Goal: Task Accomplishment & Management: Manage account settings

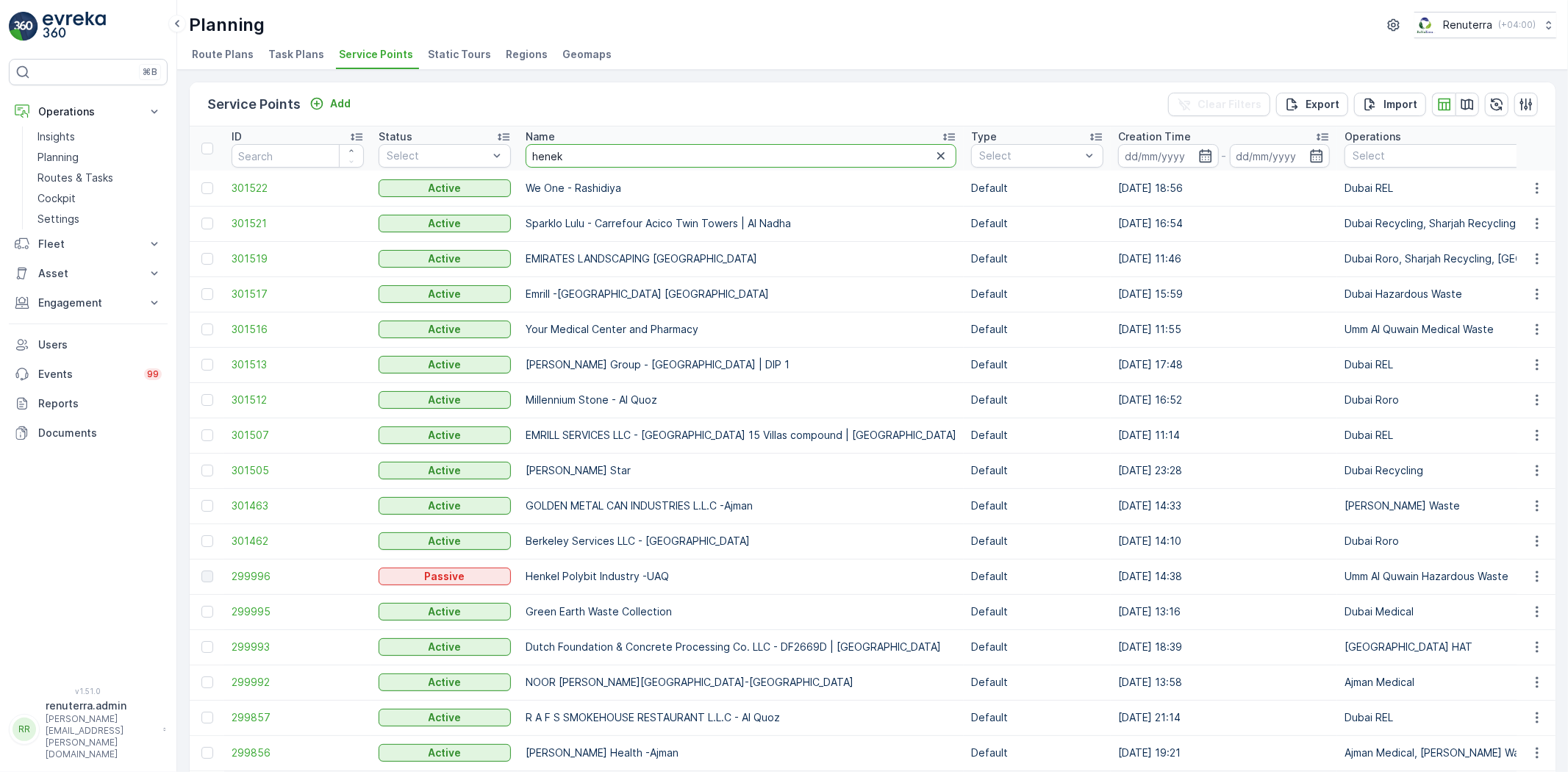
type input "henekl"
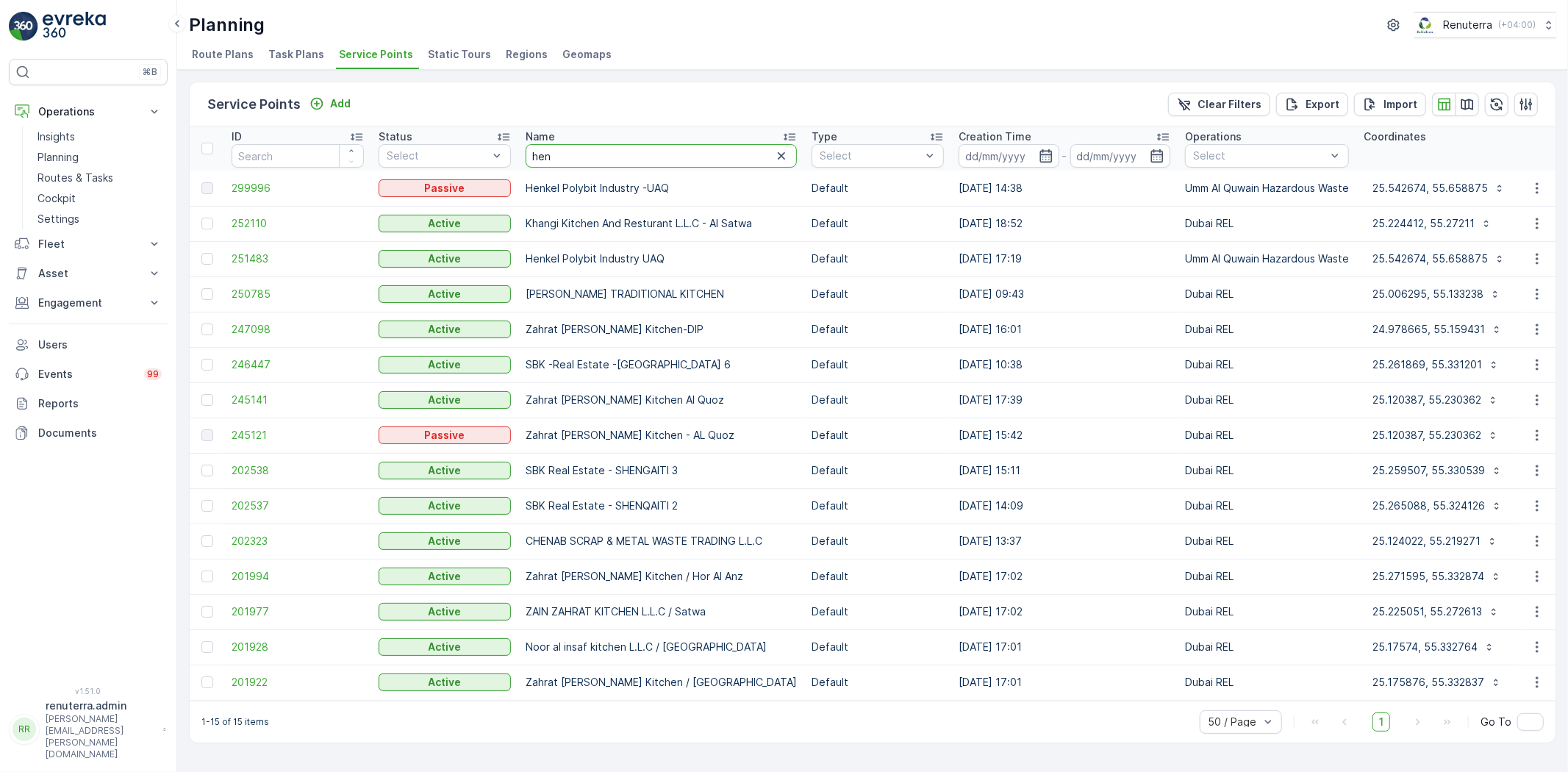
drag, startPoint x: 563, startPoint y: 158, endPoint x: 525, endPoint y: 154, distance: 38.2
click at [525, 154] on input "hen" at bounding box center [660, 155] width 272 height 23
type input "henkewl"
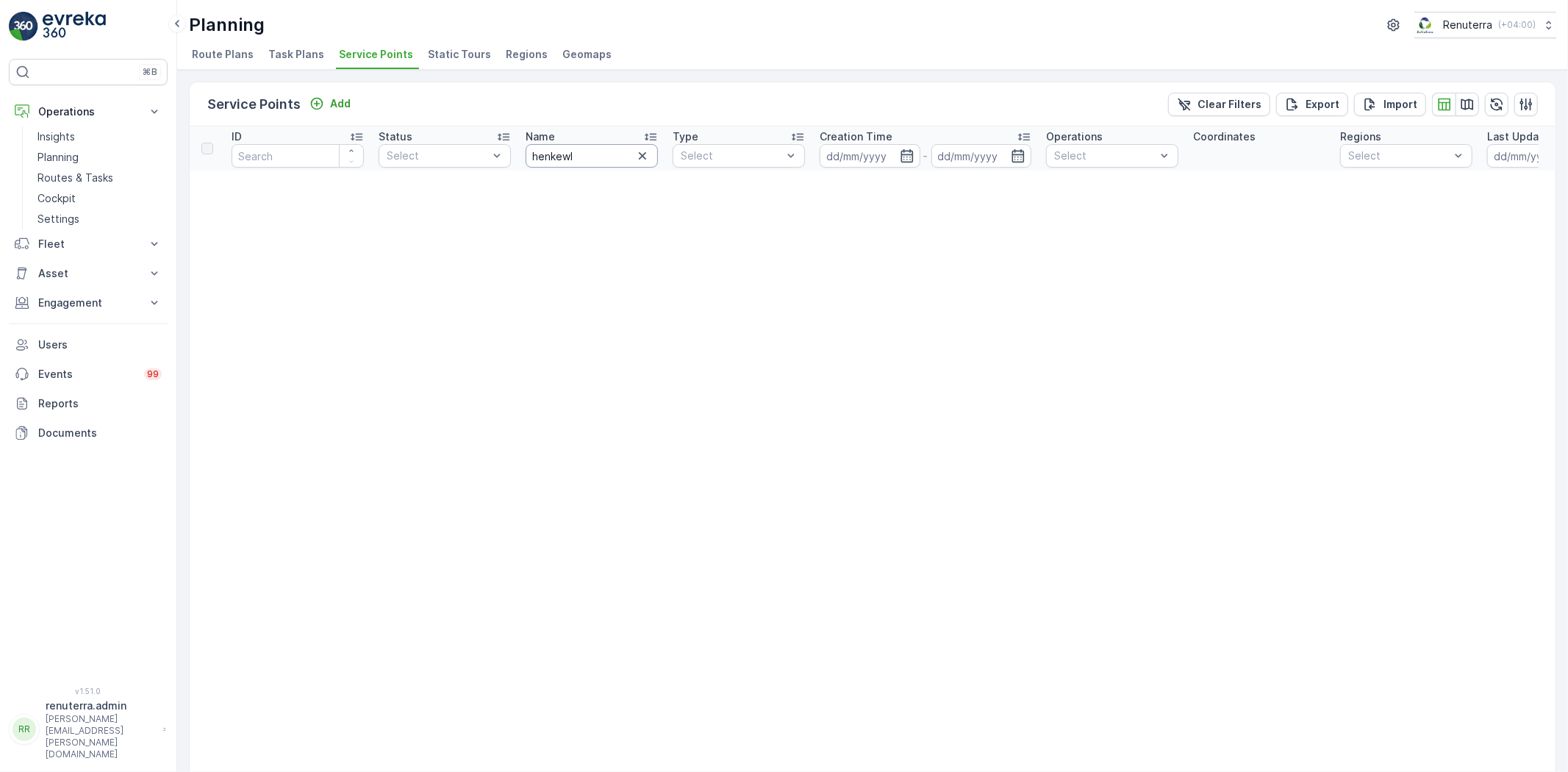
drag, startPoint x: 568, startPoint y: 154, endPoint x: 581, endPoint y: 192, distance: 40.2
click at [569, 153] on input "henkewl" at bounding box center [591, 155] width 132 height 23
type input "[PERSON_NAME]"
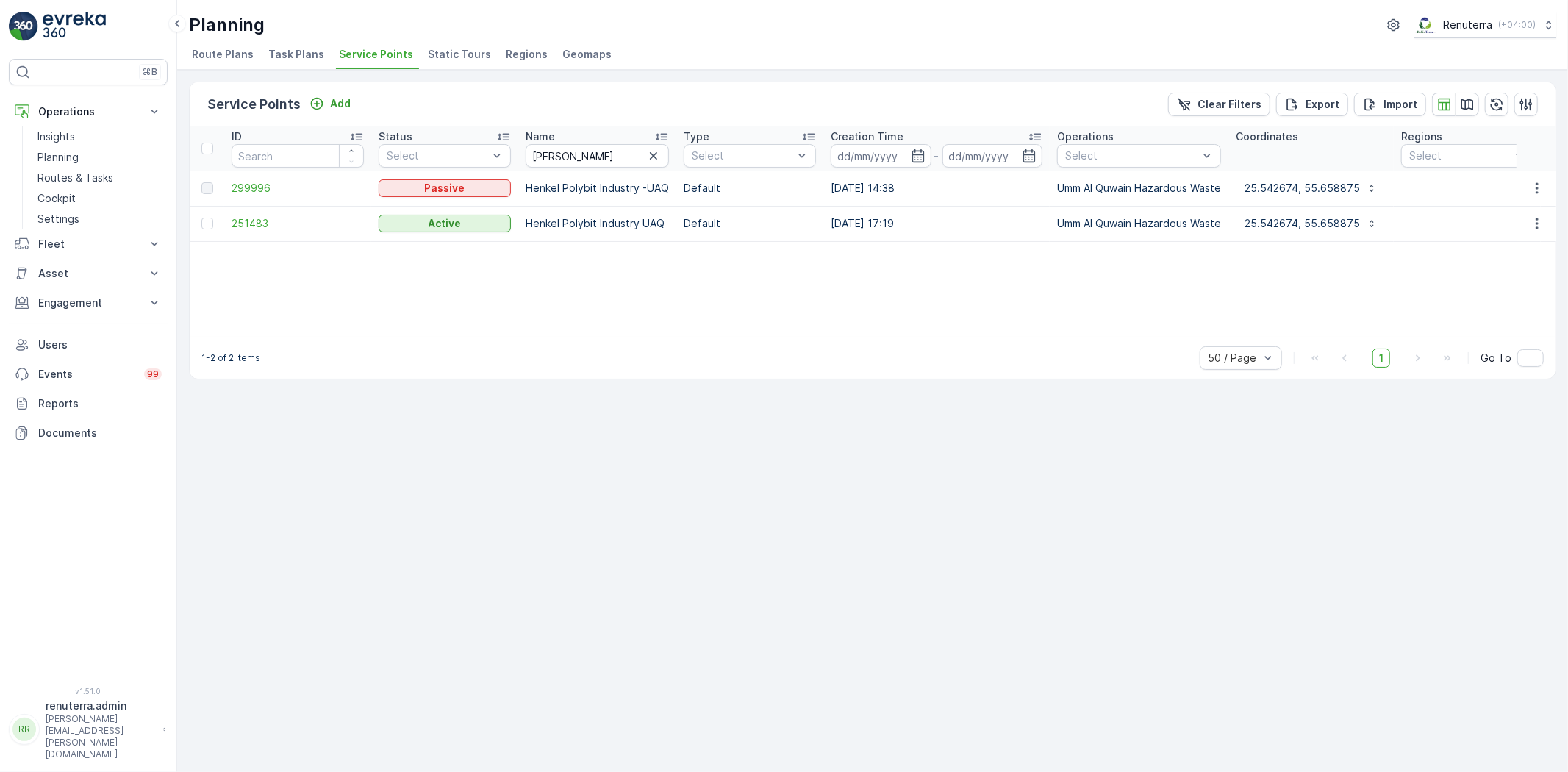
click at [275, 235] on td "251483" at bounding box center [298, 224] width 147 height 36
click at [265, 224] on span "251483" at bounding box center [297, 224] width 132 height 15
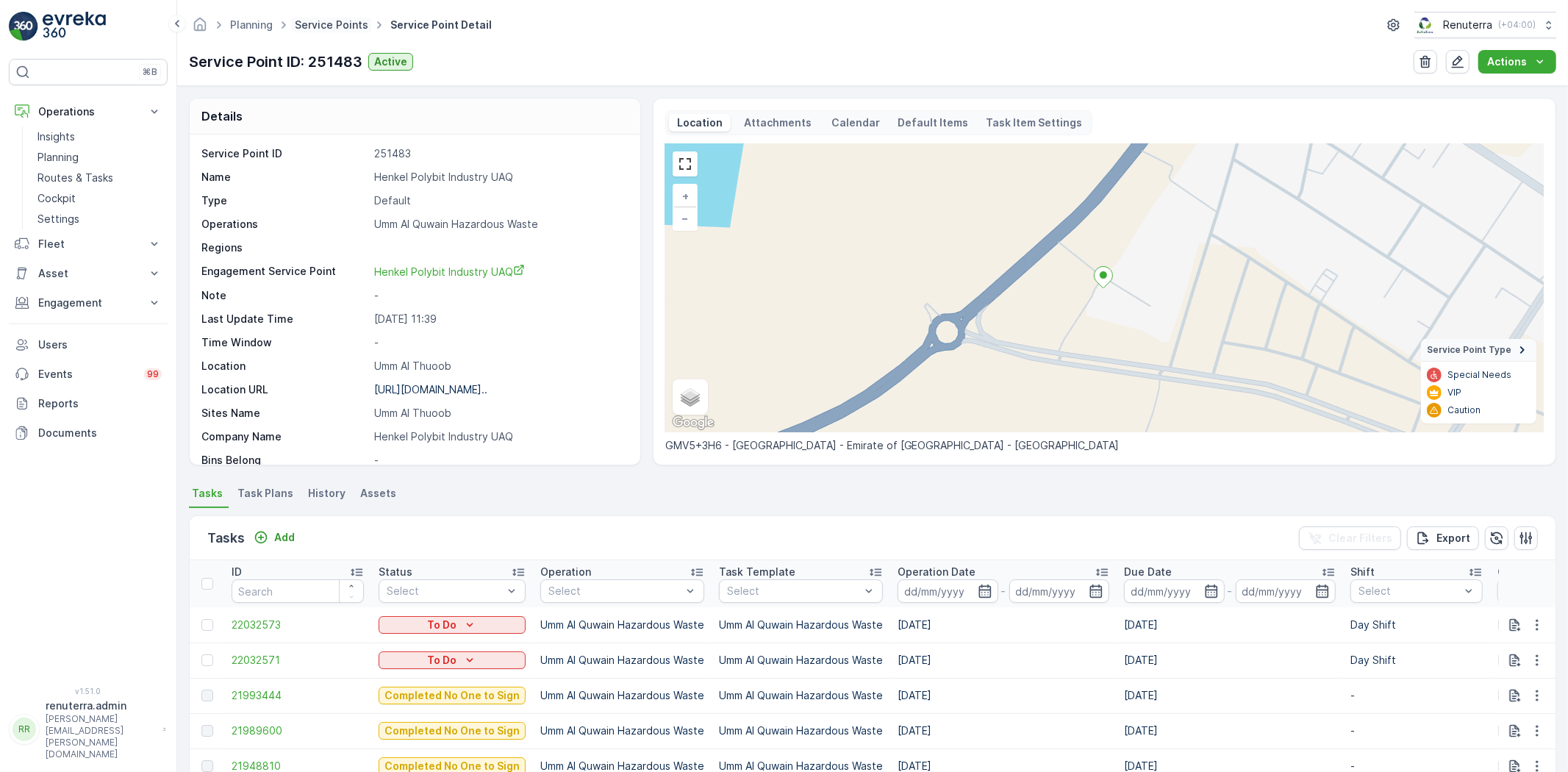
click at [310, 25] on link "Service Points" at bounding box center [332, 24] width 73 height 12
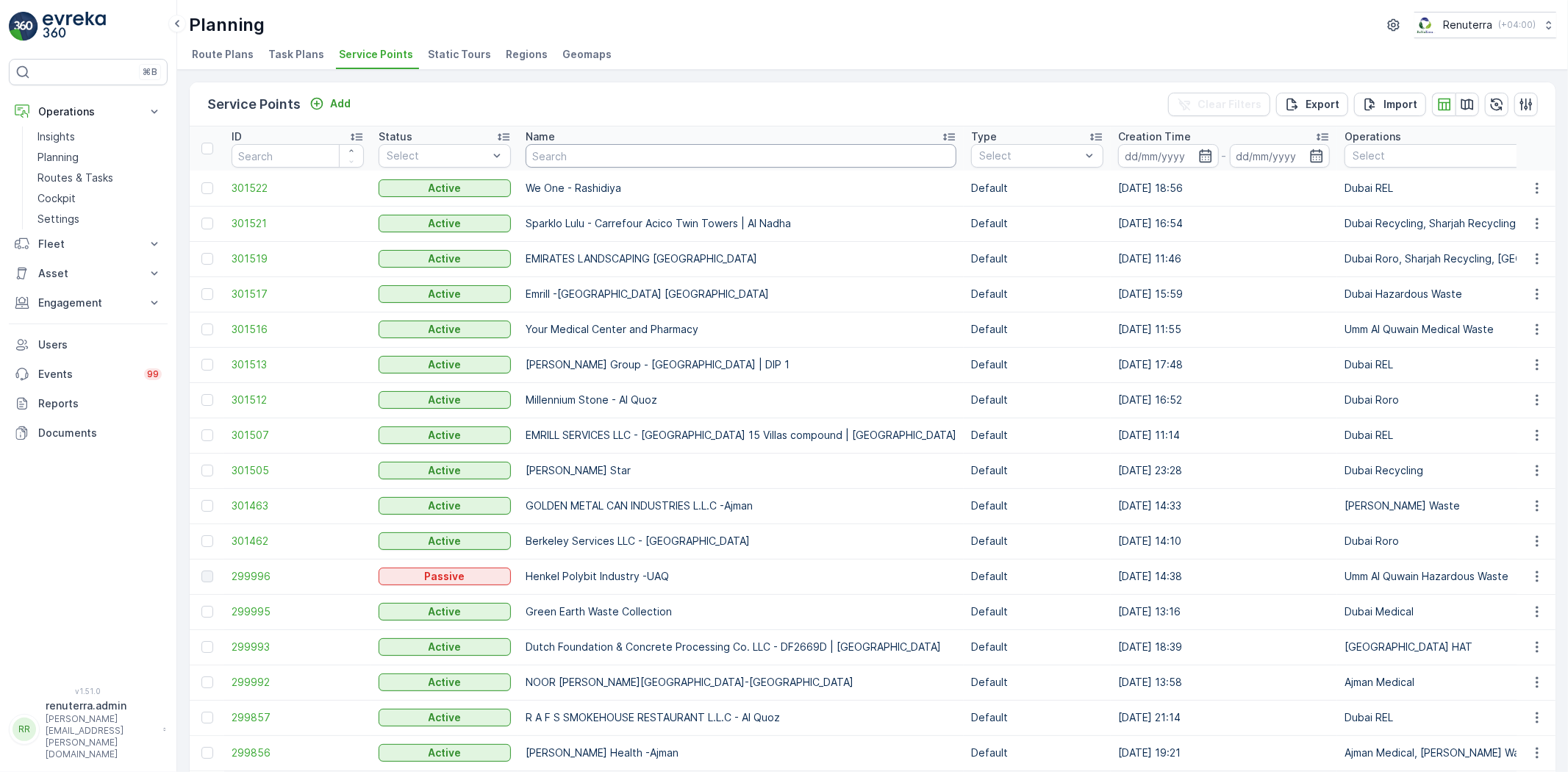
click at [551, 166] on input "text" at bounding box center [740, 155] width 430 height 23
type input "Homemade"
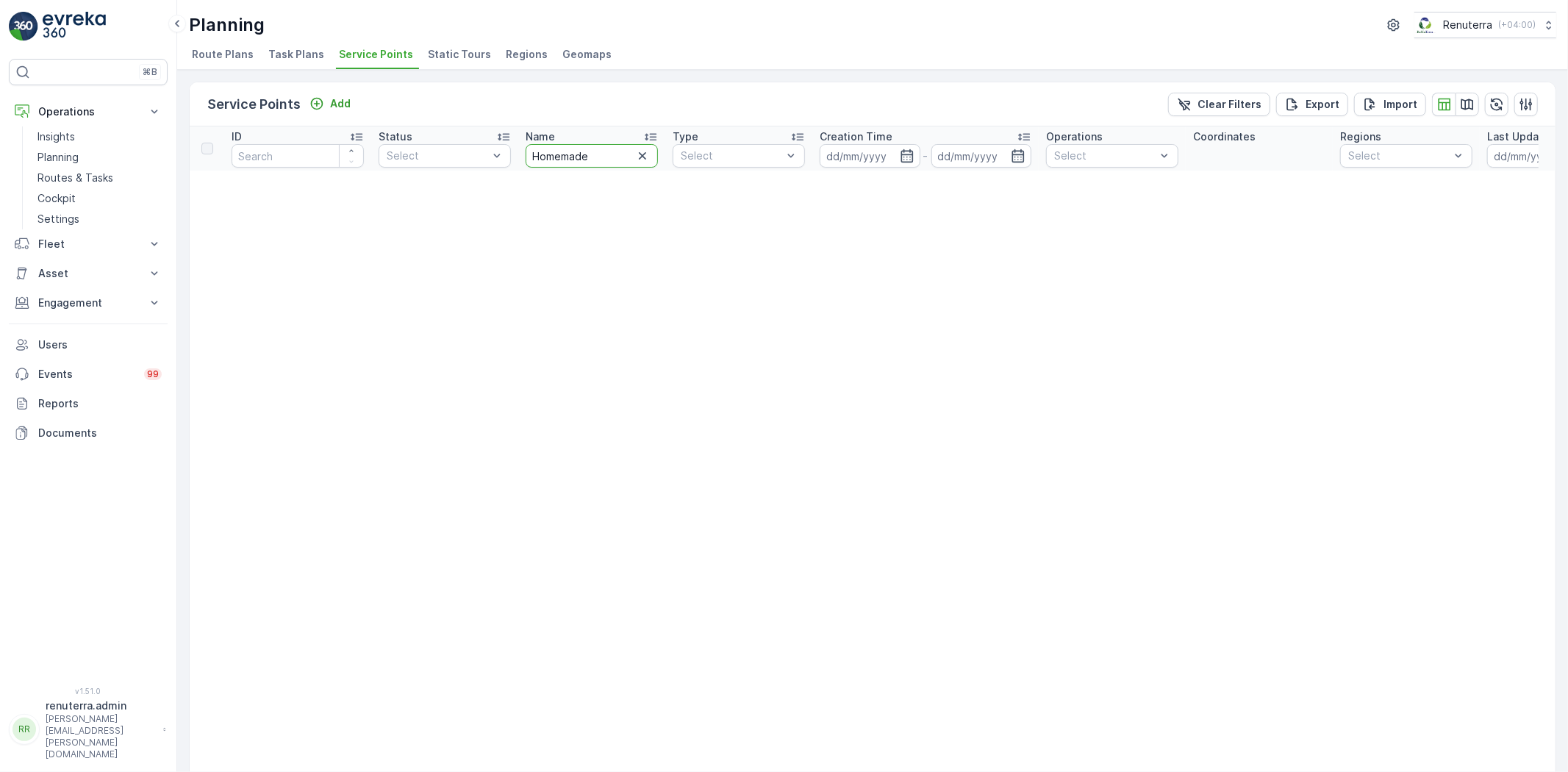
drag, startPoint x: 559, startPoint y: 150, endPoint x: 568, endPoint y: 150, distance: 9.0
click at [561, 150] on input "Homemade" at bounding box center [591, 155] width 132 height 23
drag, startPoint x: 603, startPoint y: 149, endPoint x: 523, endPoint y: 147, distance: 80.0
click at [523, 147] on th "Name Homemade" at bounding box center [592, 148] width 147 height 44
type input "home"
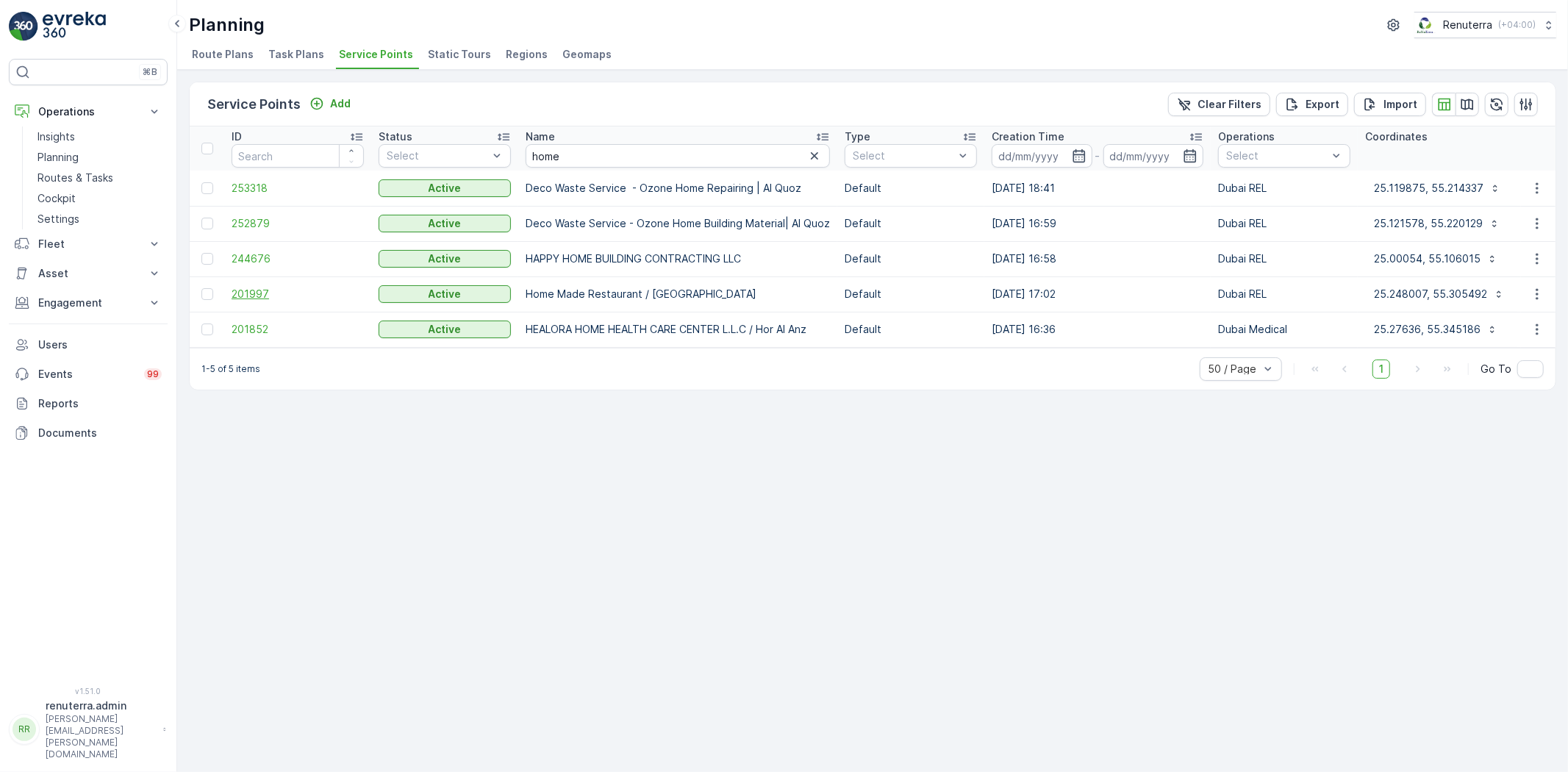
click at [269, 288] on span "201997" at bounding box center [297, 294] width 132 height 15
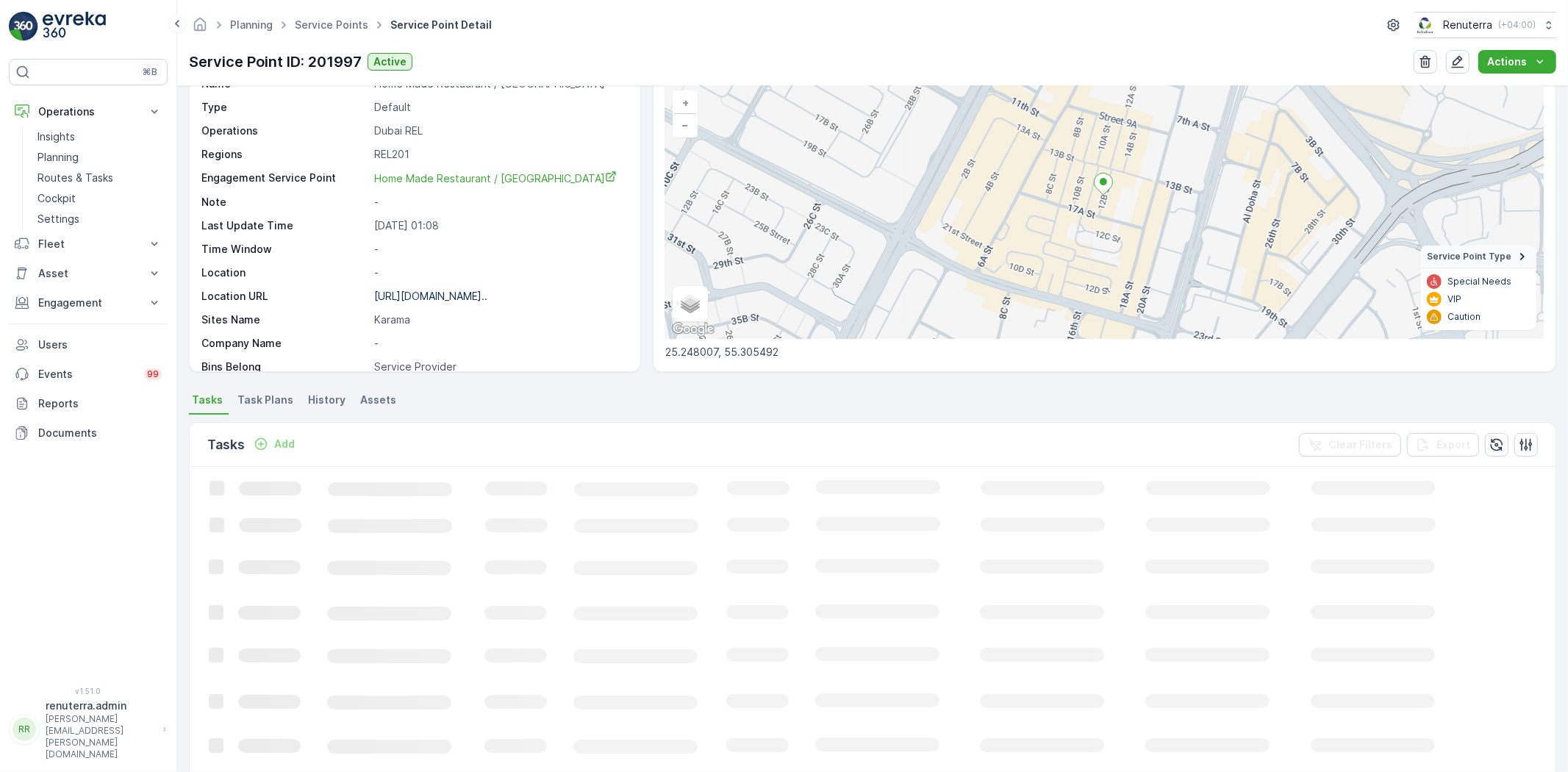
scroll to position [82, 0]
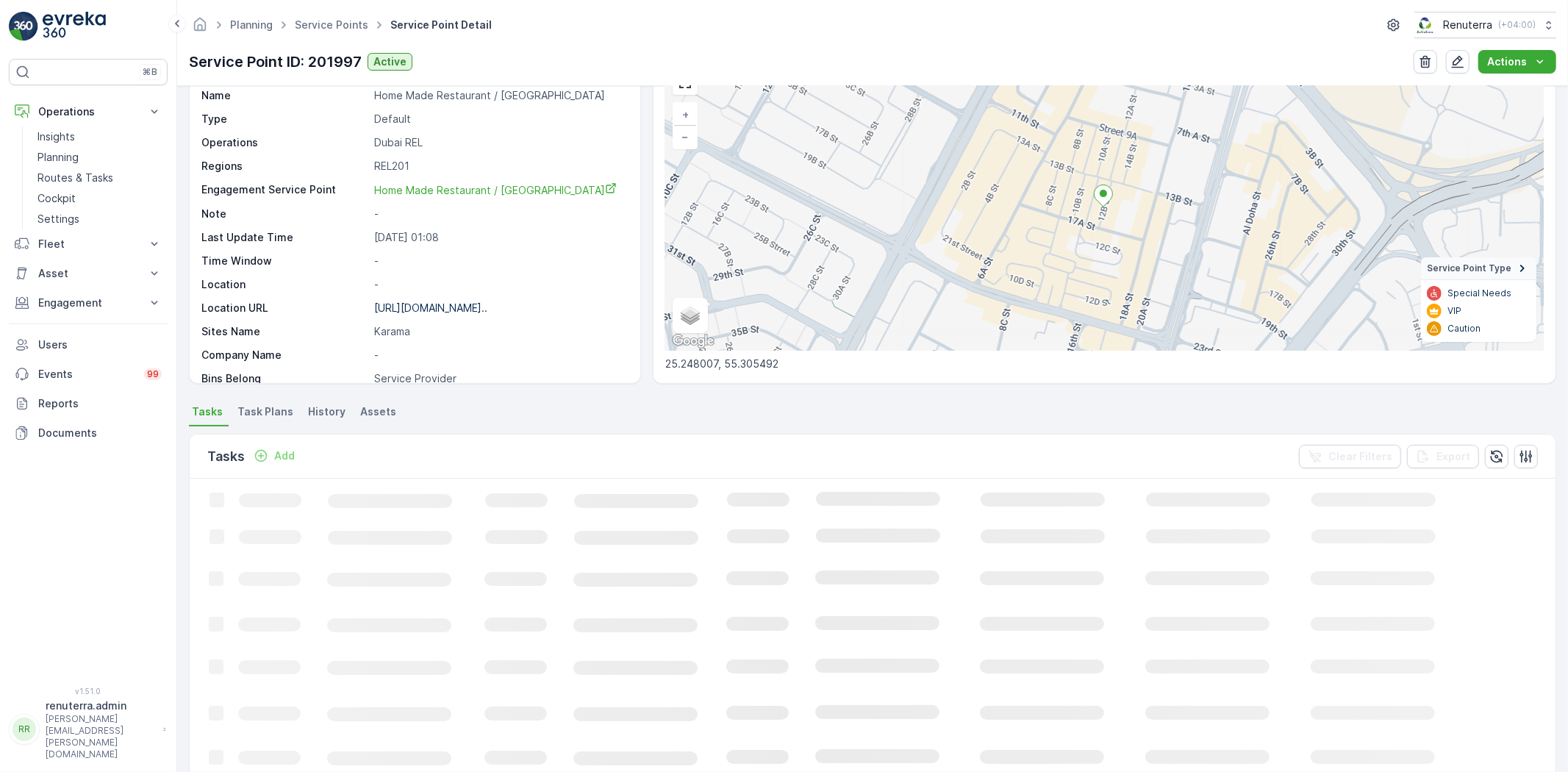
click at [466, 309] on p "[URL][DOMAIN_NAME].." at bounding box center [430, 307] width 113 height 12
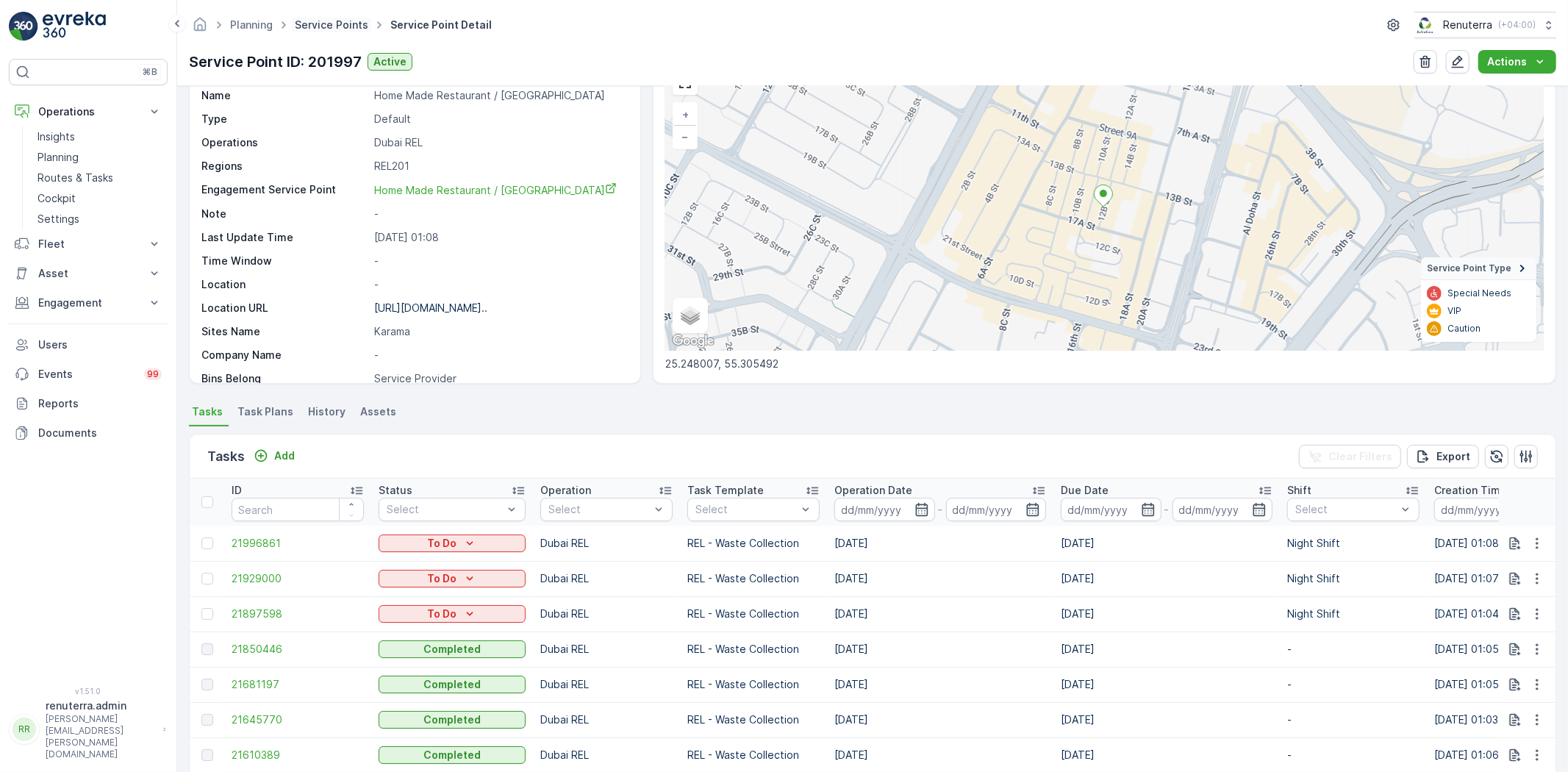
click at [349, 25] on link "Service Points" at bounding box center [332, 24] width 73 height 12
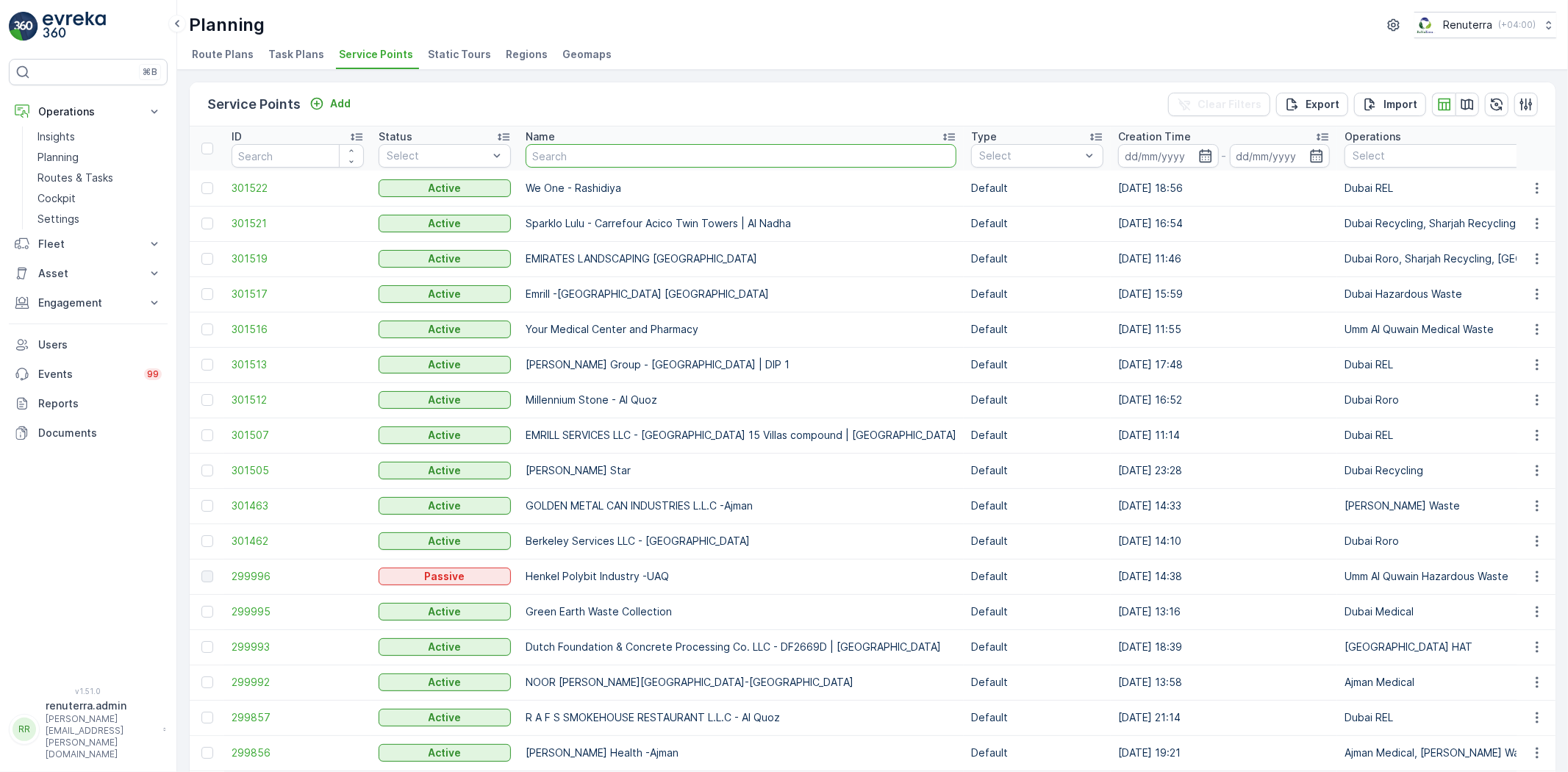
click at [604, 152] on input "text" at bounding box center [740, 155] width 430 height 23
type input "King"
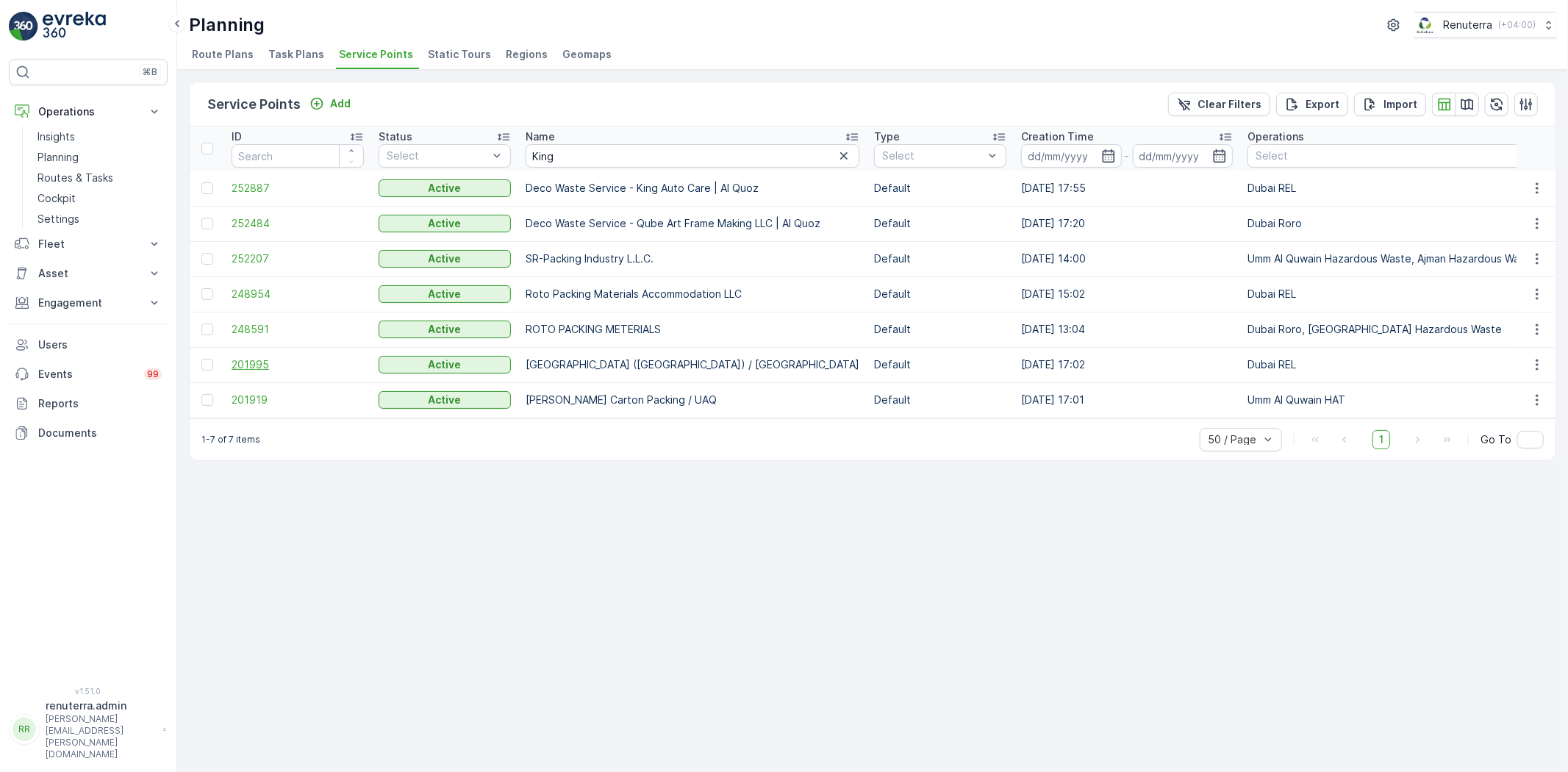
click at [238, 370] on span "201995" at bounding box center [297, 364] width 132 height 15
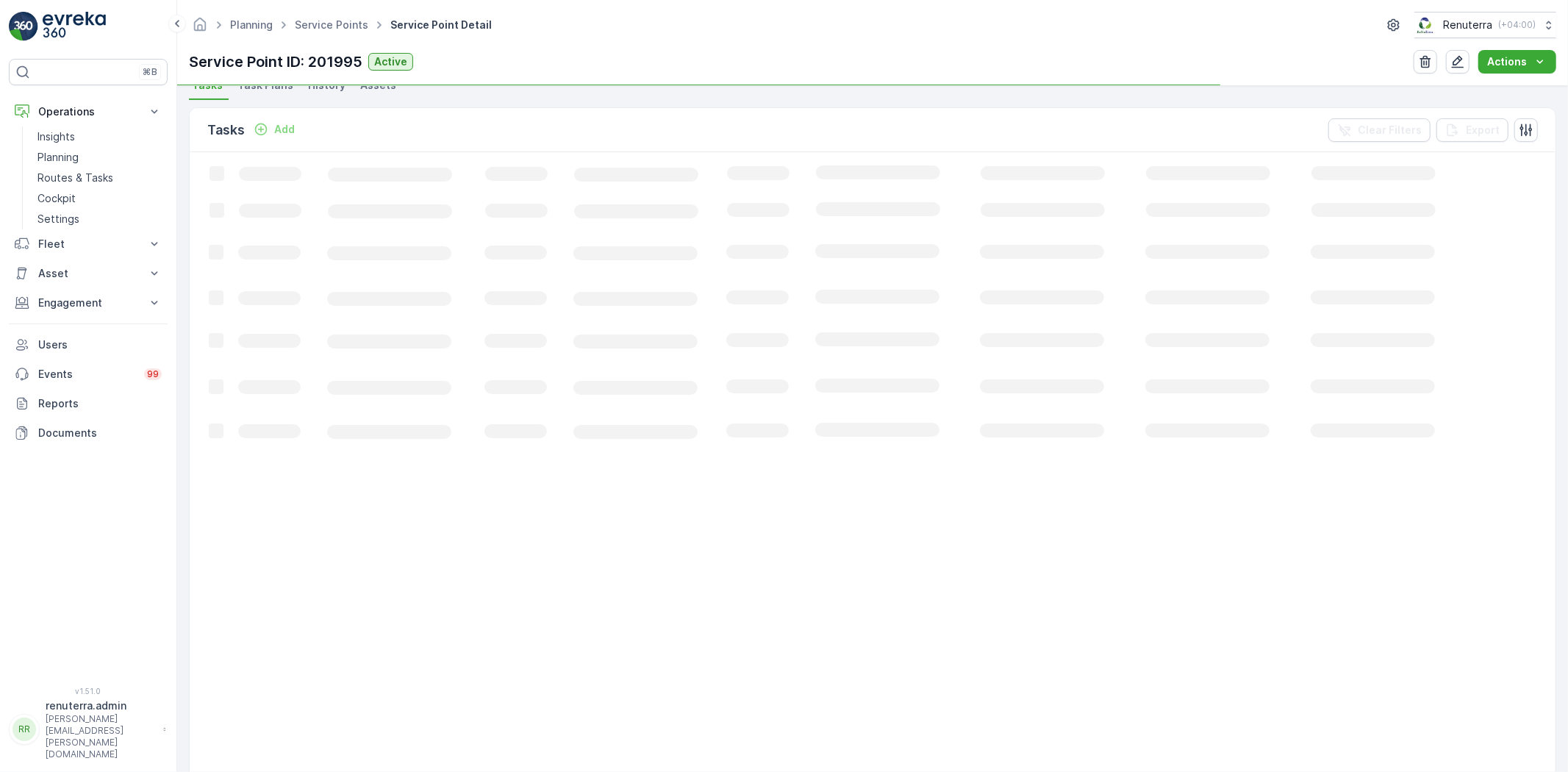
scroll to position [408, 0]
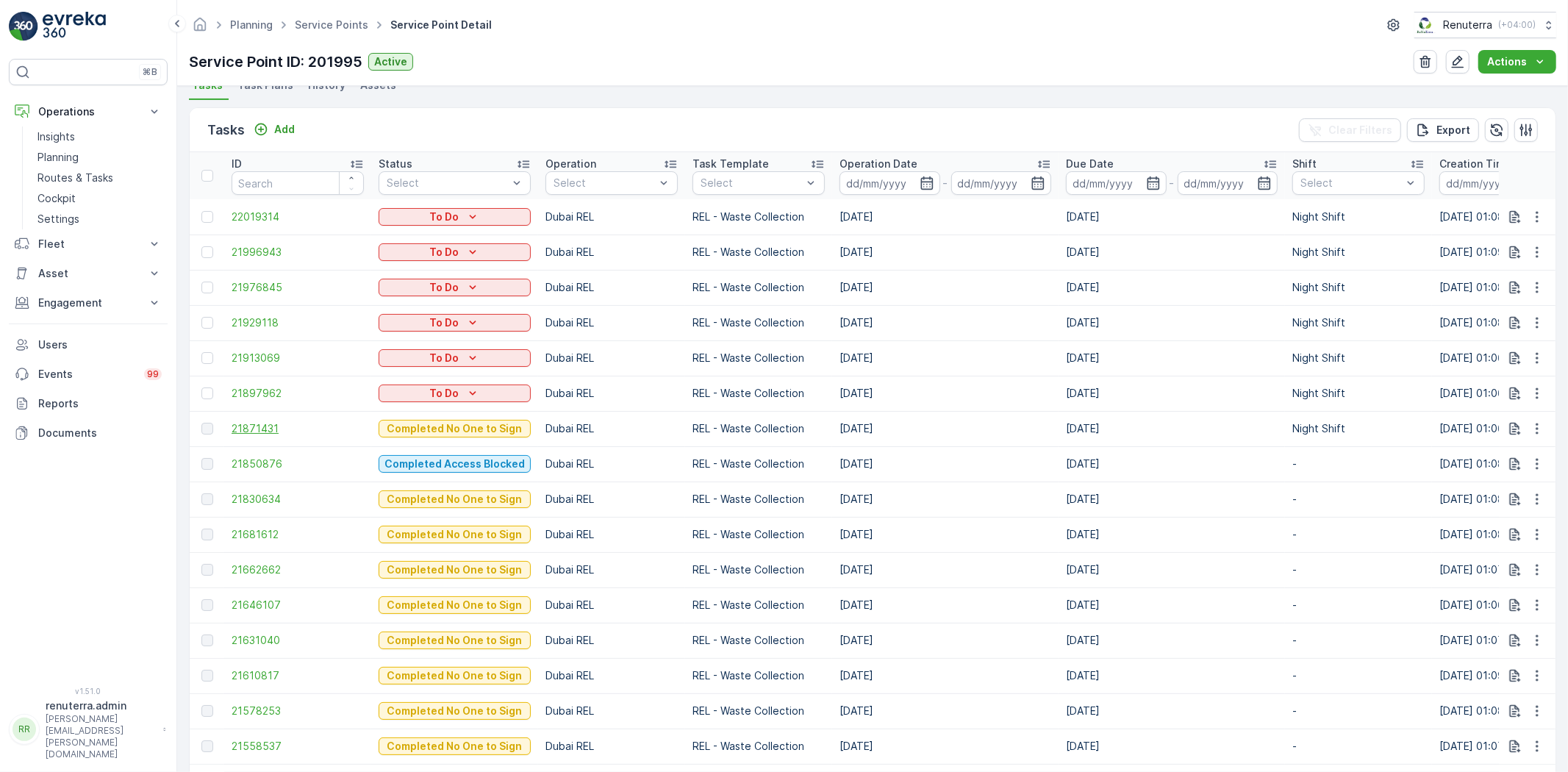
click at [259, 421] on span "21871431" at bounding box center [297, 428] width 132 height 15
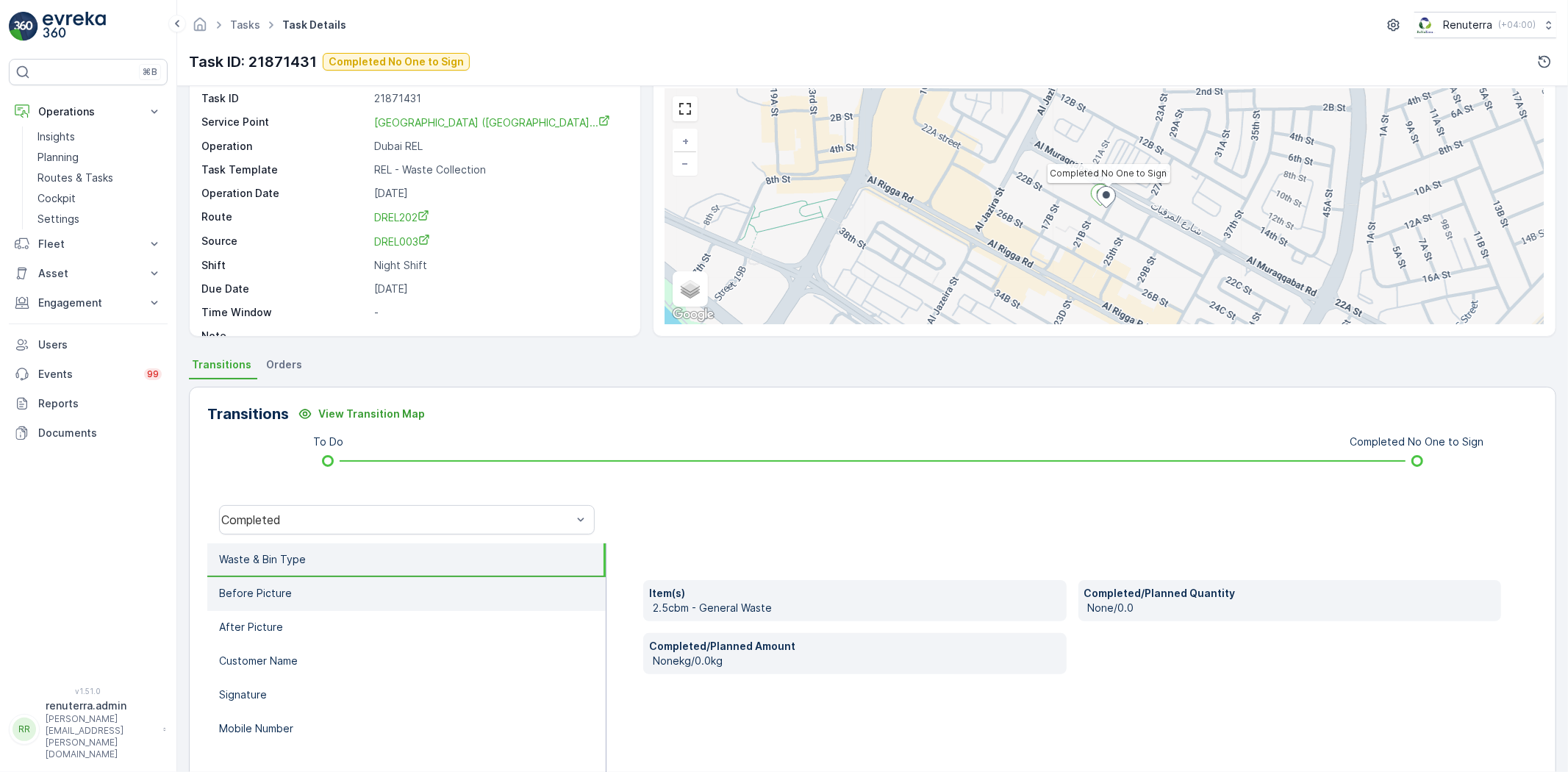
scroll to position [154, 0]
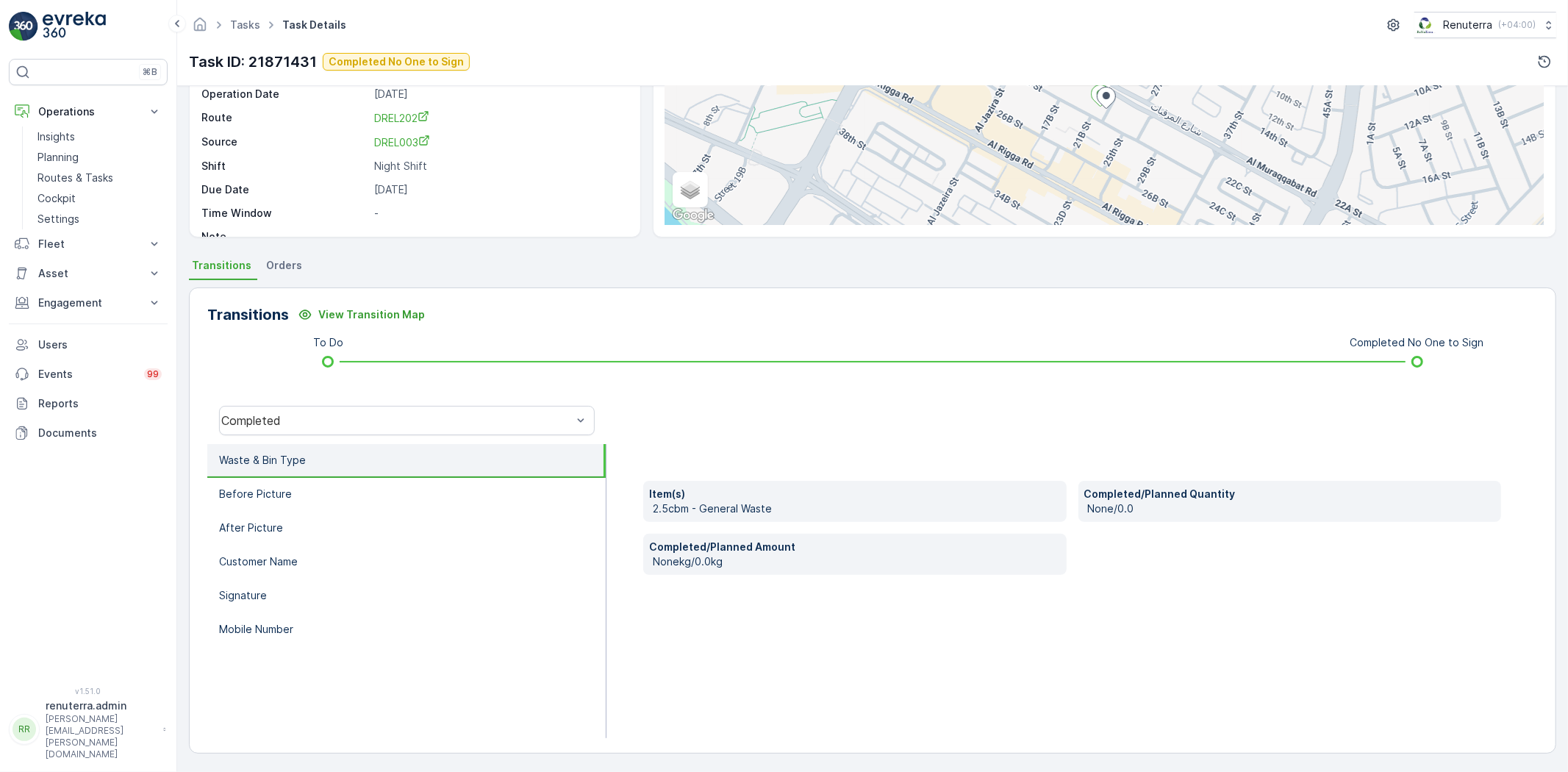
click at [284, 453] on p "Waste & Bin Type" at bounding box center [262, 460] width 86 height 15
click at [296, 471] on li "Waste & Bin Type" at bounding box center [407, 461] width 398 height 34
click at [312, 482] on li "Before Picture" at bounding box center [407, 495] width 398 height 34
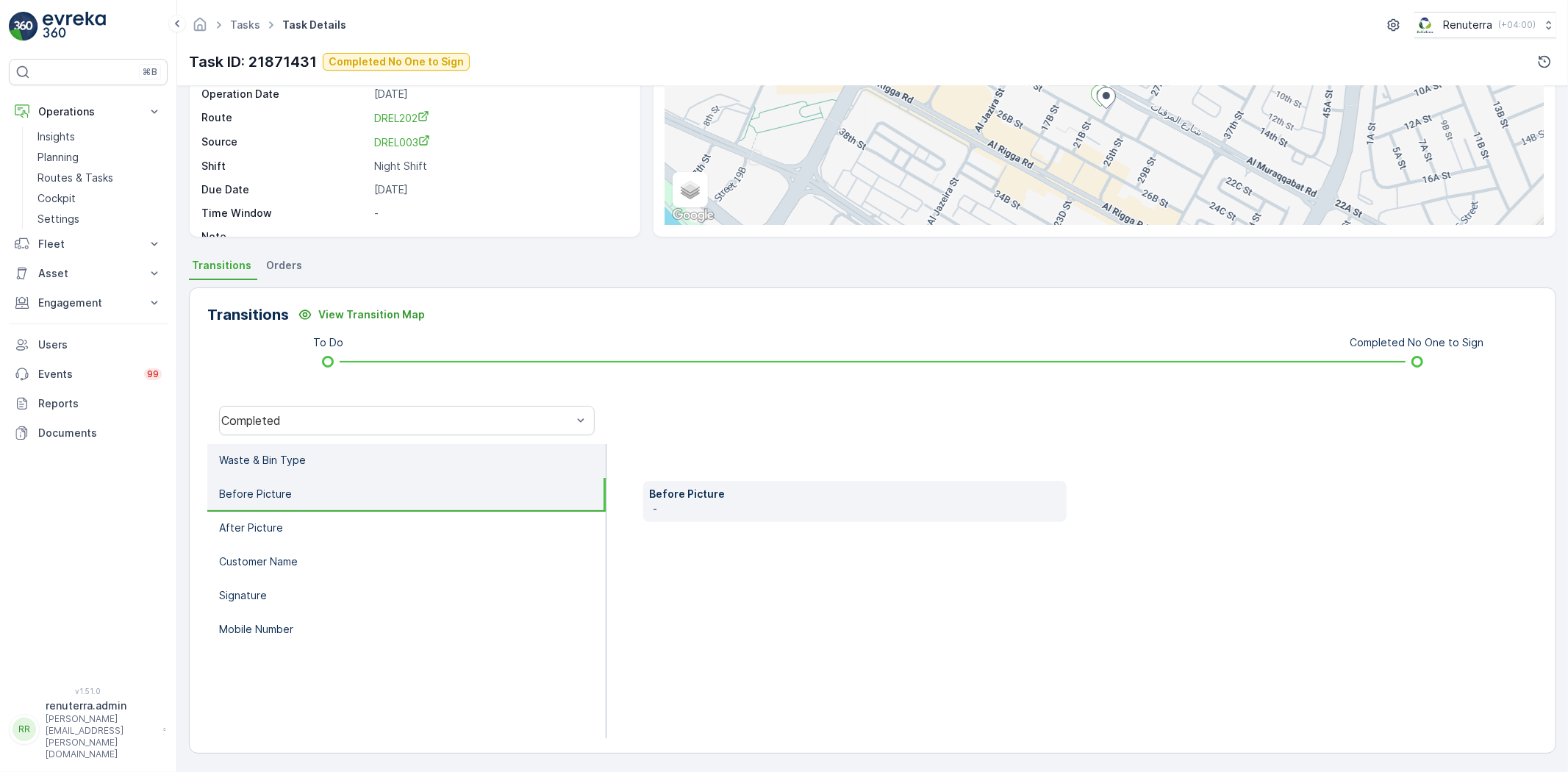
click at [383, 456] on li "Waste & Bin Type" at bounding box center [407, 461] width 398 height 34
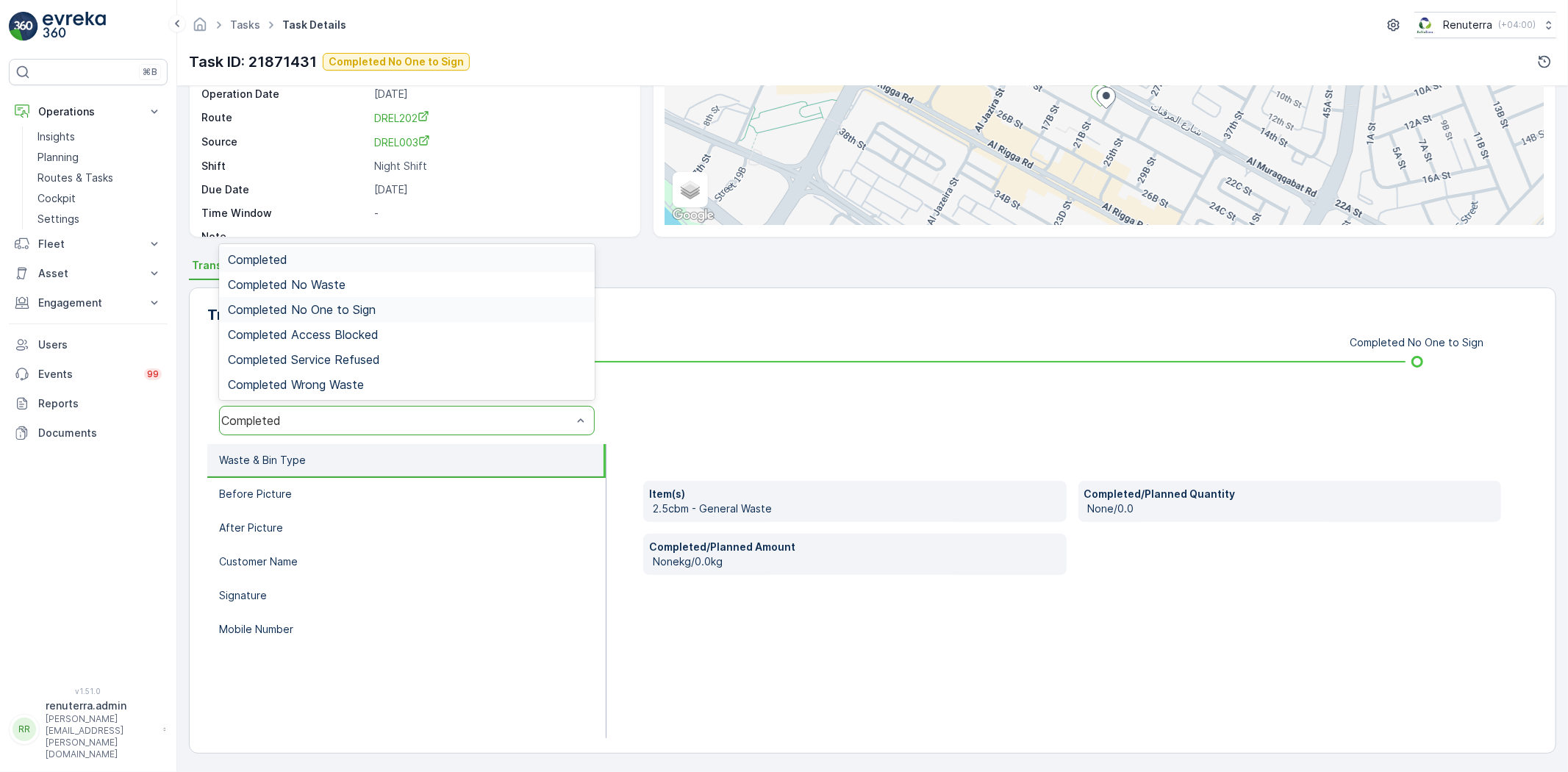
drag, startPoint x: 369, startPoint y: 313, endPoint x: 411, endPoint y: 370, distance: 70.8
click at [373, 312] on span "Completed No One to Sign" at bounding box center [302, 309] width 147 height 13
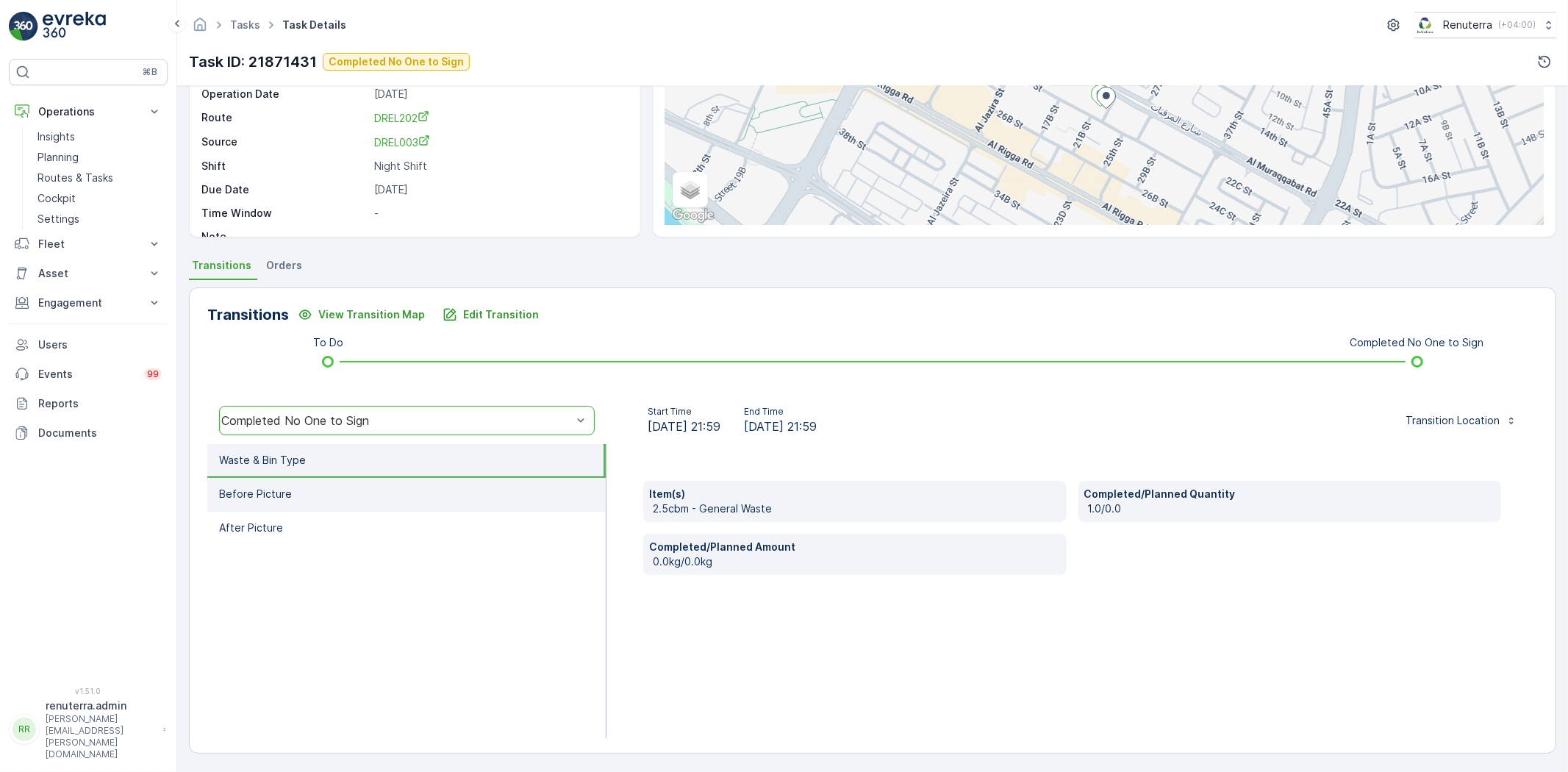
click at [395, 508] on li "Before Picture" at bounding box center [407, 495] width 398 height 34
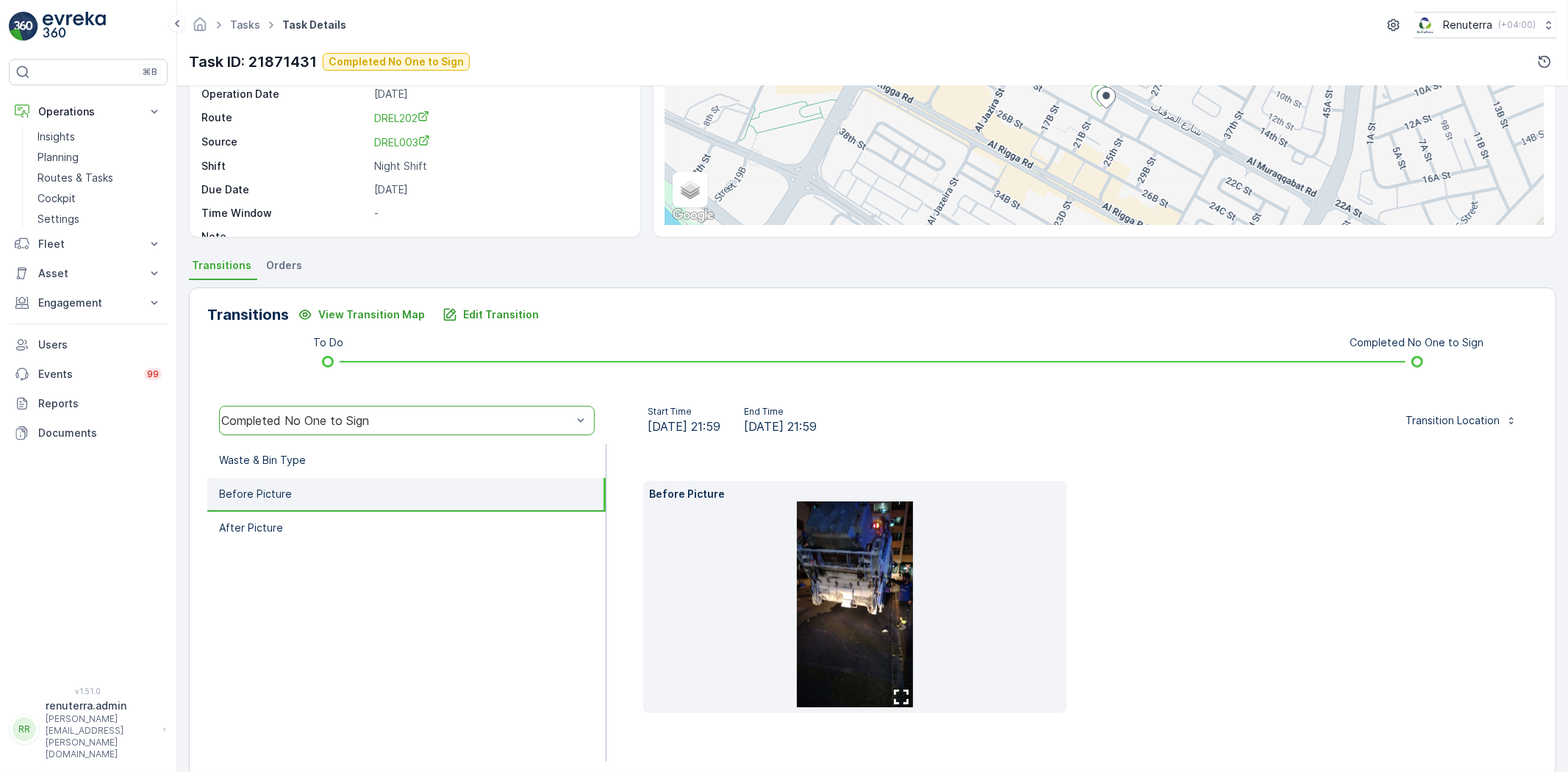
click at [861, 591] on img at bounding box center [855, 604] width 116 height 206
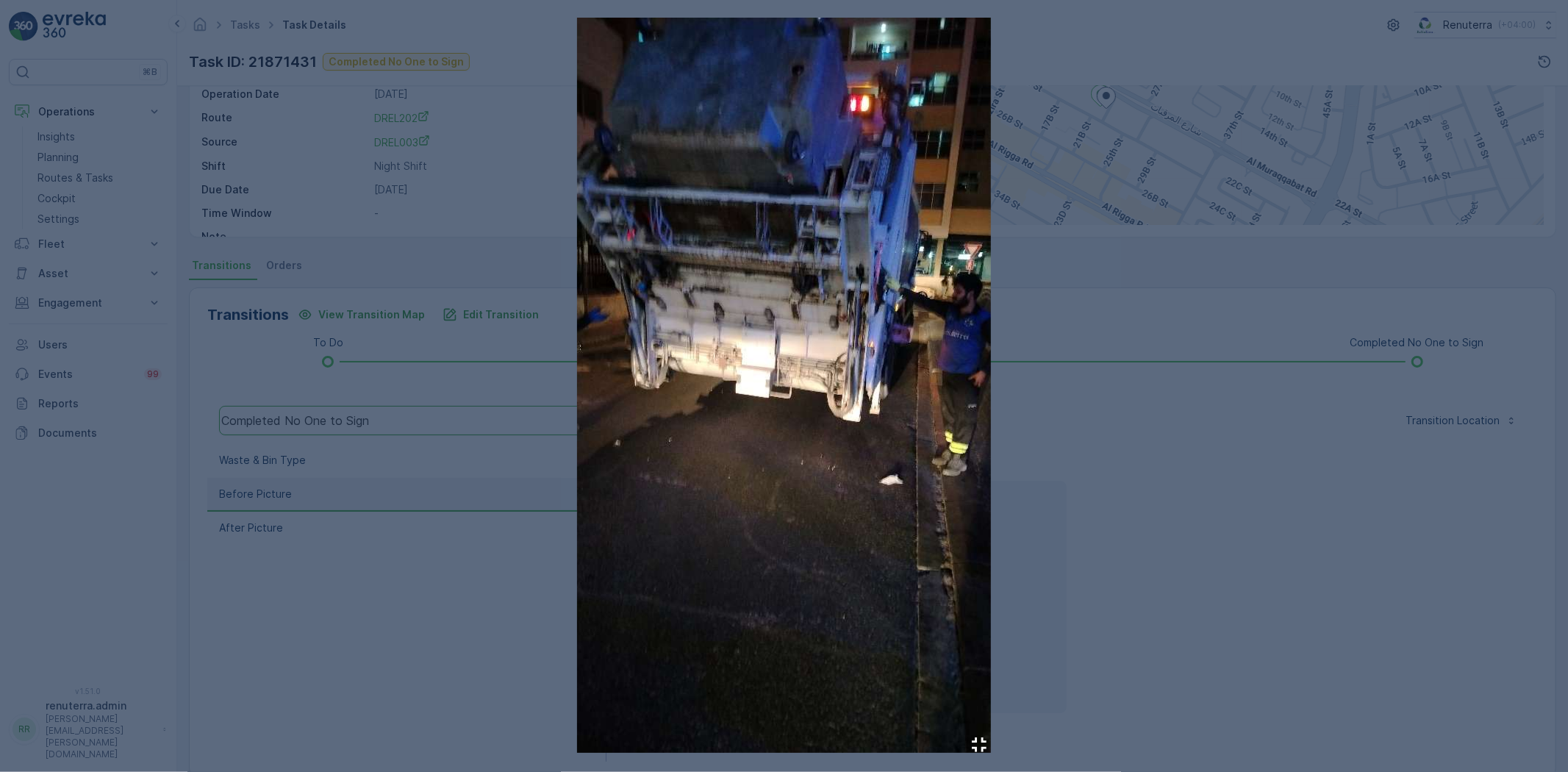
click at [1133, 484] on div at bounding box center [784, 386] width 1568 height 772
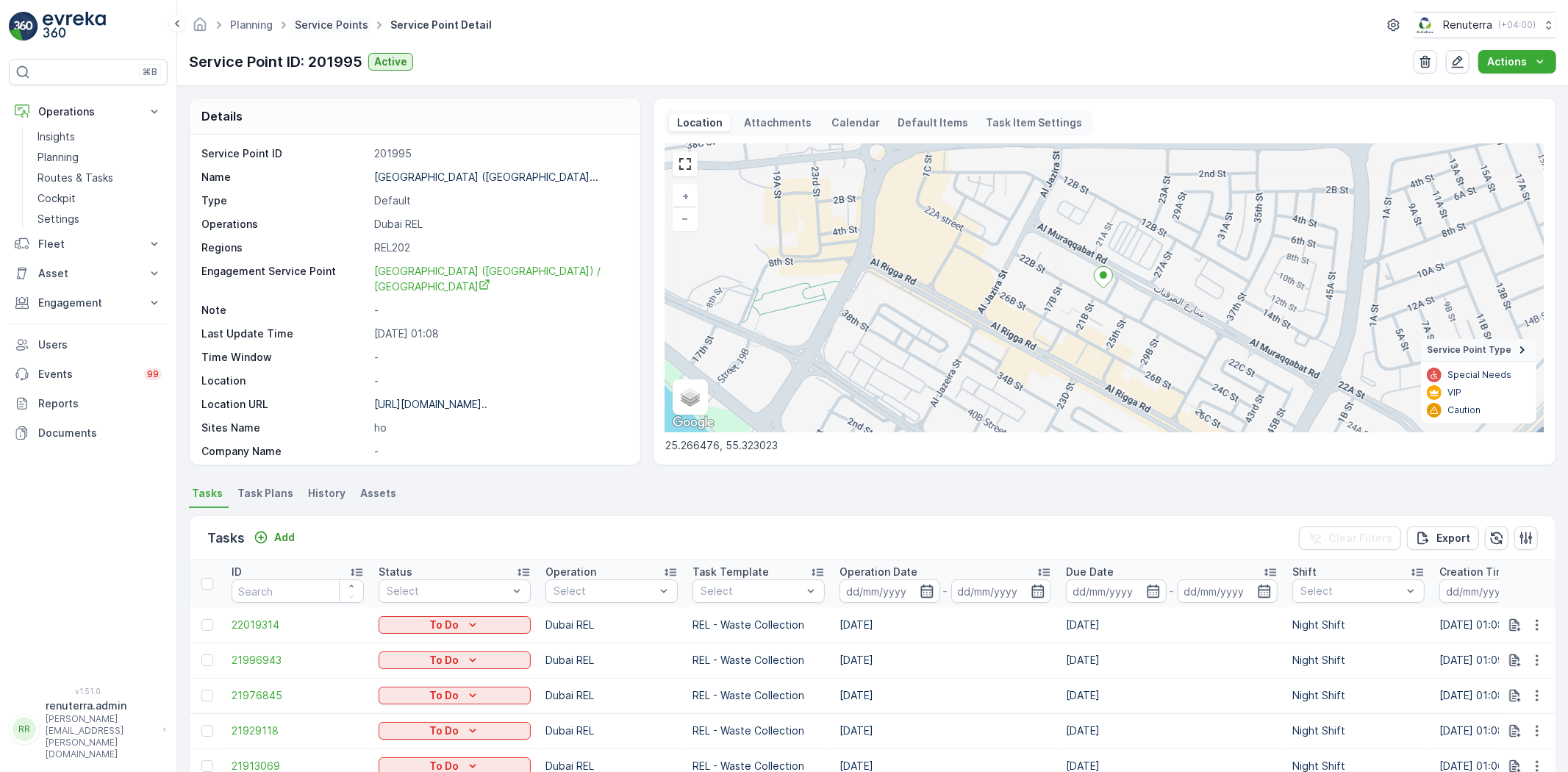
click at [349, 25] on link "Service Points" at bounding box center [332, 24] width 73 height 12
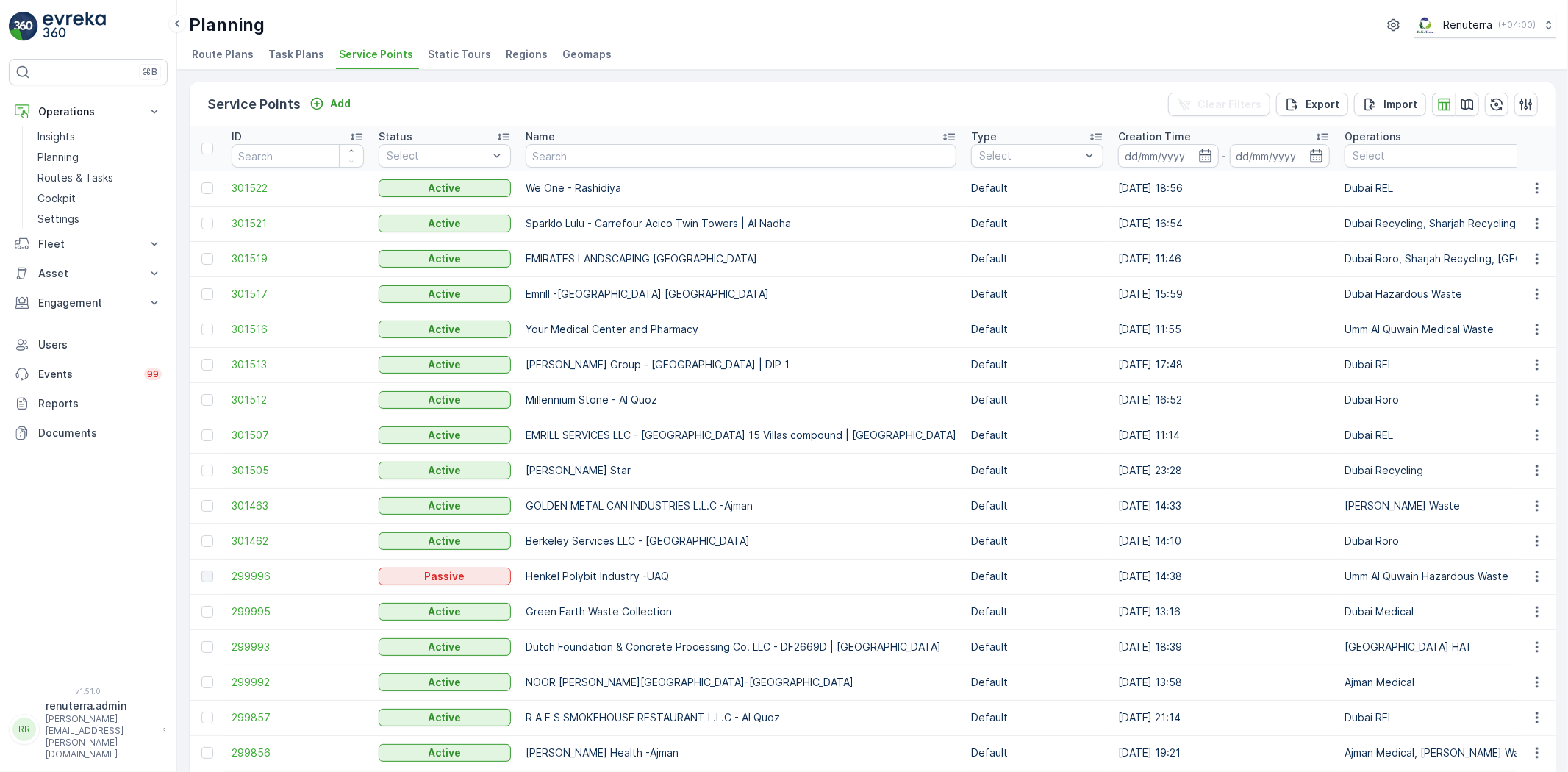
click at [550, 162] on input "text" at bounding box center [740, 155] width 430 height 23
type input "Home"
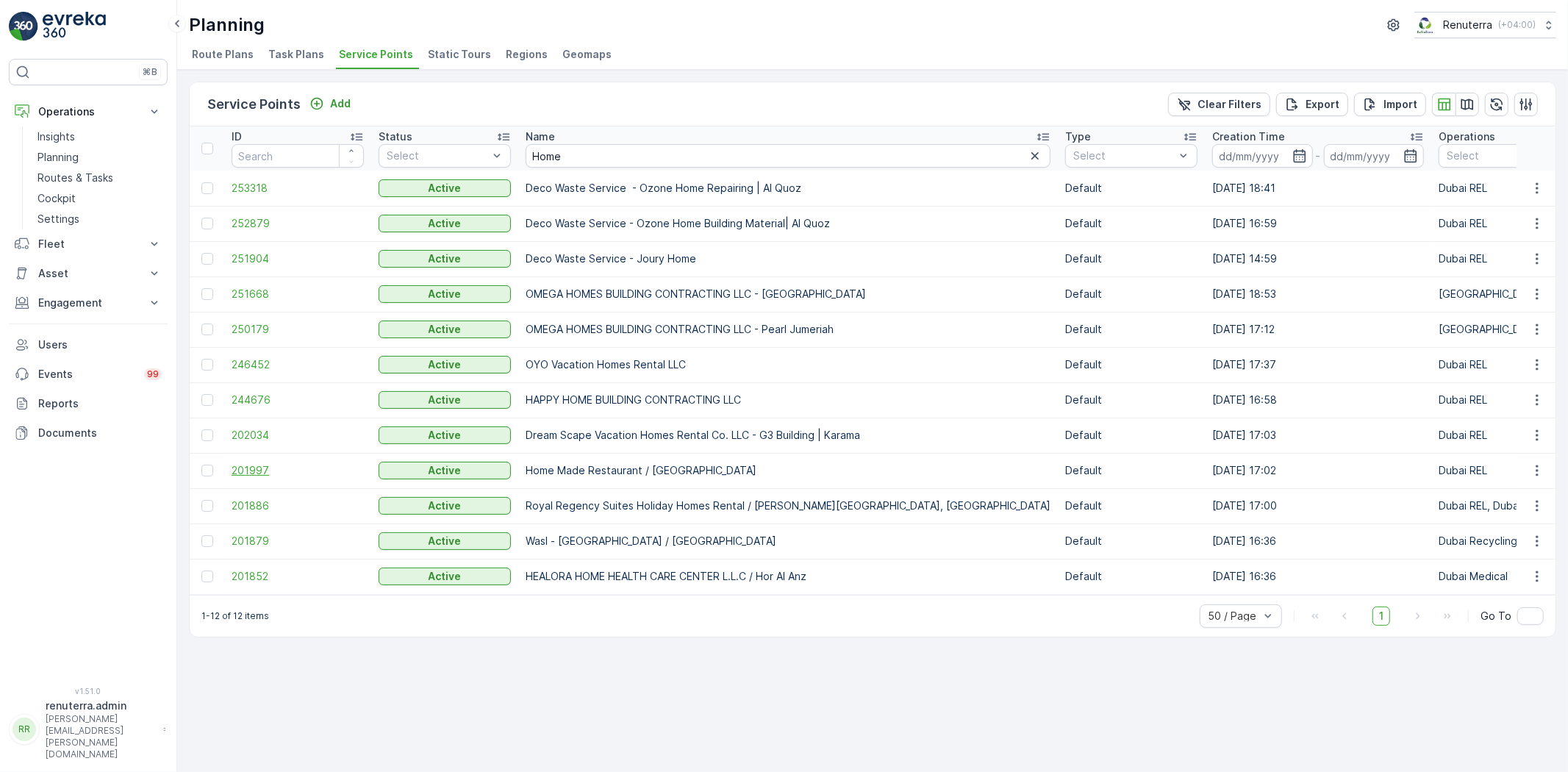
click at [292, 464] on span "201997" at bounding box center [297, 471] width 132 height 15
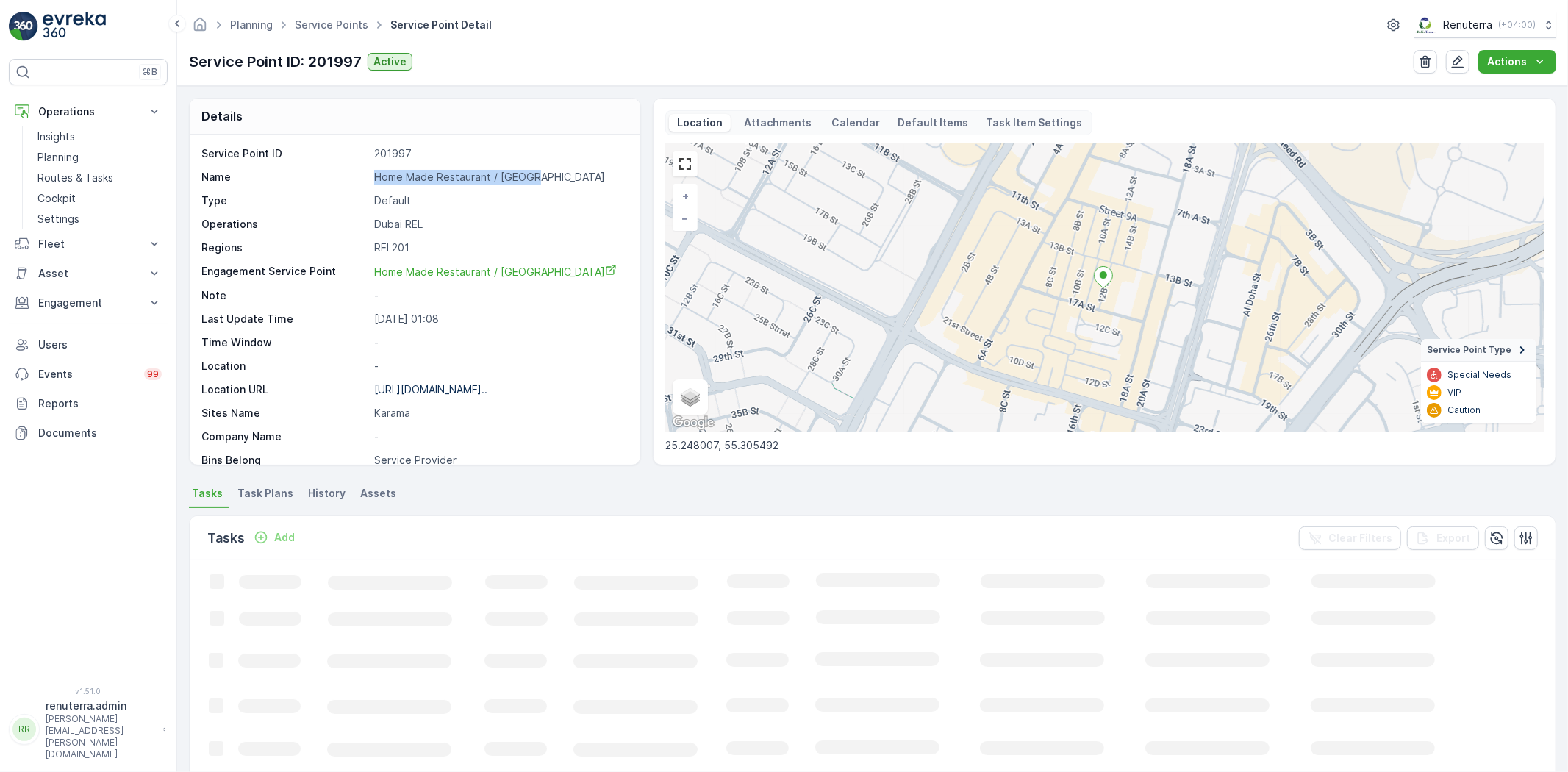
drag, startPoint x: 448, startPoint y: 171, endPoint x: 633, endPoint y: 171, distance: 185.0
click at [633, 171] on div "Service Point ID 201997 Name Home Made Restaurant / Karama Type Default Operati…" at bounding box center [415, 299] width 451 height 330
copy div "Home Made Restaurant / Karama"
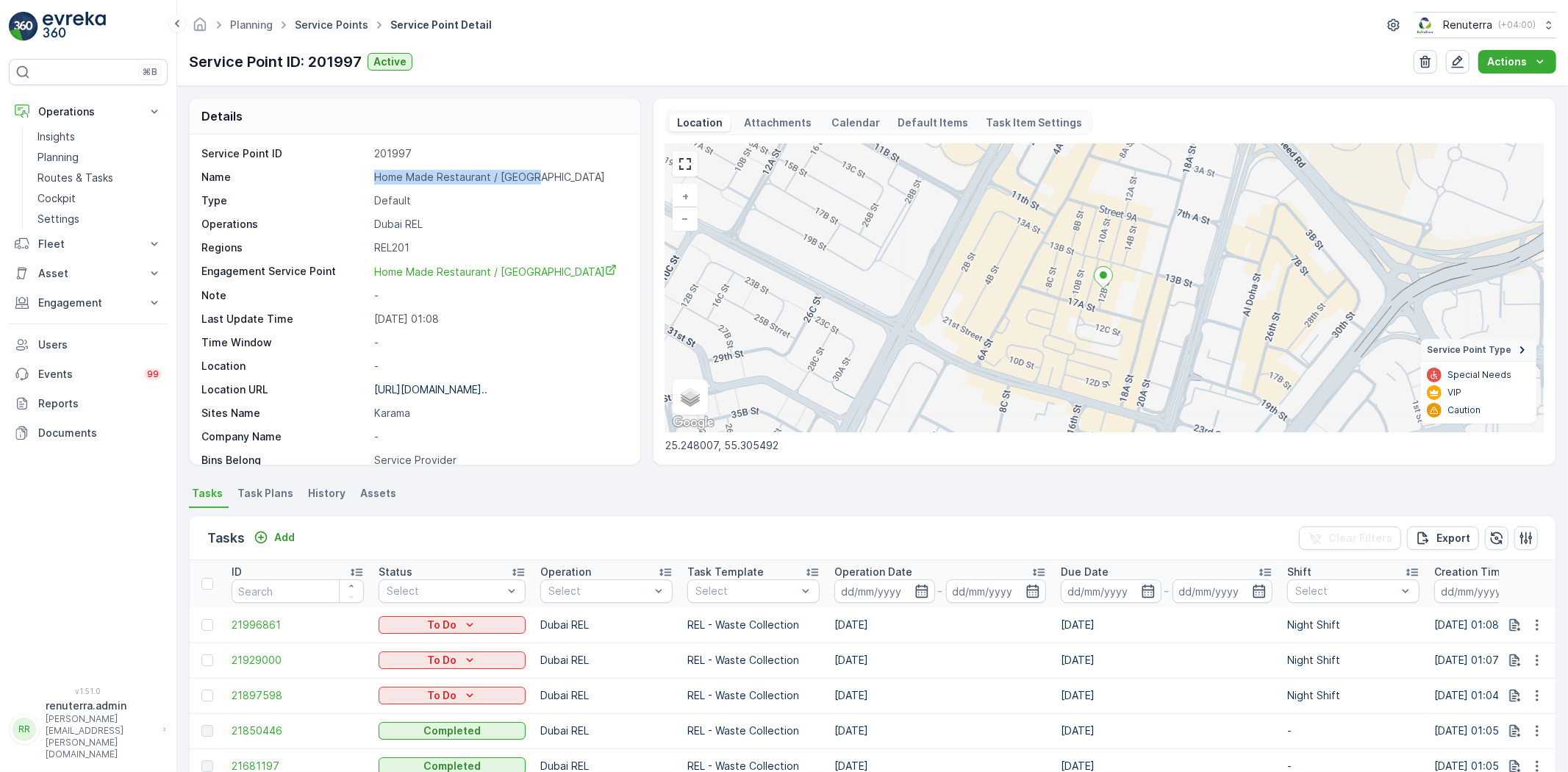
click at [334, 30] on link "Service Points" at bounding box center [332, 24] width 73 height 12
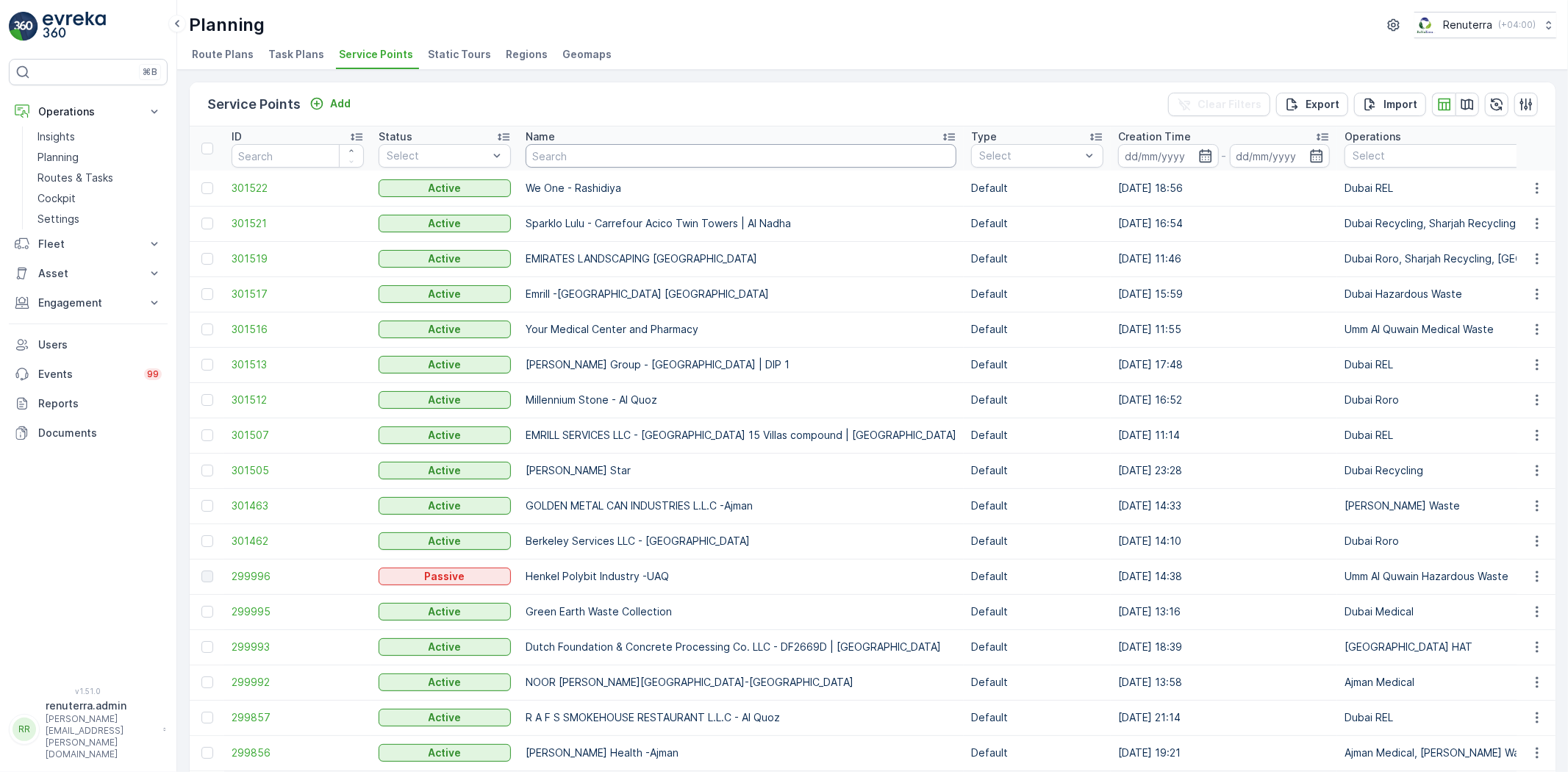
click at [554, 144] on input "text" at bounding box center [740, 155] width 430 height 23
type input "masf"
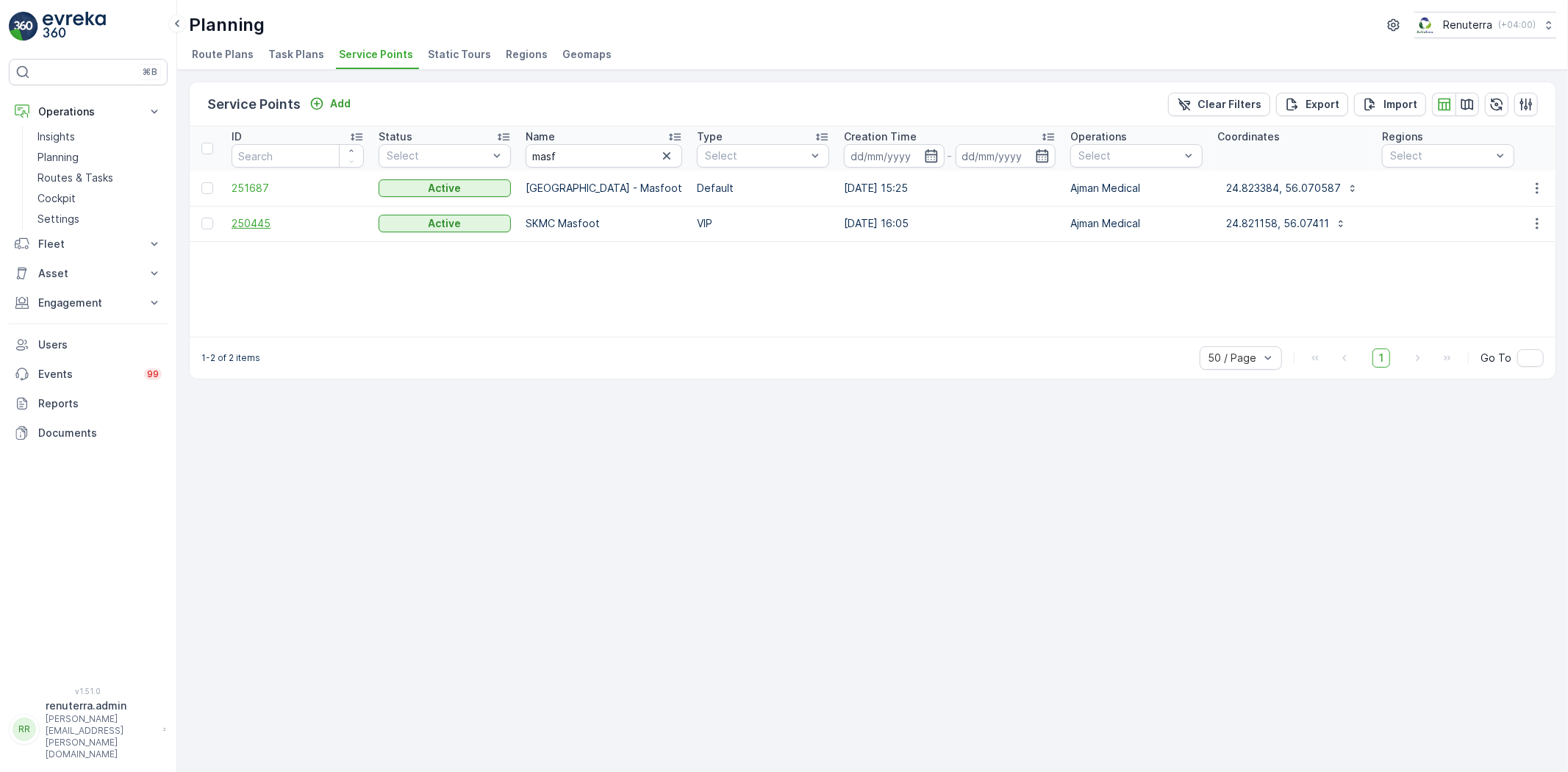
click at [266, 217] on span "250445" at bounding box center [297, 224] width 132 height 15
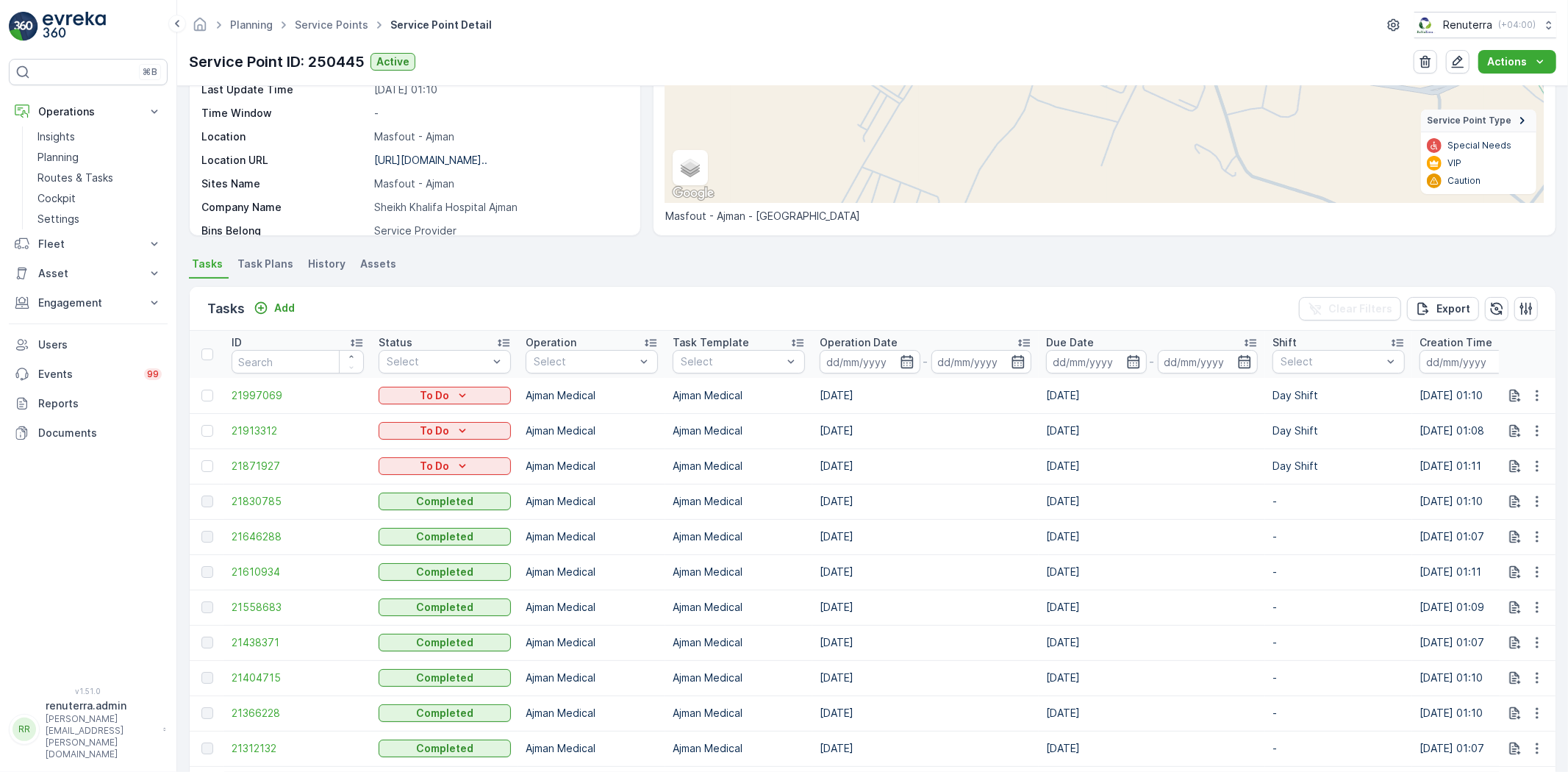
scroll to position [245, 0]
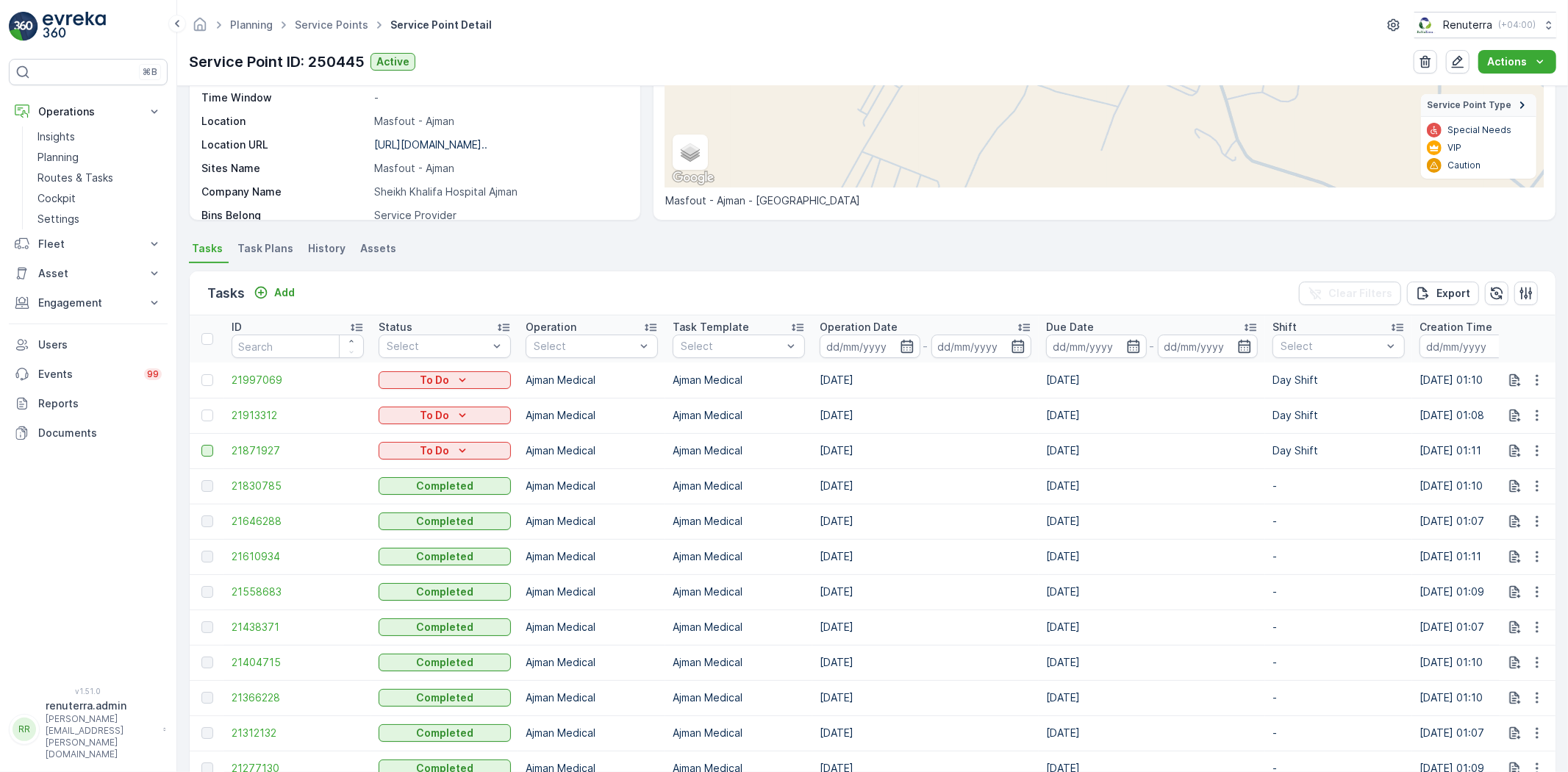
click at [213, 448] on div at bounding box center [207, 450] width 12 height 12
click at [201, 444] on input "checkbox" at bounding box center [201, 444] width 0 height 0
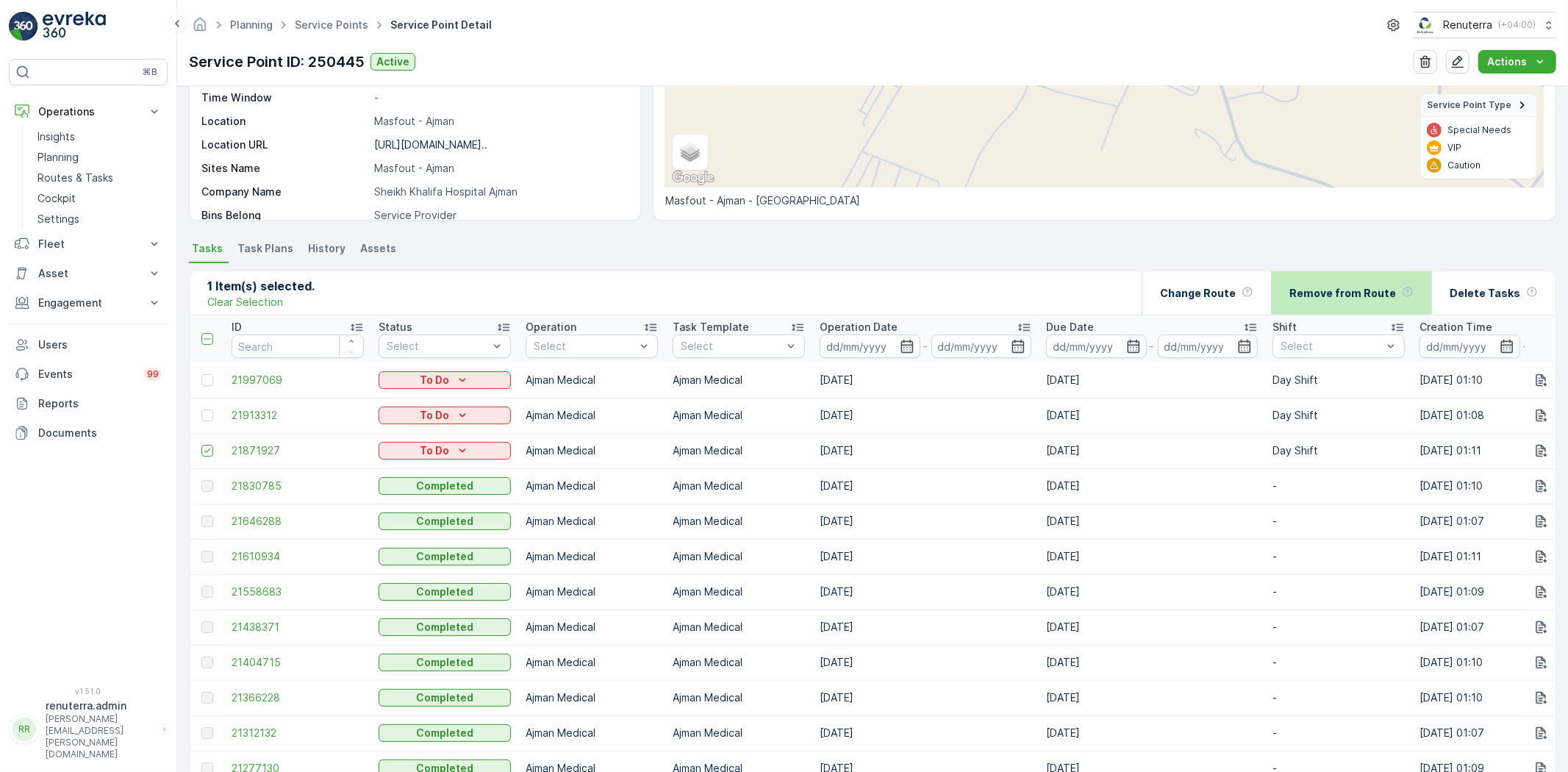
click at [1331, 288] on p "Remove from Route" at bounding box center [1342, 293] width 106 height 15
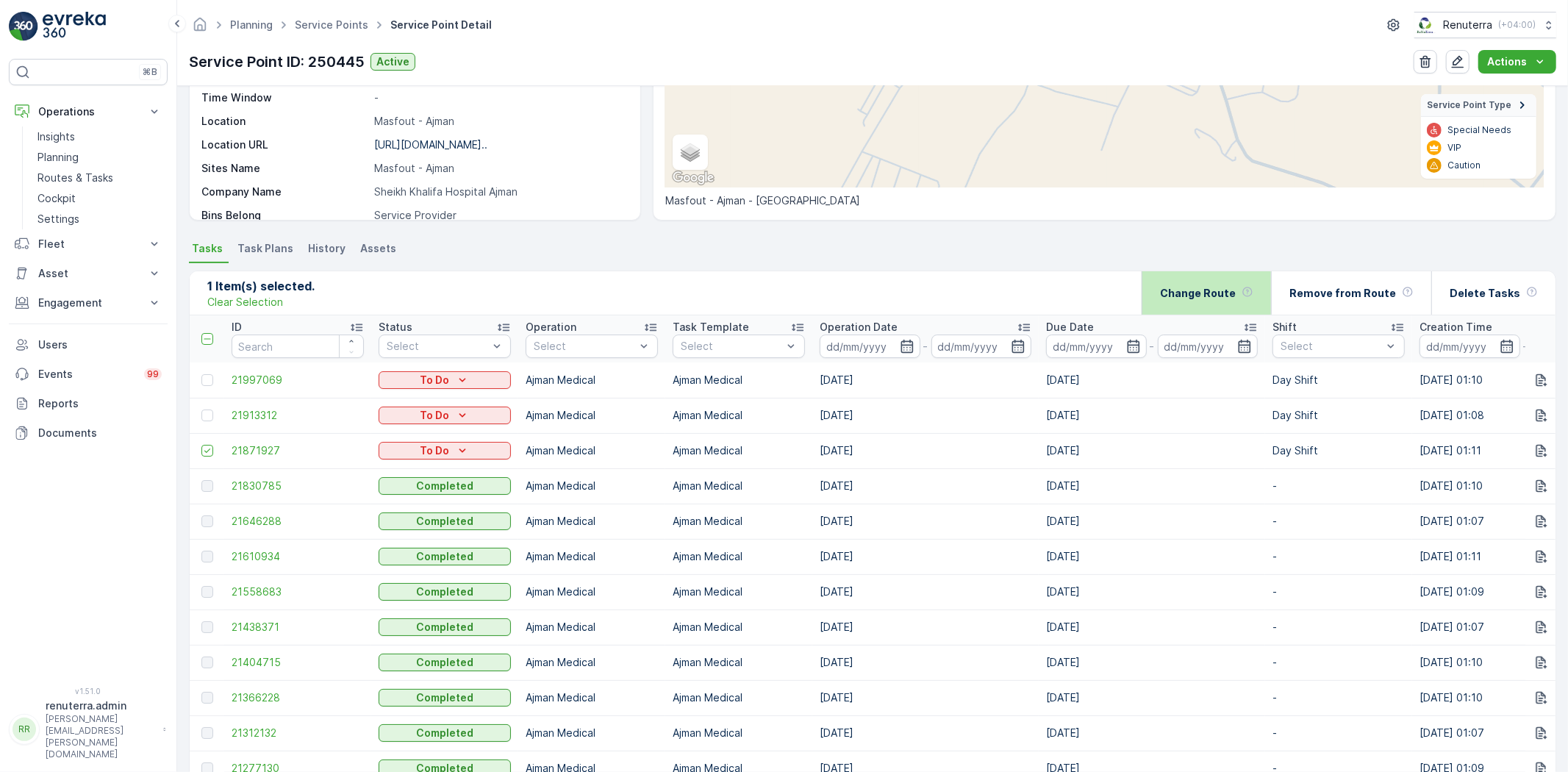
click at [1250, 294] on div "Change Route" at bounding box center [1206, 293] width 93 height 43
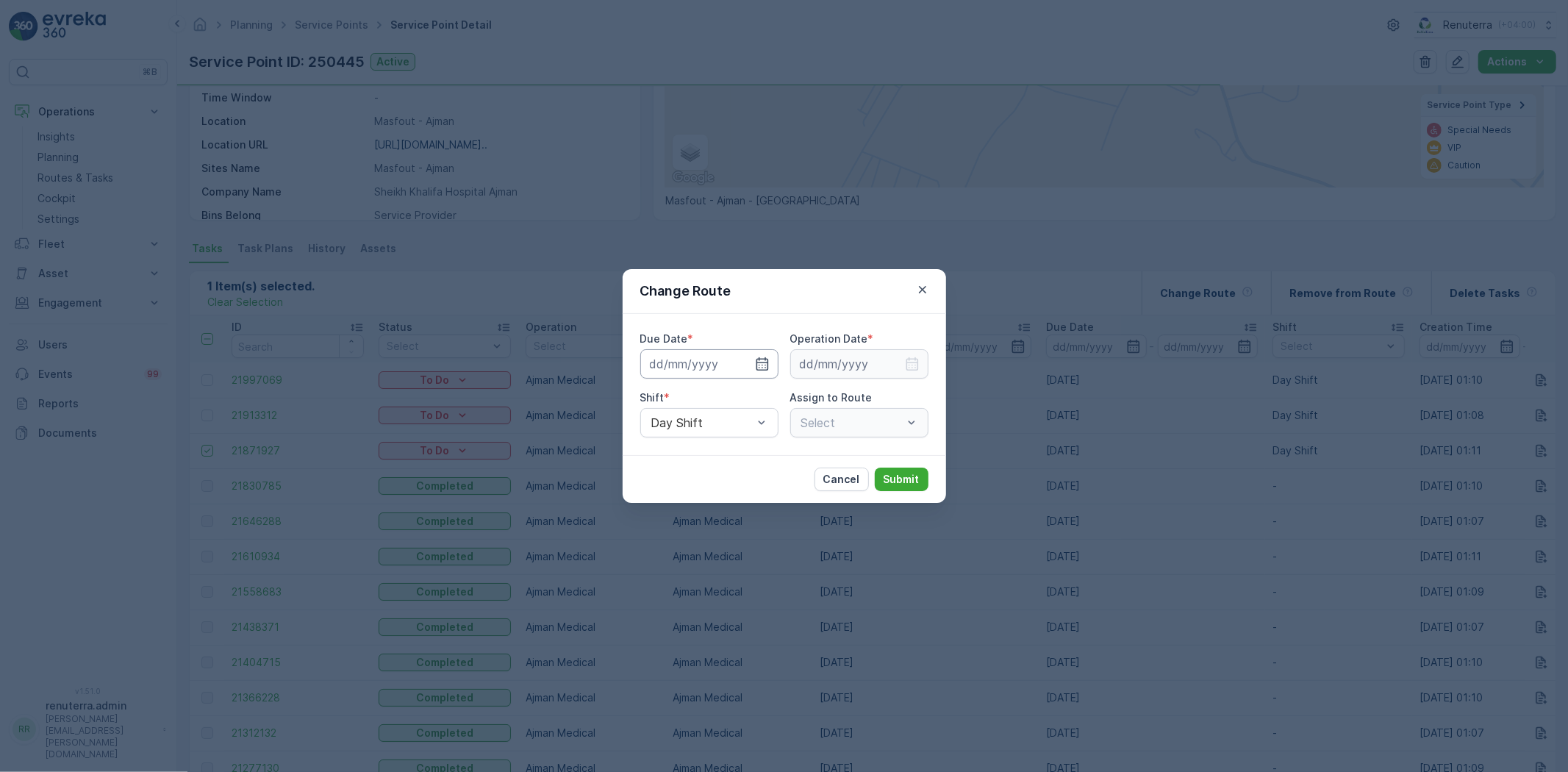
type input "[DATE]"
click at [758, 362] on icon "button" at bounding box center [763, 363] width 15 height 15
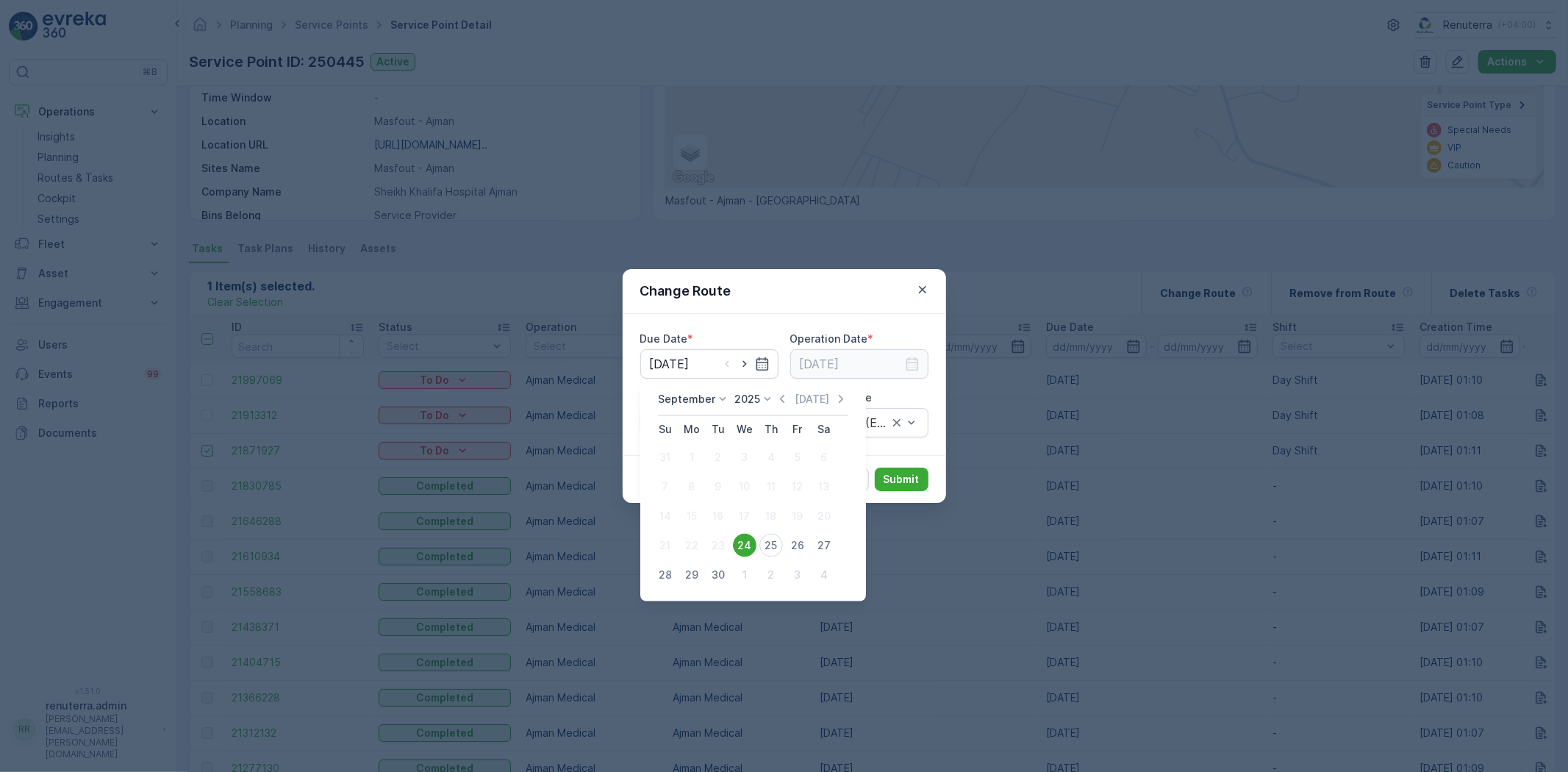
drag, startPoint x: 768, startPoint y: 548, endPoint x: 826, endPoint y: 522, distance: 63.6
click at [768, 544] on div "25" at bounding box center [770, 545] width 23 height 23
type input "[DATE]"
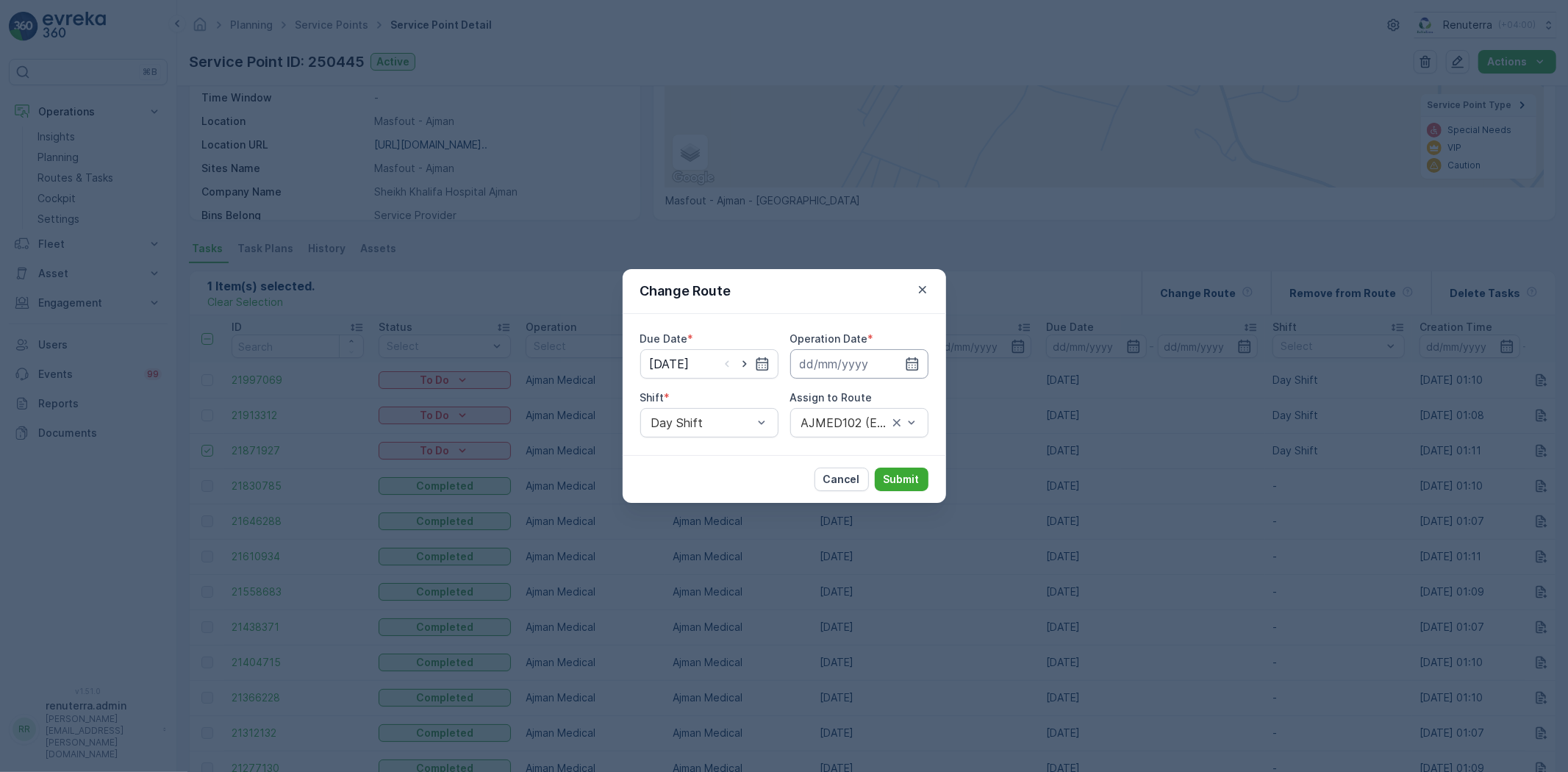
click at [854, 377] on input at bounding box center [859, 363] width 138 height 29
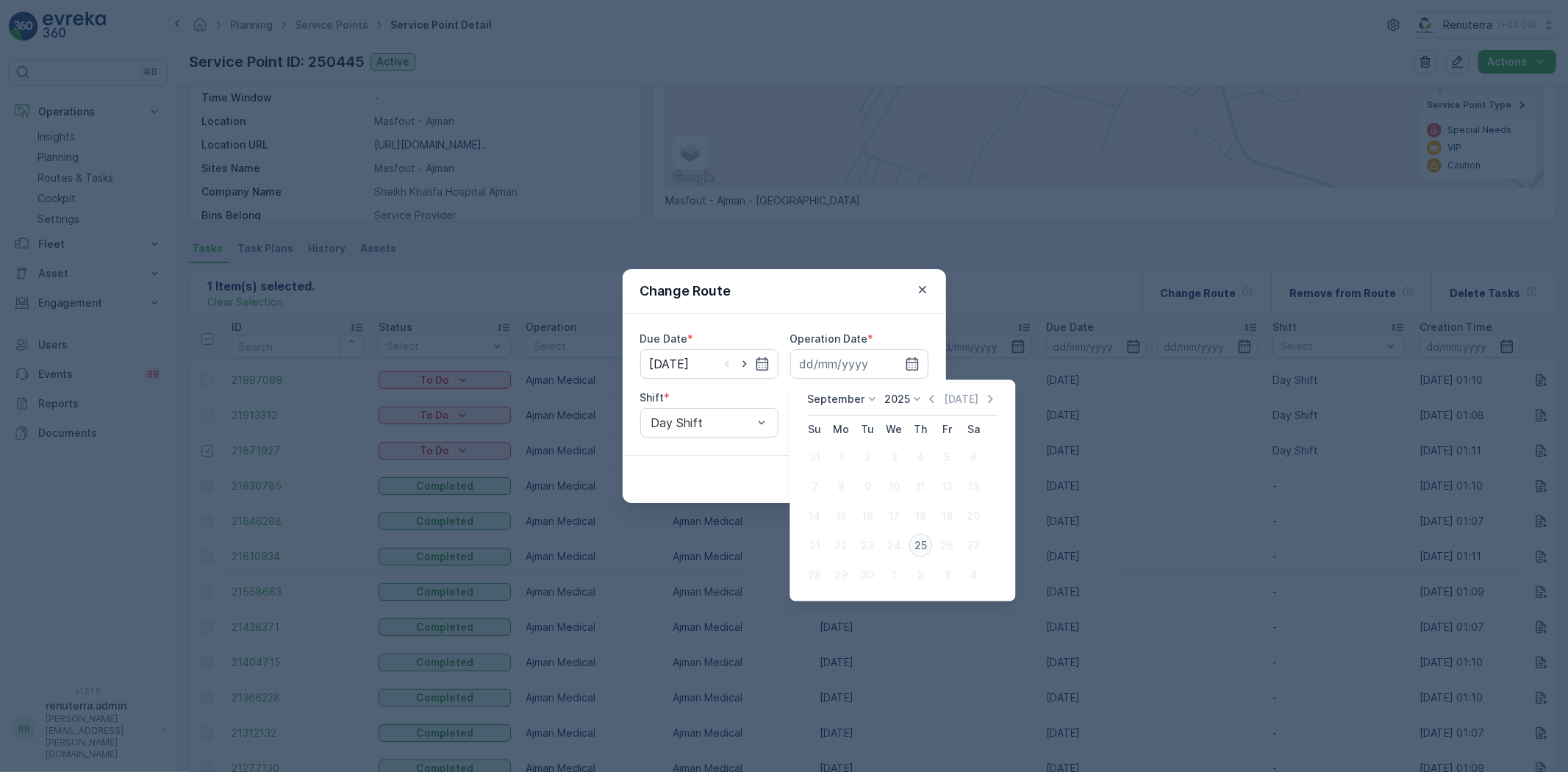
click at [927, 547] on div "25" at bounding box center [920, 545] width 23 height 23
type input "[DATE]"
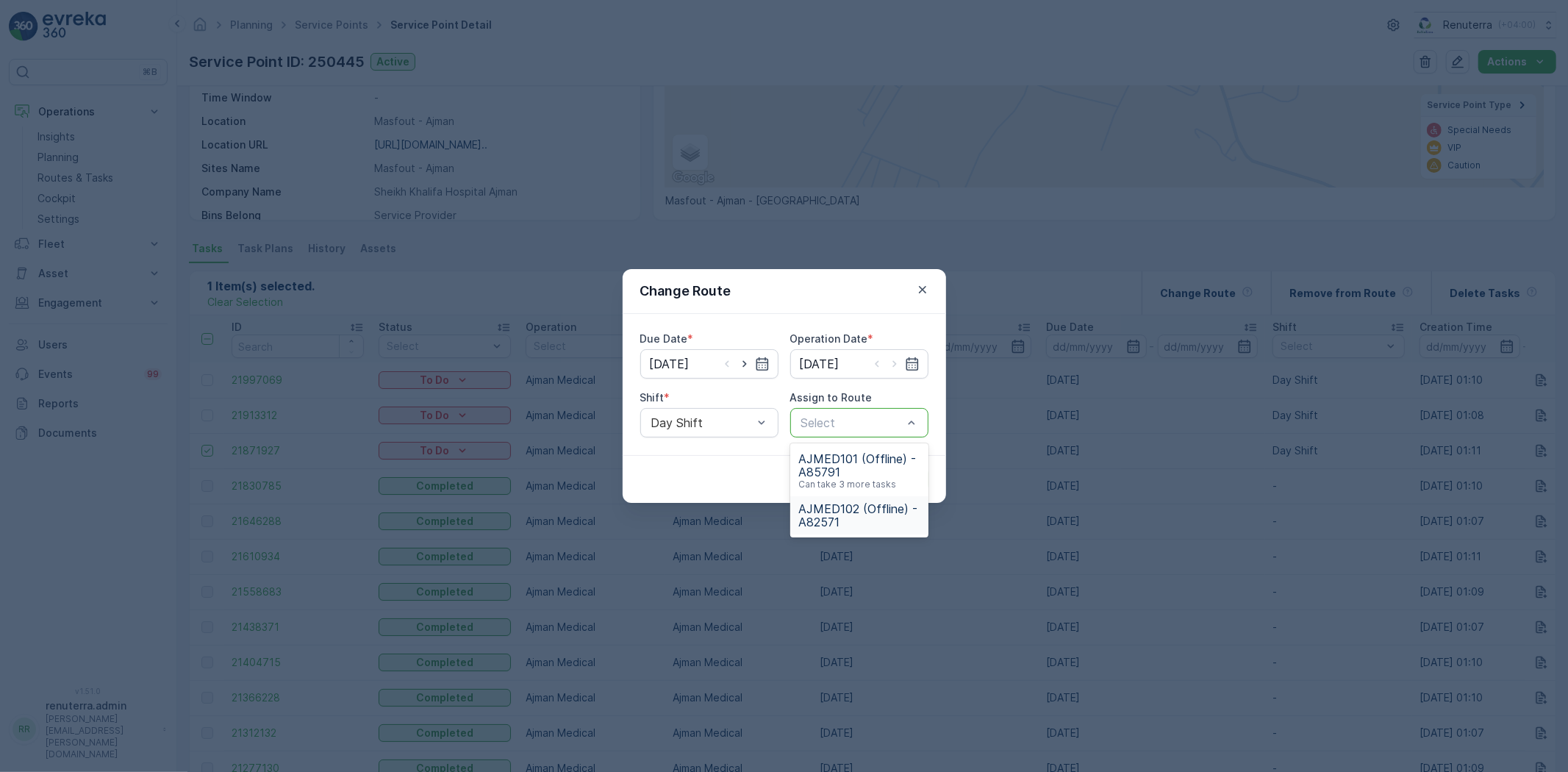
click at [841, 505] on span "AJMED102 (Offline) - A82571" at bounding box center [859, 515] width 120 height 26
click at [908, 472] on p "Submit" at bounding box center [901, 479] width 36 height 15
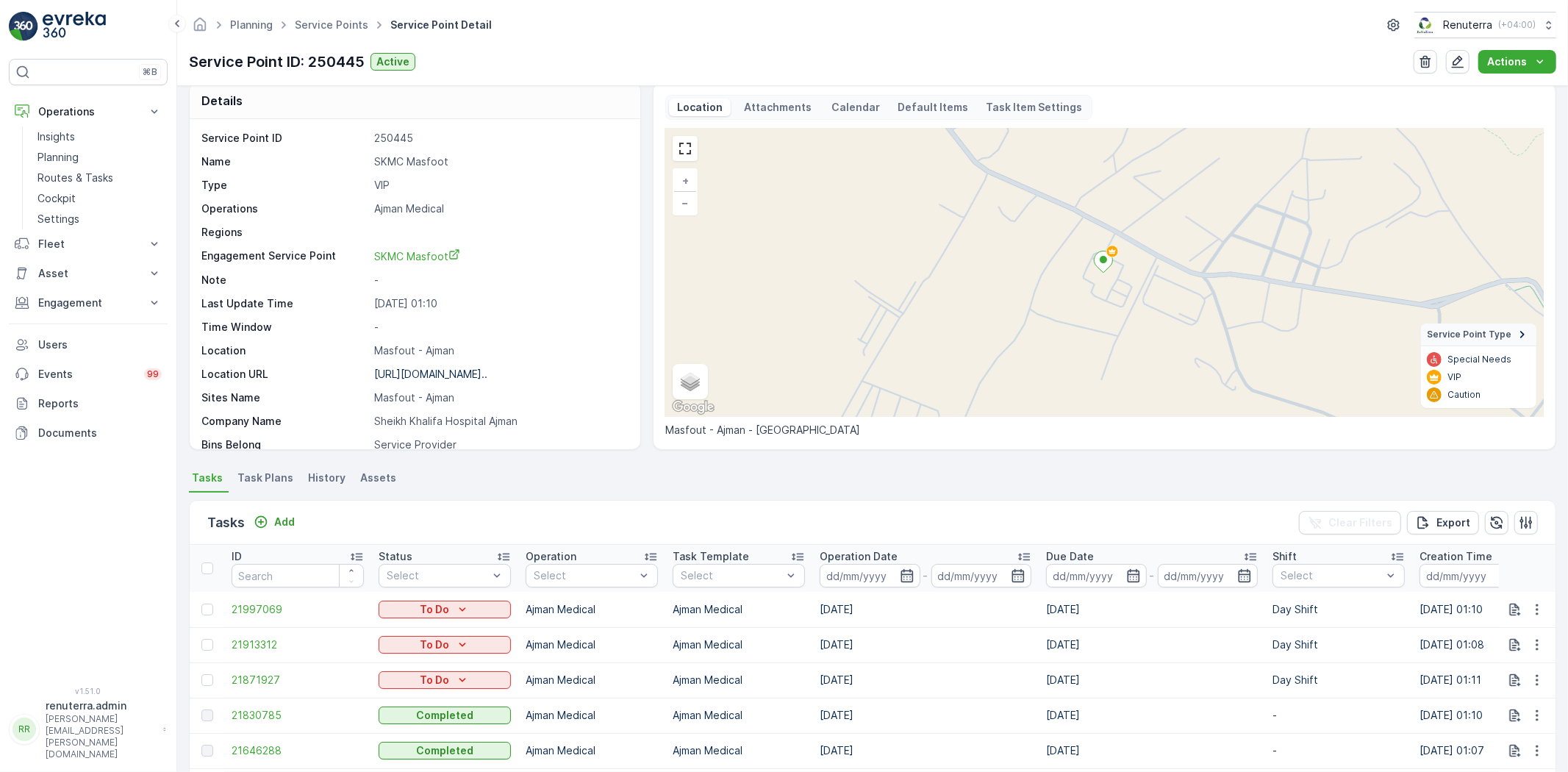
scroll to position [0, 0]
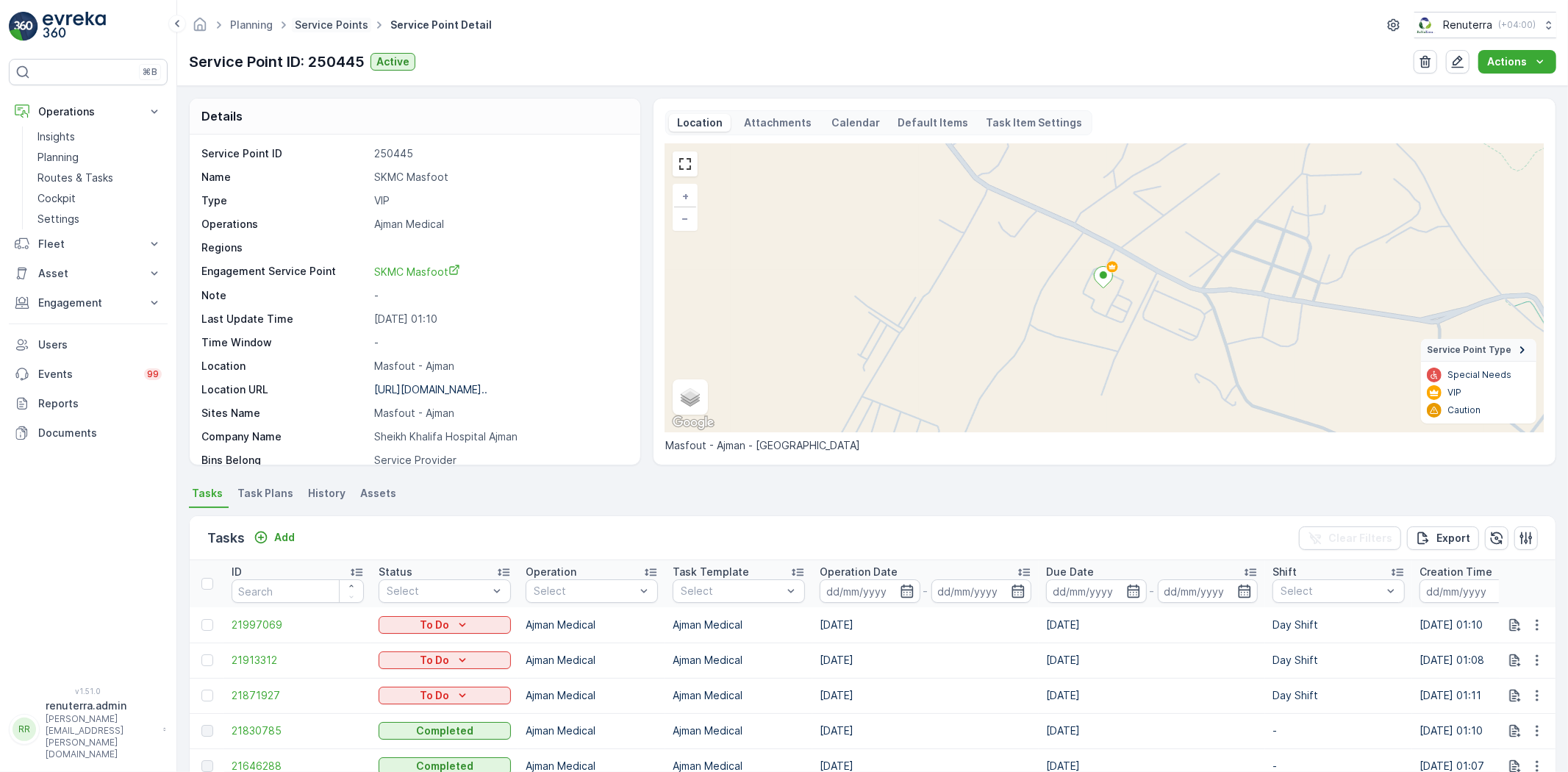
click at [347, 27] on link "Service Points" at bounding box center [332, 24] width 73 height 12
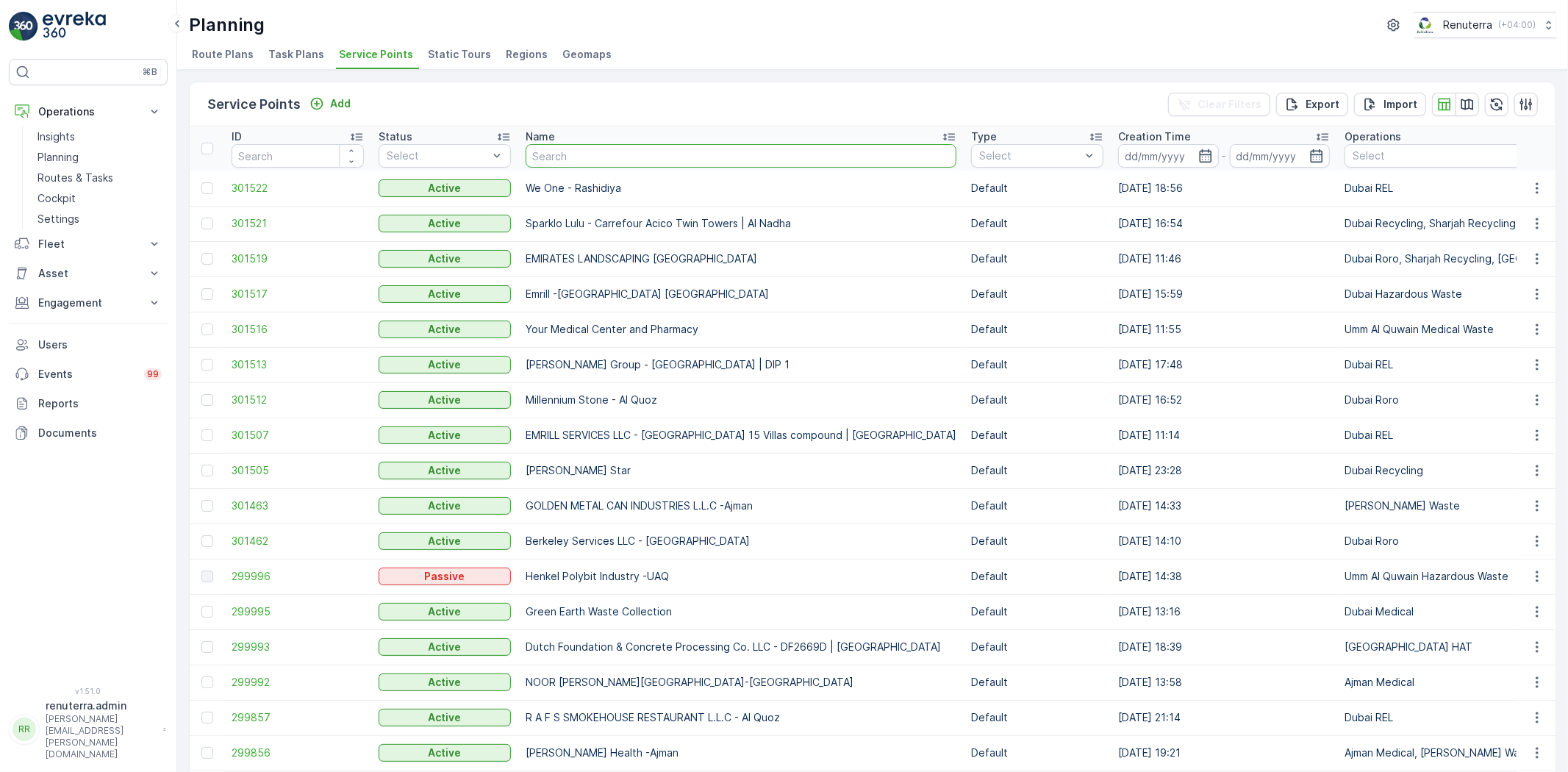
click at [538, 163] on input "text" at bounding box center [740, 155] width 430 height 23
type input "arden"
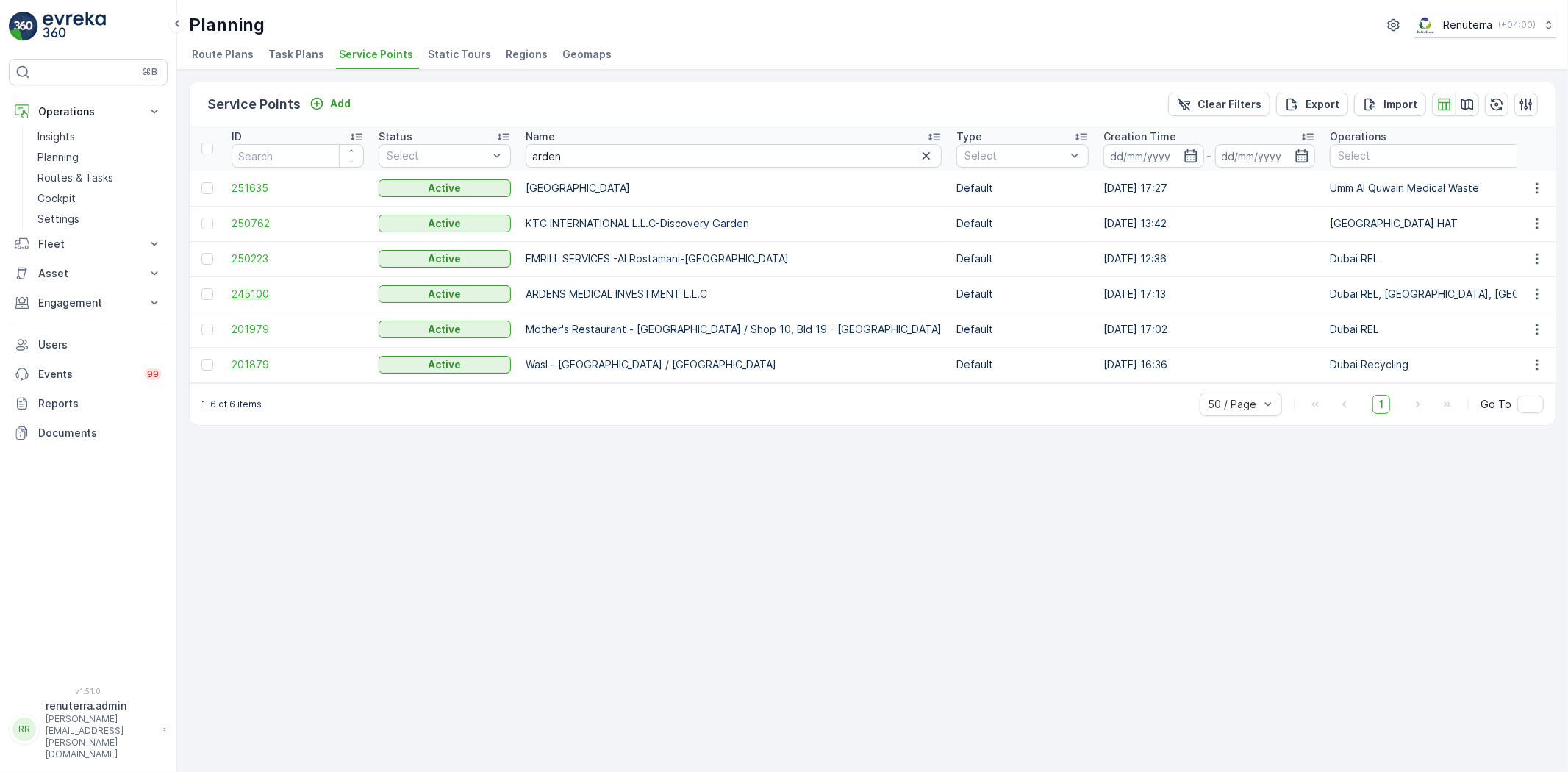
click at [263, 292] on span "245100" at bounding box center [297, 294] width 132 height 15
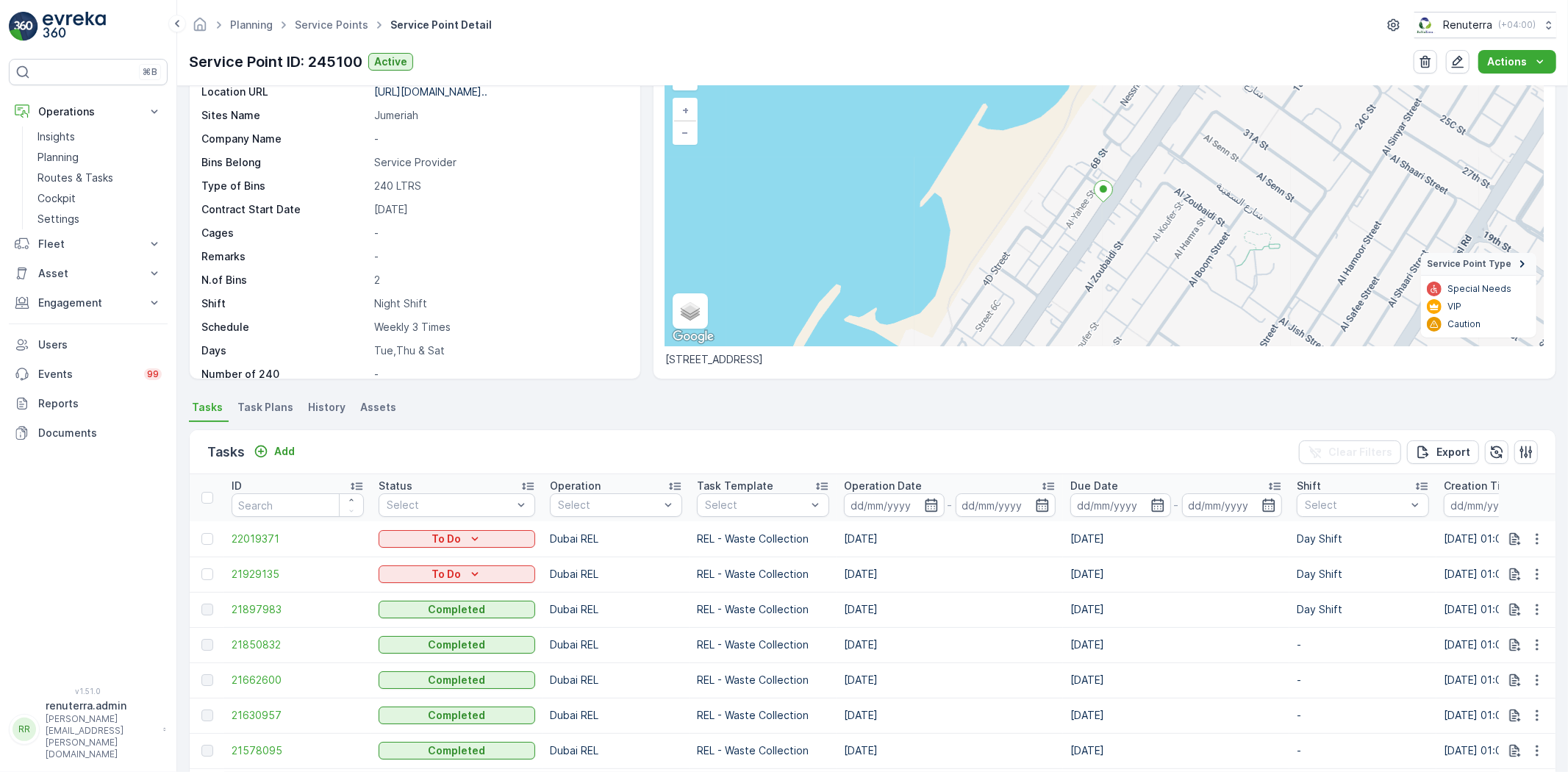
scroll to position [82, 0]
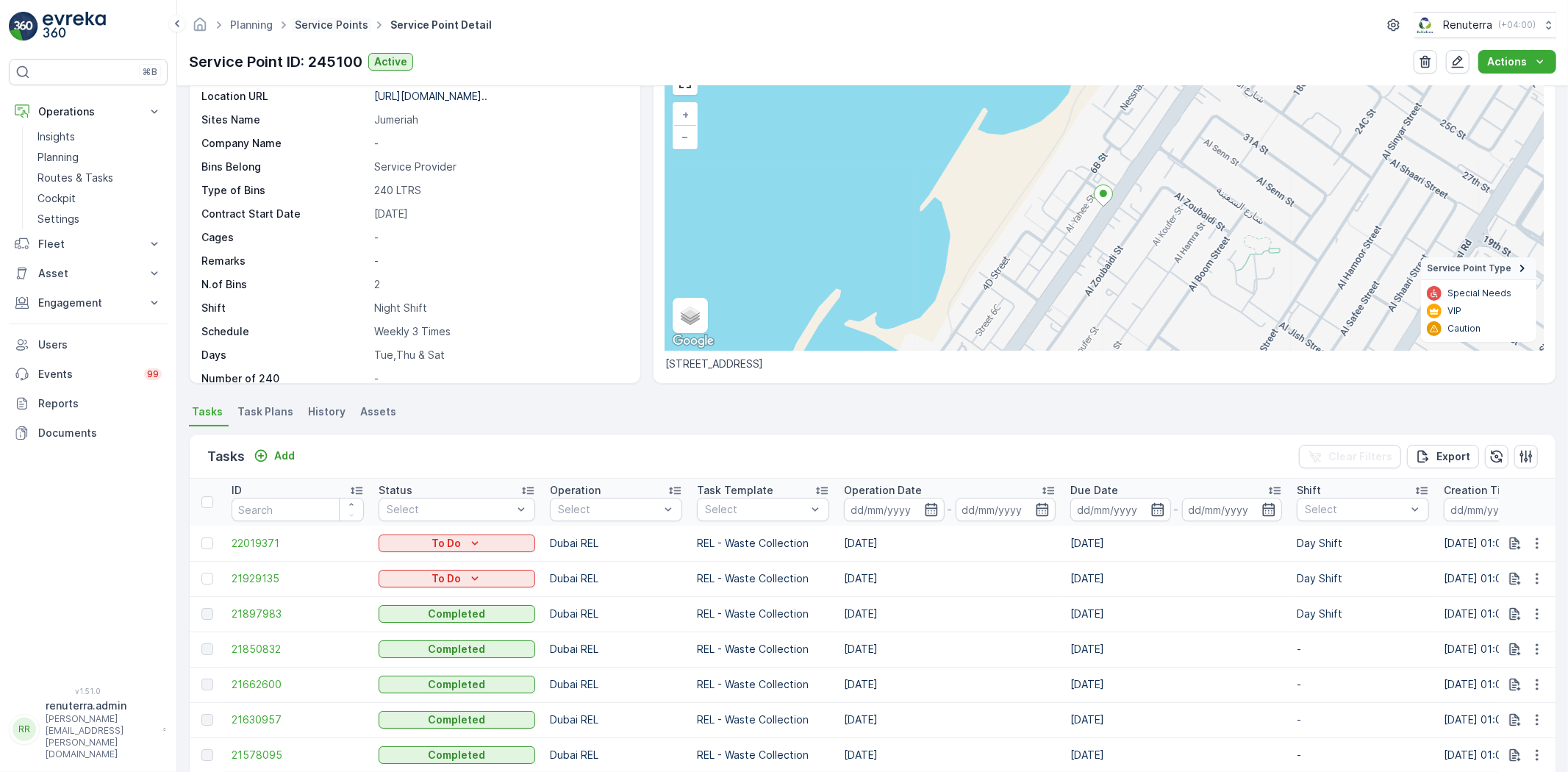
click at [340, 25] on link "Service Points" at bounding box center [332, 24] width 73 height 12
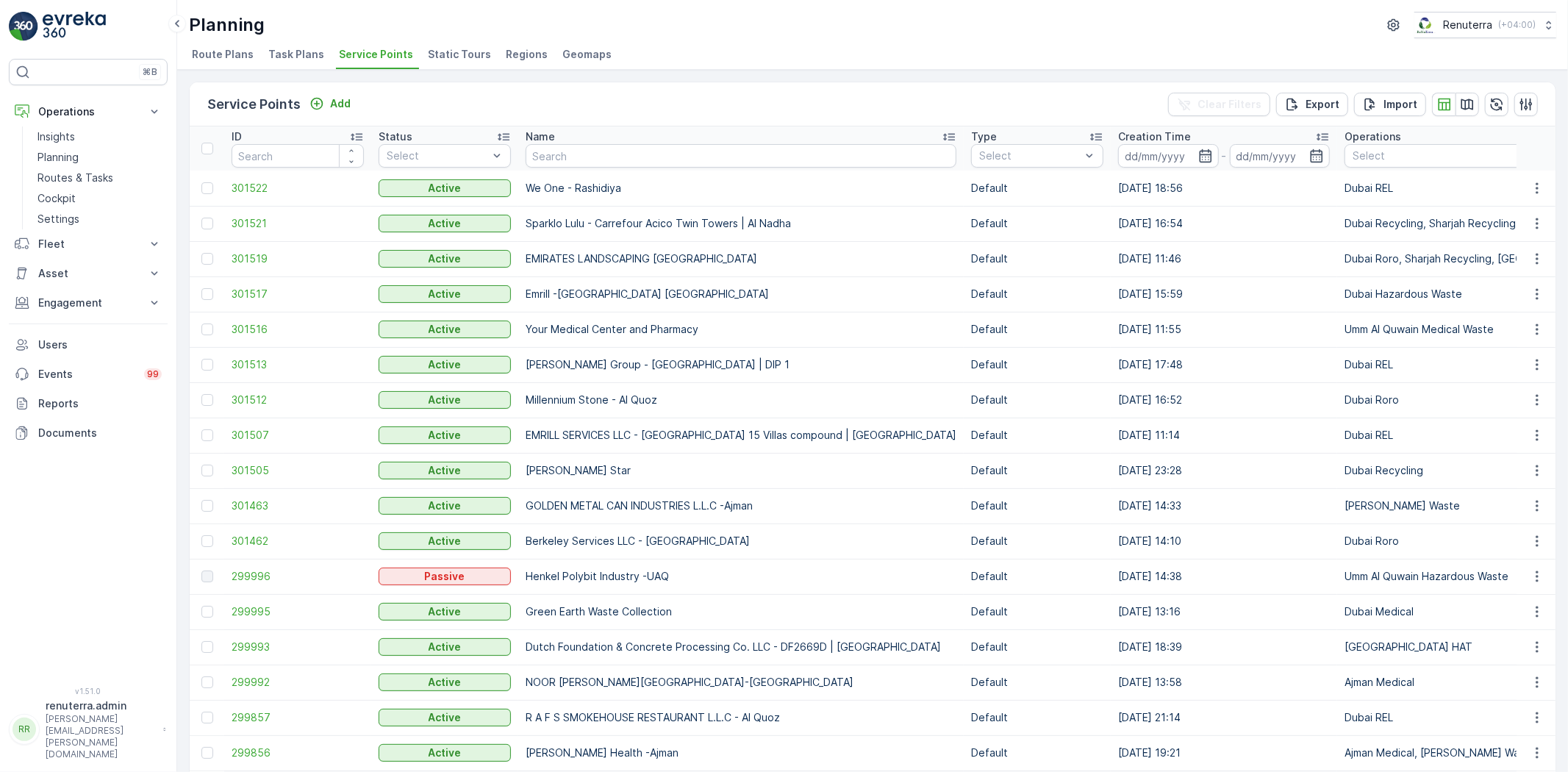
drag, startPoint x: 525, startPoint y: 170, endPoint x: 590, endPoint y: 138, distance: 72.4
click at [590, 138] on div "Name" at bounding box center [740, 137] width 430 height 15
click at [607, 159] on input "text" at bounding box center [740, 155] width 430 height 23
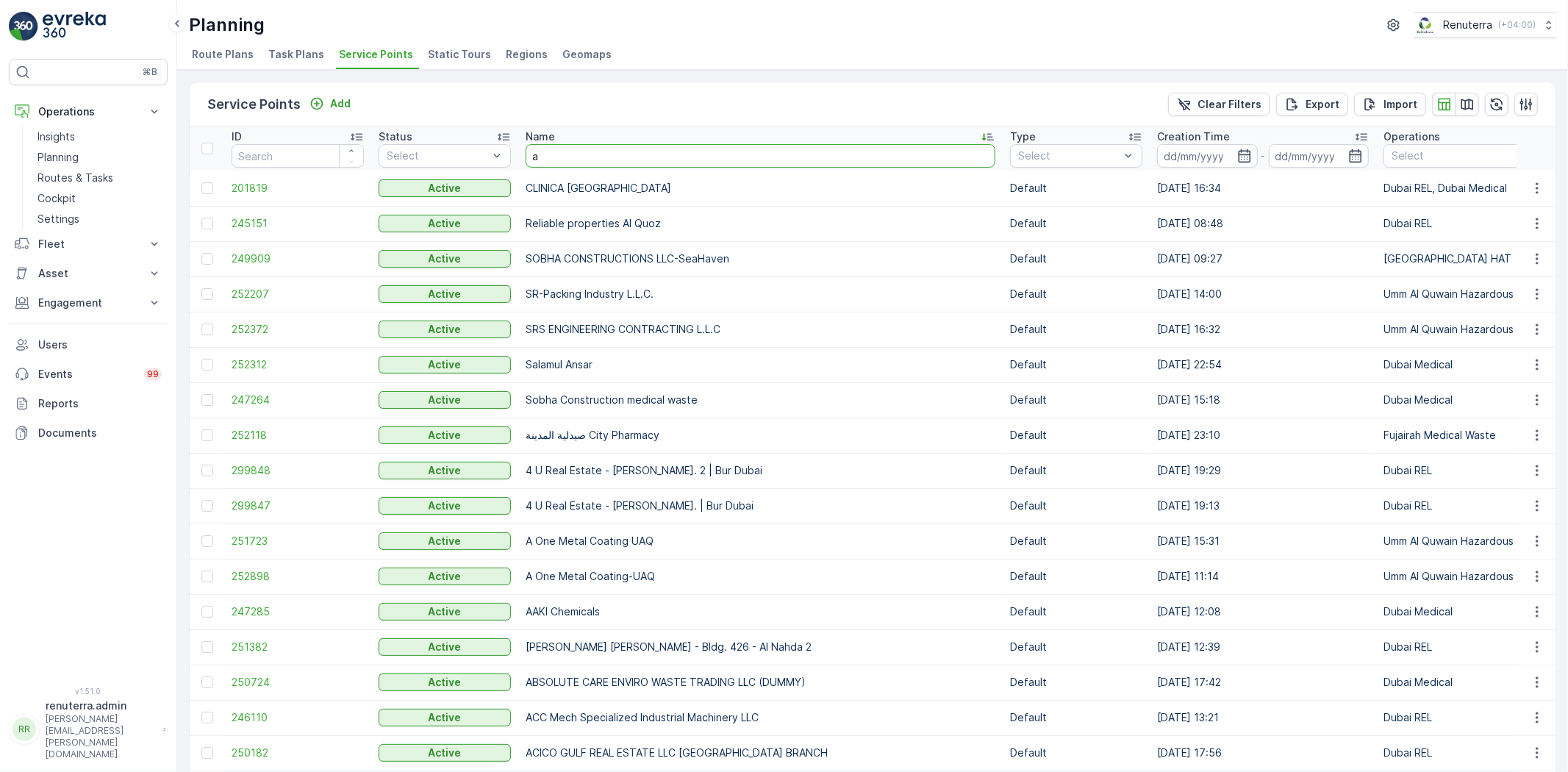
type input "ar"
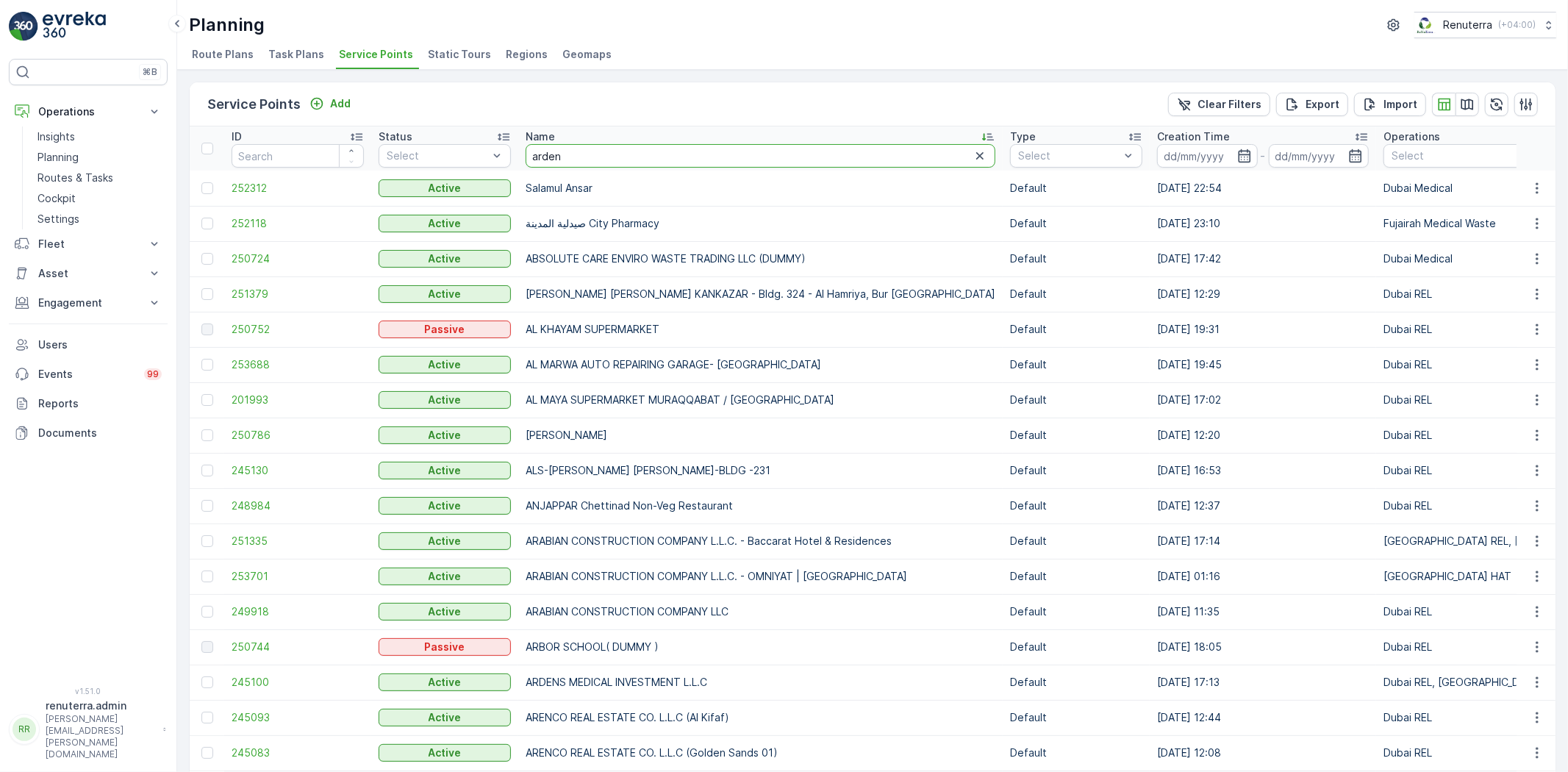
type input "ardens"
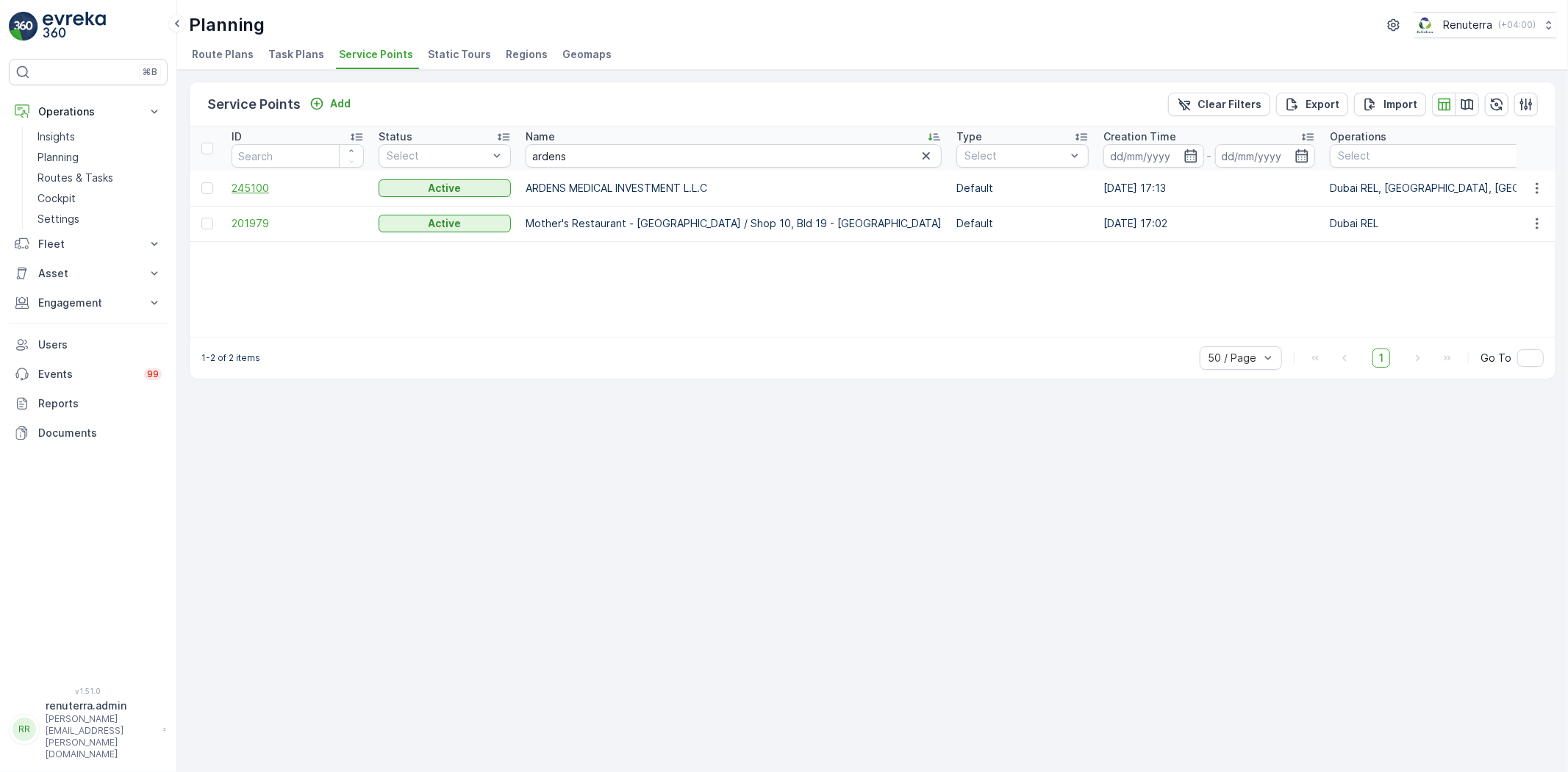
click at [272, 184] on span "245100" at bounding box center [297, 188] width 132 height 15
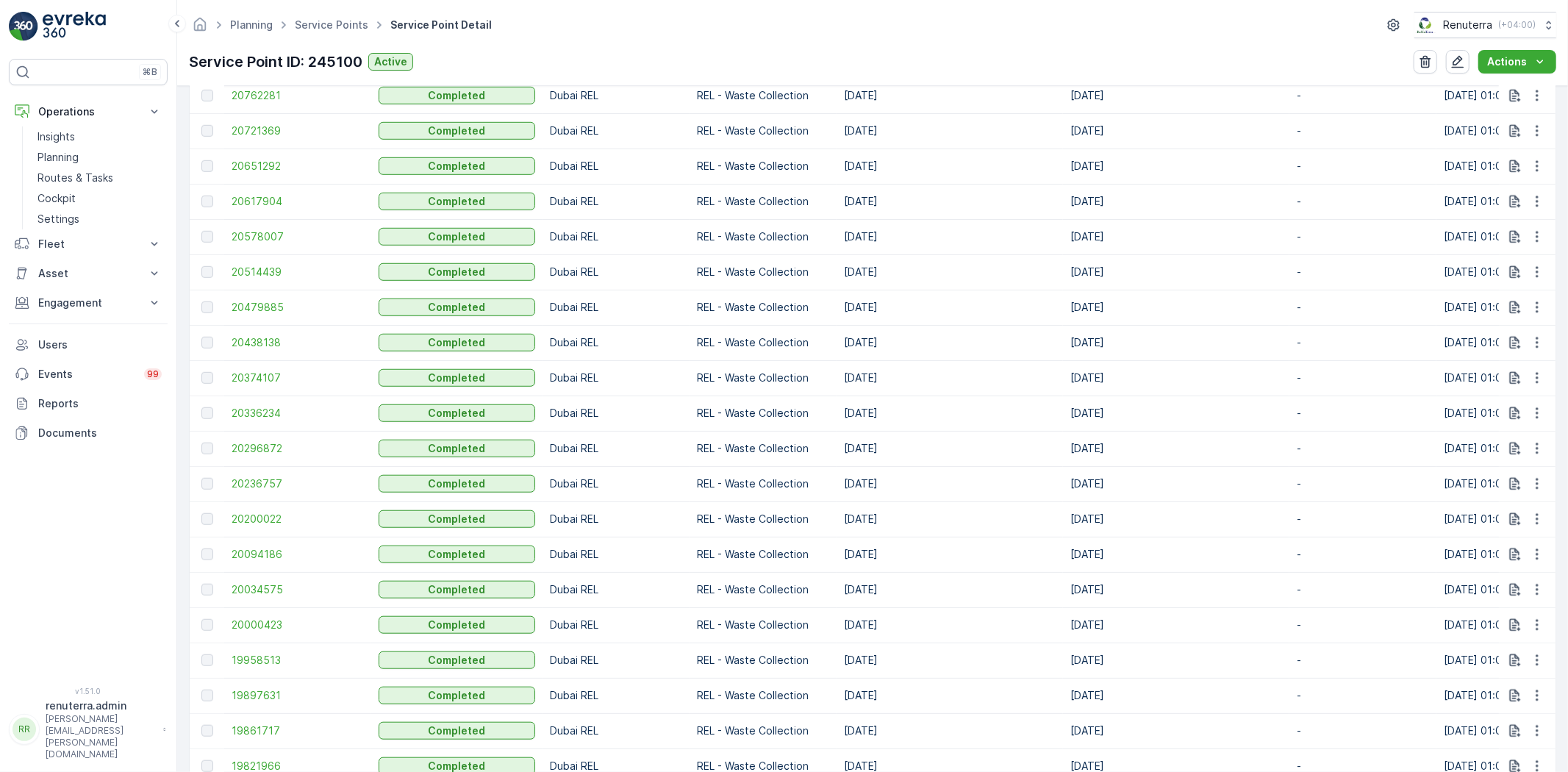
scroll to position [1668, 0]
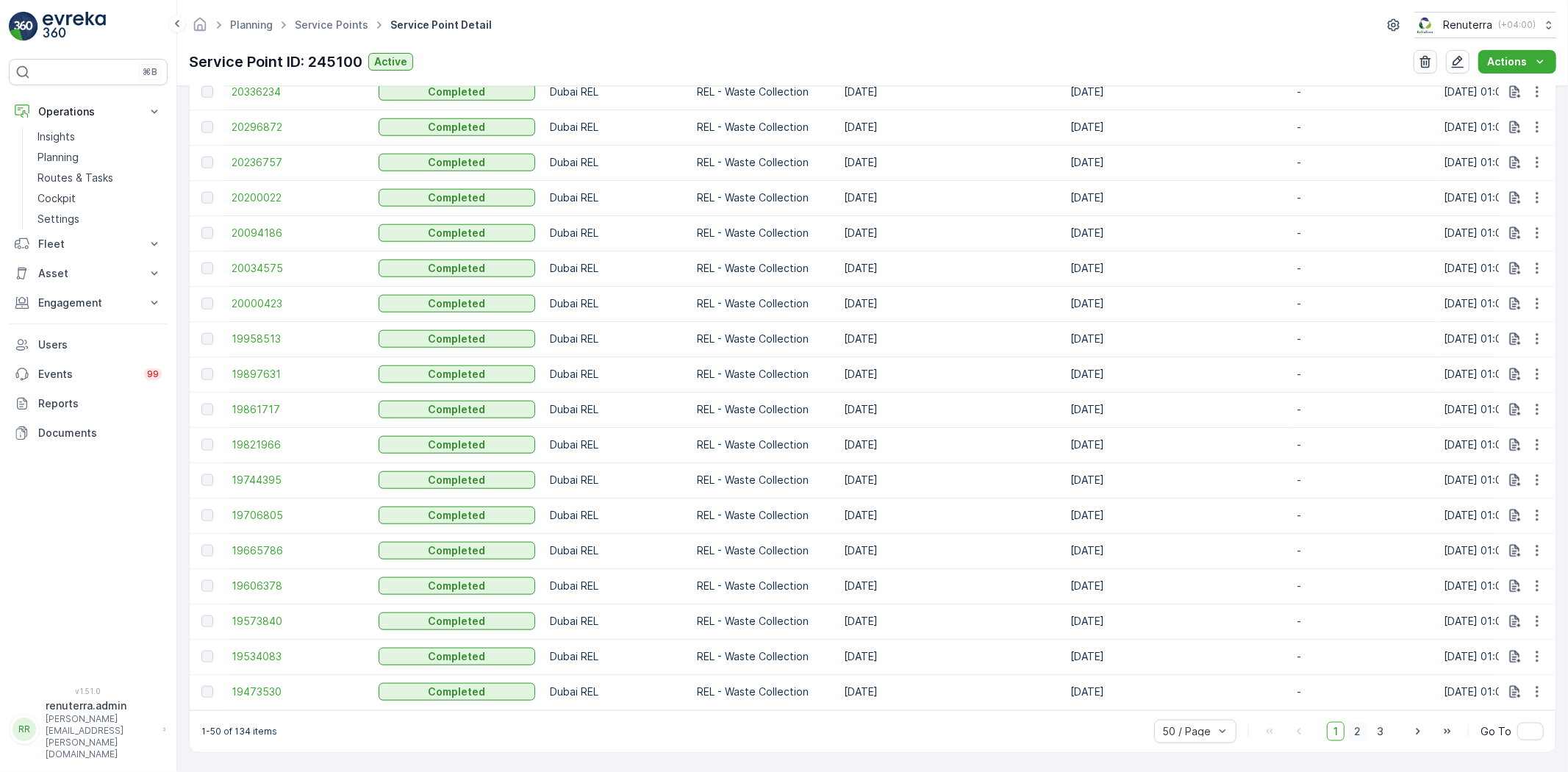
click at [1361, 738] on span "2" at bounding box center [1357, 731] width 20 height 19
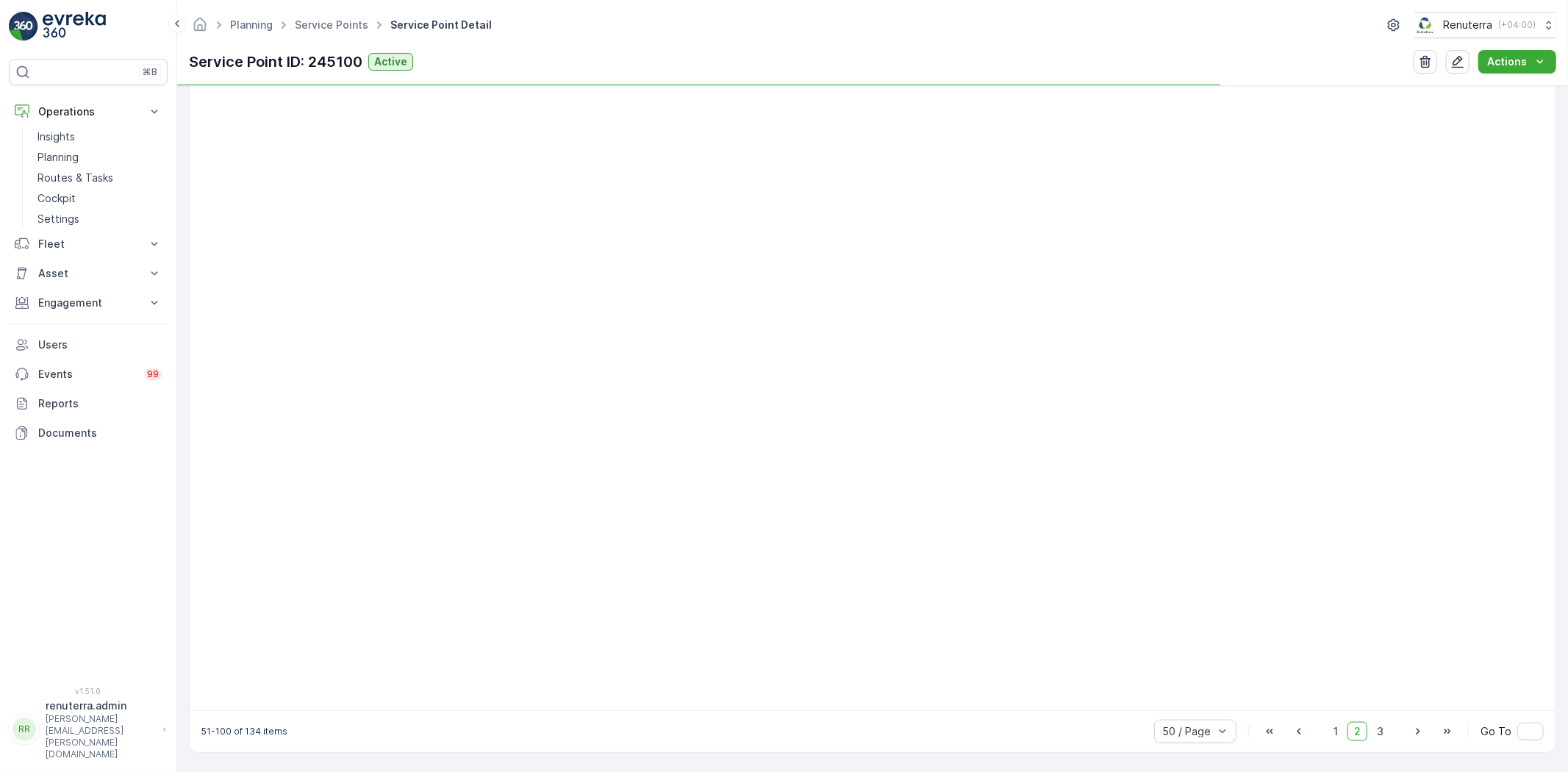
scroll to position [1444, 0]
click at [1361, 738] on span "2" at bounding box center [1357, 731] width 20 height 19
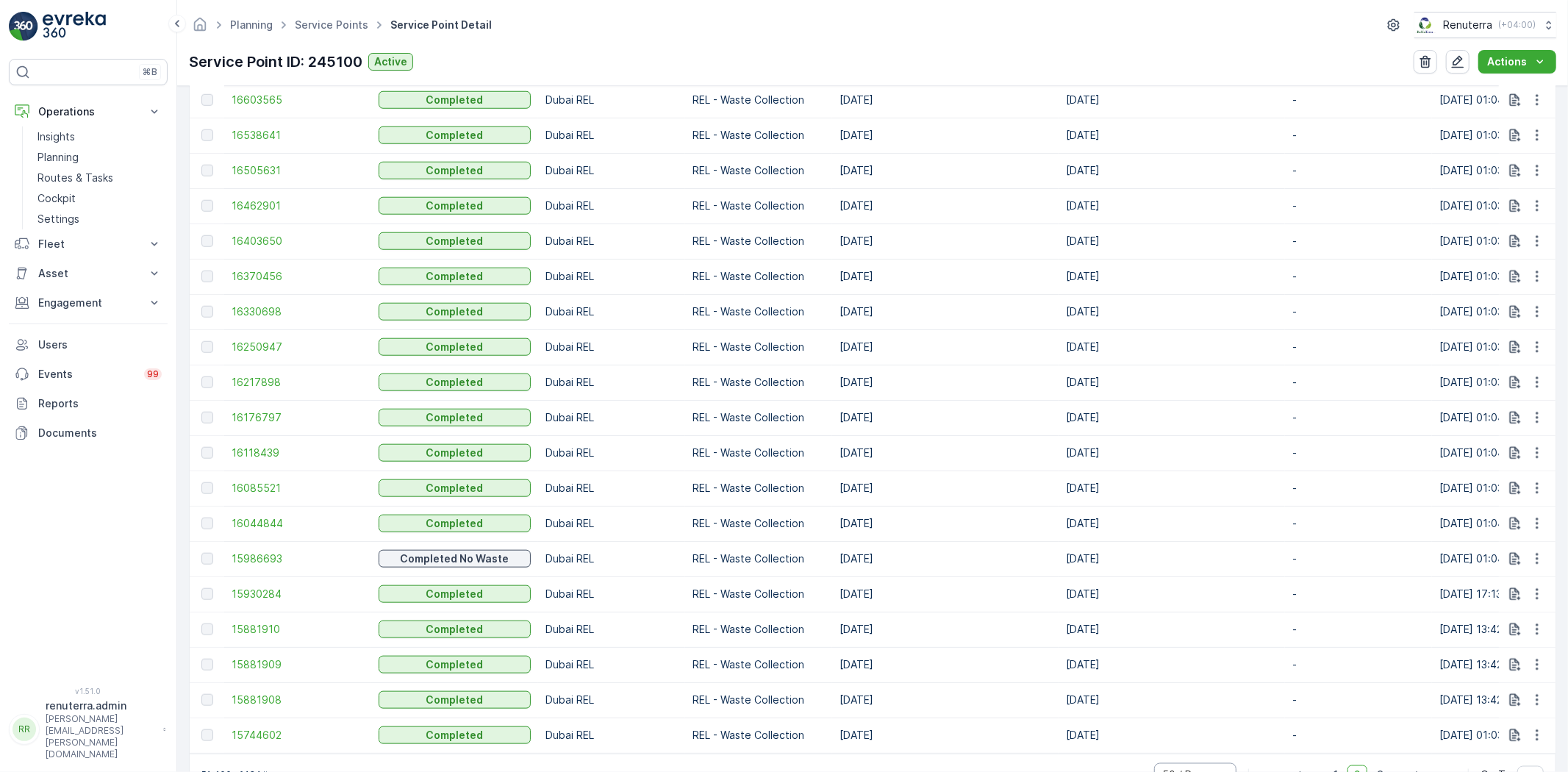
scroll to position [1668, 0]
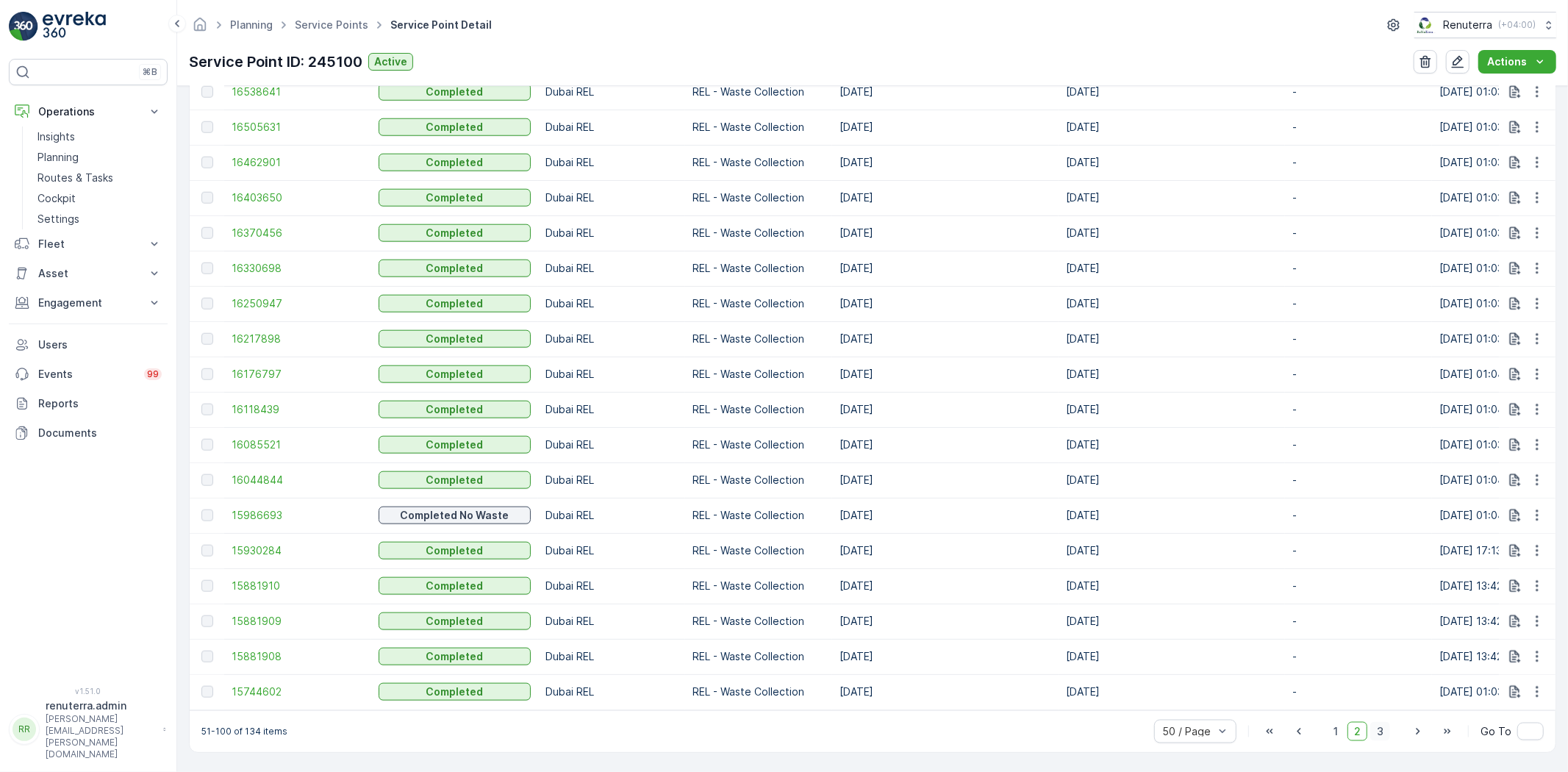
click at [1370, 730] on span "3" at bounding box center [1379, 731] width 20 height 19
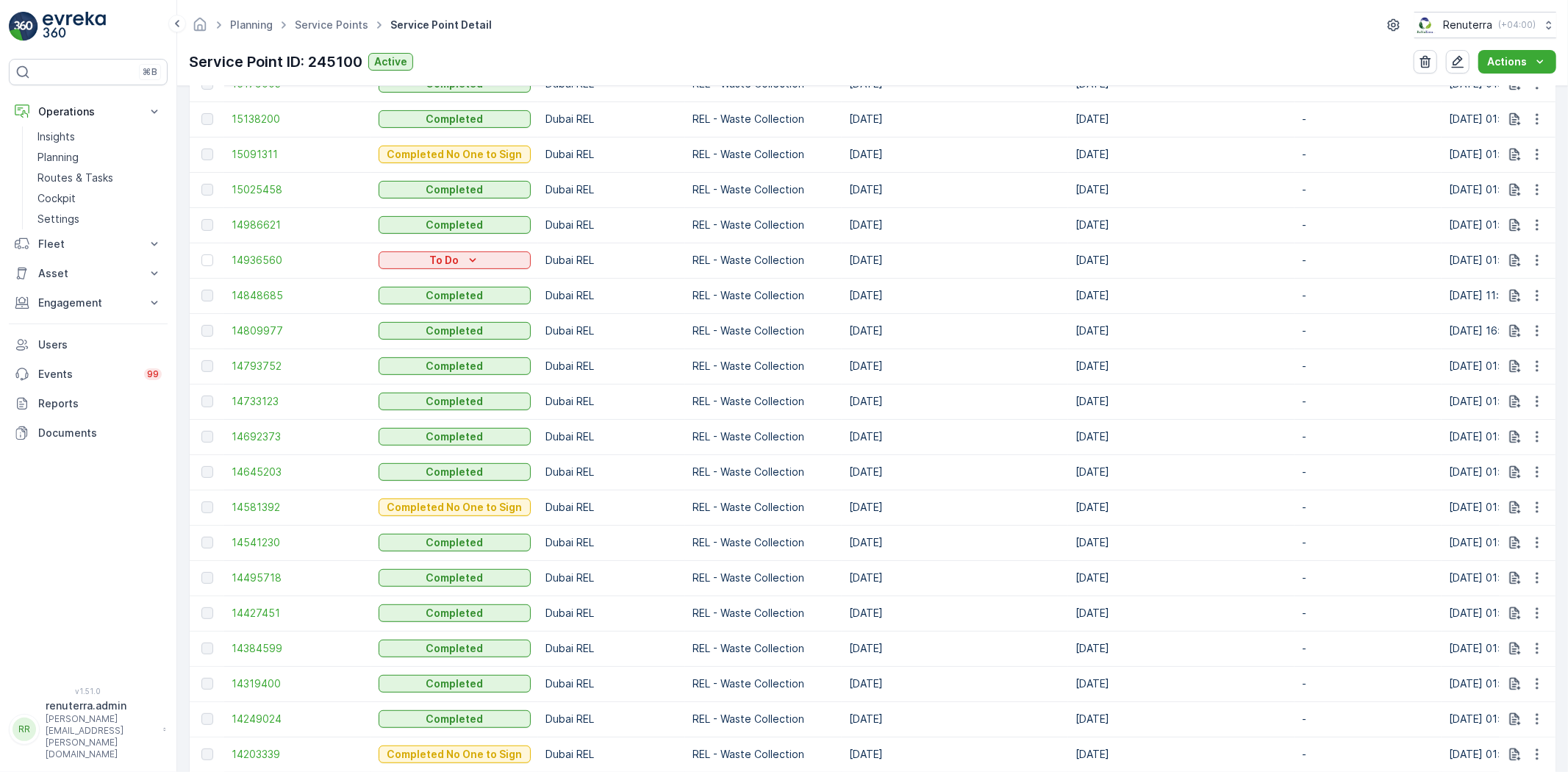
scroll to position [1104, 0]
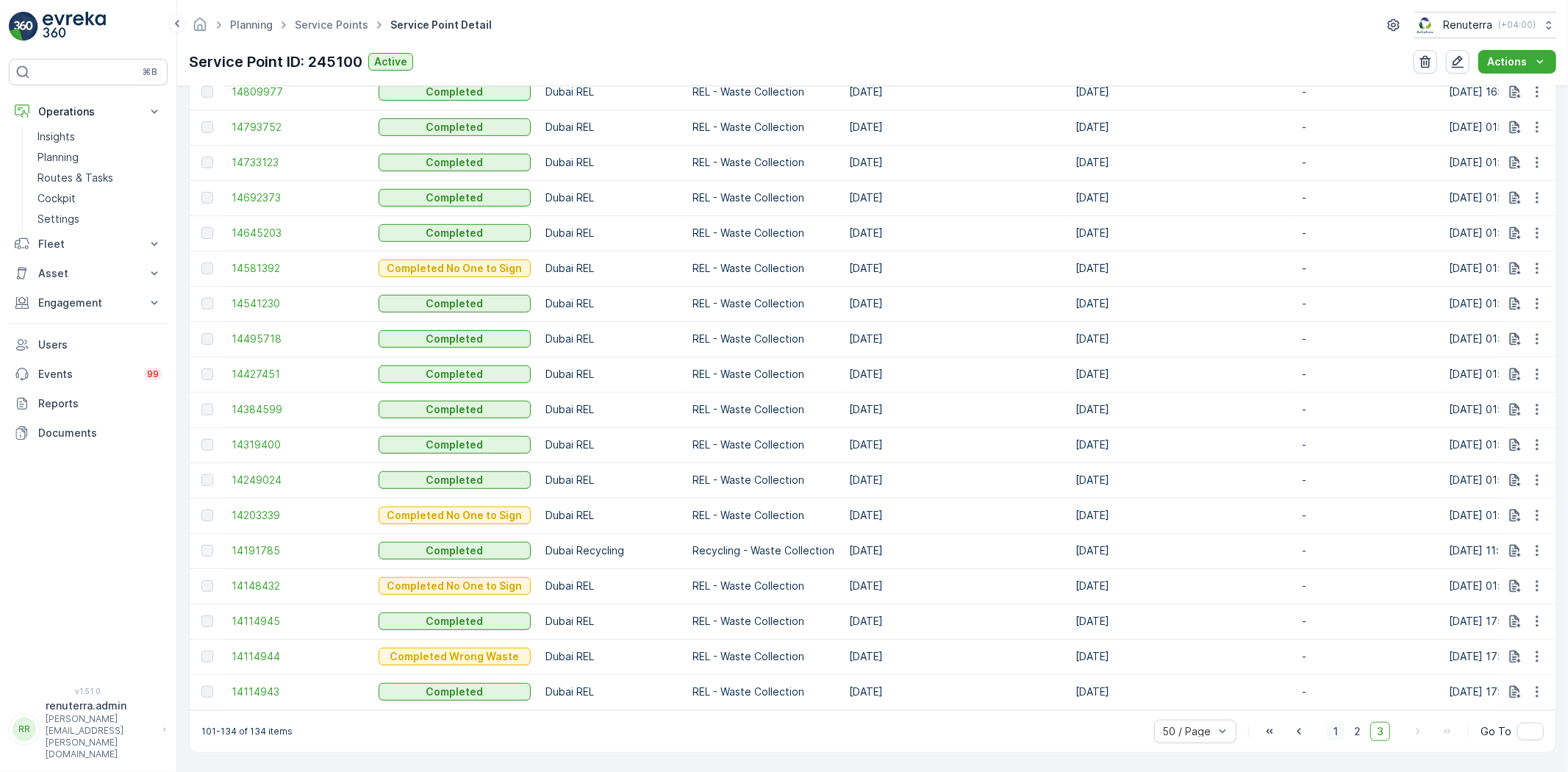
click at [1335, 724] on span "1" at bounding box center [1335, 731] width 18 height 19
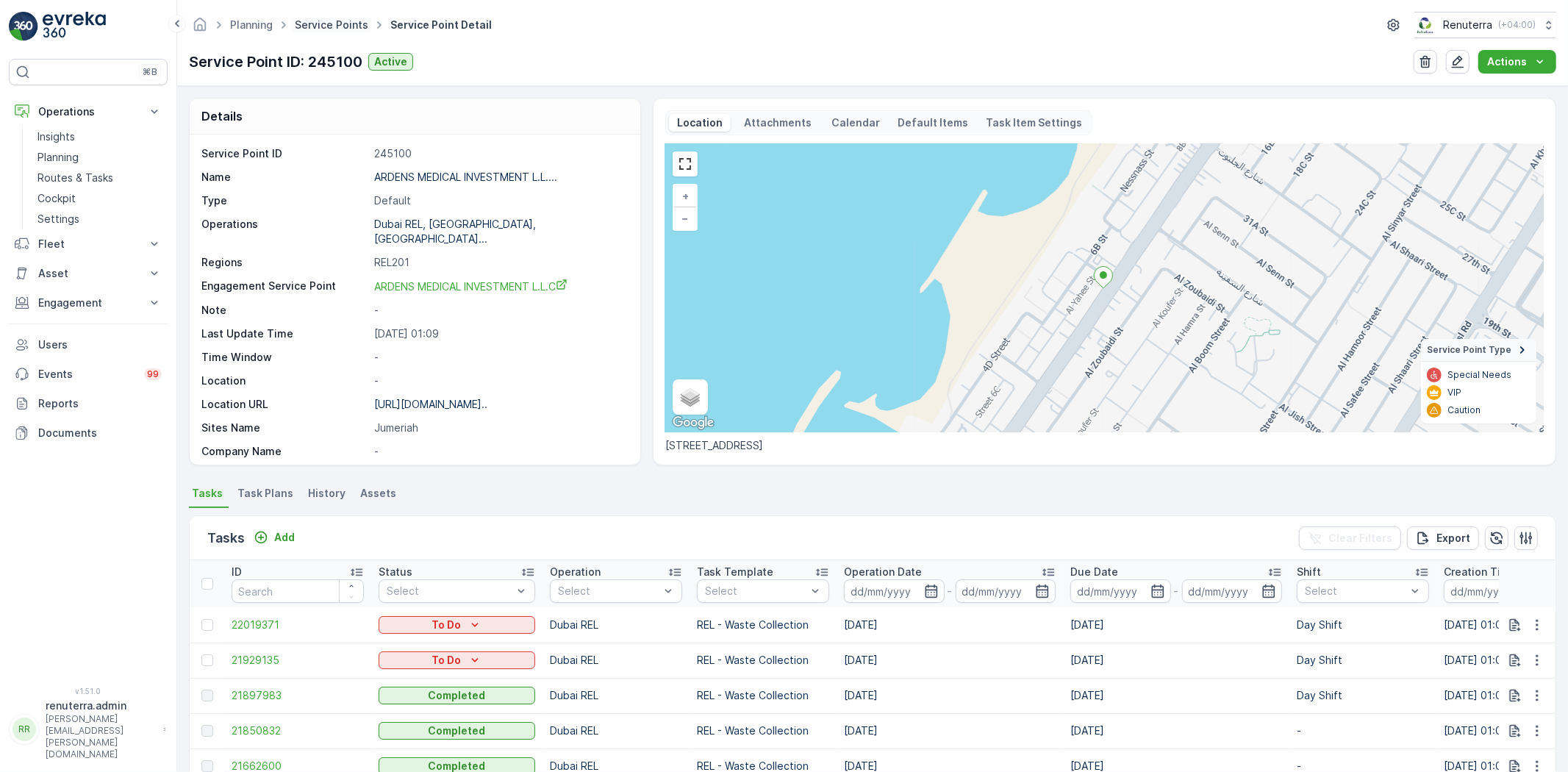
click at [326, 27] on link "Service Points" at bounding box center [332, 24] width 73 height 12
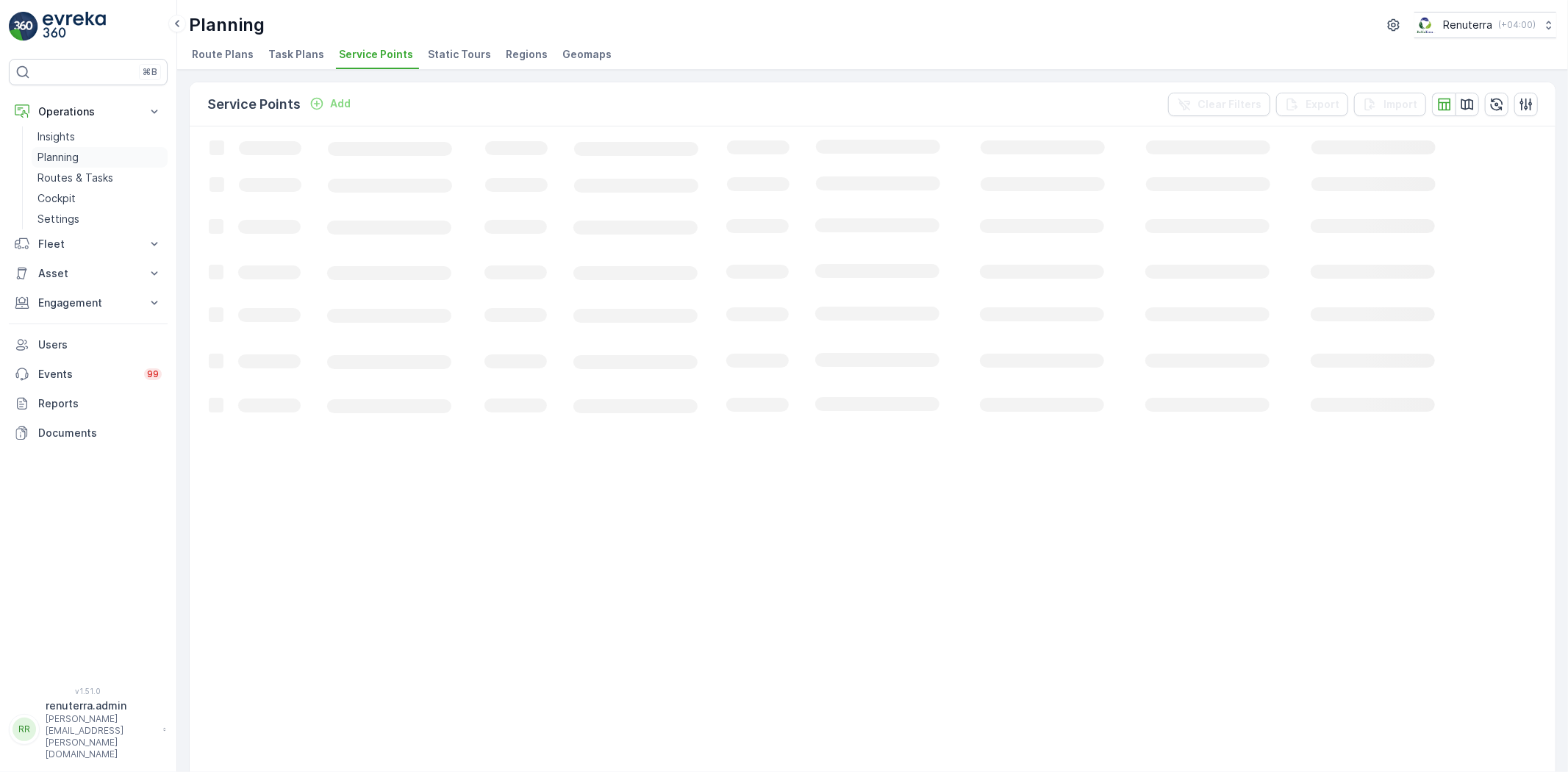
drag, startPoint x: 70, startPoint y: 155, endPoint x: 93, endPoint y: 161, distance: 23.8
click at [70, 155] on p "Planning" at bounding box center [58, 158] width 41 height 15
click at [370, 50] on span "Service Points" at bounding box center [376, 54] width 74 height 15
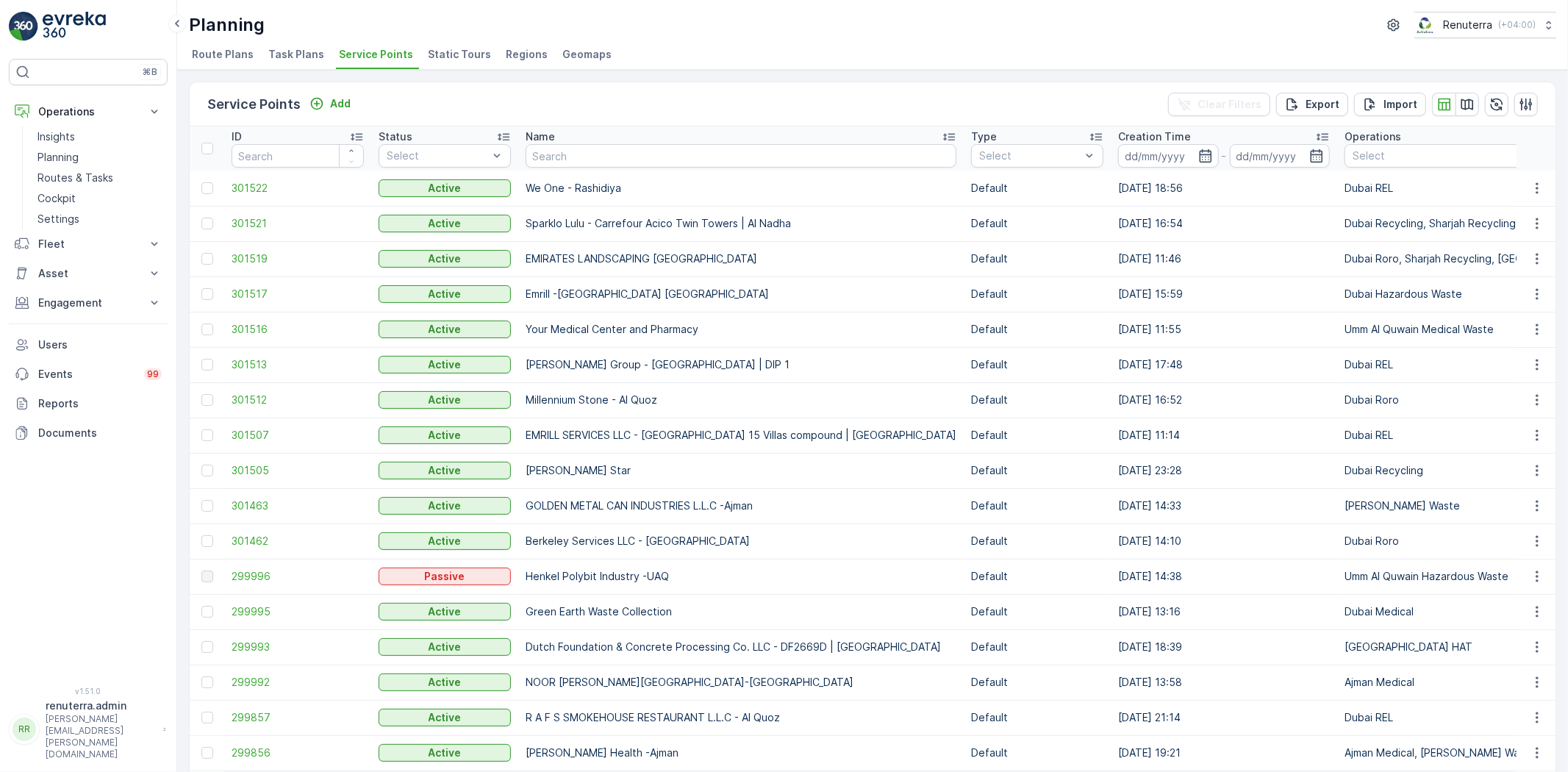
drag, startPoint x: 614, startPoint y: 166, endPoint x: 611, endPoint y: 157, distance: 9.5
click at [613, 163] on th "Name" at bounding box center [741, 148] width 445 height 44
click at [610, 156] on input "text" at bounding box center [740, 155] width 430 height 23
type input "T"
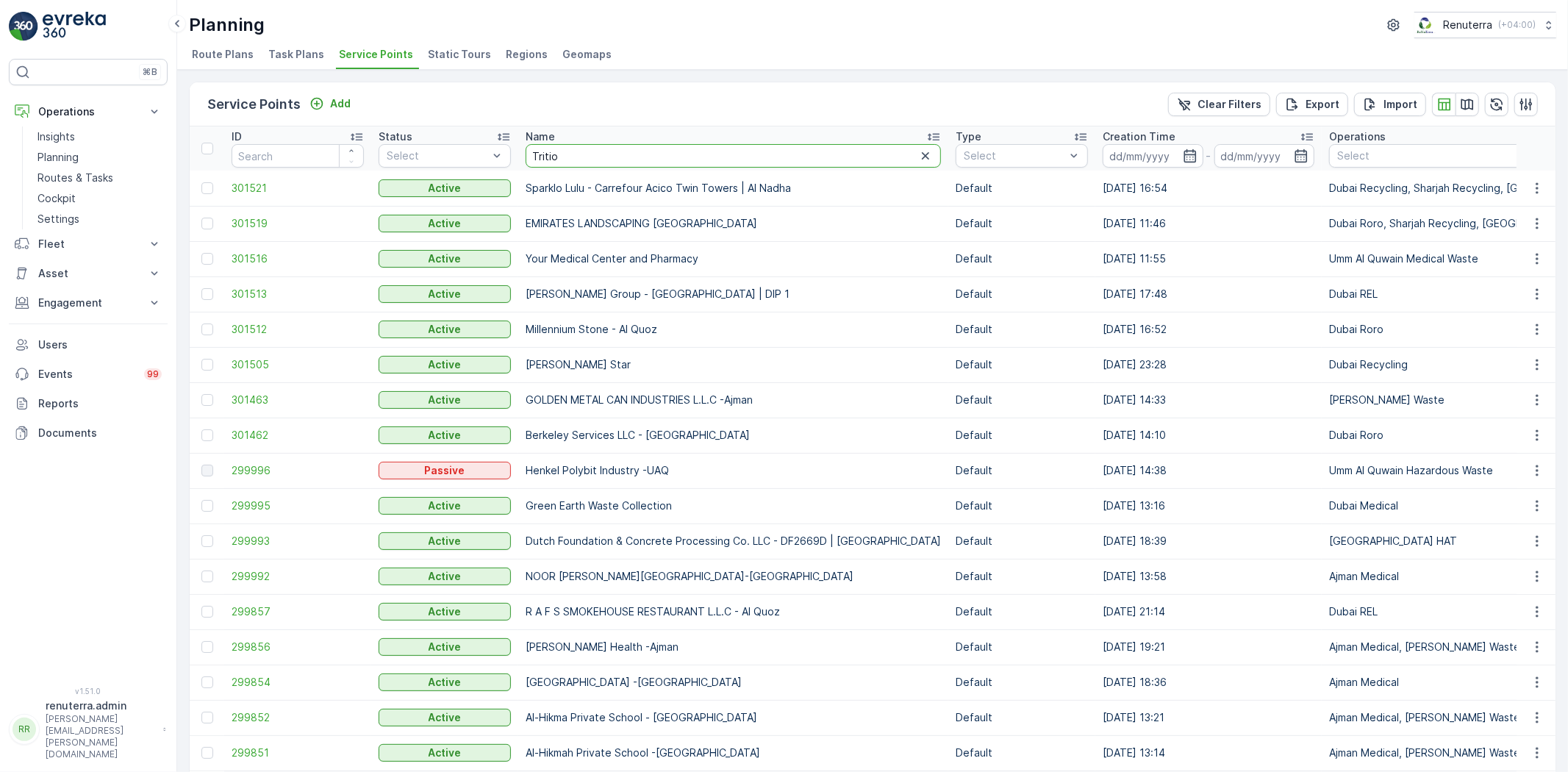
type input "Trition"
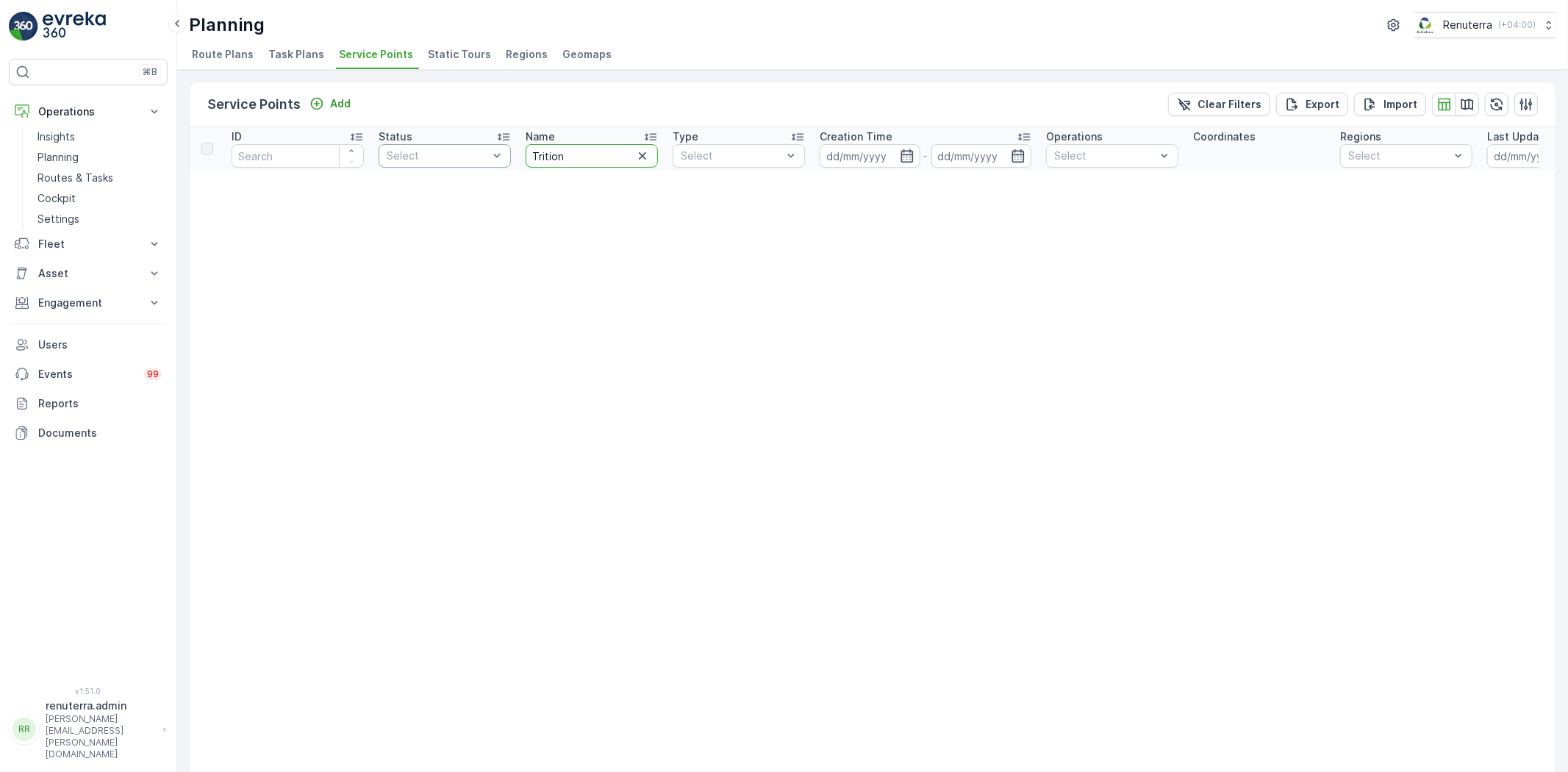
drag, startPoint x: 586, startPoint y: 162, endPoint x: 489, endPoint y: 146, distance: 98.3
type input "ghan"
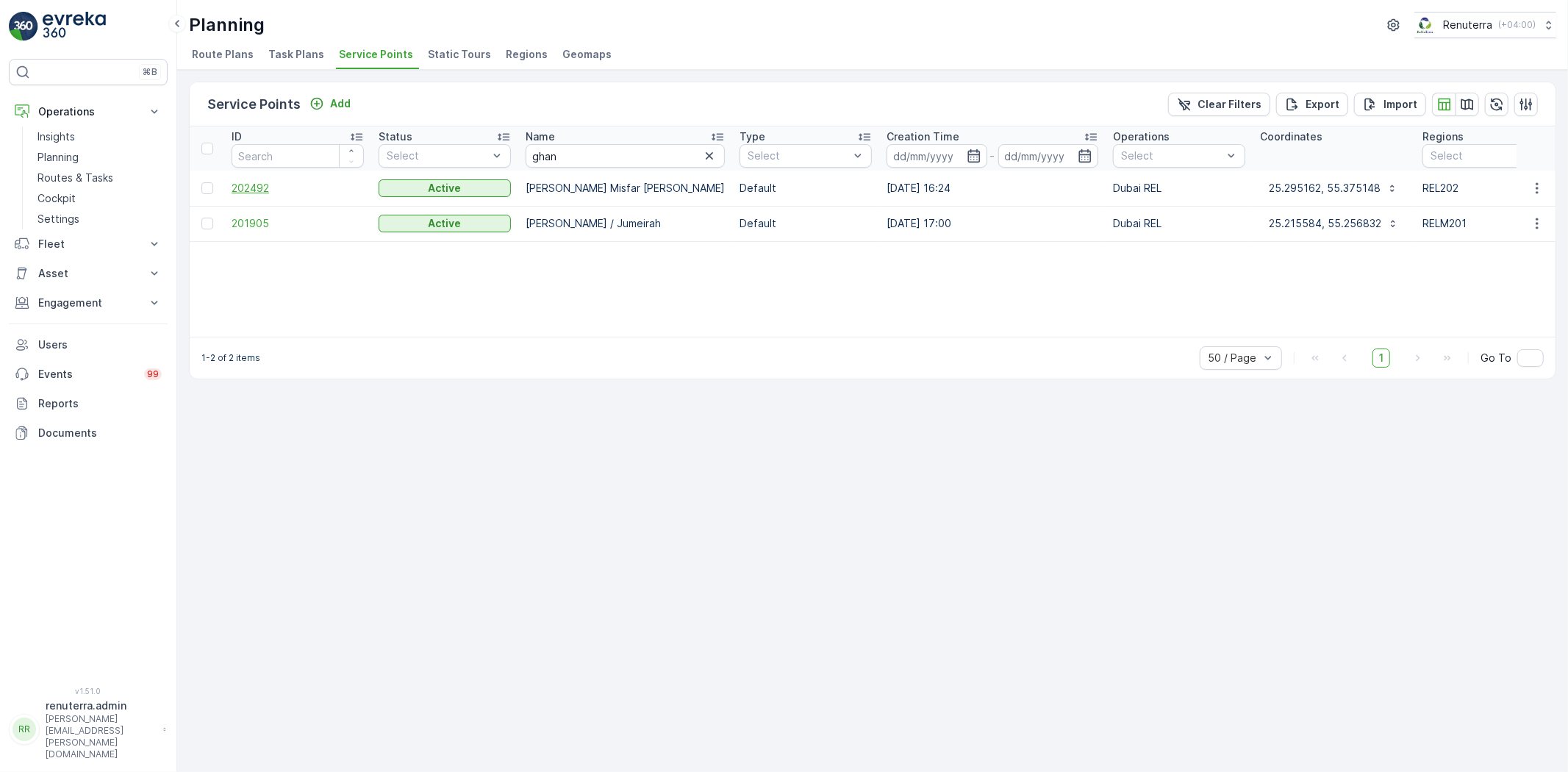
click at [256, 182] on span "202492" at bounding box center [297, 188] width 132 height 15
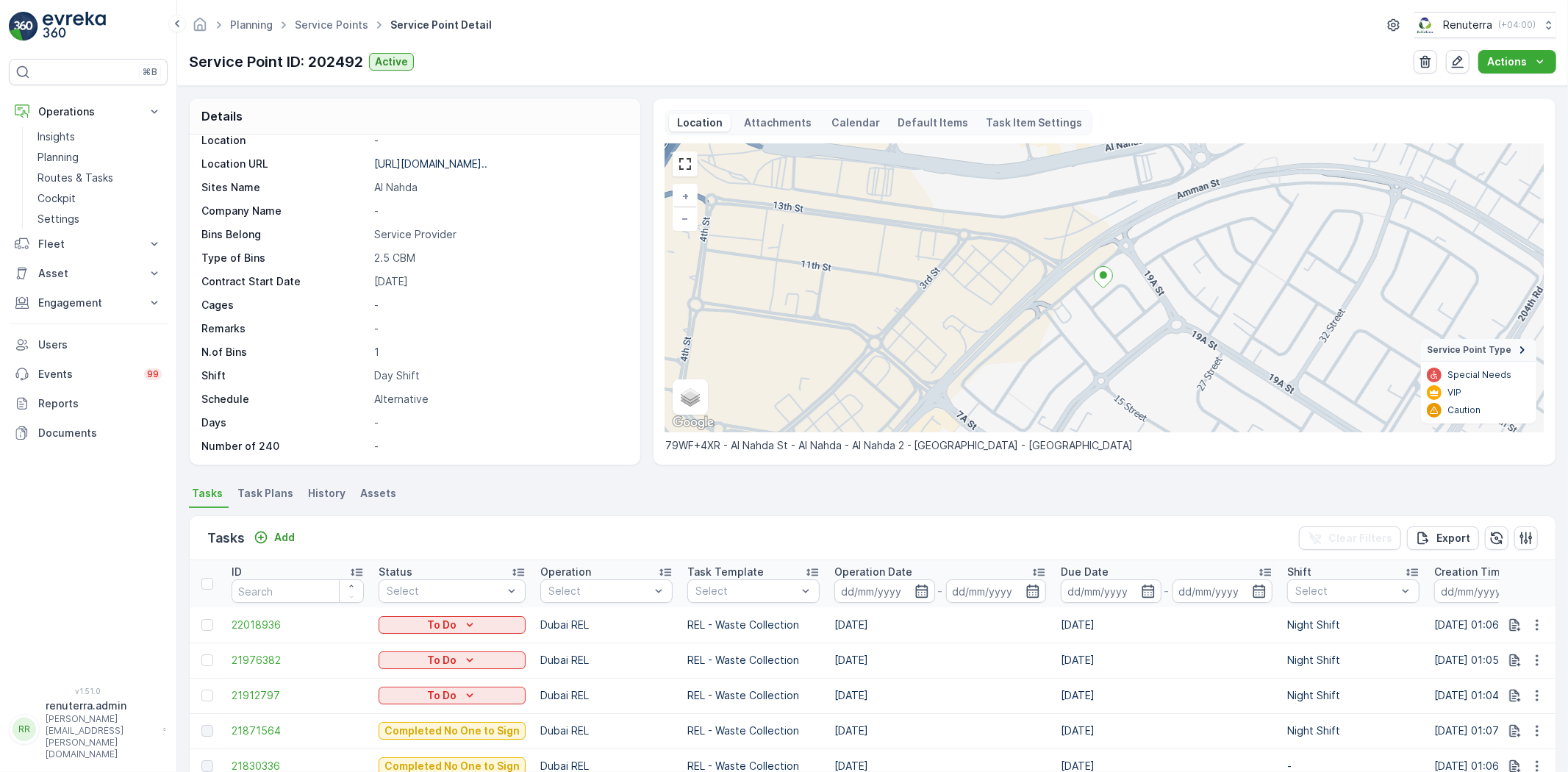
scroll to position [226, 0]
click at [318, 25] on link "Service Points" at bounding box center [332, 24] width 73 height 12
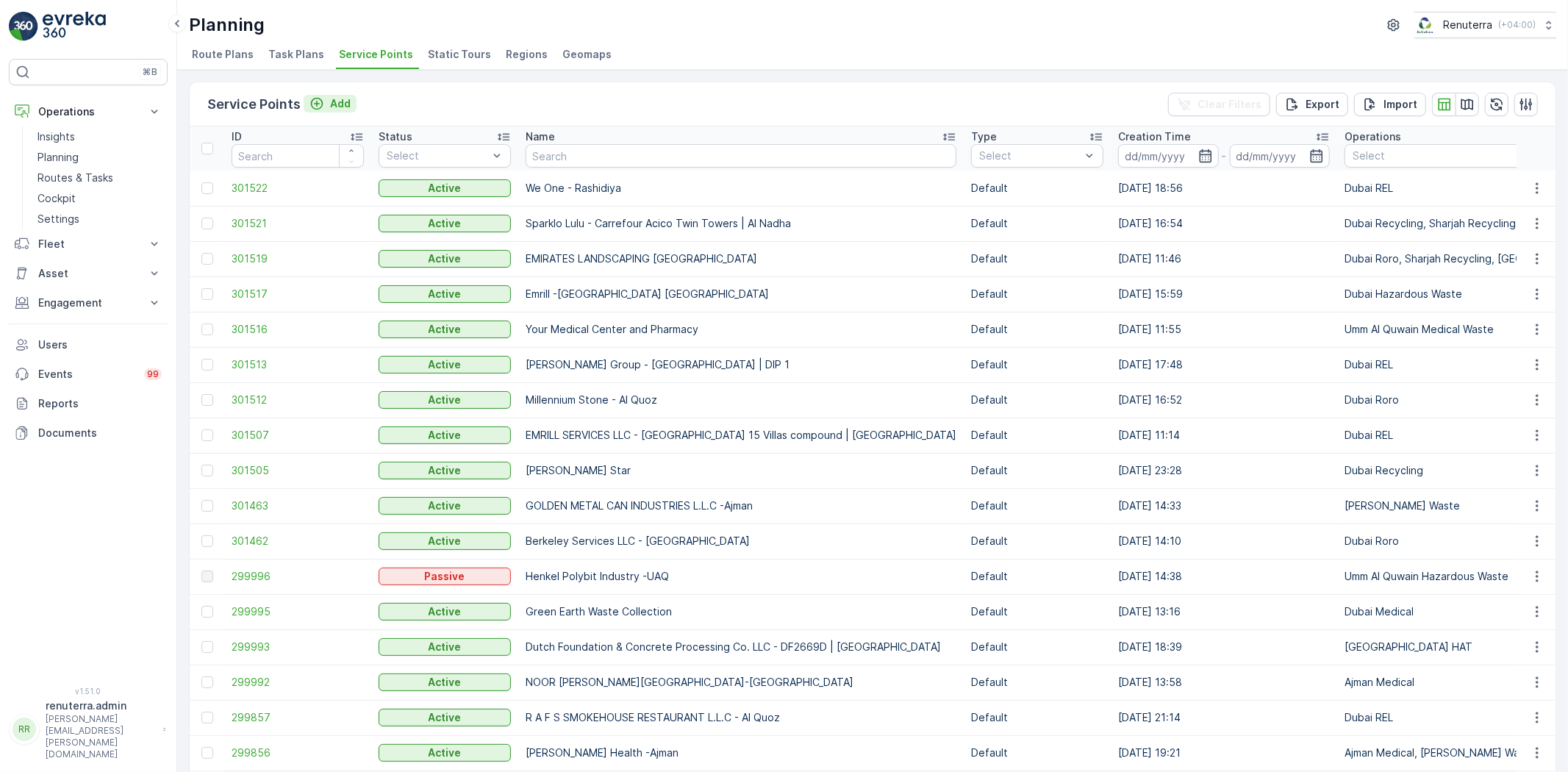
click at [333, 103] on p "Add" at bounding box center [340, 103] width 21 height 15
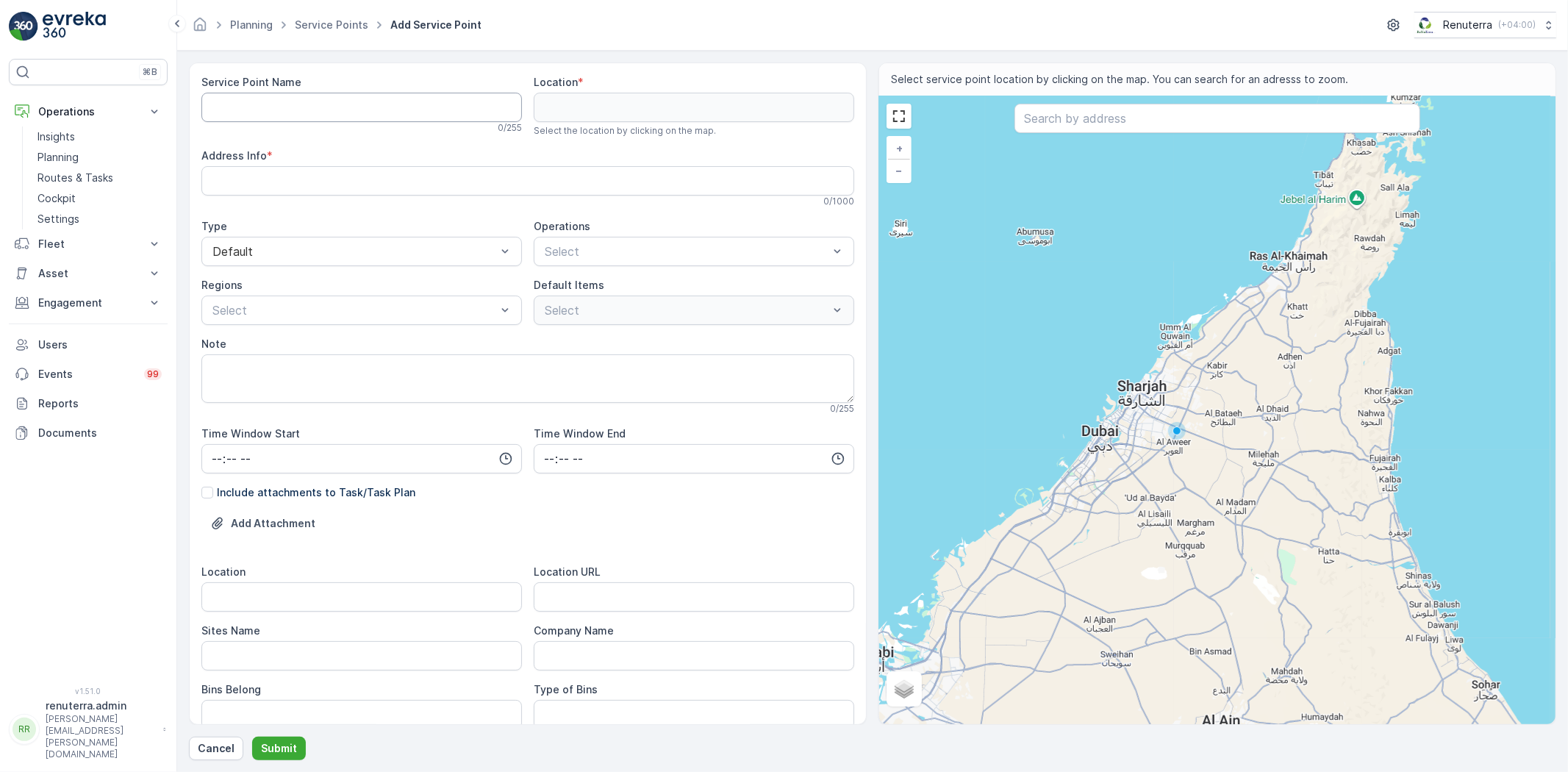
click at [333, 99] on Name "Service Point Name" at bounding box center [361, 107] width 320 height 29
paste Name "Al Tayer Stocks (L.L.C.) - NMC Al Nadha Block A & B"
type Name "Al Tayer Stocks (L.L.C.) - NMC Al Nadha Block A & B"
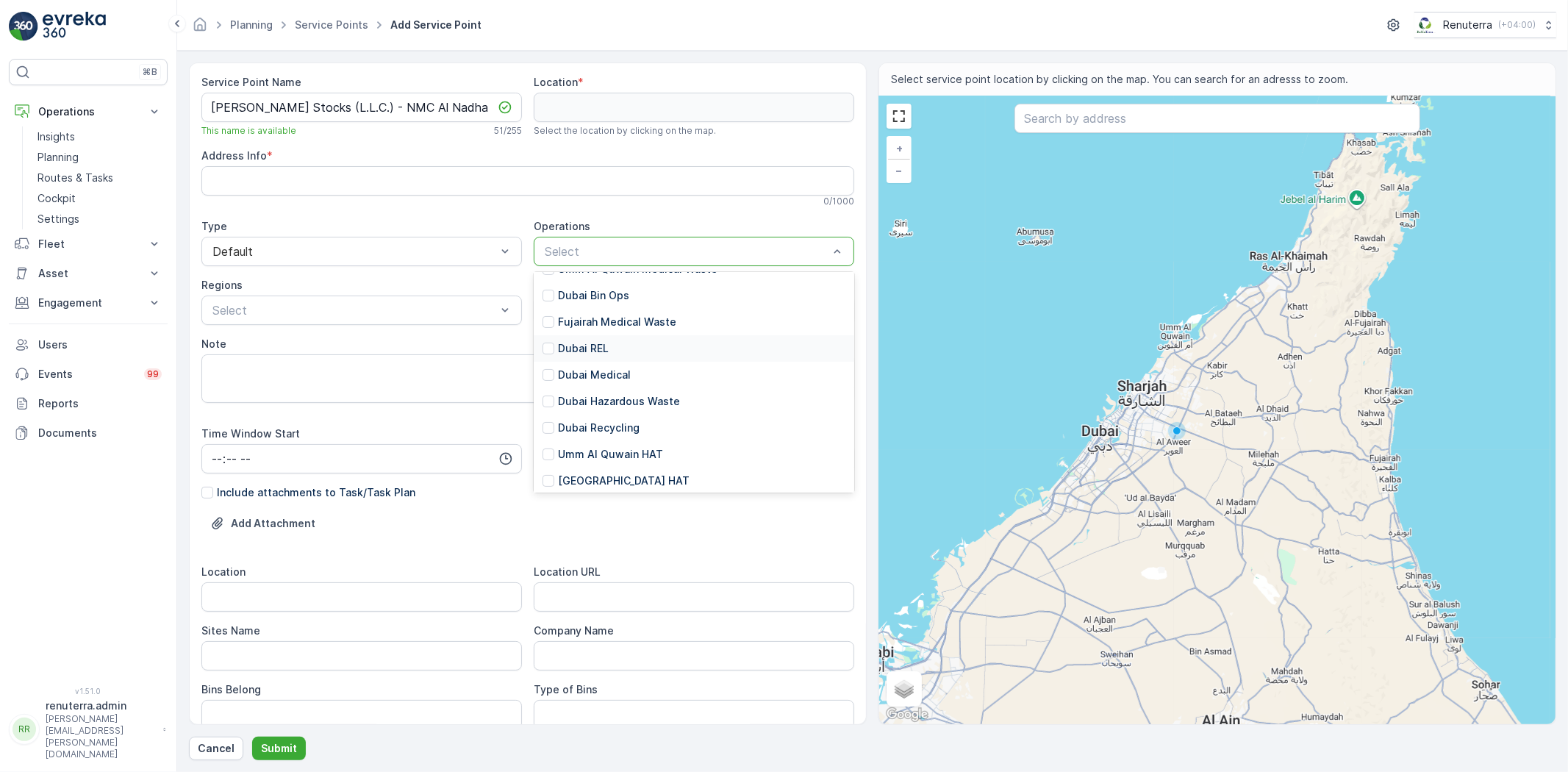
scroll to position [82, 0]
click at [585, 478] on p "[GEOGRAPHIC_DATA] HAT" at bounding box center [624, 478] width 132 height 15
click at [621, 395] on p "10cbm - Construction Waste" at bounding box center [630, 394] width 146 height 15
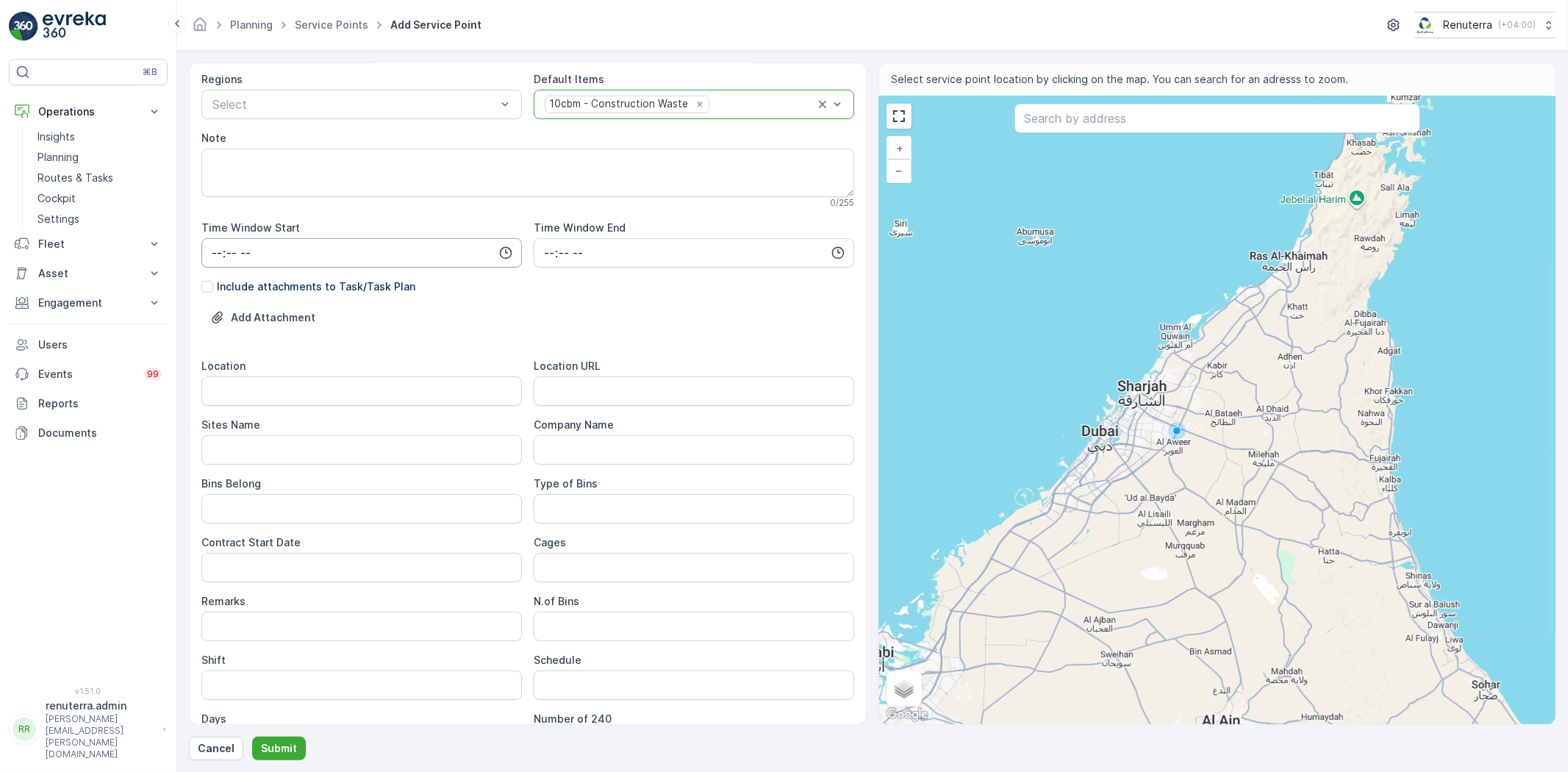
scroll to position [245, 0]
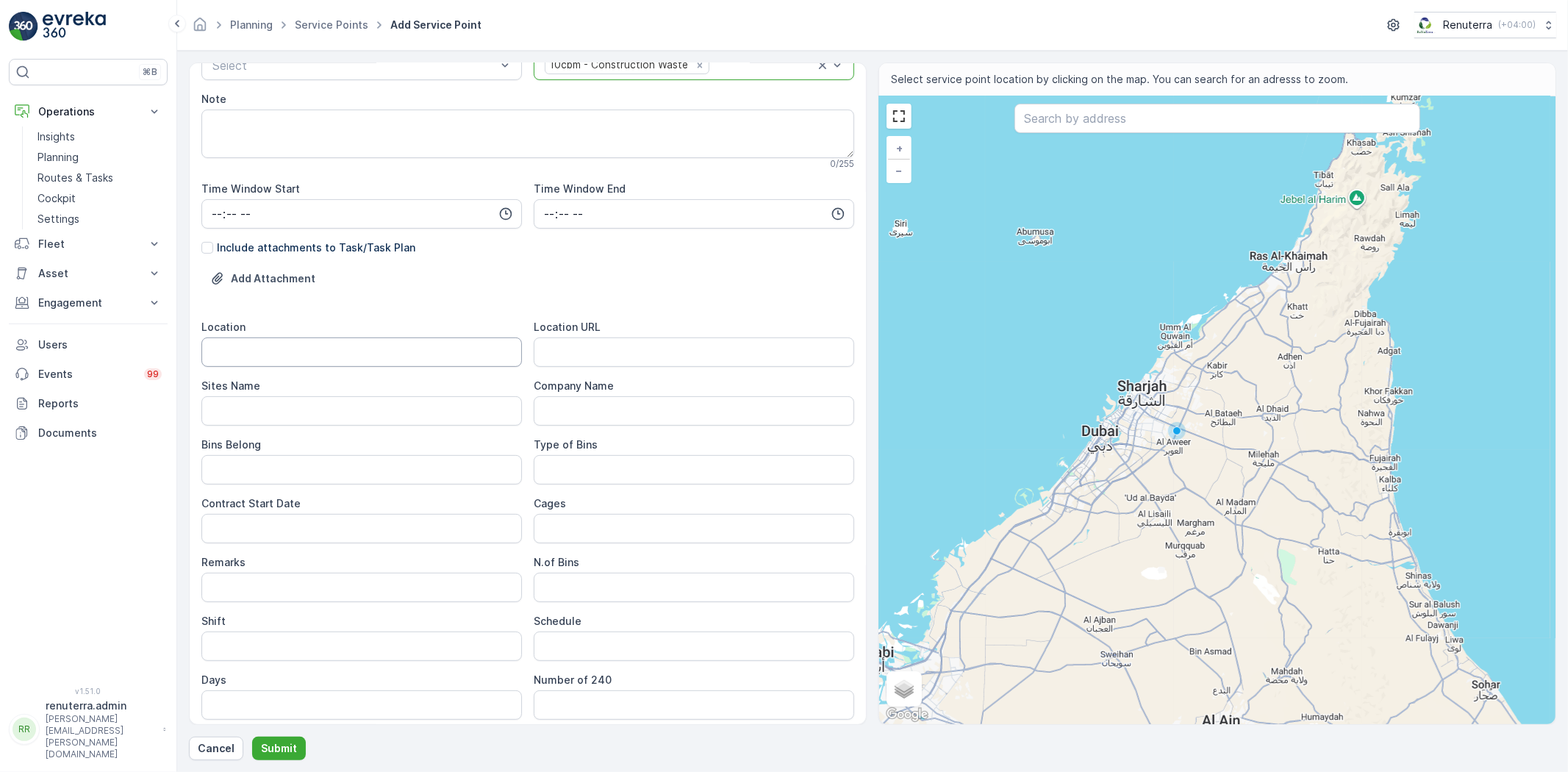
click at [324, 349] on input "Location" at bounding box center [361, 351] width 320 height 29
paste input "Al Nadha"
type input "Al Nadha"
click at [279, 409] on Name "Sites Name" at bounding box center [361, 410] width 320 height 29
paste Name "Al Nadha"
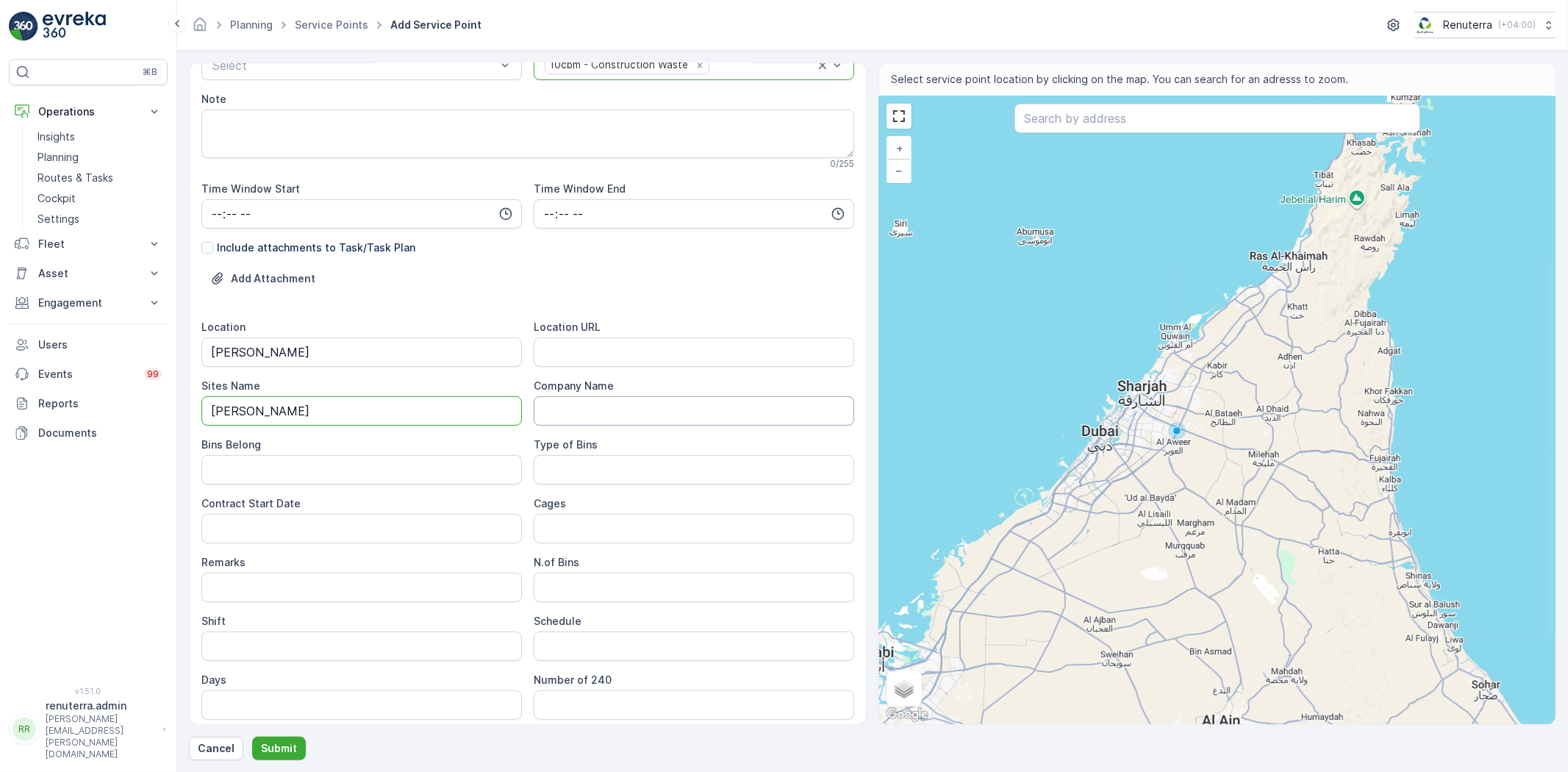
type Name "Al Nadha"
click at [652, 354] on URL "Location URL" at bounding box center [693, 351] width 320 height 29
paste URL "https://maps.app.goo.gl/ahM2ADoUfJuTx6JJ6"
type URL "https://maps.app.goo.gl/ahM2ADoUfJuTx6JJ6"
click at [366, 474] on Belong "Bins Belong" at bounding box center [361, 469] width 320 height 29
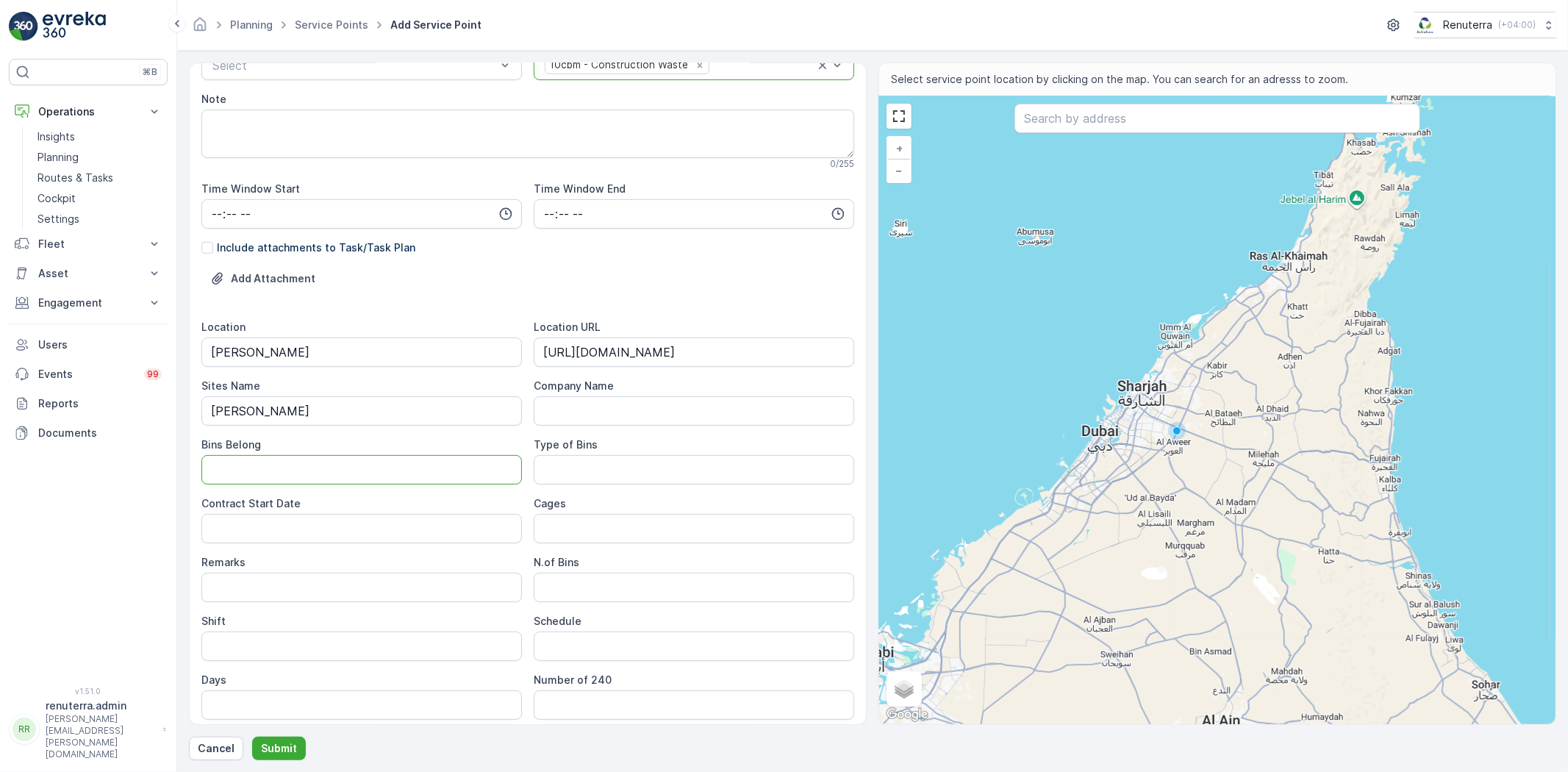
type Belong "Service Provider"
click at [573, 468] on Bins "Type of Bins" at bounding box center [693, 469] width 320 height 29
type Bins "10 CBM"
click at [349, 532] on Date "Contract Start Date" at bounding box center [361, 528] width 320 height 29
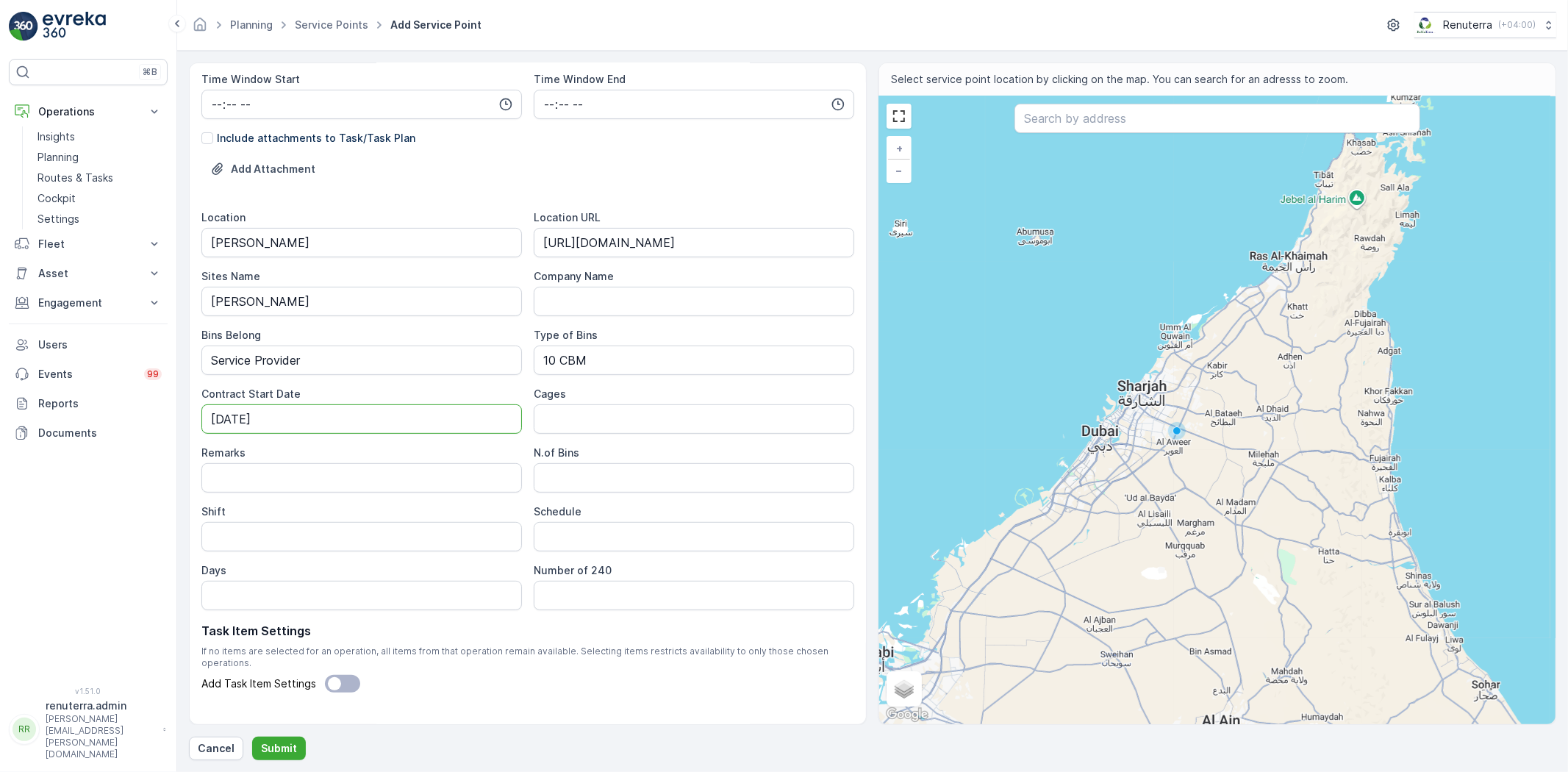
scroll to position [370, 0]
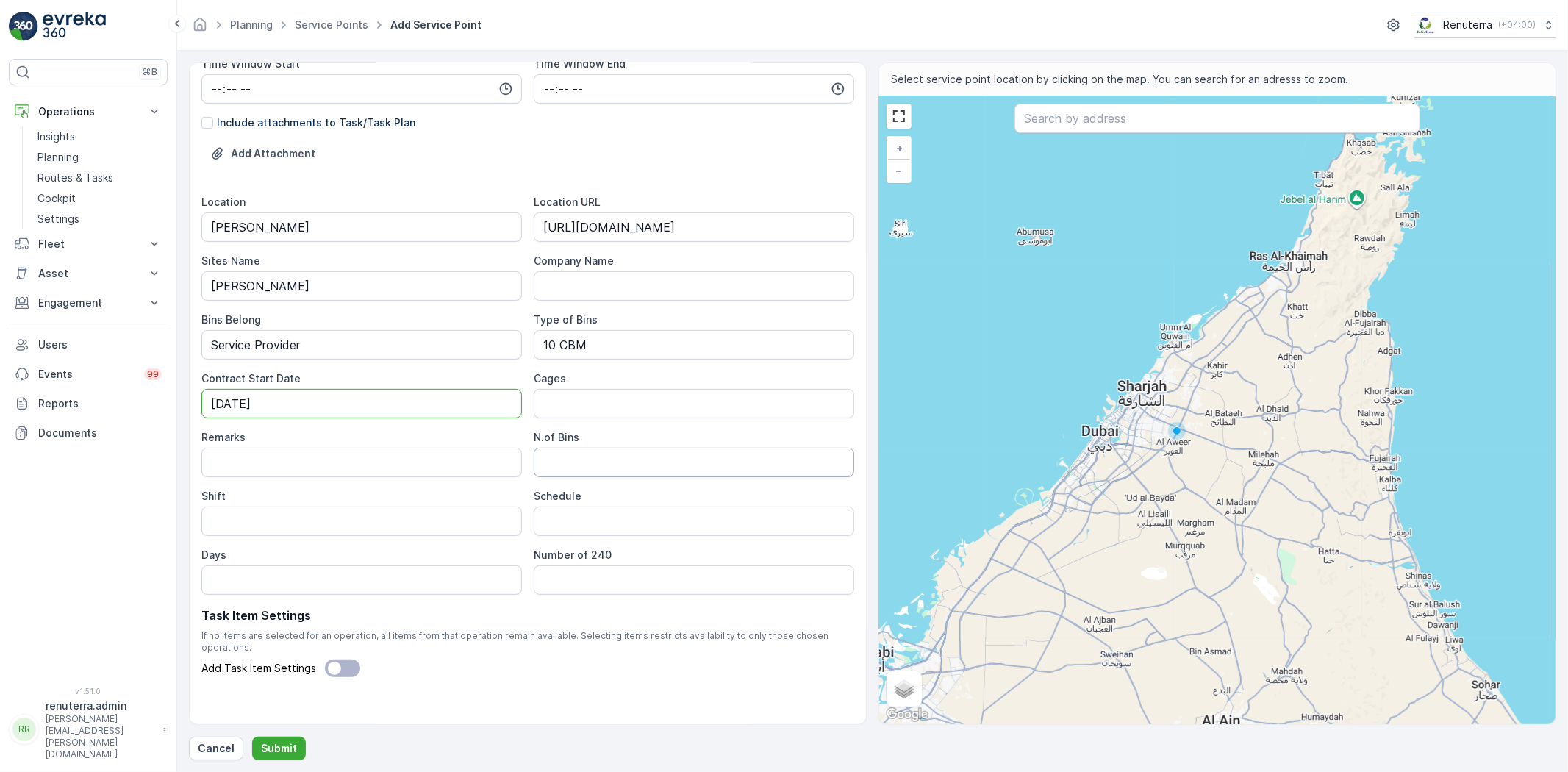
type Date "25-09-2025"
click at [571, 461] on Bins "N.of Bins" at bounding box center [693, 461] width 320 height 29
type Bins "1"
click at [324, 520] on input "Shift" at bounding box center [361, 520] width 320 height 29
type input "Day Shift"
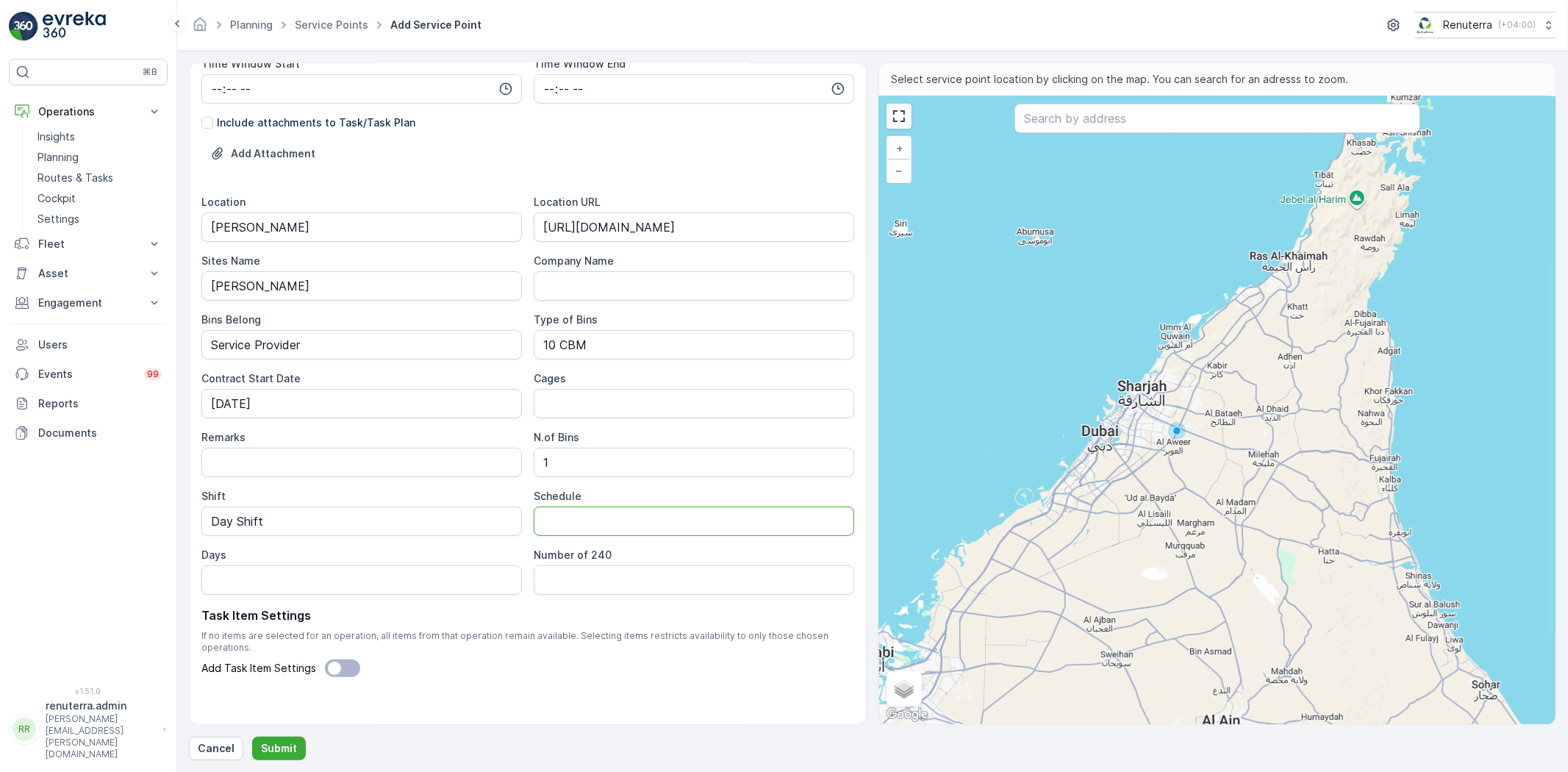
click at [567, 525] on input "Schedule" at bounding box center [693, 520] width 320 height 29
type input "On Call Basis"
click at [365, 585] on input "Days" at bounding box center [361, 579] width 320 height 29
click at [569, 641] on span "If no items are selected for an operation, all items from that operation remain…" at bounding box center [527, 641] width 653 height 23
click at [339, 659] on span at bounding box center [343, 668] width 36 height 18
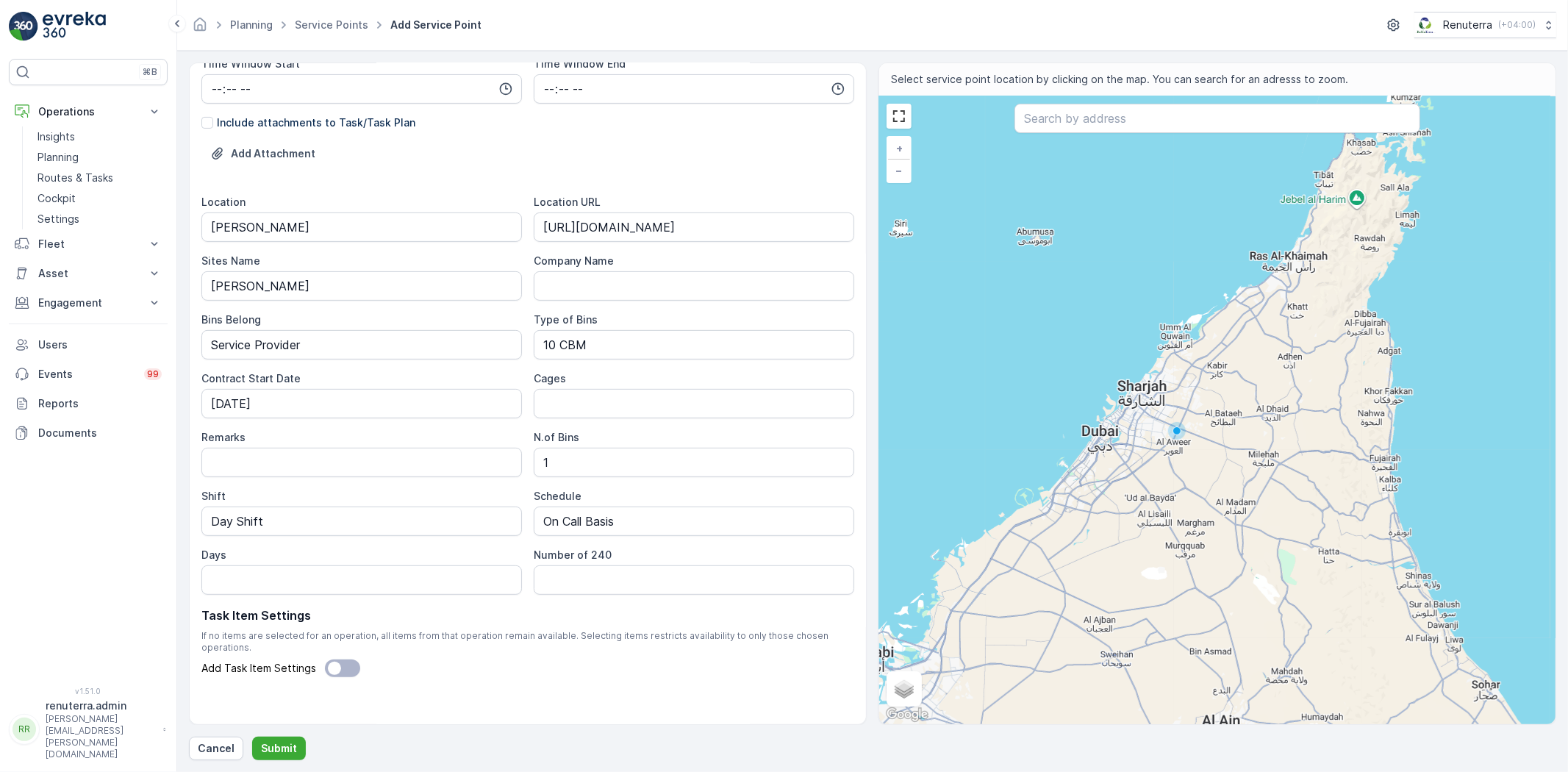
click at [316, 668] on input "Add Task Item Settings" at bounding box center [316, 668] width 0 height 0
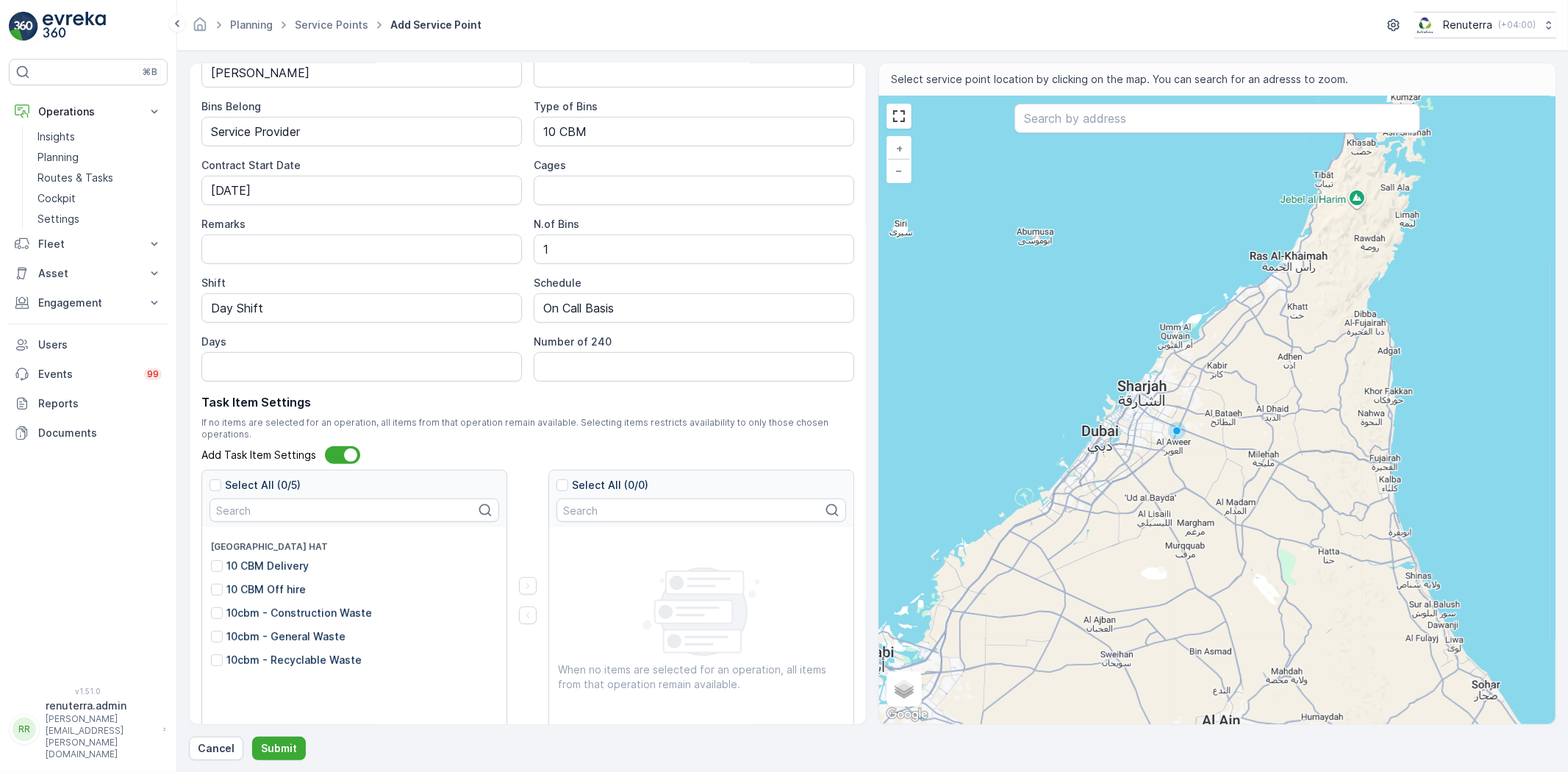
scroll to position [614, 0]
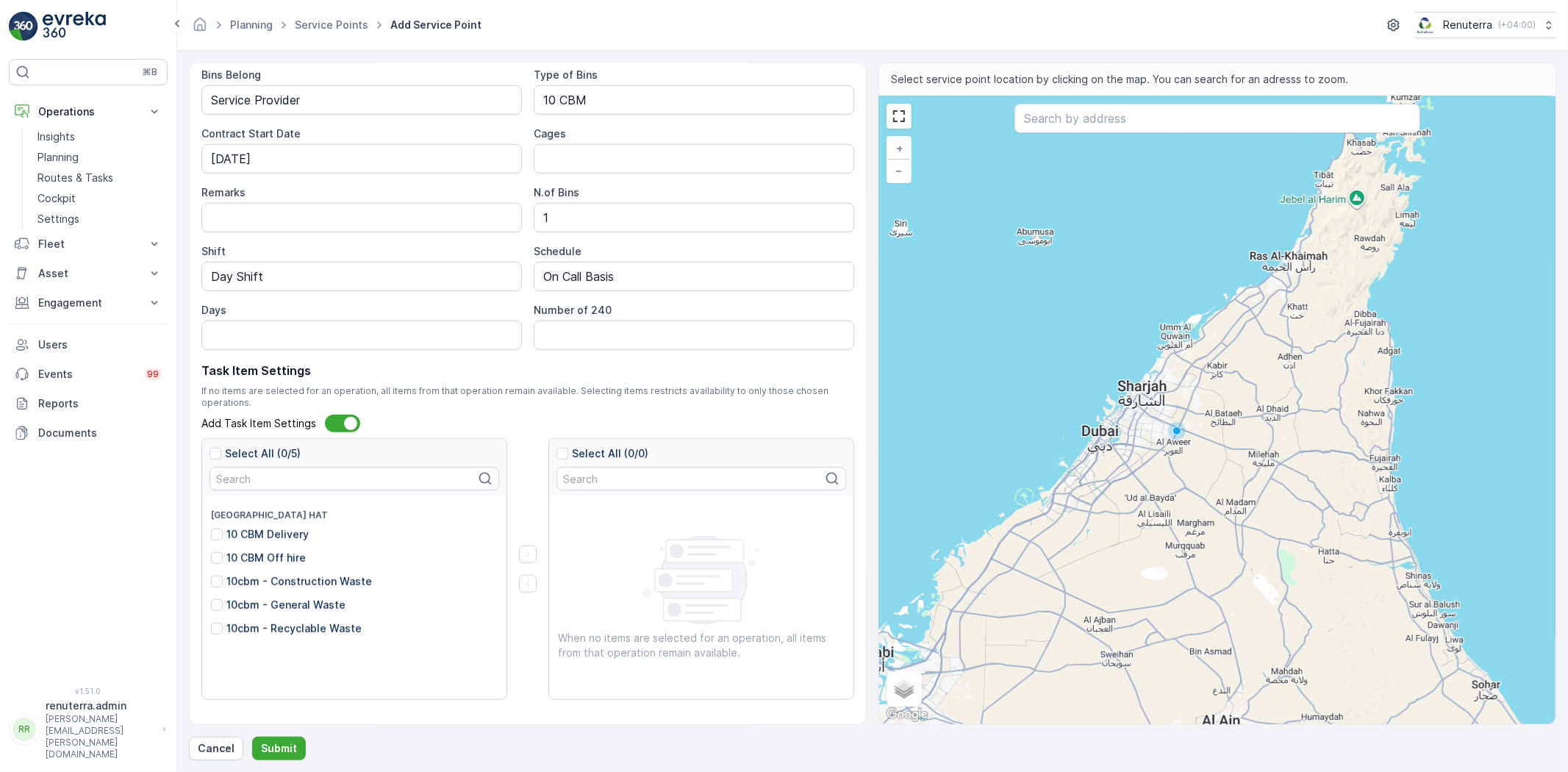
click at [223, 574] on div "10cbm - Construction Waste" at bounding box center [291, 581] width 161 height 15
click at [211, 574] on input "10cbm - Construction Waste" at bounding box center [211, 574] width 0 height 0
click at [522, 547] on icon "button" at bounding box center [528, 554] width 15 height 15
click at [336, 414] on span at bounding box center [343, 423] width 36 height 18
click at [316, 424] on input "Add Task Item Settings" at bounding box center [316, 424] width 0 height 0
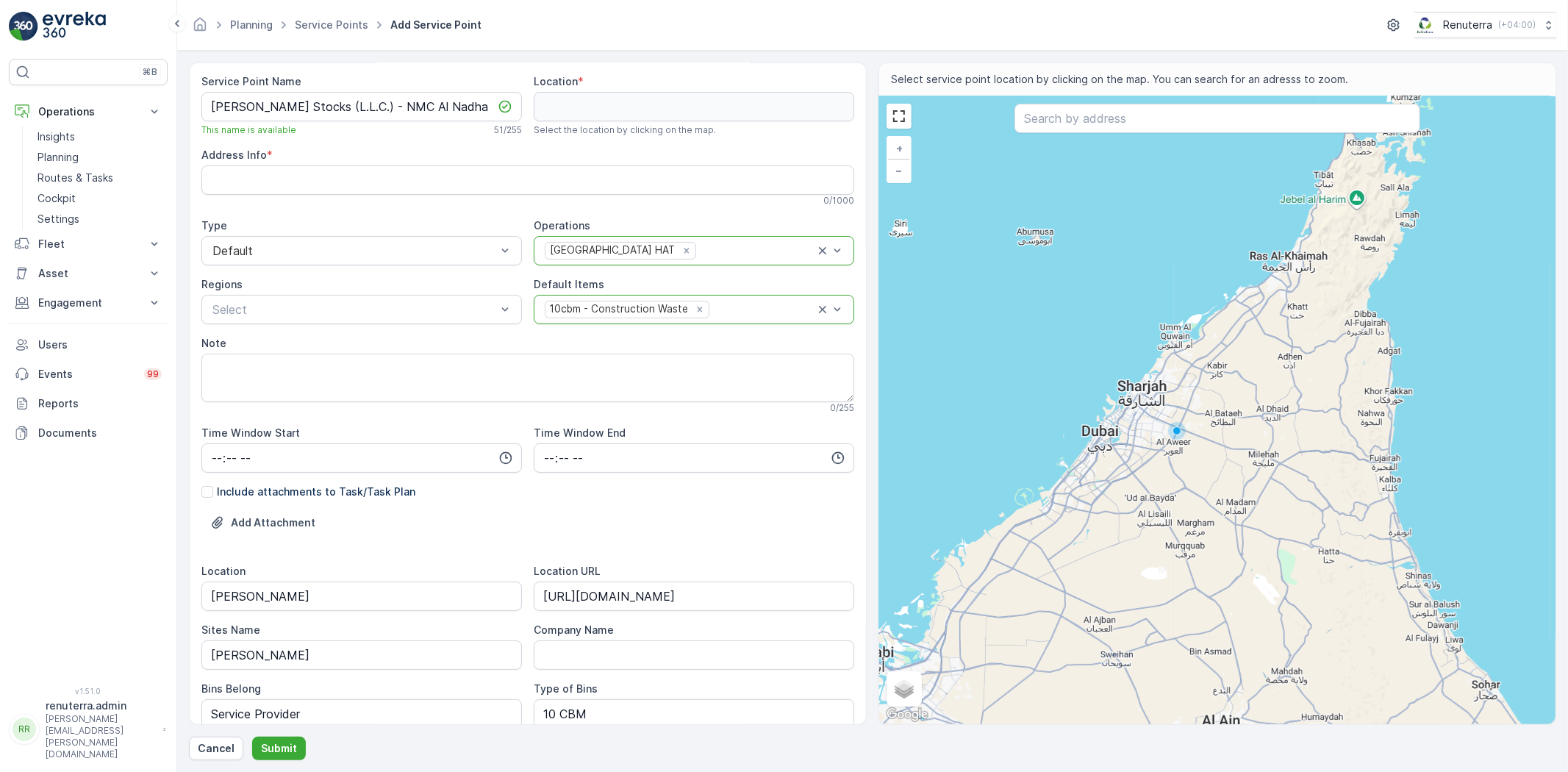
scroll to position [0, 0]
click at [1101, 119] on input "text" at bounding box center [1218, 117] width 406 height 29
paste input "La Pino'z Pizza"
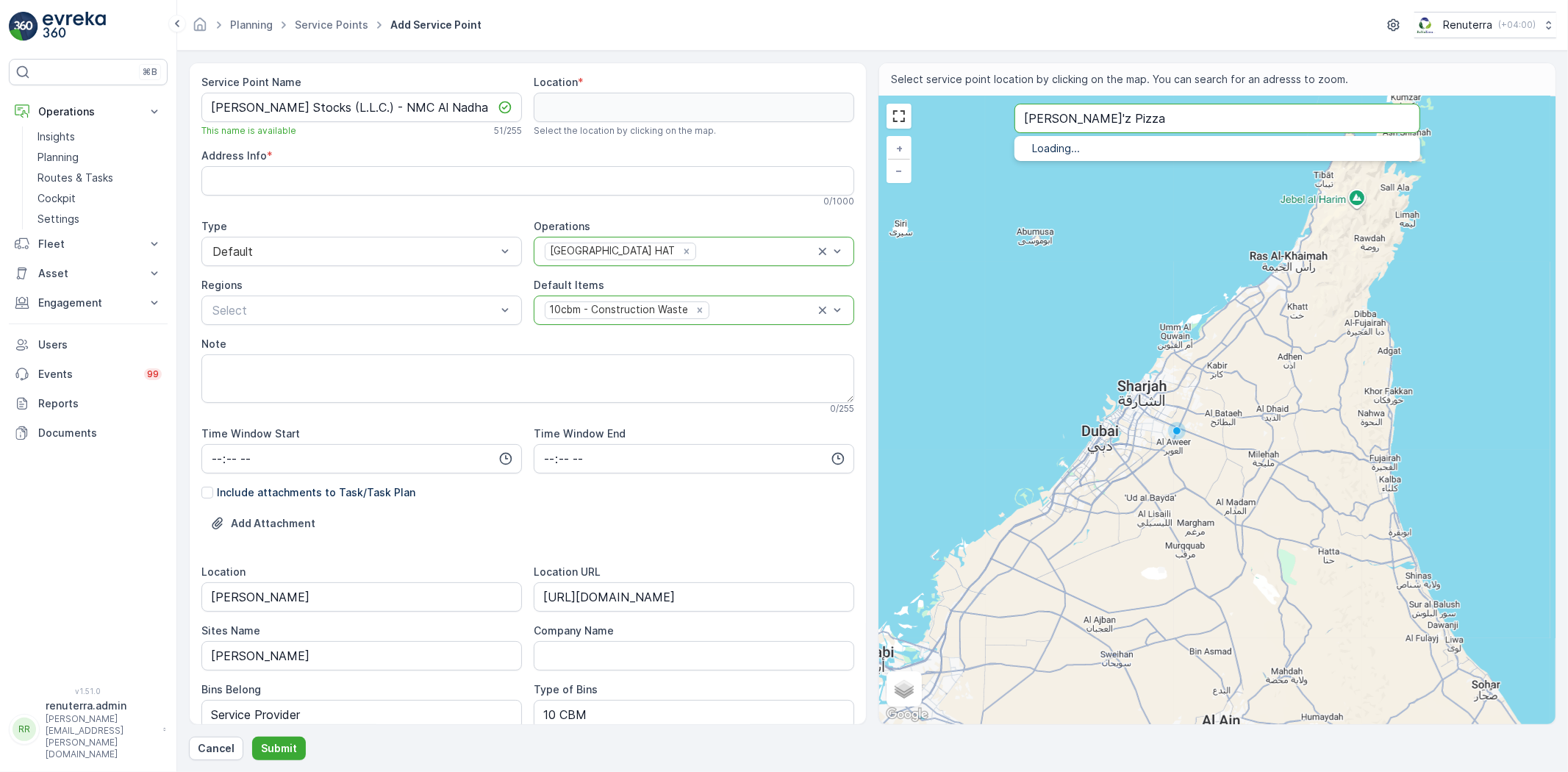
type input "La Pino'z Pizza"
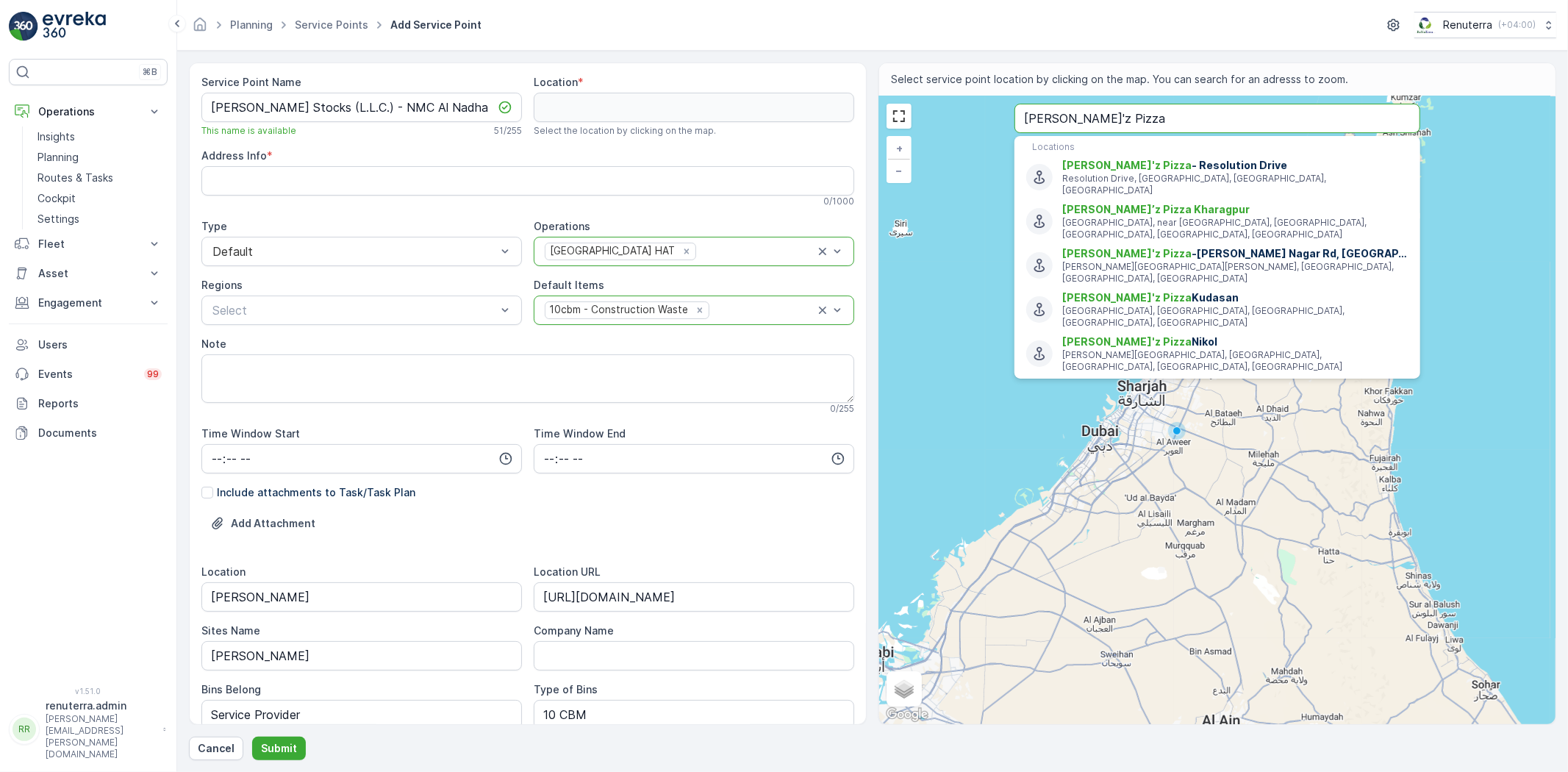
drag, startPoint x: 1148, startPoint y: 113, endPoint x: 997, endPoint y: 113, distance: 151.0
click at [997, 113] on div "+ − Satellite Roadmap Terrain Hybrid Leaflet Keyboard shortcuts Map Data Map da…" at bounding box center [1218, 409] width 676 height 627
paste input "BIG BITES PINOY RESTAURANT"
type input "26.30204210757267,54.88423067314176"
type input "BIG BITES PINOY RESTAURANT"
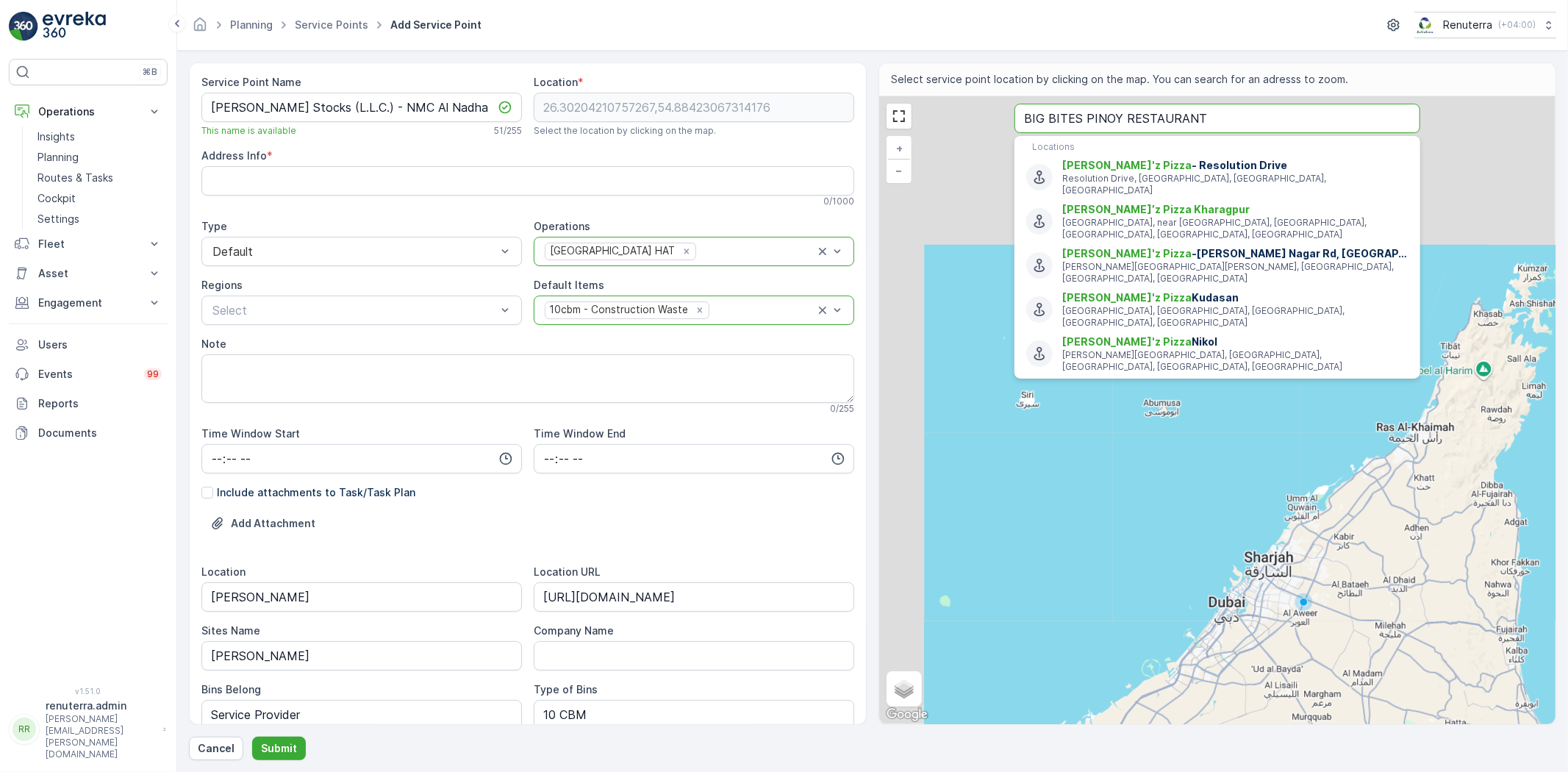
type Info "7HRP8V2M+RM"
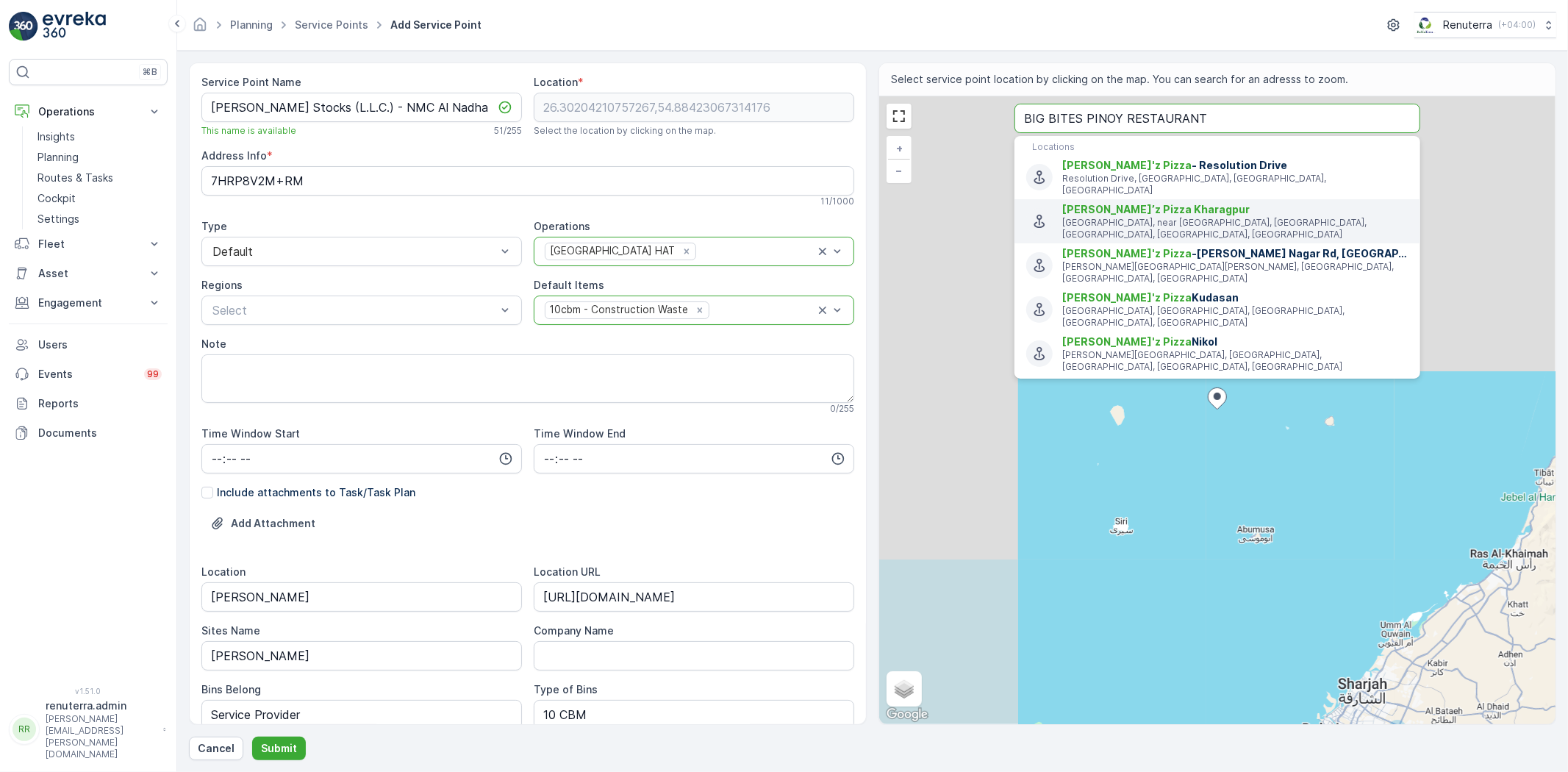
type input "BIG BITES PINOY RESTAURANT"
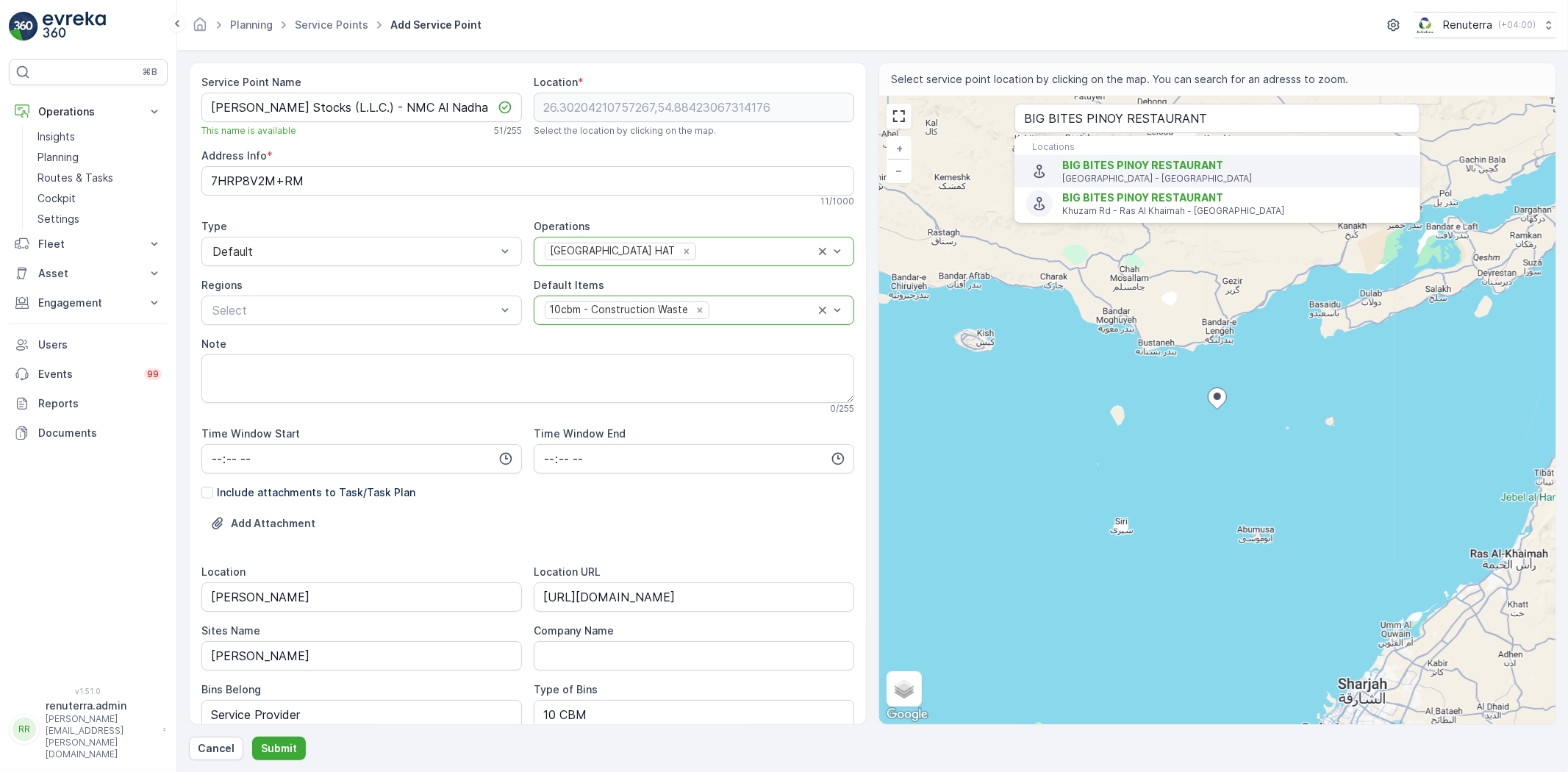
click at [1124, 161] on span "BIG BITES PINOY RESTAURANT" at bounding box center [1142, 164] width 161 height 12
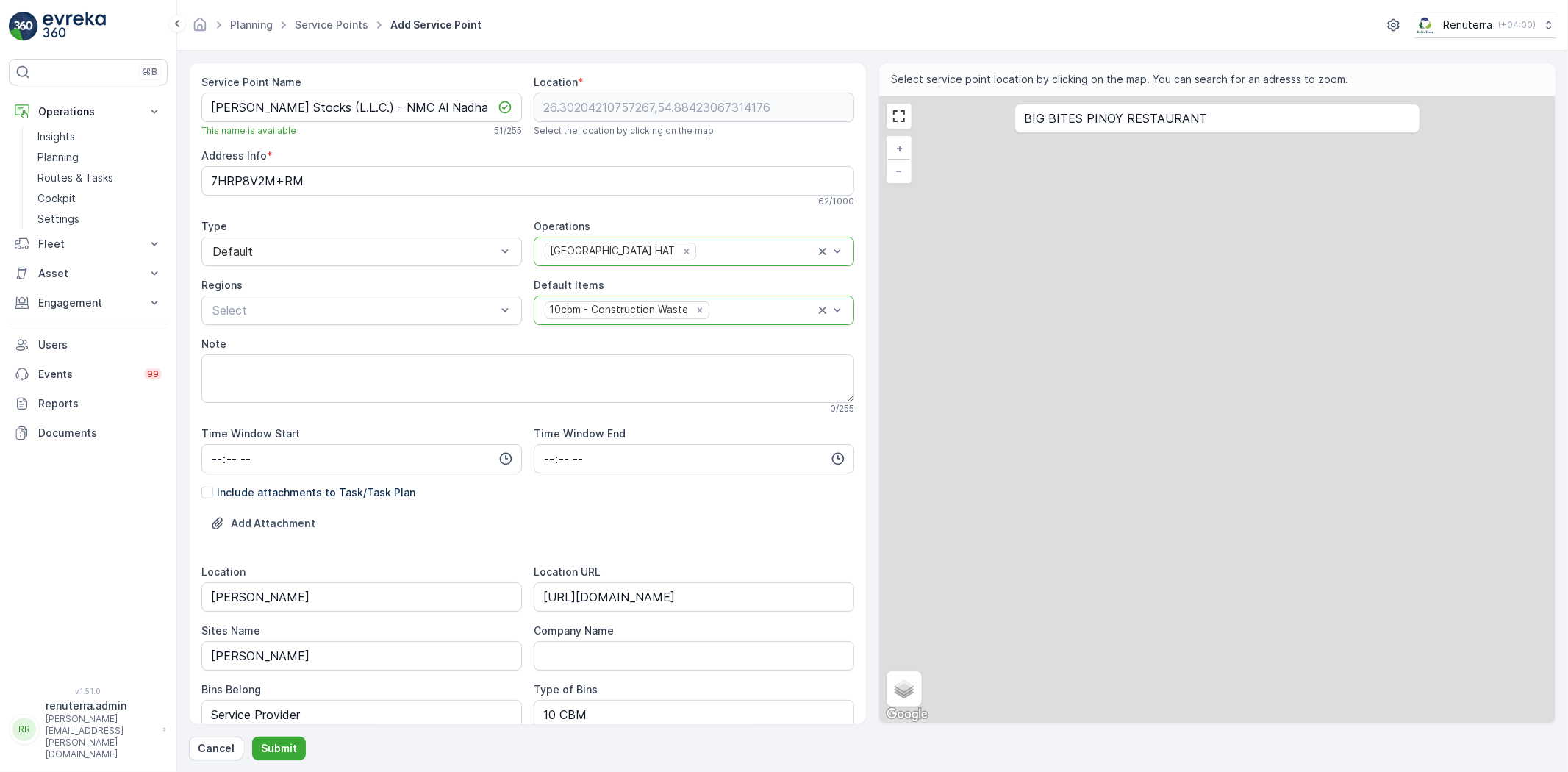
type input "25.2897486,55.3697406"
type Info "Al Nahda 2, Behind NMC Hospital - Dubai - United Arab Emirates"
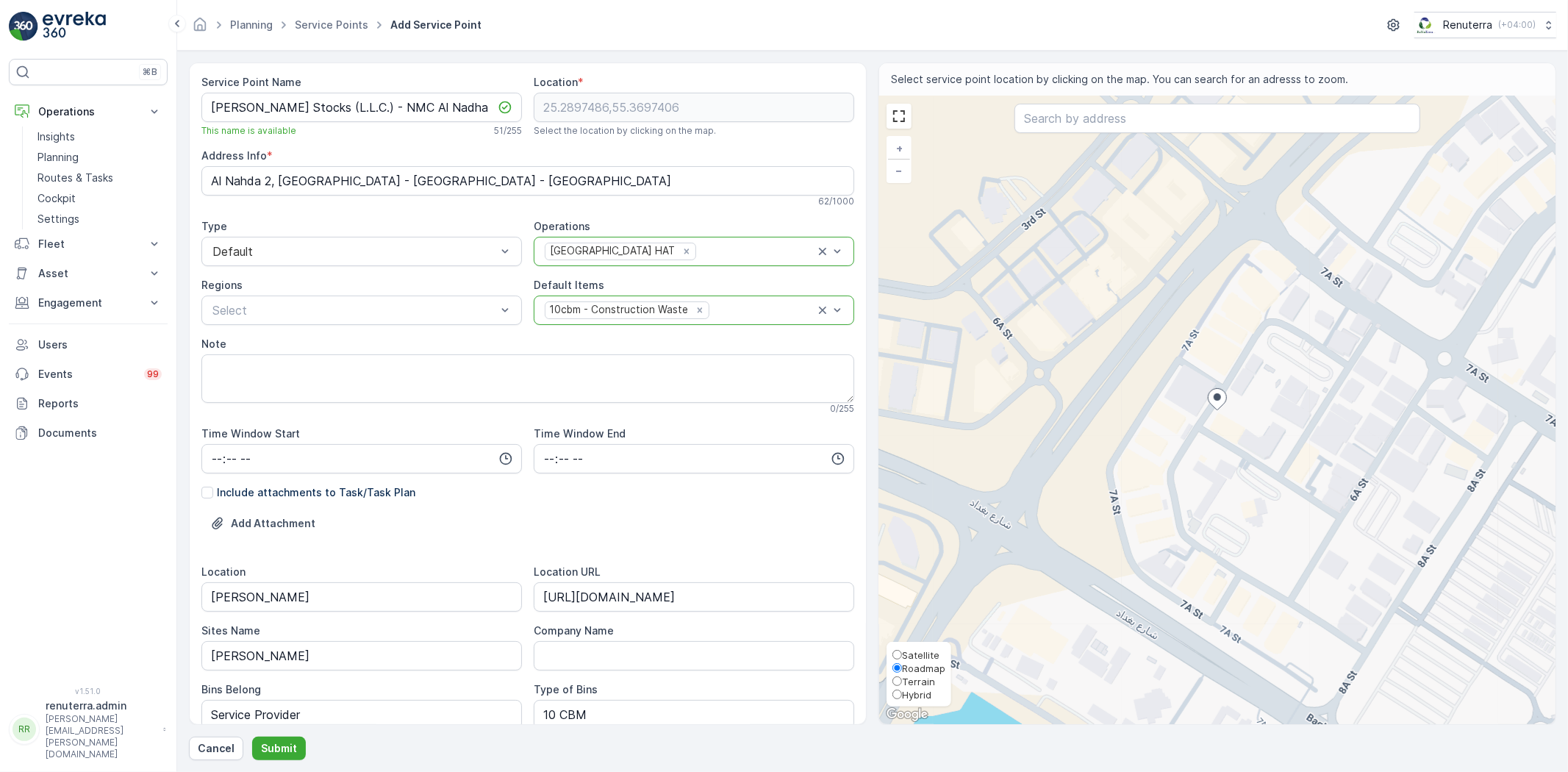
click at [927, 652] on span "Satellite" at bounding box center [921, 655] width 38 height 12
click at [902, 652] on input "Satellite" at bounding box center [897, 655] width 9 height 9
radio input "true"
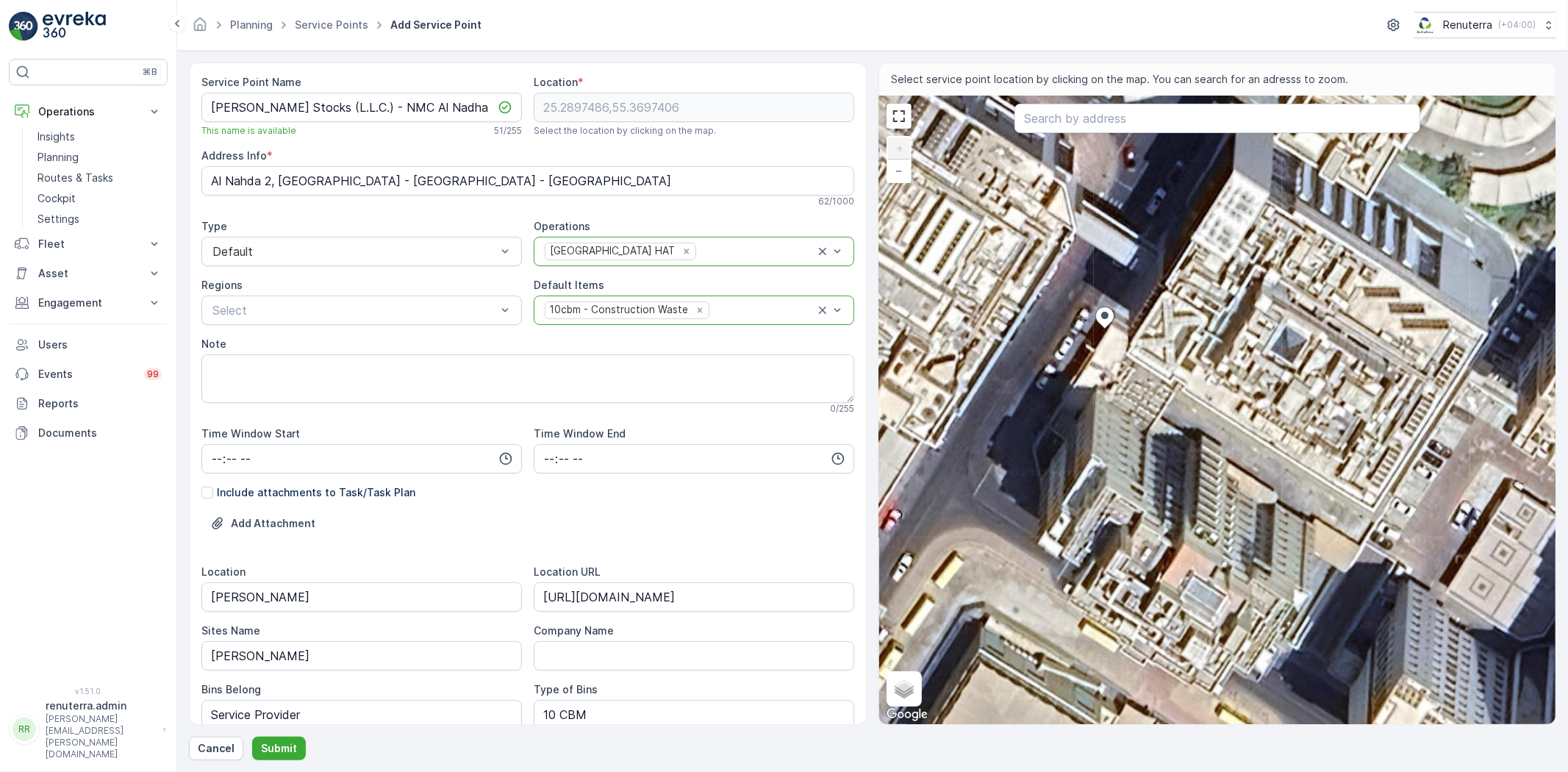
click at [1086, 297] on div "+ − Satellite Roadmap Terrain Hybrid Leaflet Keyboard shortcuts Map Data Imager…" at bounding box center [1218, 409] width 676 height 627
type input "25.28980182847033,55.36970536233597"
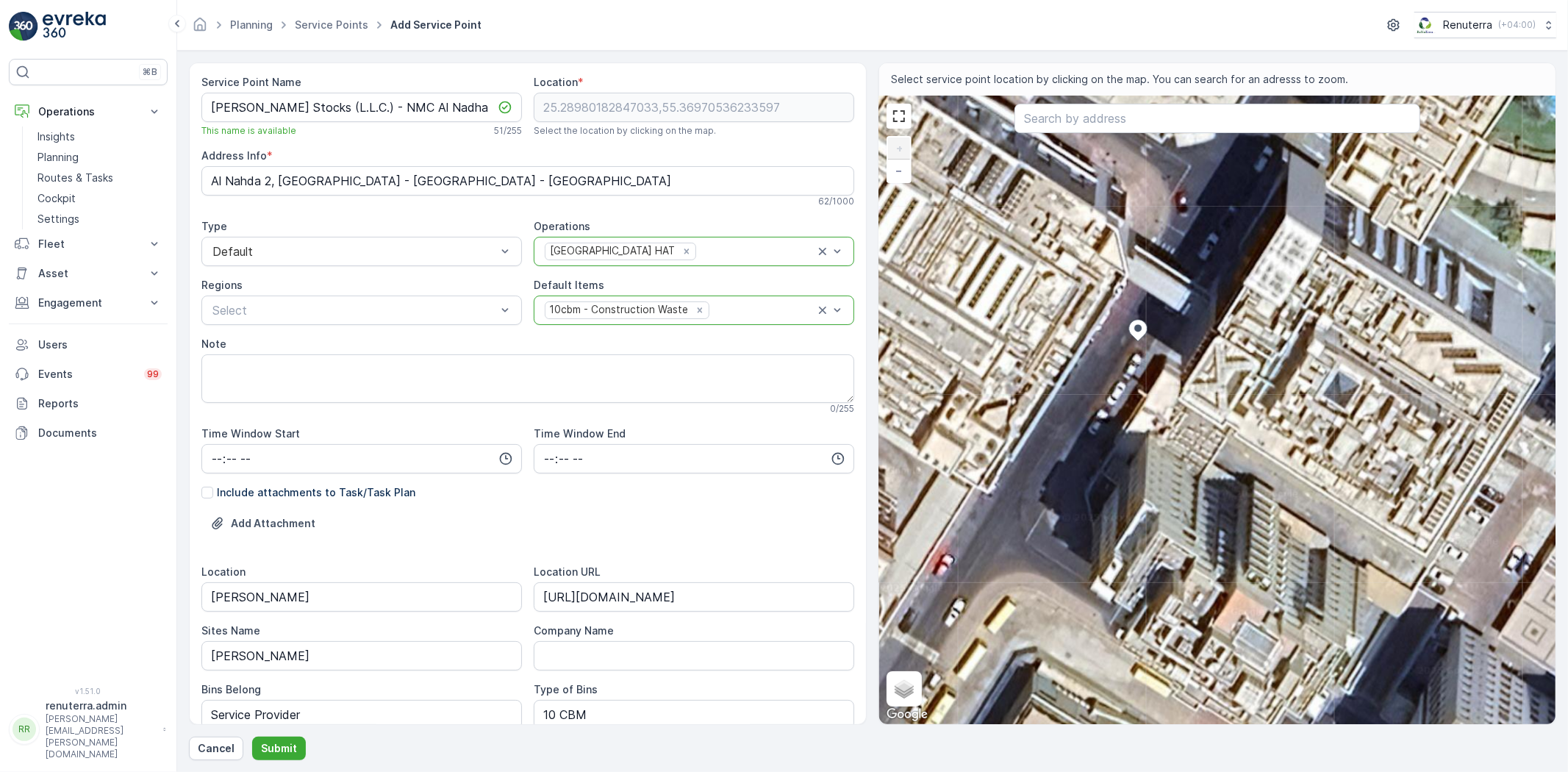
type Info "Al Nahda 2, Behind NMC Hospital - النهدة - النهدة ٢ - دبي - United Arab Emirates"
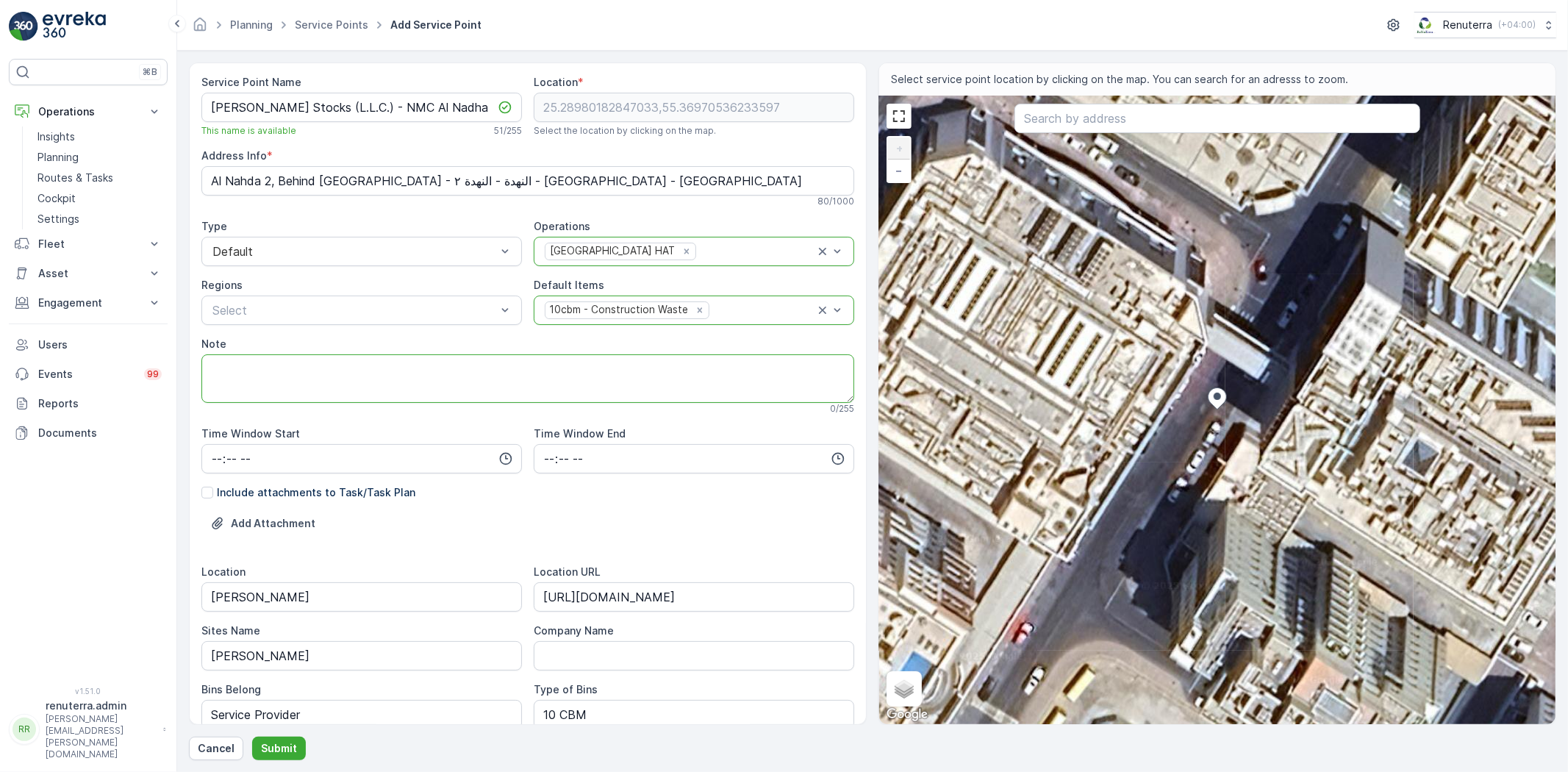
click at [364, 385] on textarea "Note" at bounding box center [527, 378] width 653 height 49
drag, startPoint x: 356, startPoint y: 362, endPoint x: 202, endPoint y: 361, distance: 154.0
click at [202, 361] on textarea "POC:" at bounding box center [527, 378] width 653 height 49
paste textarea "+971 55 266 4583"
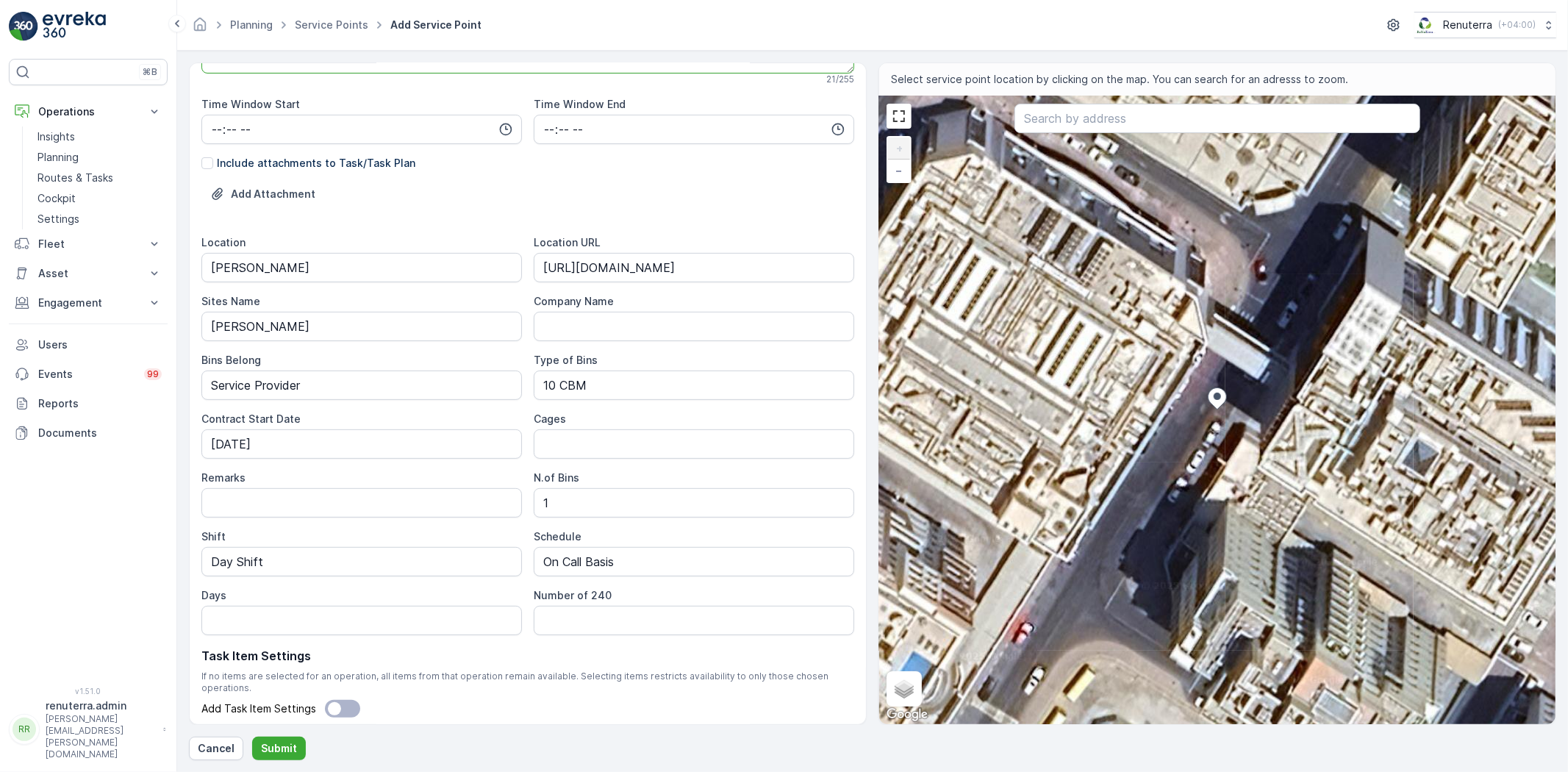
scroll to position [370, 0]
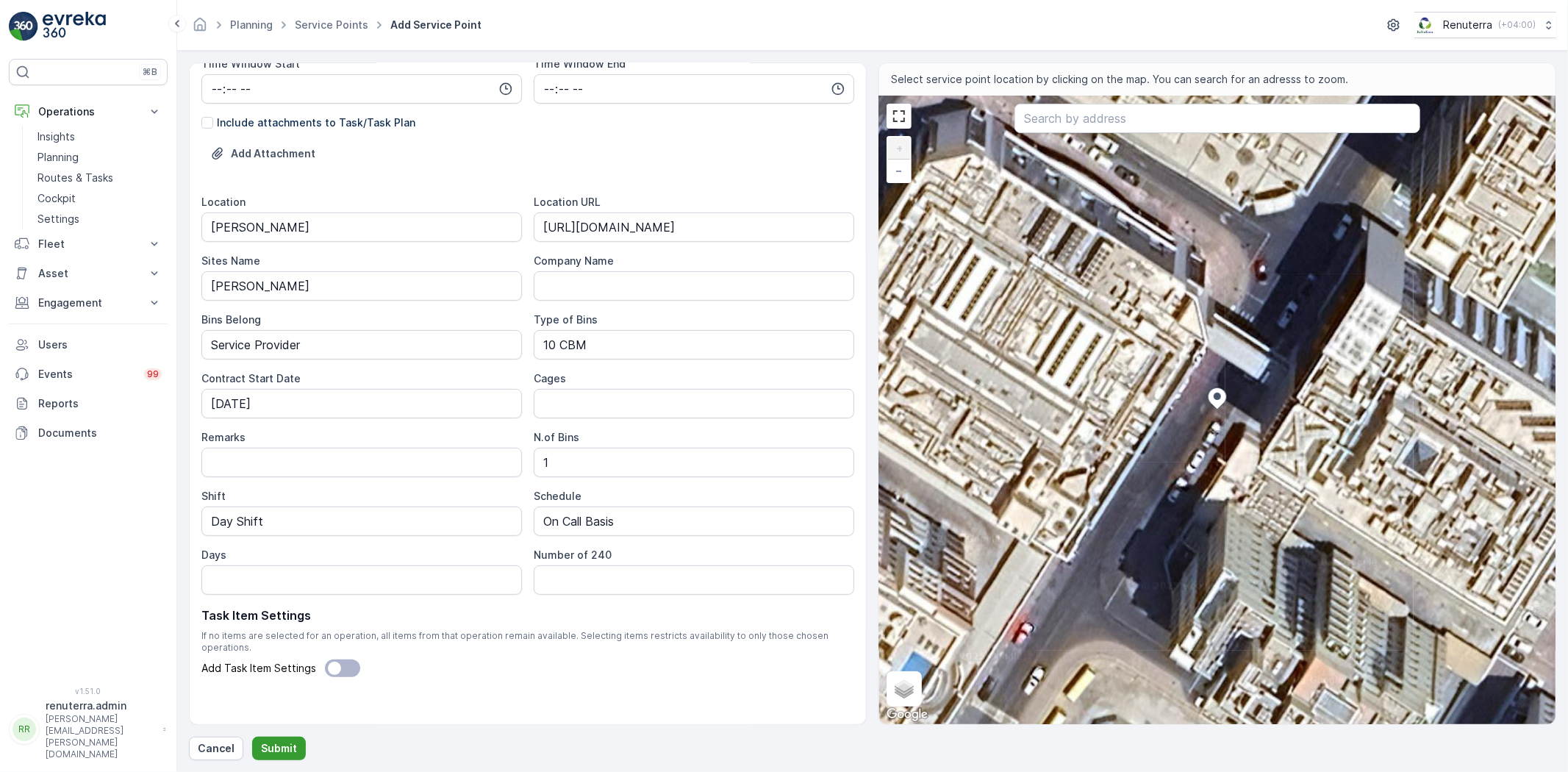
type textarea "POC: +971 55 266 4583"
click at [286, 741] on p "Submit" at bounding box center [279, 749] width 36 height 15
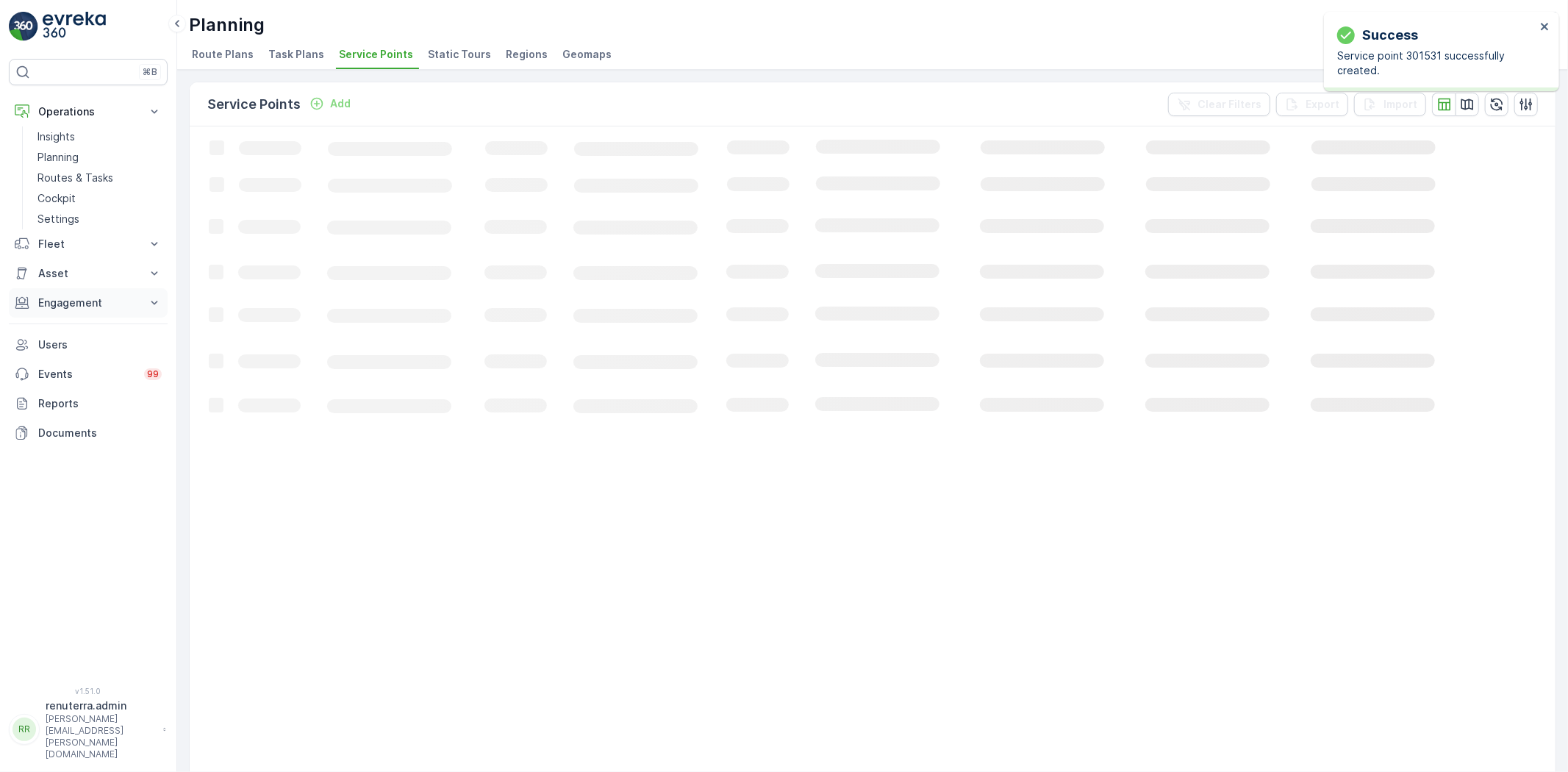
click at [89, 302] on p "Engagement" at bounding box center [88, 303] width 100 height 15
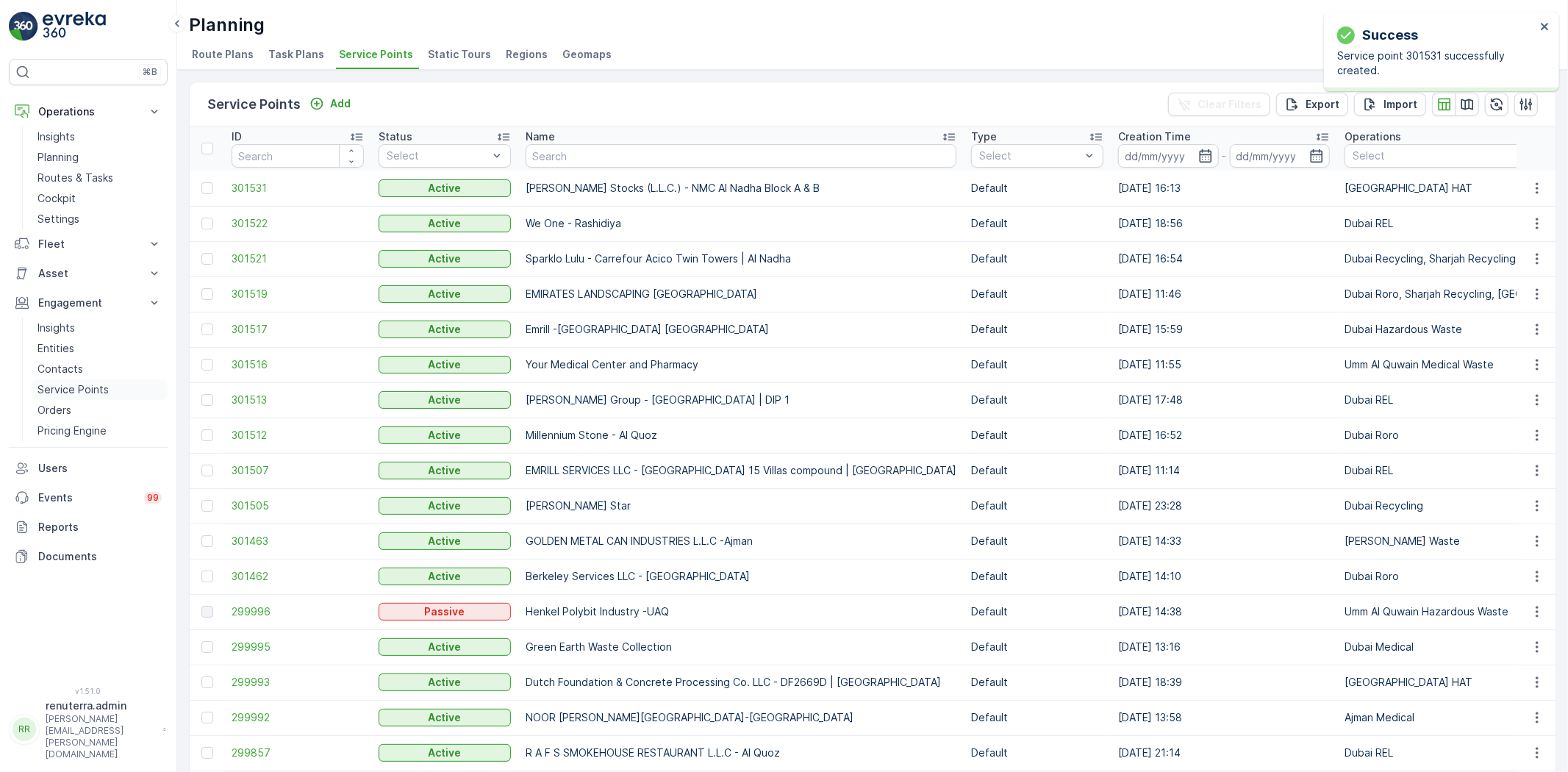
click at [72, 390] on p "Service Points" at bounding box center [73, 390] width 71 height 15
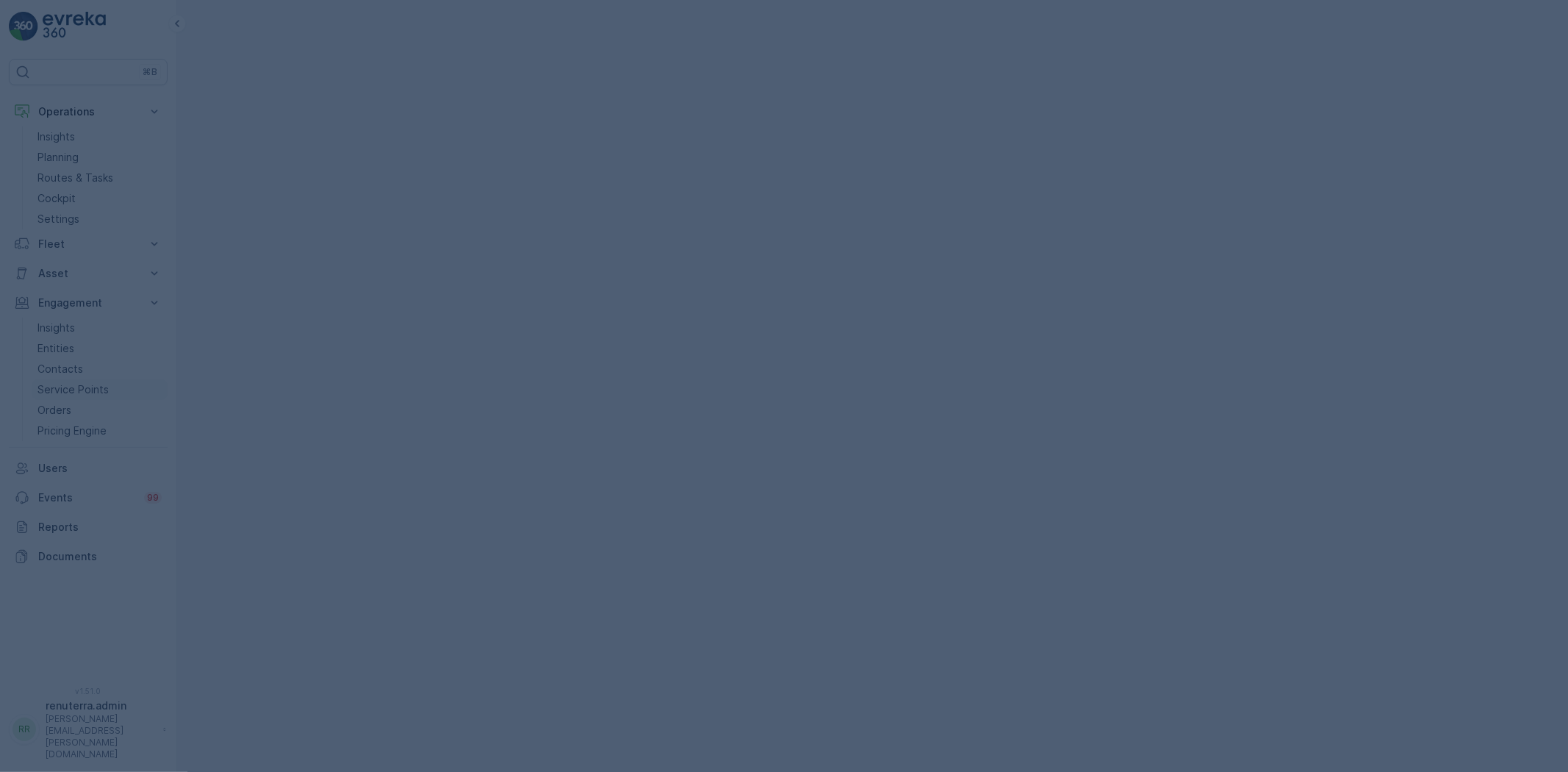
click at [72, 390] on div at bounding box center [784, 386] width 1568 height 772
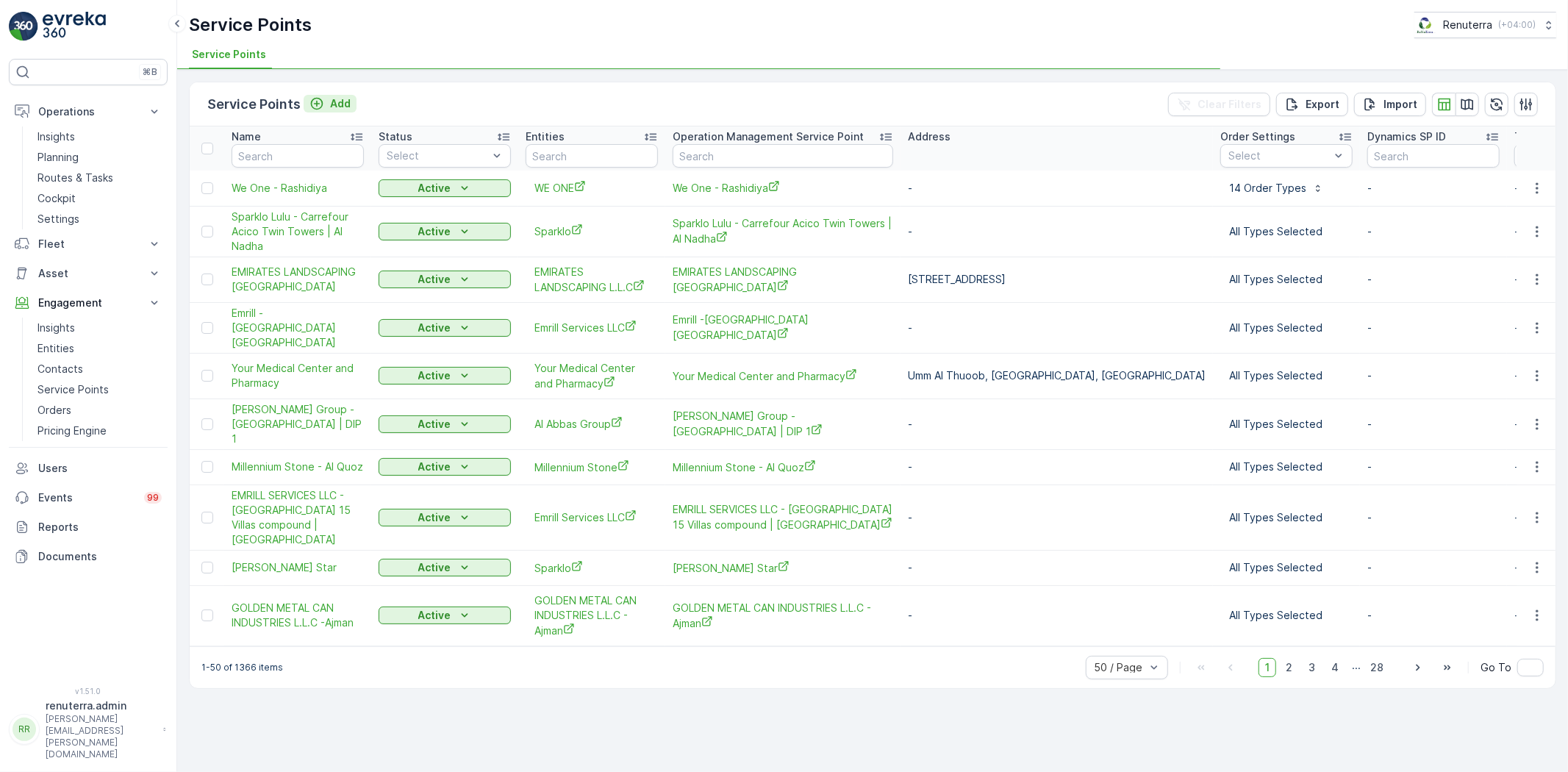
click at [332, 105] on p "Add" at bounding box center [340, 103] width 21 height 15
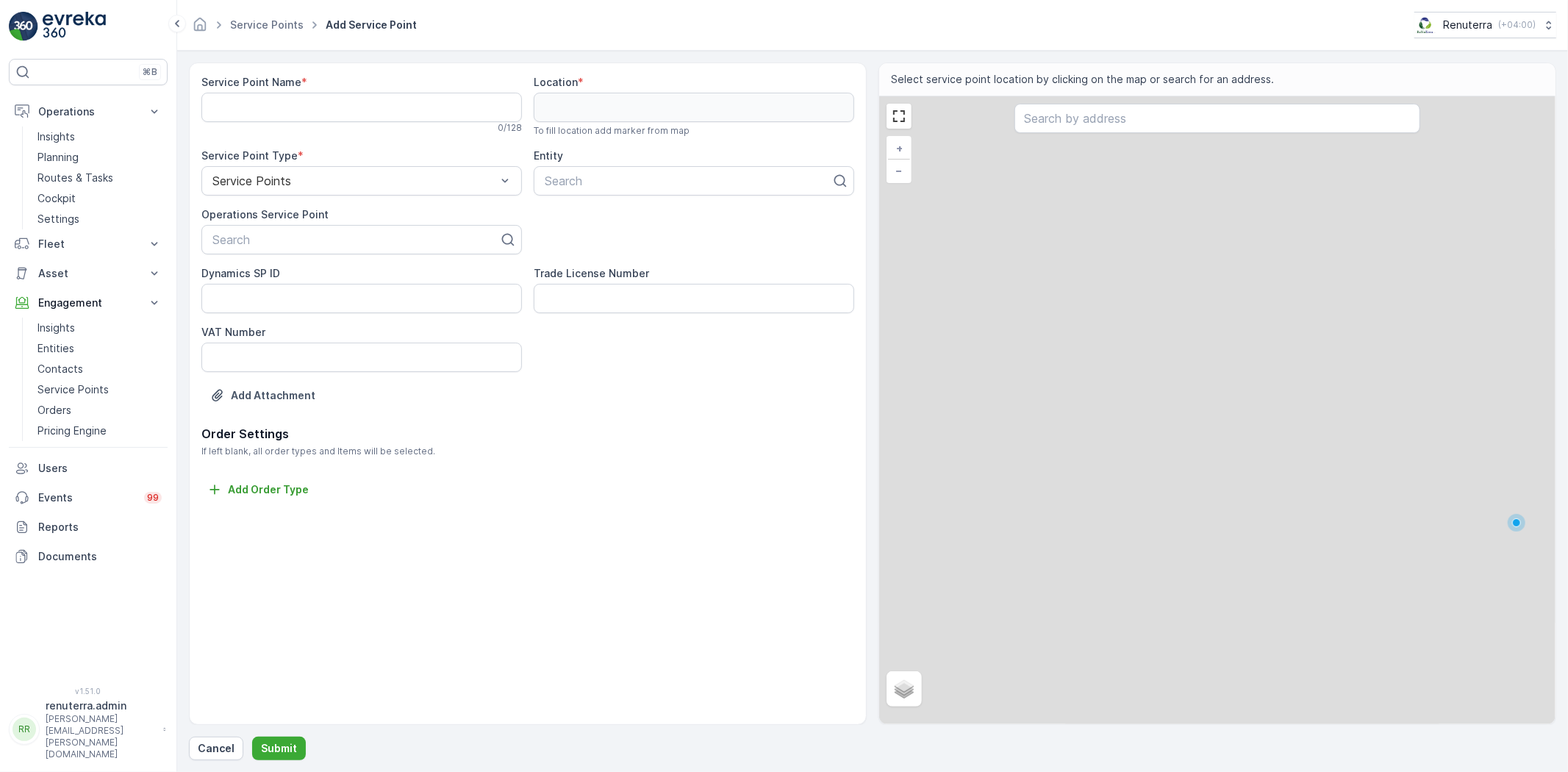
click at [298, 101] on Name "Service Point Name" at bounding box center [361, 107] width 320 height 29
paste Name "Al Tayer Stocks (L.L.C.) - NMC Al Nadha Block A & B"
click at [299, 106] on Name "Al Tayer Stocks (L.L.C.) - NMC Al Nadha Block A & B" at bounding box center [361, 107] width 320 height 29
paste Name "Al Tayer Stocks (L.L.C.) - NMC Al Nadha Block A & B"
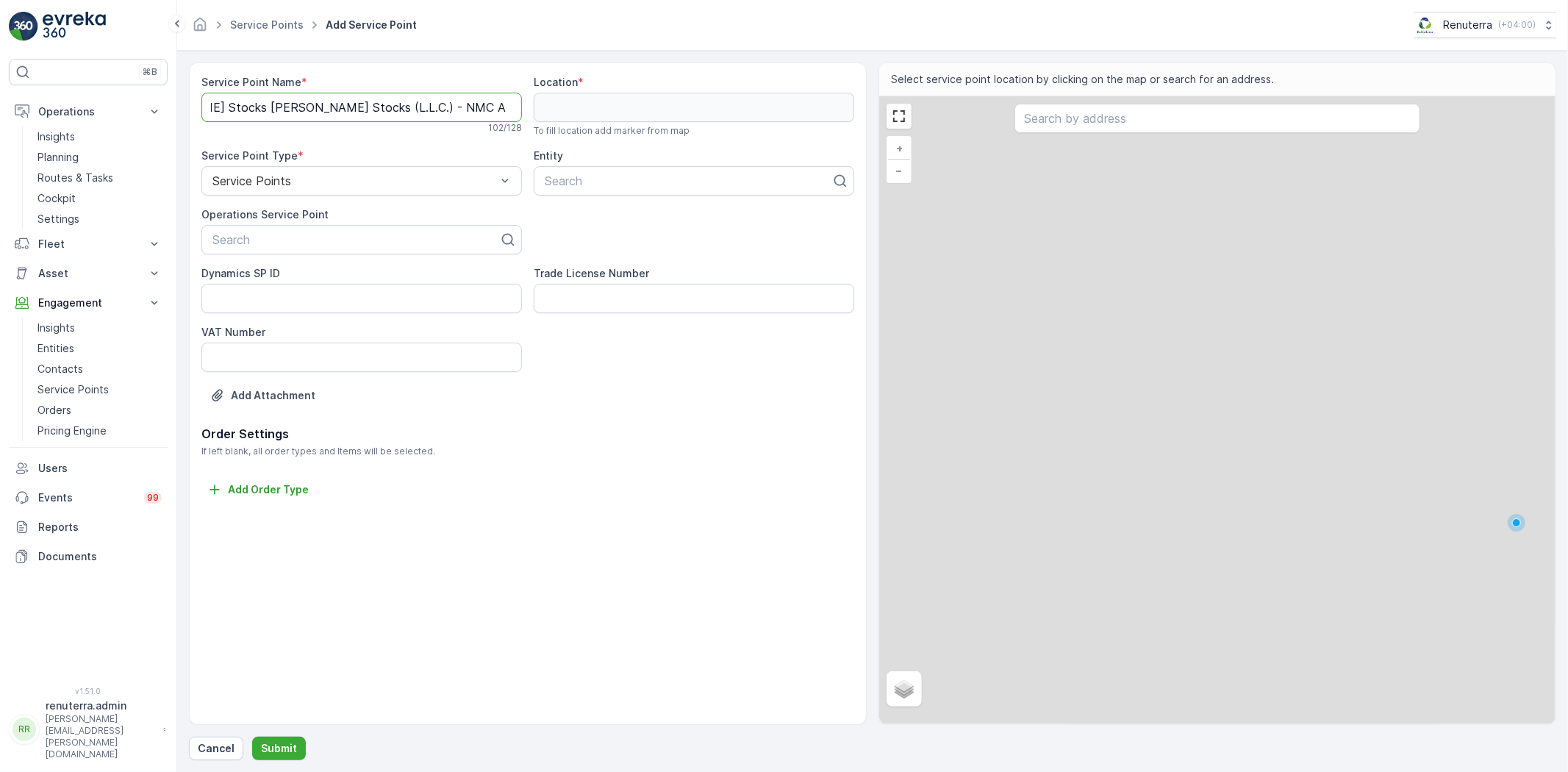
click at [305, 113] on Name "Al Tayer Stocks Al Tayer Stocks (L.L.C.) - NMC Al Nadha Block A & B(L.L.C.) - N…" at bounding box center [361, 107] width 320 height 29
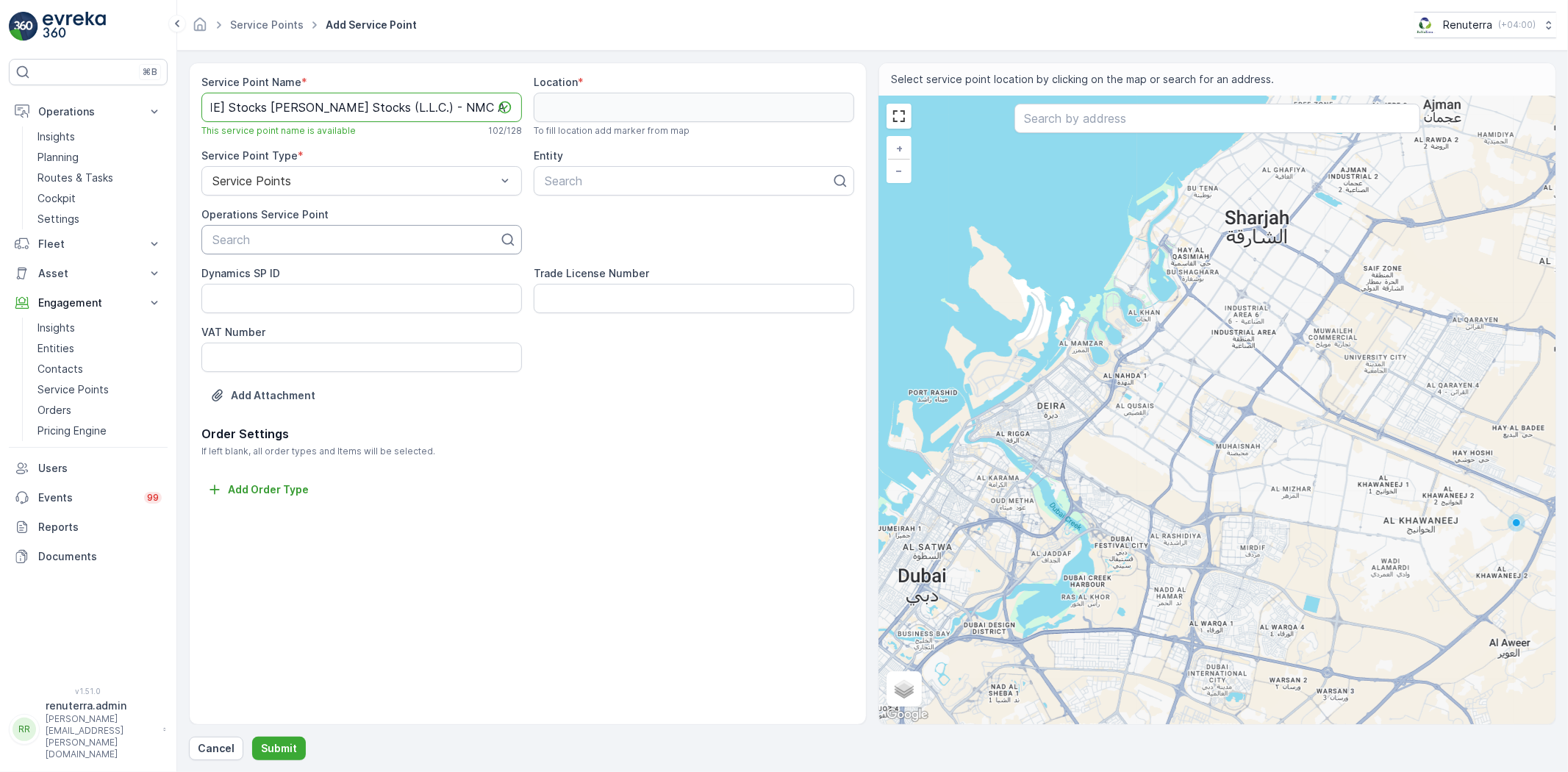
type Name "Al Tayer Stocks Al Tayer Stocks (L.L.C.) - NMC Al Nadha Block A & B(L.L.C.) - N…"
click at [292, 237] on div at bounding box center [356, 239] width 289 height 13
paste input "Al Tayer Stocks (L.L.C.) - NMC Al Nadha Block A & B"
type input "Al Tayer Stocks (L.L.C.) - NMC Al Nadha Block A & B"
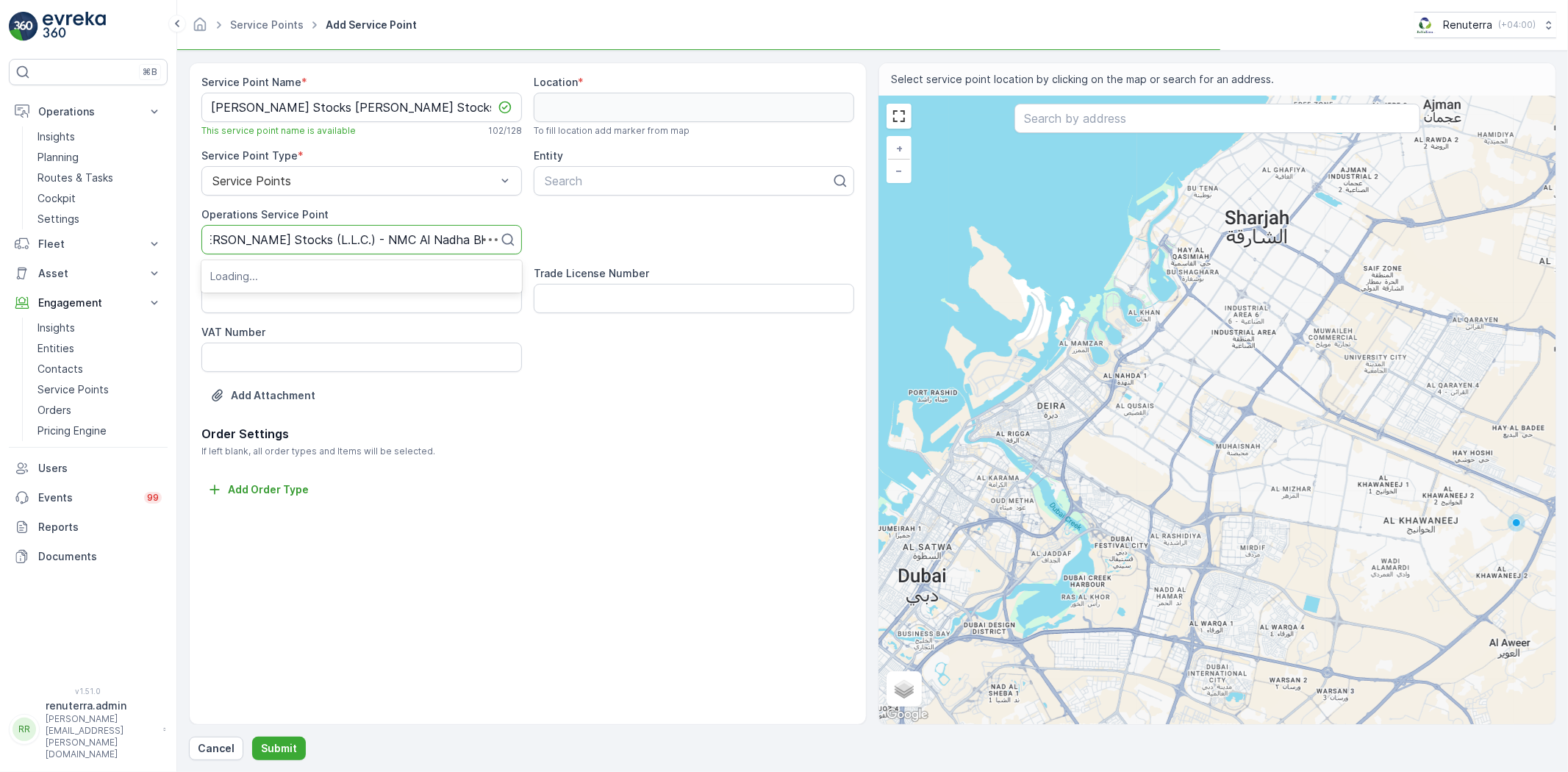
scroll to position [0, 4]
click at [292, 276] on span "Al Tayer Stocks (L.L.C.) - NMC Al Nadha Block A & B" at bounding box center [362, 282] width 303 height 26
click at [572, 180] on div at bounding box center [688, 180] width 289 height 13
type input "al tayer"
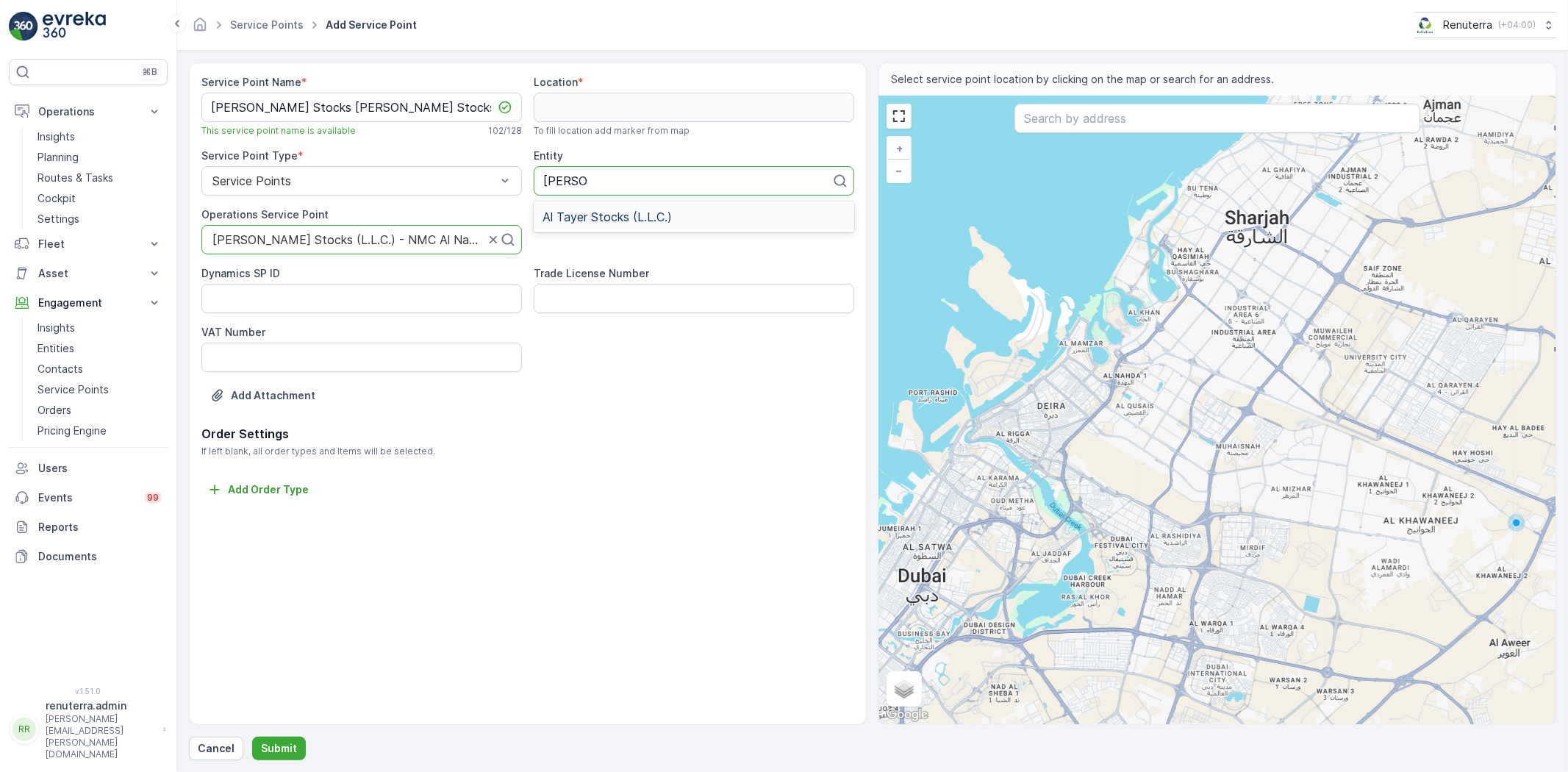
click at [603, 219] on span "Al Tayer Stocks (L.L.C.)" at bounding box center [607, 217] width 130 height 13
click at [1107, 117] on input "text" at bounding box center [1218, 117] width 406 height 29
paste input "BIG BITES PINOY RESTAURANT"
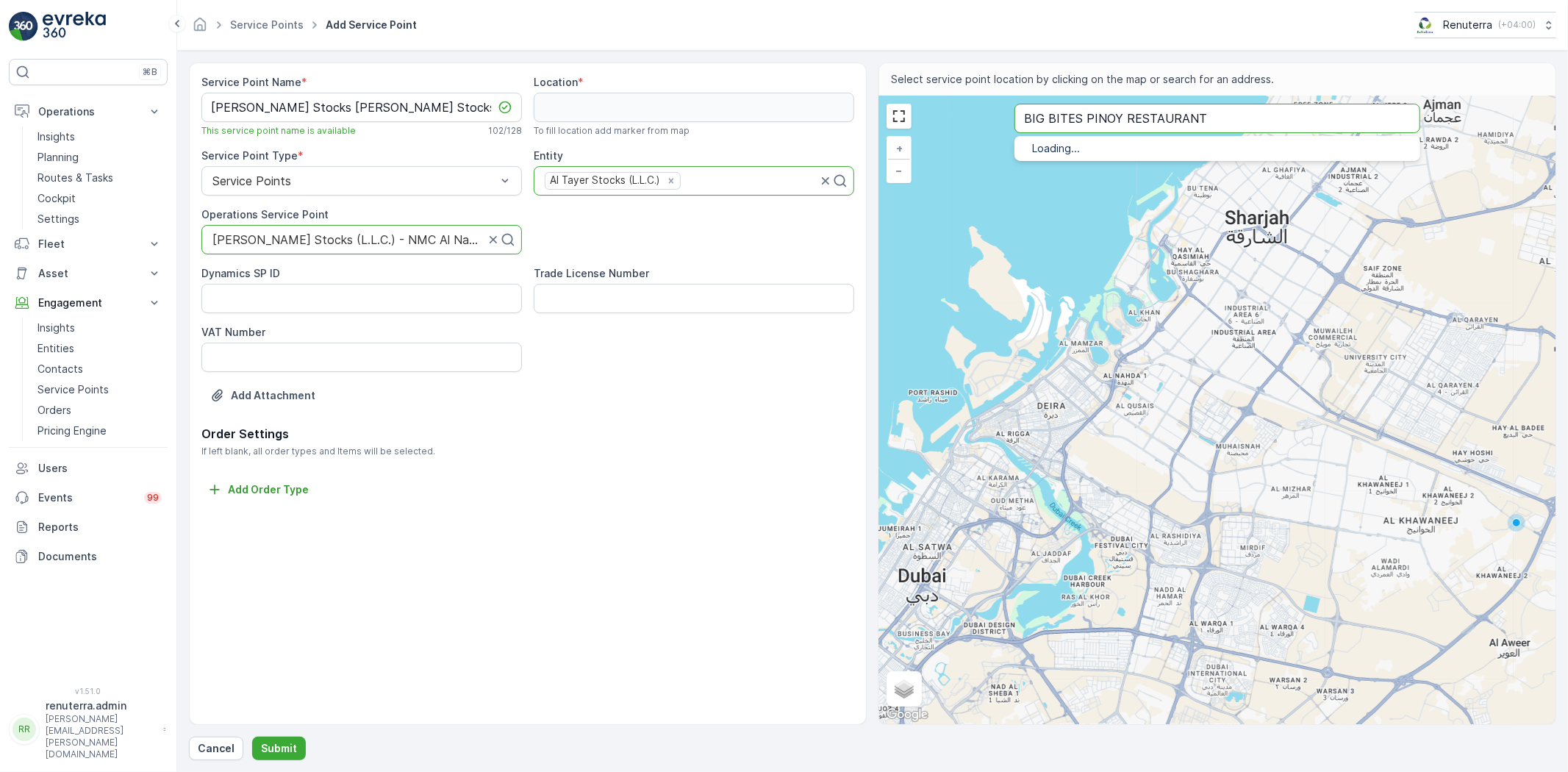
type input "BIG BITES PINOY RESTAURANT"
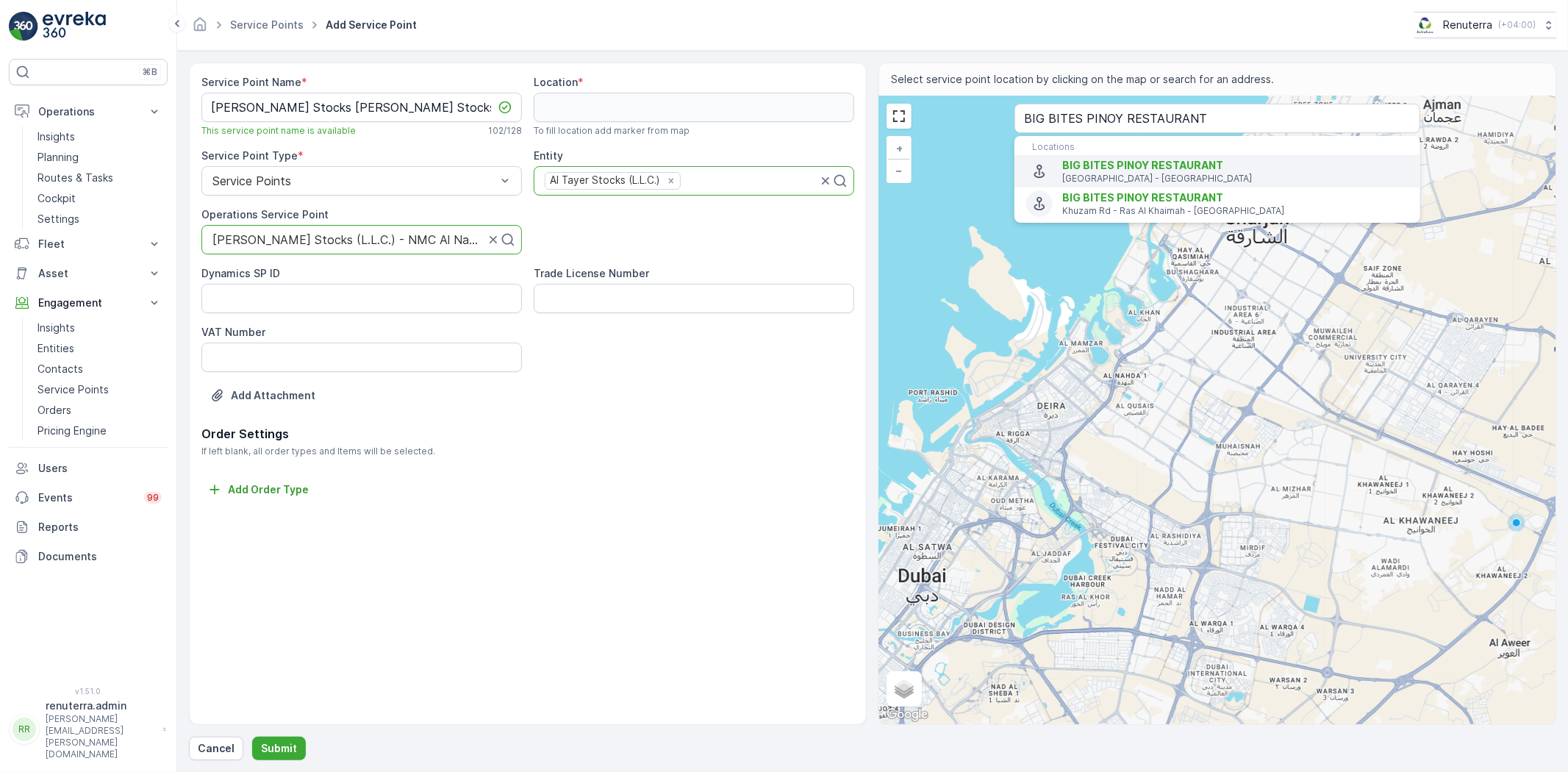
click at [1114, 171] on span "BIG BITES PINOY RESTAURANT" at bounding box center [1142, 164] width 161 height 12
type input "25.2897486,55.3697406"
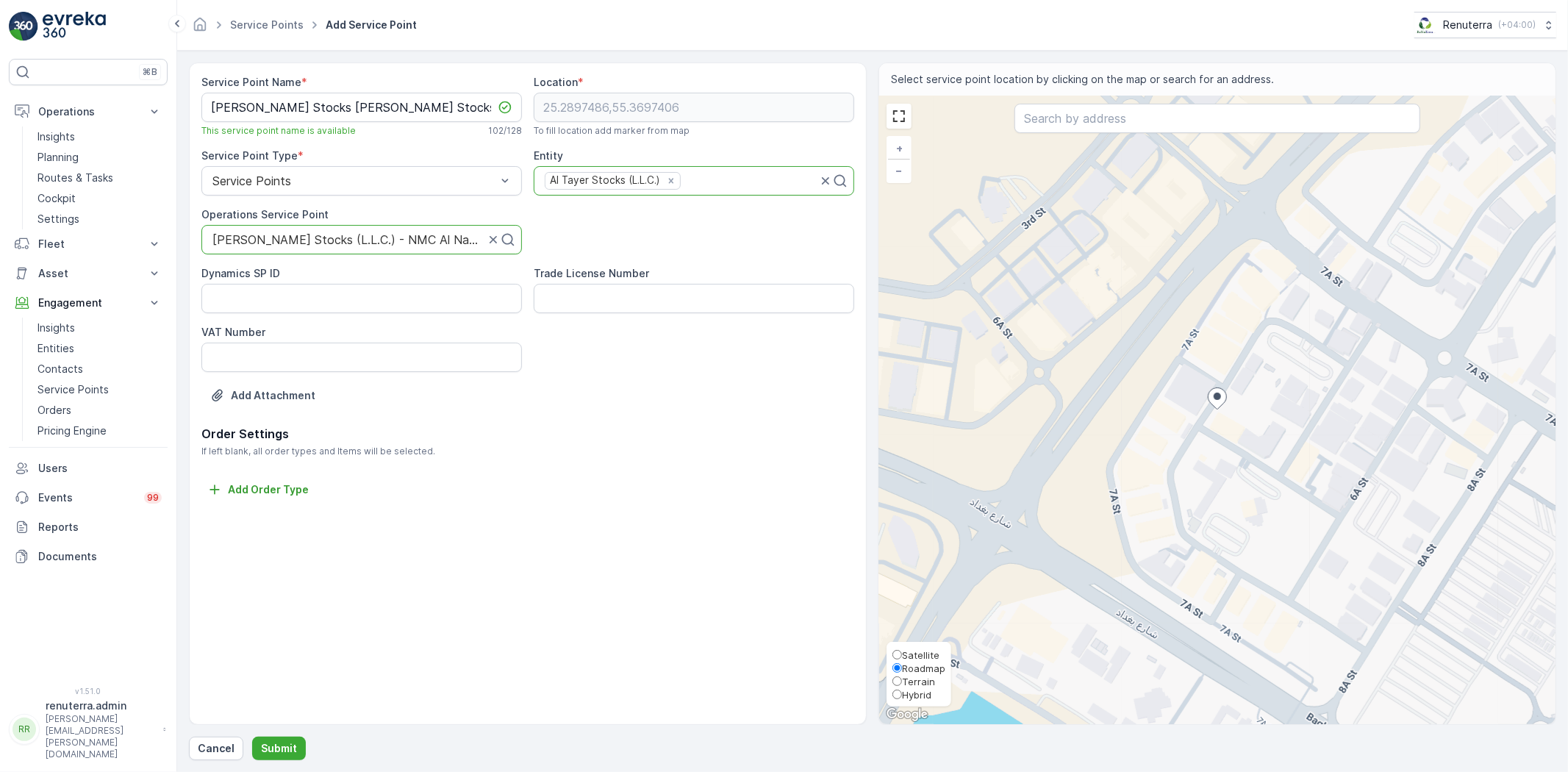
click at [920, 653] on span "Satellite" at bounding box center [921, 655] width 38 height 12
click at [902, 653] on input "Satellite" at bounding box center [897, 655] width 9 height 9
radio input "true"
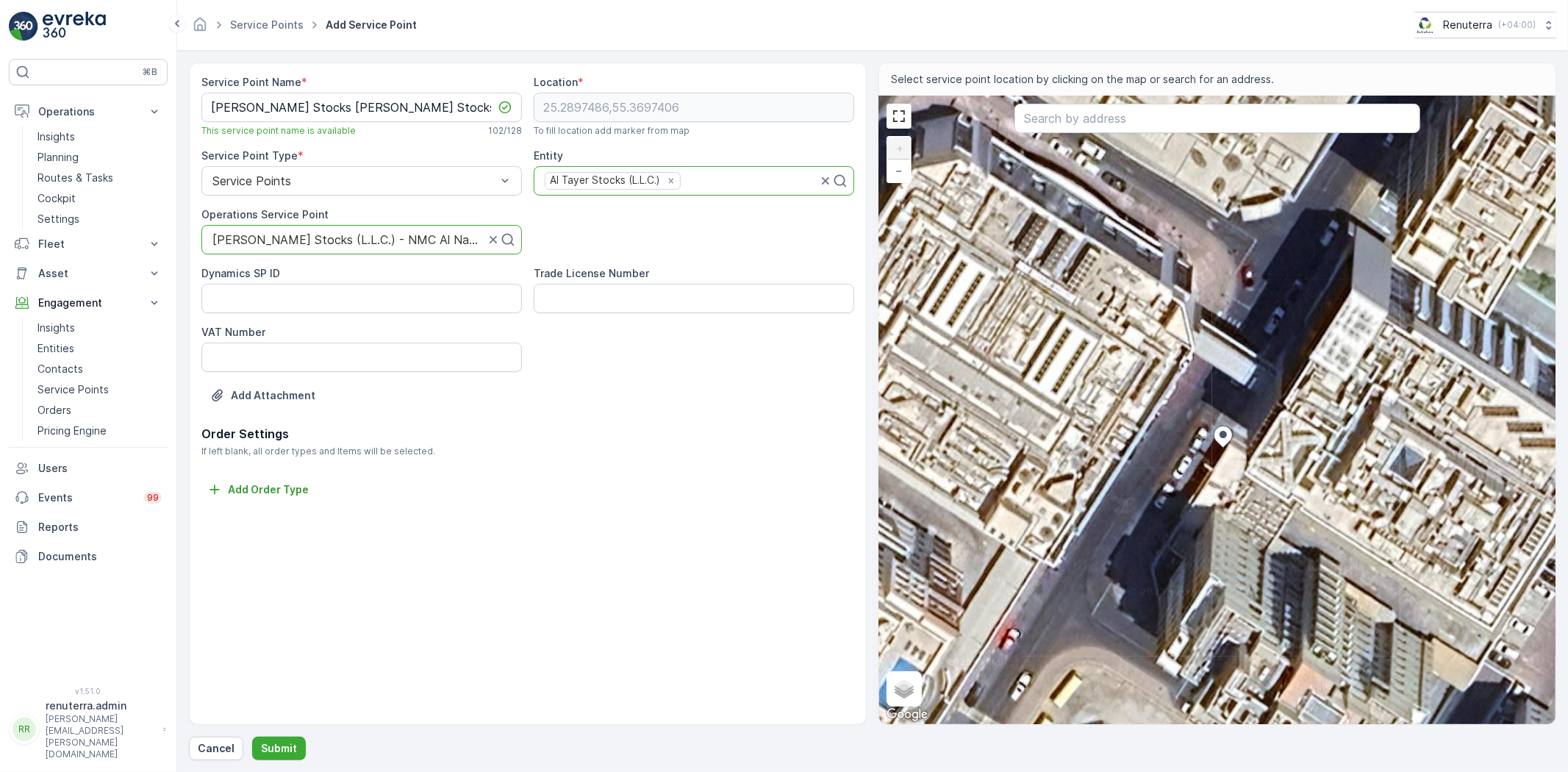
click at [1214, 410] on div "+ − Satellite Roadmap Terrain Hybrid Leaflet Keyboard shortcuts Map Data Imager…" at bounding box center [1218, 409] width 676 height 627
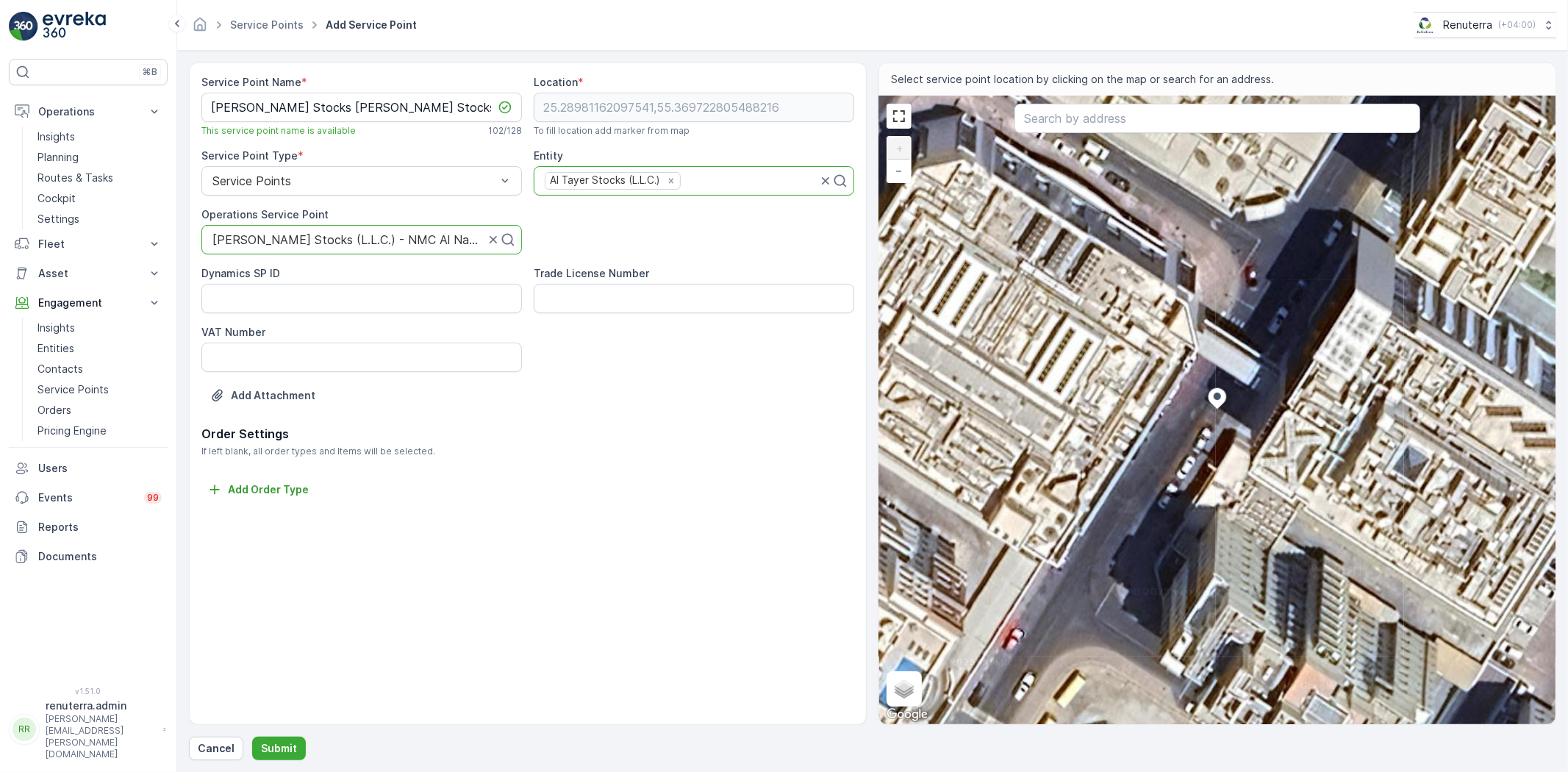
click at [1219, 415] on div "+ − Satellite Roadmap Terrain Hybrid Leaflet Keyboard shortcuts Map Data Imager…" at bounding box center [1218, 409] width 676 height 627
type input "25.289803137156472,55.369725488051024"
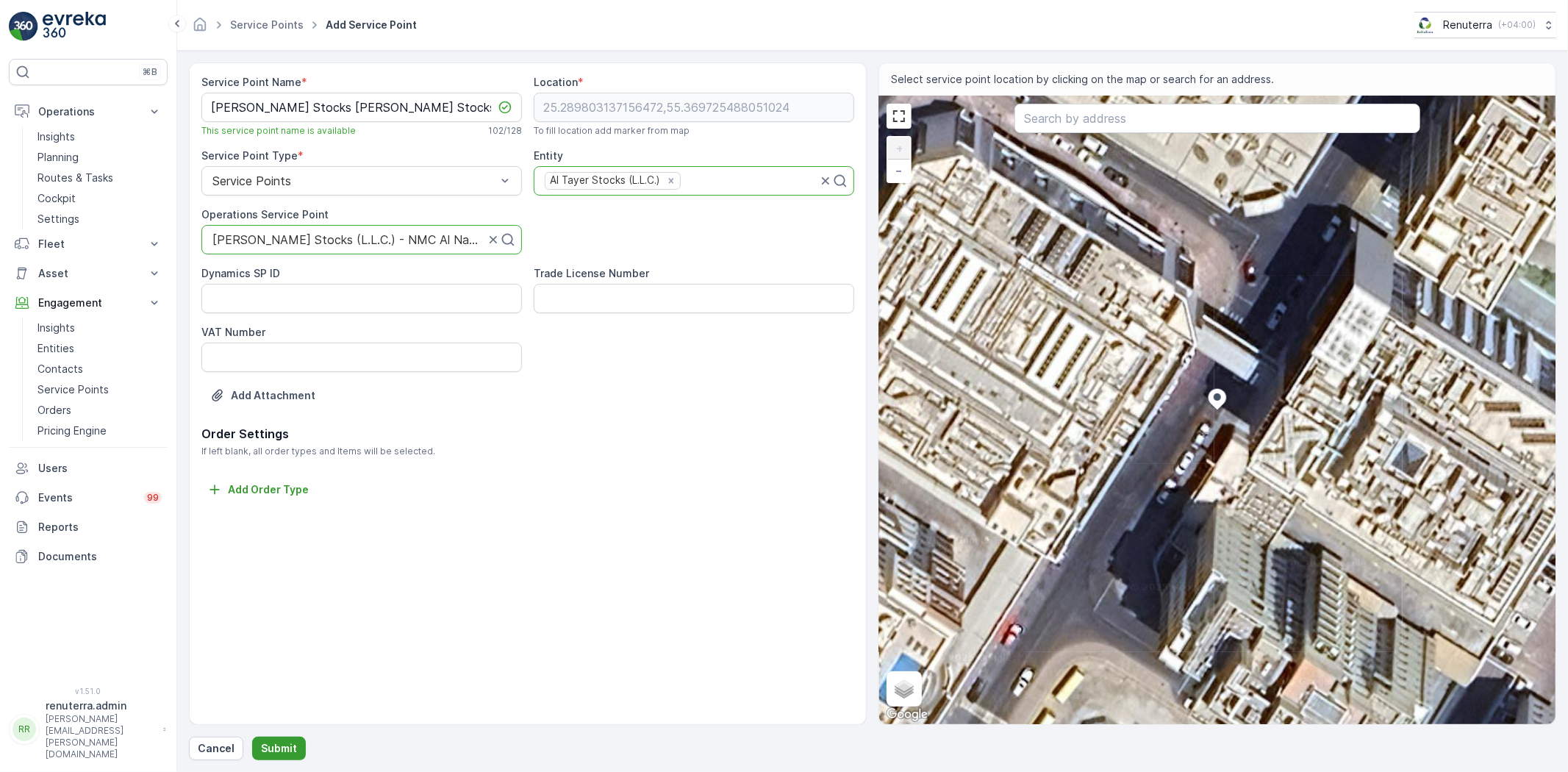
click at [265, 746] on p "Submit" at bounding box center [279, 749] width 36 height 15
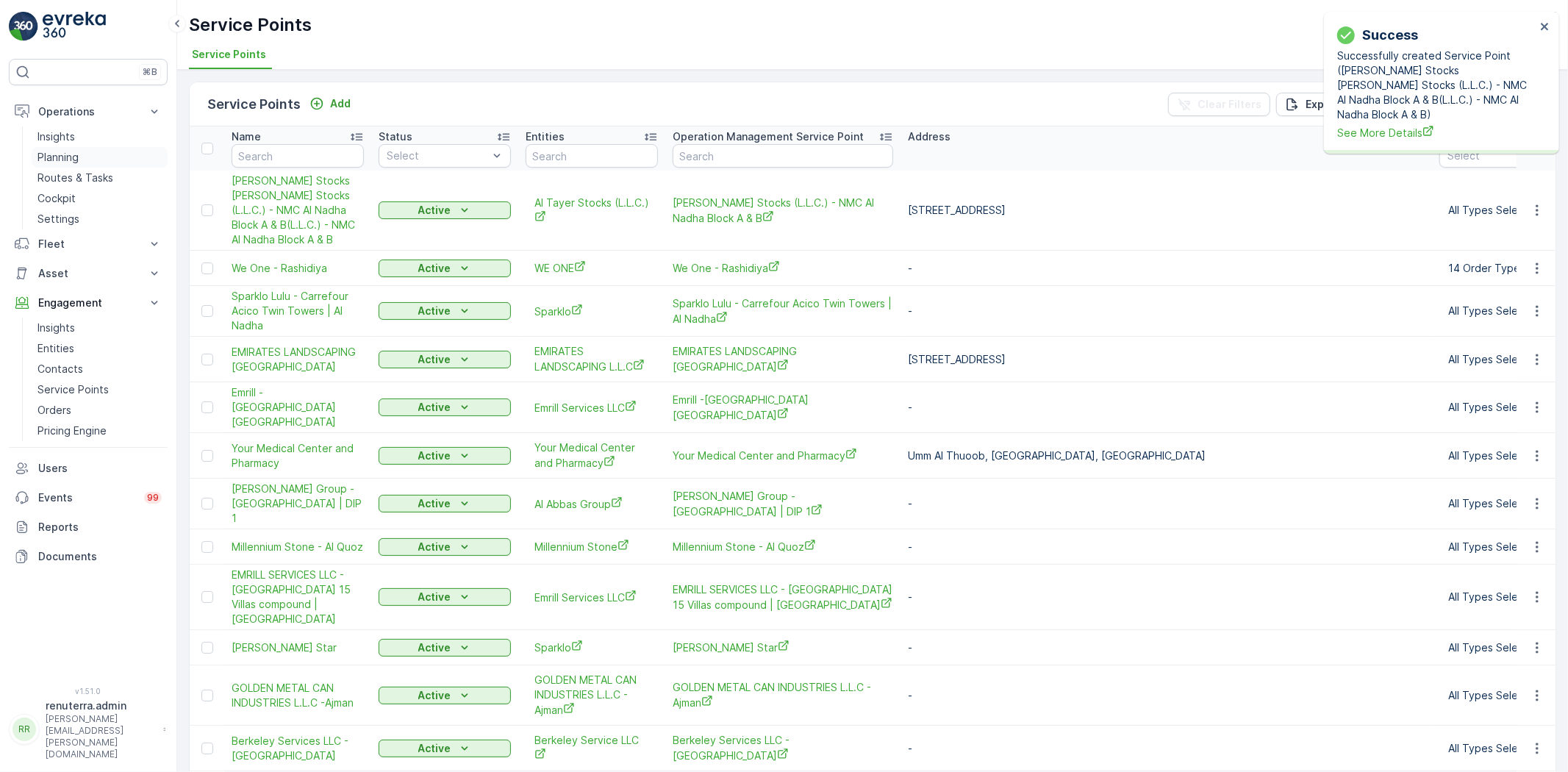
click at [67, 153] on p "Planning" at bounding box center [58, 158] width 41 height 15
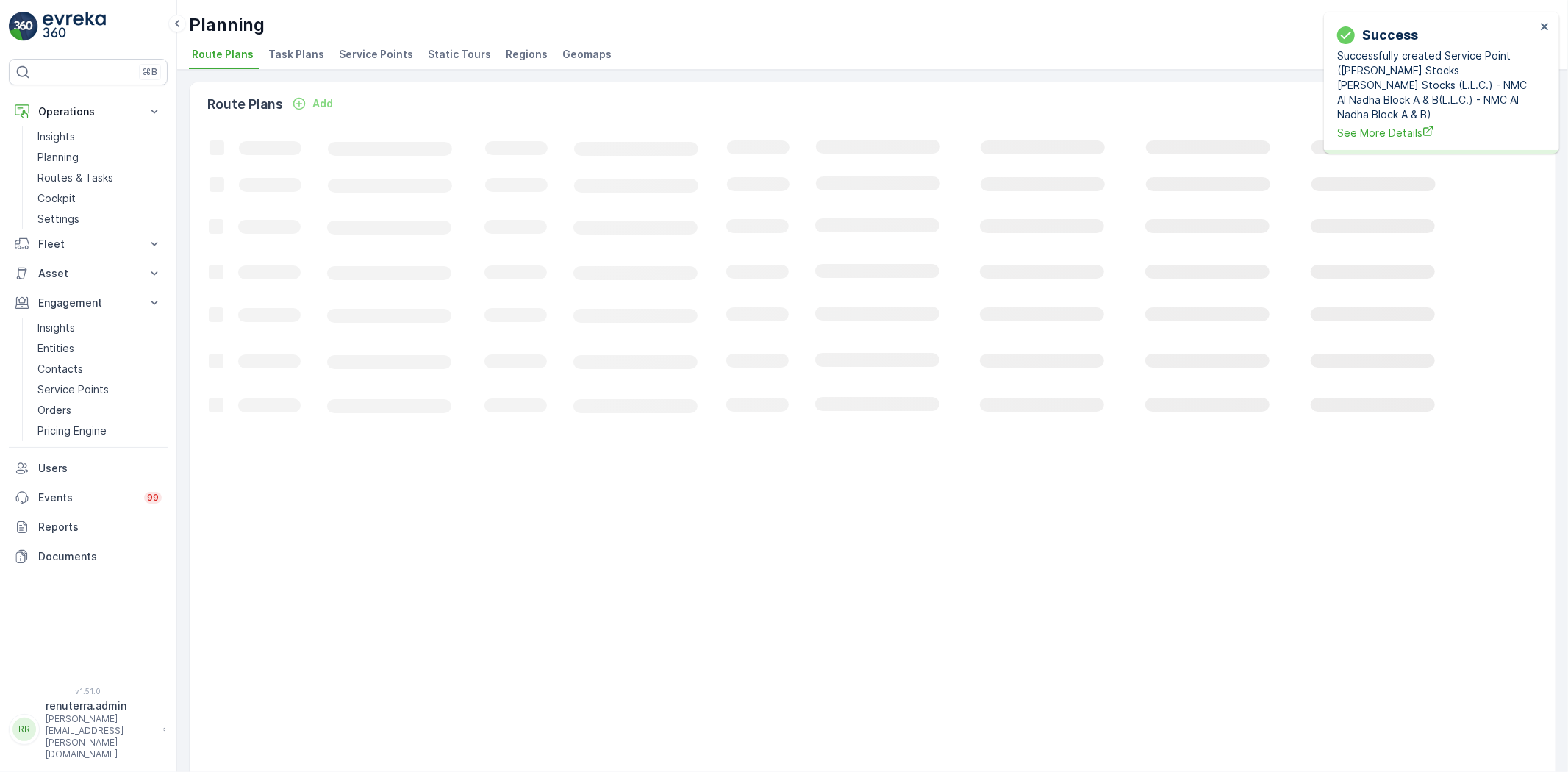
click at [350, 55] on span "Service Points" at bounding box center [376, 54] width 74 height 15
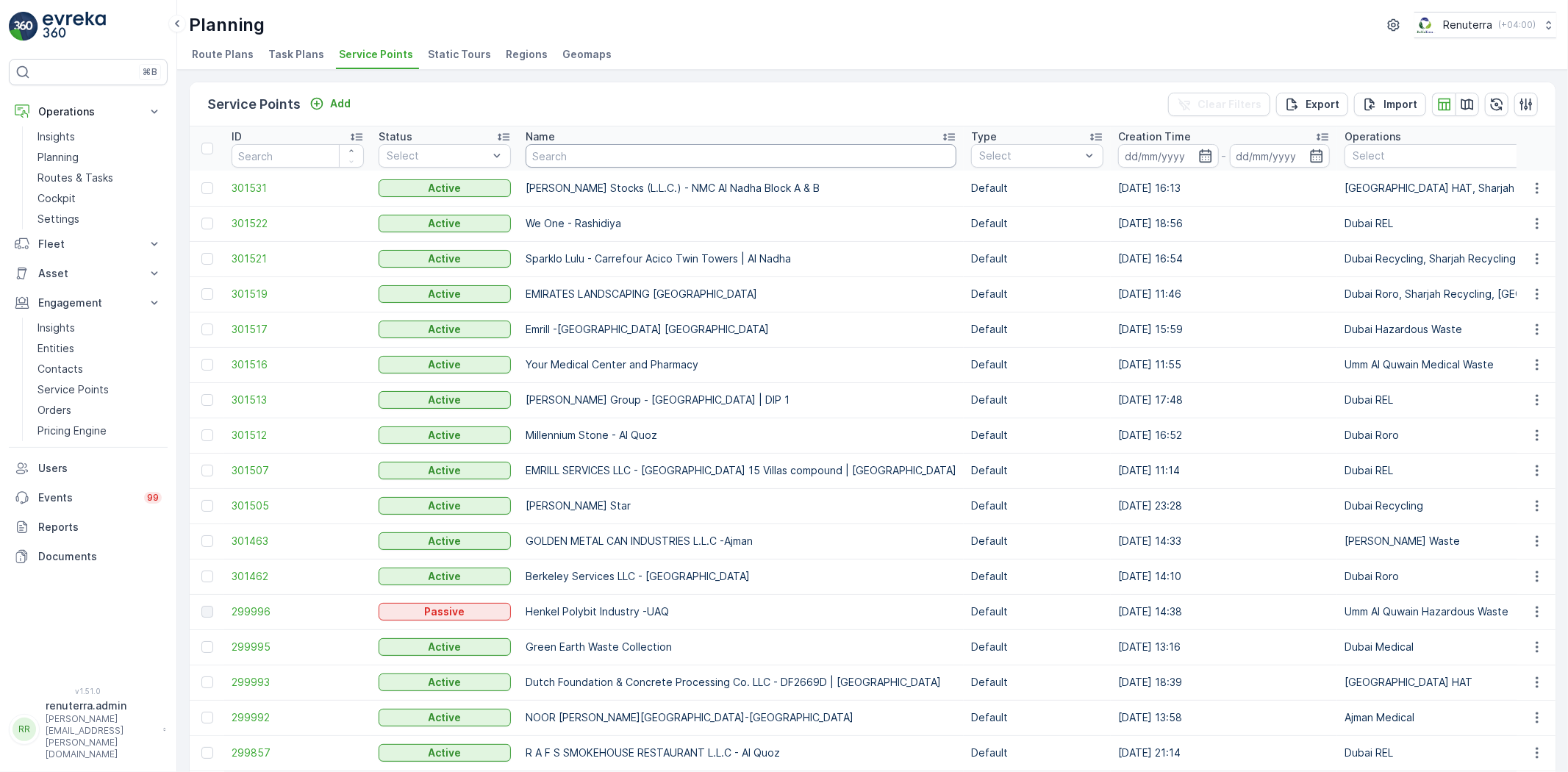
click at [589, 155] on input "text" at bounding box center [740, 155] width 430 height 23
type input "aci"
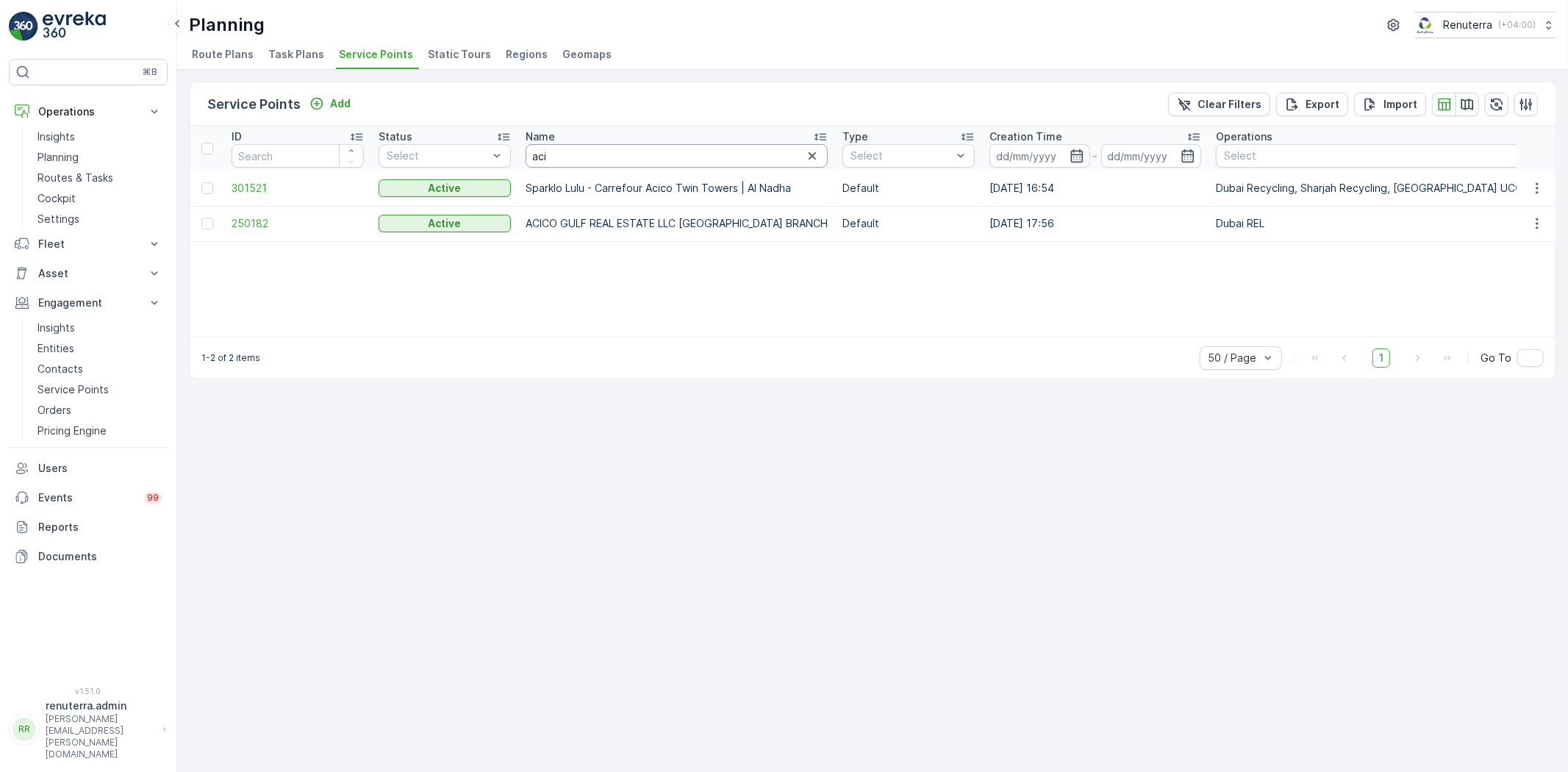
click at [557, 162] on input "aci" at bounding box center [676, 155] width 303 height 23
type input "ac"
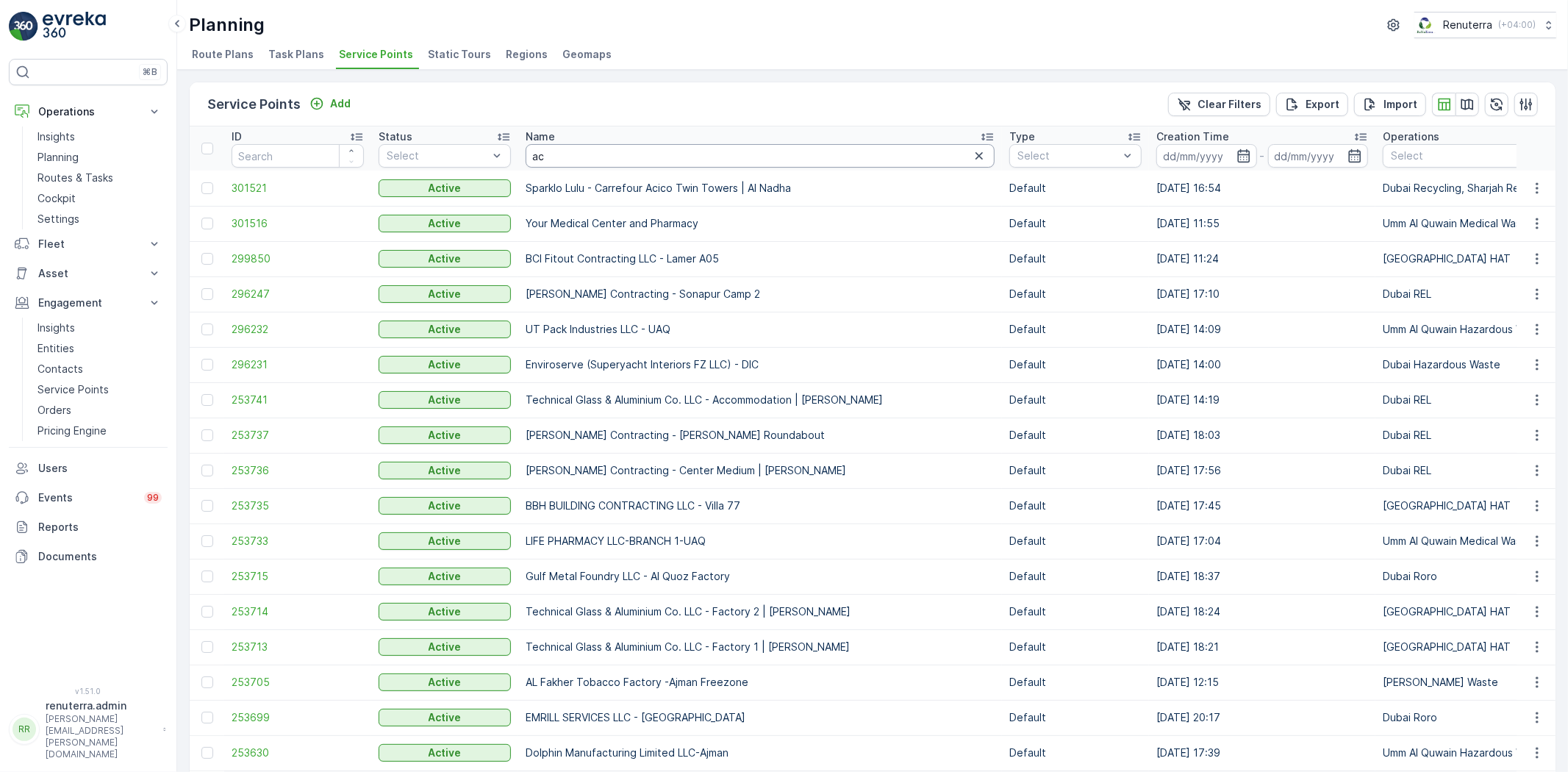
click at [573, 162] on input "ac" at bounding box center [759, 155] width 469 height 23
drag, startPoint x: 571, startPoint y: 157, endPoint x: 498, endPoint y: 155, distance: 73.0
type input "acin"
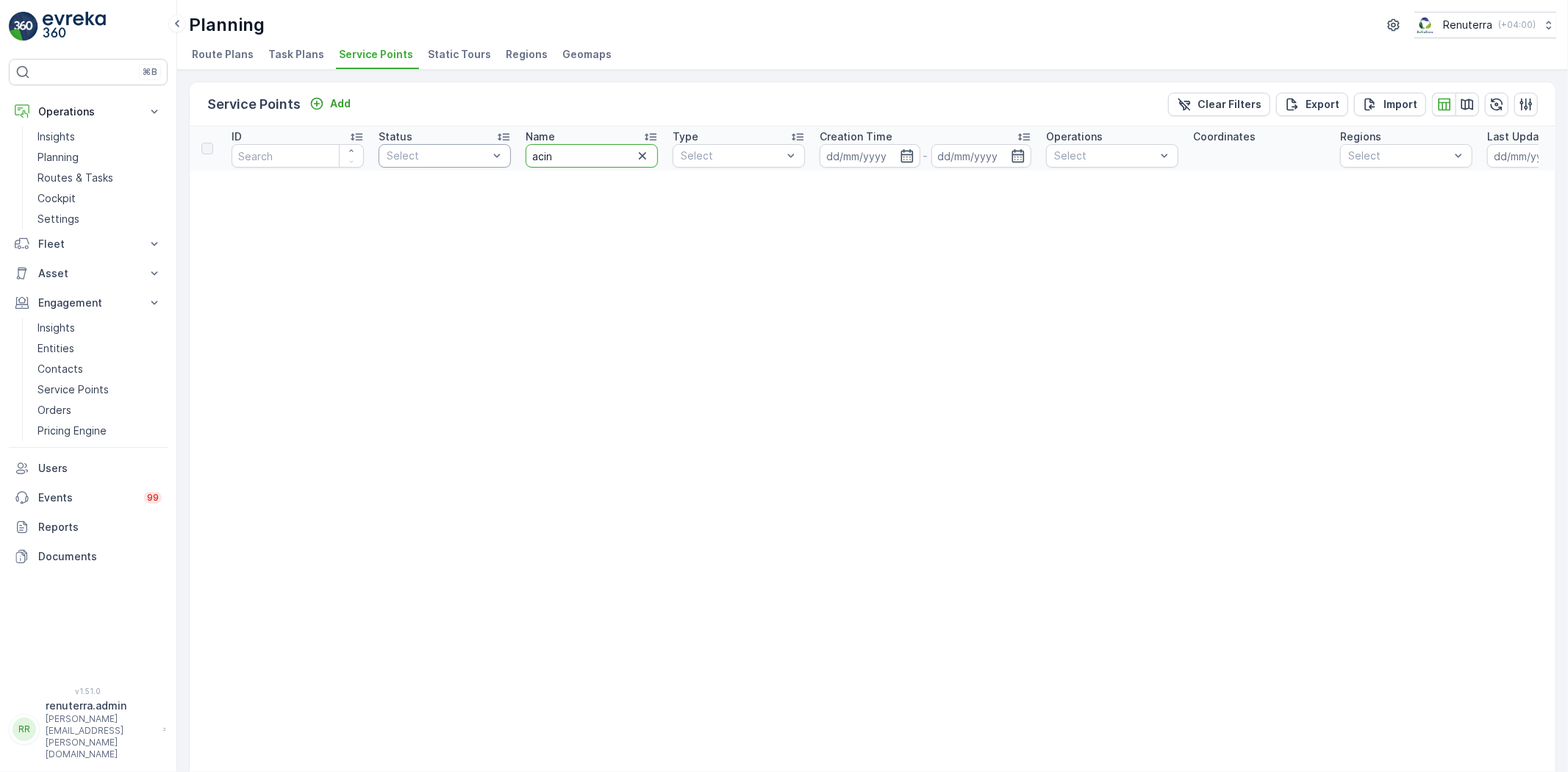
drag, startPoint x: 594, startPoint y: 157, endPoint x: 494, endPoint y: 152, distance: 100.1
type input "acc"
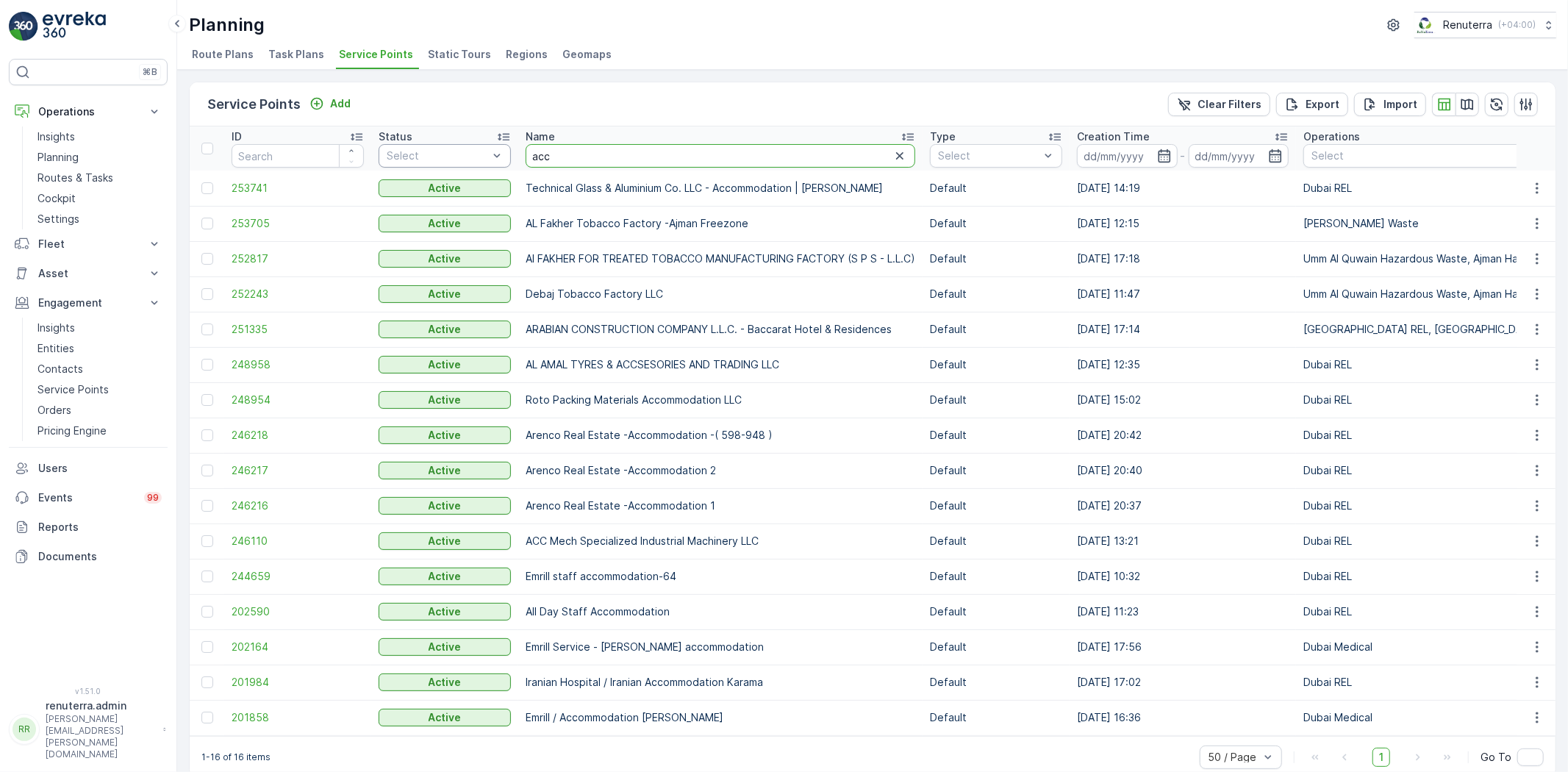
drag, startPoint x: 585, startPoint y: 160, endPoint x: 505, endPoint y: 160, distance: 80.0
type input "dutch"
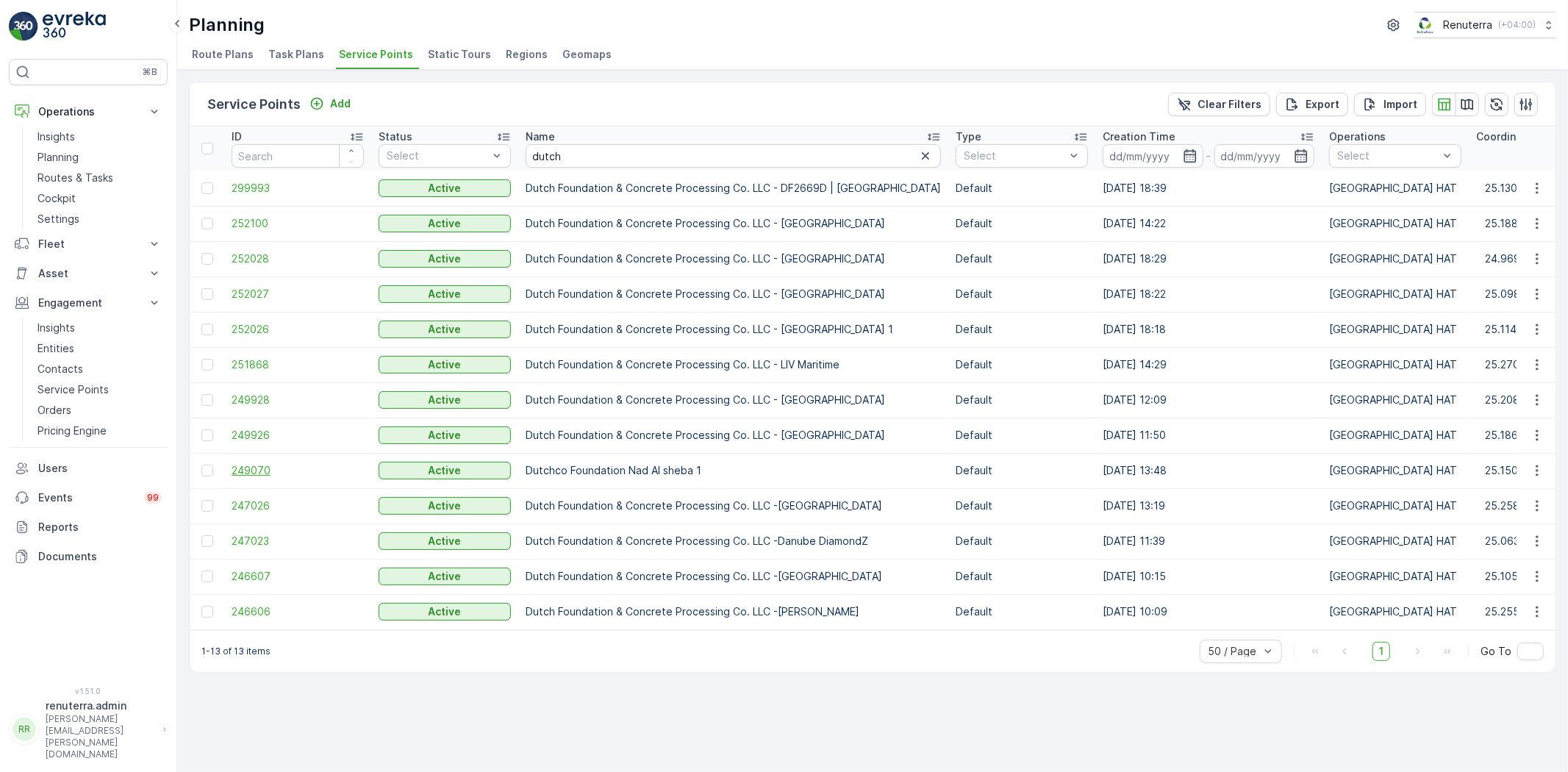
click at [262, 466] on span "249070" at bounding box center [297, 471] width 132 height 15
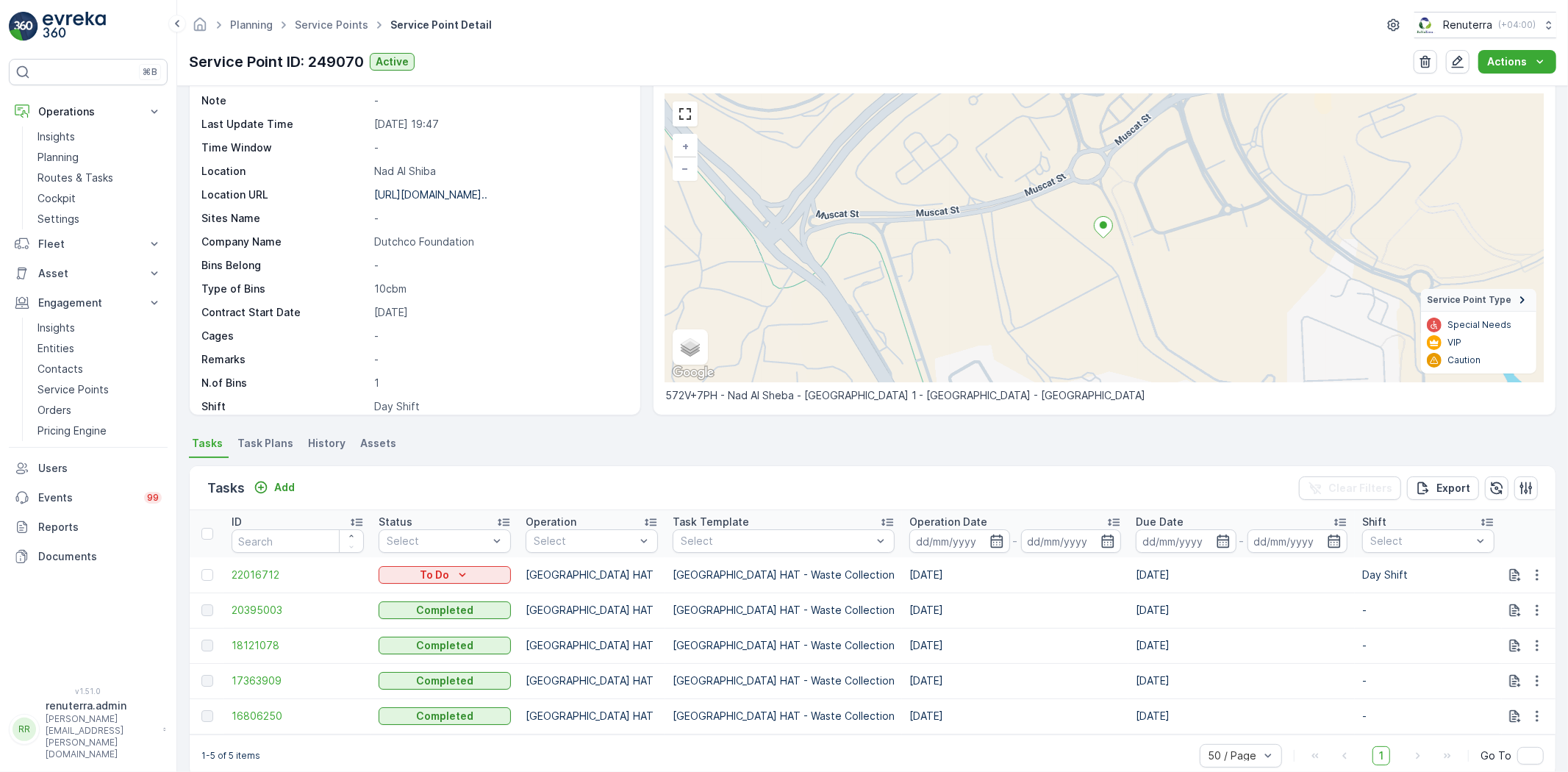
scroll to position [81, 0]
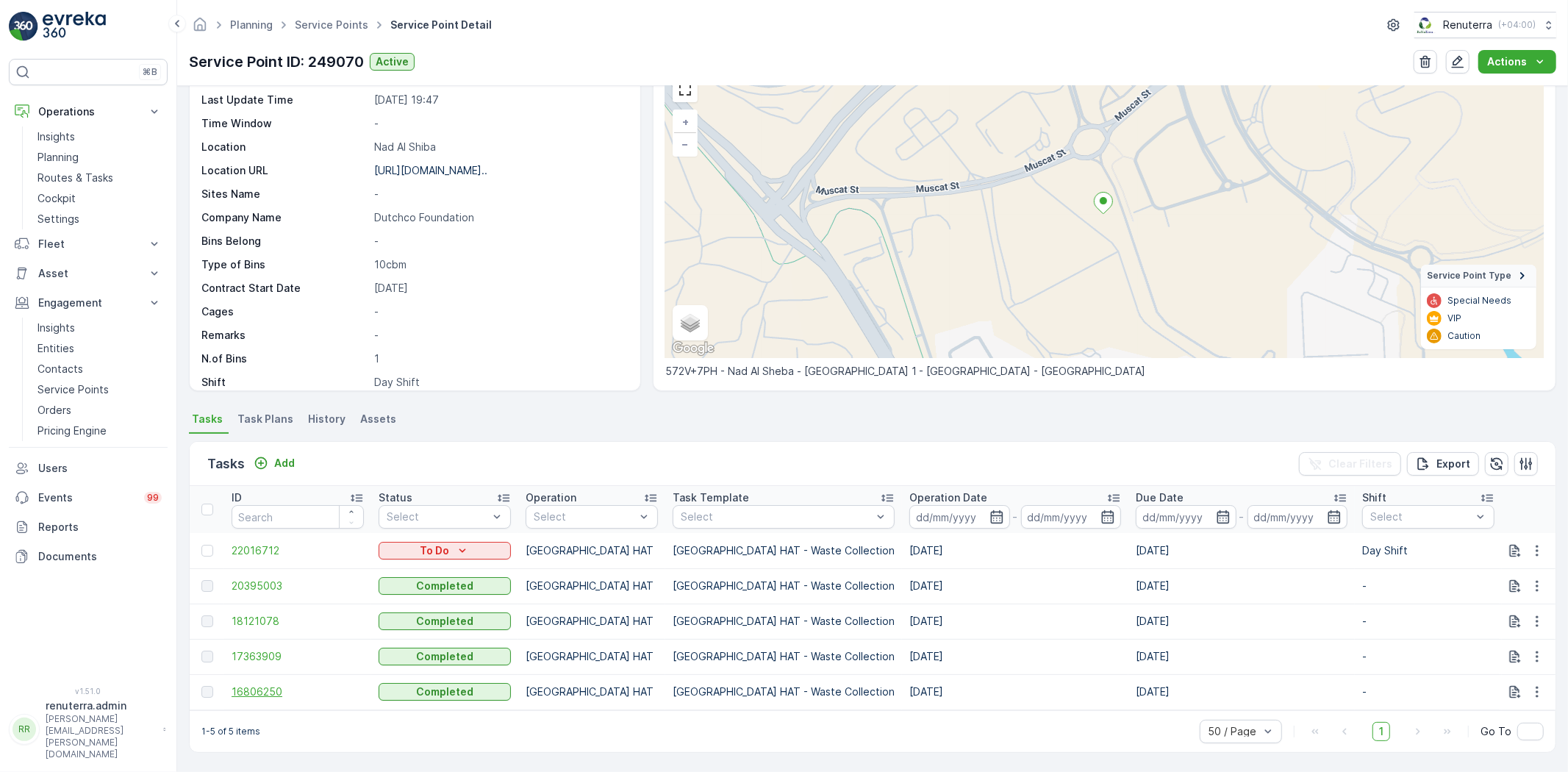
click at [242, 684] on span "16806250" at bounding box center [297, 691] width 132 height 15
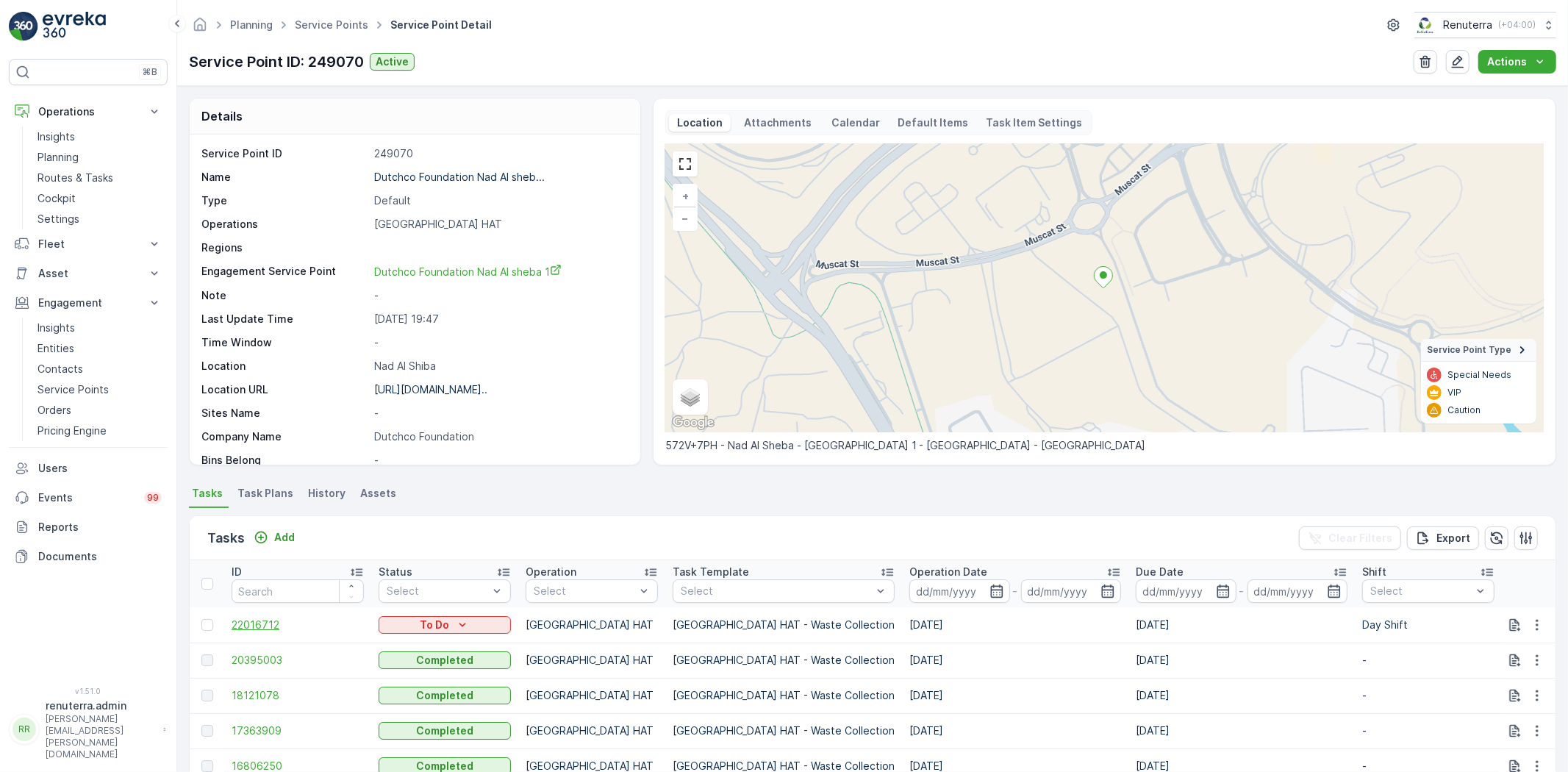
click at [274, 620] on span "22016712" at bounding box center [297, 625] width 132 height 15
click at [359, 25] on link "Service Points" at bounding box center [332, 24] width 73 height 12
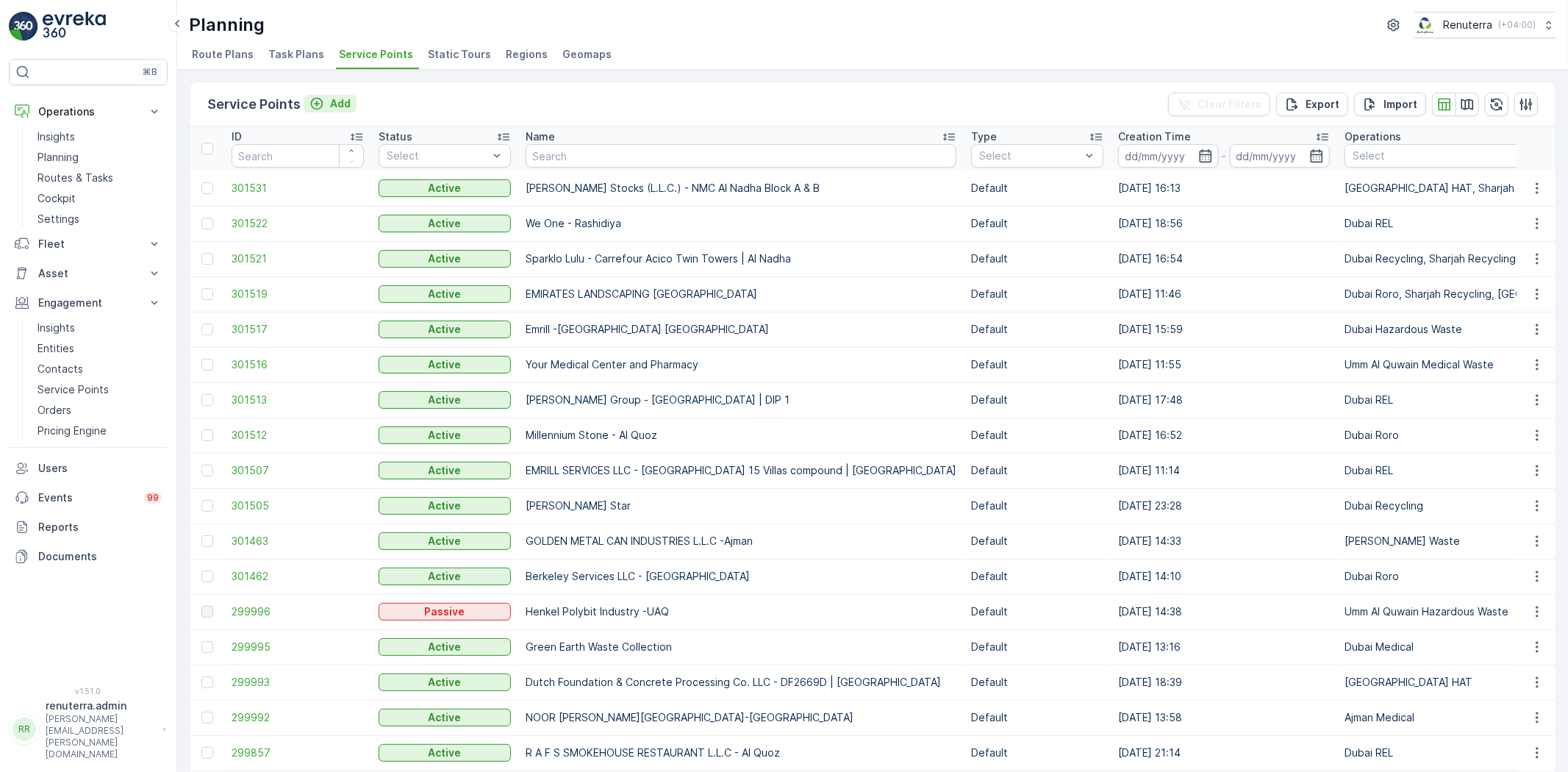
click at [341, 108] on p "Add" at bounding box center [340, 103] width 21 height 15
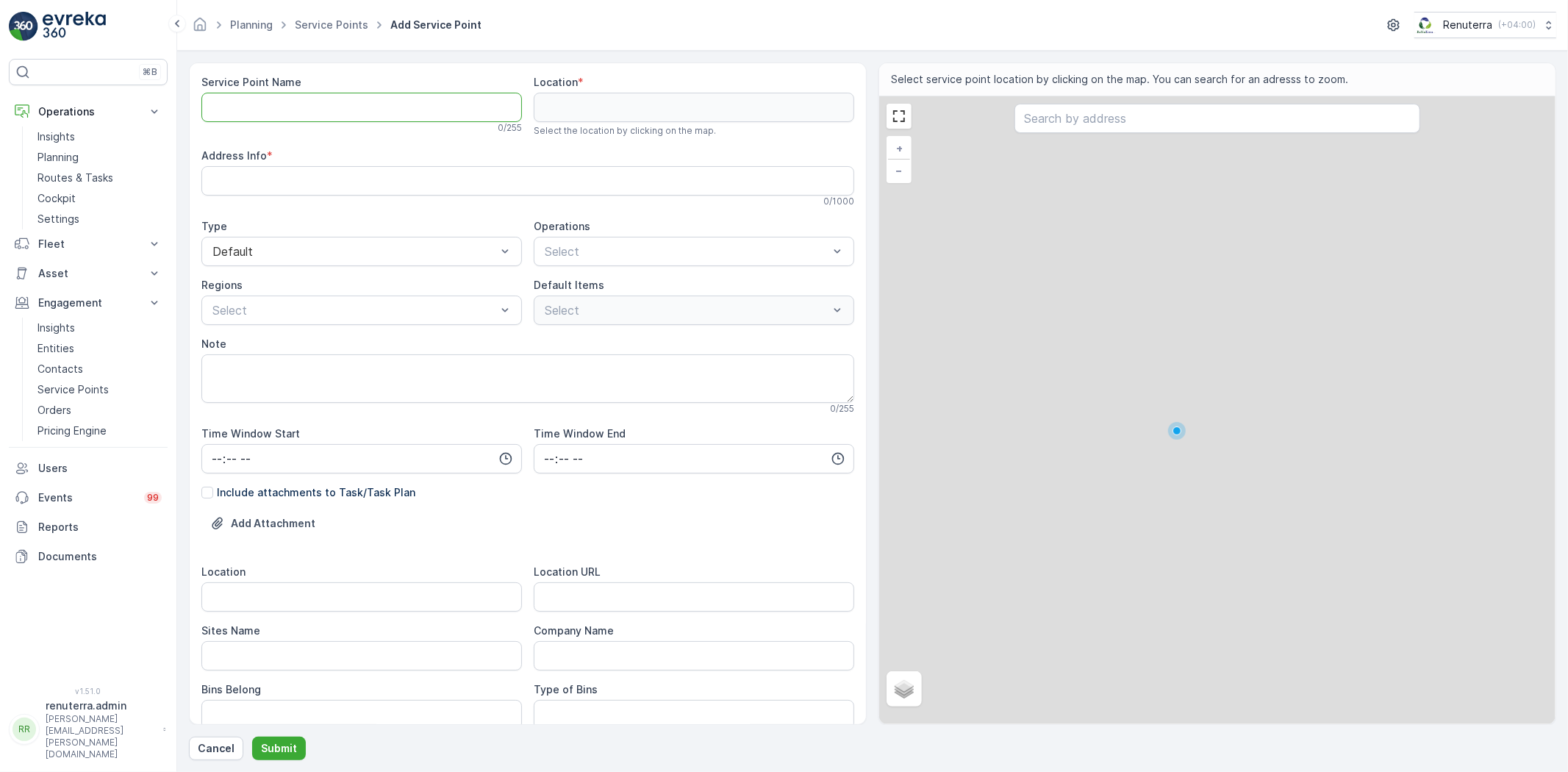
click at [347, 120] on Name "Service Point Name" at bounding box center [361, 107] width 320 height 29
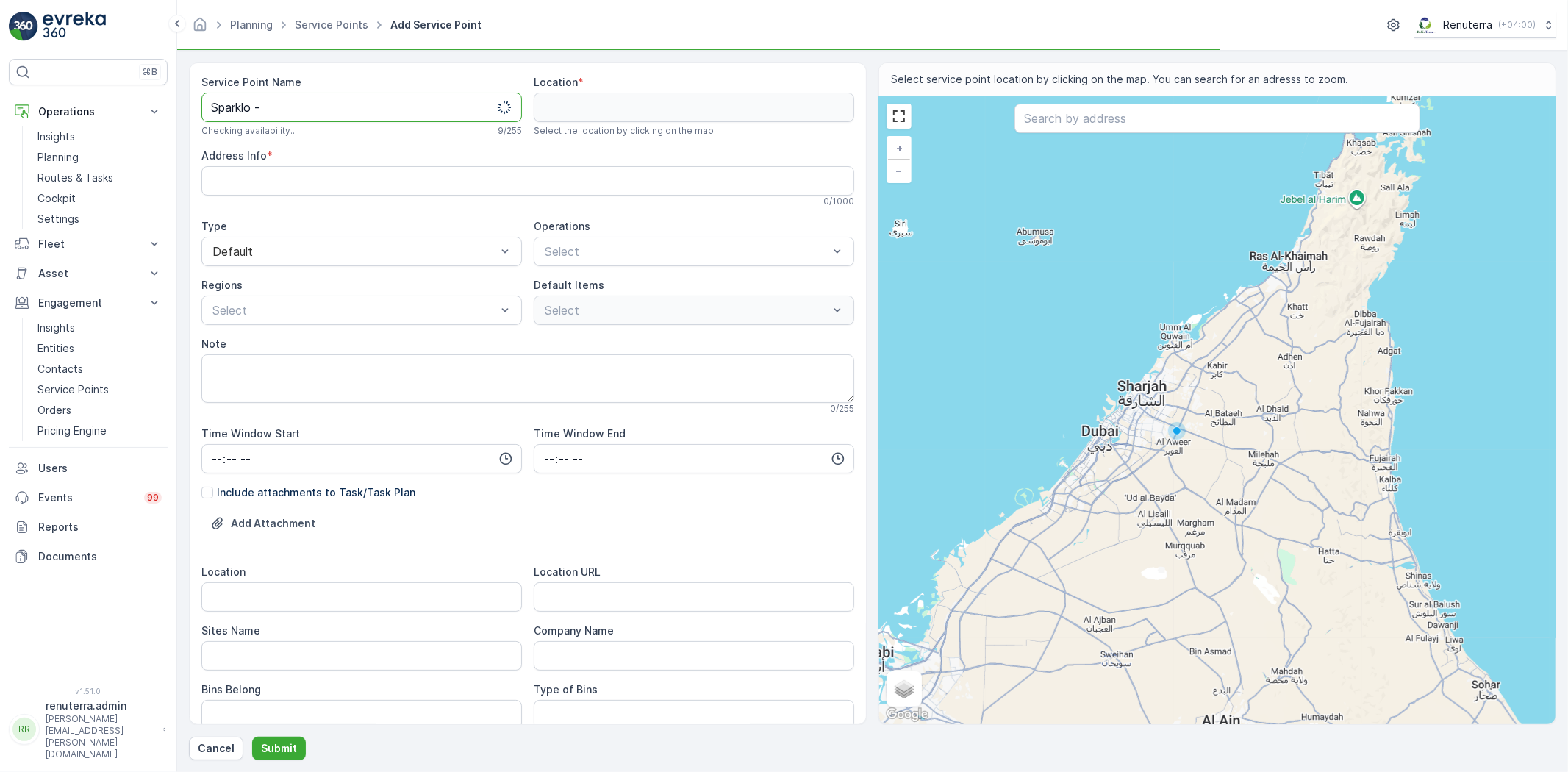
paste Name "Expo CIty Village"
drag, startPoint x: 360, startPoint y: 101, endPoint x: 364, endPoint y: 121, distance: 20.4
click at [189, 99] on div "Service Point Name Sparklo -Expo City Village This name is available 26 / 255 L…" at bounding box center [527, 394] width 677 height 662
type Name "Sparklo -Expo City Village"
click at [540, 247] on div "Select" at bounding box center [693, 251] width 320 height 29
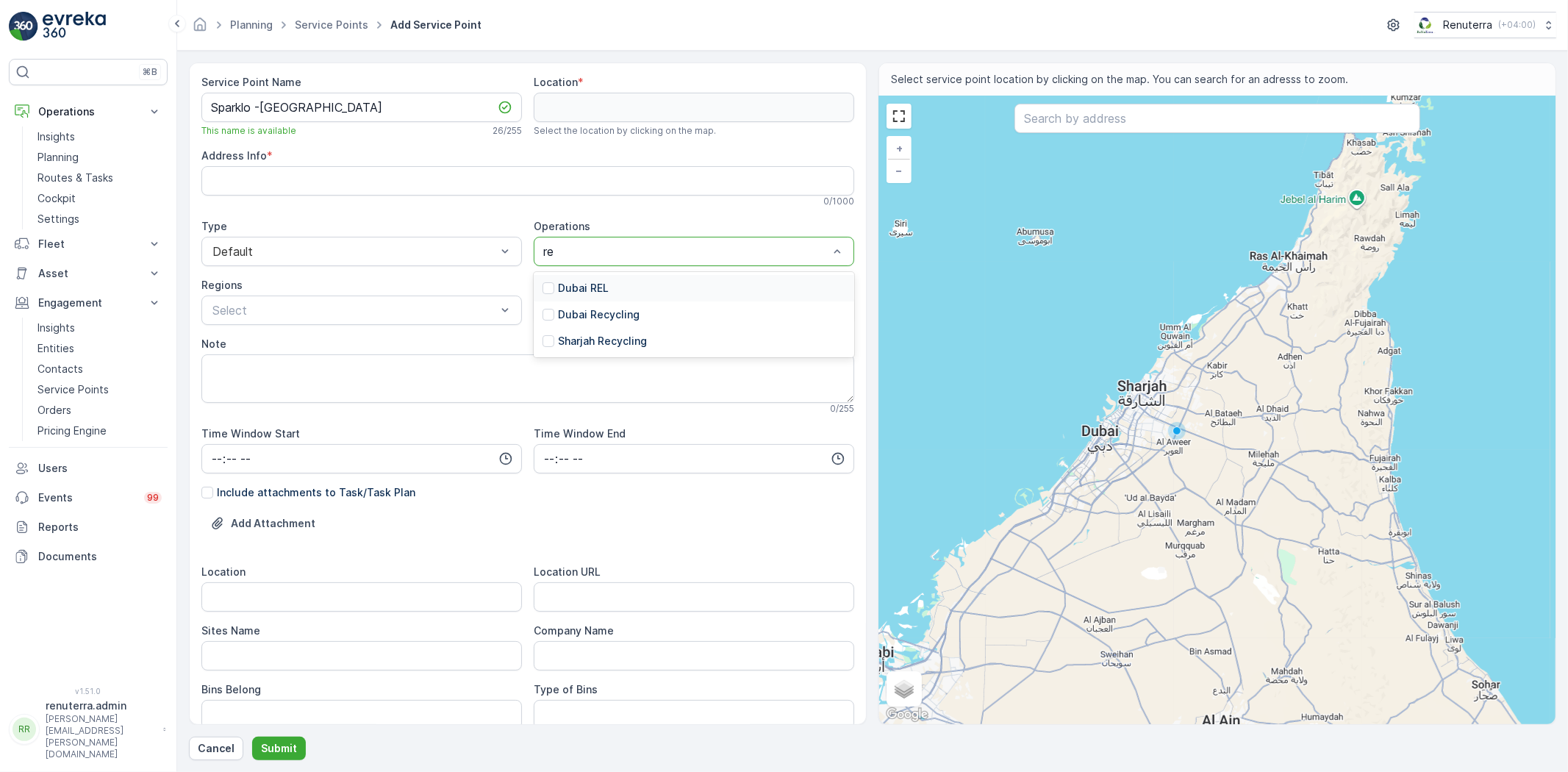
type input "rec"
click at [626, 296] on div "Dubai Recycling" at bounding box center [693, 288] width 320 height 26
click at [623, 291] on div "Default Items" at bounding box center [693, 286] width 320 height 15
click at [1029, 118] on input "text" at bounding box center [1218, 117] width 406 height 29
paste input "50 Dubai & Ajman  Get app Expo Village Residences 4A"
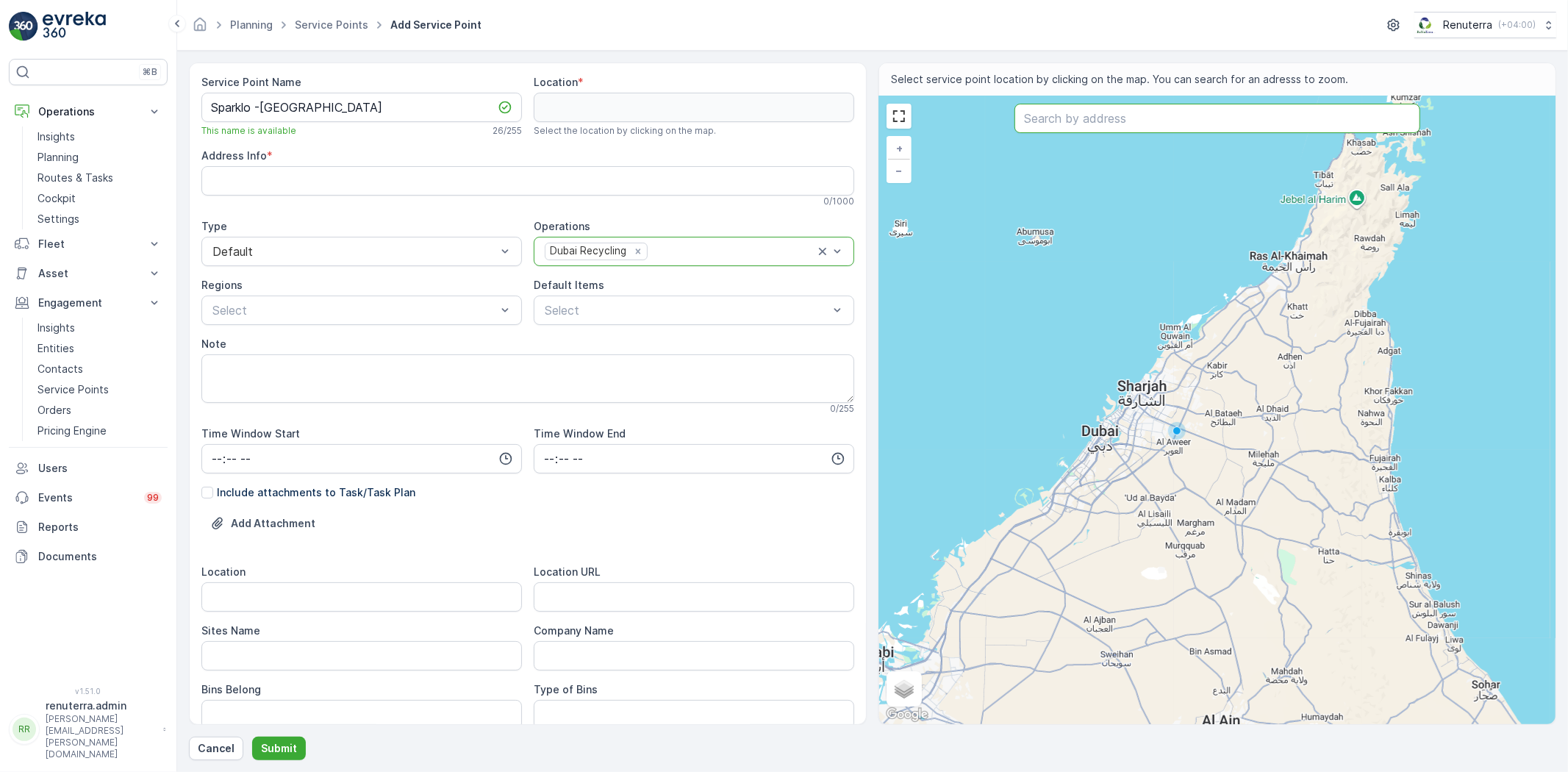
type input "50 Dubai & Ajman  Get app Expo Village Residences 4A"
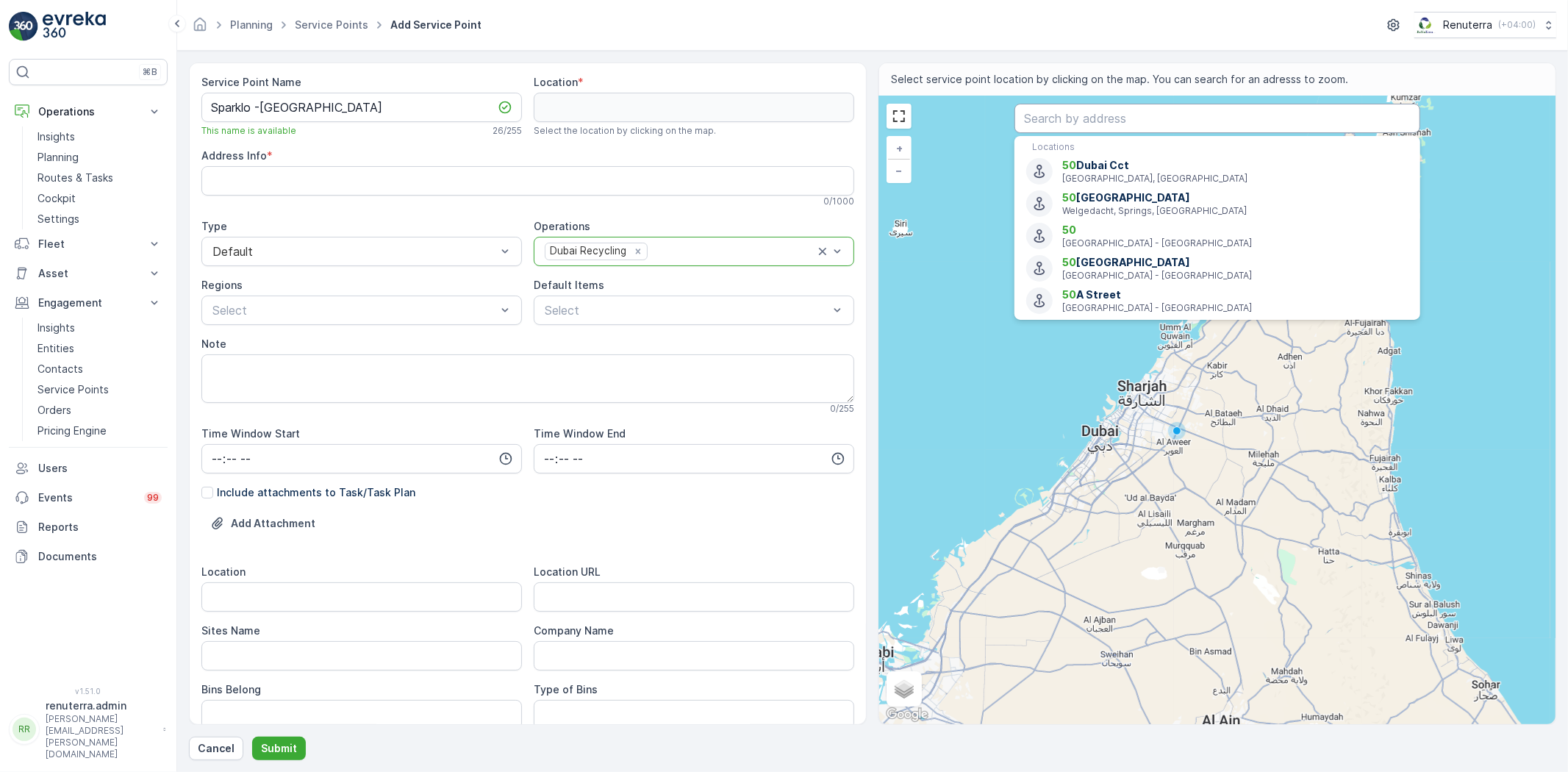
click at [1107, 125] on input "text" at bounding box center [1218, 117] width 406 height 29
paste input "Expo Village Residences 4A"
type input "Expo Village Residences 4A"
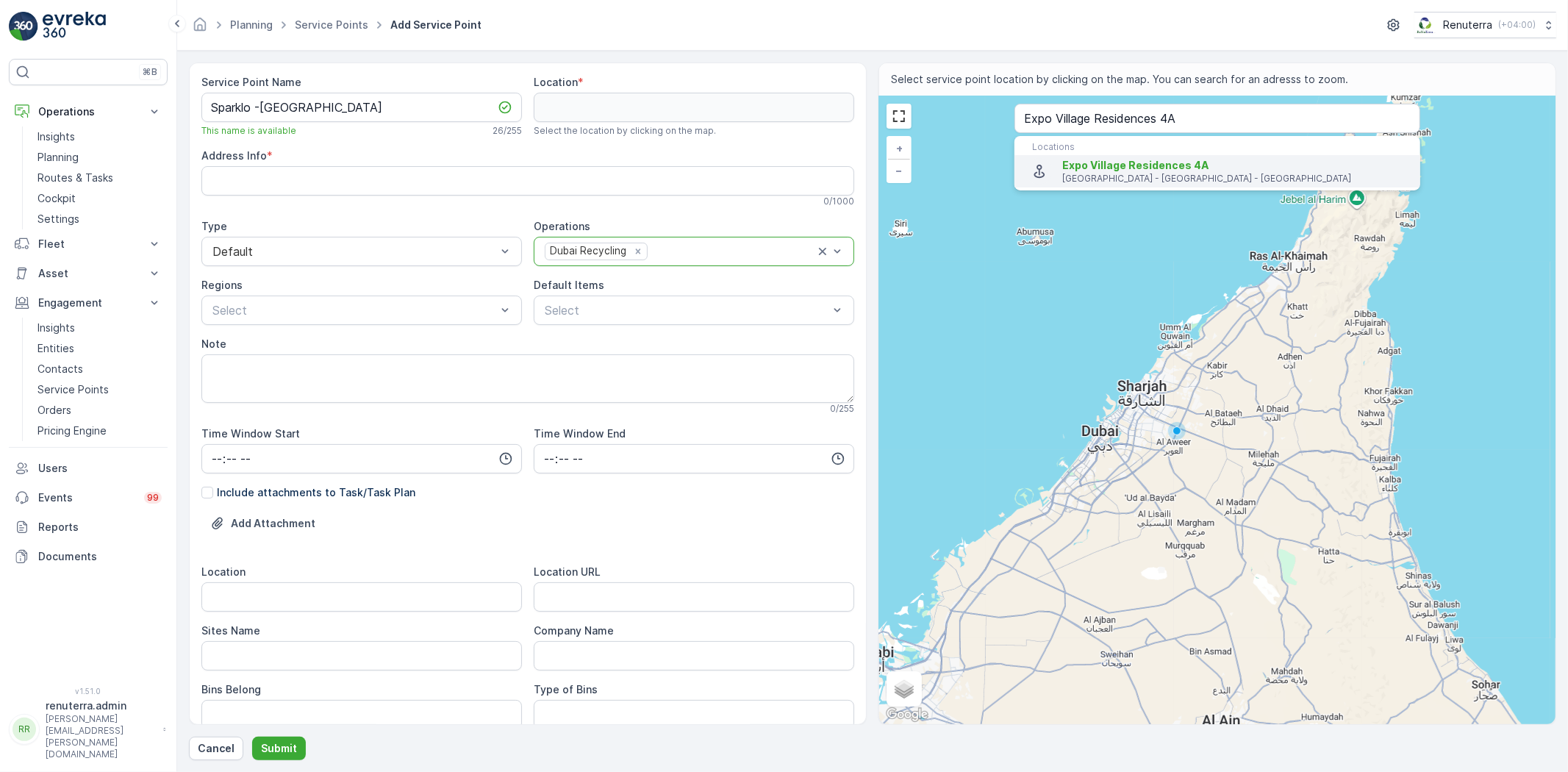
click at [1126, 169] on span "Expo Village Residences 4A" at bounding box center [1136, 164] width 147 height 12
type input "24.9629016,55.1427405"
type Info "Residence 4A - Expo Village Boulevard - Expo City Dubai - Dubai South - Dubai -…"
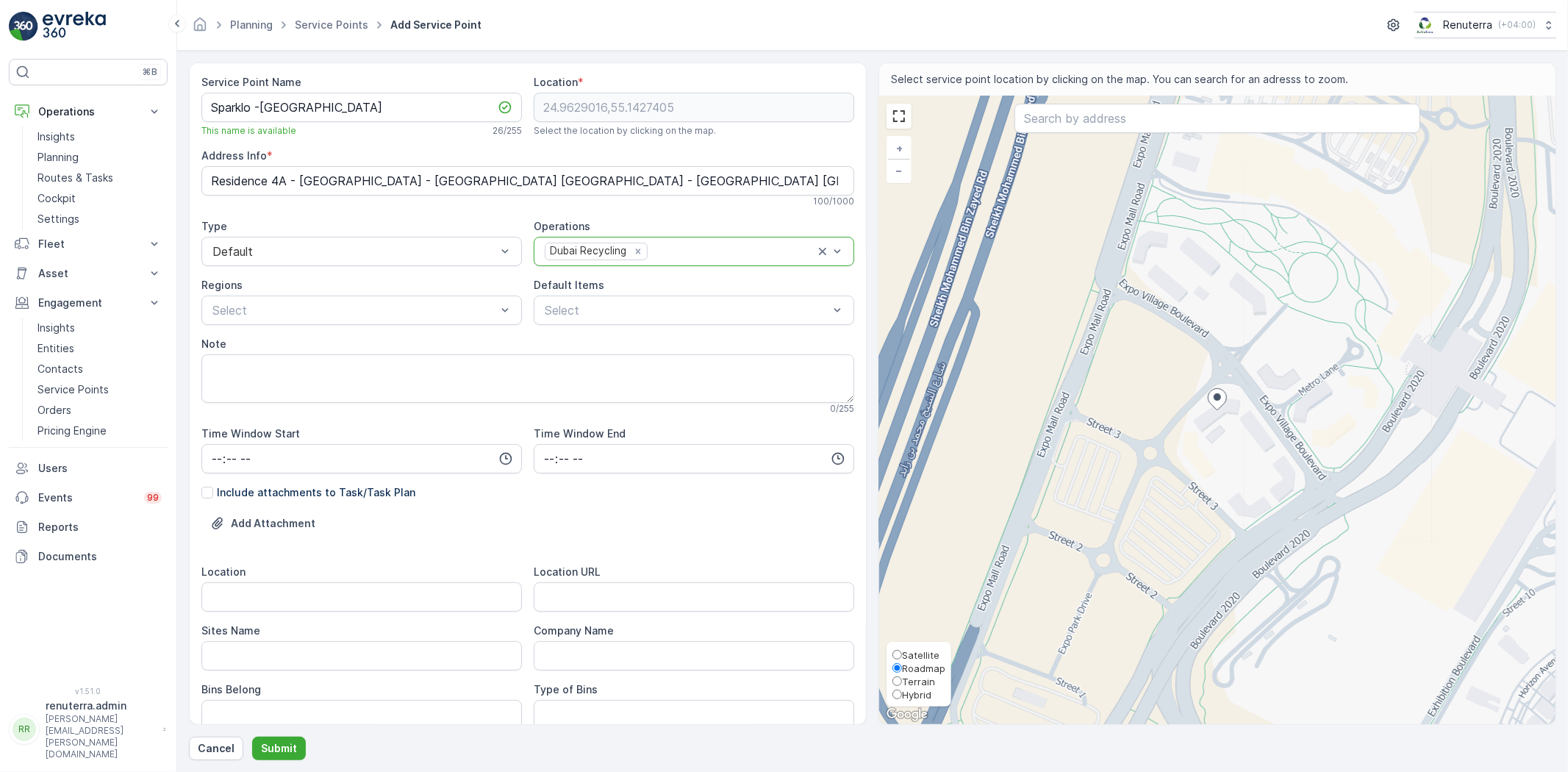
click at [917, 654] on span "Satellite" at bounding box center [921, 655] width 38 height 12
click at [902, 654] on input "Satellite" at bounding box center [897, 655] width 9 height 9
radio input "true"
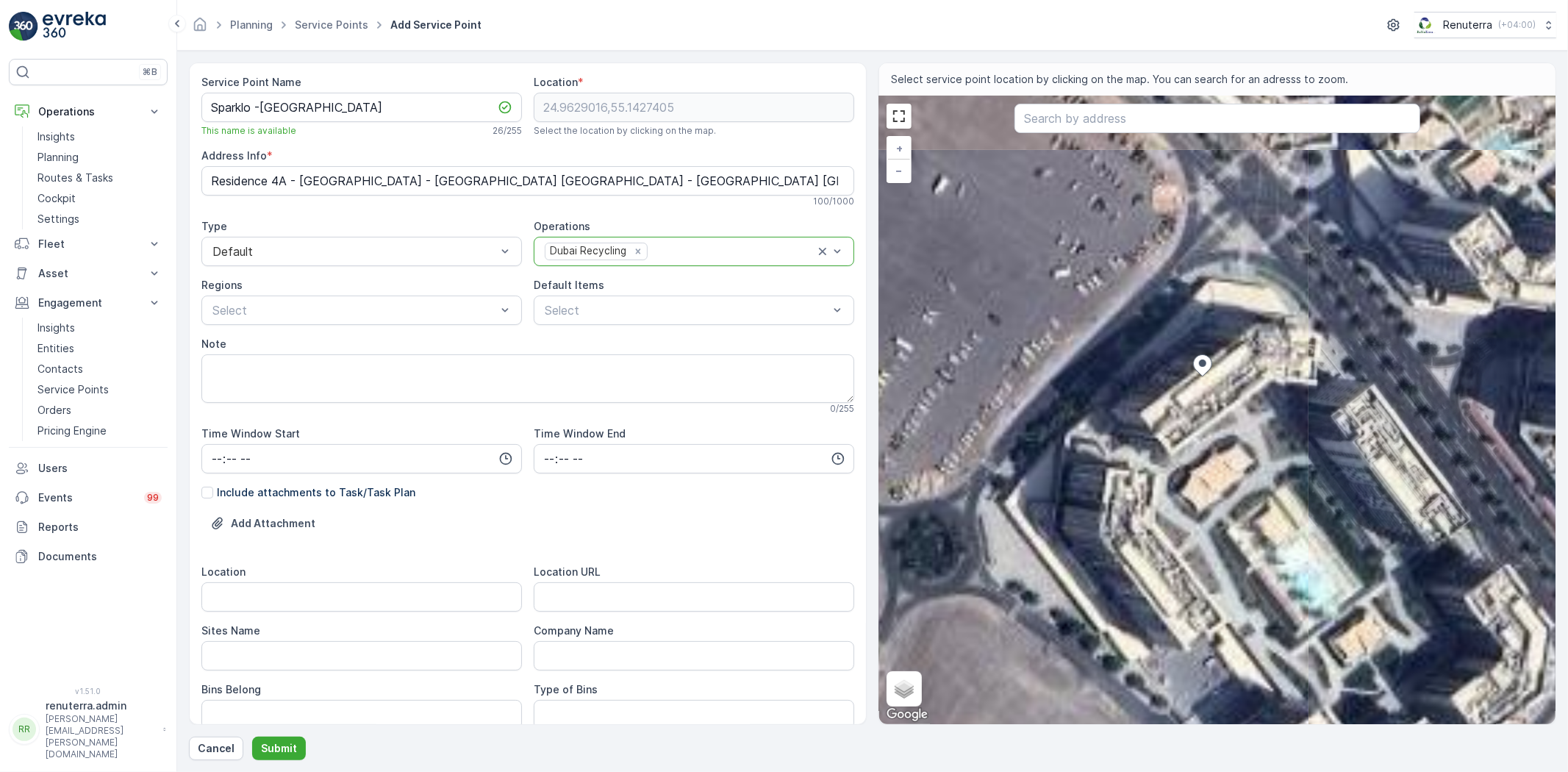
click at [1167, 395] on div "+ − Satellite Roadmap Terrain Hybrid Leaflet Keyboard shortcuts Map Data Imager…" at bounding box center [1218, 409] width 676 height 627
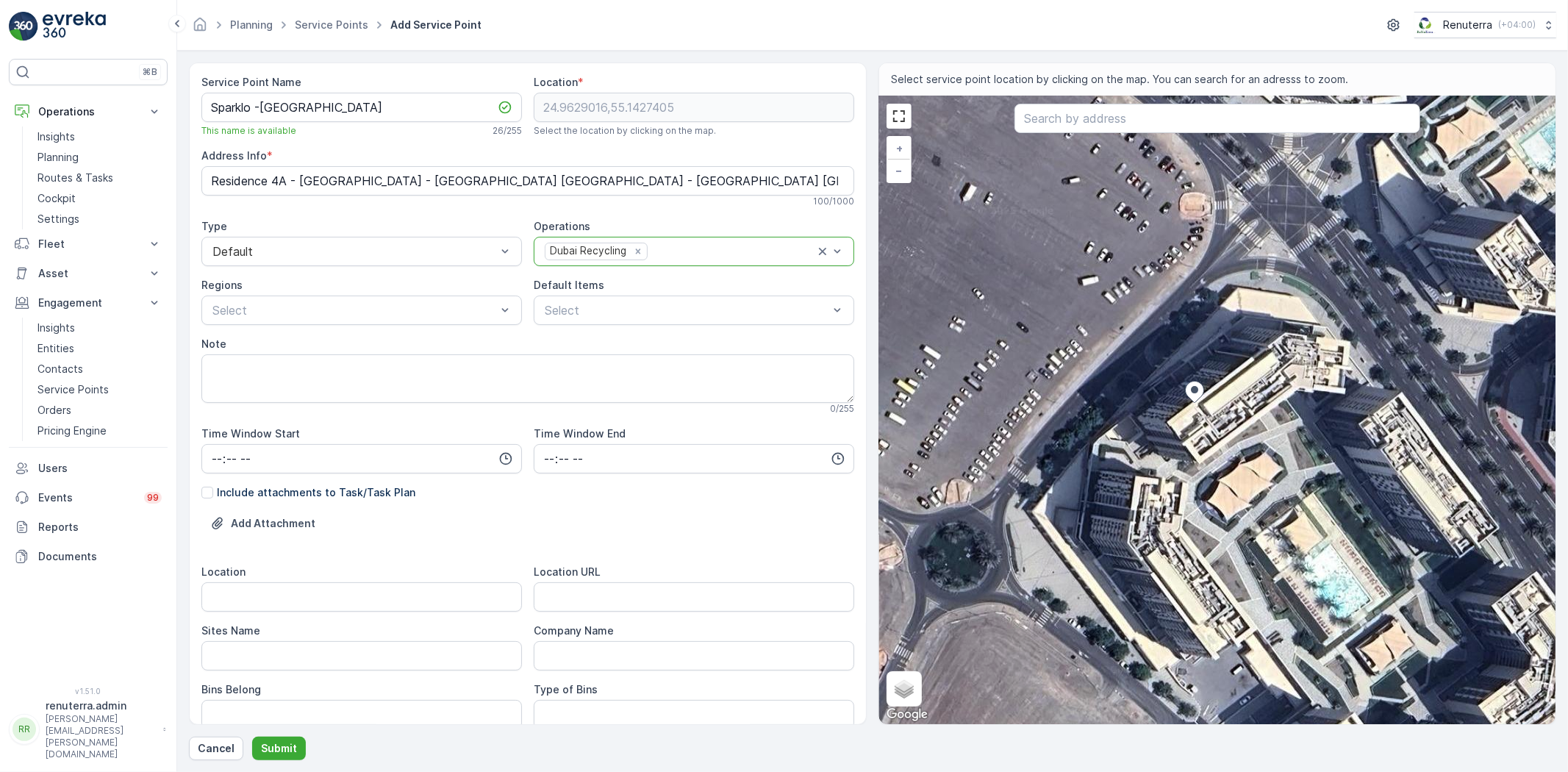
type input "24.962839720484467,55.142609097187155"
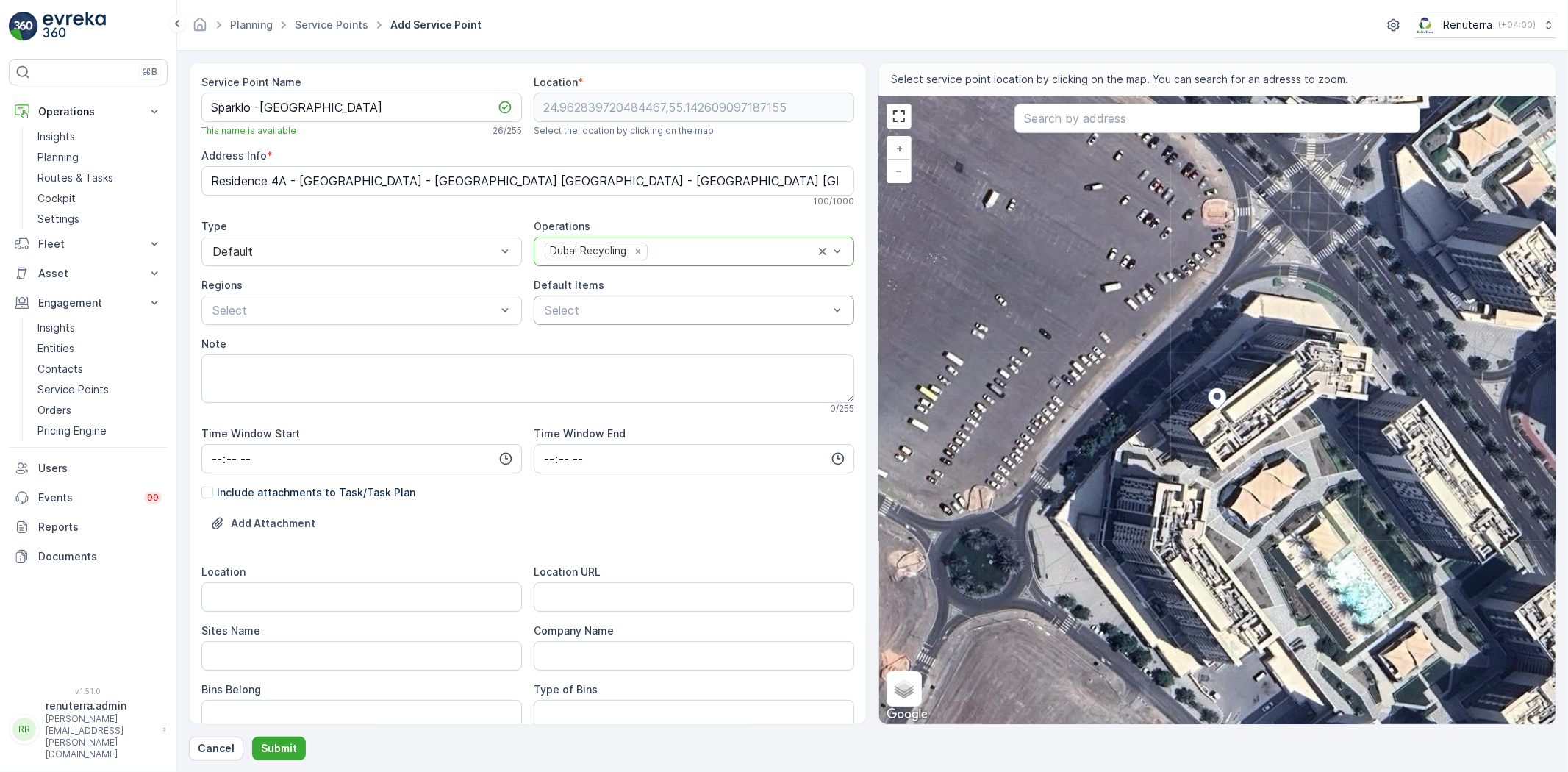
click at [577, 299] on div "Select" at bounding box center [693, 310] width 320 height 29
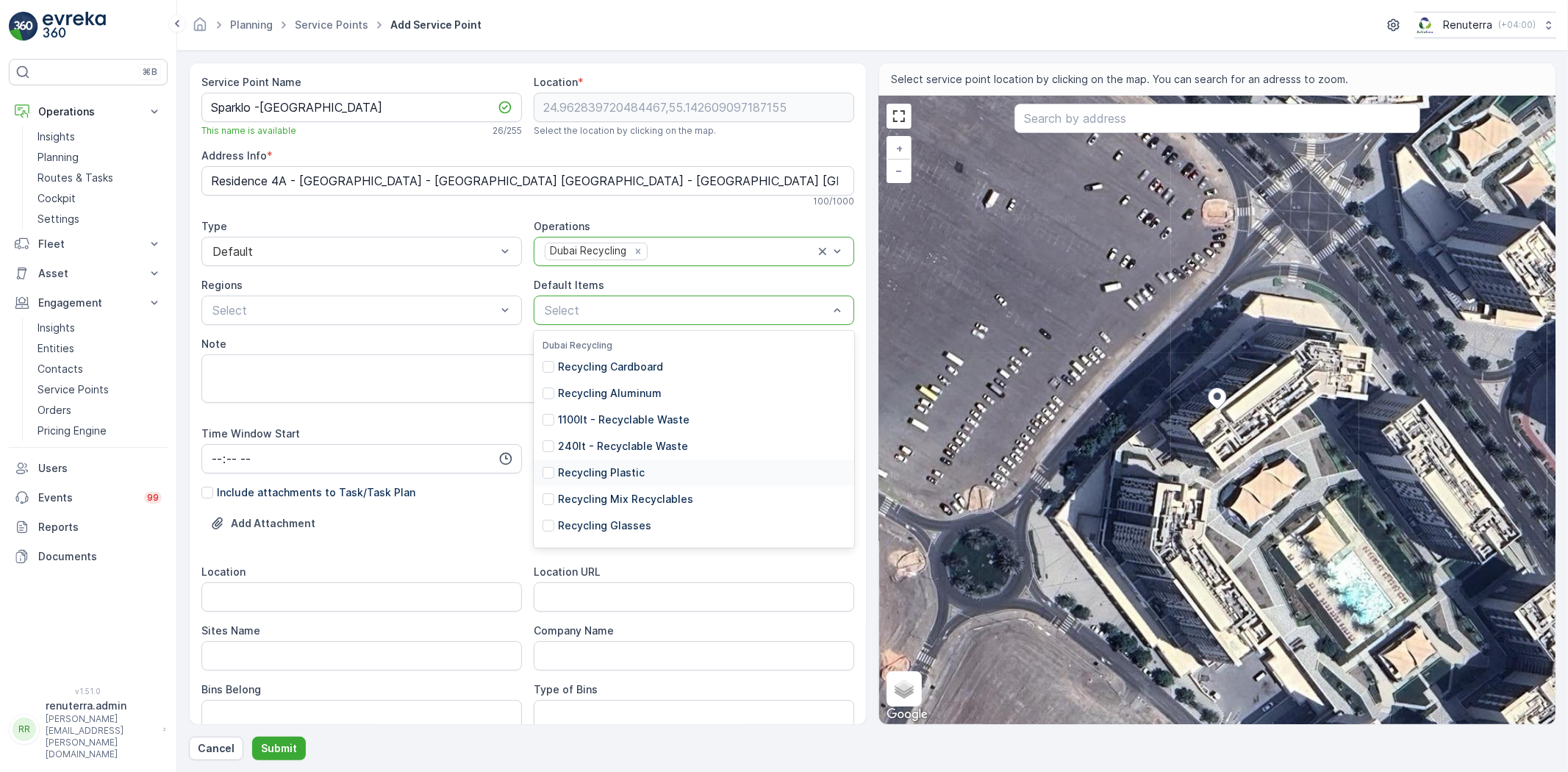
click at [642, 472] on div "Recycling Plastic" at bounding box center [693, 472] width 320 height 26
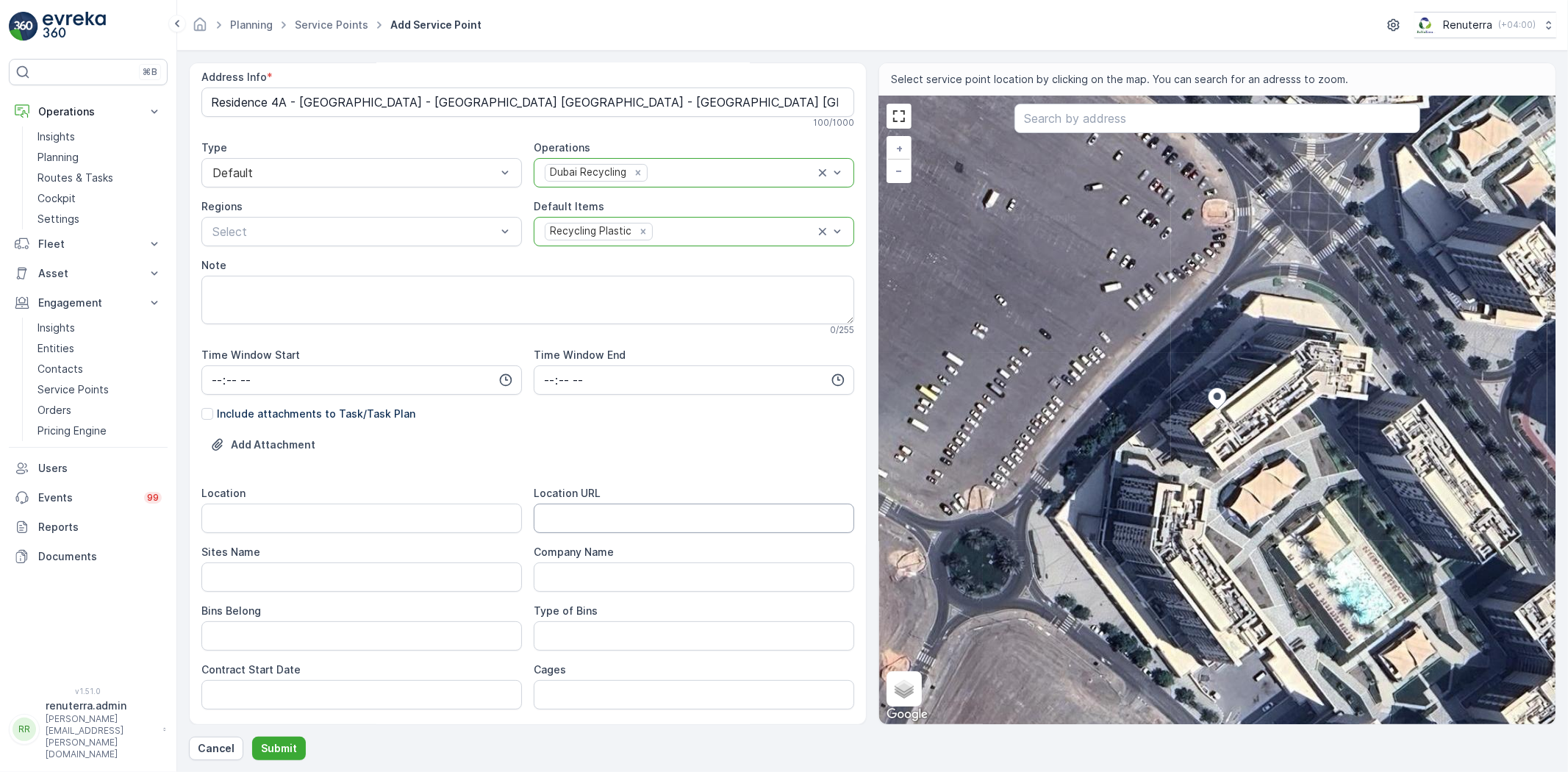
scroll to position [82, 0]
click at [577, 497] on span "Location URL" at bounding box center [567, 490] width 67 height 15
drag, startPoint x: 577, startPoint y: 509, endPoint x: 525, endPoint y: 501, distance: 52.6
click at [577, 509] on URL "Location URL" at bounding box center [693, 515] width 320 height 29
paste URL "https://maps.app.goo.gl/DoEaG2ngZsuWo9Rq6"
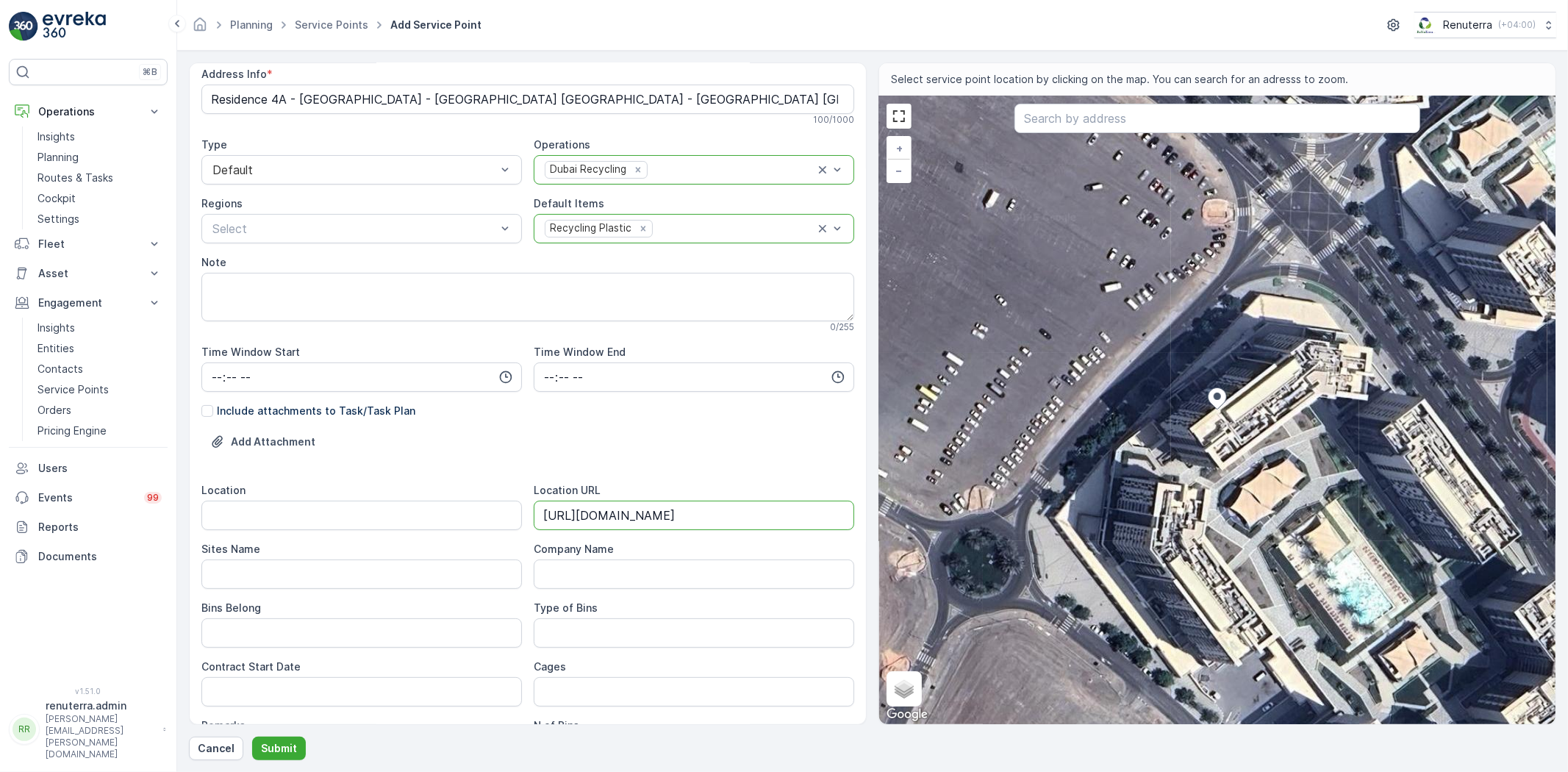
type URL "https://maps.app.goo.gl/DoEaG2ngZsuWo9Rq6"
click at [519, 498] on div "Location" at bounding box center [361, 506] width 320 height 47
click at [515, 510] on input "Location" at bounding box center [361, 515] width 320 height 29
click at [299, 528] on input "Expo" at bounding box center [361, 515] width 320 height 29
type input "Expo city"
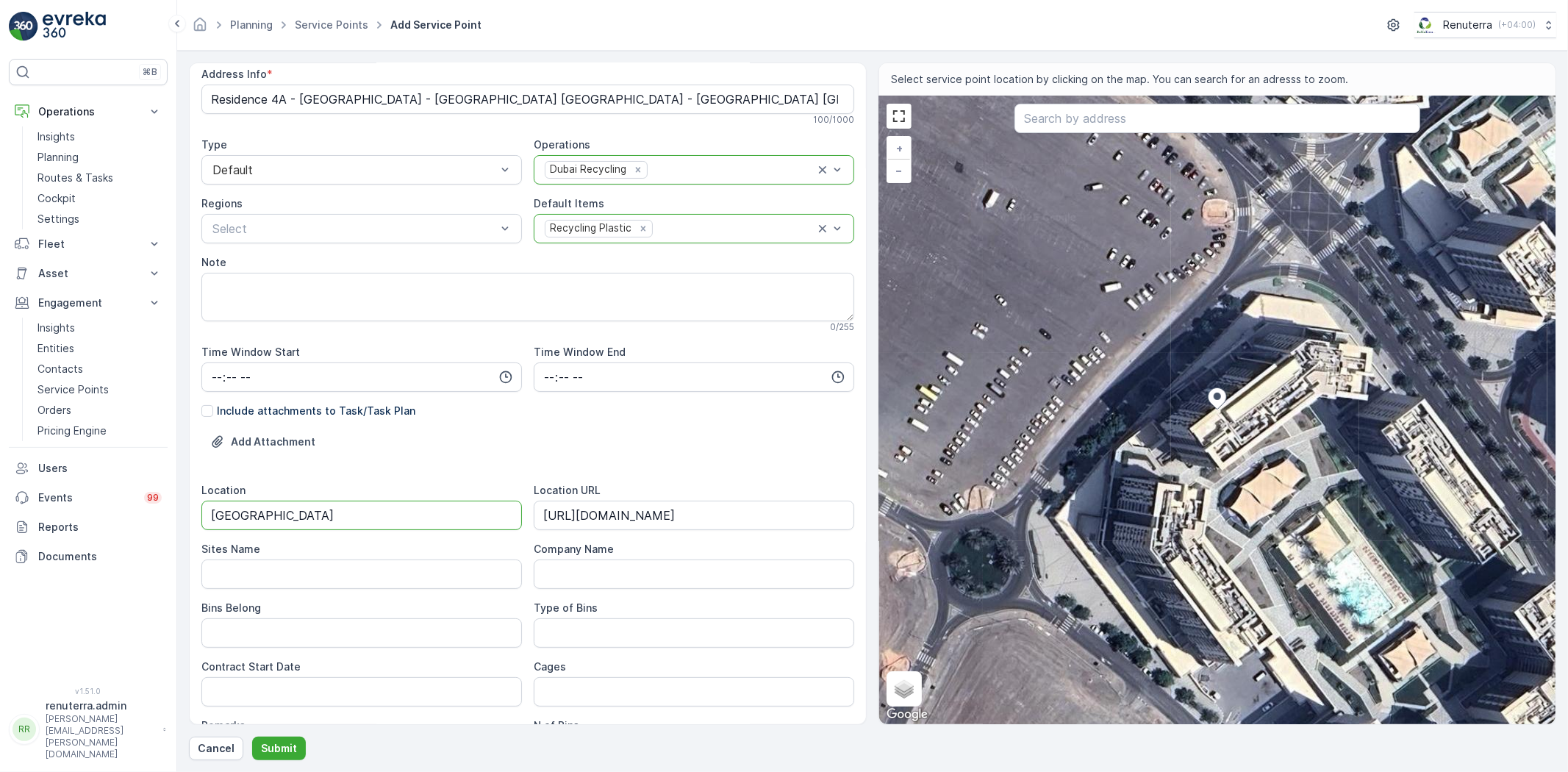
drag, startPoint x: 287, startPoint y: 531, endPoint x: 210, endPoint y: 519, distance: 77.9
click at [210, 519] on div "Location Expo city Location URL https://maps.app.goo.gl/DoEaG2ngZsuWo9Rq6 Sites…" at bounding box center [527, 683] width 653 height 400
drag, startPoint x: 309, startPoint y: 517, endPoint x: 211, endPoint y: 511, distance: 98.2
click at [211, 511] on input "Expo city" at bounding box center [361, 515] width 320 height 29
click at [246, 567] on Name "Sites Name" at bounding box center [361, 573] width 320 height 29
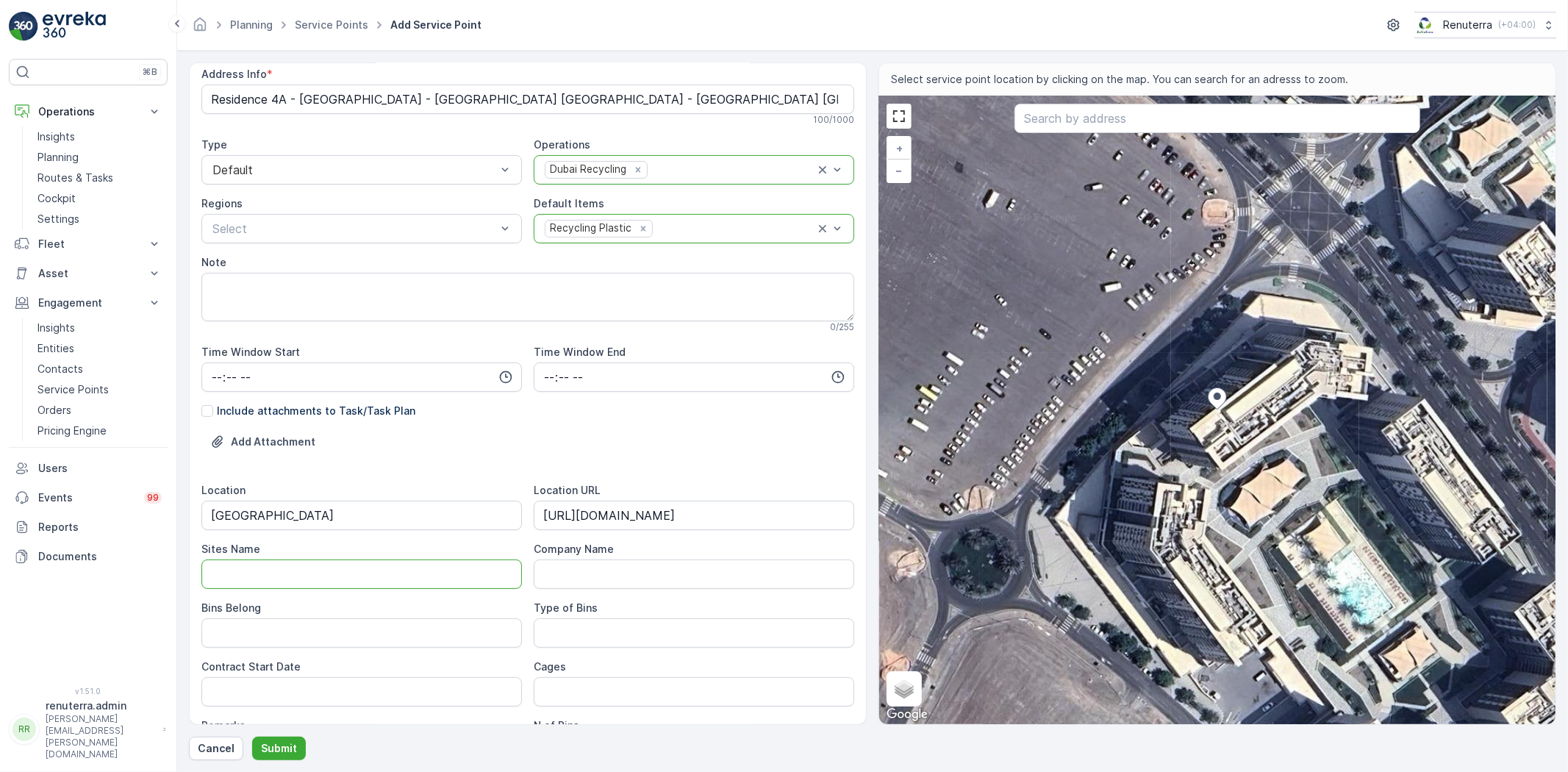
paste Name "Expo city"
type Name "Expo city"
click at [307, 626] on Belong "Bins Belong" at bounding box center [361, 632] width 320 height 29
type Belong "Client -RVM"
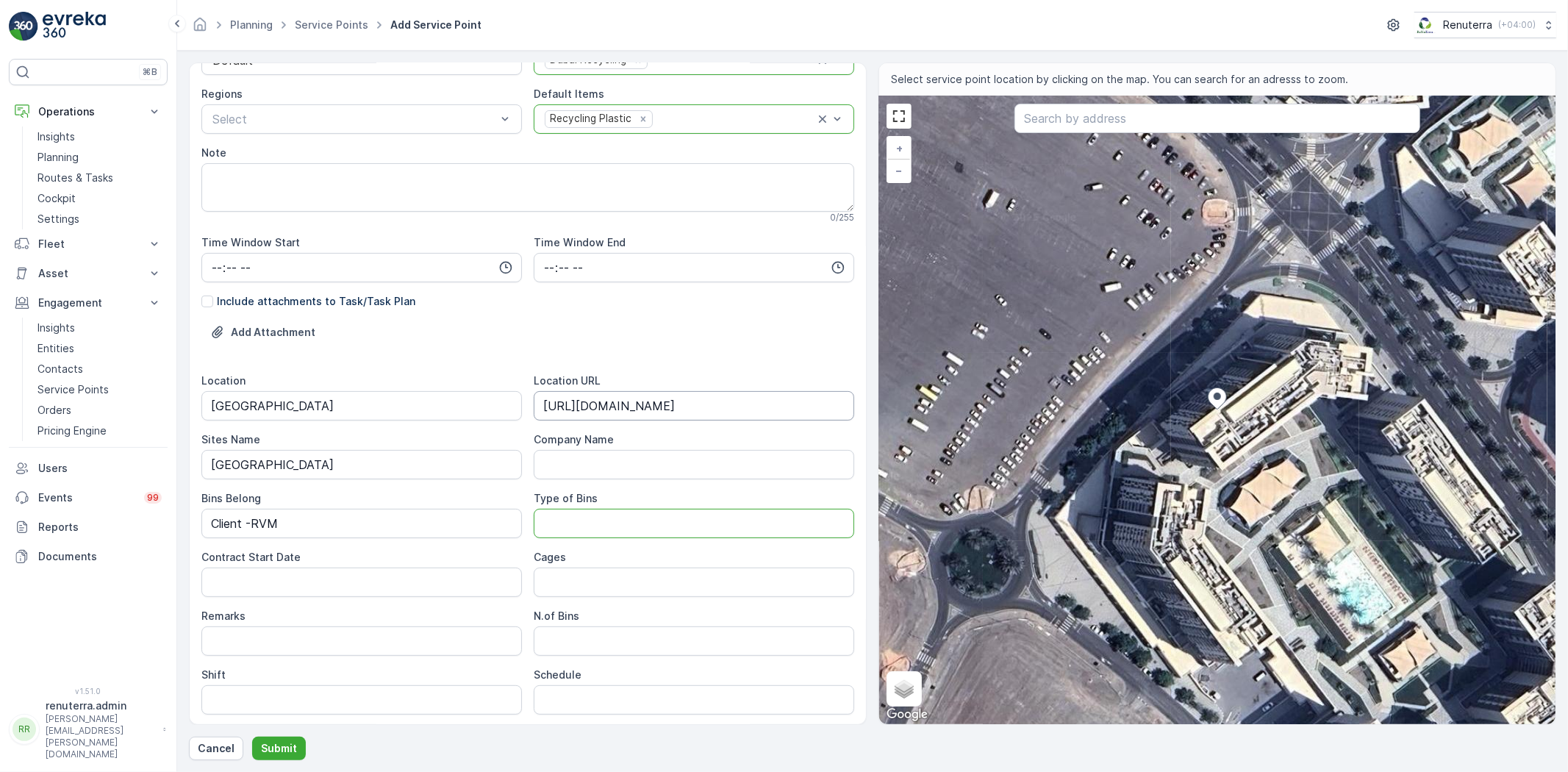
scroll to position [326, 0]
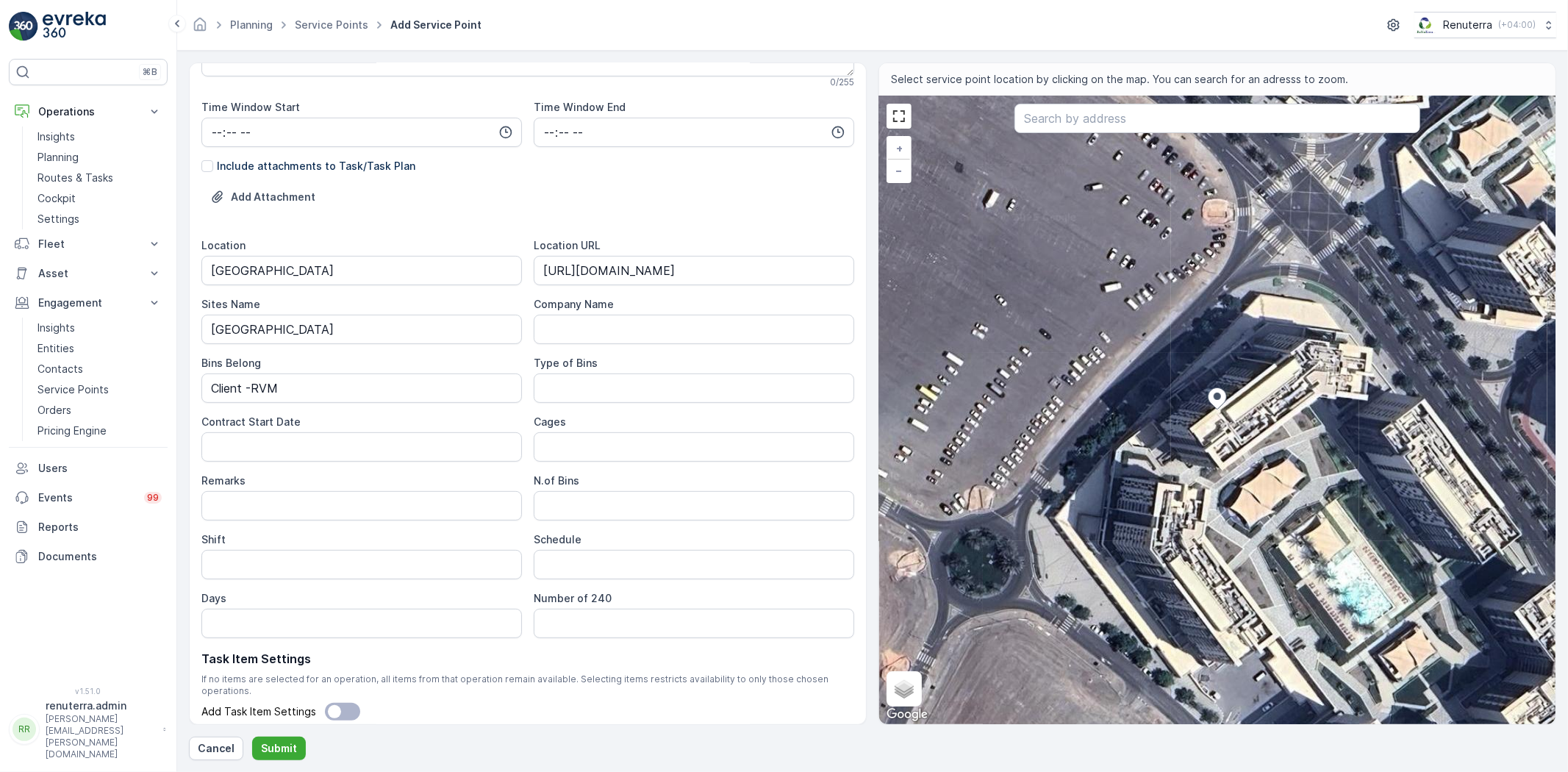
click at [339, 430] on div "Contract Start Date" at bounding box center [361, 438] width 320 height 47
drag, startPoint x: 373, startPoint y: 456, endPoint x: 387, endPoint y: 459, distance: 14.3
click at [373, 456] on Date "Contract Start Date" at bounding box center [361, 446] width 320 height 29
type Date "25-09-2025"
type input "Day Shift"
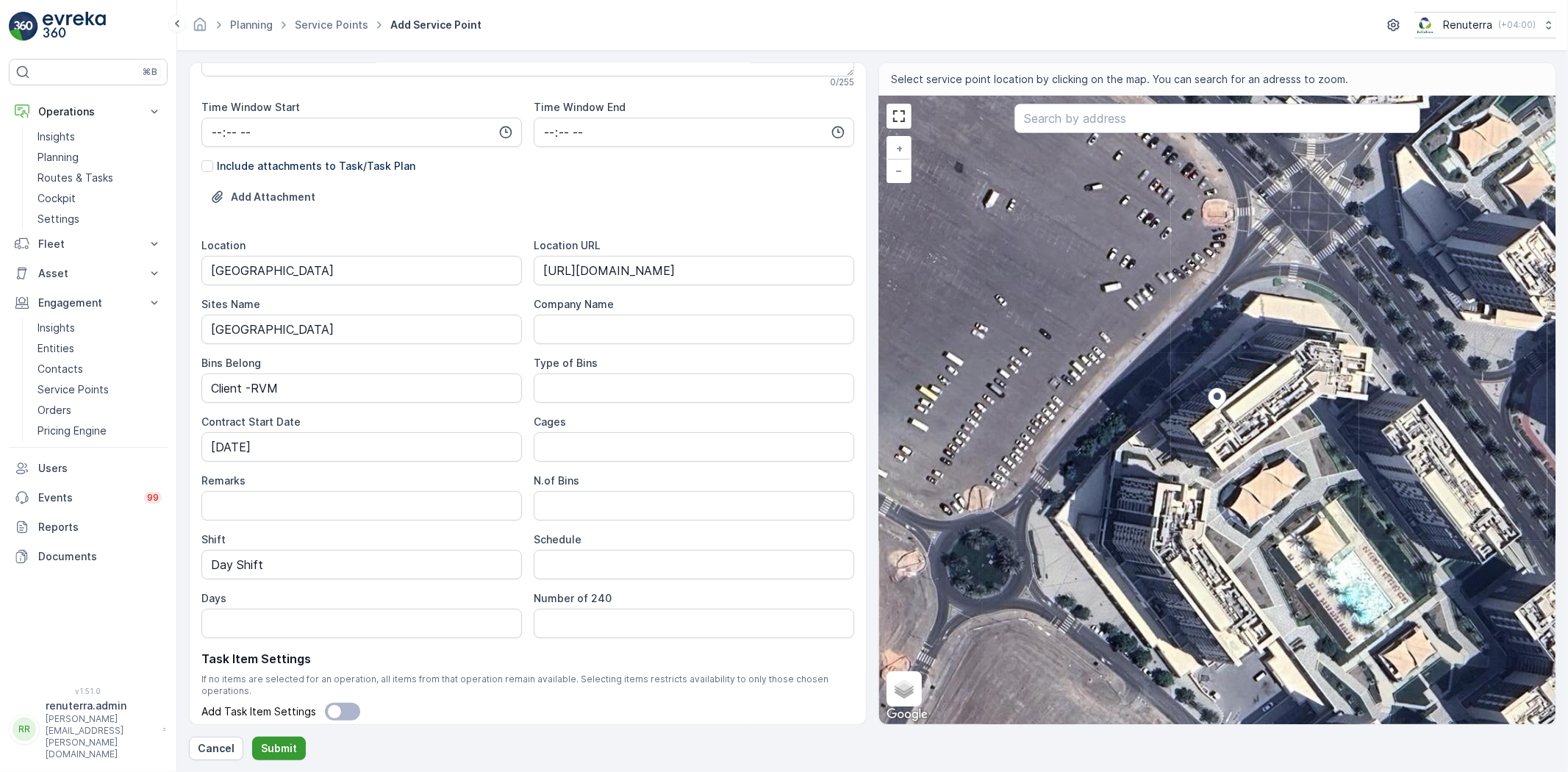
click at [280, 747] on p "Submit" at bounding box center [279, 749] width 36 height 15
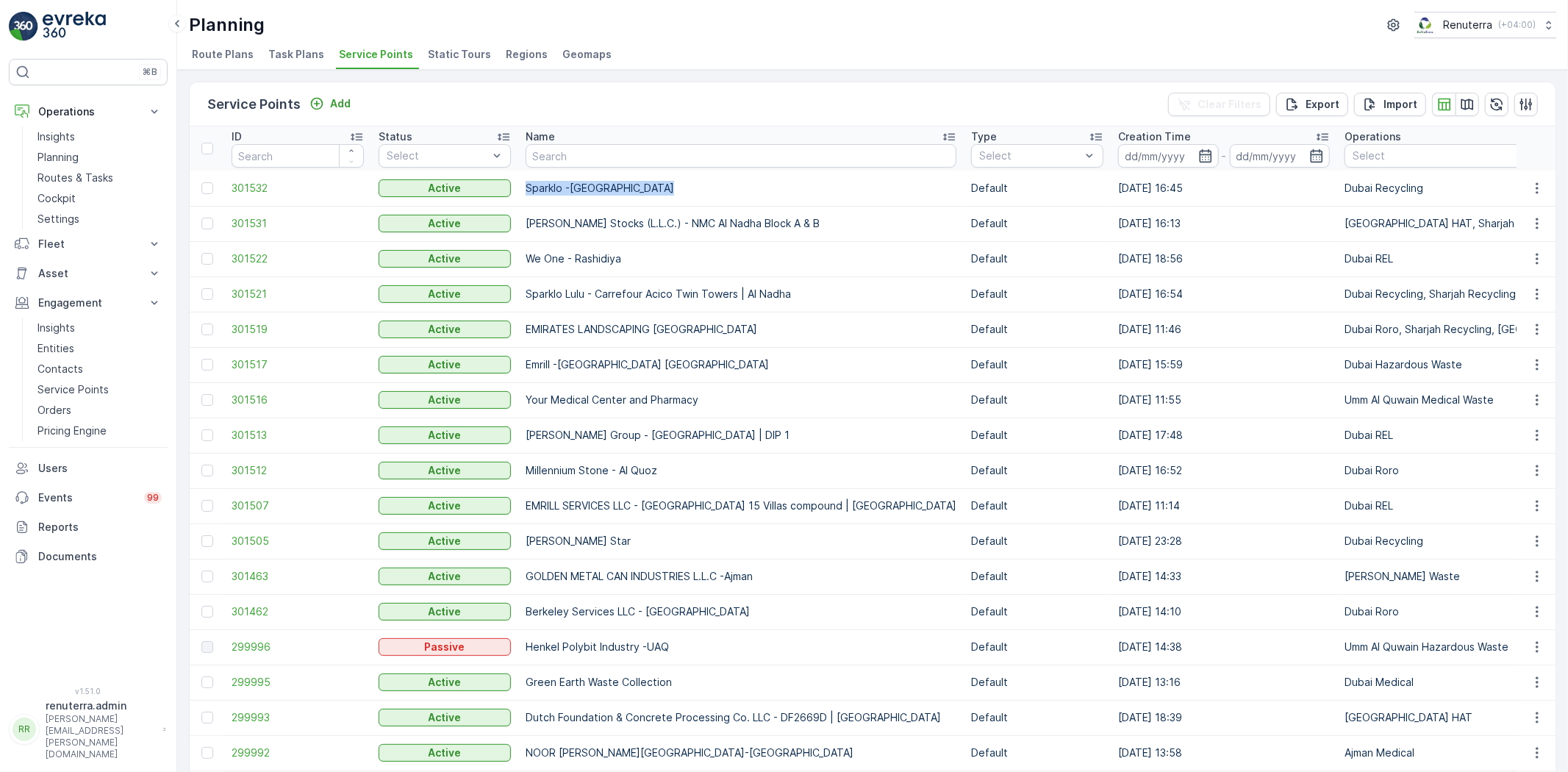
drag, startPoint x: 729, startPoint y: 194, endPoint x: 731, endPoint y: 203, distance: 9.2
click at [736, 196] on td "Sparklo -Expo City Village" at bounding box center [741, 189] width 445 height 36
copy p "Sparklo -Expo City Village"
click at [258, 178] on td "301532" at bounding box center [298, 189] width 147 height 36
click at [258, 184] on span "301532" at bounding box center [297, 188] width 132 height 15
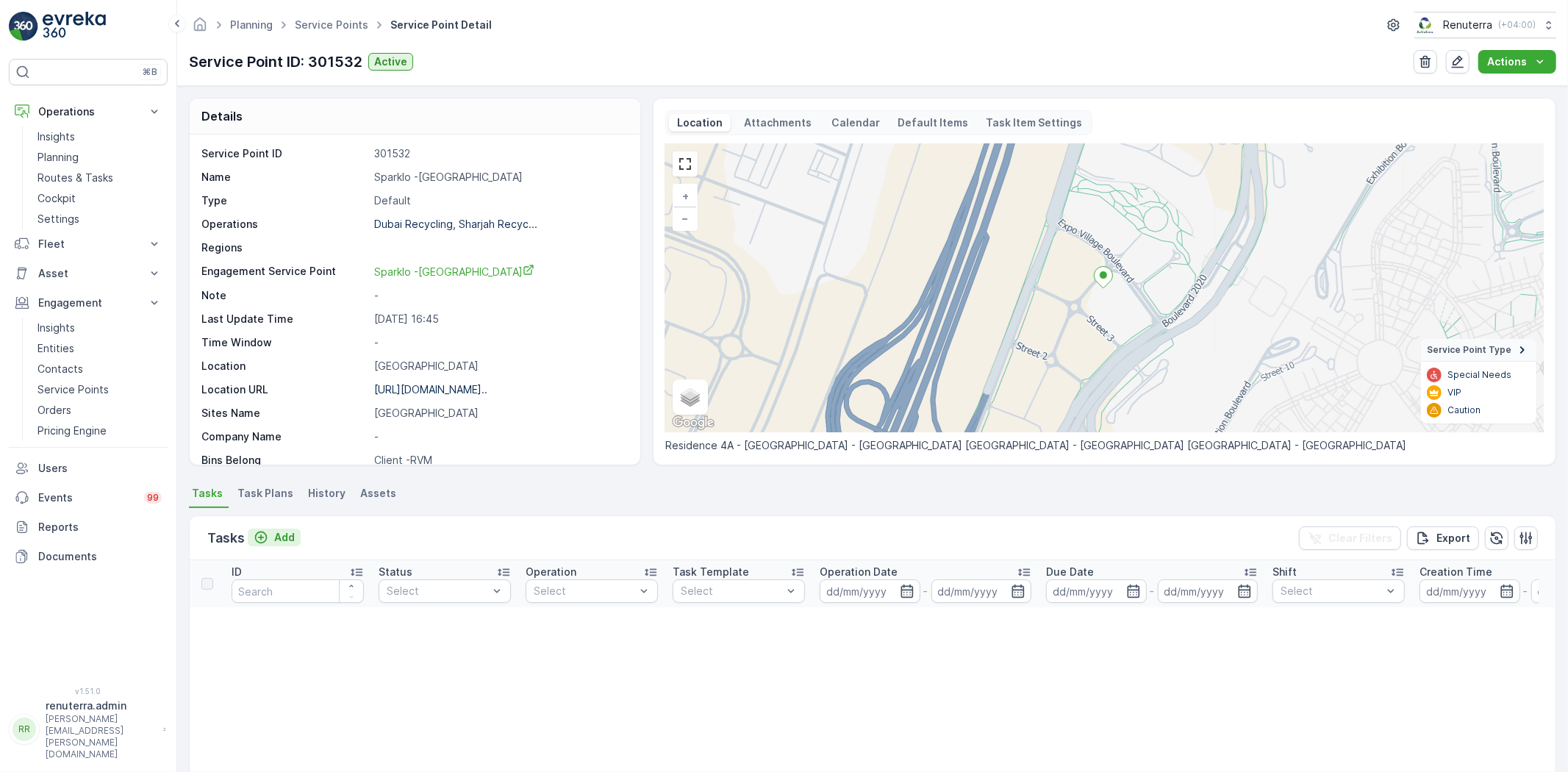
drag, startPoint x: 287, startPoint y: 518, endPoint x: 283, endPoint y: 533, distance: 15.5
click at [283, 526] on div "Tasks Add Clear Filters Export" at bounding box center [873, 537] width 1366 height 44
click at [282, 538] on p "Add" at bounding box center [285, 537] width 21 height 15
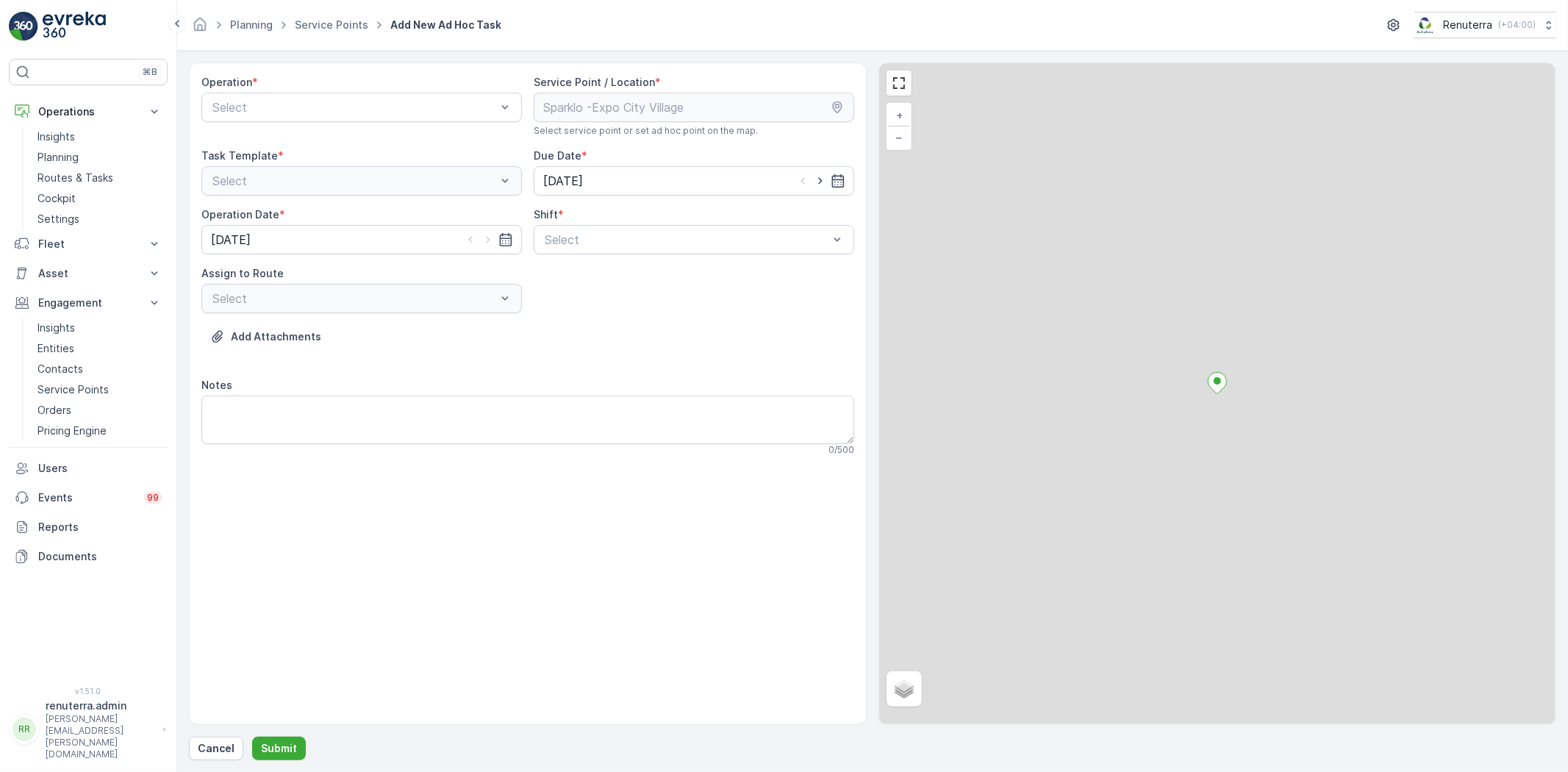
click at [274, 135] on div "Operation * Select" at bounding box center [361, 106] width 320 height 62
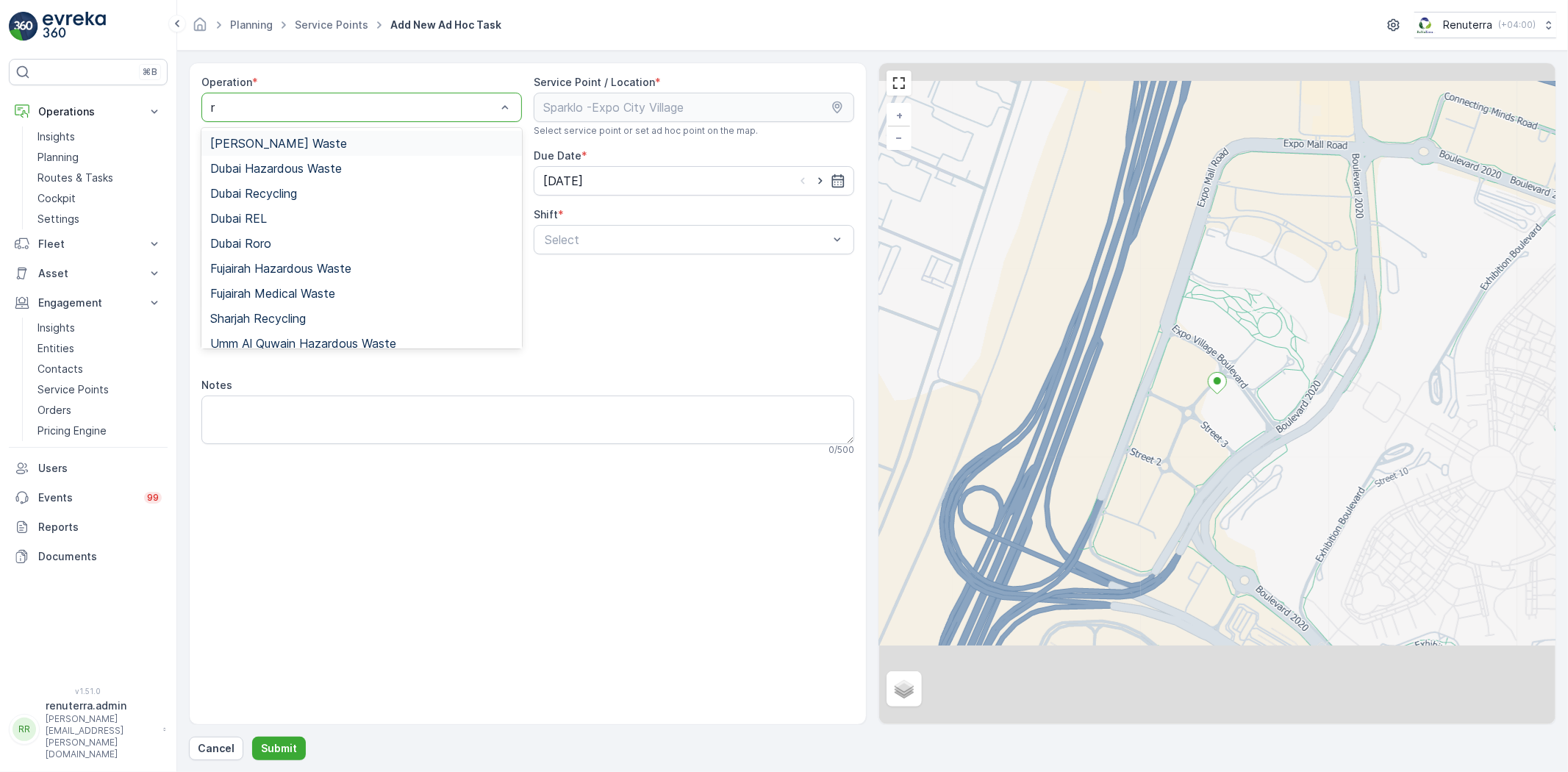
type input "re"
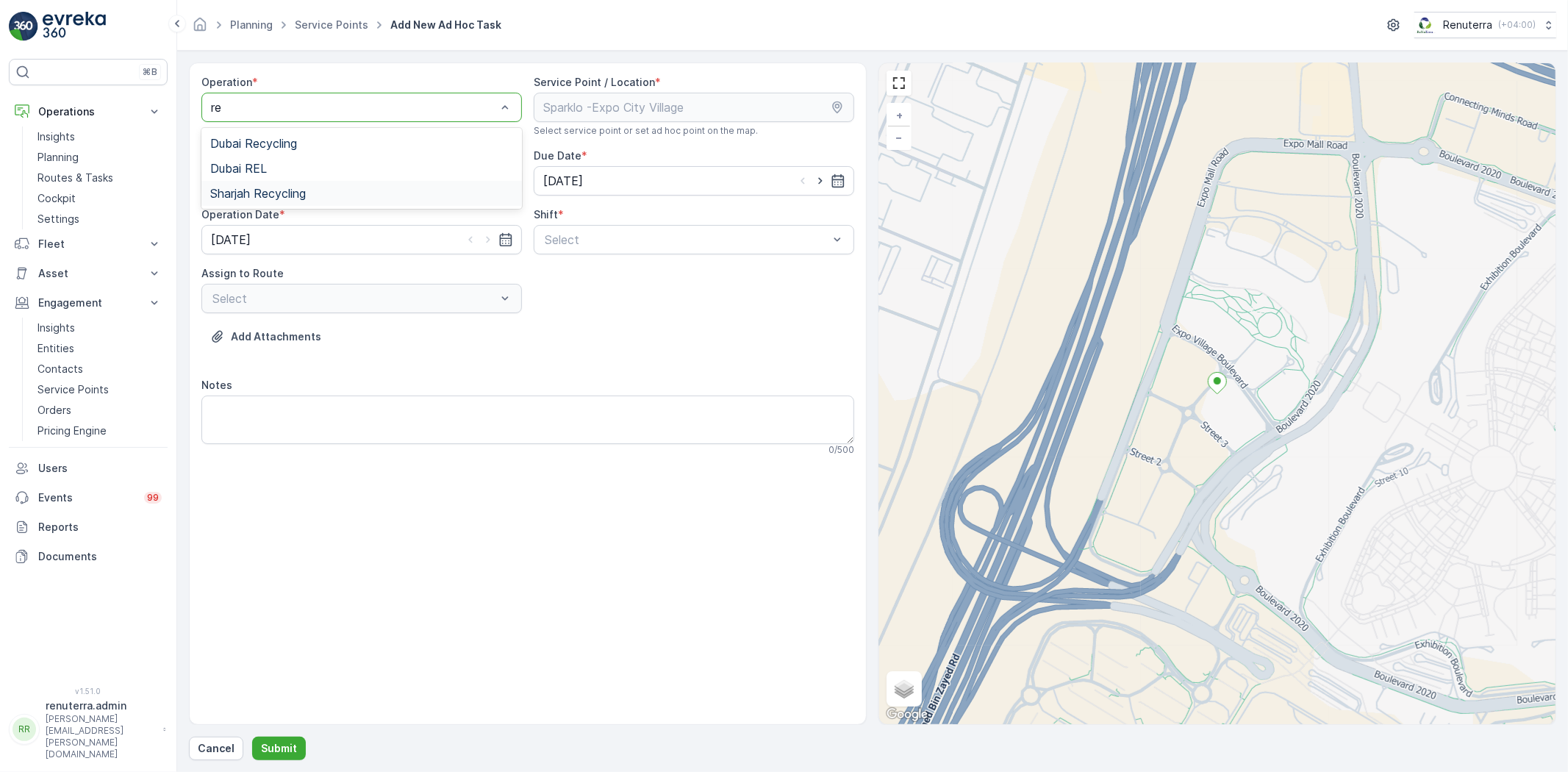
click at [281, 201] on div "Sharjah Recycling" at bounding box center [361, 193] width 320 height 25
drag, startPoint x: 291, startPoint y: 115, endPoint x: 296, endPoint y: 126, distance: 12.1
click at [291, 114] on div "Sharjah Recycling" at bounding box center [361, 107] width 320 height 29
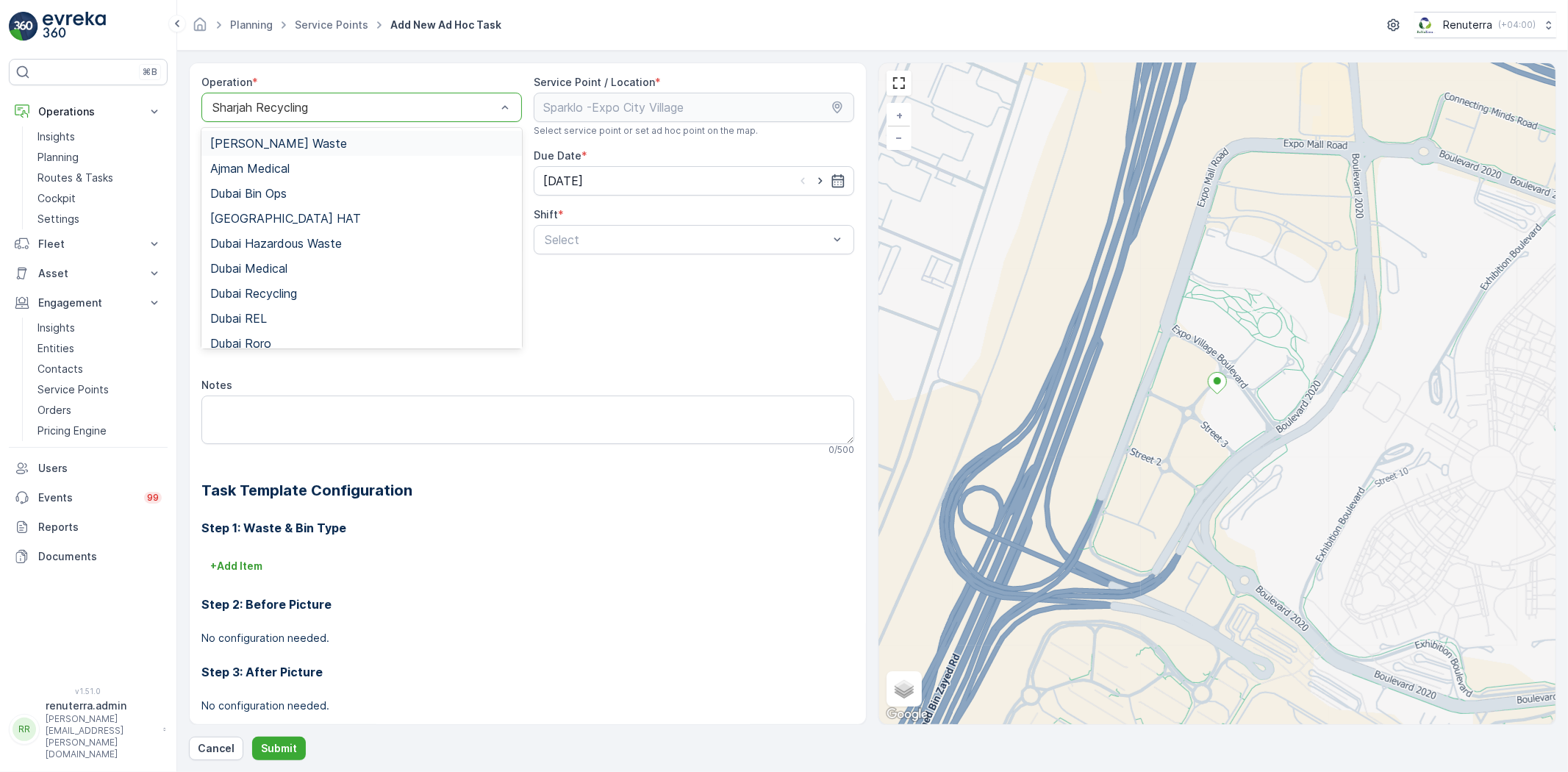
click at [292, 116] on div "Sharjah Recycling" at bounding box center [361, 107] width 320 height 29
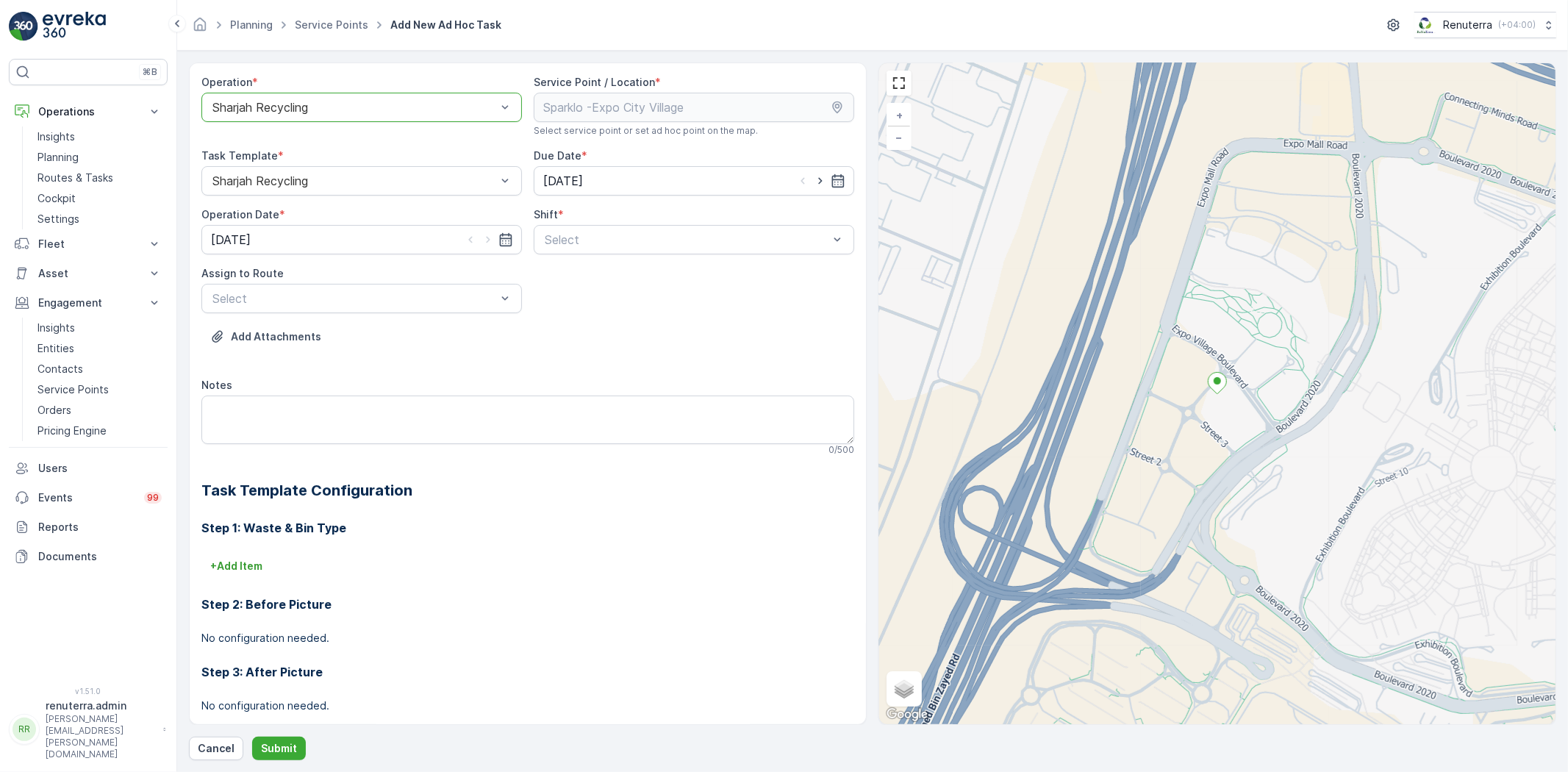
click at [297, 106] on div at bounding box center [354, 107] width 287 height 13
type input "rec"
click at [296, 145] on span "Dubai Recycling" at bounding box center [254, 144] width 86 height 13
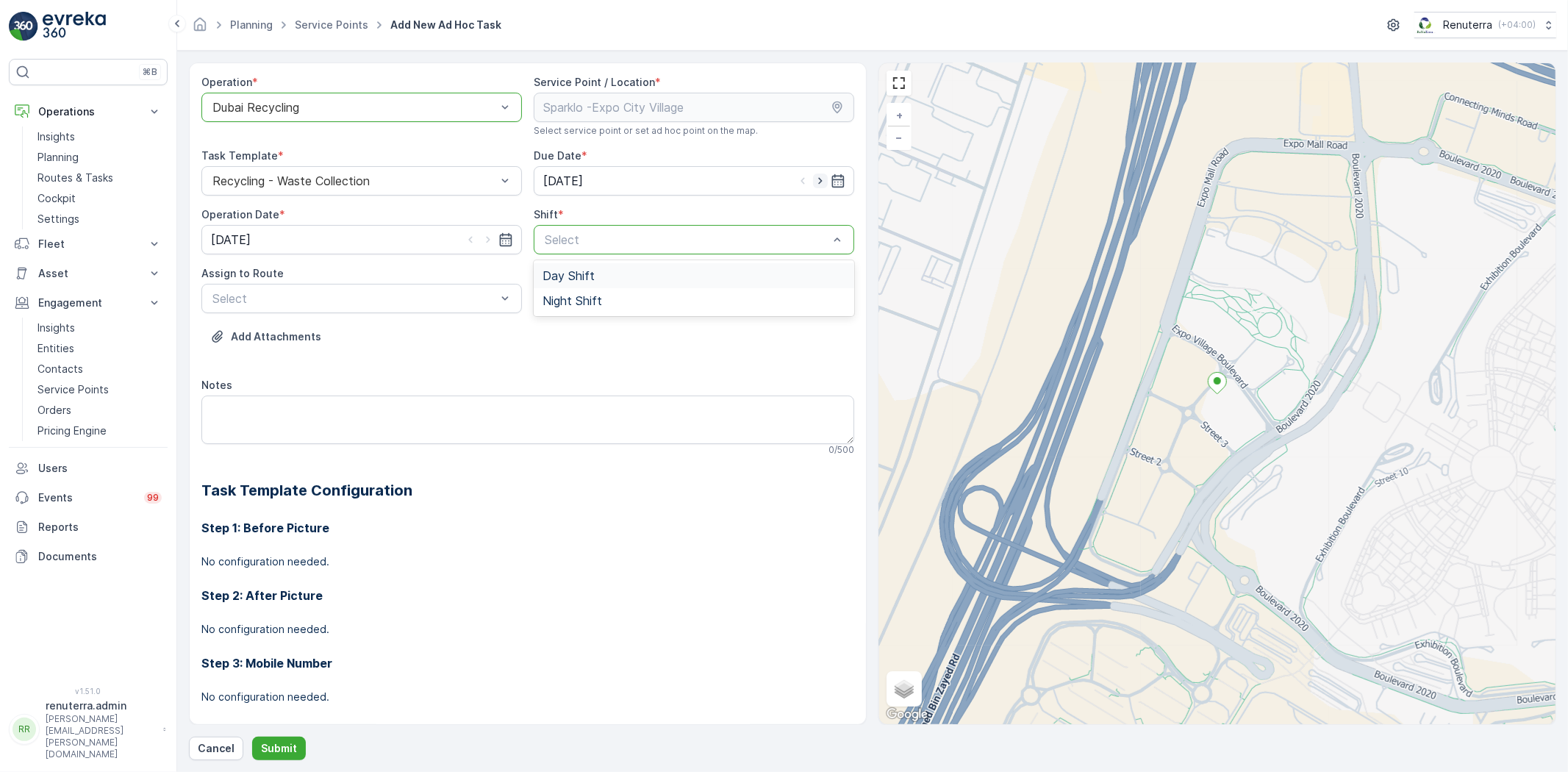
click at [815, 181] on icon "button" at bounding box center [820, 181] width 15 height 15
type input "26.09.2025"
click at [489, 242] on icon "button" at bounding box center [489, 239] width 15 height 15
type input "26.09.2025"
click at [563, 237] on div at bounding box center [686, 239] width 287 height 13
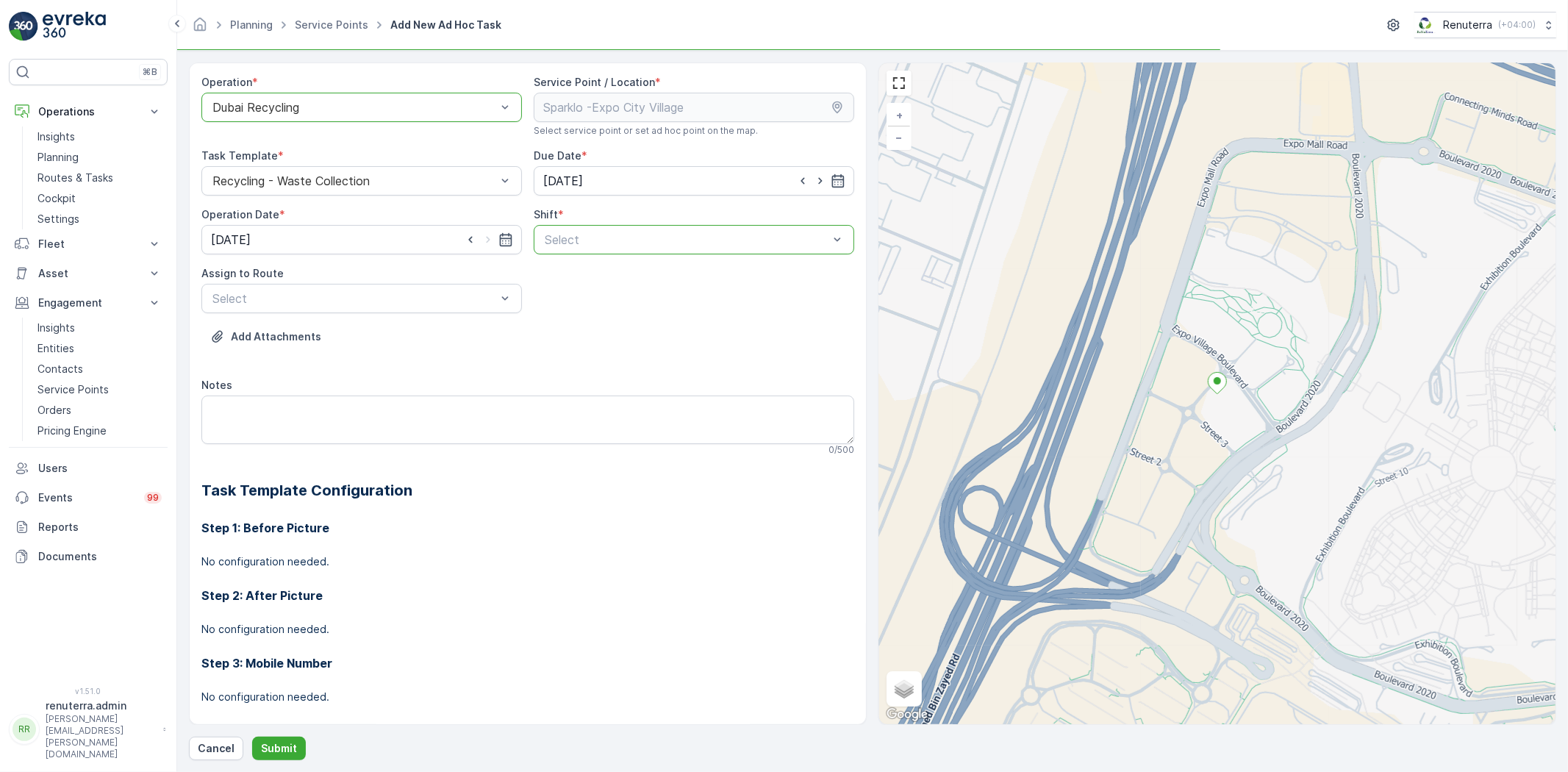
click at [571, 242] on div at bounding box center [686, 239] width 287 height 13
click at [574, 271] on span "Day Shift" at bounding box center [568, 275] width 53 height 13
click at [283, 332] on span "DRCW101 (Route Plan) - DXBBB58926" at bounding box center [318, 334] width 215 height 13
click at [269, 762] on form "Operation * option Dubai Recycling, selected. Dubai Recycling Service Point / L…" at bounding box center [873, 411] width 1390 height 721
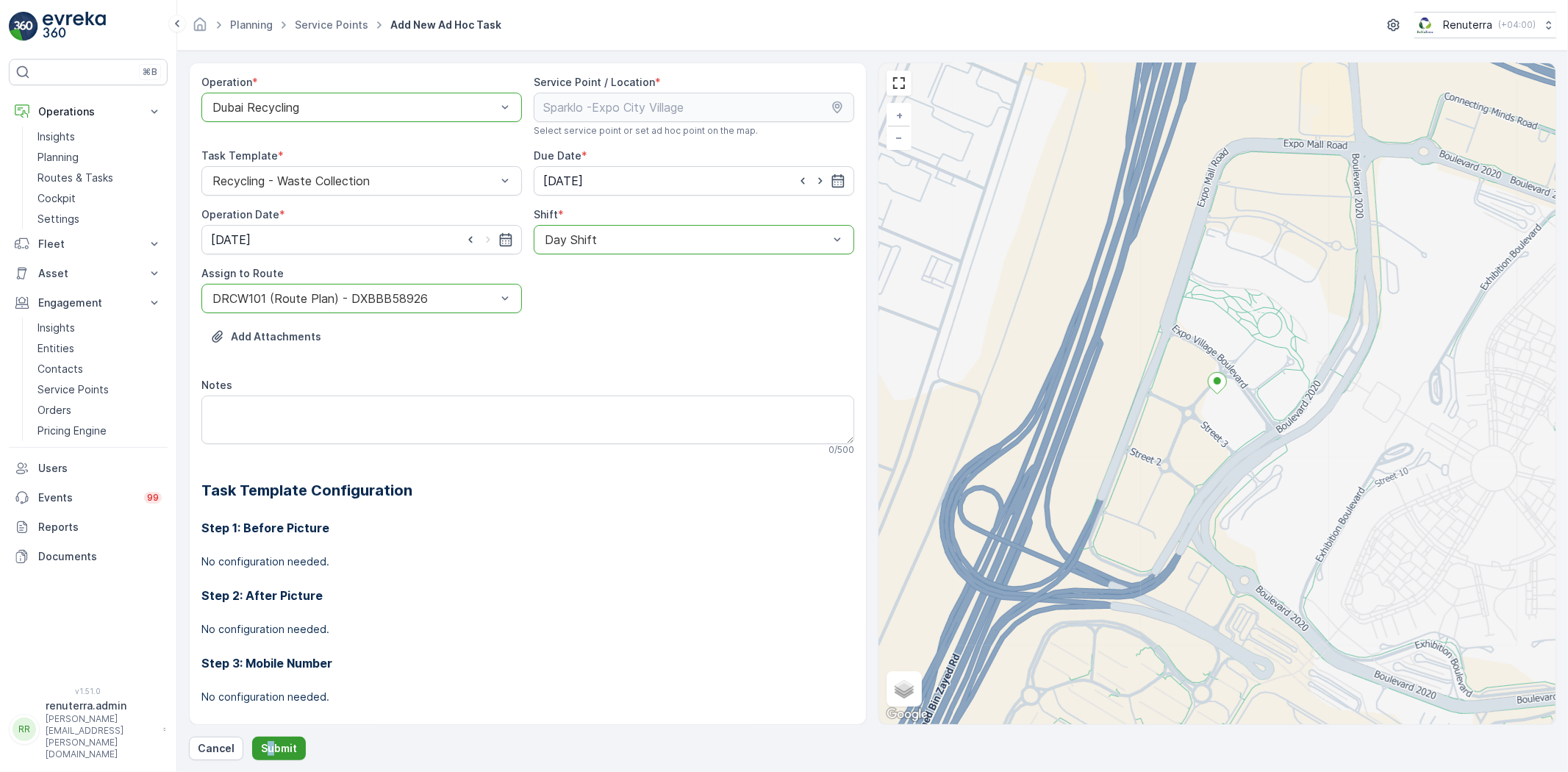
click at [270, 755] on button "Submit" at bounding box center [278, 748] width 54 height 23
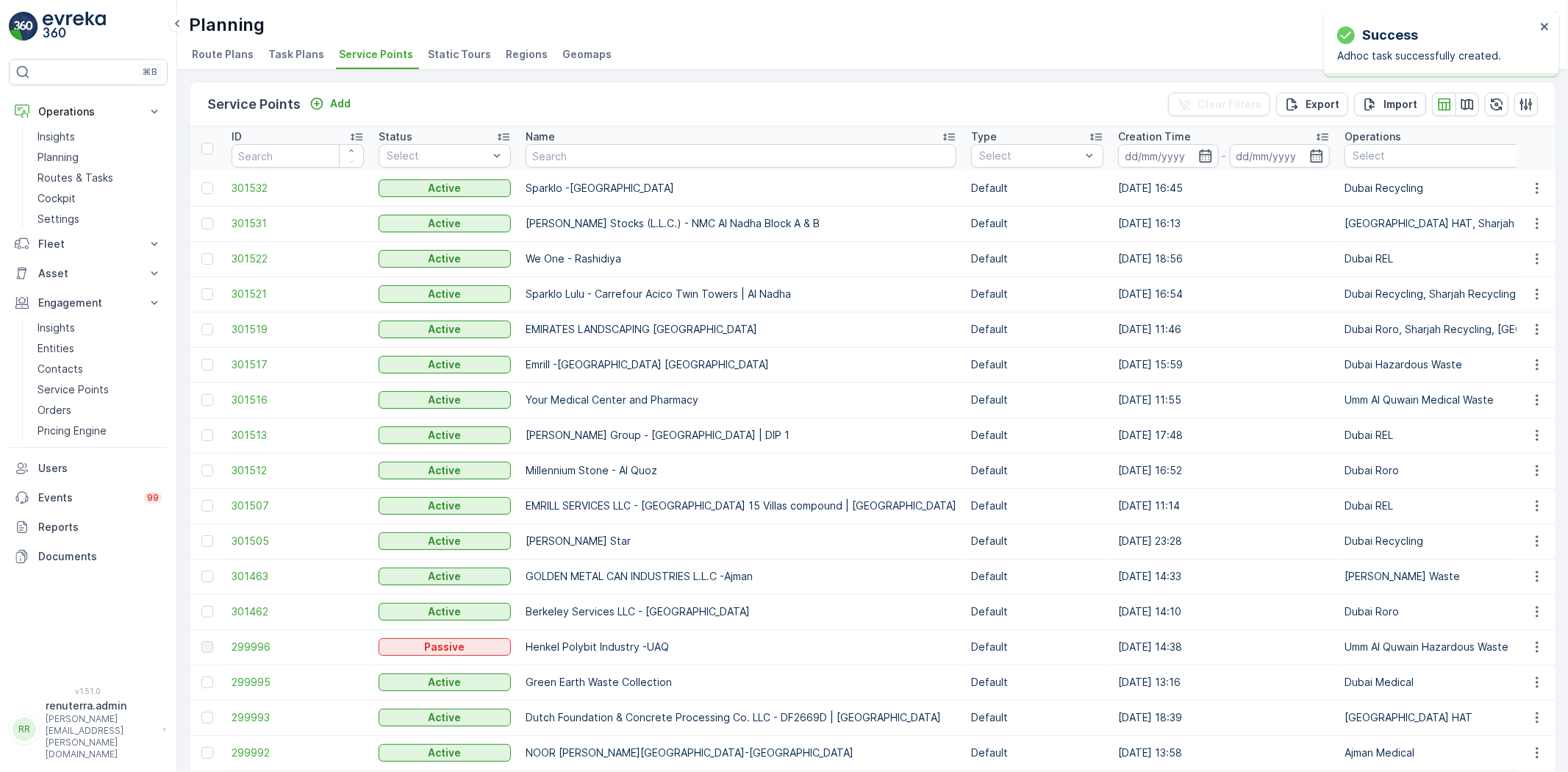
click at [559, 162] on input "text" at bounding box center [740, 155] width 430 height 23
type input "NOMAC"
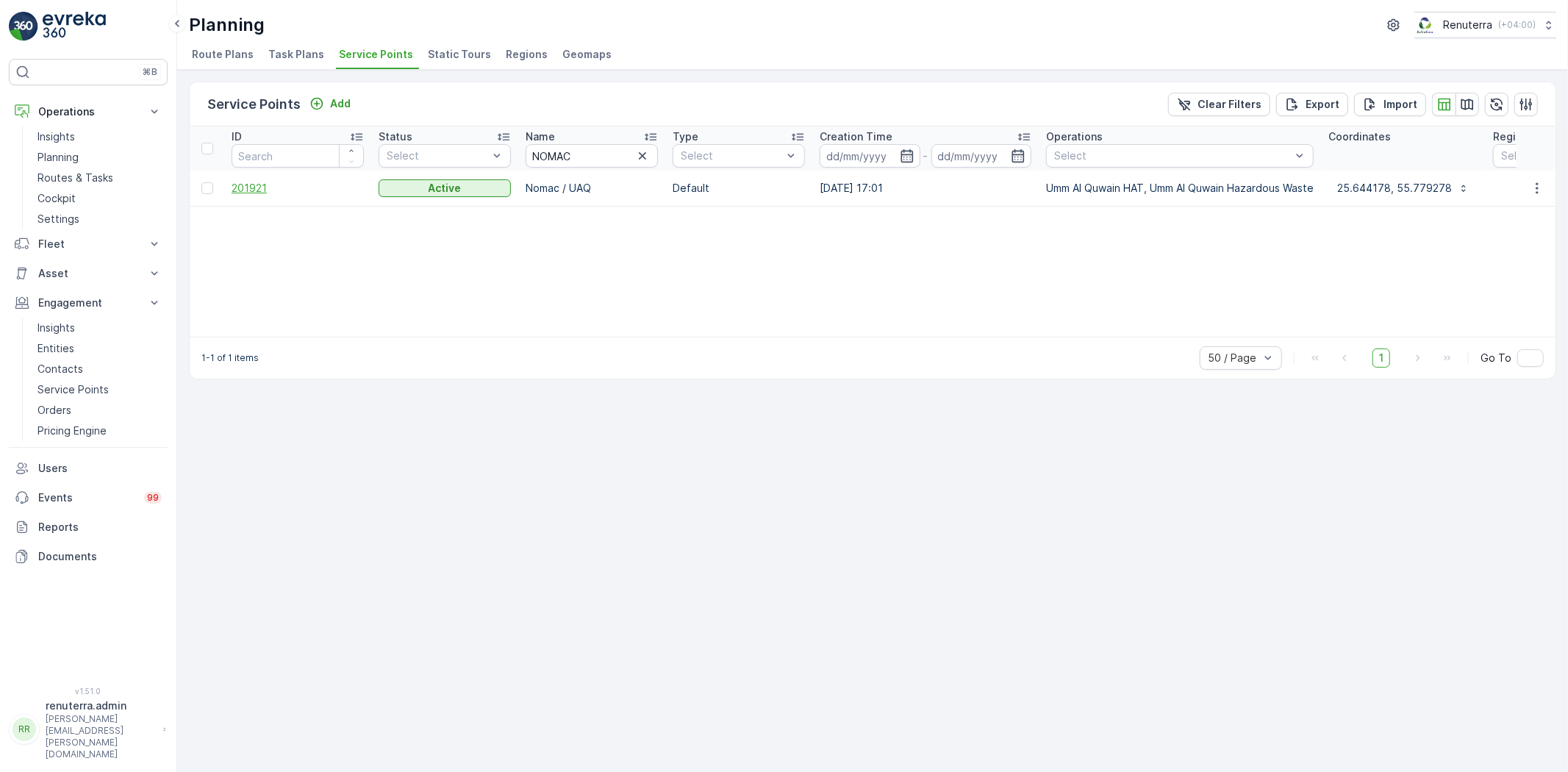
click at [280, 182] on span "201921" at bounding box center [297, 188] width 132 height 15
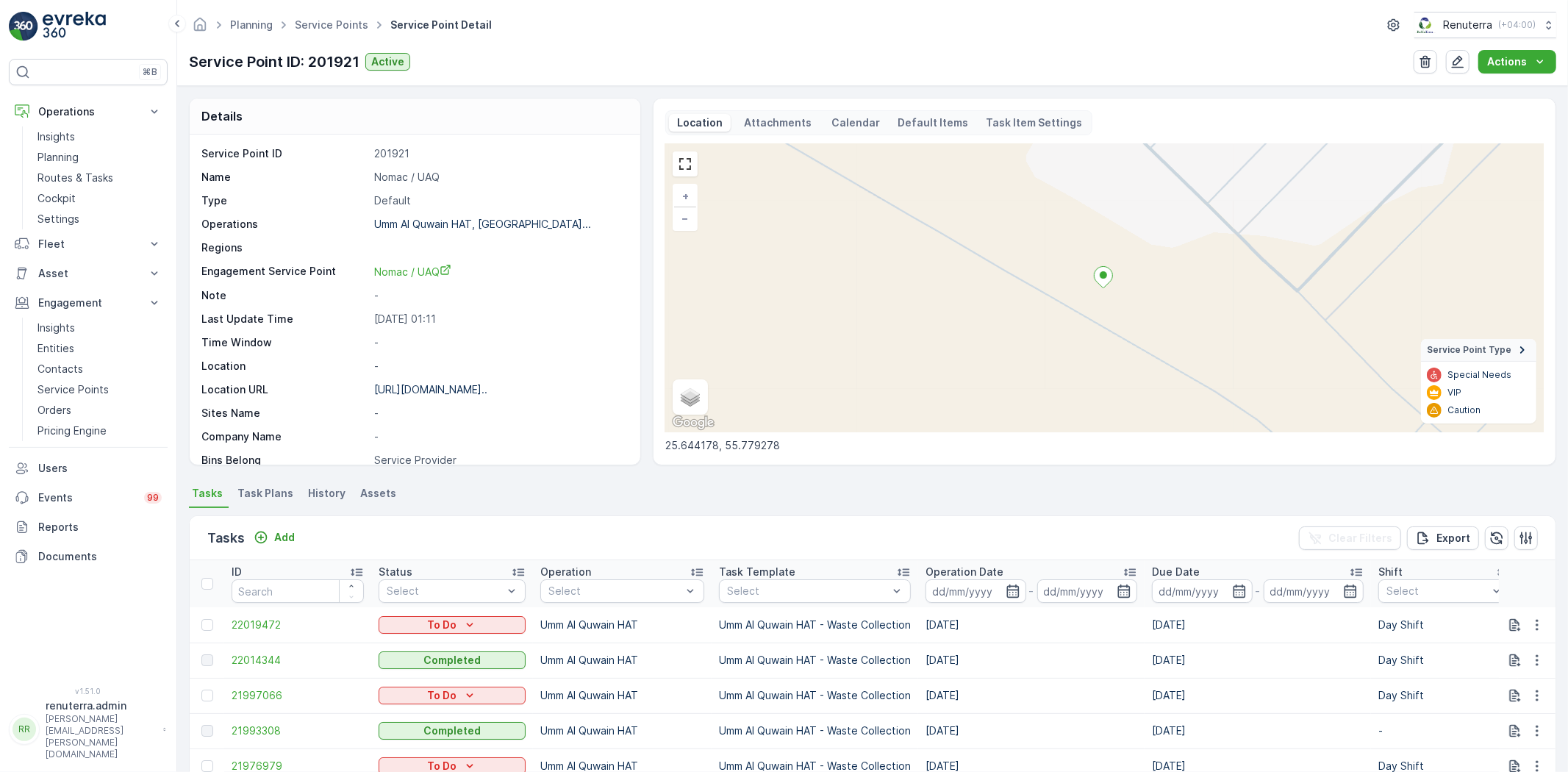
click at [335, 38] on div "Planning Service Points Service Point Detail Renuterra ( +04:00 )" at bounding box center [872, 25] width 1367 height 26
click at [338, 31] on span "Service Points" at bounding box center [332, 25] width 79 height 15
click at [338, 30] on link "Service Points" at bounding box center [332, 24] width 73 height 12
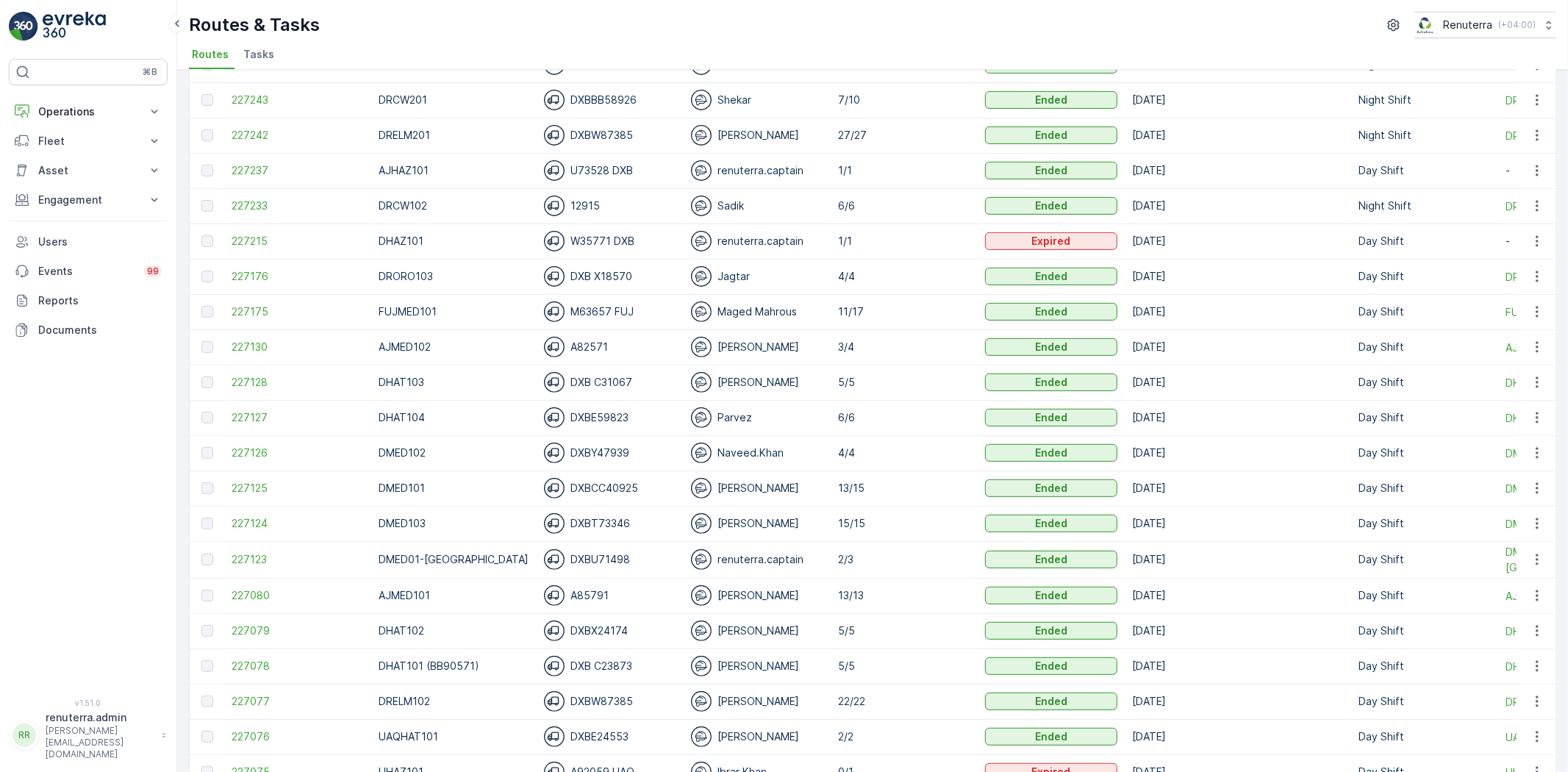
scroll to position [408, 0]
click at [302, 309] on span "227175" at bounding box center [297, 311] width 132 height 15
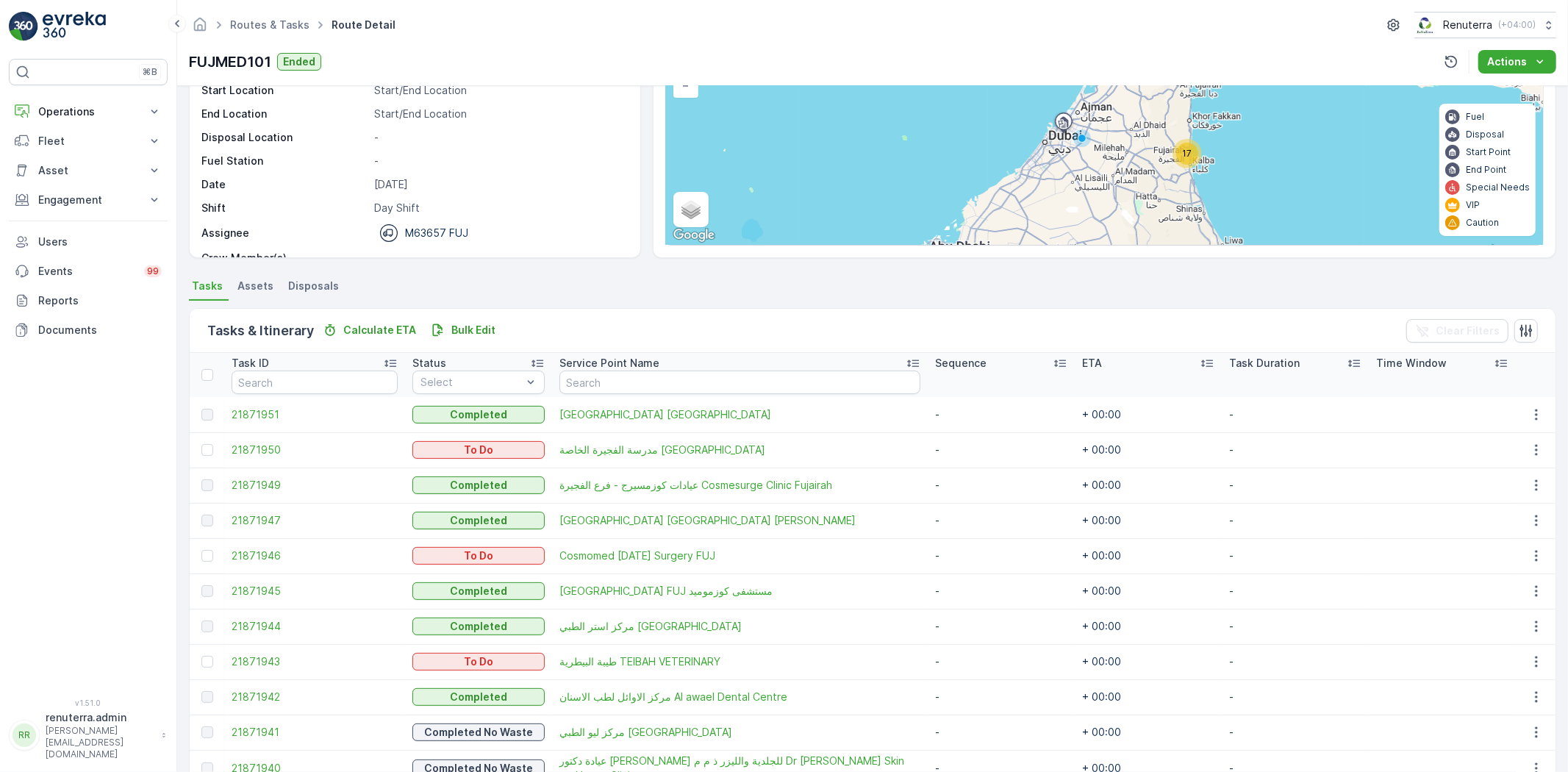
scroll to position [93, 0]
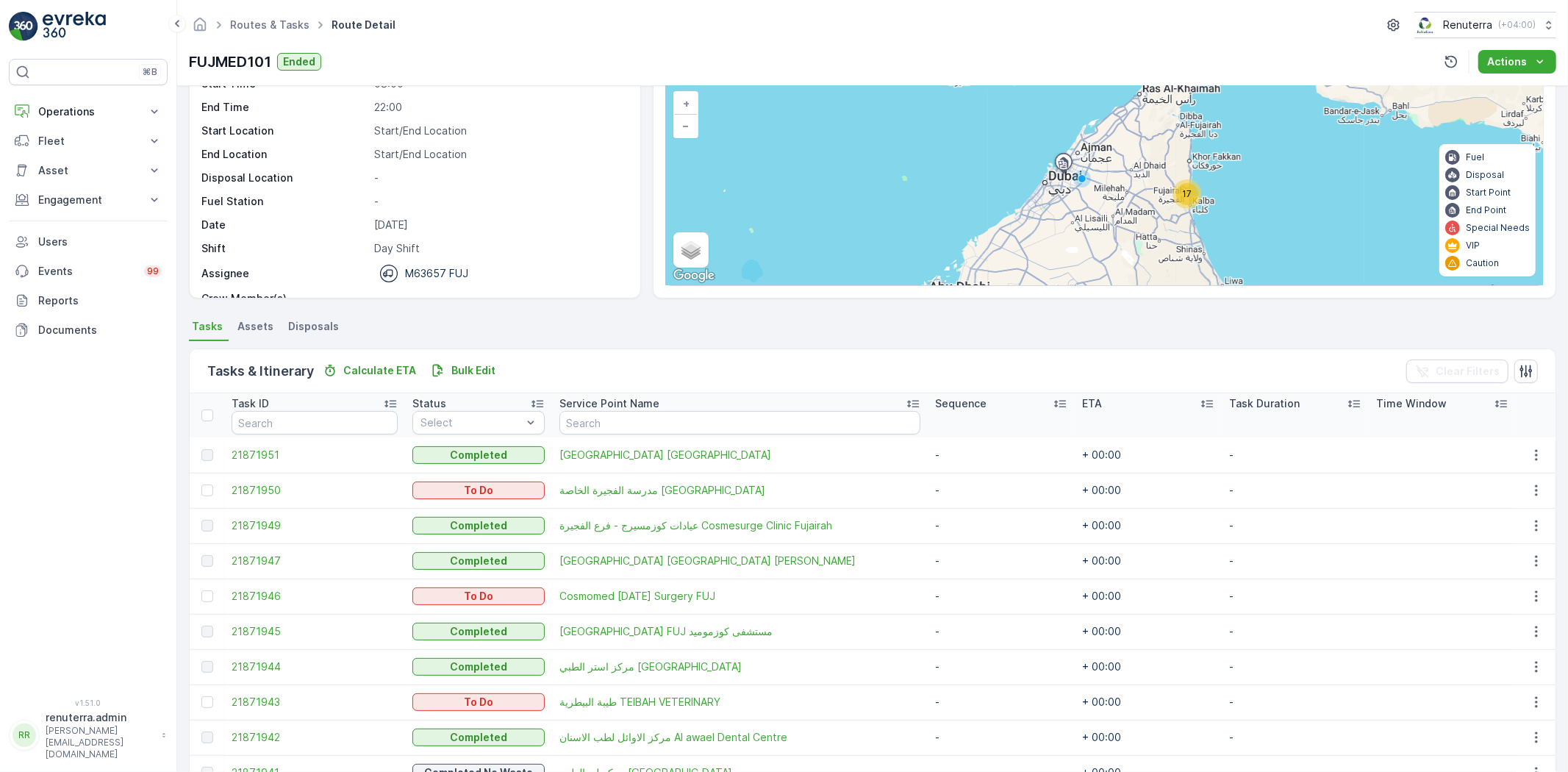
click at [203, 414] on div at bounding box center [207, 415] width 12 height 12
click at [210, 409] on input "checkbox" at bounding box center [210, 409] width 0 height 0
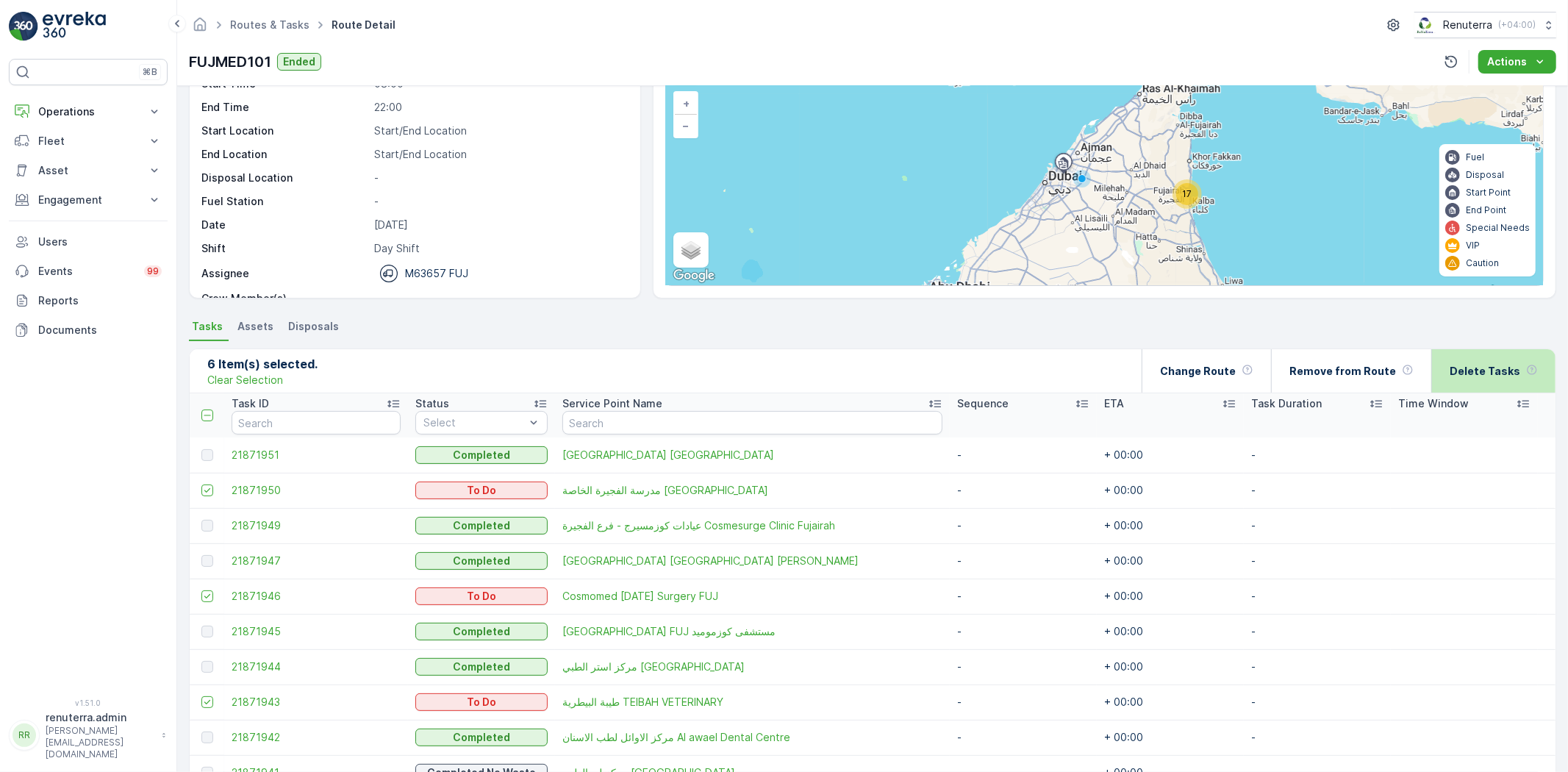
click at [1489, 356] on div "Delete Tasks" at bounding box center [1494, 371] width 88 height 43
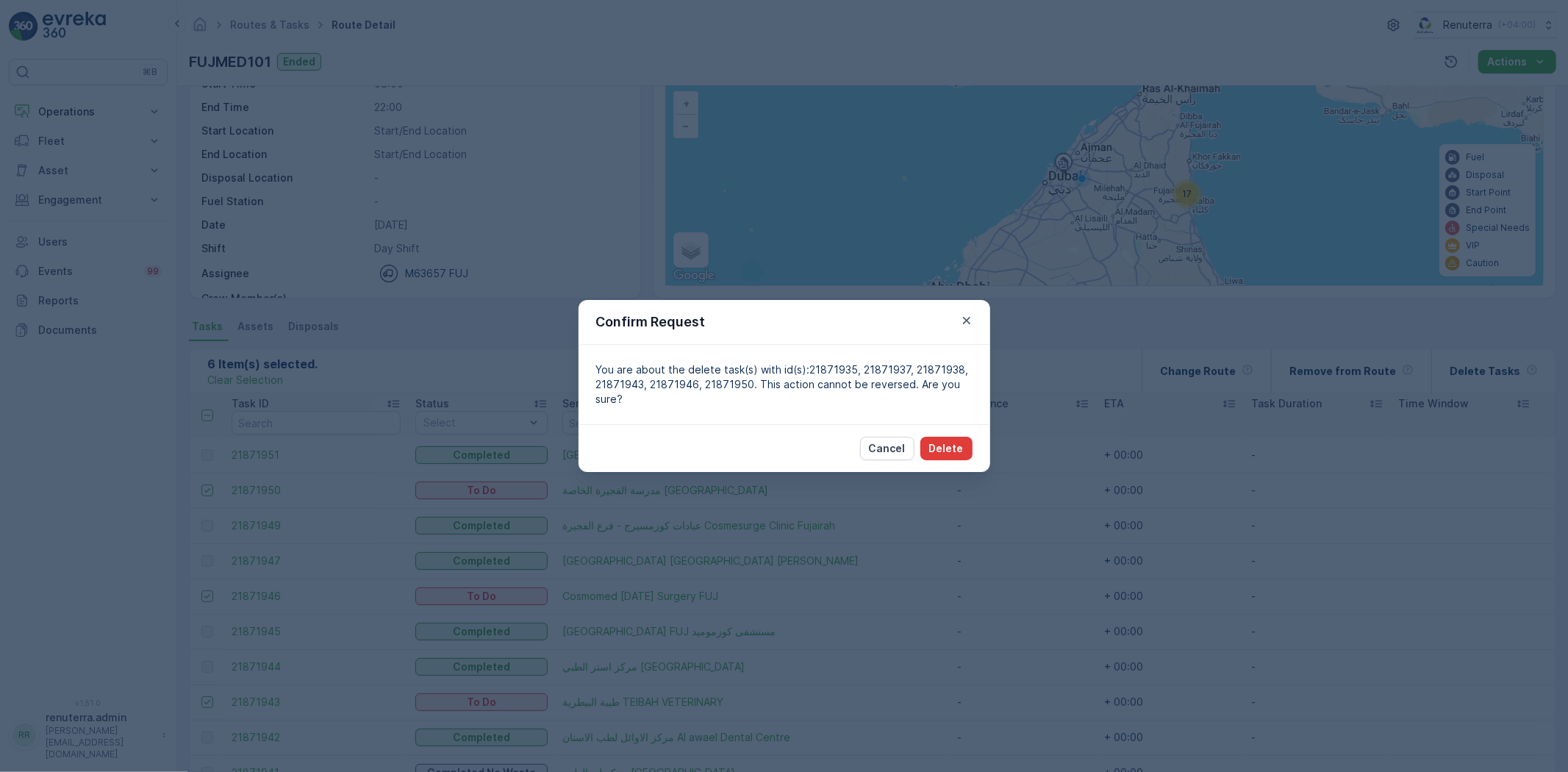
click at [965, 451] on button "Delete" at bounding box center [947, 448] width 53 height 23
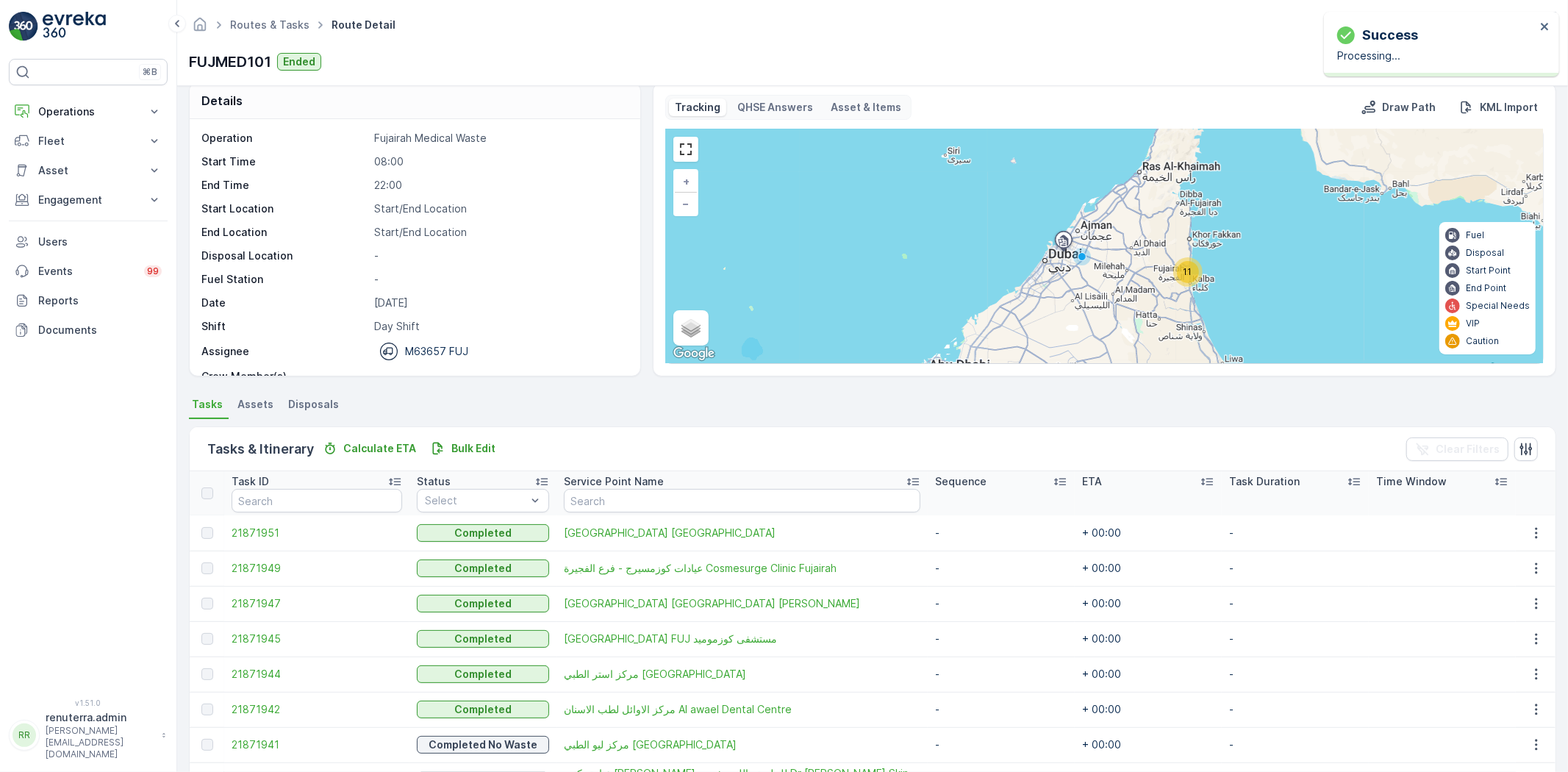
scroll to position [12, 0]
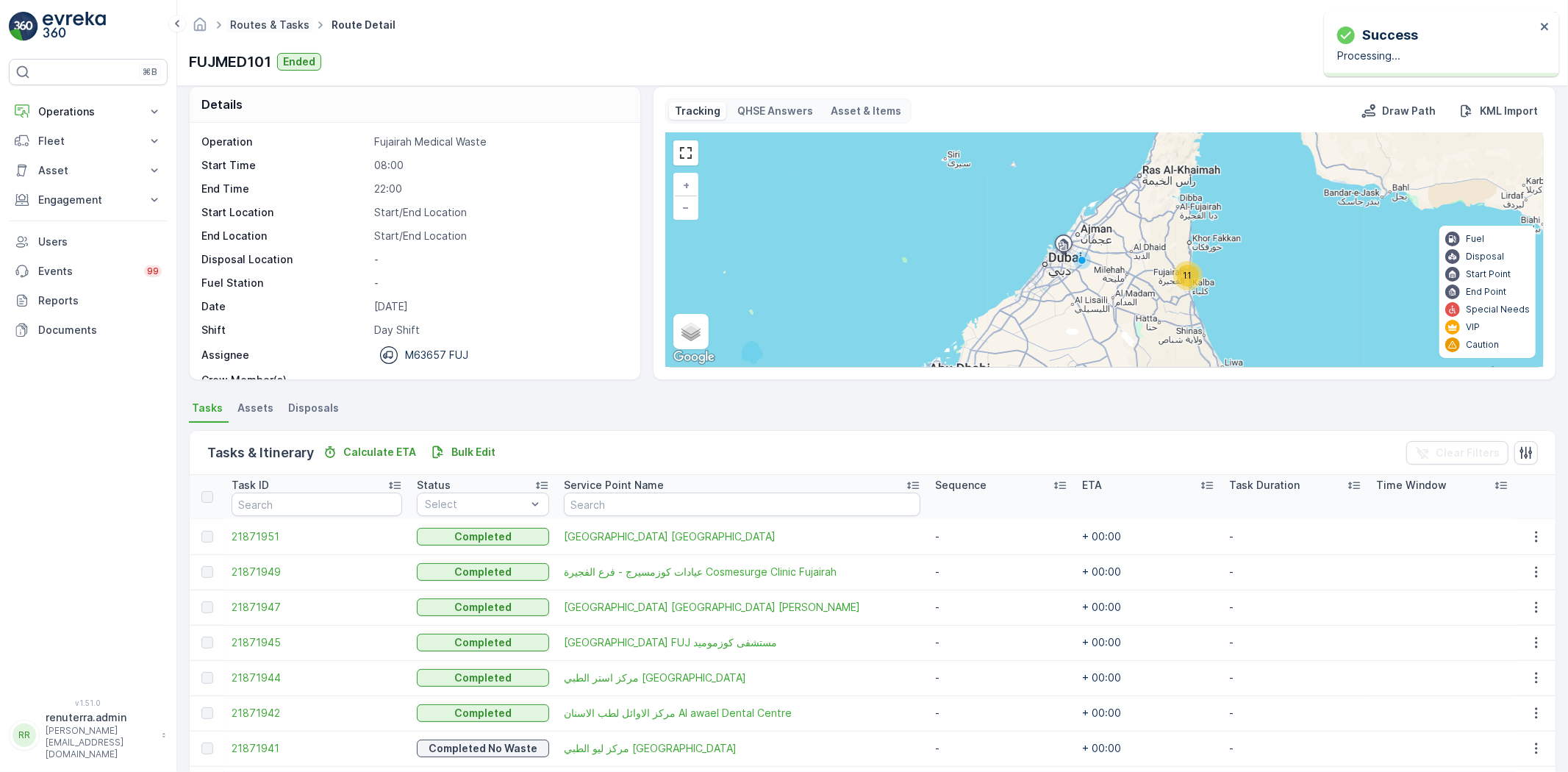
click at [256, 24] on link "Routes & Tasks" at bounding box center [270, 24] width 79 height 12
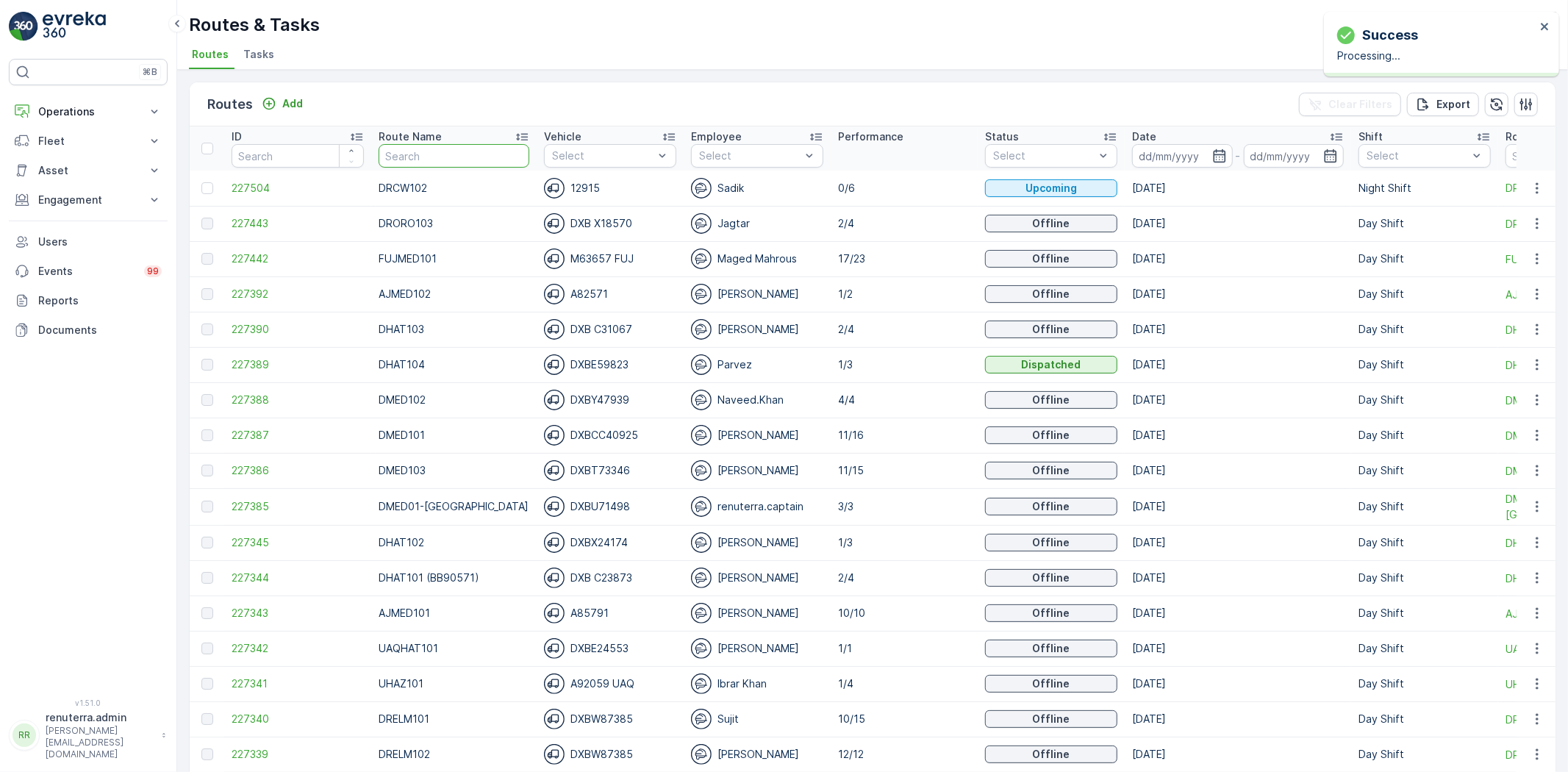
click at [479, 160] on input "text" at bounding box center [454, 155] width 150 height 23
type input "UAQ"
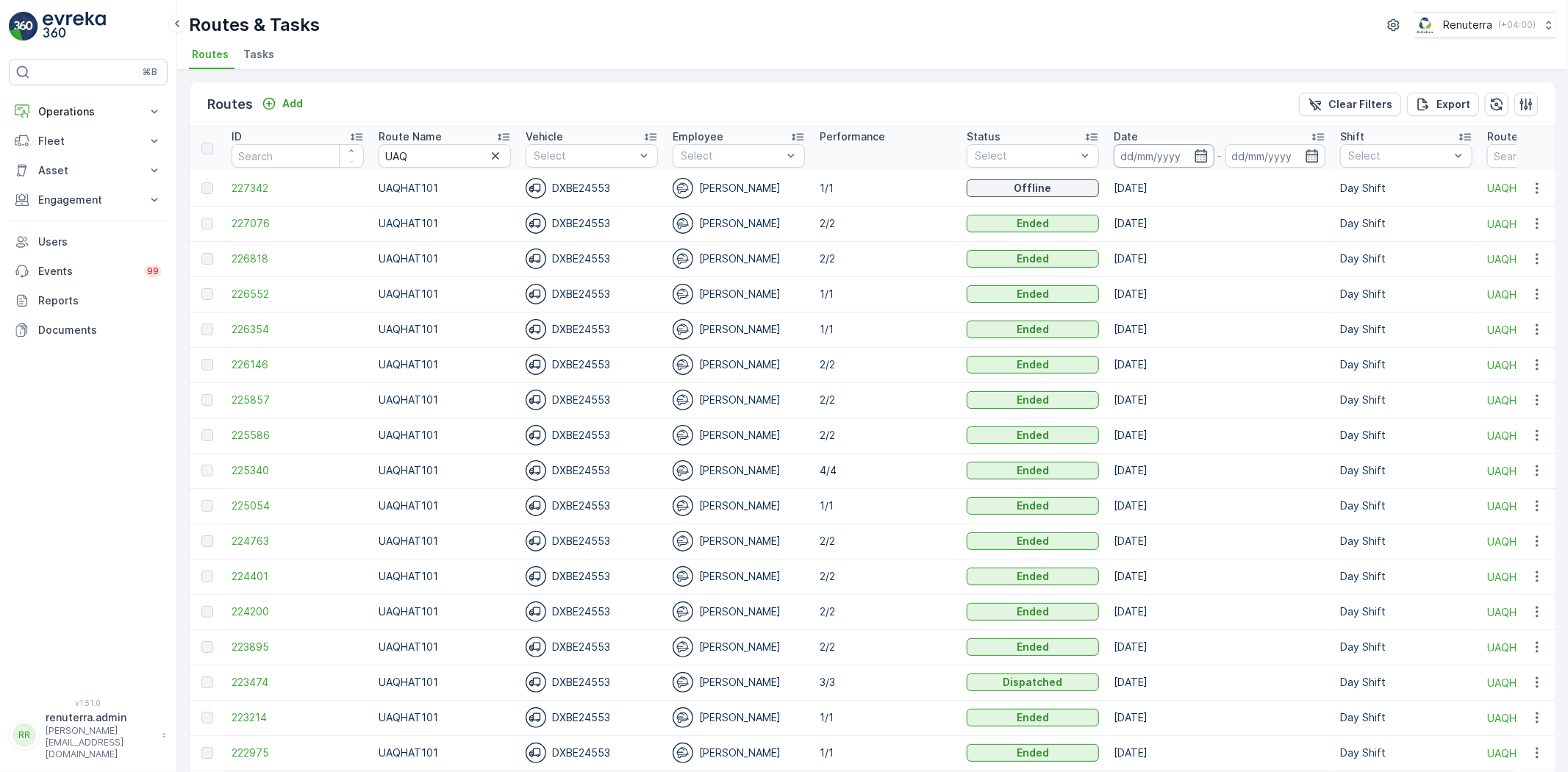
click at [1167, 163] on input at bounding box center [1163, 155] width 101 height 23
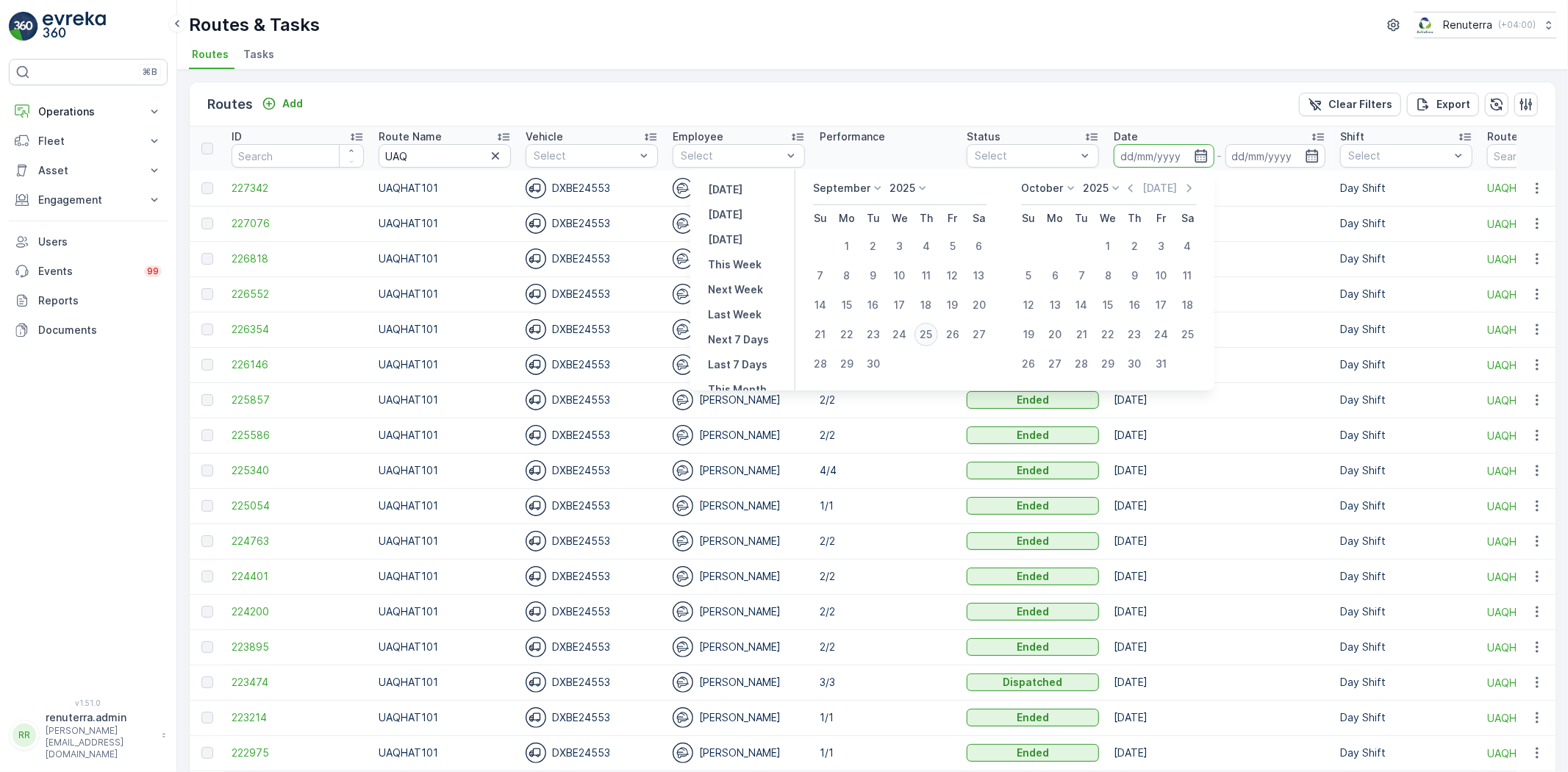
click at [935, 329] on div "25" at bounding box center [925, 333] width 23 height 23
type input "[DATE]"
click at [934, 329] on div "25" at bounding box center [925, 333] width 23 height 23
type input "[DATE]"
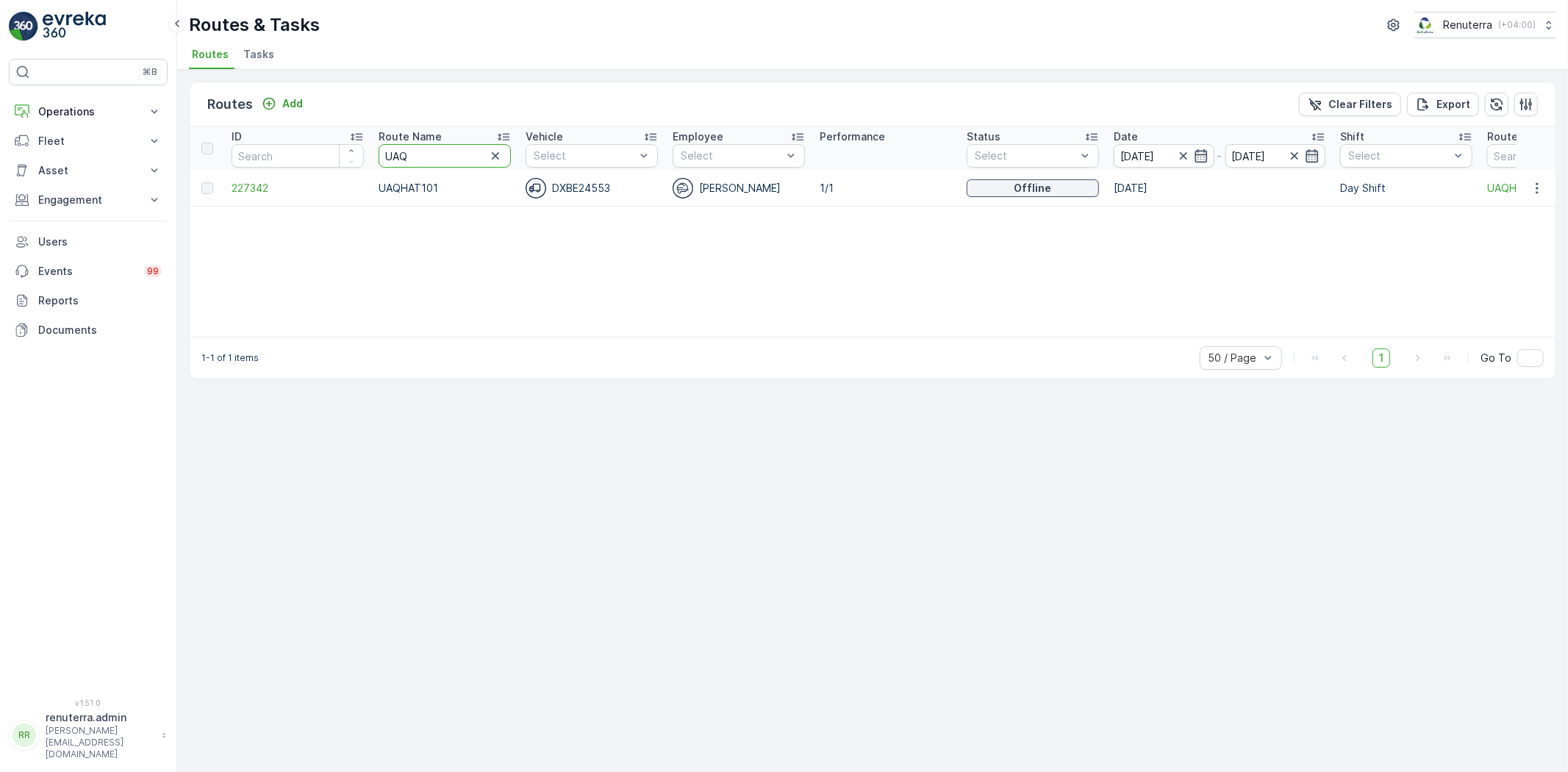
drag, startPoint x: 414, startPoint y: 162, endPoint x: 373, endPoint y: 153, distance: 42.0
click at [373, 153] on th "Route Name UAQ" at bounding box center [444, 148] width 147 height 44
type input "HAZ"
click at [291, 178] on td "227341" at bounding box center [298, 189] width 147 height 36
click at [283, 188] on span "227341" at bounding box center [297, 188] width 132 height 15
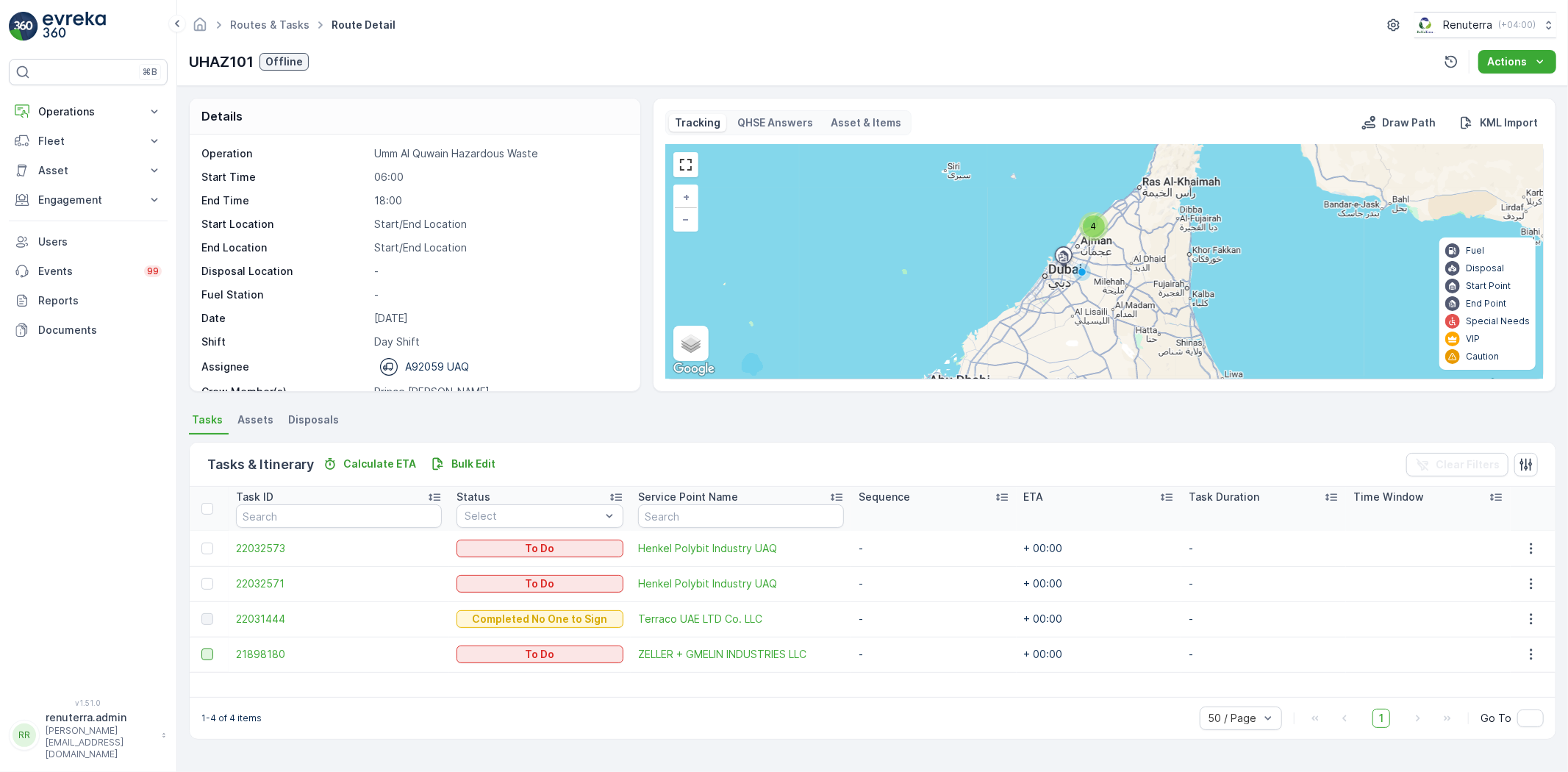
click at [208, 651] on div at bounding box center [207, 654] width 12 height 12
click at [201, 648] on input "checkbox" at bounding box center [201, 648] width 0 height 0
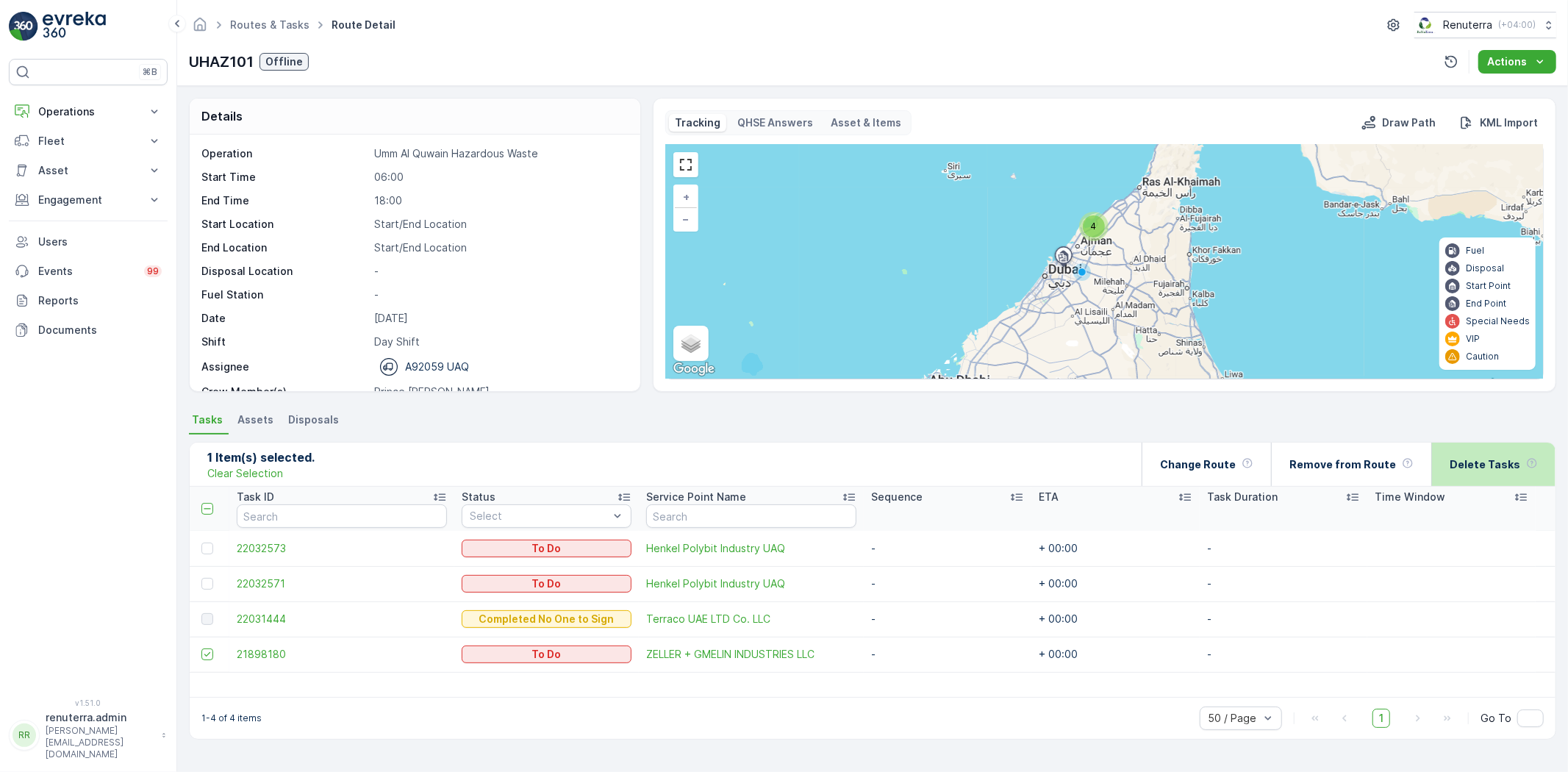
click at [1467, 476] on div "Delete Tasks" at bounding box center [1494, 464] width 88 height 43
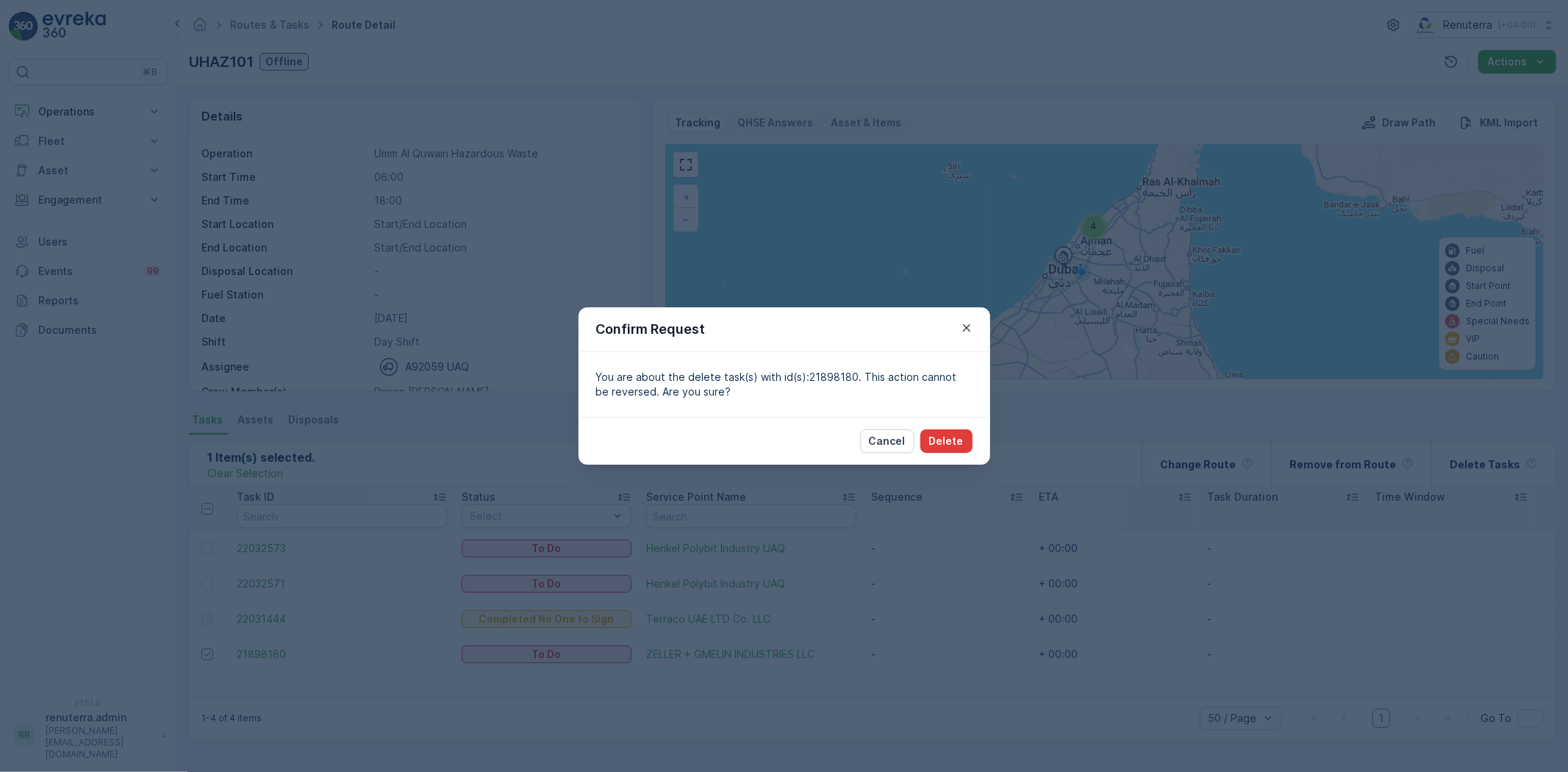
drag, startPoint x: 973, startPoint y: 471, endPoint x: 951, endPoint y: 441, distance: 37.2
click at [973, 463] on div "Confirm Request You are about the delete task(s) with id(s):21898180. This acti…" at bounding box center [784, 386] width 1568 height 772
click at [951, 441] on p "Delete" at bounding box center [946, 441] width 35 height 15
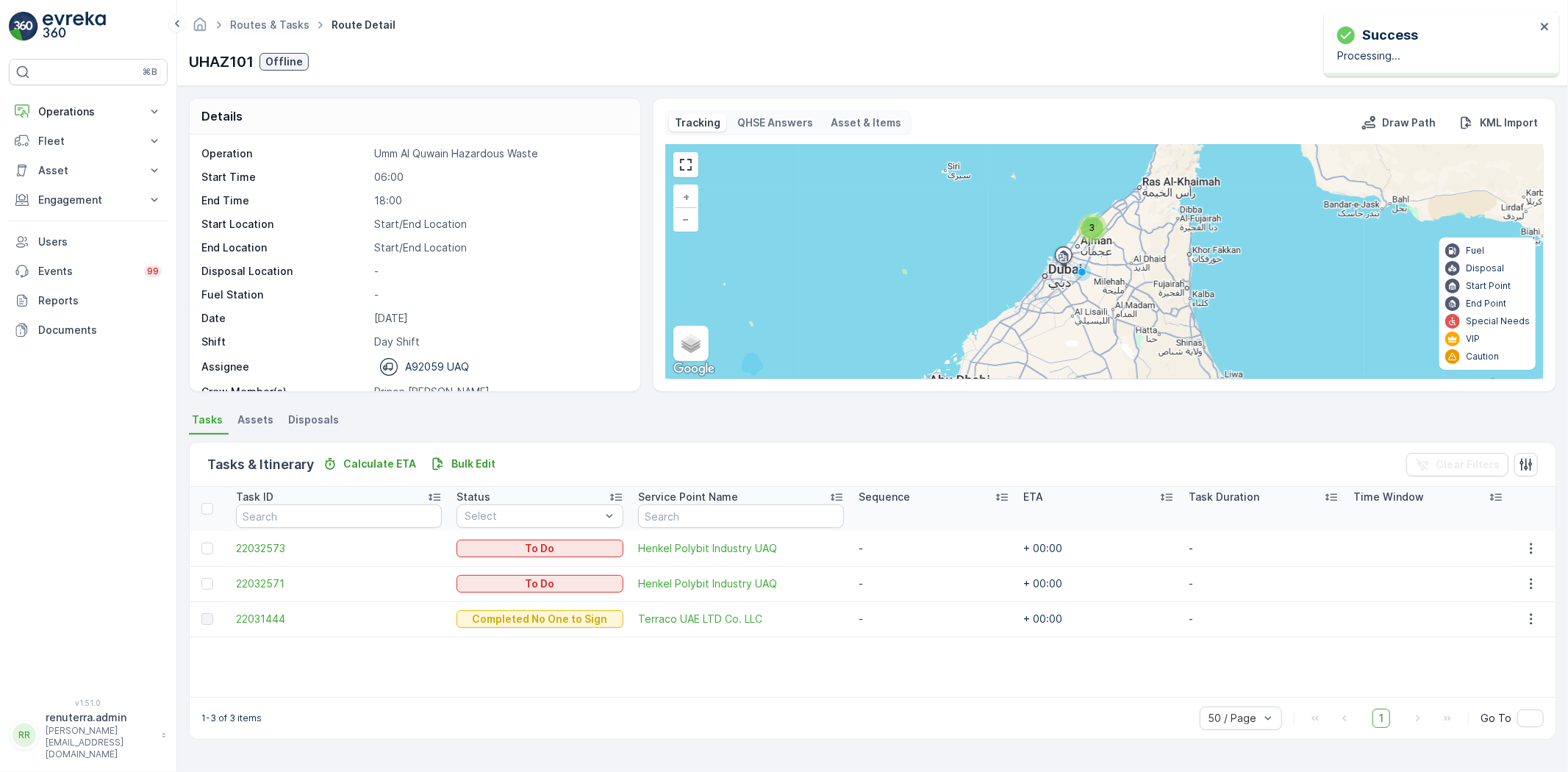
click at [272, 31] on span "Routes & Tasks" at bounding box center [270, 25] width 85 height 15
click at [272, 23] on link "Routes & Tasks" at bounding box center [270, 24] width 79 height 12
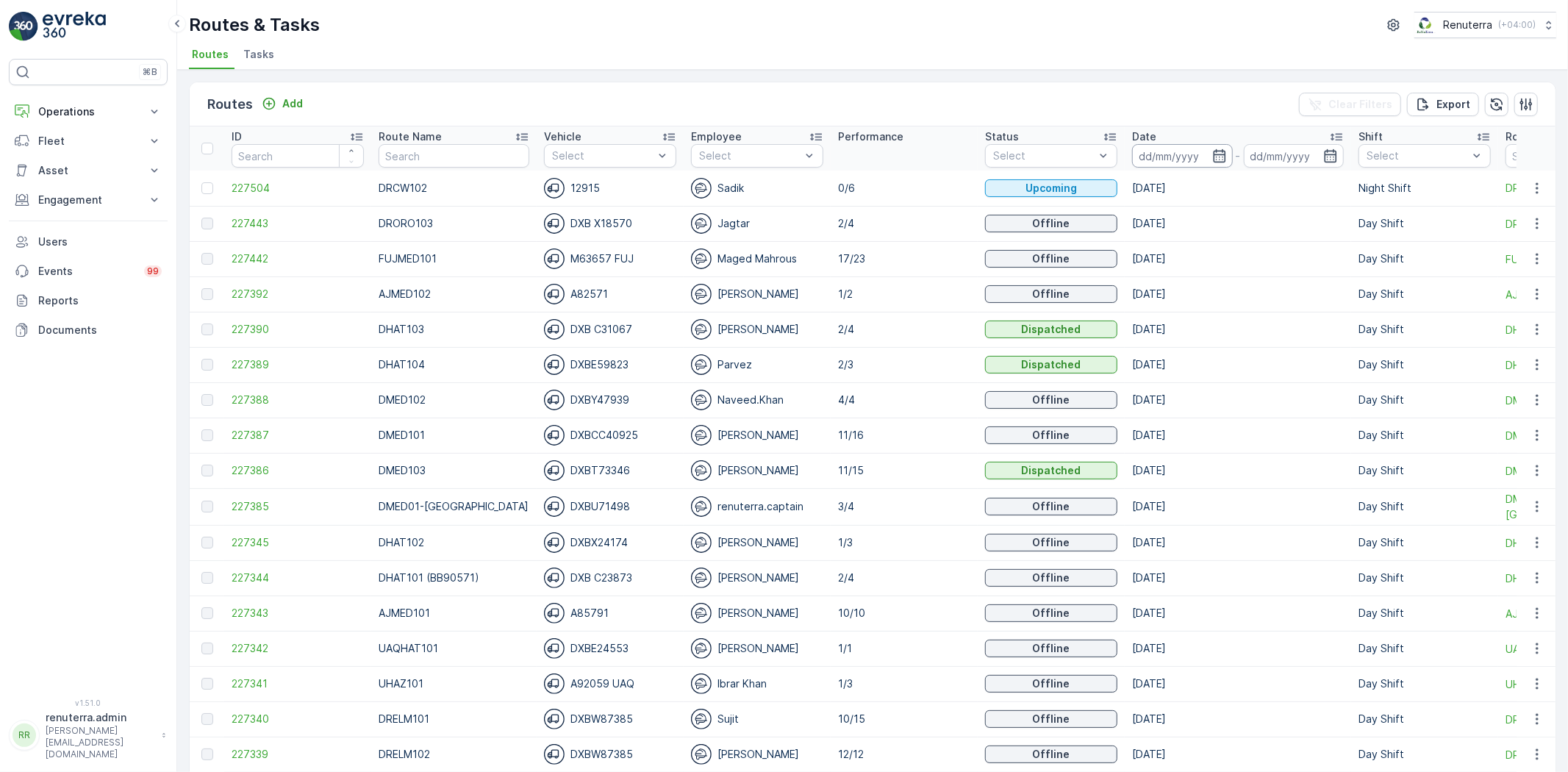
drag, startPoint x: 1172, startPoint y: 149, endPoint x: 1173, endPoint y: 158, distance: 9.1
click at [1172, 148] on input at bounding box center [1182, 155] width 101 height 23
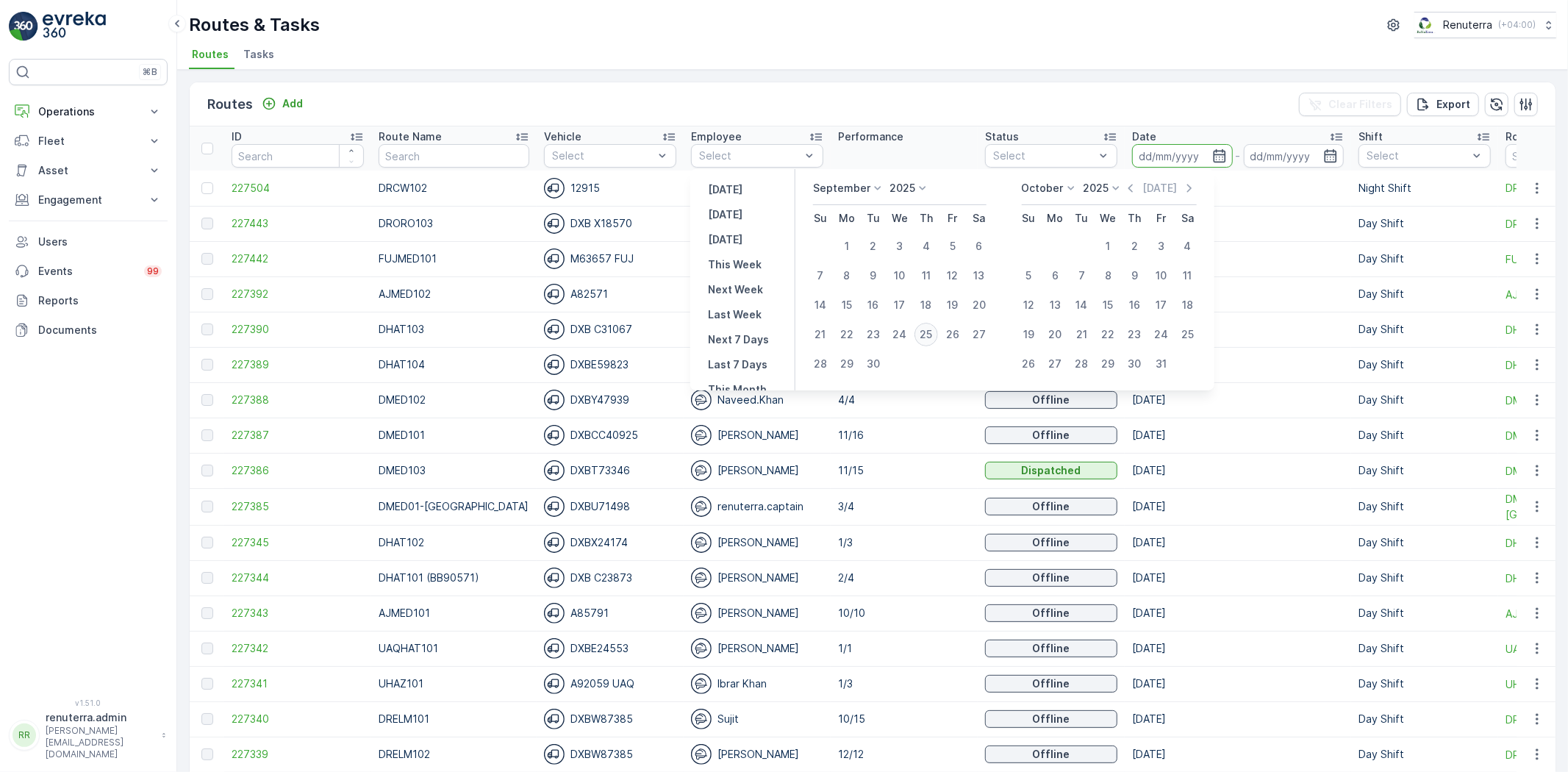
click at [928, 324] on div "25" at bounding box center [925, 333] width 23 height 23
type input "[DATE]"
click at [928, 324] on div "25" at bounding box center [925, 333] width 23 height 23
type input "[DATE]"
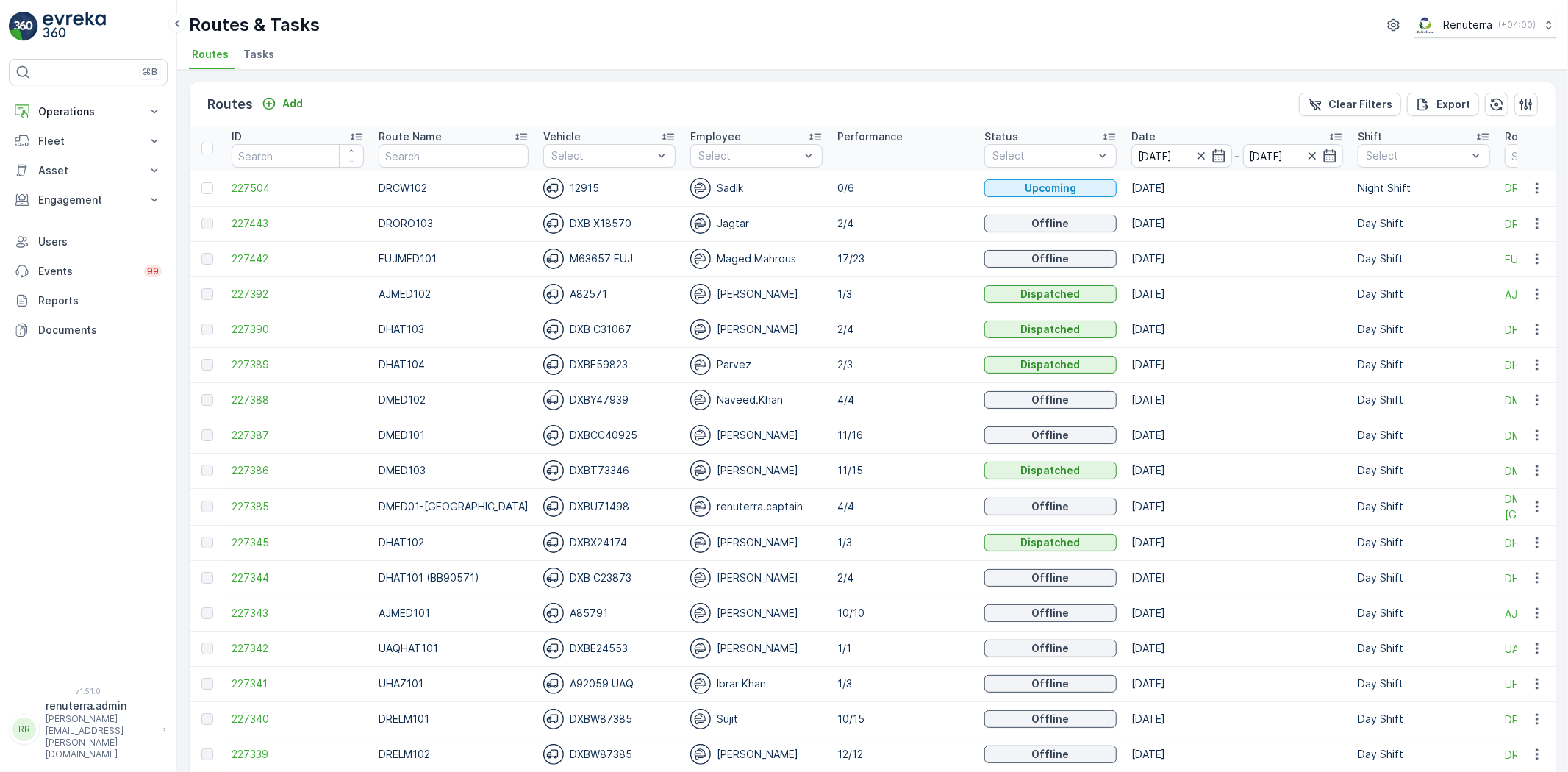
click at [456, 137] on div "Route Name" at bounding box center [454, 137] width 150 height 15
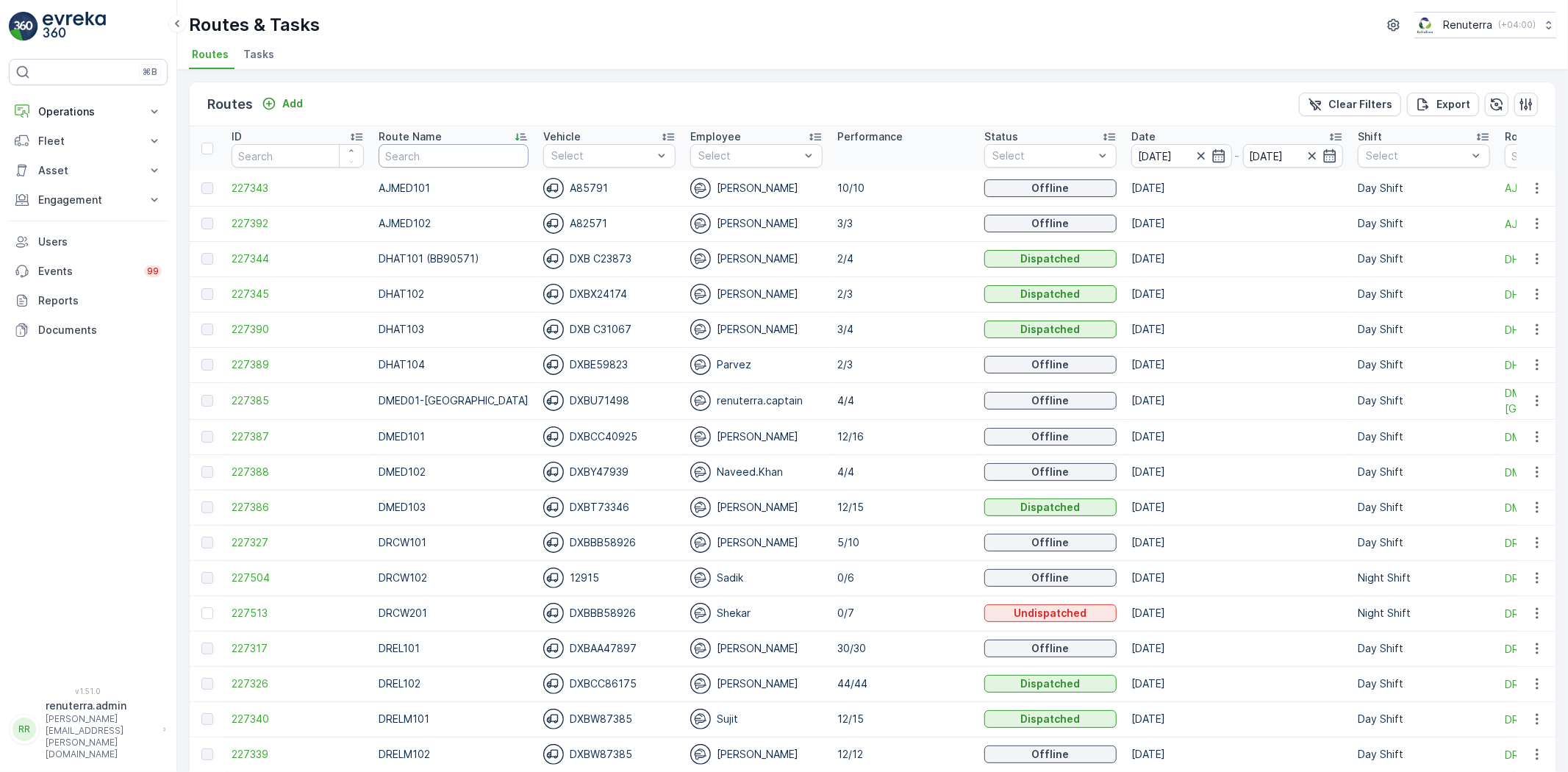
click at [442, 160] on input "text" at bounding box center [454, 155] width 150 height 23
type input "HAZ"
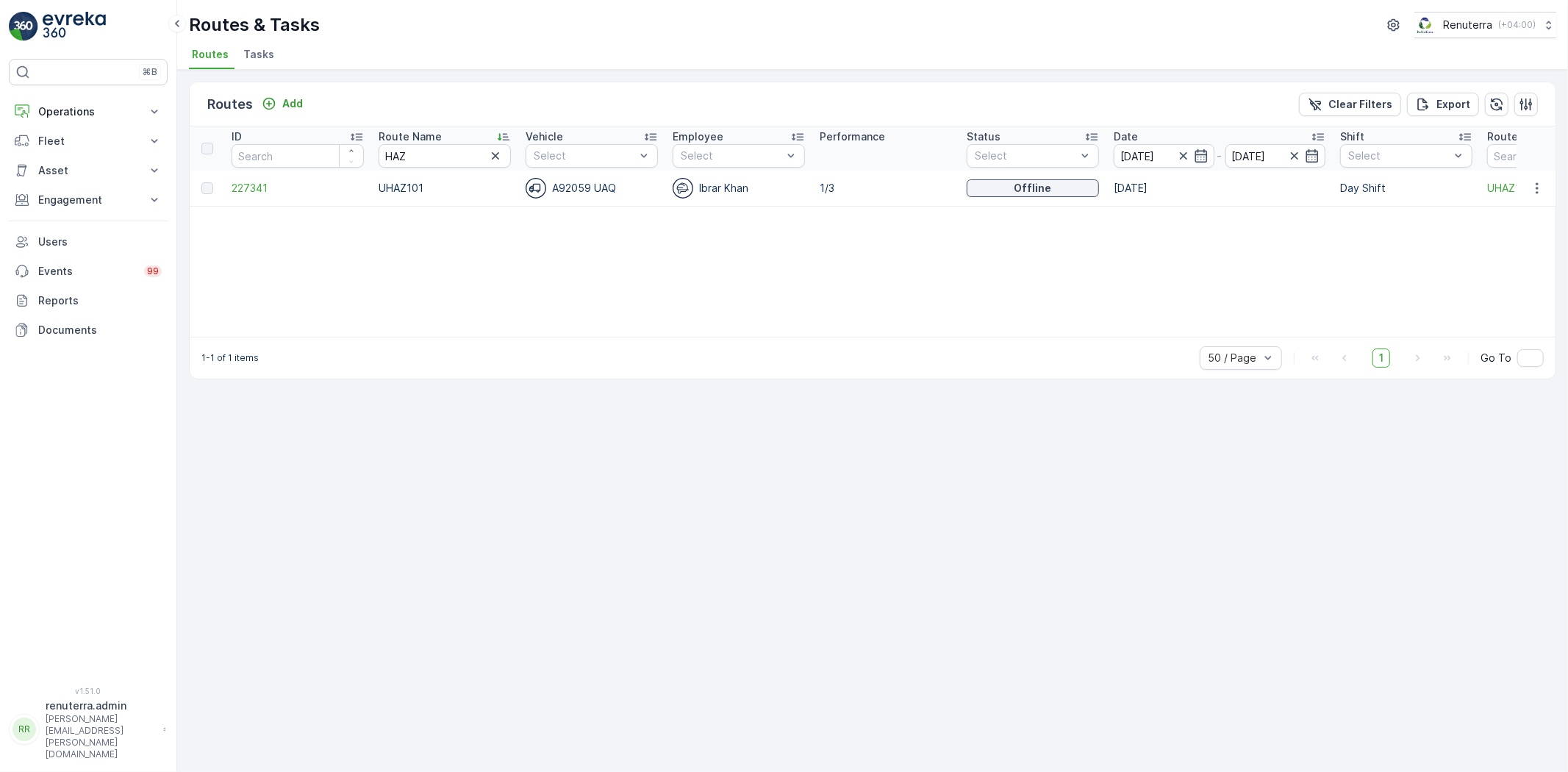
click at [251, 195] on td "227341" at bounding box center [298, 189] width 147 height 36
click at [245, 184] on span "227341" at bounding box center [297, 188] width 132 height 15
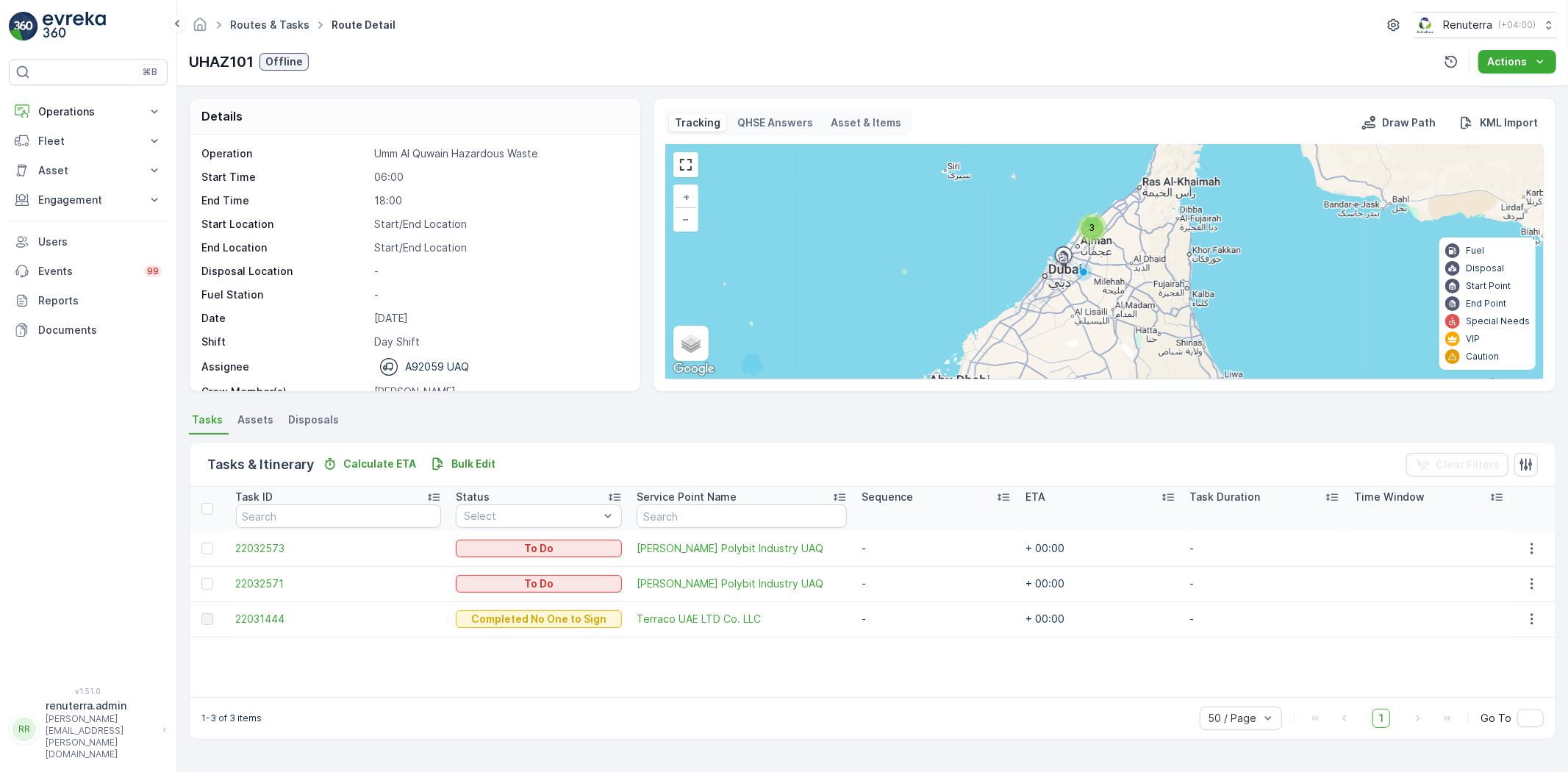
click at [269, 24] on link "Routes & Tasks" at bounding box center [270, 24] width 79 height 12
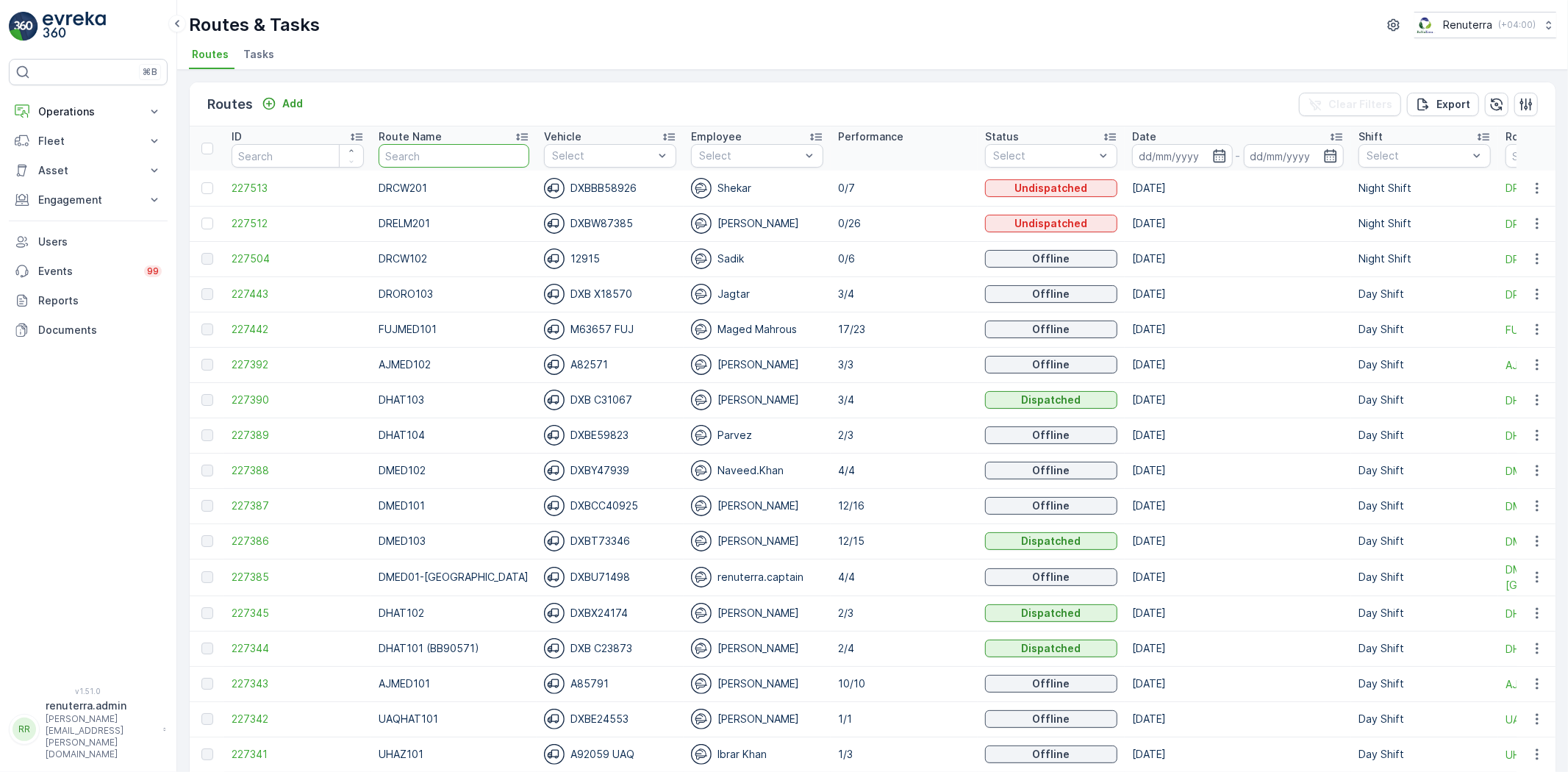
click at [392, 162] on input "text" at bounding box center [454, 155] width 150 height 23
type input "RCW101"
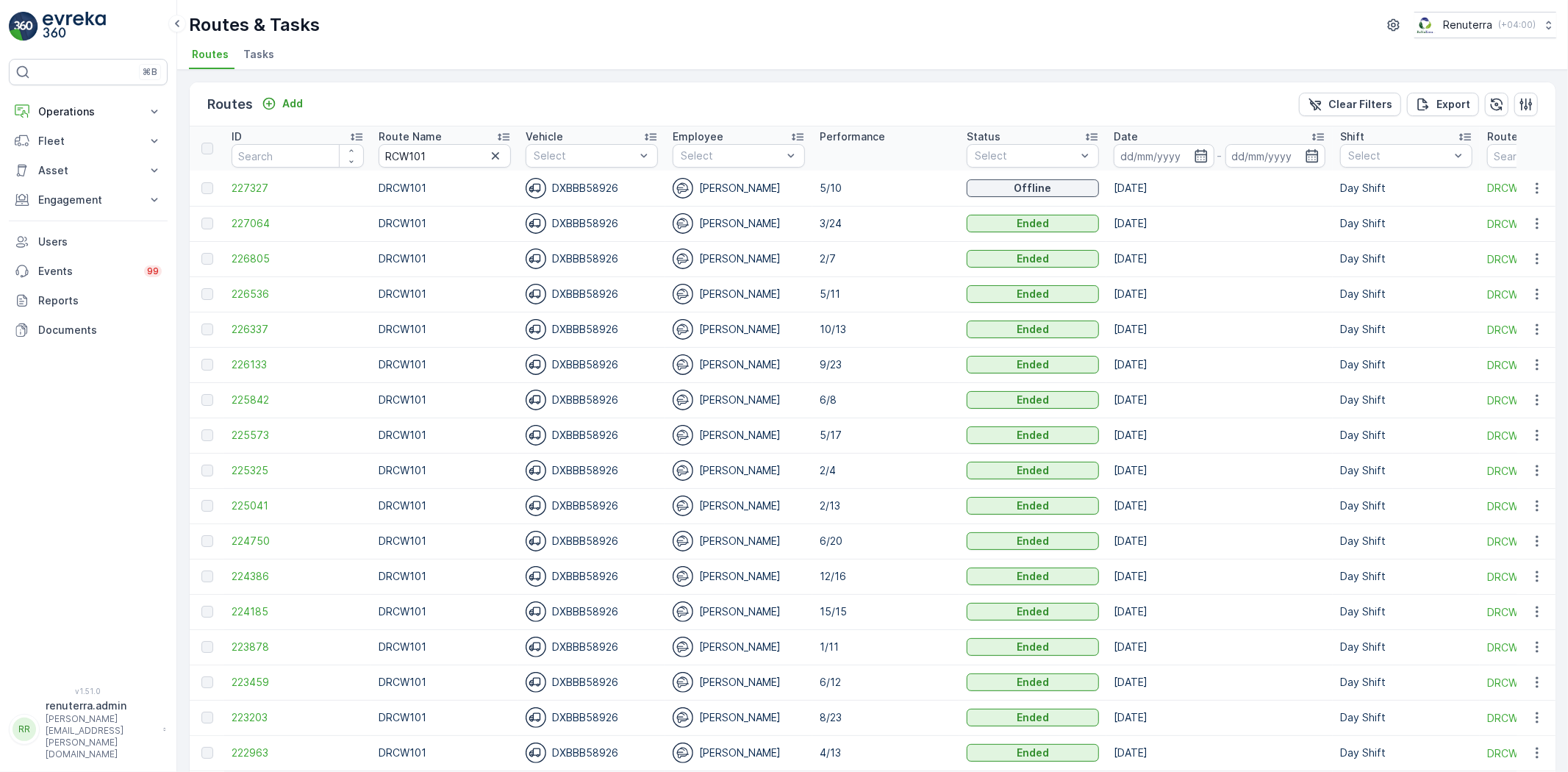
click at [240, 191] on span "227327" at bounding box center [297, 188] width 132 height 15
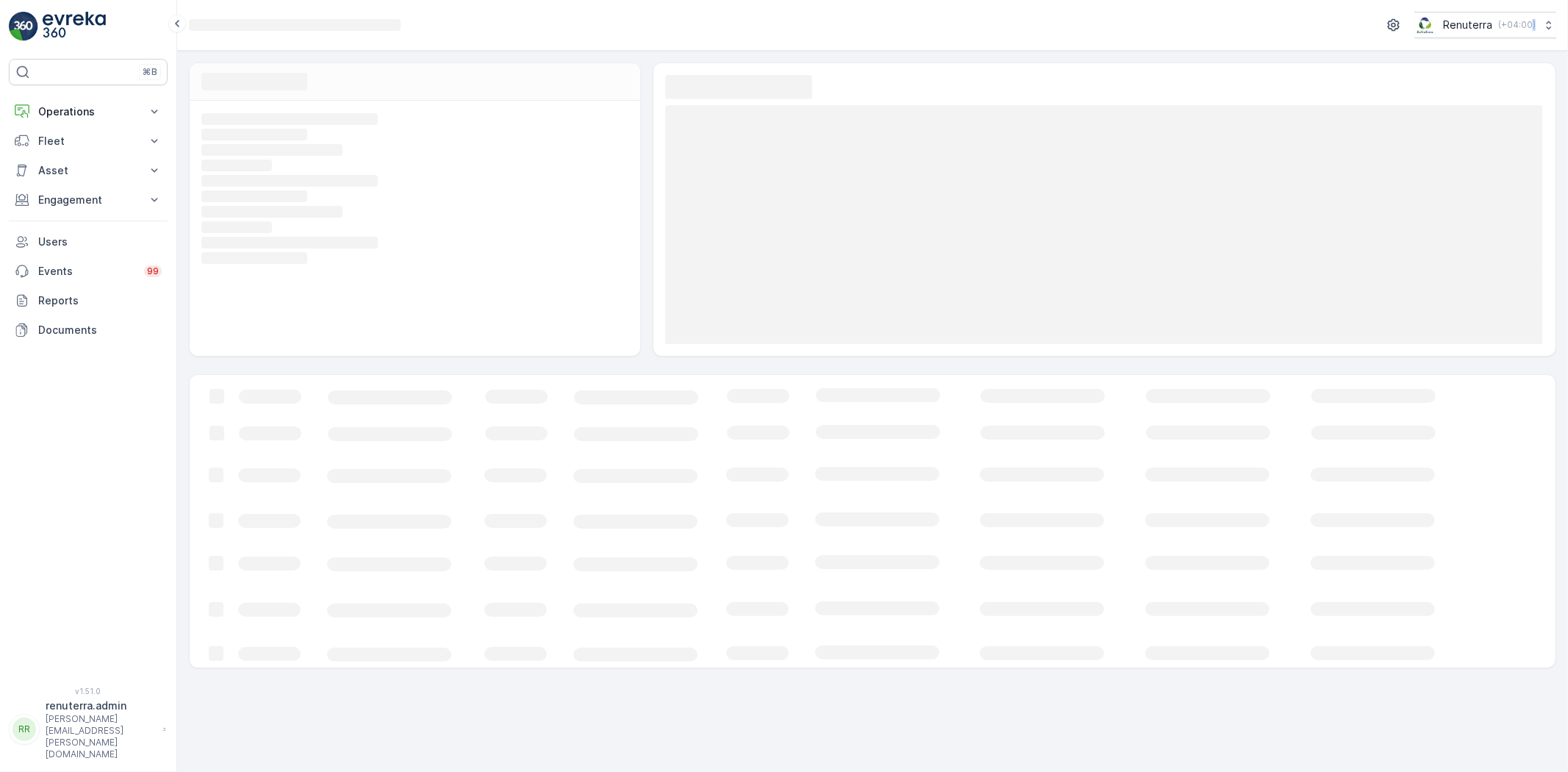
click at [241, 190] on div "Loading... Loading... Loading... Loading... Loading... Loading... Loading... Lo…" at bounding box center [415, 227] width 451 height 255
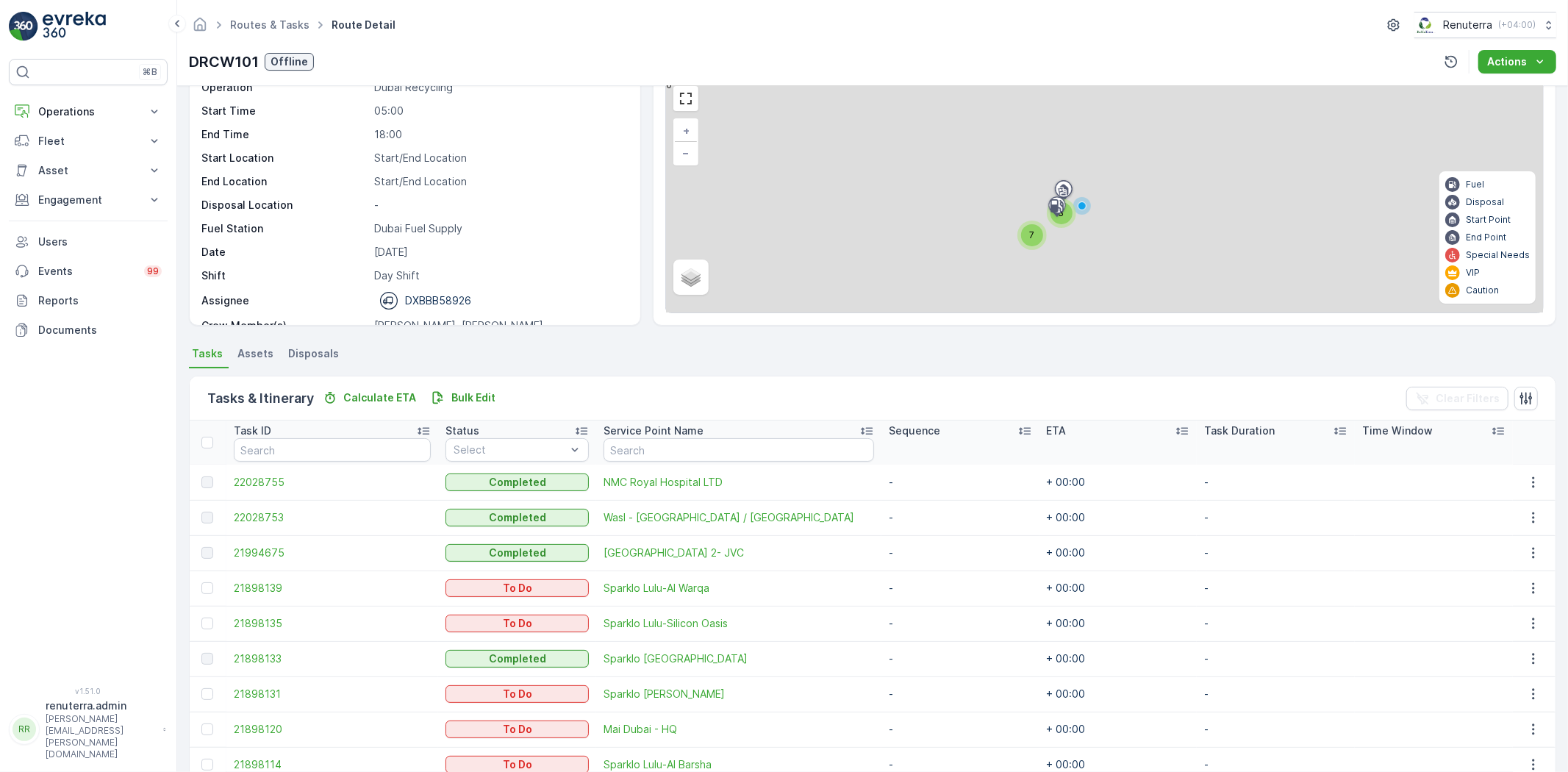
scroll to position [173, 0]
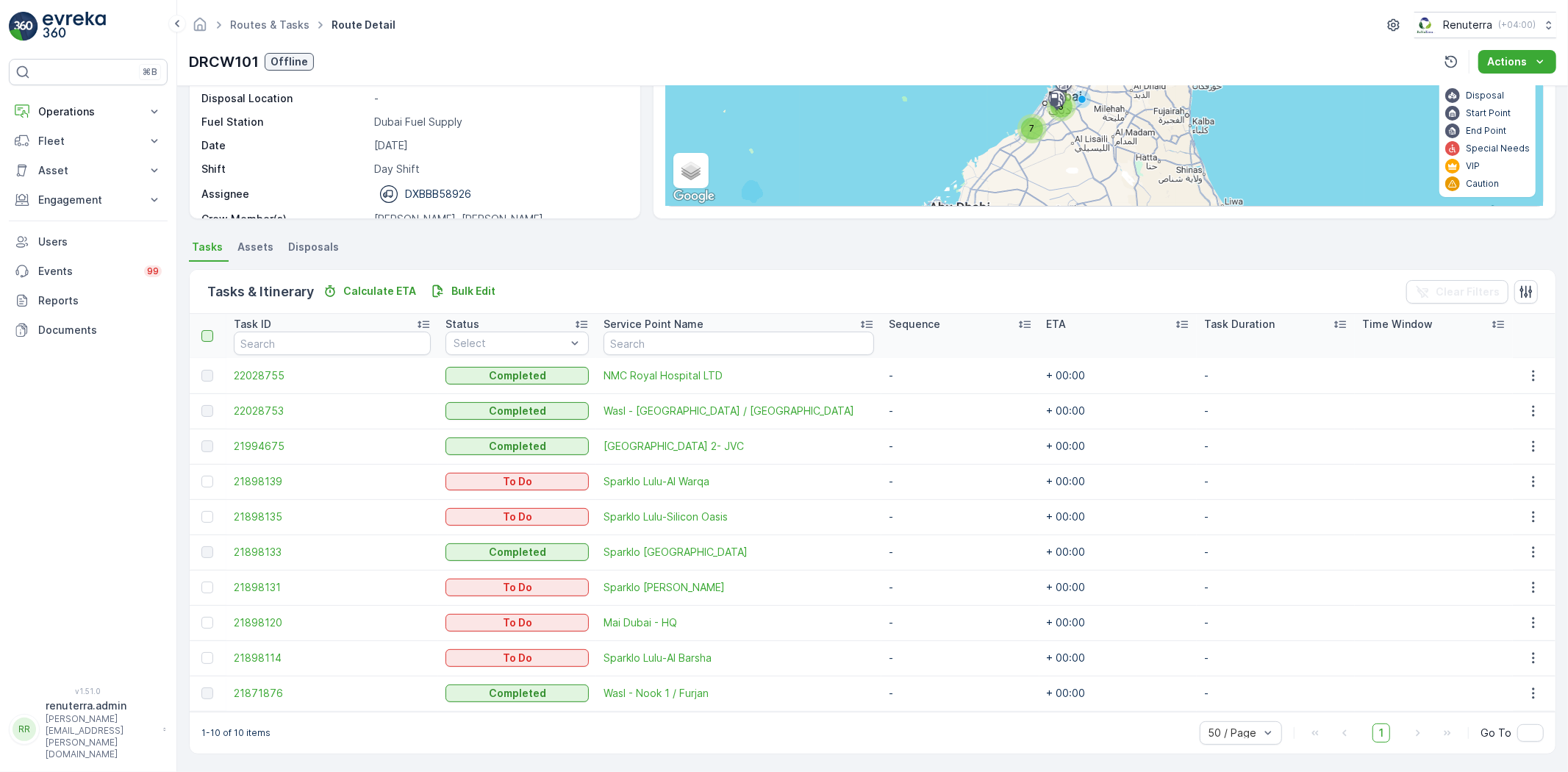
click at [205, 330] on div at bounding box center [207, 335] width 12 height 12
click at [210, 330] on input "checkbox" at bounding box center [210, 330] width 0 height 0
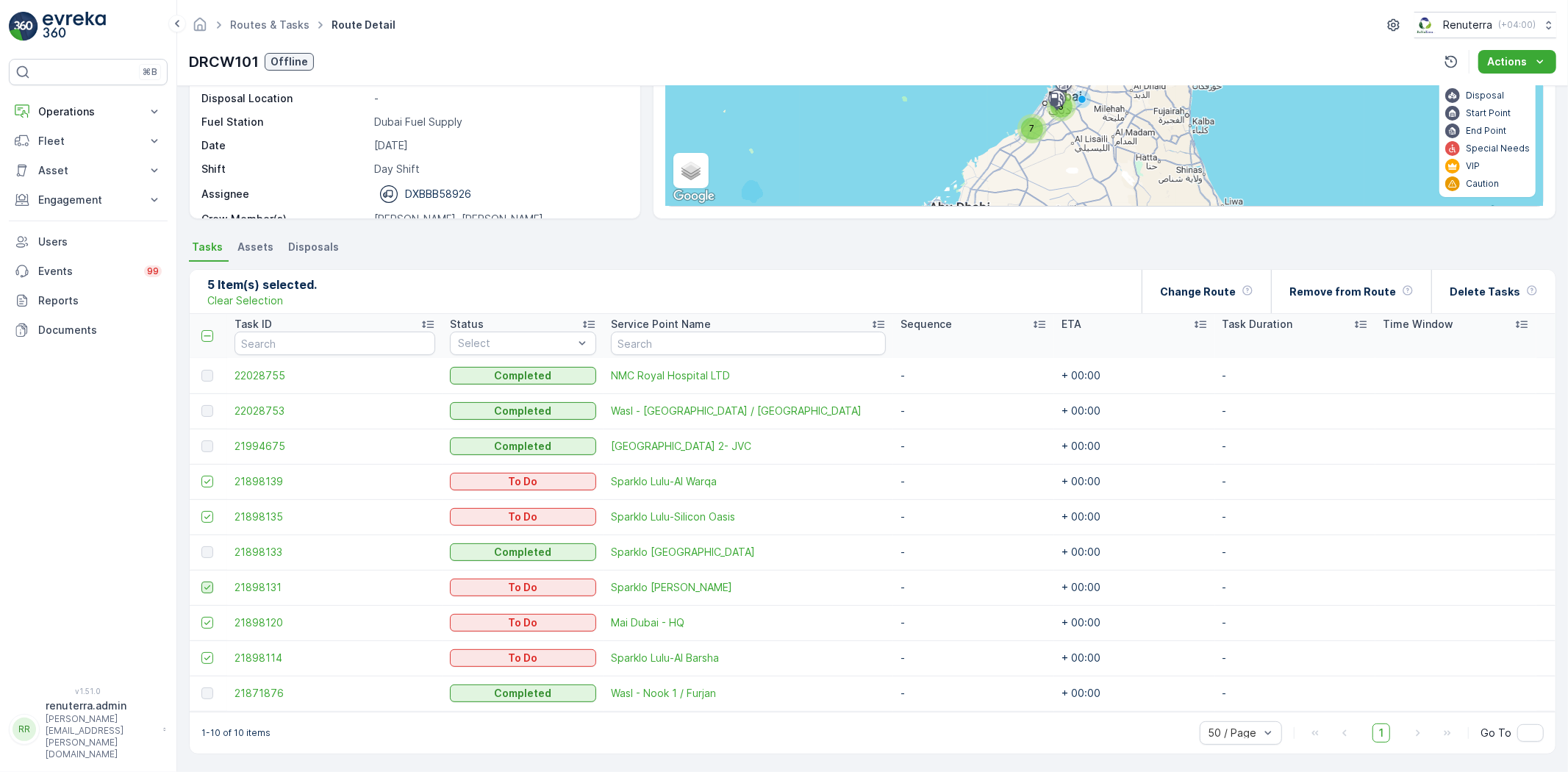
click at [208, 582] on icon at bounding box center [207, 587] width 10 height 10
click at [201, 581] on input "checkbox" at bounding box center [201, 581] width 0 height 0
click at [1461, 289] on p "Delete Tasks" at bounding box center [1484, 292] width 70 height 15
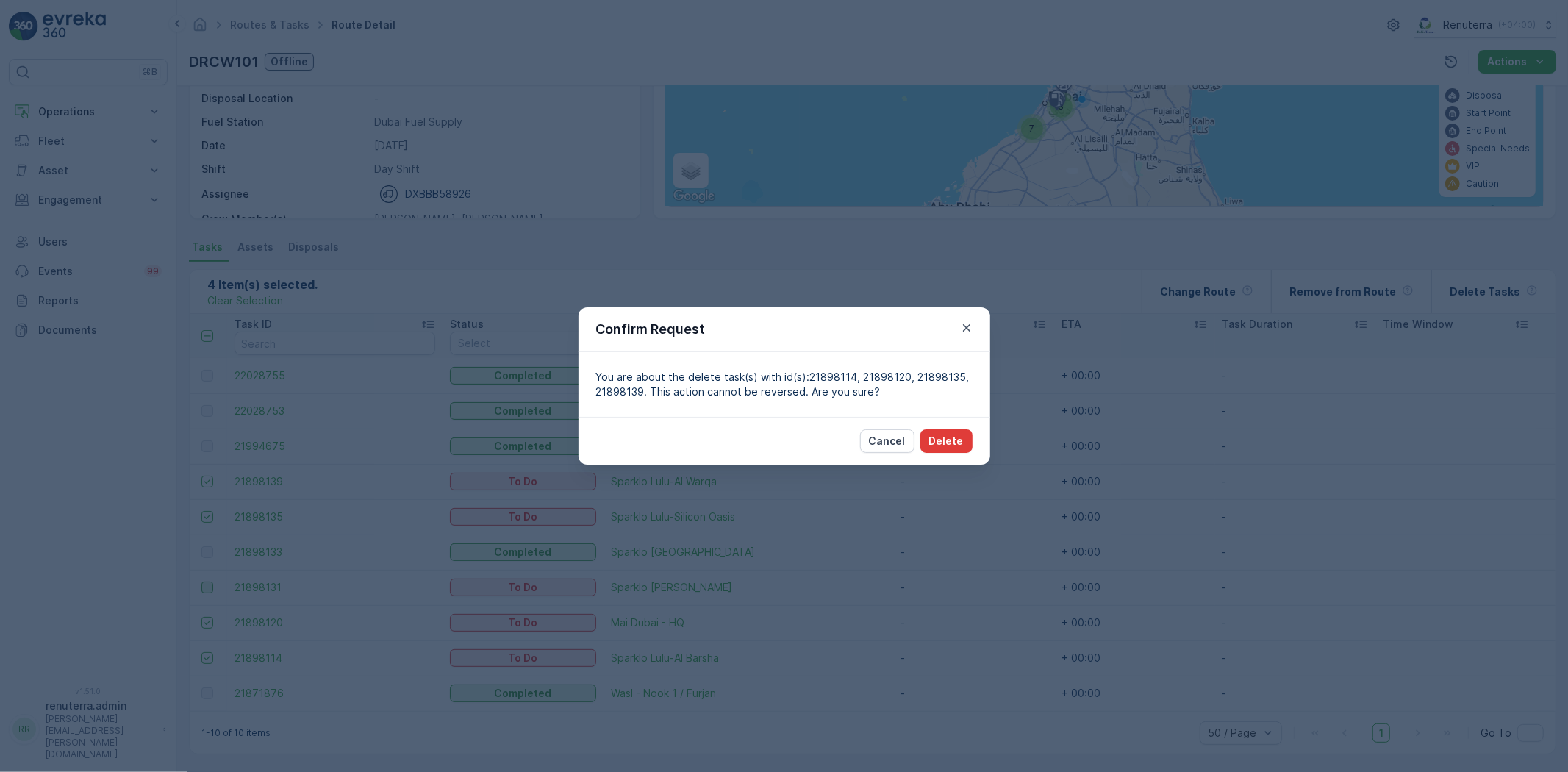
click at [948, 437] on p "Delete" at bounding box center [946, 441] width 35 height 15
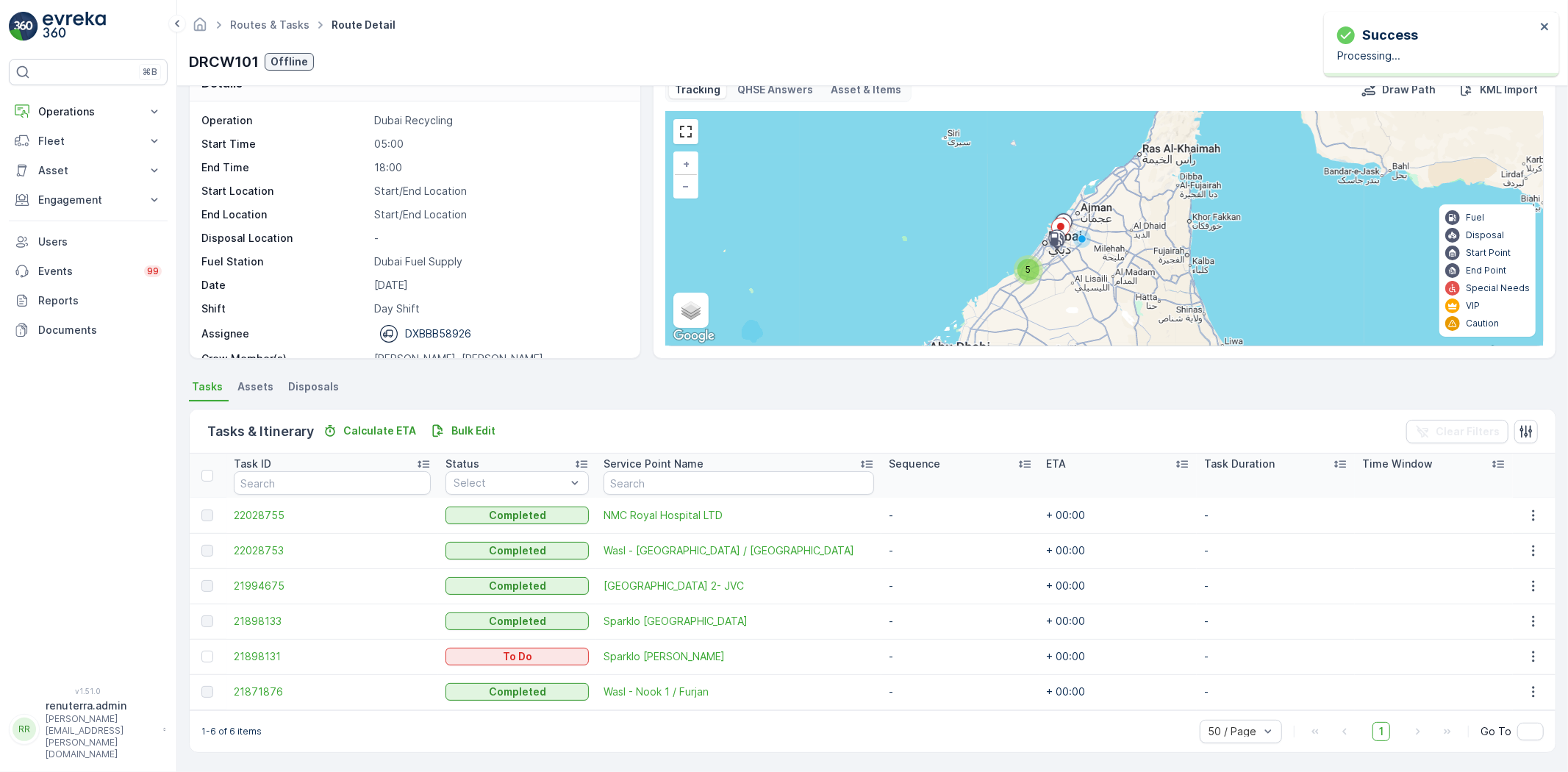
scroll to position [32, 0]
click at [201, 659] on div at bounding box center [209, 656] width 15 height 12
click at [201, 651] on input "checkbox" at bounding box center [201, 651] width 0 height 0
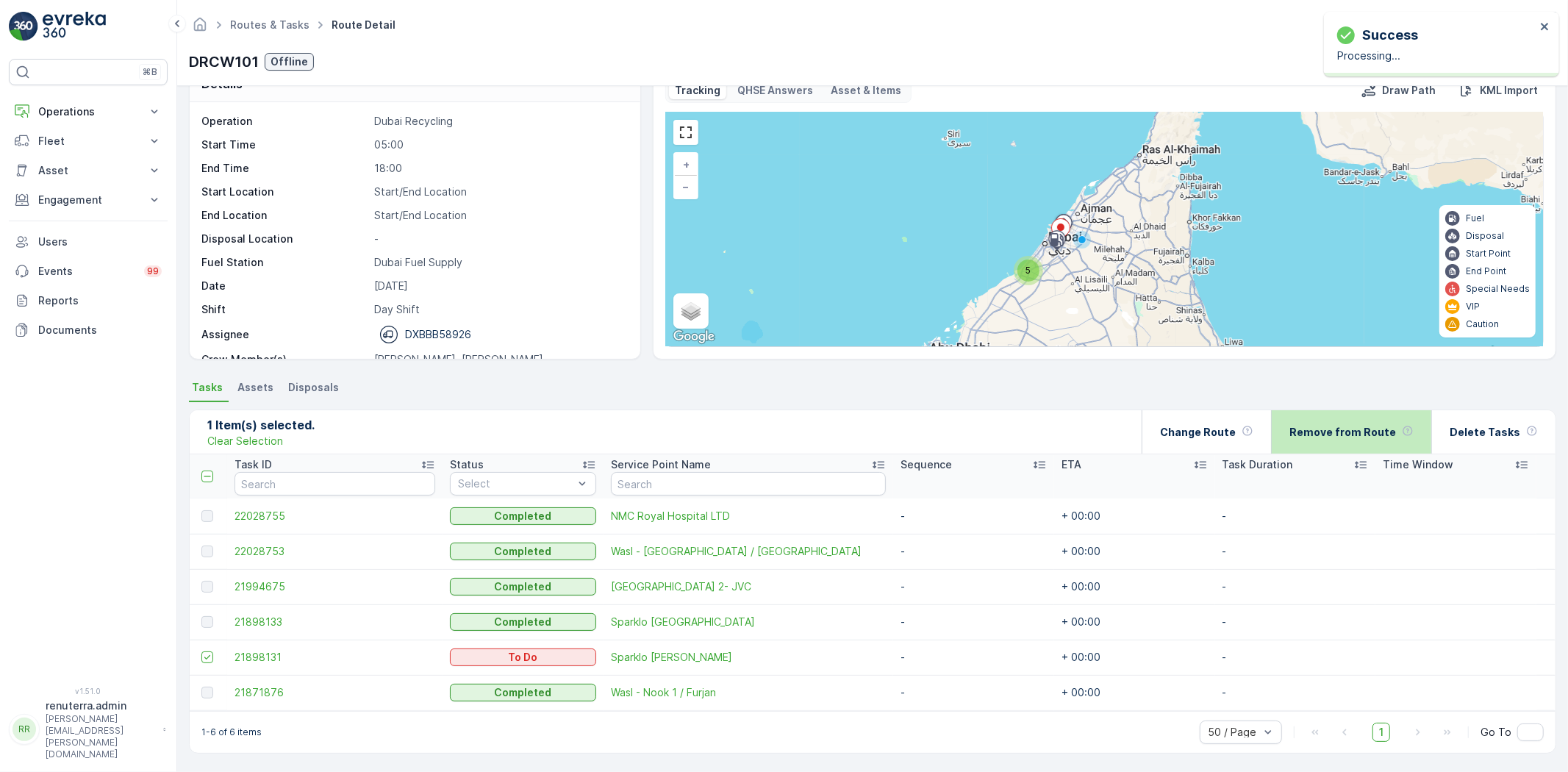
click at [1361, 416] on div "Remove from Route" at bounding box center [1351, 432] width 124 height 43
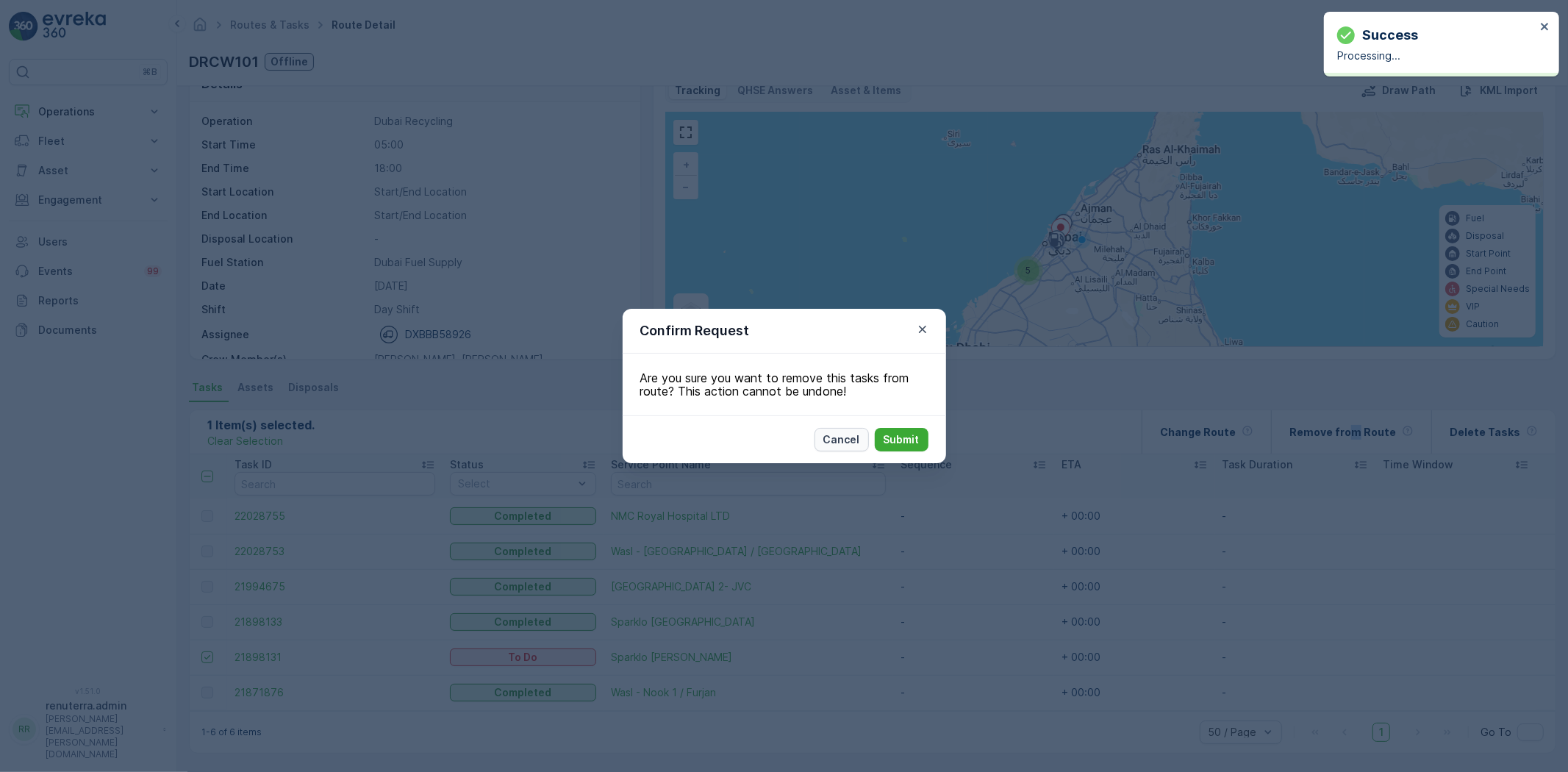
click at [861, 445] on button "Cancel" at bounding box center [842, 439] width 54 height 23
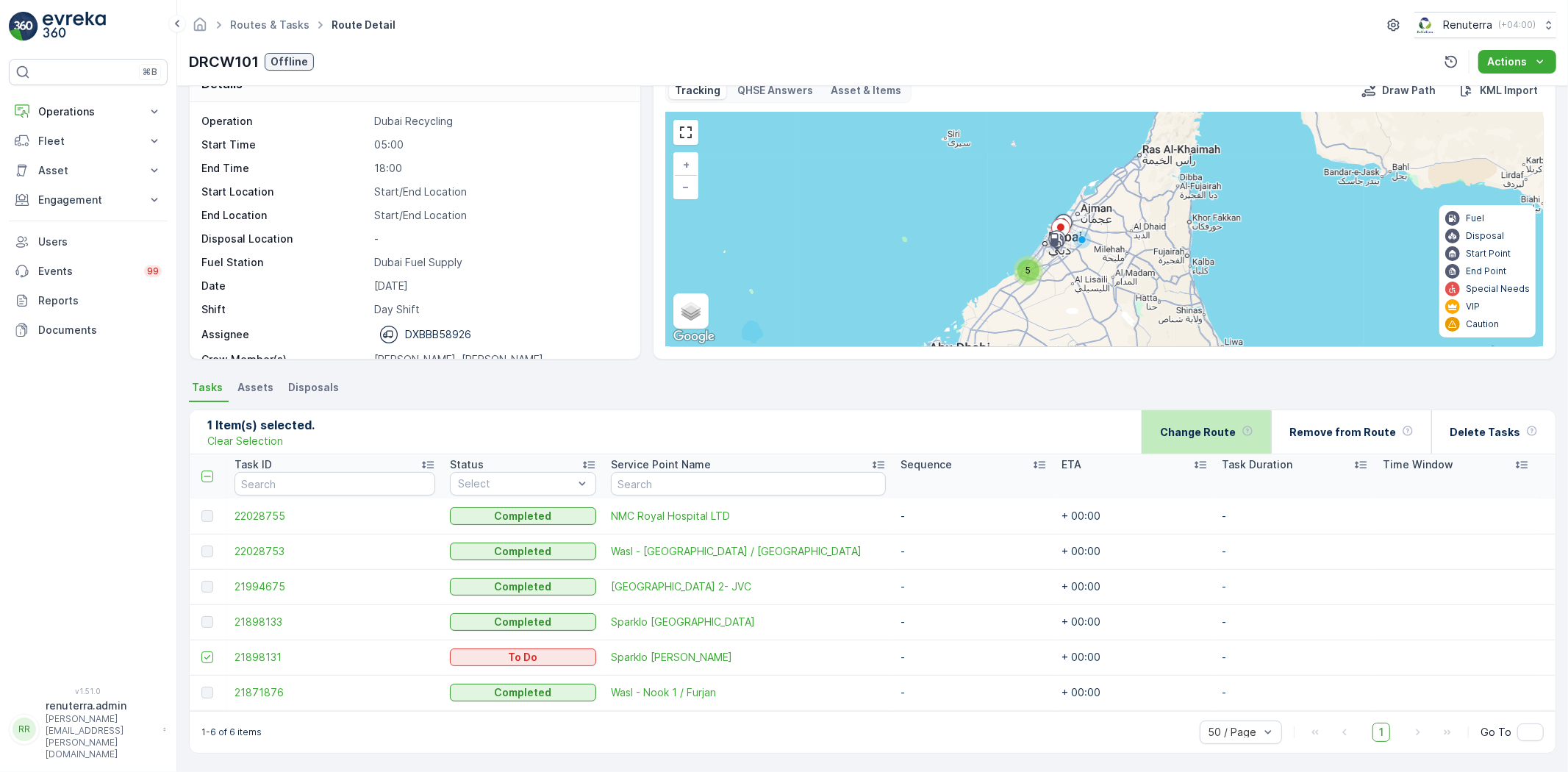
click at [1218, 448] on div "Change Route" at bounding box center [1206, 432] width 93 height 43
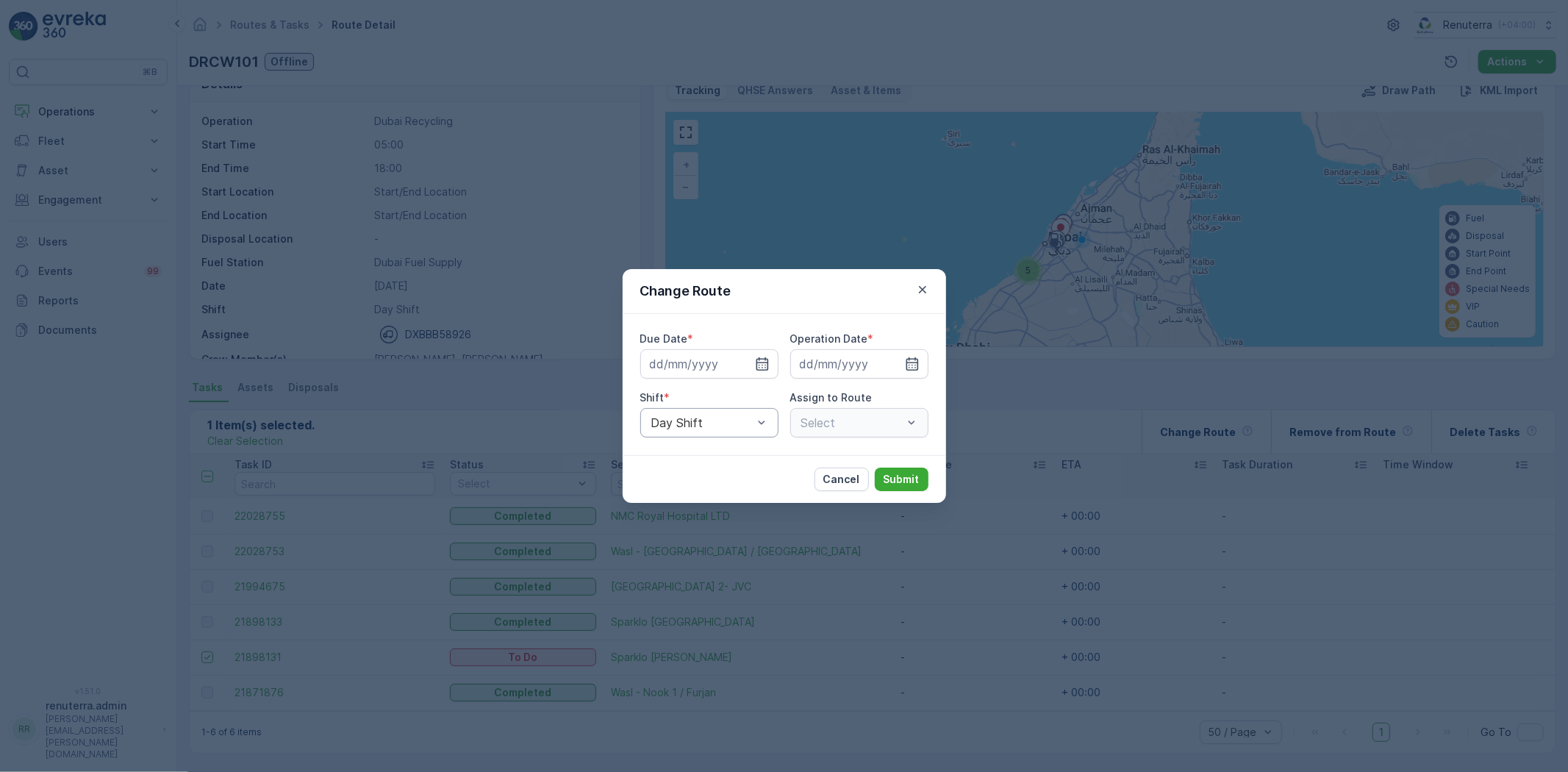
type input "[DATE]"
drag, startPoint x: 750, startPoint y: 419, endPoint x: 701, endPoint y: 488, distance: 84.6
click at [701, 488] on span "Night Shift" at bounding box center [678, 484] width 59 height 13
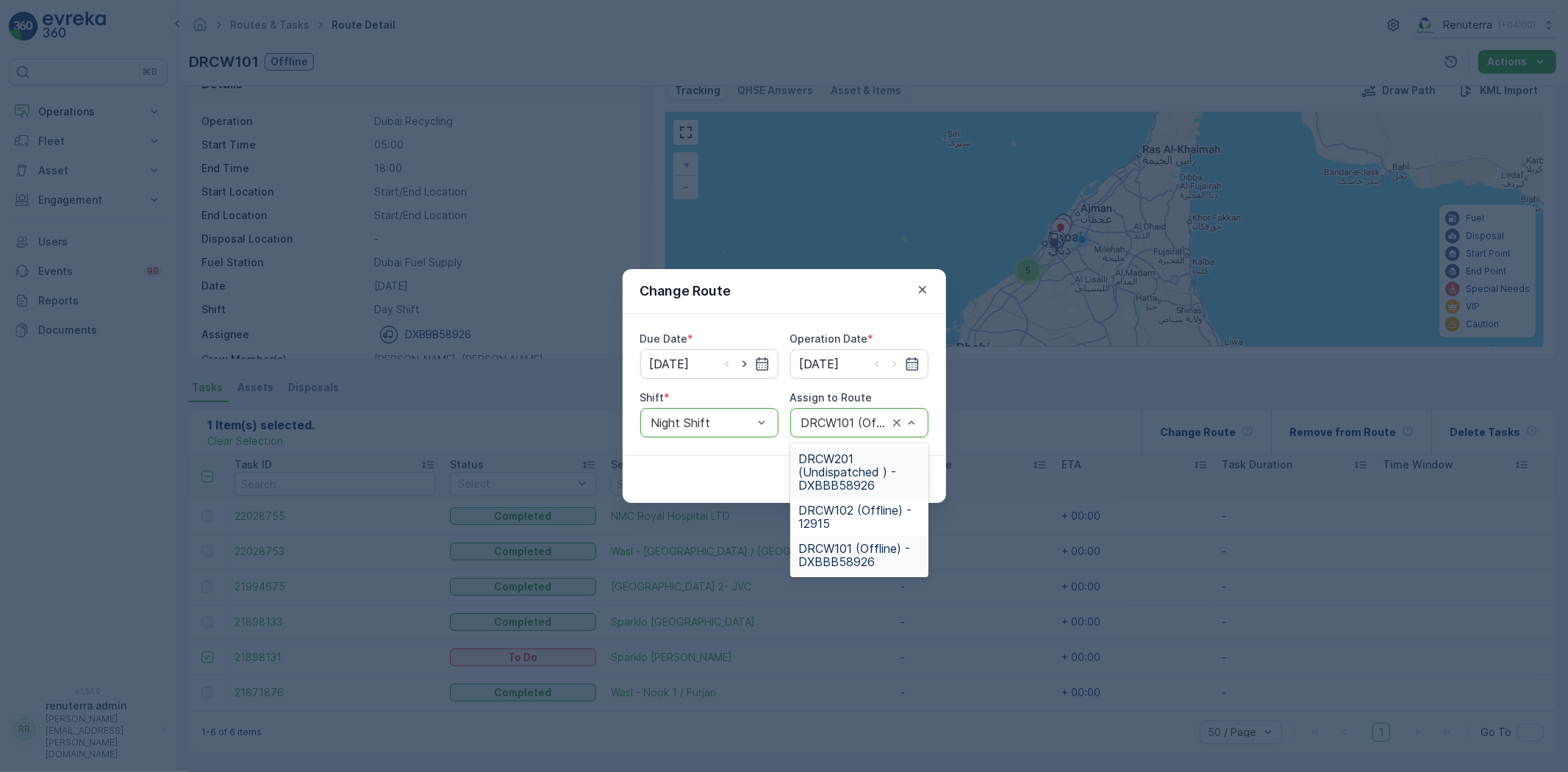
drag, startPoint x: 846, startPoint y: 473, endPoint x: 854, endPoint y: 479, distance: 10.0
click at [846, 474] on span "DRCW201 (Undispatched ) - DXBBB58926" at bounding box center [859, 471] width 120 height 39
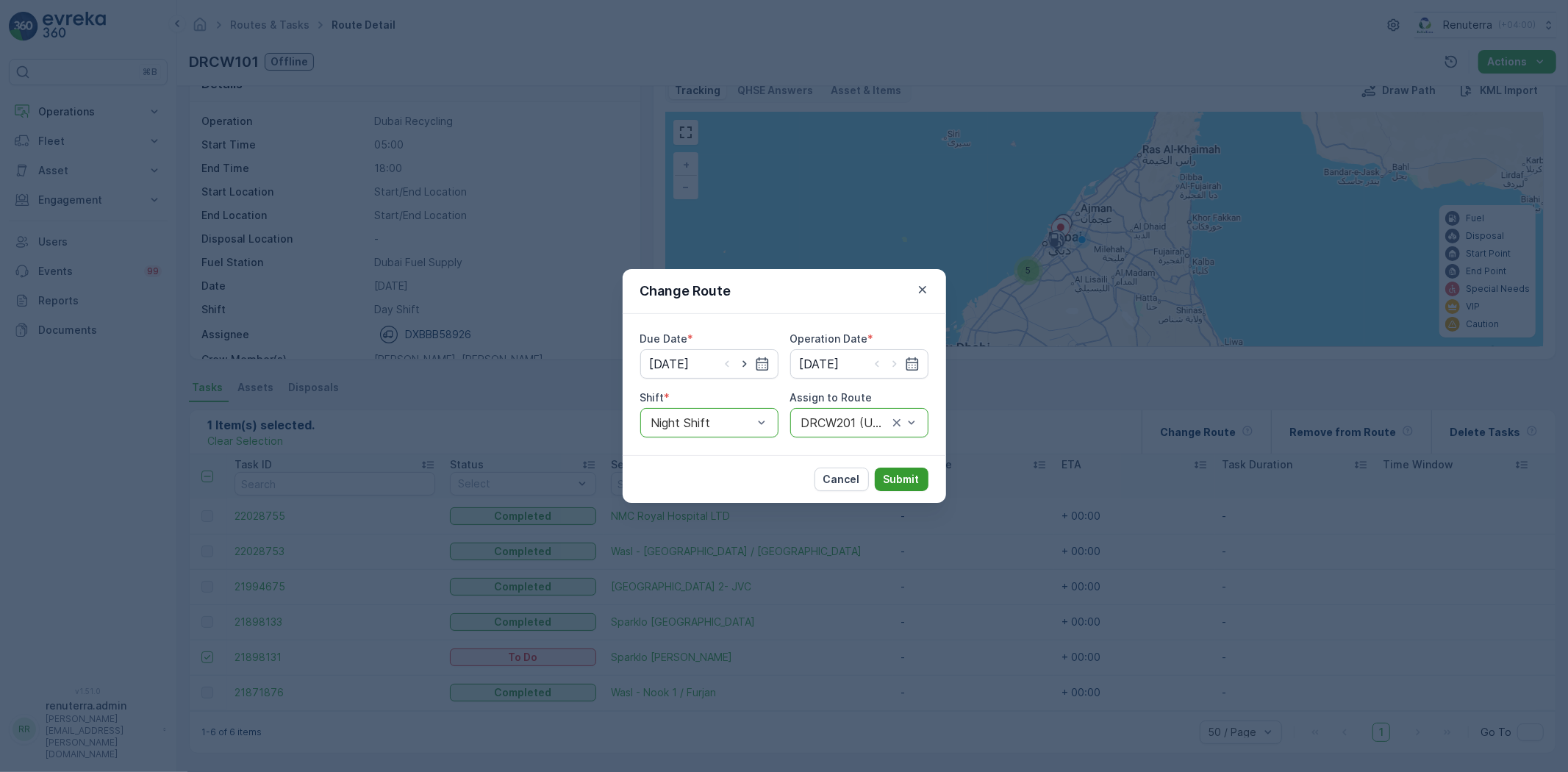
click at [894, 474] on p "Submit" at bounding box center [901, 479] width 36 height 15
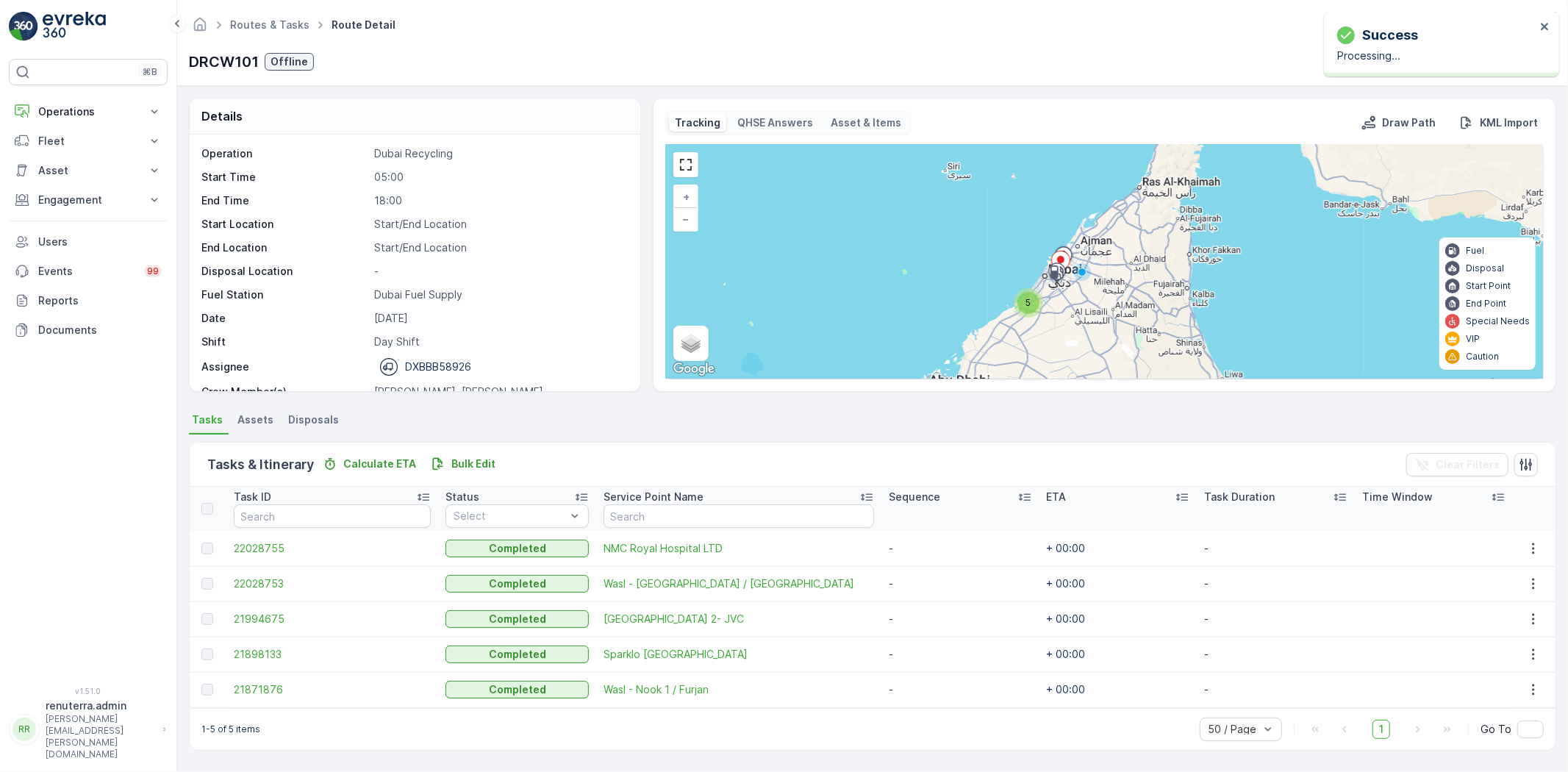
scroll to position [0, 0]
click at [252, 29] on link "Routes & Tasks" at bounding box center [270, 24] width 79 height 12
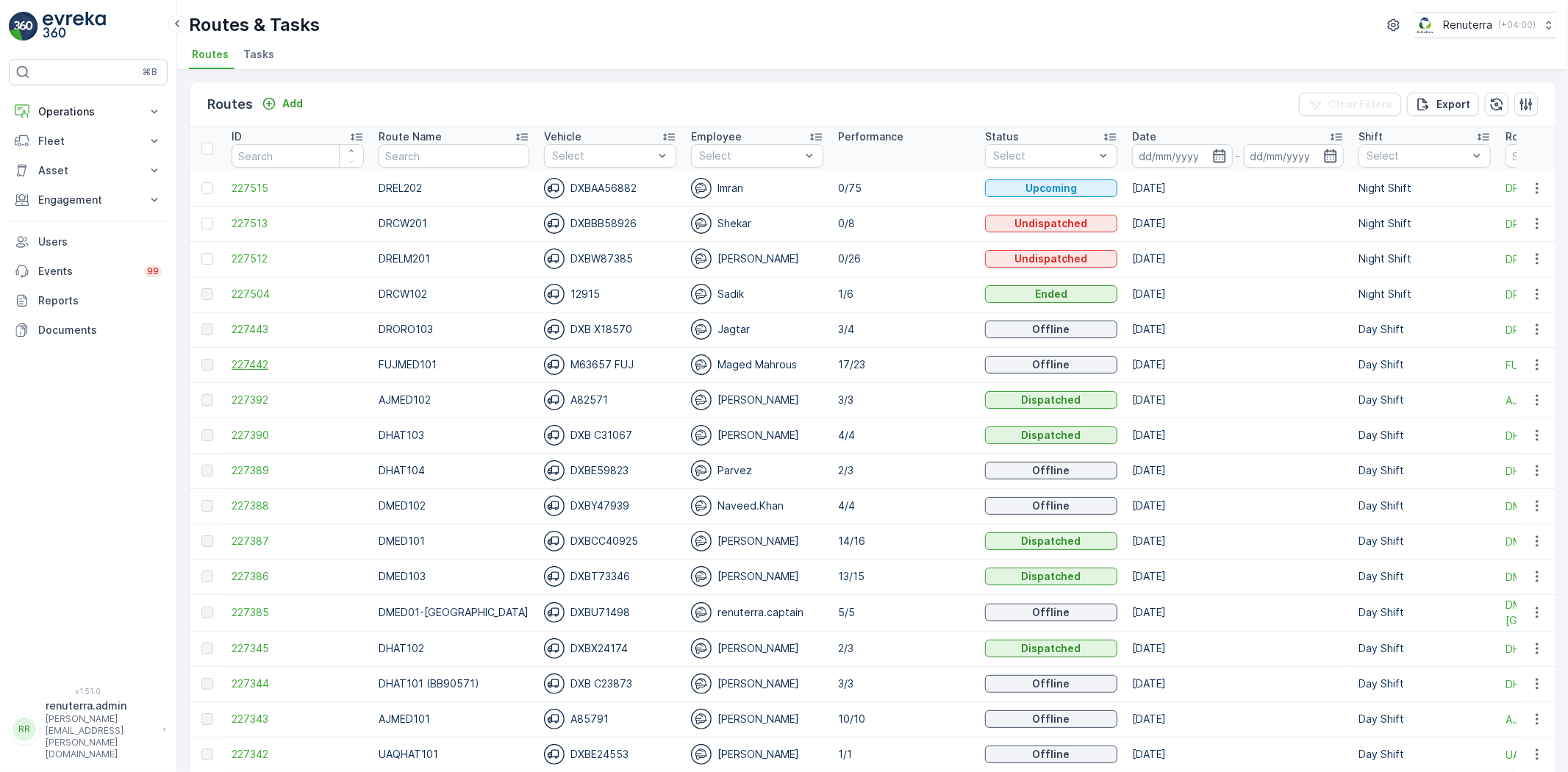
click at [289, 363] on span "227442" at bounding box center [297, 364] width 132 height 15
click at [1182, 159] on input at bounding box center [1182, 155] width 101 height 23
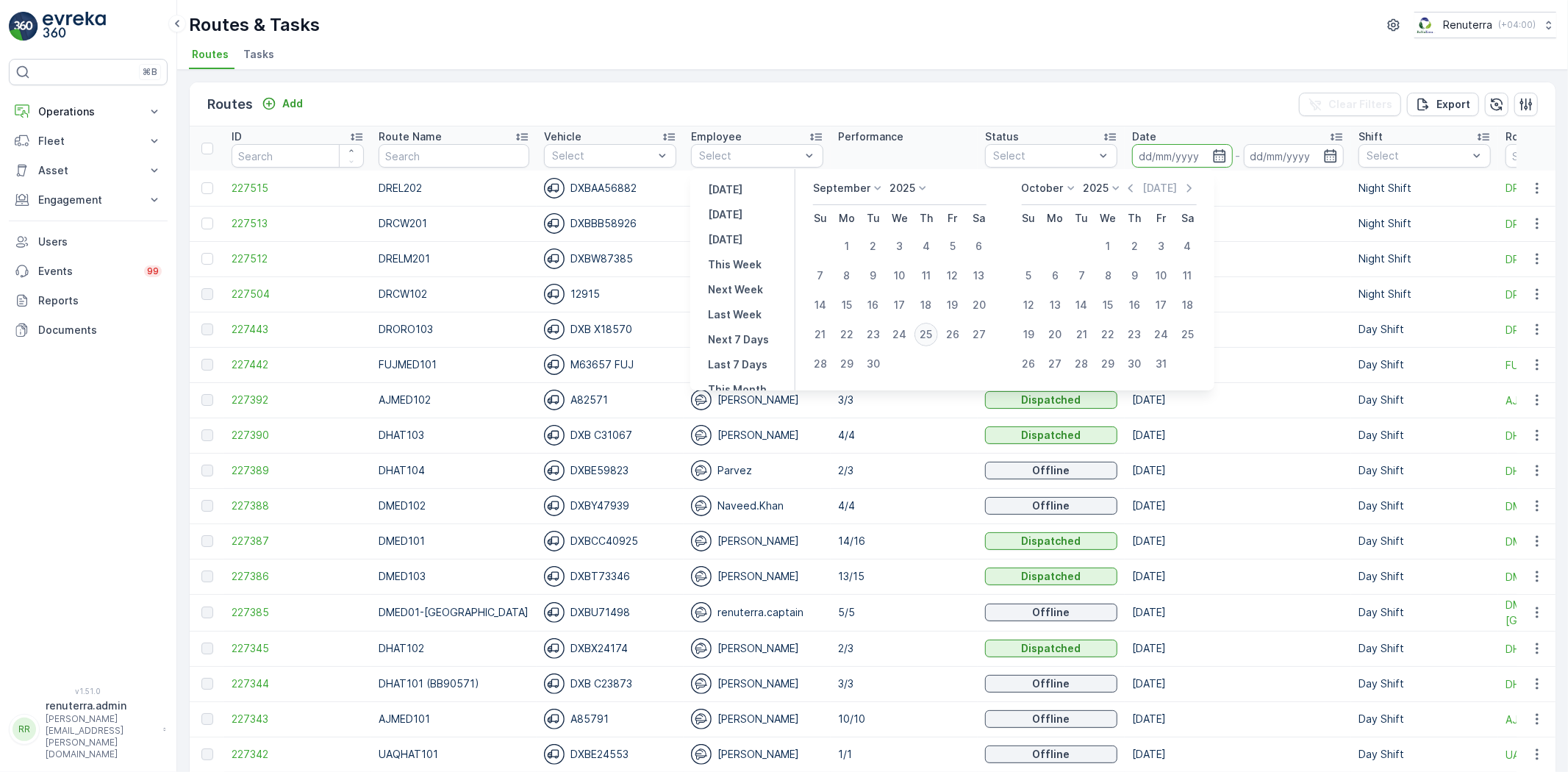
drag, startPoint x: 914, startPoint y: 341, endPoint x: 929, endPoint y: 336, distance: 15.8
click at [924, 339] on td "25" at bounding box center [926, 333] width 26 height 29
click at [929, 336] on div "25" at bounding box center [925, 333] width 23 height 23
type input "[DATE]"
click at [929, 336] on div "25" at bounding box center [925, 333] width 23 height 23
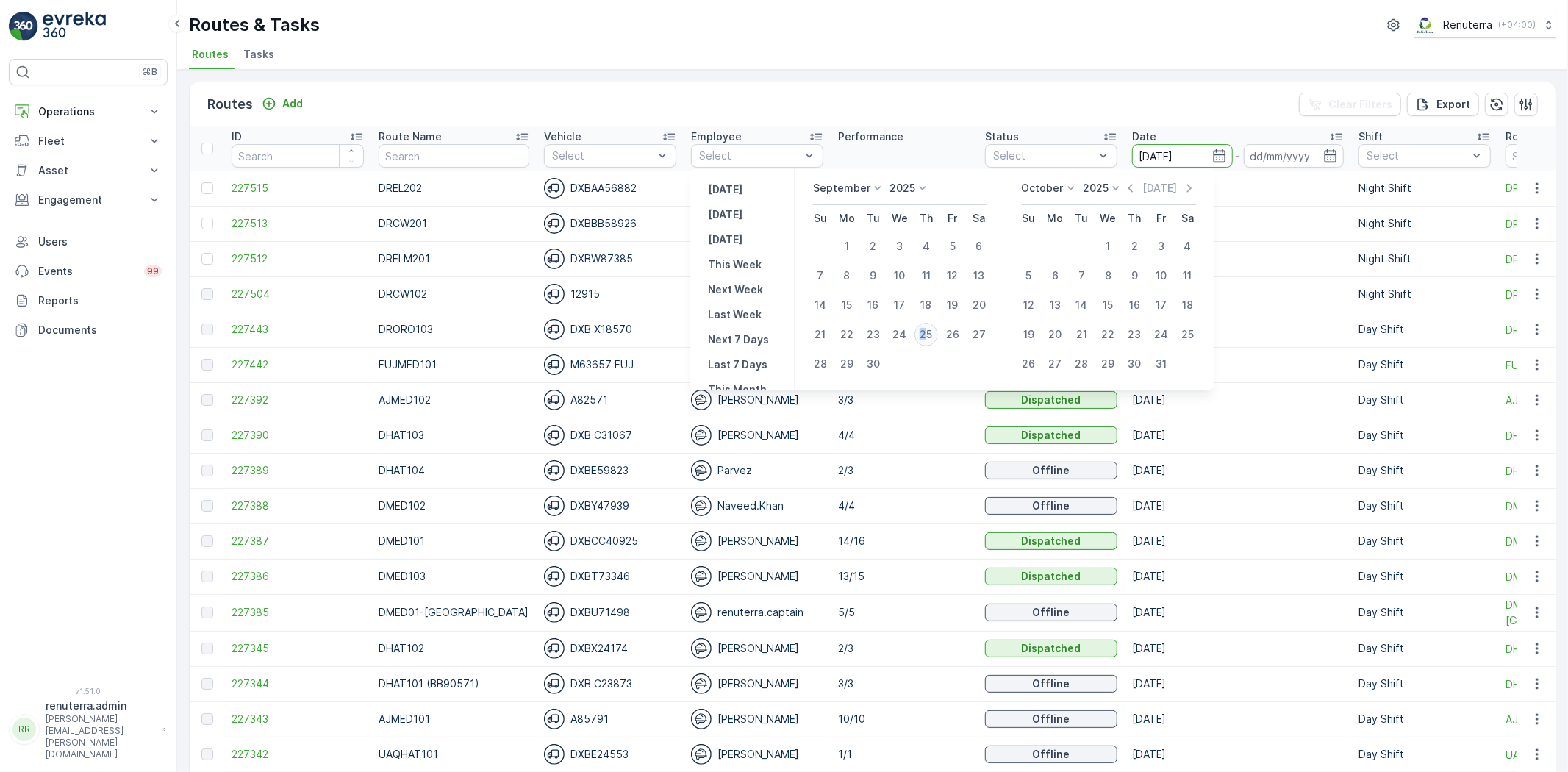
type input "[DATE]"
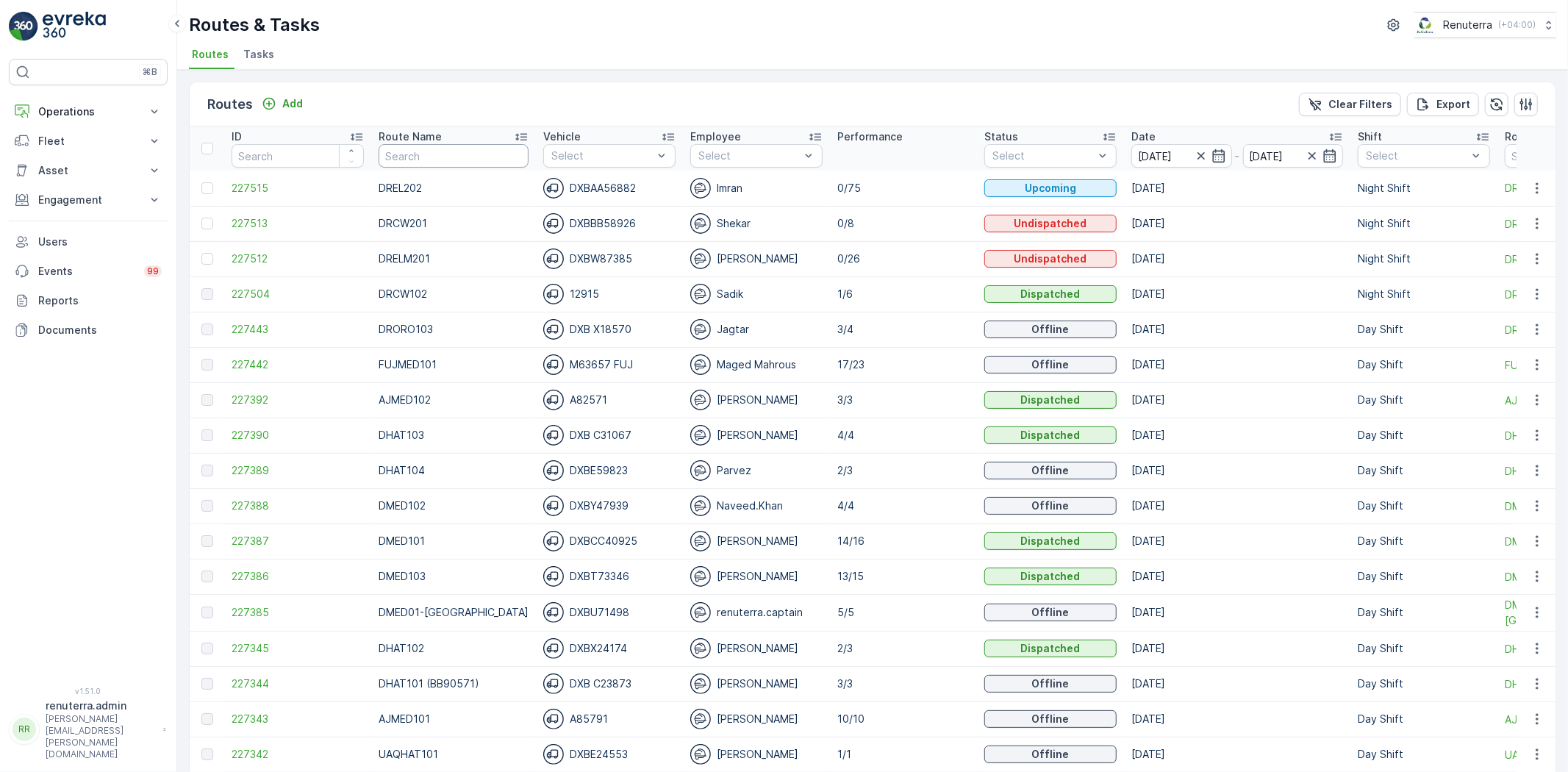
click at [427, 155] on input "text" at bounding box center [454, 155] width 150 height 23
click at [285, 100] on p "Add" at bounding box center [292, 103] width 21 height 15
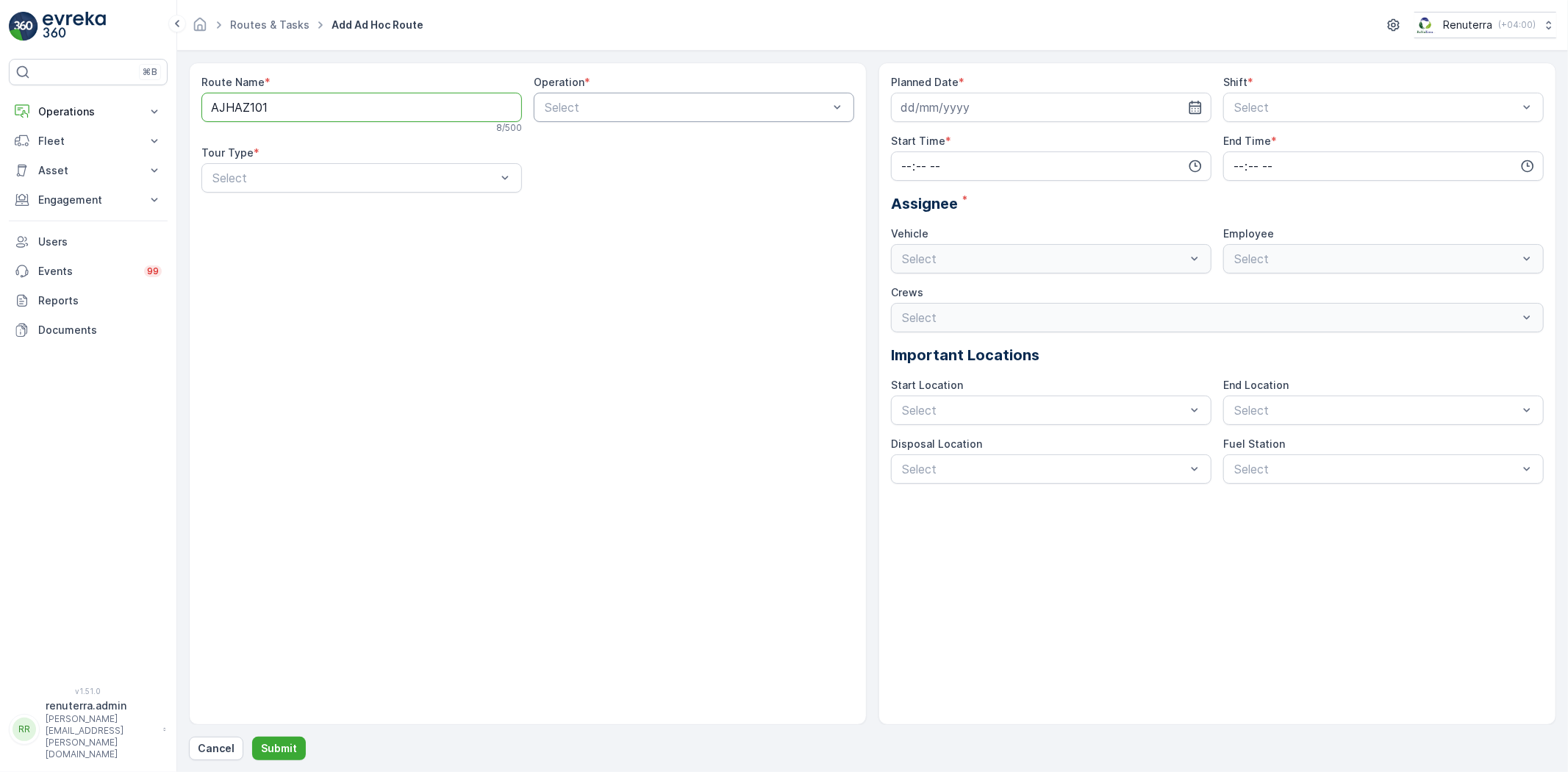
type Name "AJHAZ101"
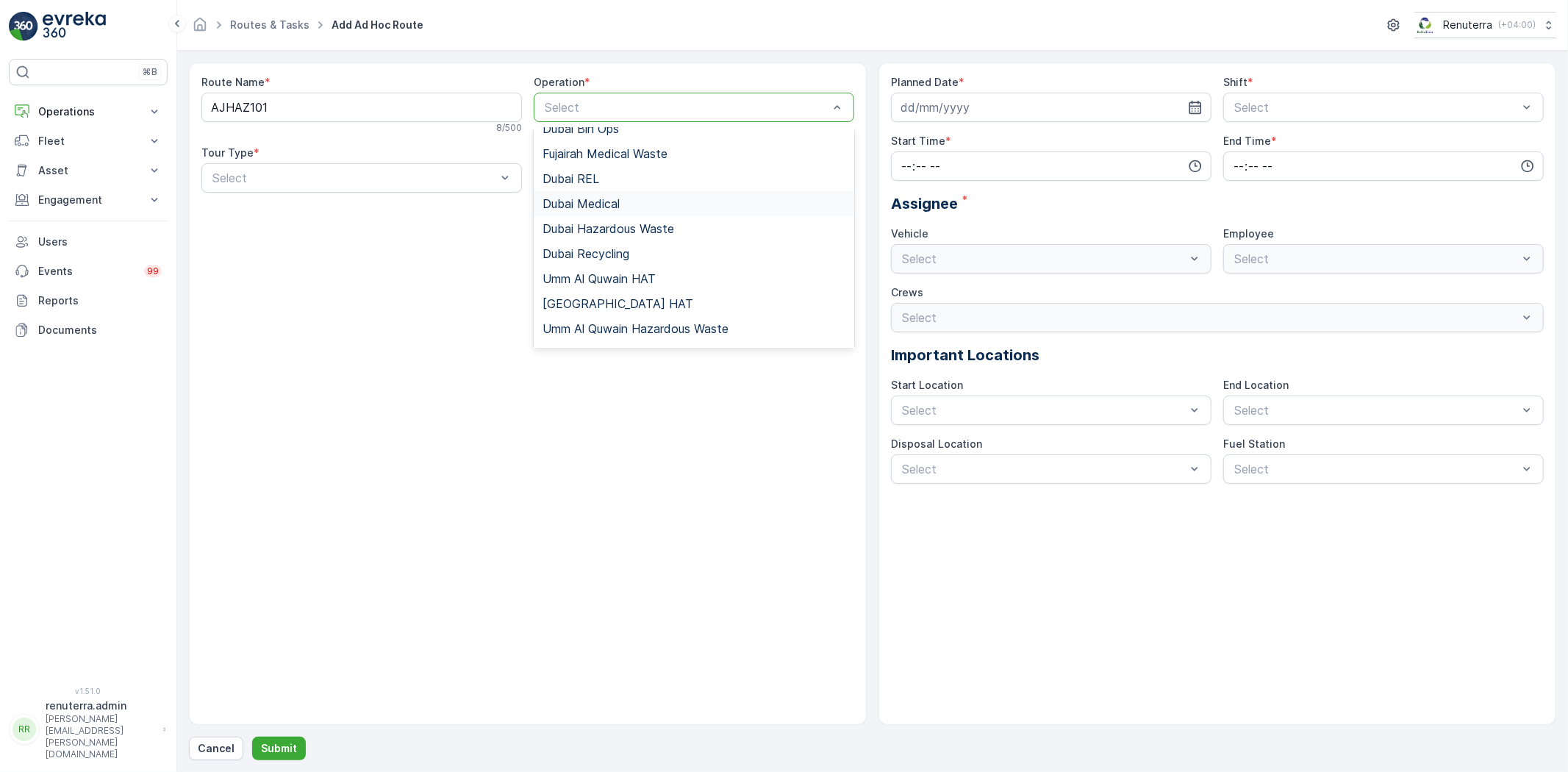
scroll to position [184, 0]
click at [647, 304] on span "[PERSON_NAME] Waste" at bounding box center [611, 309] width 137 height 13
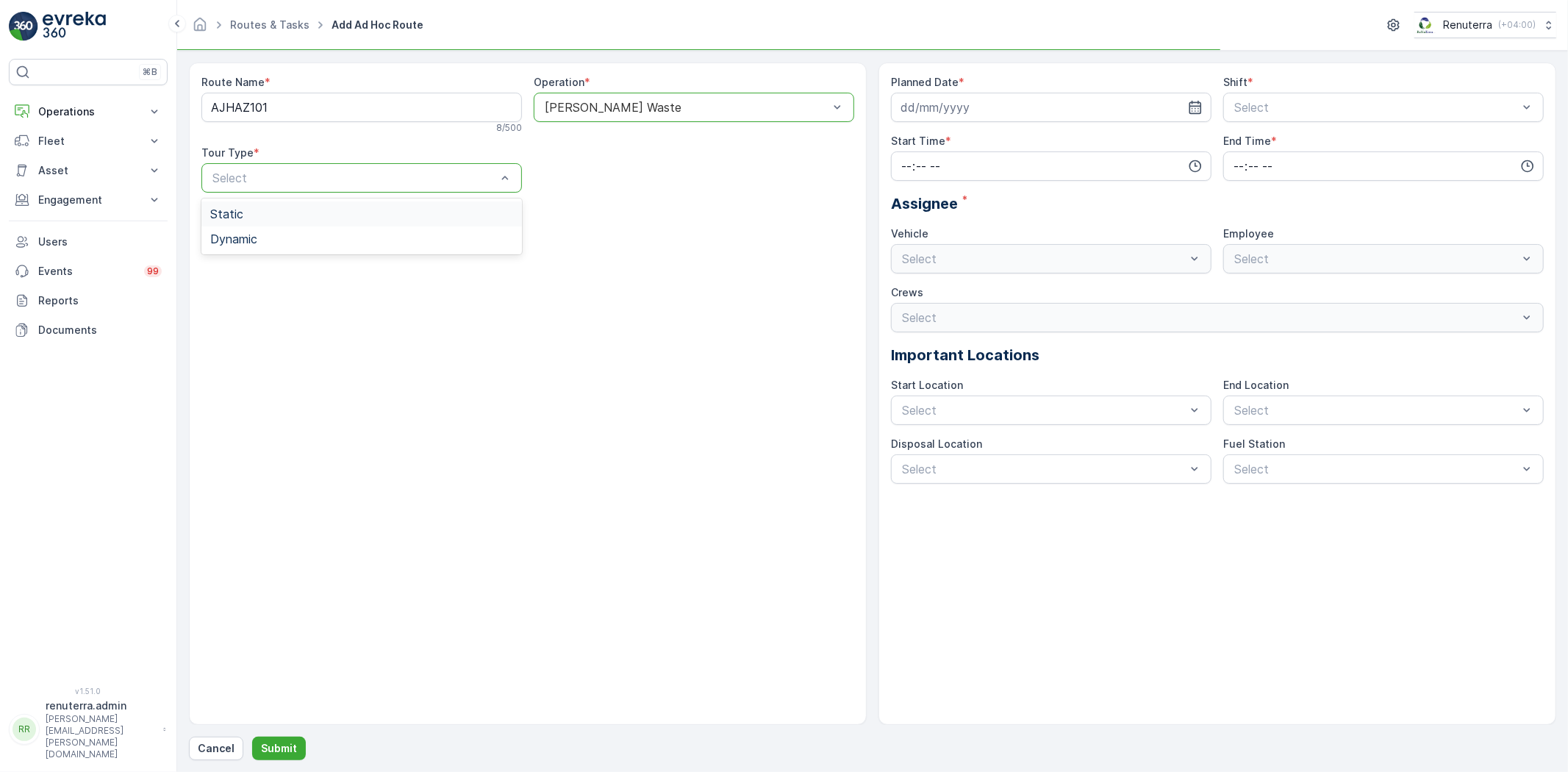
click at [353, 189] on div "Select" at bounding box center [361, 178] width 320 height 29
click at [336, 240] on div "Dynamic" at bounding box center [362, 239] width 303 height 13
drag, startPoint x: 975, startPoint y: 109, endPoint x: 974, endPoint y: 120, distance: 11.0
click at [975, 108] on input at bounding box center [1050, 107] width 320 height 29
click at [1011, 280] on button "25" at bounding box center [1021, 289] width 26 height 26
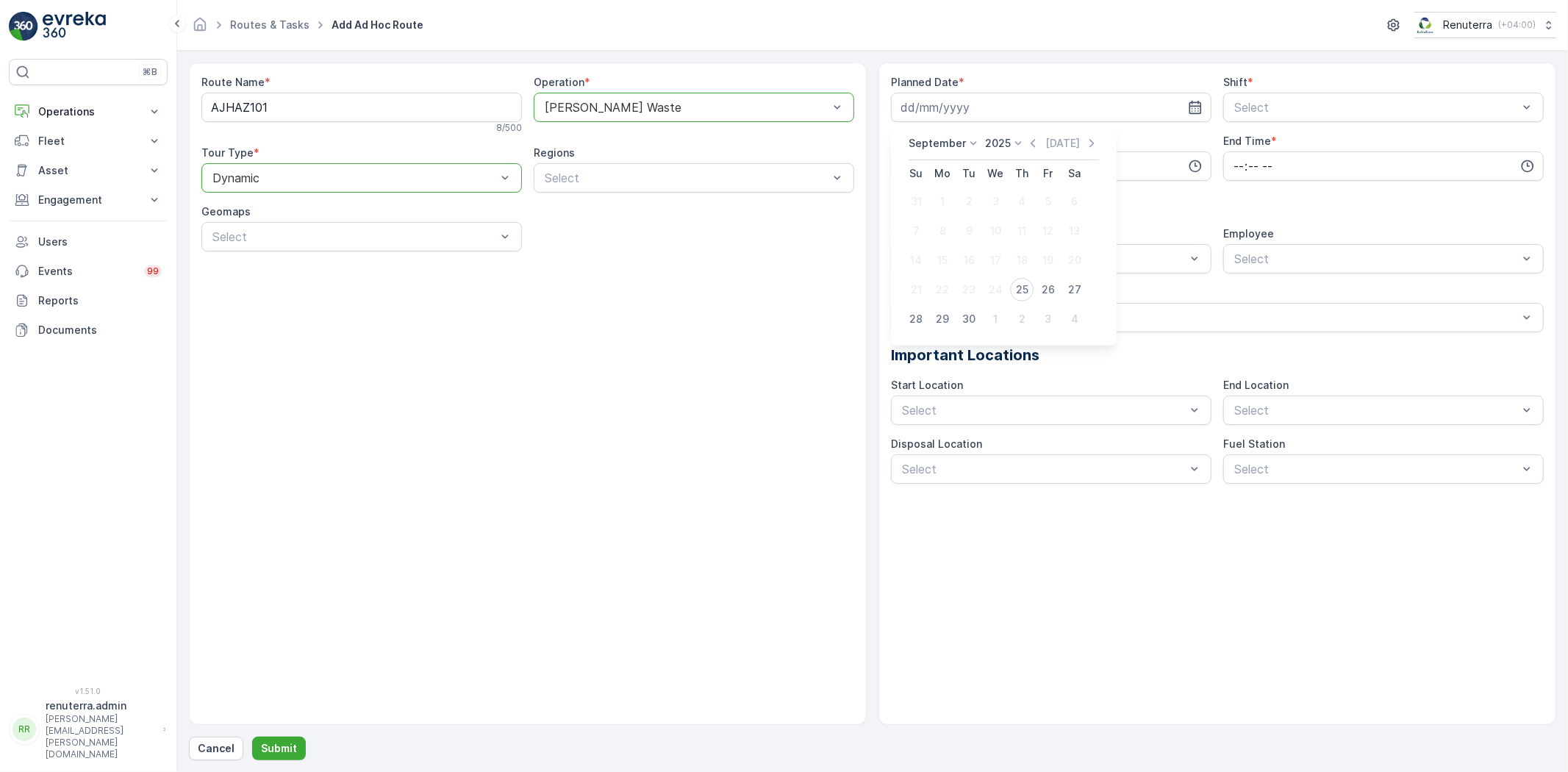
type input "[DATE]"
click at [1251, 107] on div at bounding box center [1375, 107] width 287 height 13
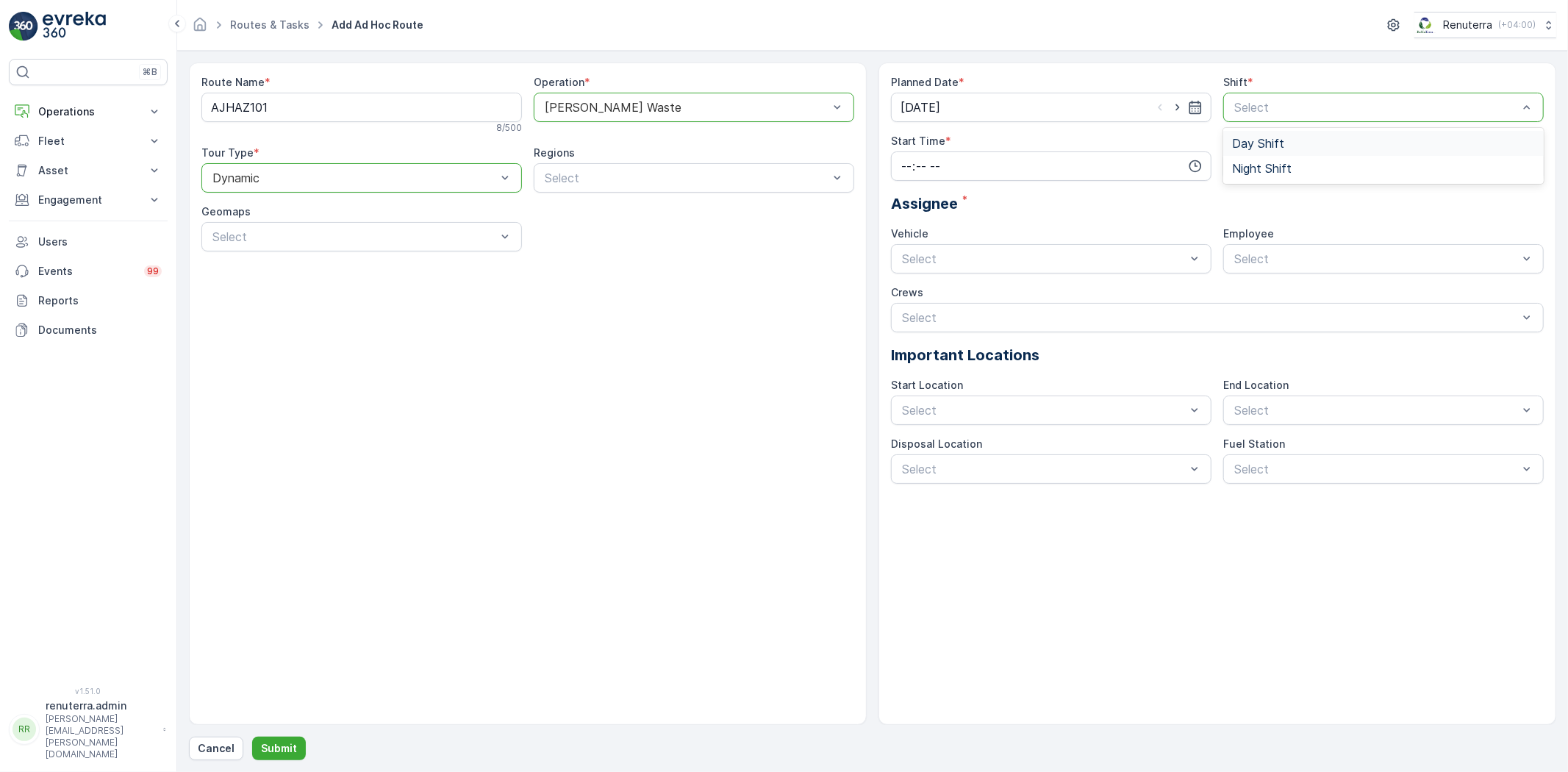
click at [1261, 134] on div "Day Shift" at bounding box center [1383, 143] width 320 height 25
click at [1023, 161] on input "time" at bounding box center [1050, 165] width 320 height 29
drag, startPoint x: 906, startPoint y: 215, endPoint x: 1024, endPoint y: 215, distance: 118.0
click at [907, 215] on span "18" at bounding box center [906, 212] width 12 height 15
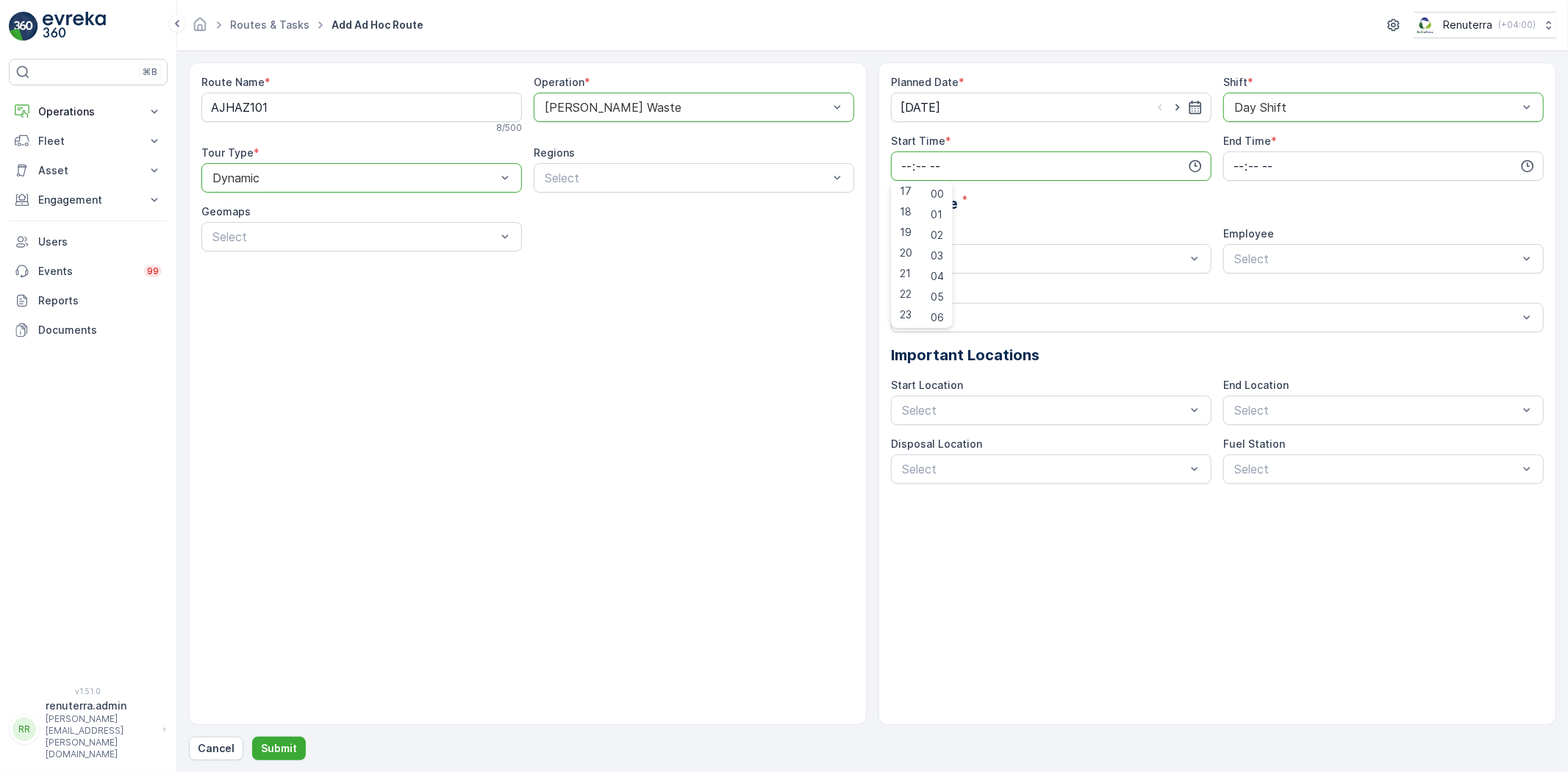
type input "18:00"
click at [1279, 184] on div "Planned Date * 25.09.2025 Shift * option Day Shift, selected. Day Shift Start T…" at bounding box center [1217, 279] width 653 height 409
click at [1266, 171] on input "time" at bounding box center [1383, 165] width 320 height 29
click at [1240, 263] on div "21" at bounding box center [1238, 273] width 25 height 21
type input "21:00"
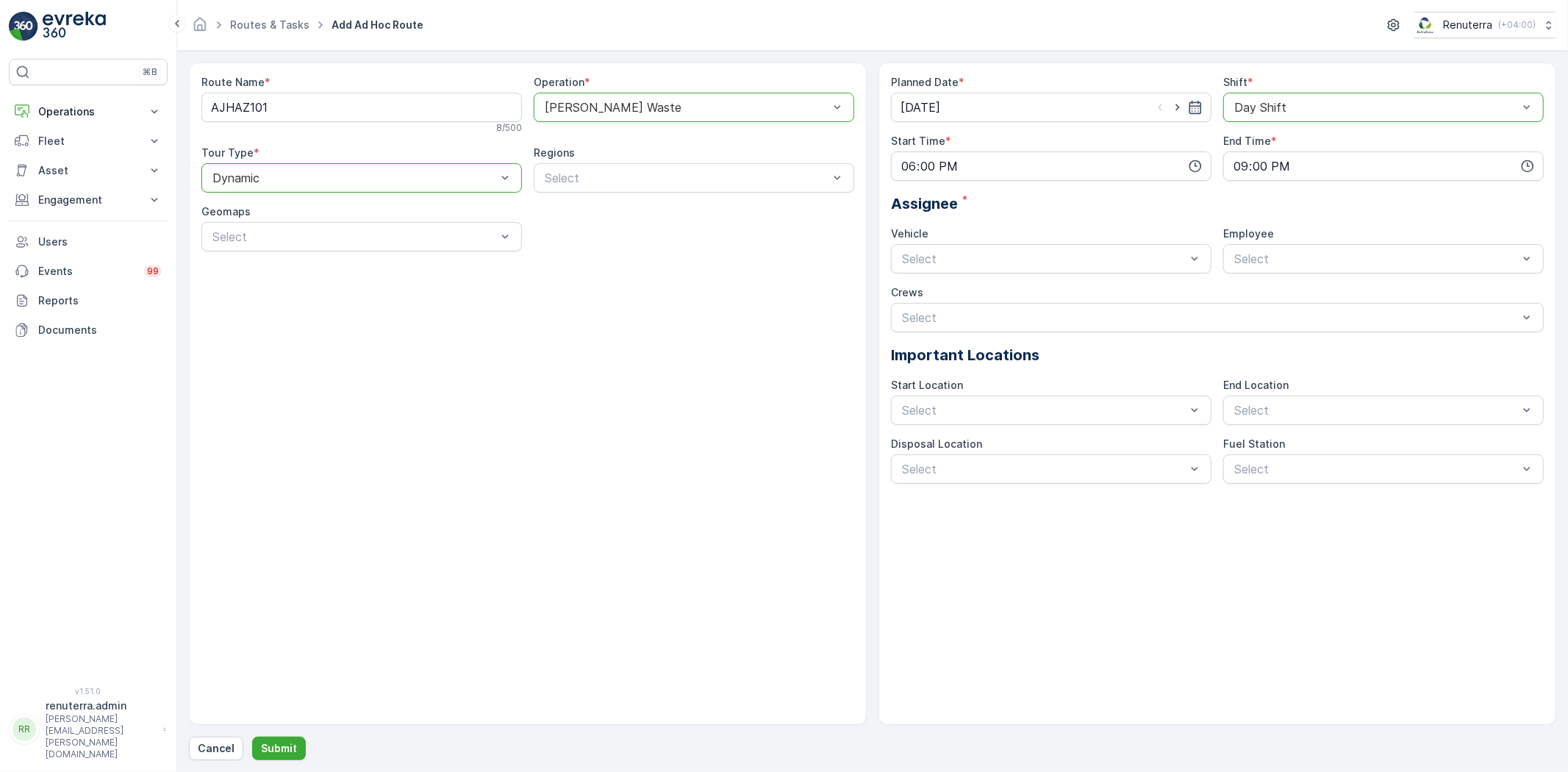
click at [946, 241] on div "Vehicle Select" at bounding box center [1050, 250] width 320 height 47
click at [931, 270] on div "Select" at bounding box center [1050, 258] width 320 height 29
click at [941, 348] on span "U73528 DXB" at bounding box center [936, 345] width 72 height 13
drag, startPoint x: 1335, startPoint y: 248, endPoint x: 1305, endPoint y: 300, distance: 60.0
click at [1335, 247] on div "Select" at bounding box center [1383, 258] width 320 height 29
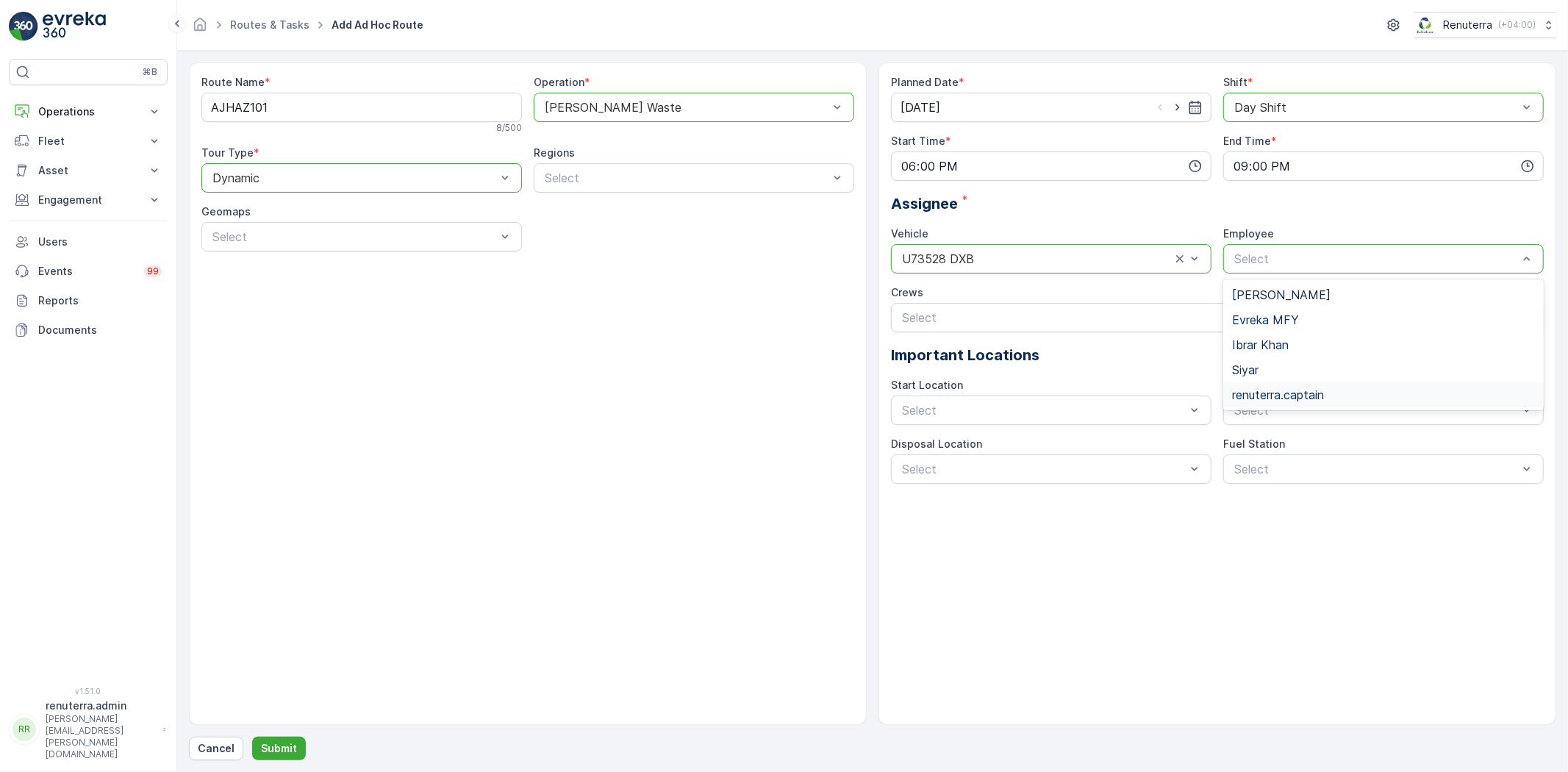
click at [1273, 394] on span "renuterra.captain" at bounding box center [1278, 394] width 92 height 13
click at [288, 757] on button "Submit" at bounding box center [278, 748] width 54 height 23
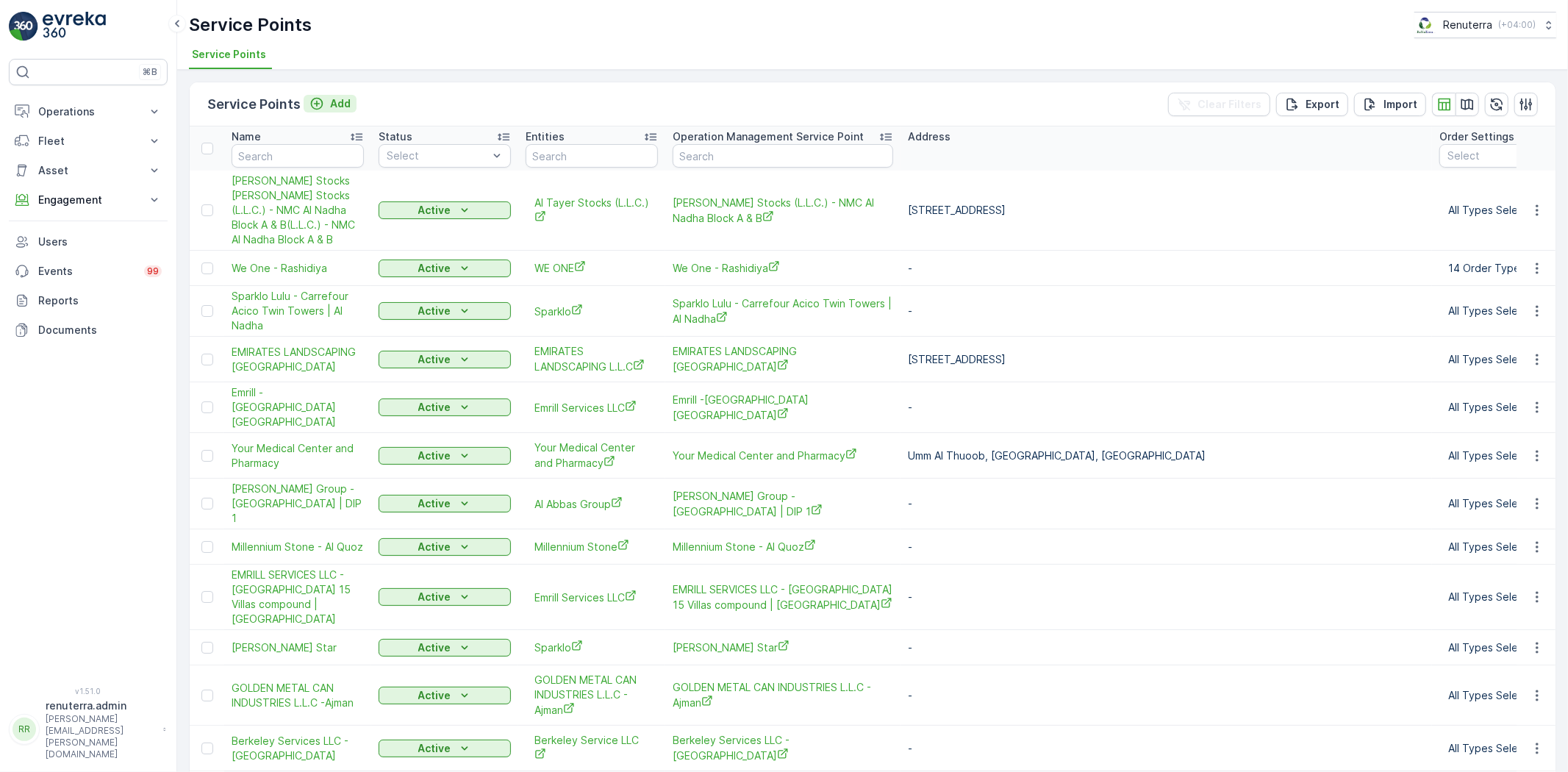
click at [330, 99] on p "Add" at bounding box center [340, 103] width 21 height 15
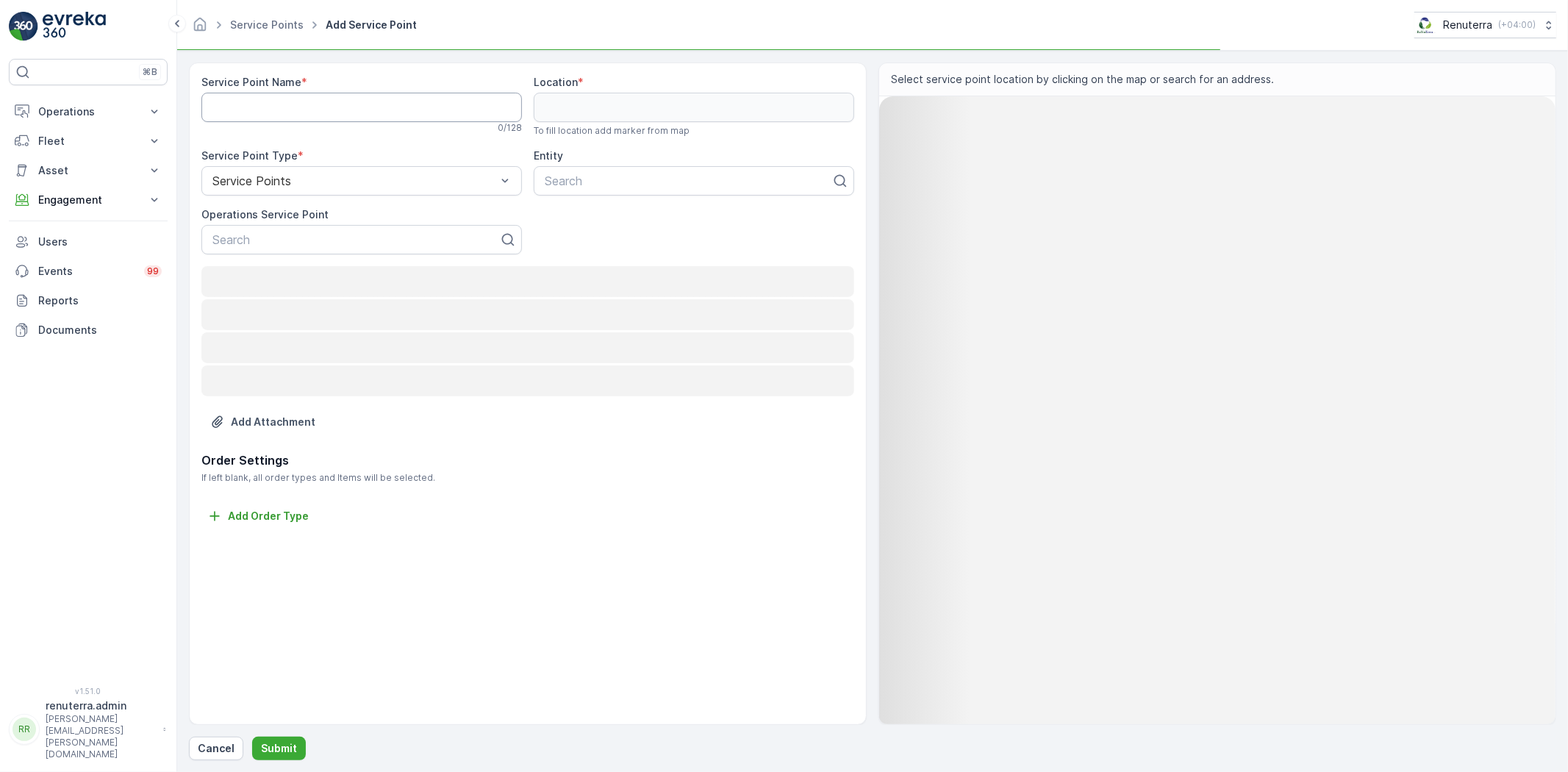
click at [313, 116] on Name "Service Point Name" at bounding box center [361, 107] width 320 height 29
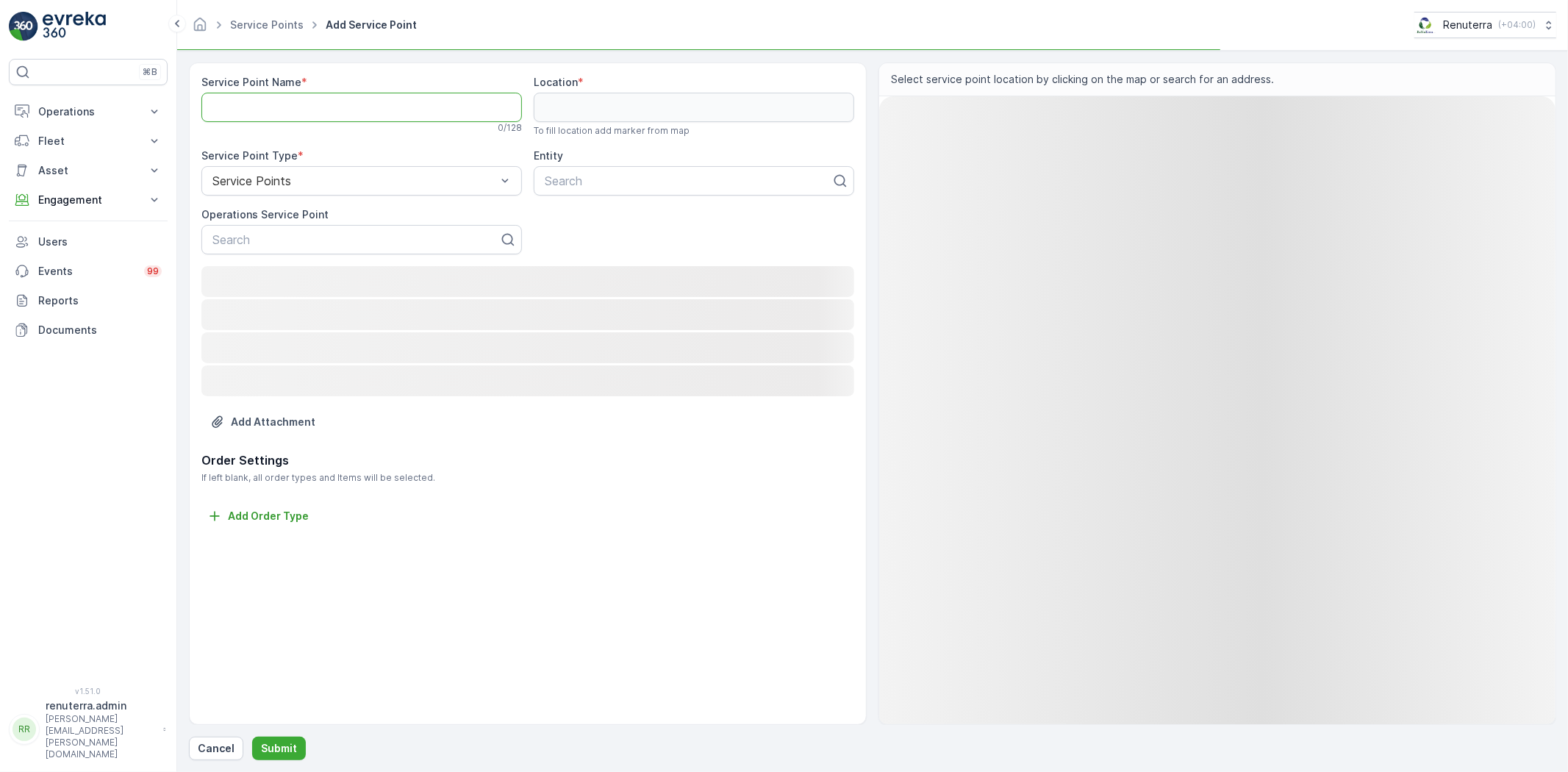
paste Name "Sparklo -[GEOGRAPHIC_DATA]"
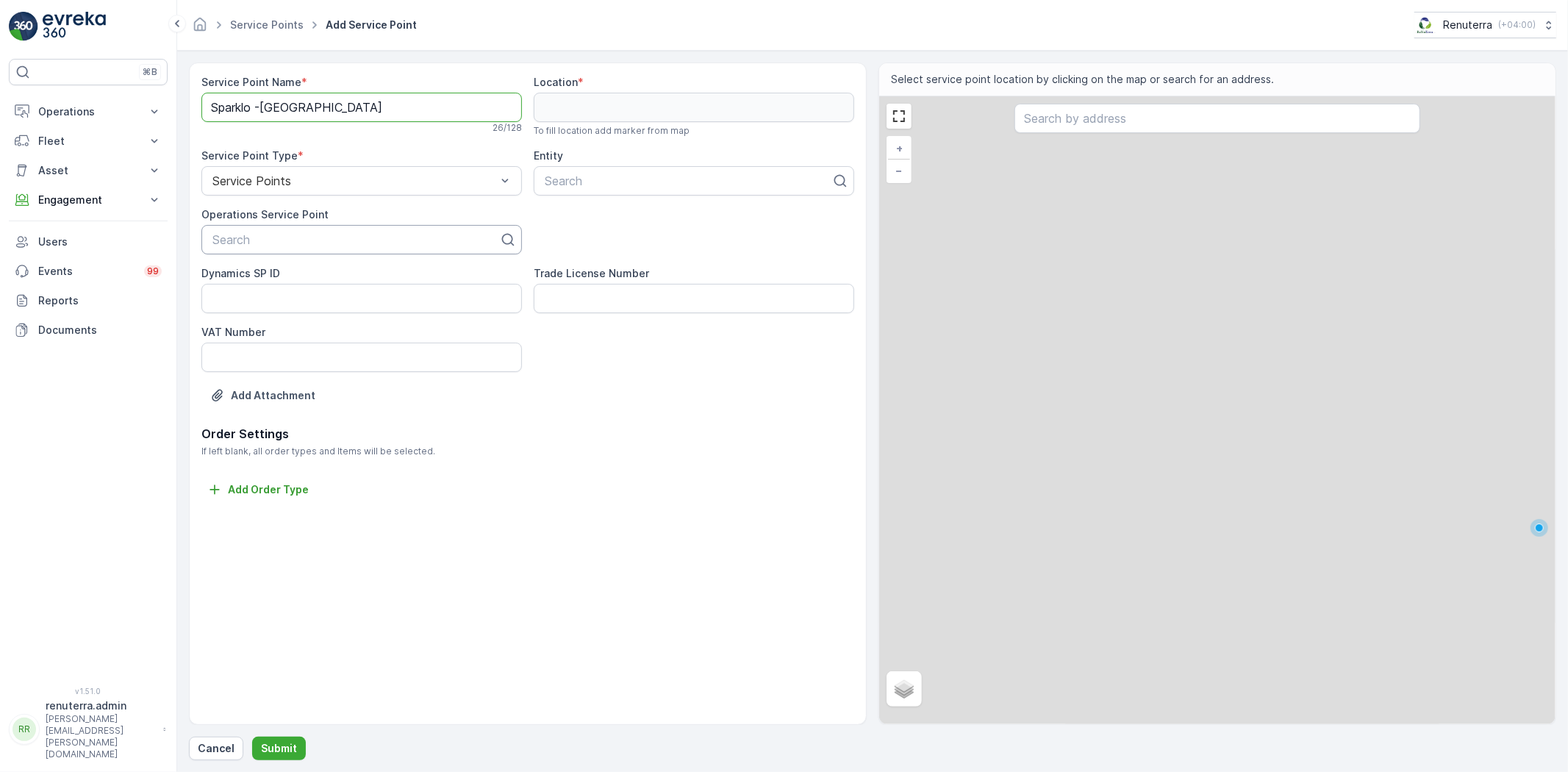
type Name "Sparklo -[GEOGRAPHIC_DATA]"
click at [279, 228] on div "Search" at bounding box center [361, 239] width 320 height 29
paste input "Sparklo -[GEOGRAPHIC_DATA]"
type input "Sparklo -[GEOGRAPHIC_DATA]"
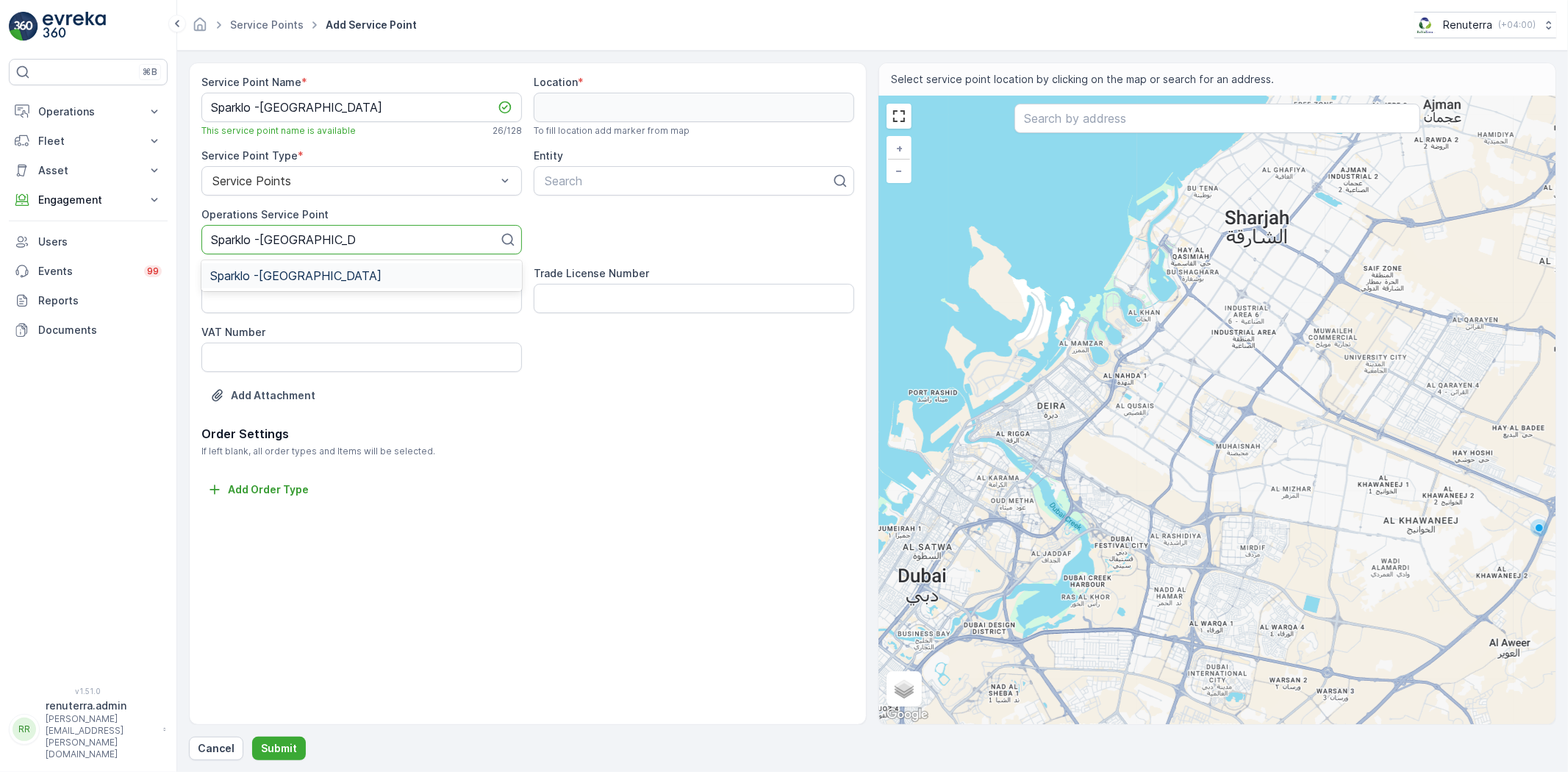
drag, startPoint x: 297, startPoint y: 278, endPoint x: 523, endPoint y: 218, distance: 233.8
click at [297, 277] on span "Sparklo -[GEOGRAPHIC_DATA]" at bounding box center [296, 275] width 171 height 13
click at [586, 179] on div at bounding box center [688, 180] width 289 height 13
paste input "Sparklo -[GEOGRAPHIC_DATA]"
type input "Sparklo -[GEOGRAPHIC_DATA]"
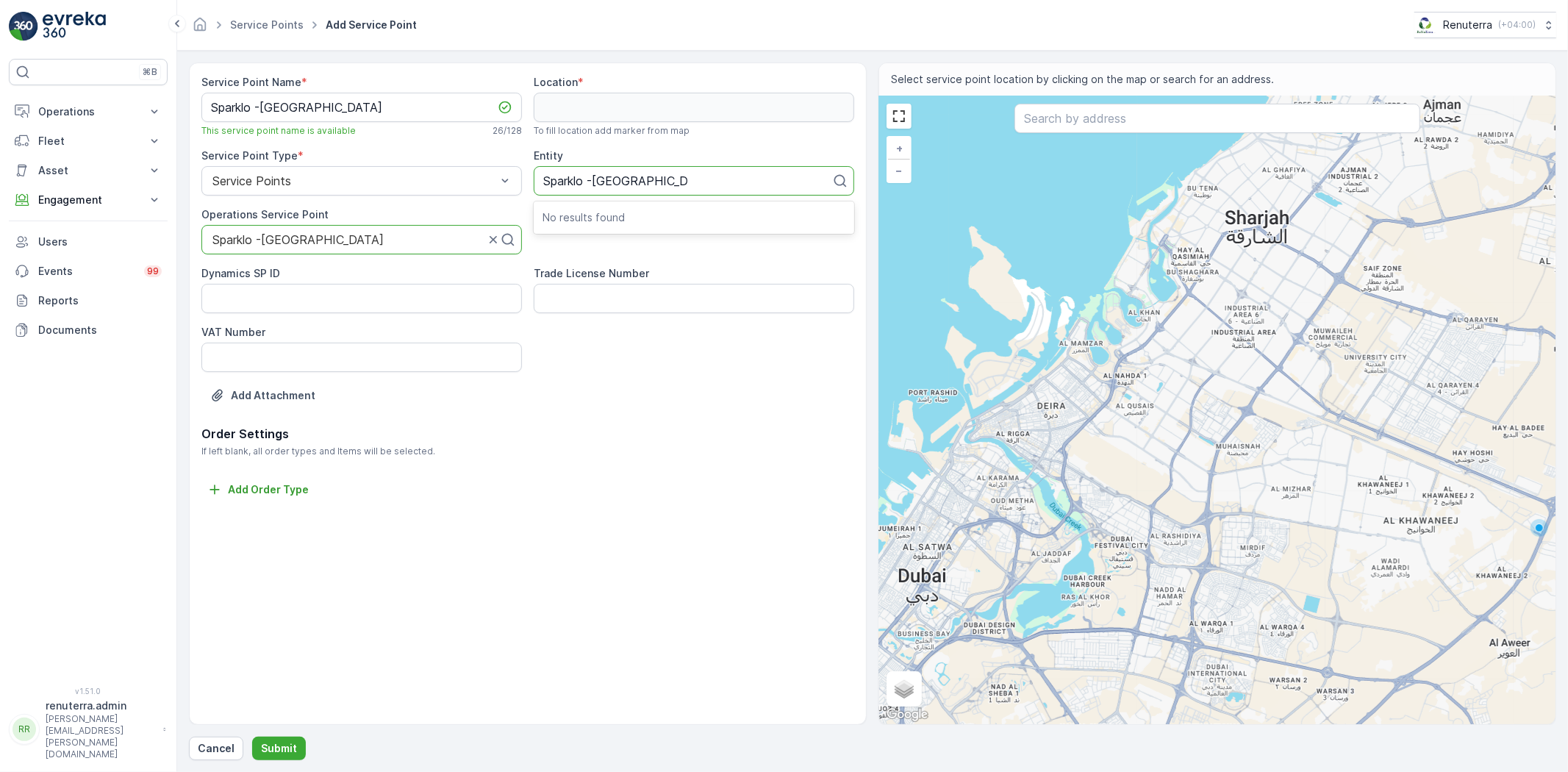
click at [621, 217] on p "No results found" at bounding box center [693, 218] width 303 height 15
drag, startPoint x: 711, startPoint y: 186, endPoint x: 541, endPoint y: 171, distance: 170.7
click at [541, 171] on div "Search" at bounding box center [693, 180] width 320 height 29
type input "Spark"
click at [599, 215] on div "Sparklo" at bounding box center [693, 217] width 303 height 13
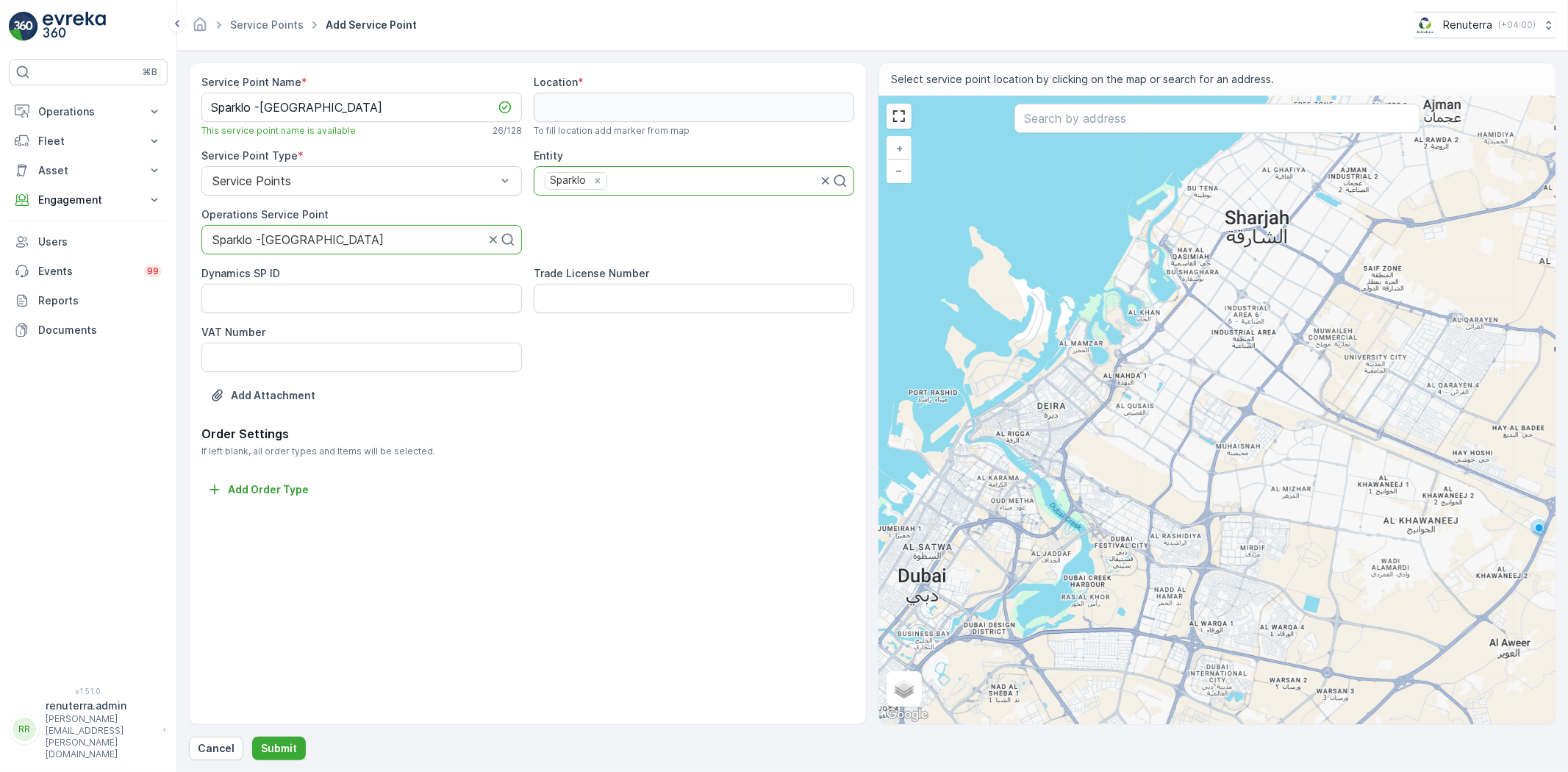
click at [1154, 140] on div "+ − Satellite Roadmap Terrain Hybrid Leaflet Keyboard shortcuts Map Data Map da…" at bounding box center [1218, 409] width 676 height 627
click at [1136, 120] on input "text" at bounding box center [1218, 117] width 406 height 29
click at [1101, 126] on input "text" at bounding box center [1218, 117] width 406 height 29
paste input "Expo Village Residences 4A"
type input "Expo Village Residences 4A"
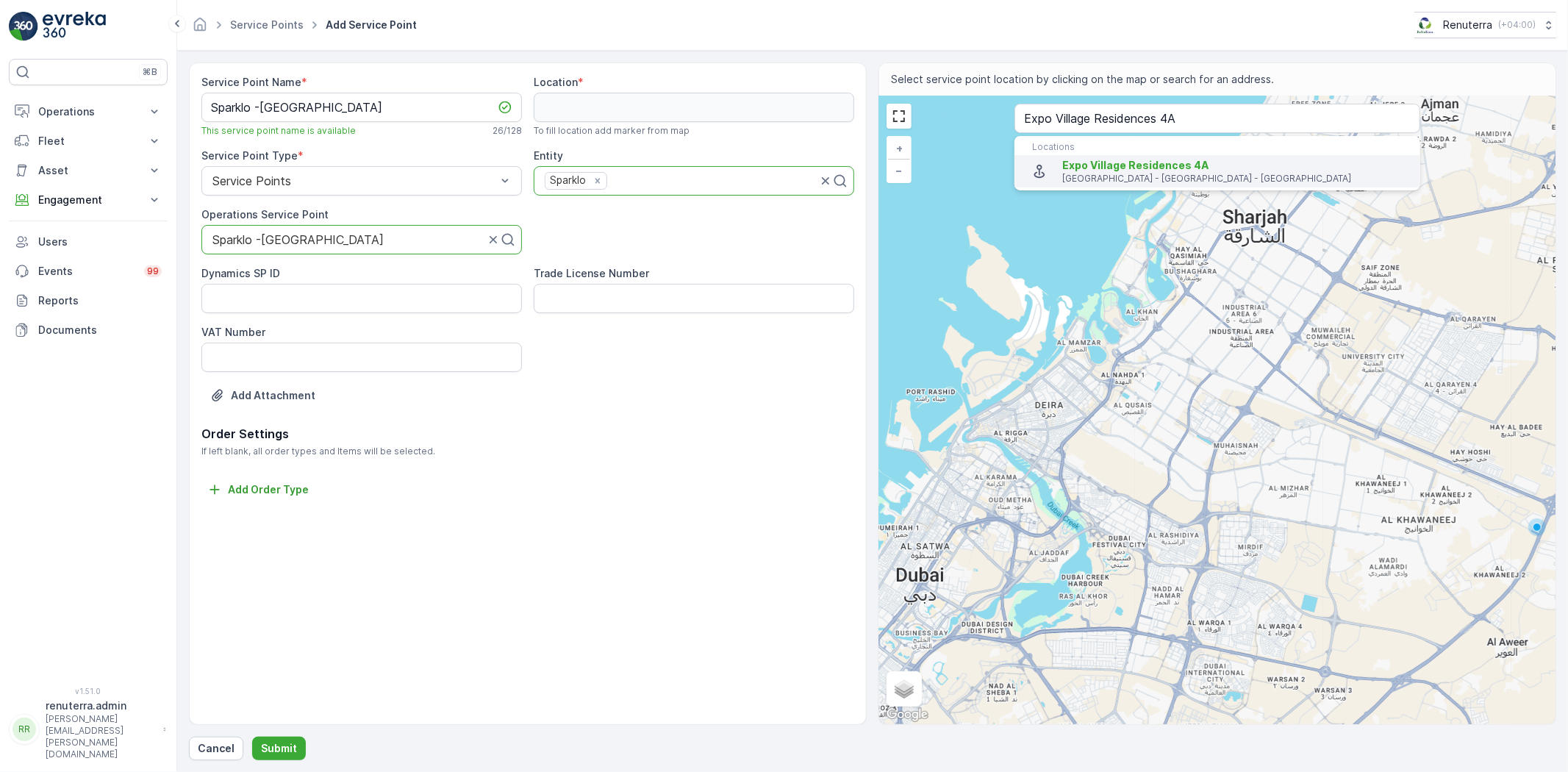
click at [1117, 174] on p "[GEOGRAPHIC_DATA] - [GEOGRAPHIC_DATA] - [GEOGRAPHIC_DATA]" at bounding box center [1235, 178] width 347 height 12
type input "24.9629016,55.1427405"
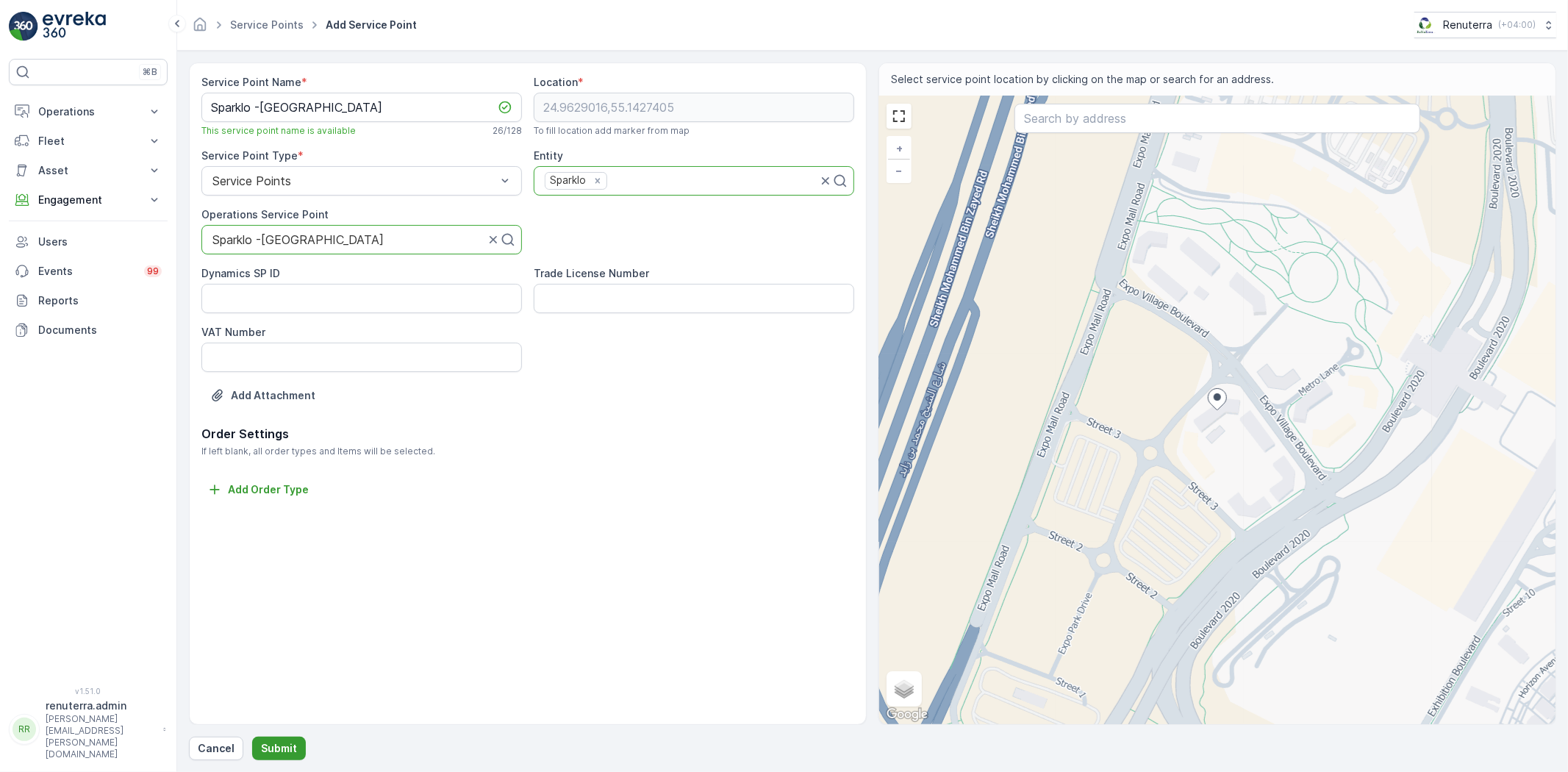
click at [297, 738] on button "Submit" at bounding box center [278, 748] width 54 height 23
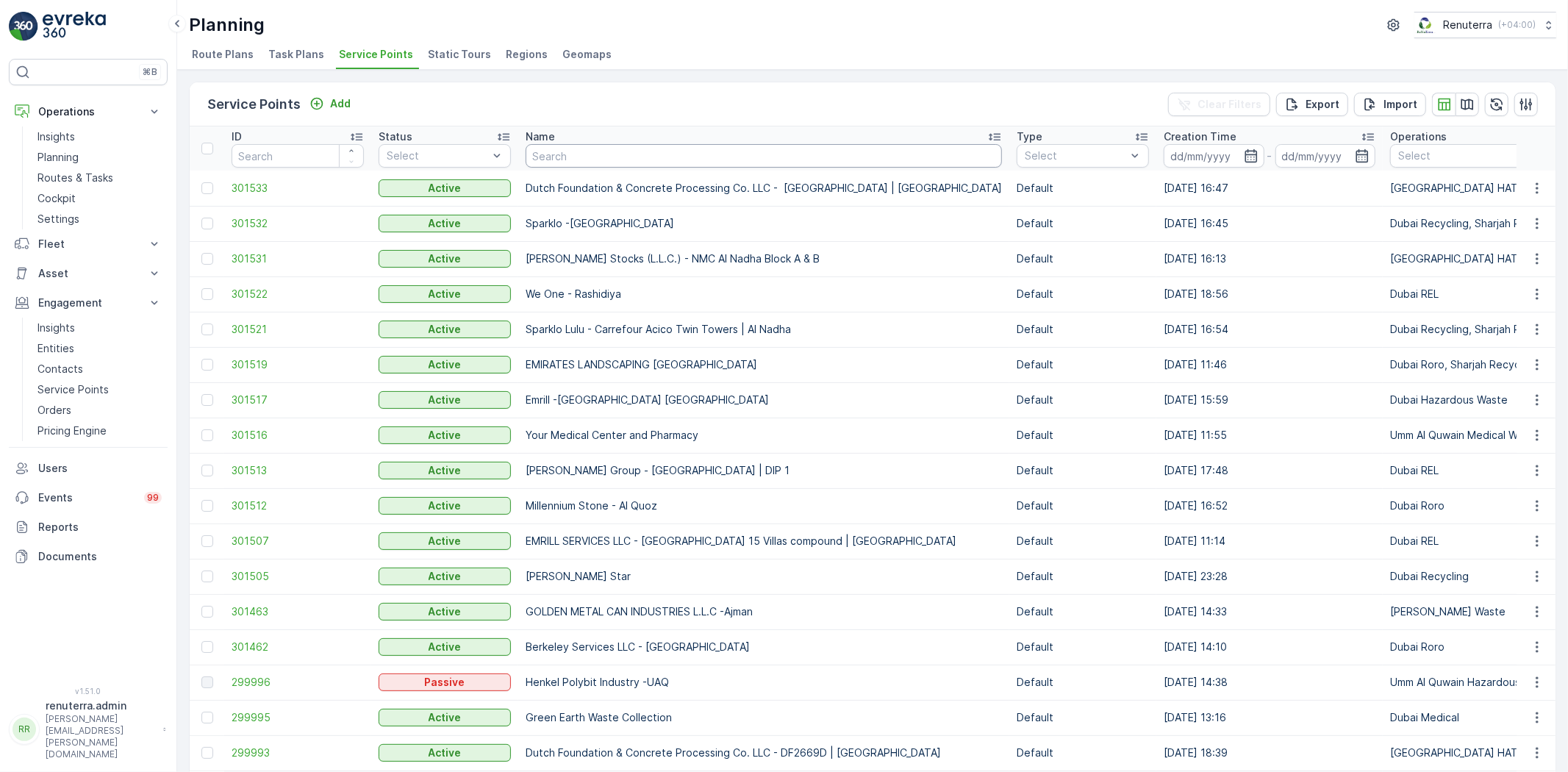
click at [566, 162] on input "text" at bounding box center [763, 155] width 476 height 23
type input "KHK"
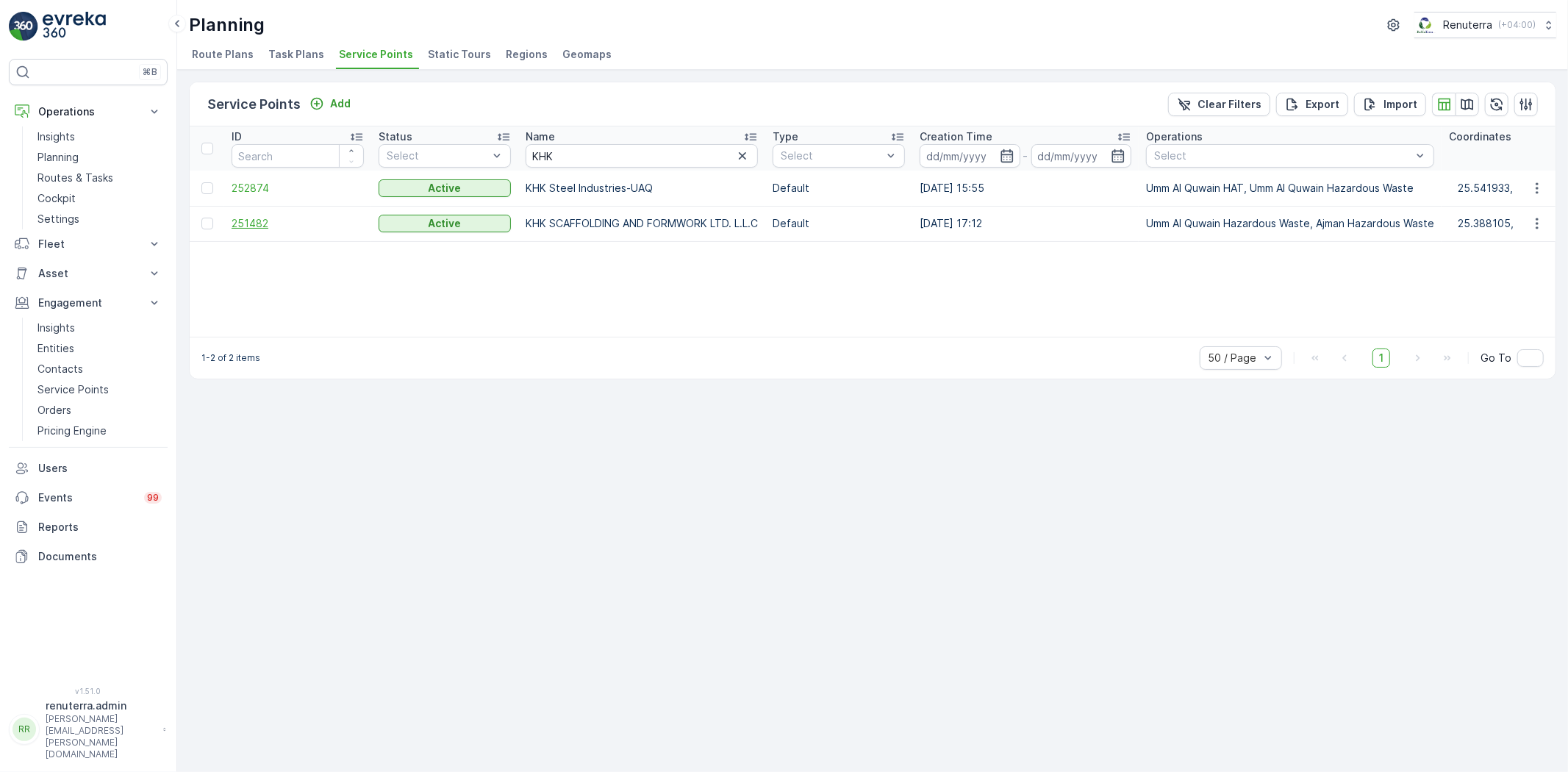
click at [277, 229] on span "251482" at bounding box center [297, 224] width 132 height 15
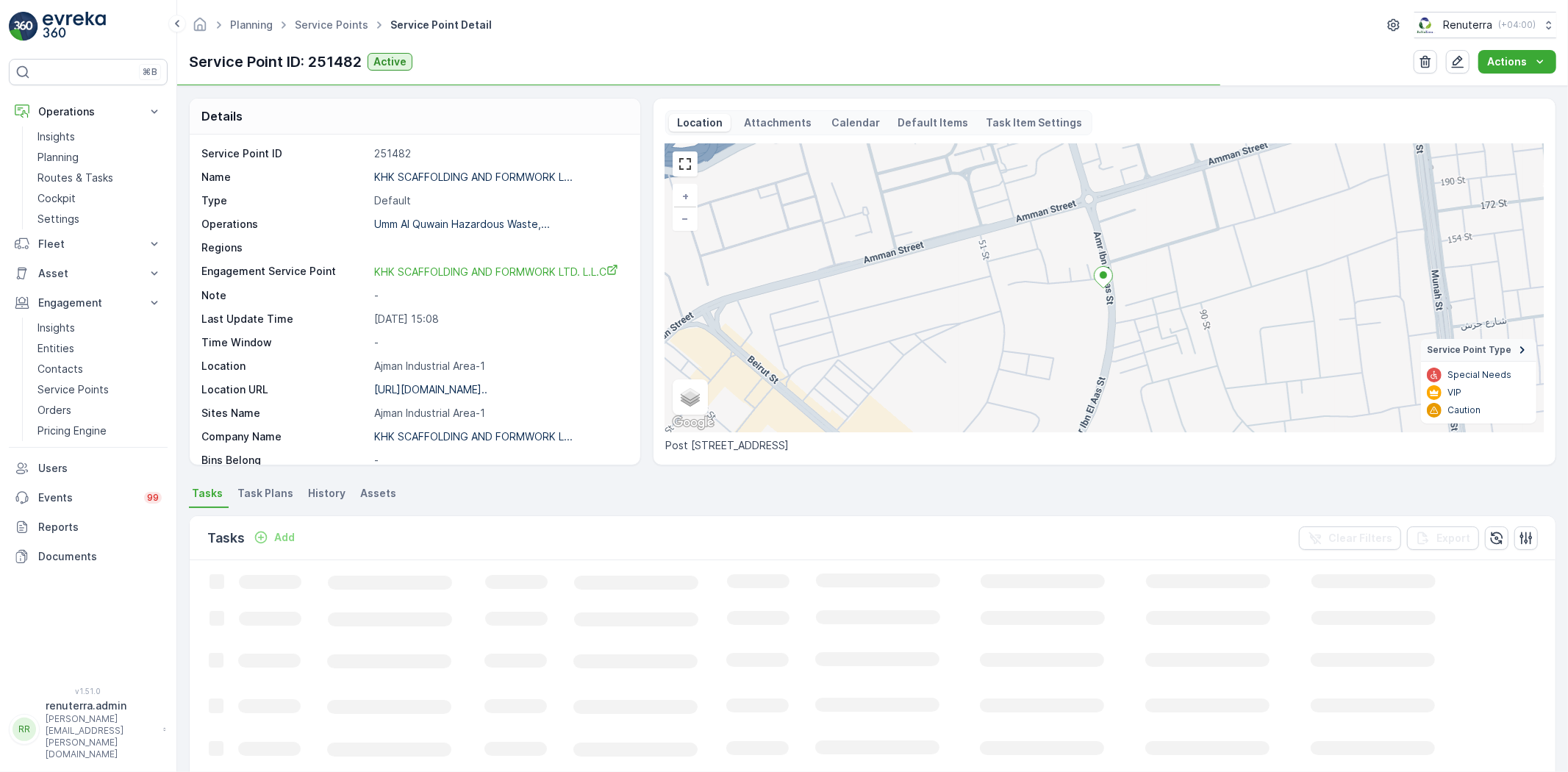
scroll to position [163, 0]
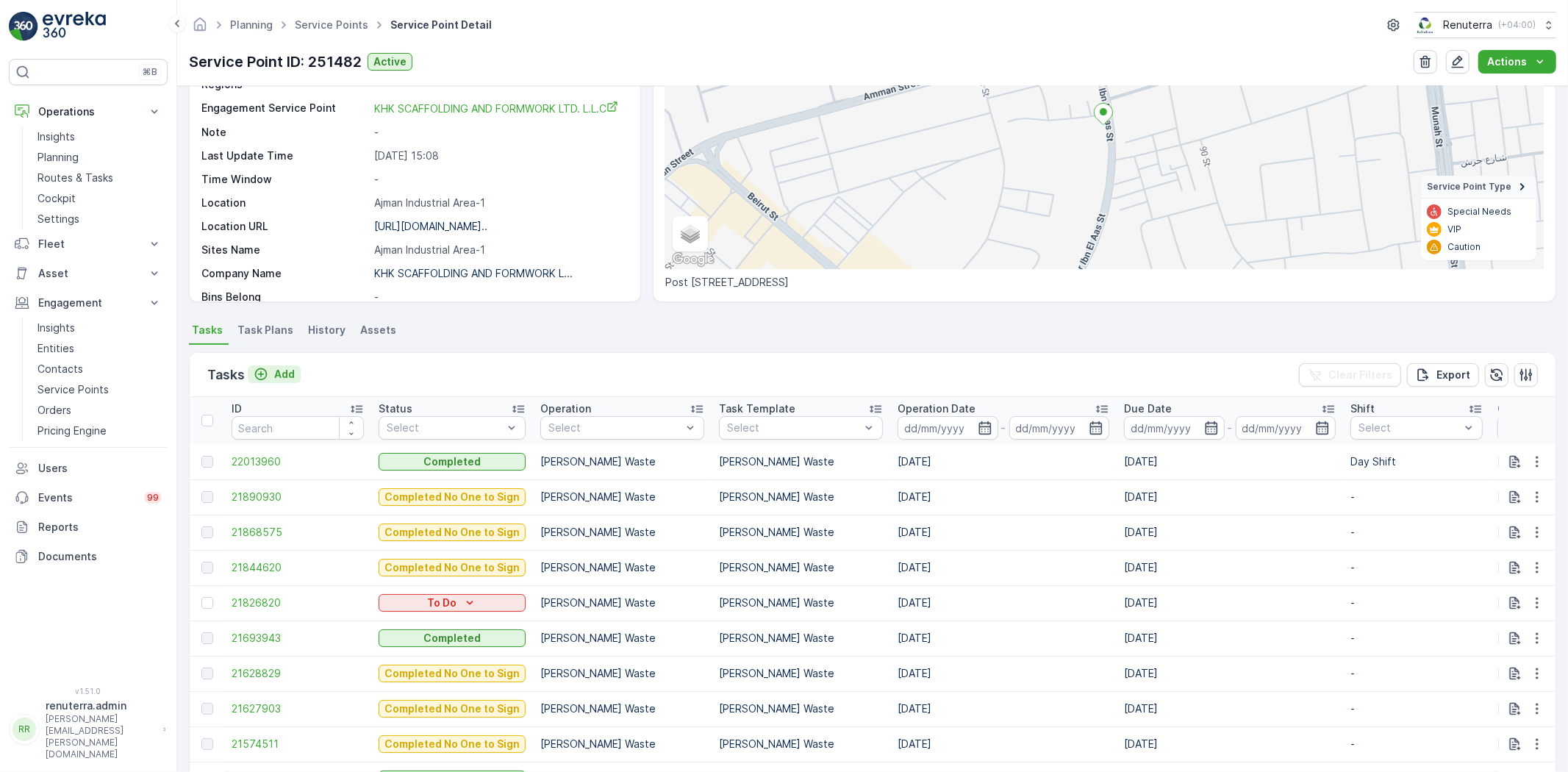
click at [285, 376] on p "Add" at bounding box center [285, 374] width 21 height 15
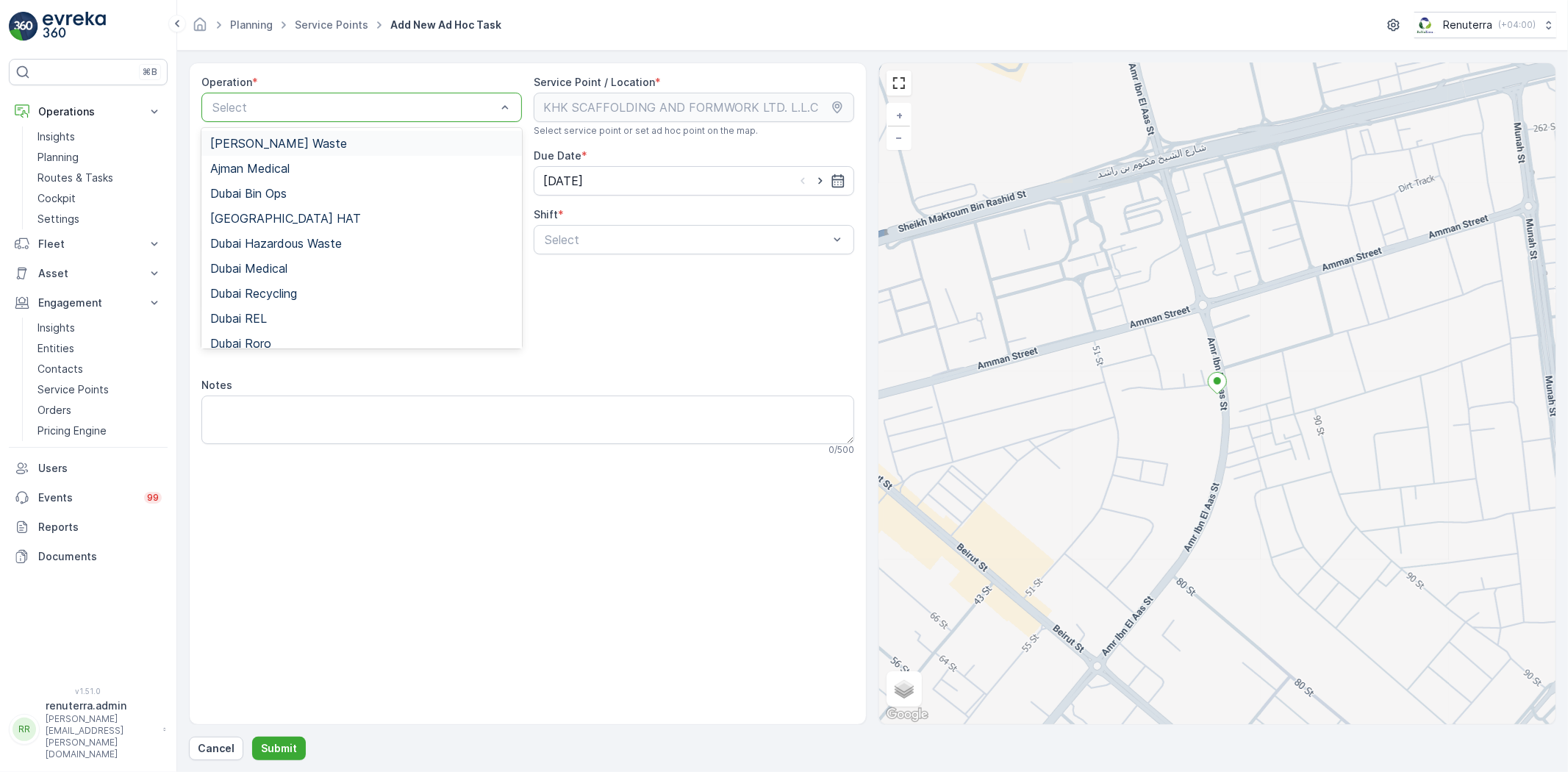
click at [288, 141] on span "[PERSON_NAME] Waste" at bounding box center [279, 144] width 137 height 13
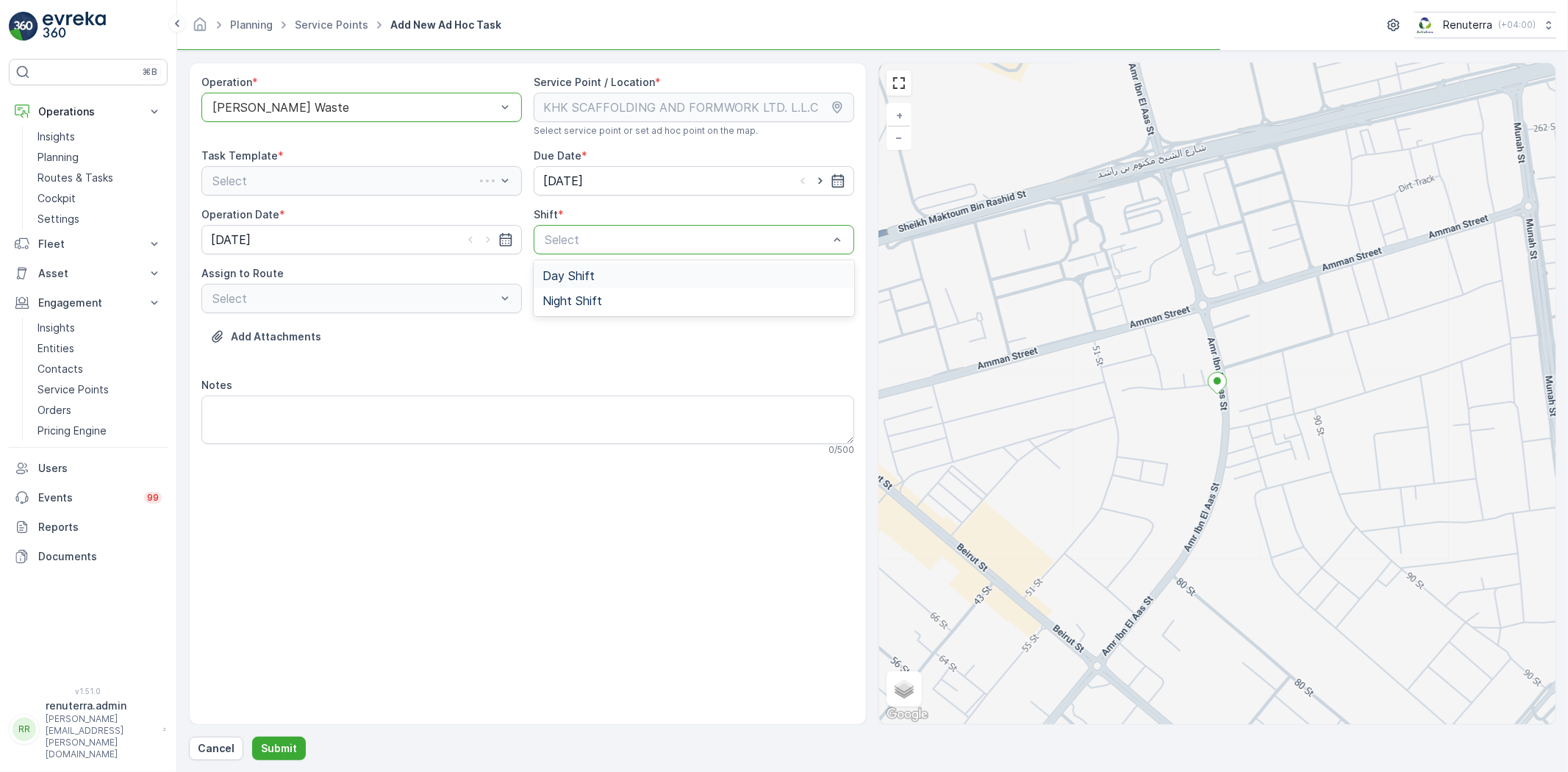
drag, startPoint x: 607, startPoint y: 239, endPoint x: 605, endPoint y: 255, distance: 16.1
click at [603, 258] on div "Operation * option [PERSON_NAME] Waste, selected. Ajman Hazardous Waste Service…" at bounding box center [527, 271] width 653 height 393
click at [598, 268] on div "Day Shift" at bounding box center [693, 275] width 320 height 25
click at [474, 331] on div "AJHAZ101 (Upcoming) - U73528 DXB" at bounding box center [362, 334] width 303 height 13
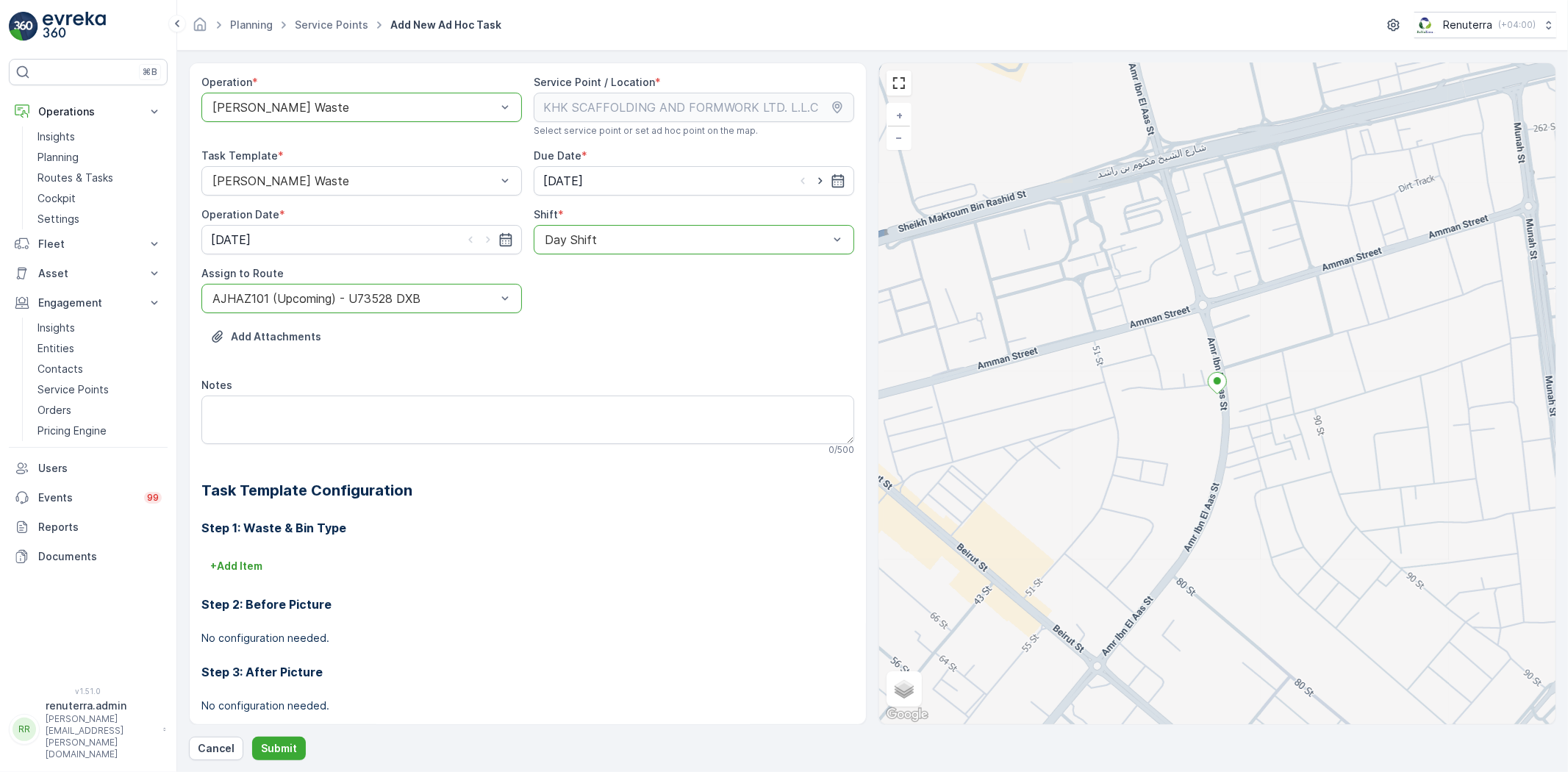
click at [282, 731] on div "Operation * option [PERSON_NAME] Waste, selected. Ajman Hazardous Waste Service…" at bounding box center [872, 411] width 1367 height 697
click at [282, 739] on button "Submit" at bounding box center [278, 748] width 54 height 23
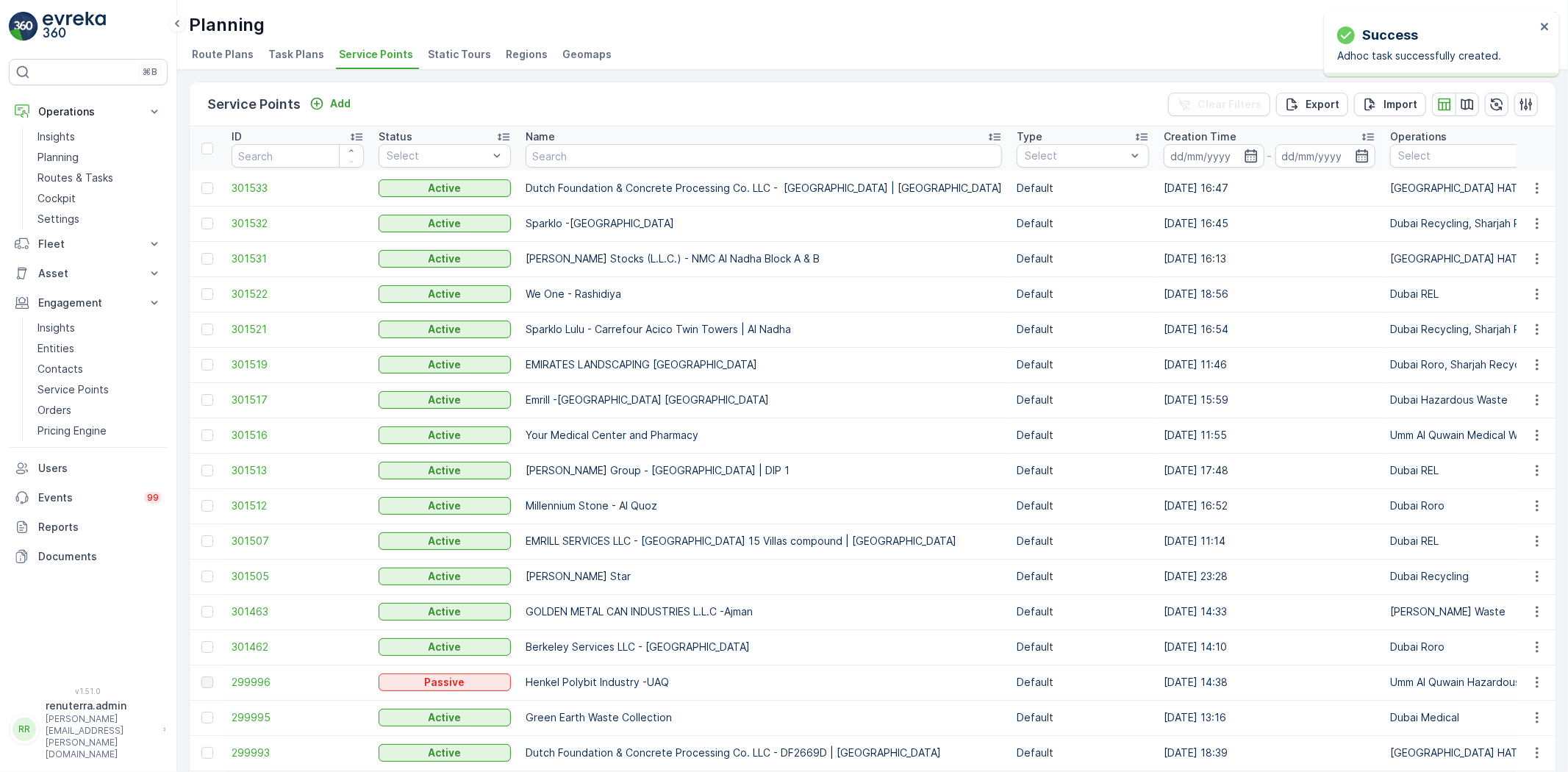
click at [606, 151] on input "text" at bounding box center [763, 155] width 476 height 23
type input "NOMAC"
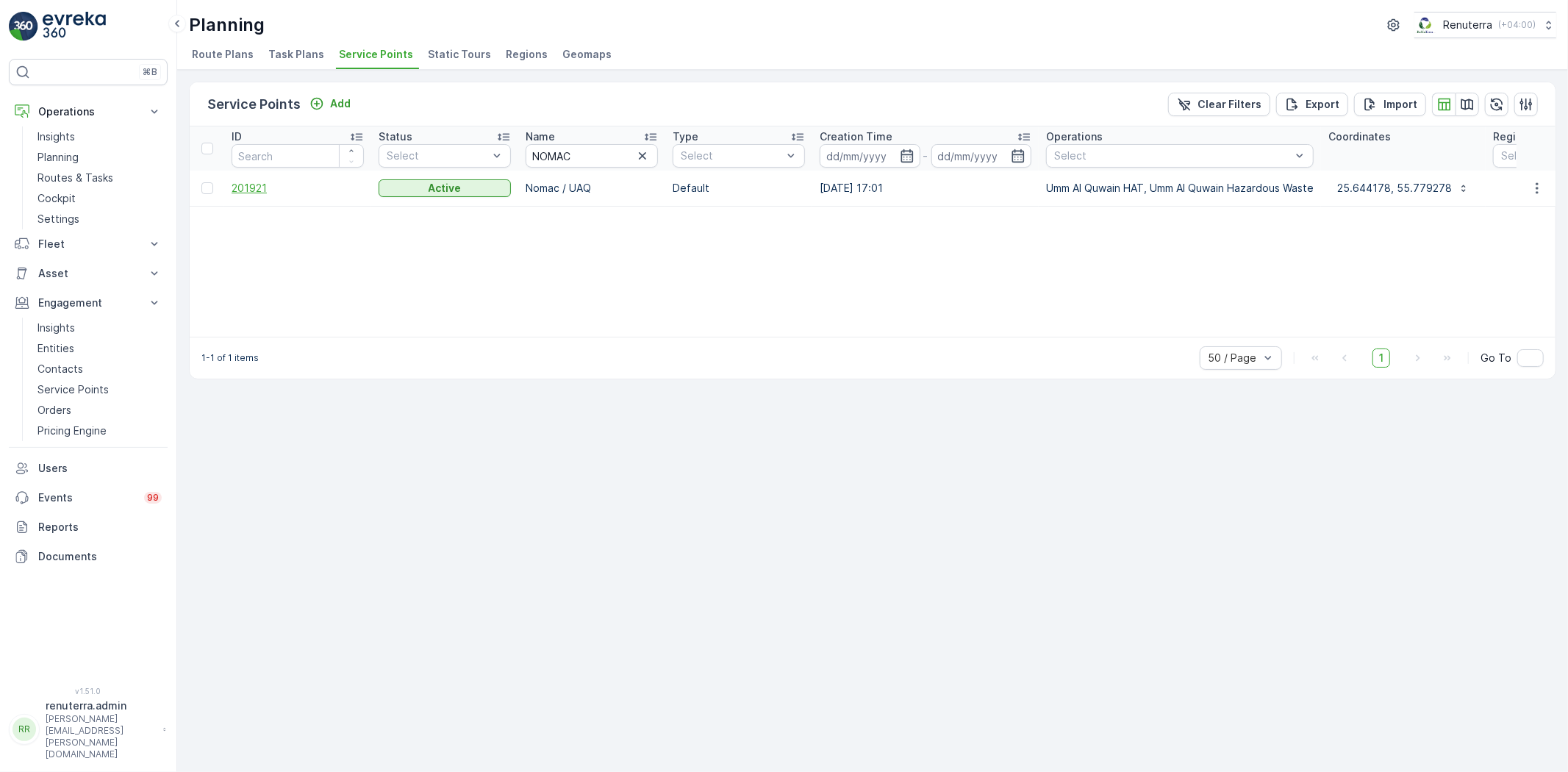
click at [277, 184] on span "201921" at bounding box center [297, 188] width 132 height 15
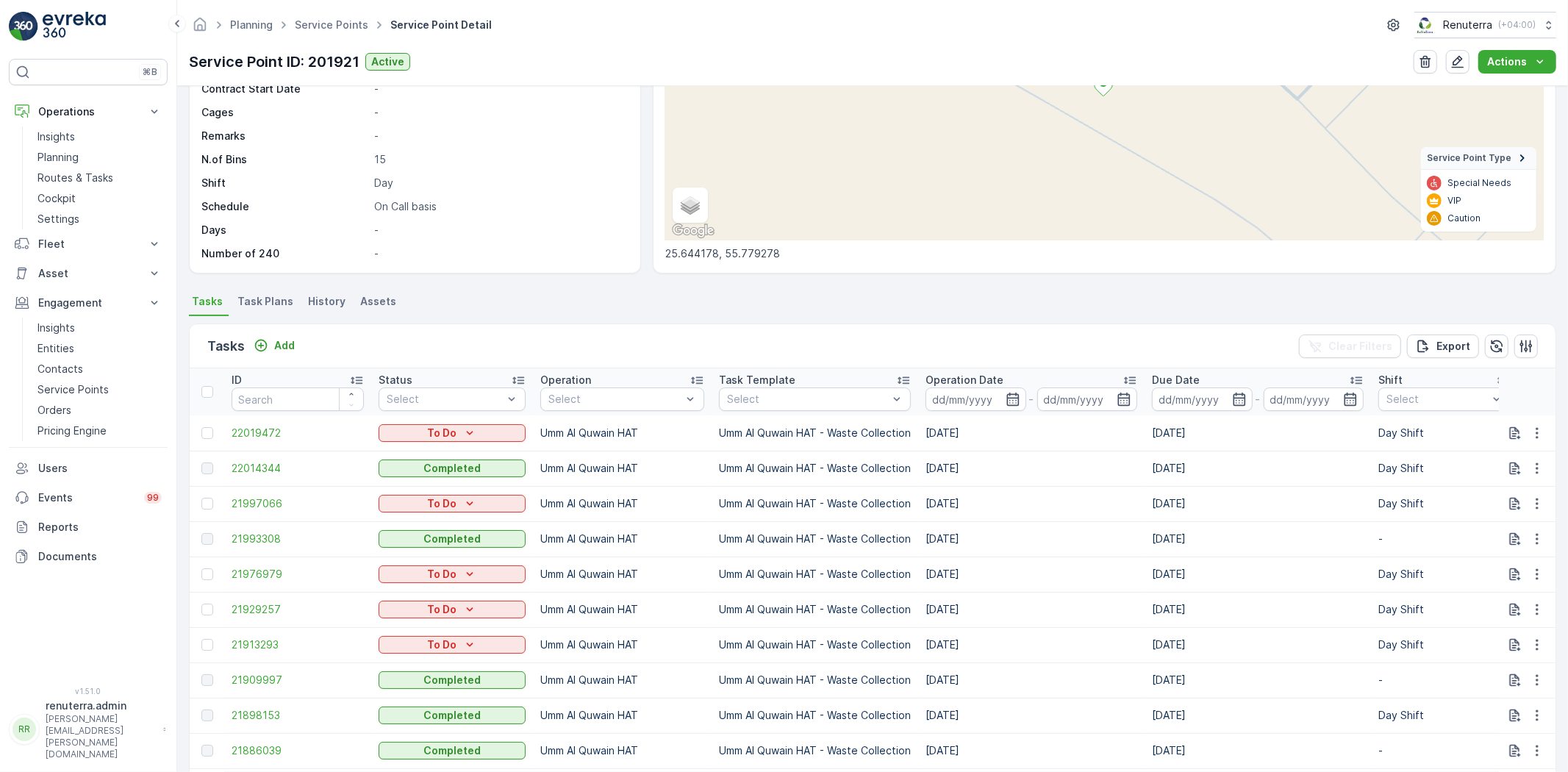
scroll to position [223, 0]
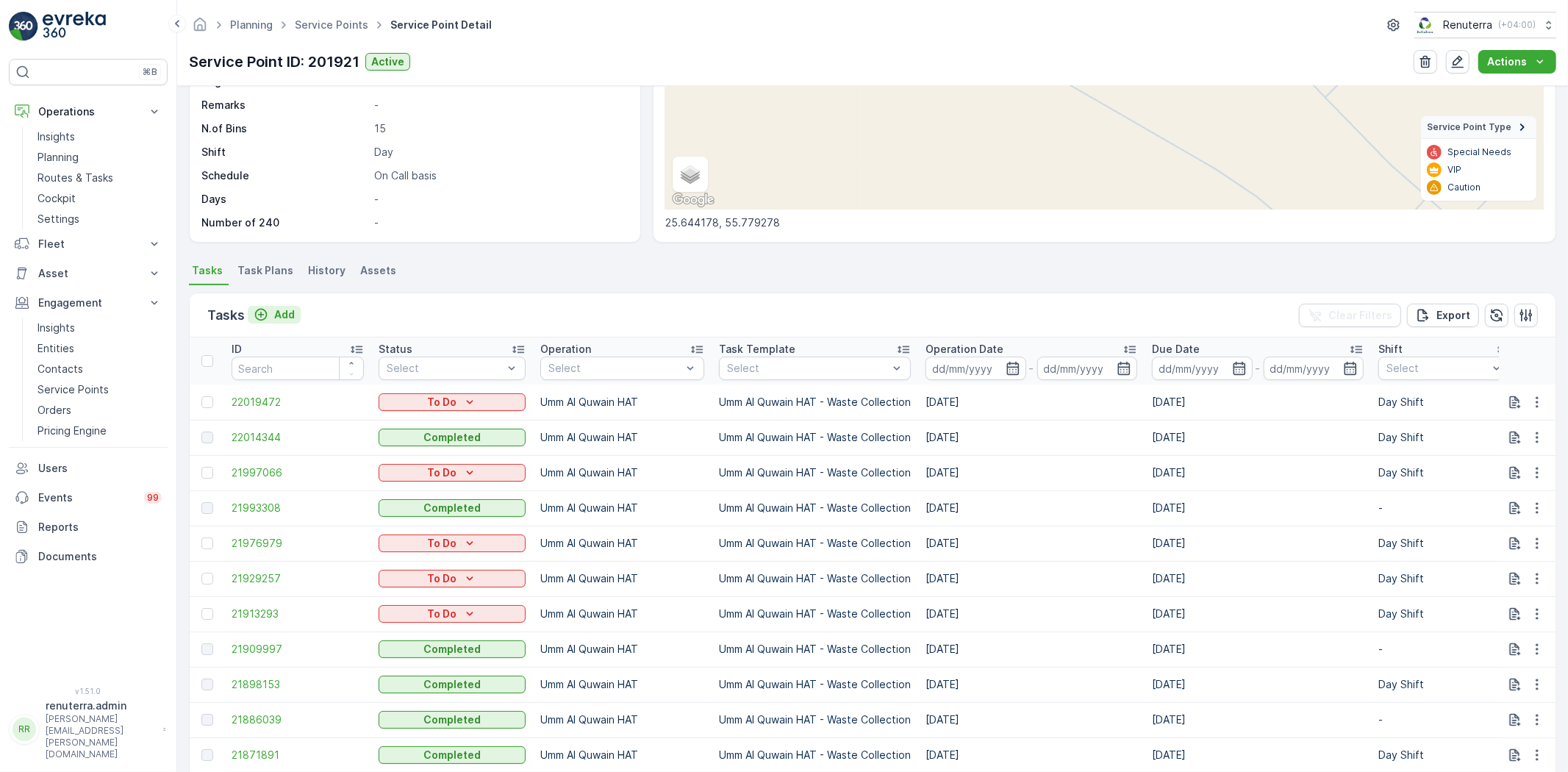
click at [292, 314] on button "Add" at bounding box center [274, 314] width 53 height 18
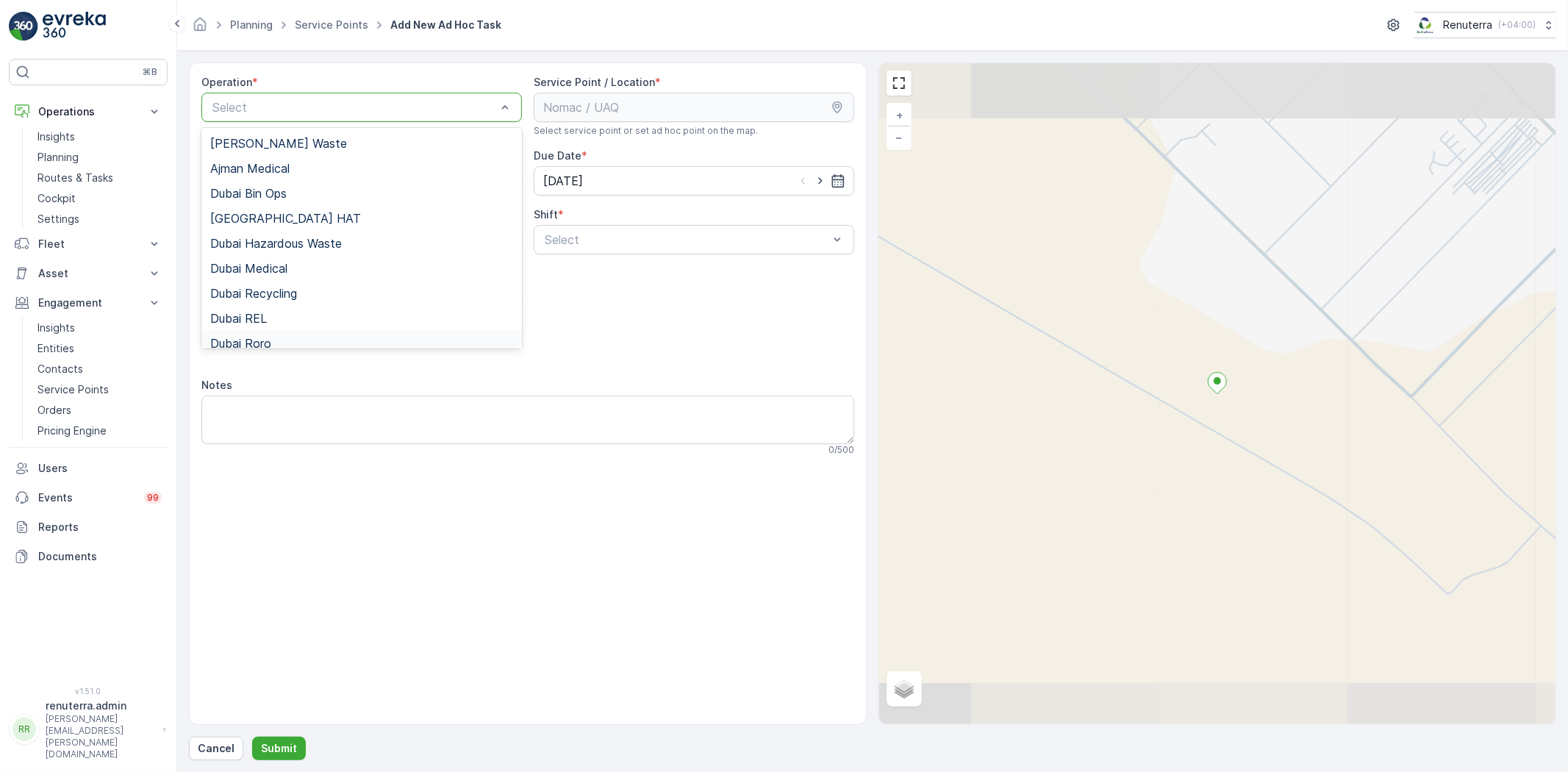
scroll to position [184, 0]
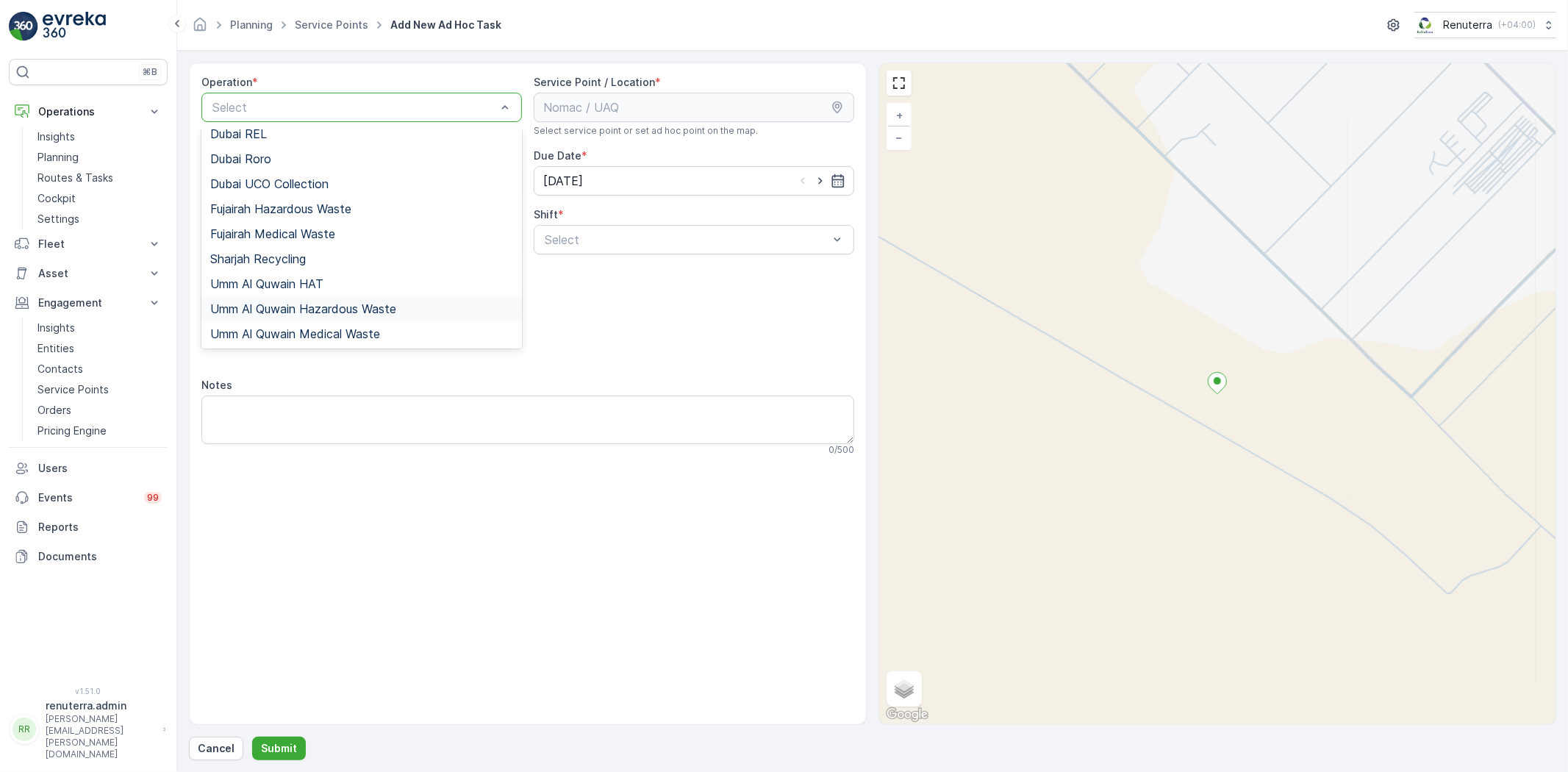
click at [349, 302] on span "Umm Al Quwain Hazardous Waste" at bounding box center [303, 309] width 186 height 13
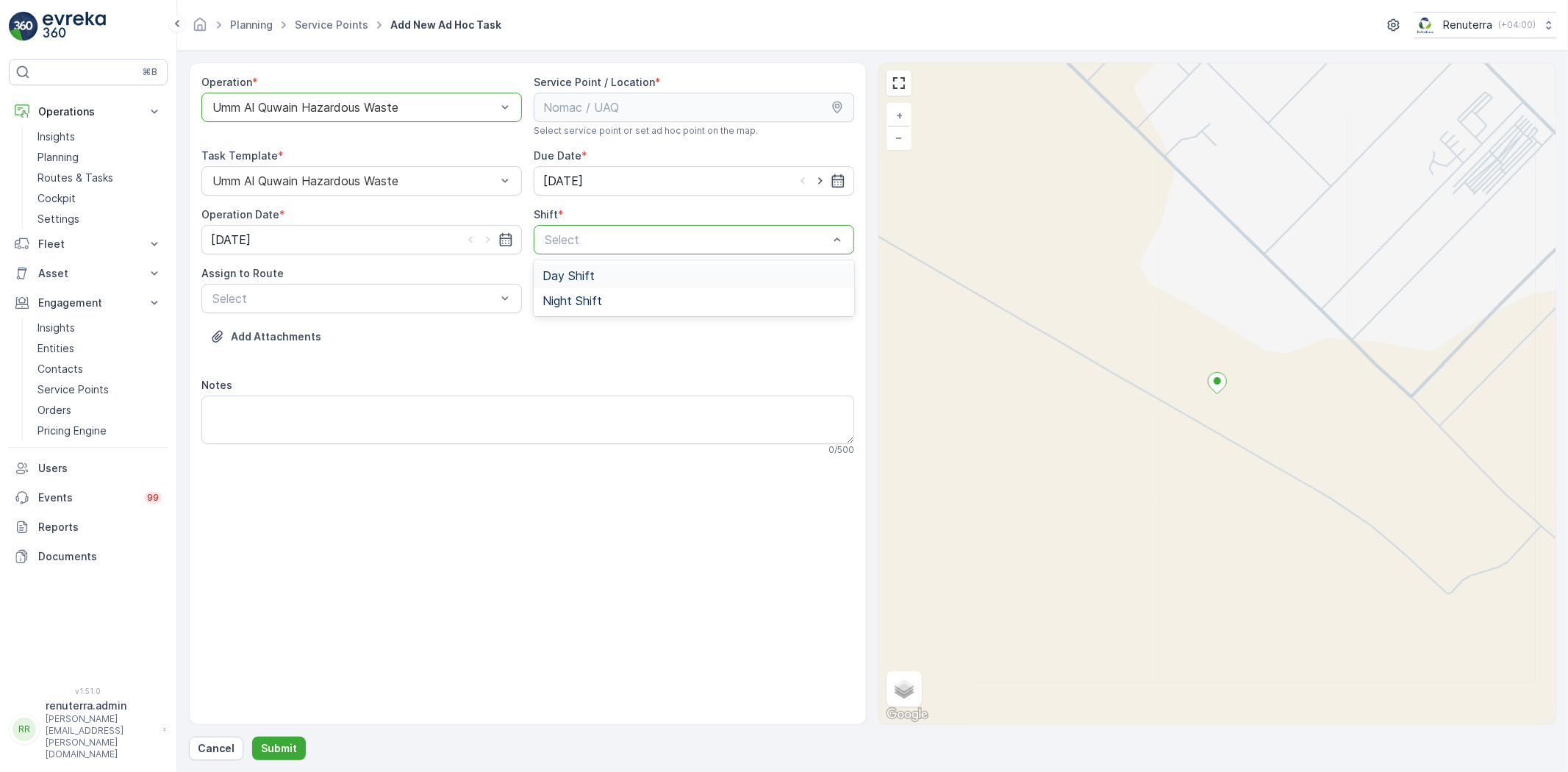
click at [578, 262] on div "Day Shift Night Shift" at bounding box center [693, 287] width 320 height 55
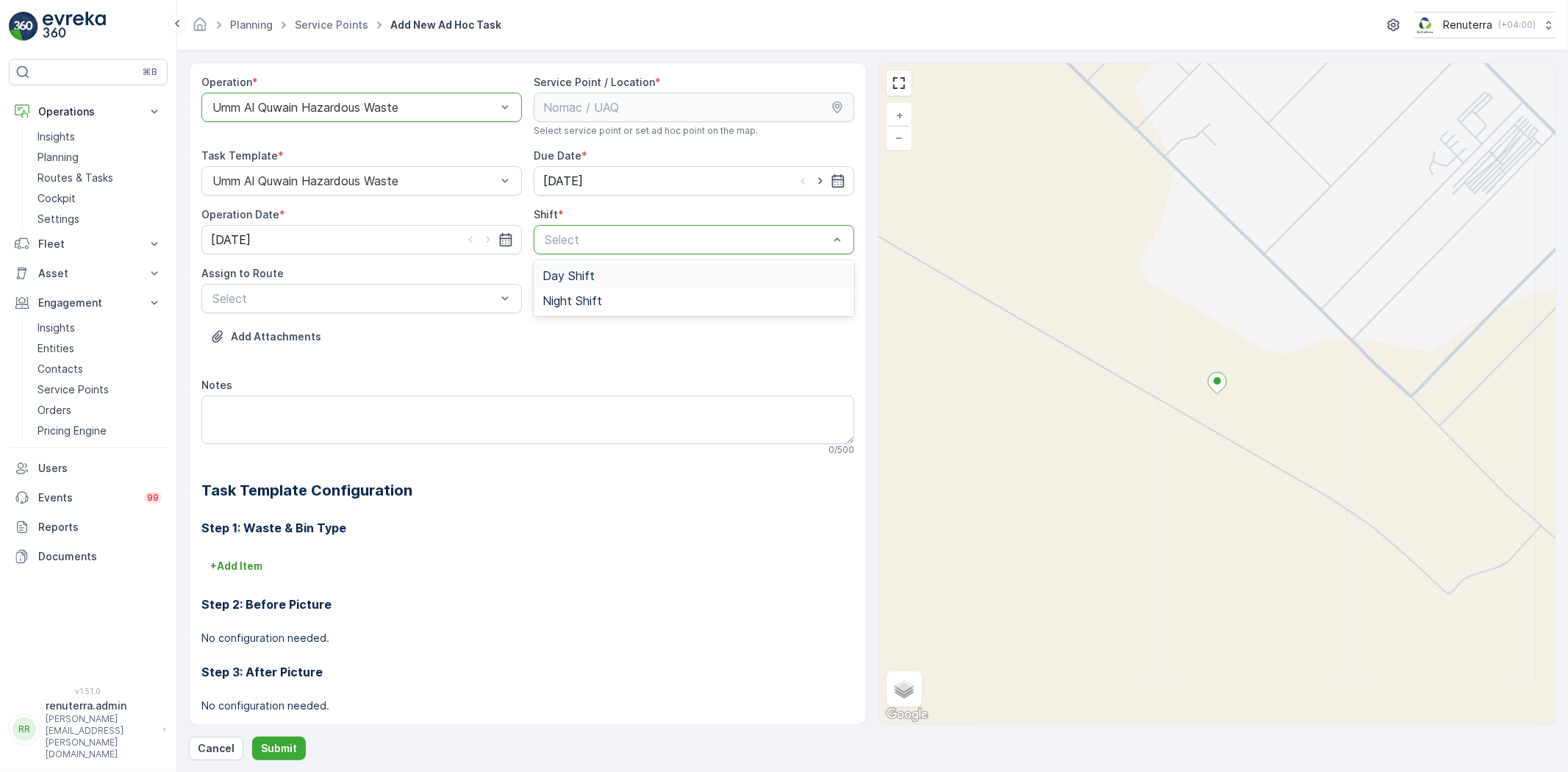
click at [549, 276] on span "Day Shift" at bounding box center [568, 275] width 53 height 13
click at [463, 339] on div "UHAZ101 (Offline) - A92059 UAQ" at bounding box center [362, 334] width 303 height 13
click at [295, 742] on button "Submit" at bounding box center [278, 748] width 54 height 23
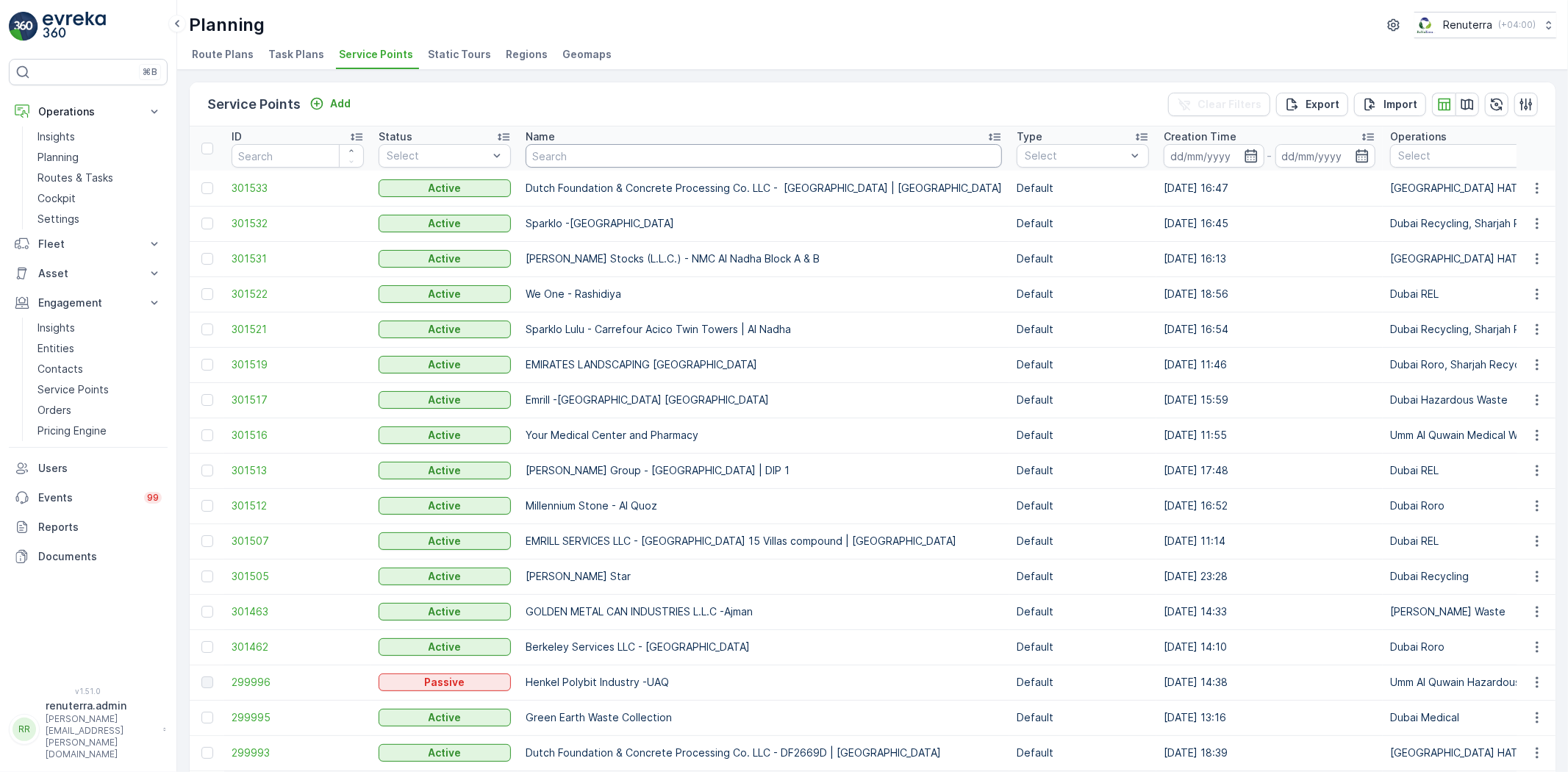
click at [580, 153] on input "text" at bounding box center [763, 155] width 476 height 23
type input "NOMAC"
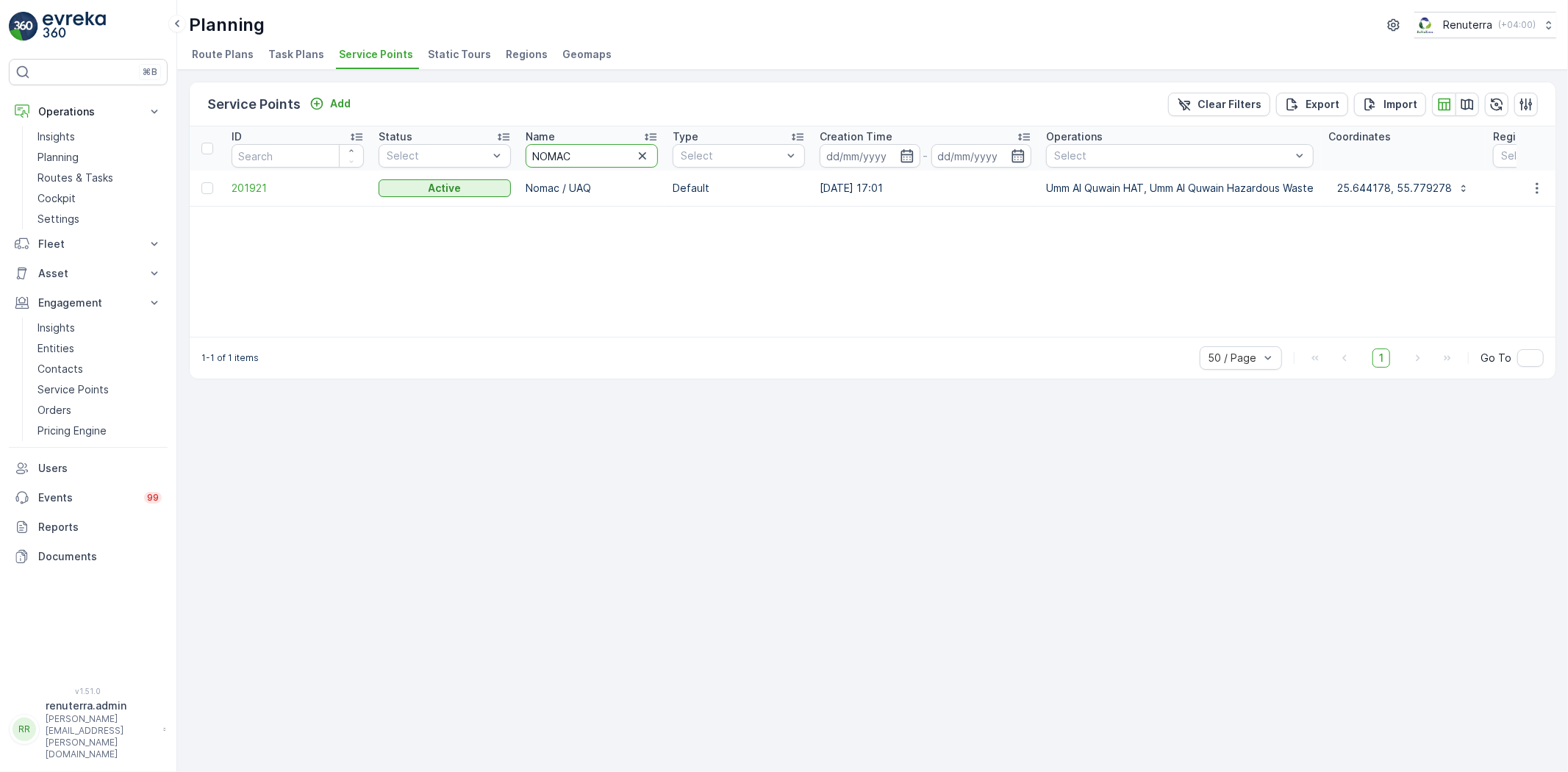
drag, startPoint x: 573, startPoint y: 150, endPoint x: 501, endPoint y: 175, distance: 76.2
click at [241, 182] on span "201921" at bounding box center [297, 188] width 132 height 15
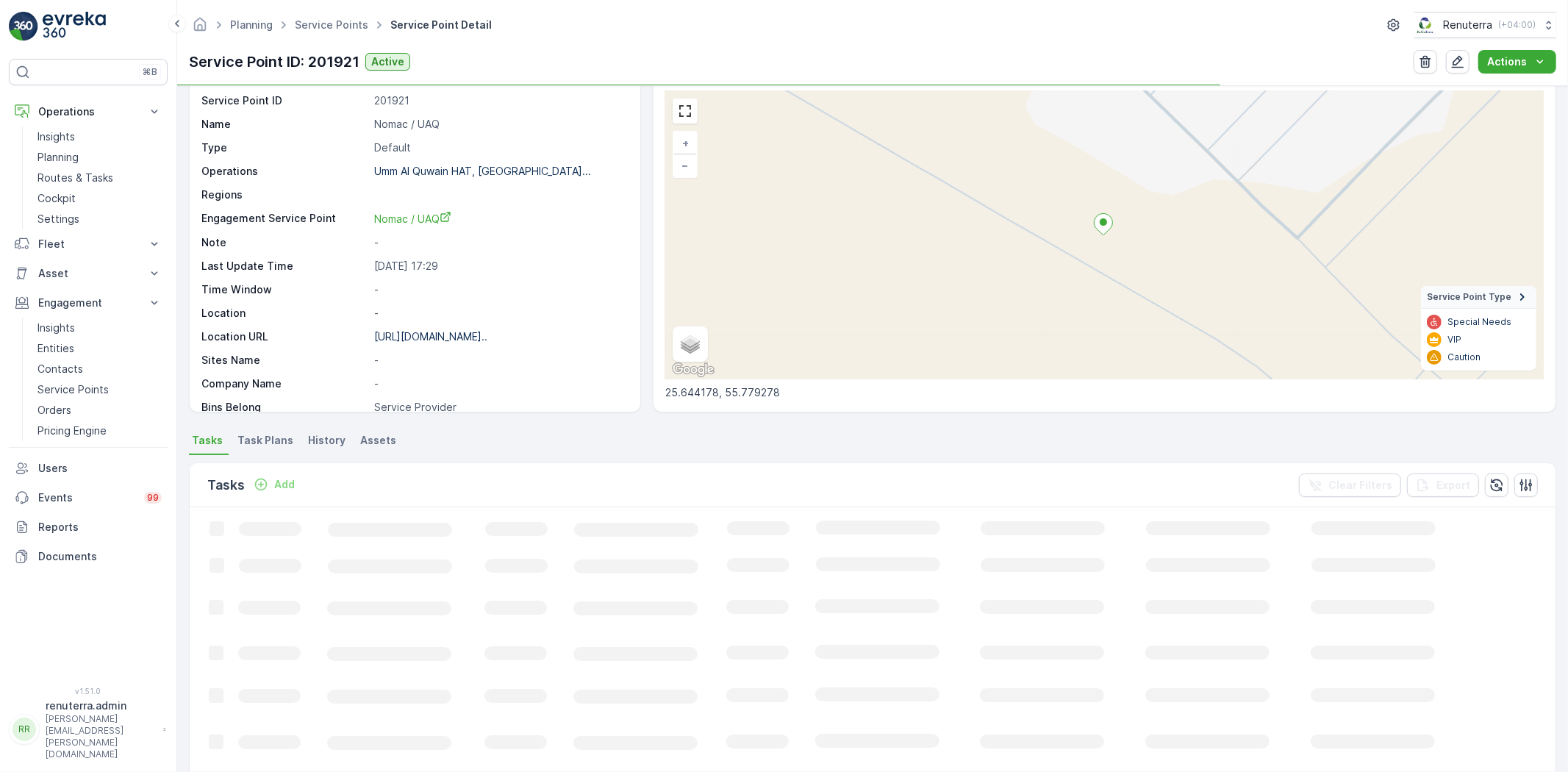
scroll to position [245, 0]
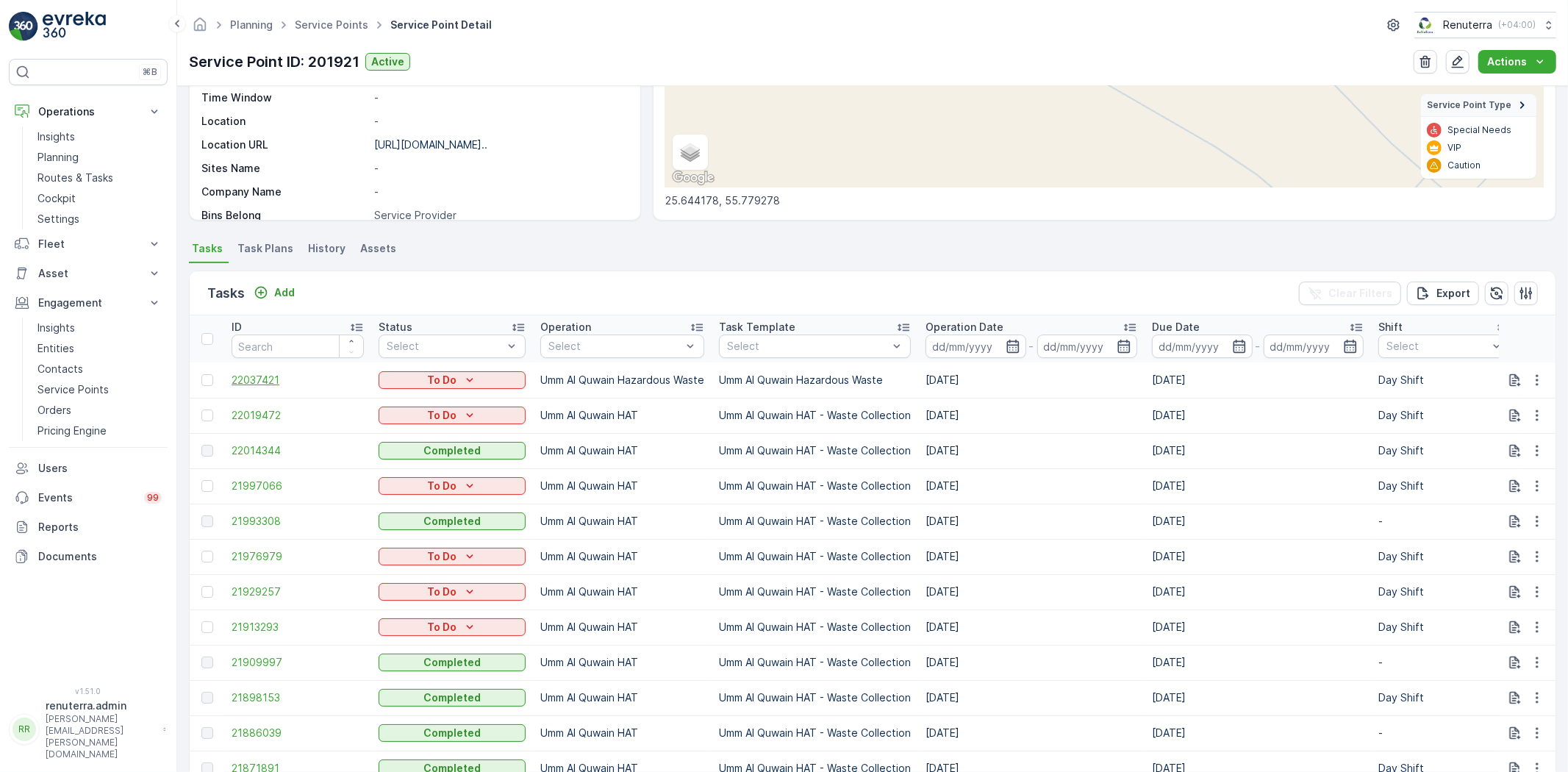
click at [242, 378] on span "22037421" at bounding box center [297, 380] width 132 height 15
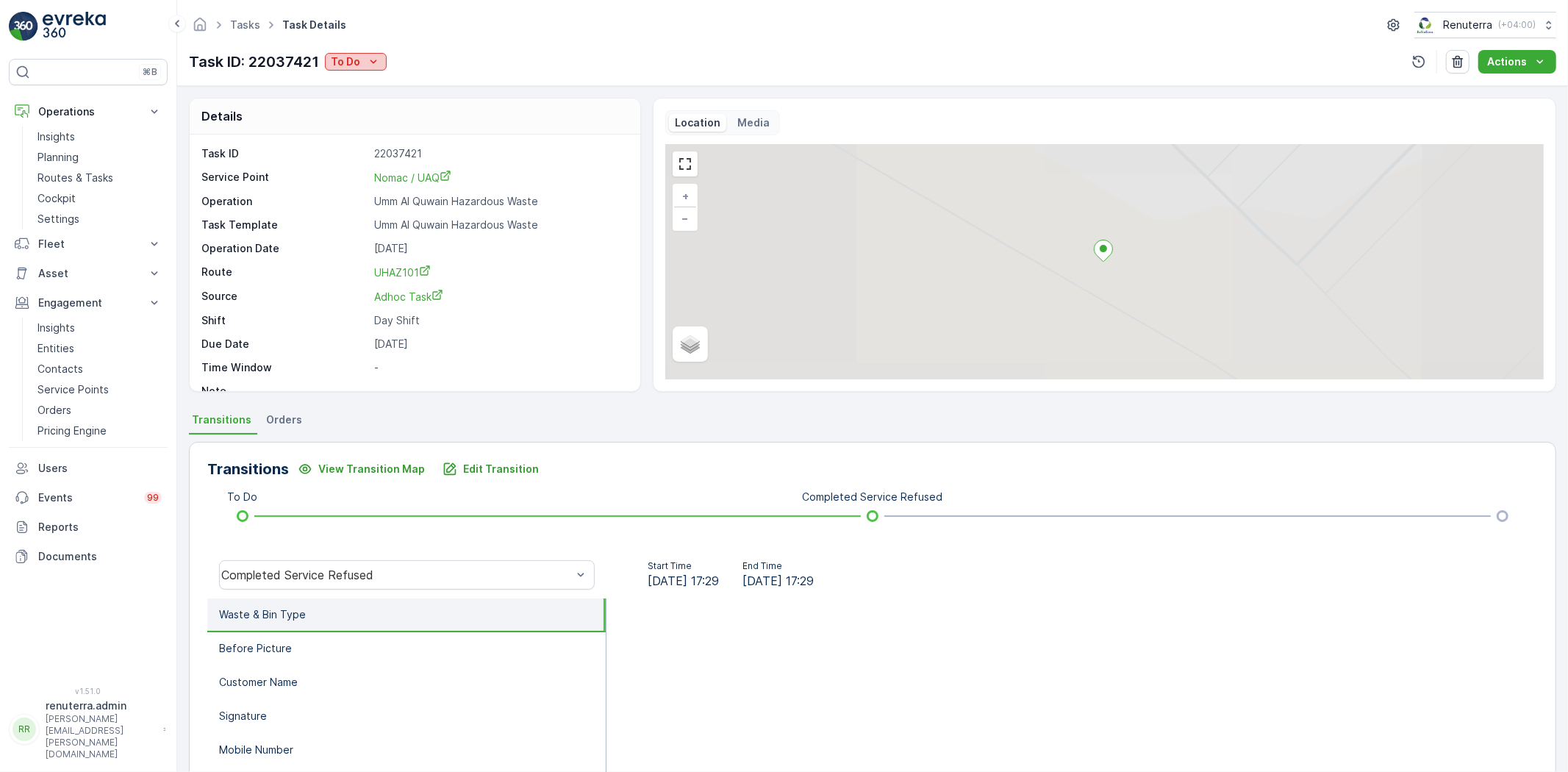
click at [362, 69] on button "To Do" at bounding box center [356, 61] width 62 height 18
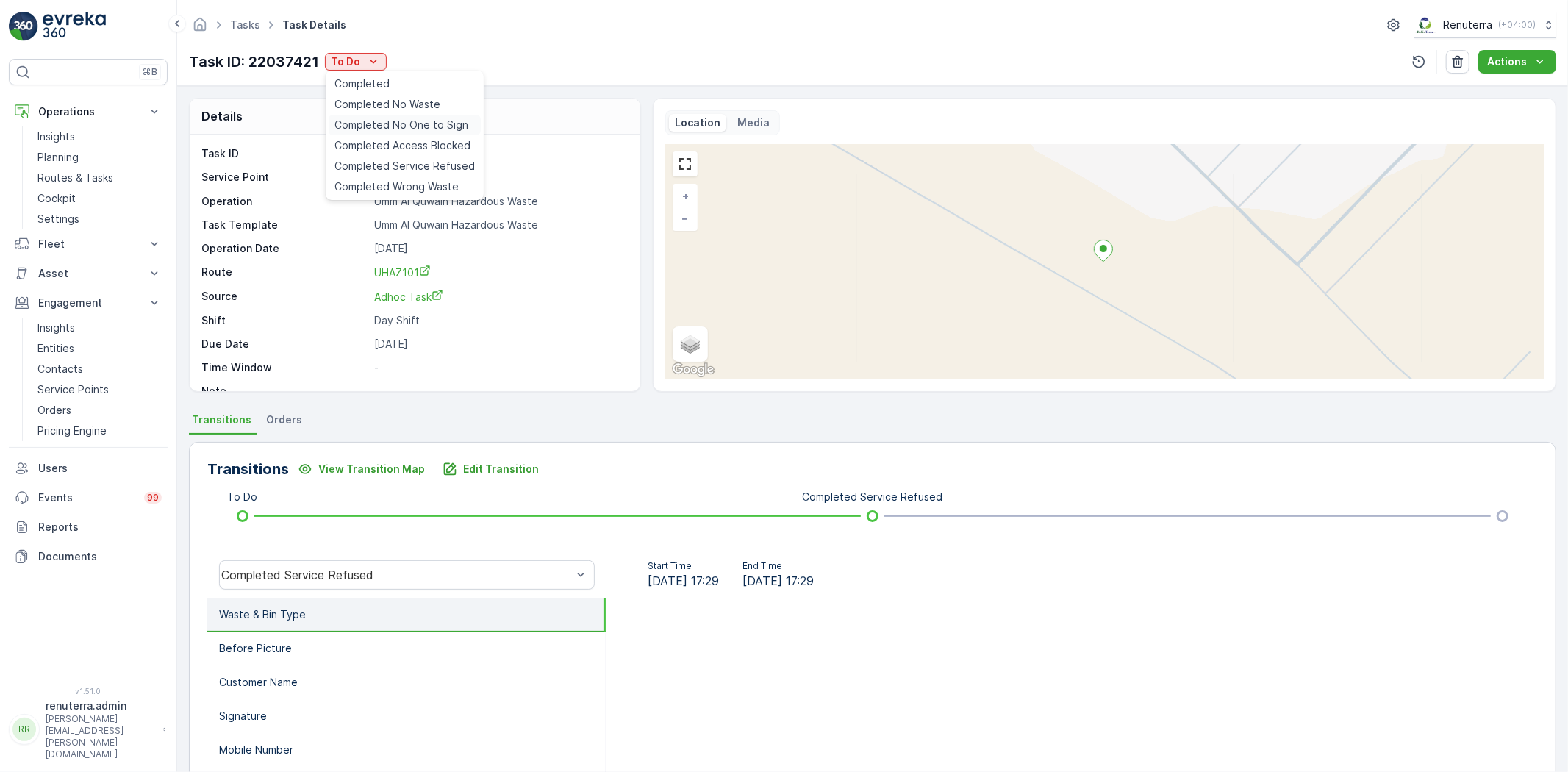
click at [383, 117] on span "Completed No One to Sign" at bounding box center [401, 125] width 133 height 15
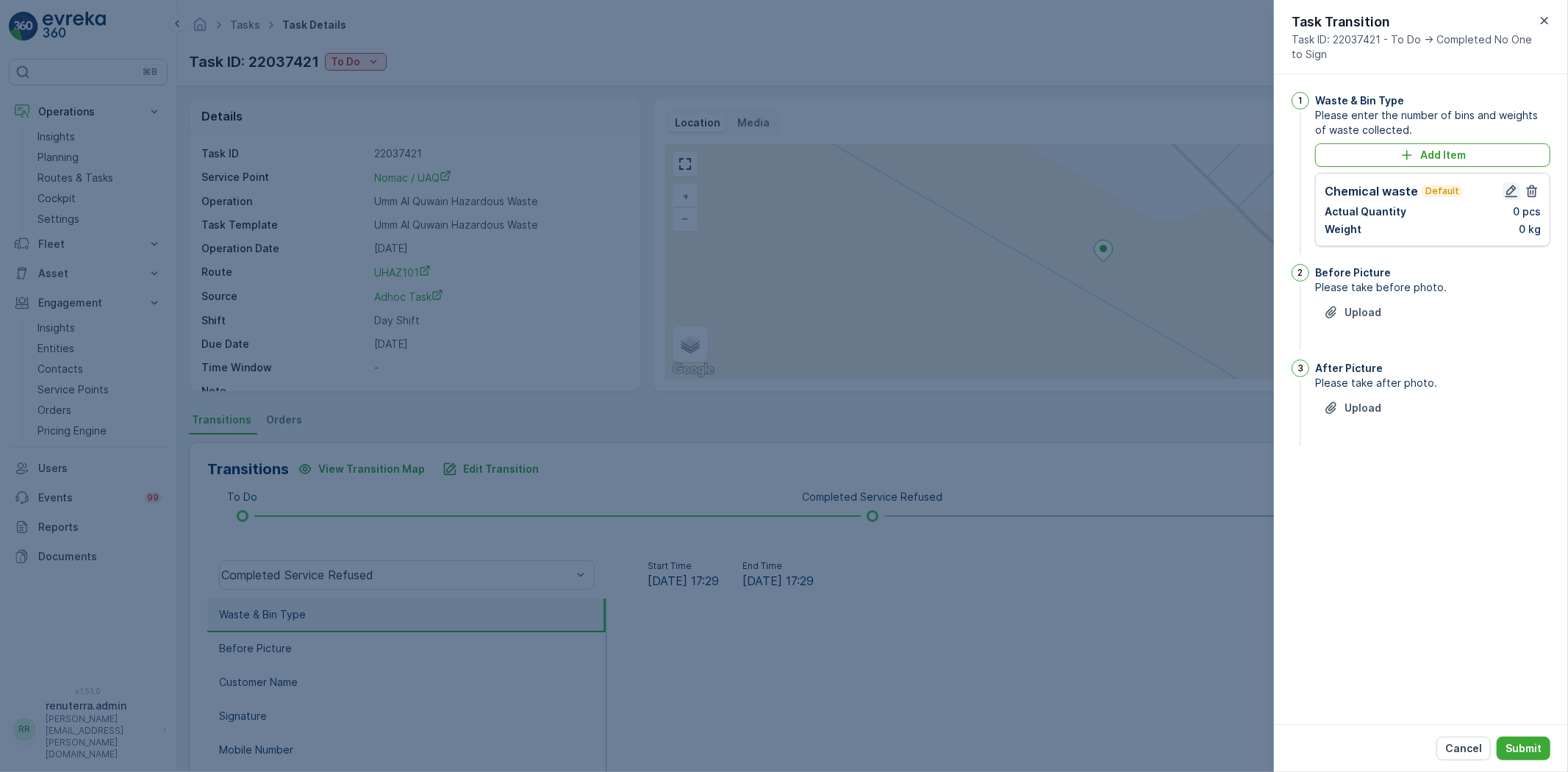
click at [1505, 189] on icon "button" at bounding box center [1512, 192] width 15 height 15
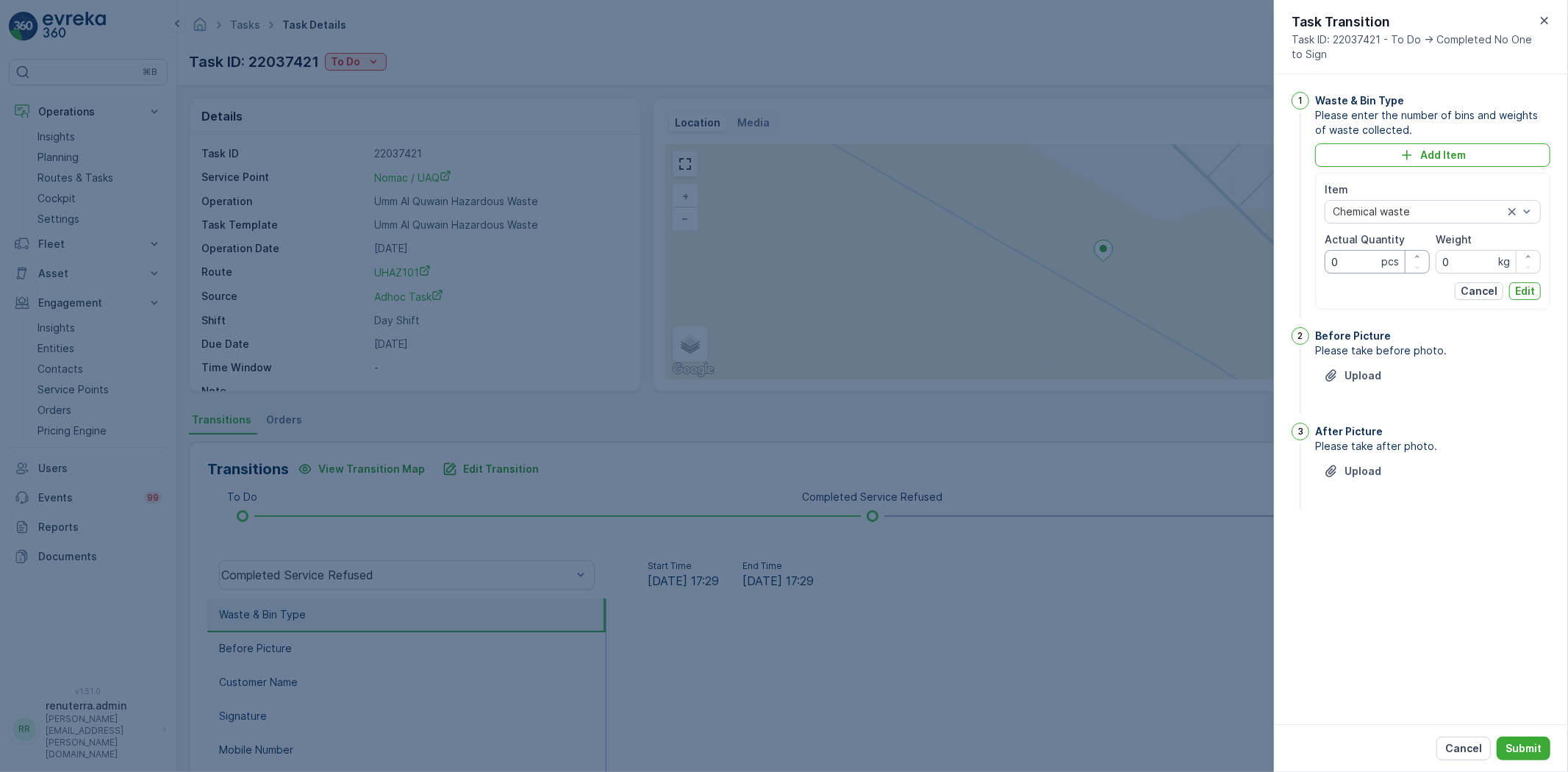
click at [1369, 260] on Quantity "0" at bounding box center [1377, 261] width 105 height 23
type Quantity "01"
click at [1375, 195] on div "Item" at bounding box center [1433, 190] width 216 height 15
click at [1368, 294] on span "Liquid Waste" at bounding box center [1364, 291] width 63 height 12
click at [1474, 266] on input "0" at bounding box center [1488, 261] width 105 height 23
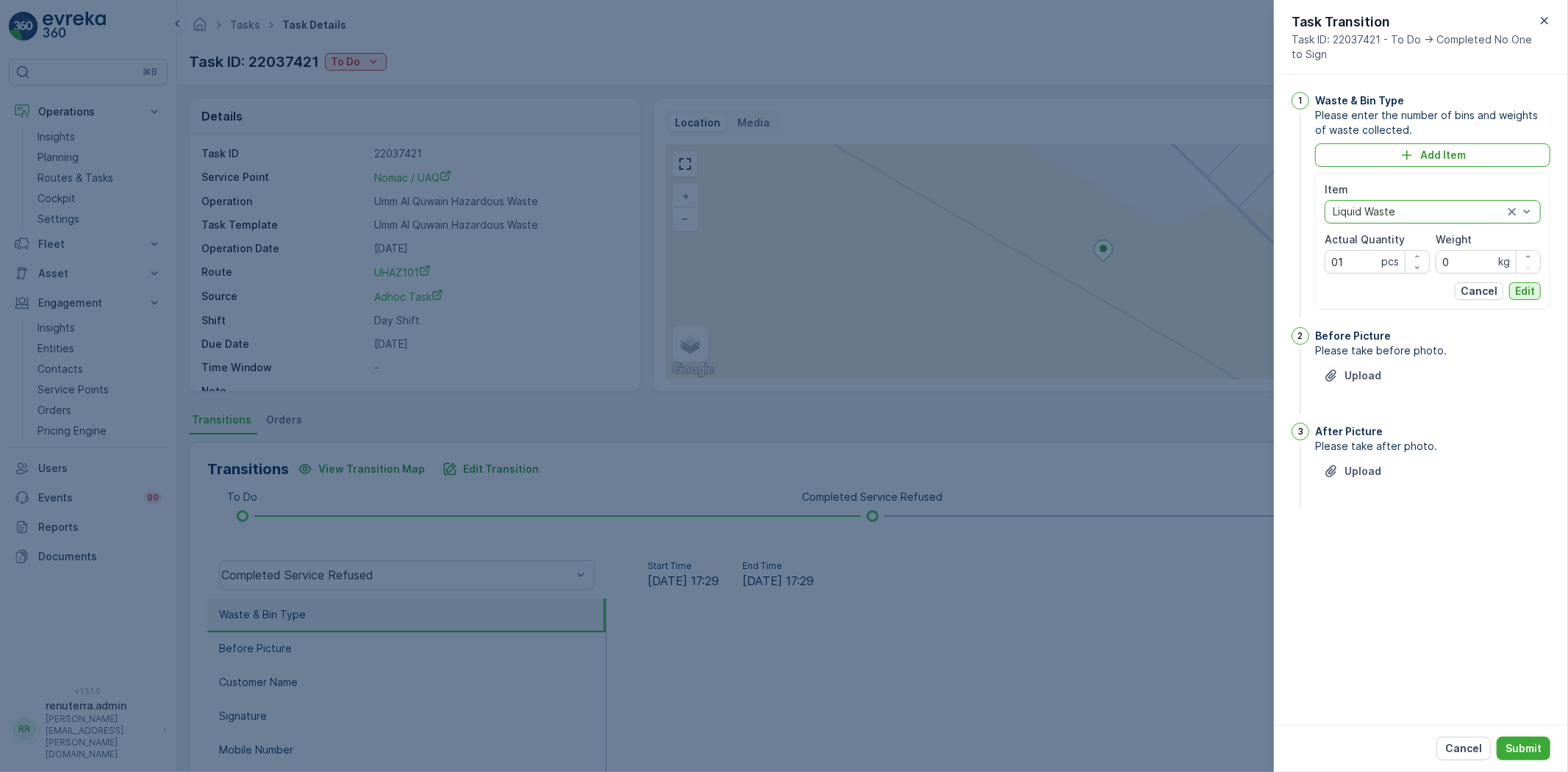
click at [1511, 295] on button "Edit" at bounding box center [1525, 290] width 32 height 18
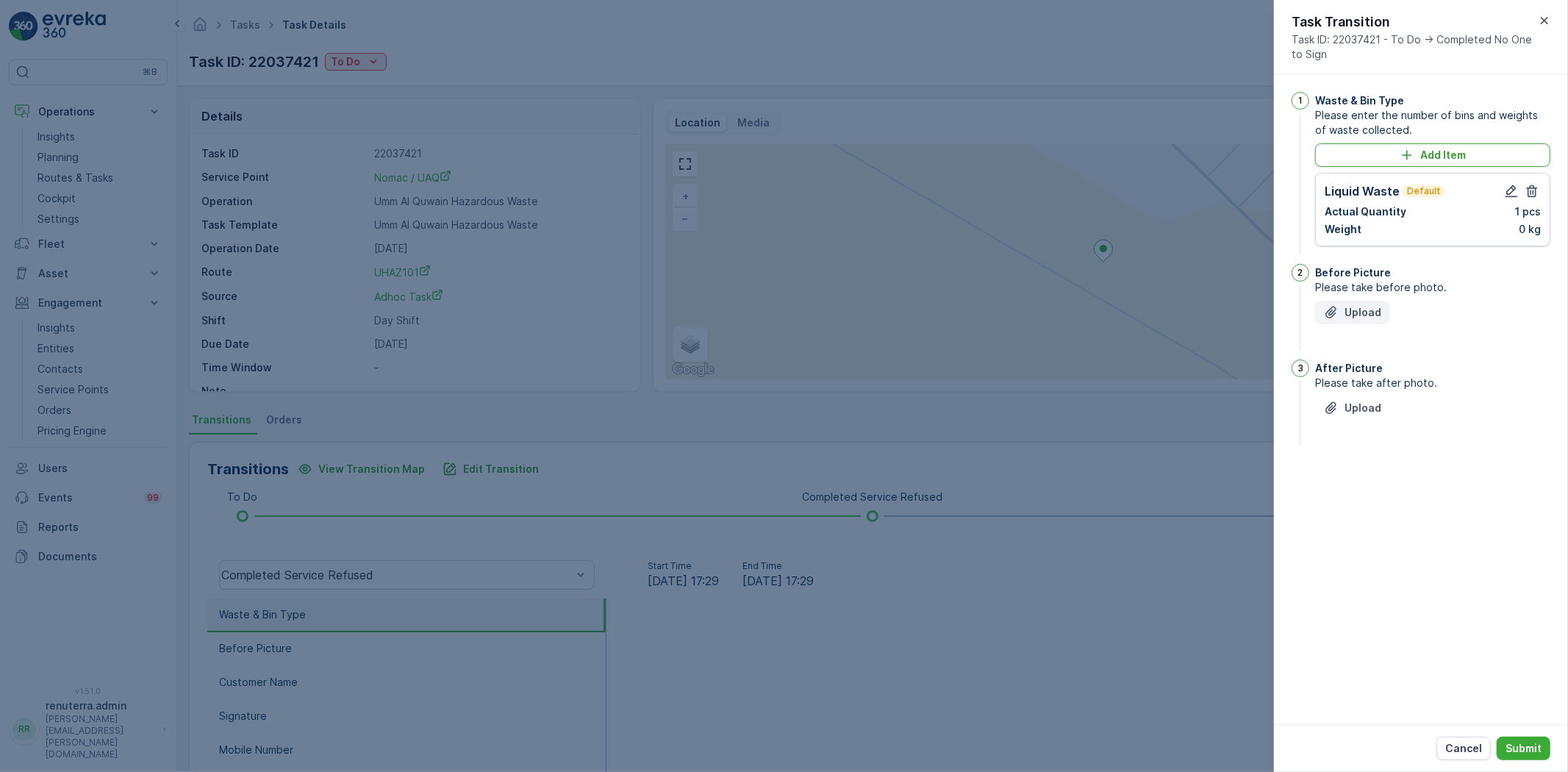
click at [1373, 317] on p "Upload" at bounding box center [1362, 313] width 37 height 15
click at [1515, 751] on p "Submit" at bounding box center [1523, 749] width 36 height 15
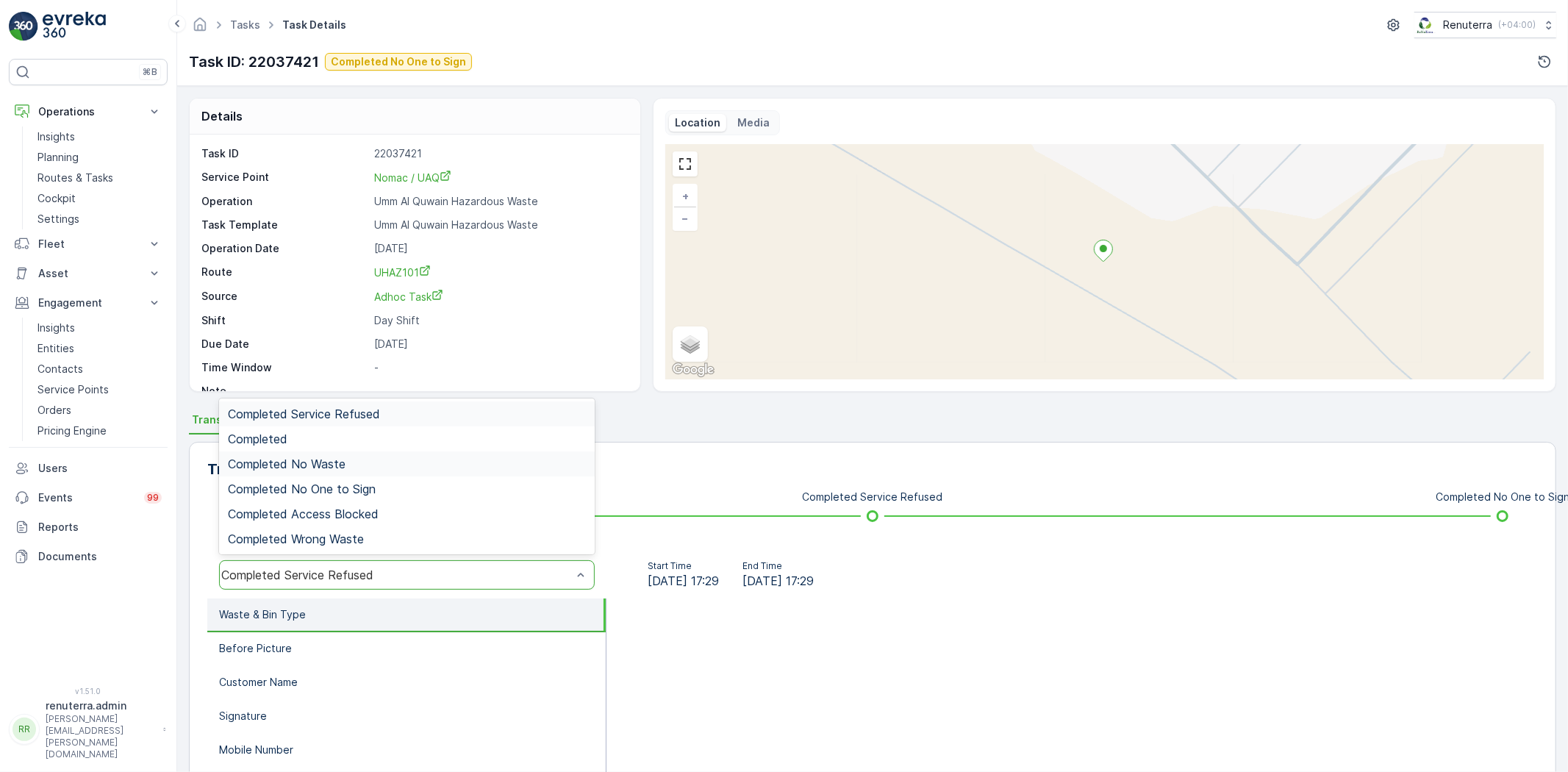
click at [358, 460] on div "Completed No Waste" at bounding box center [407, 464] width 358 height 13
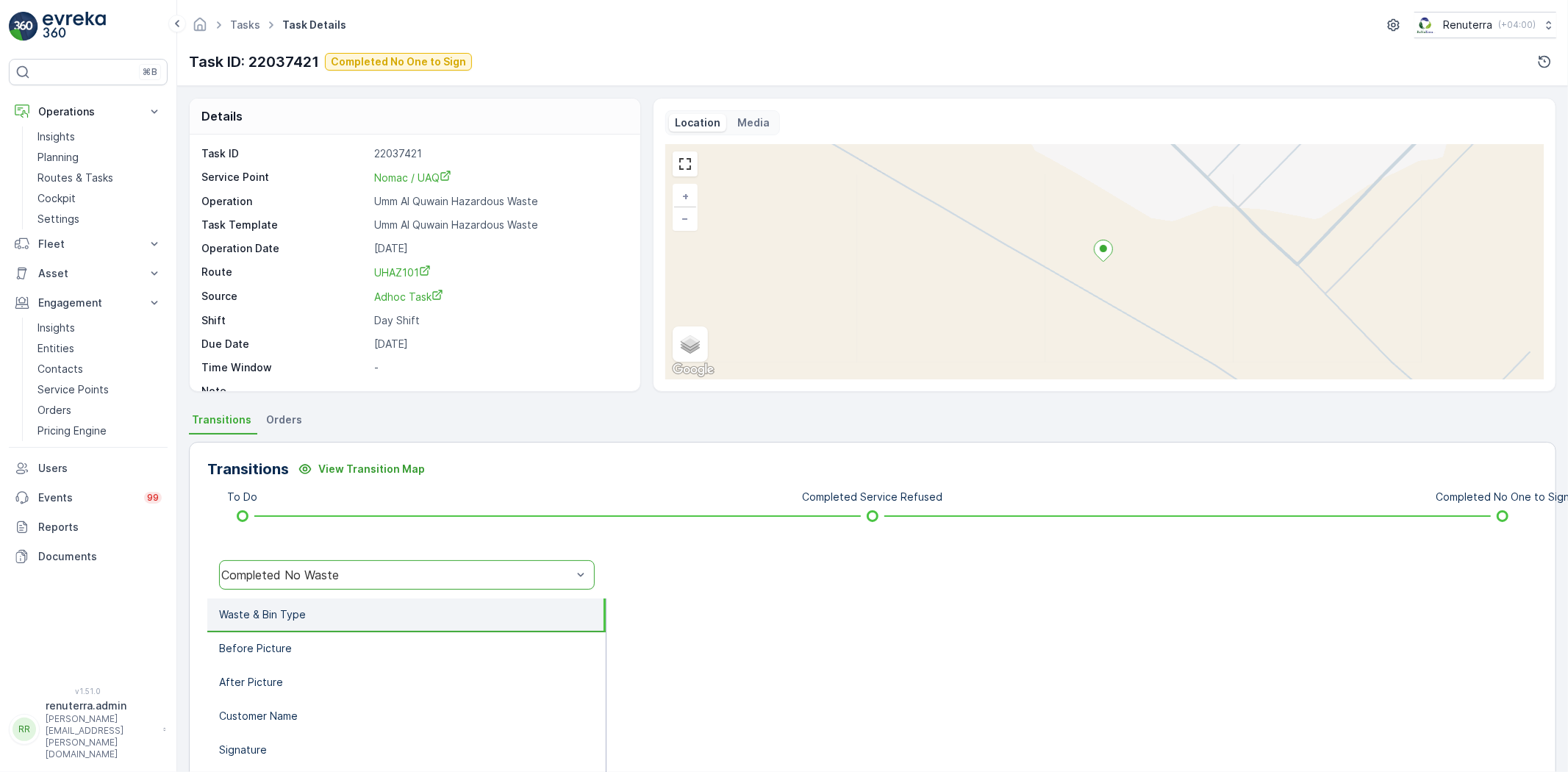
click at [340, 563] on div "Completed No Waste" at bounding box center [407, 574] width 376 height 29
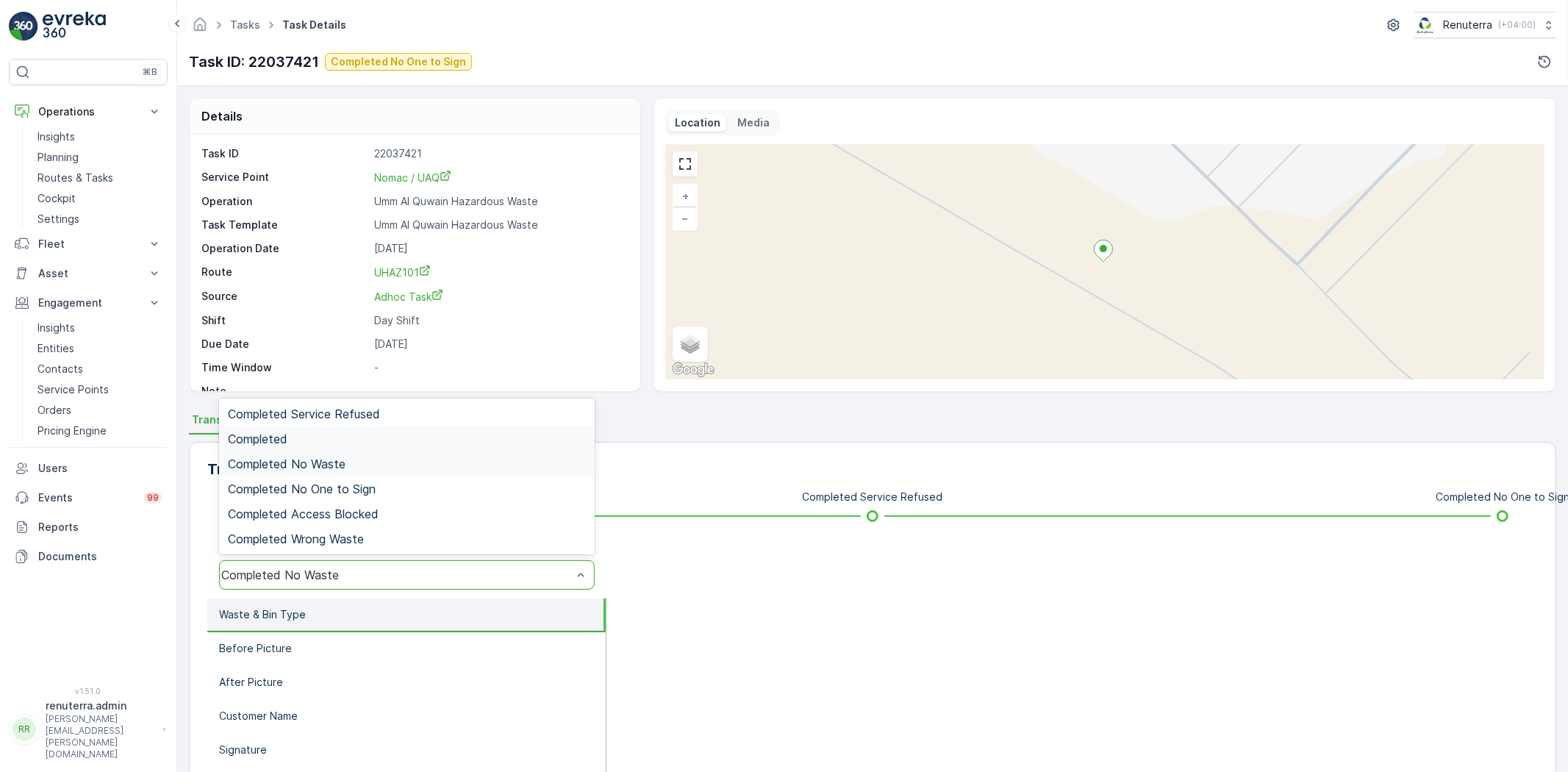
click at [338, 426] on div "Completed" at bounding box center [407, 439] width 376 height 25
click at [334, 576] on div "Completed" at bounding box center [396, 575] width 350 height 13
click at [332, 492] on span "Completed No One to Sign" at bounding box center [302, 488] width 147 height 13
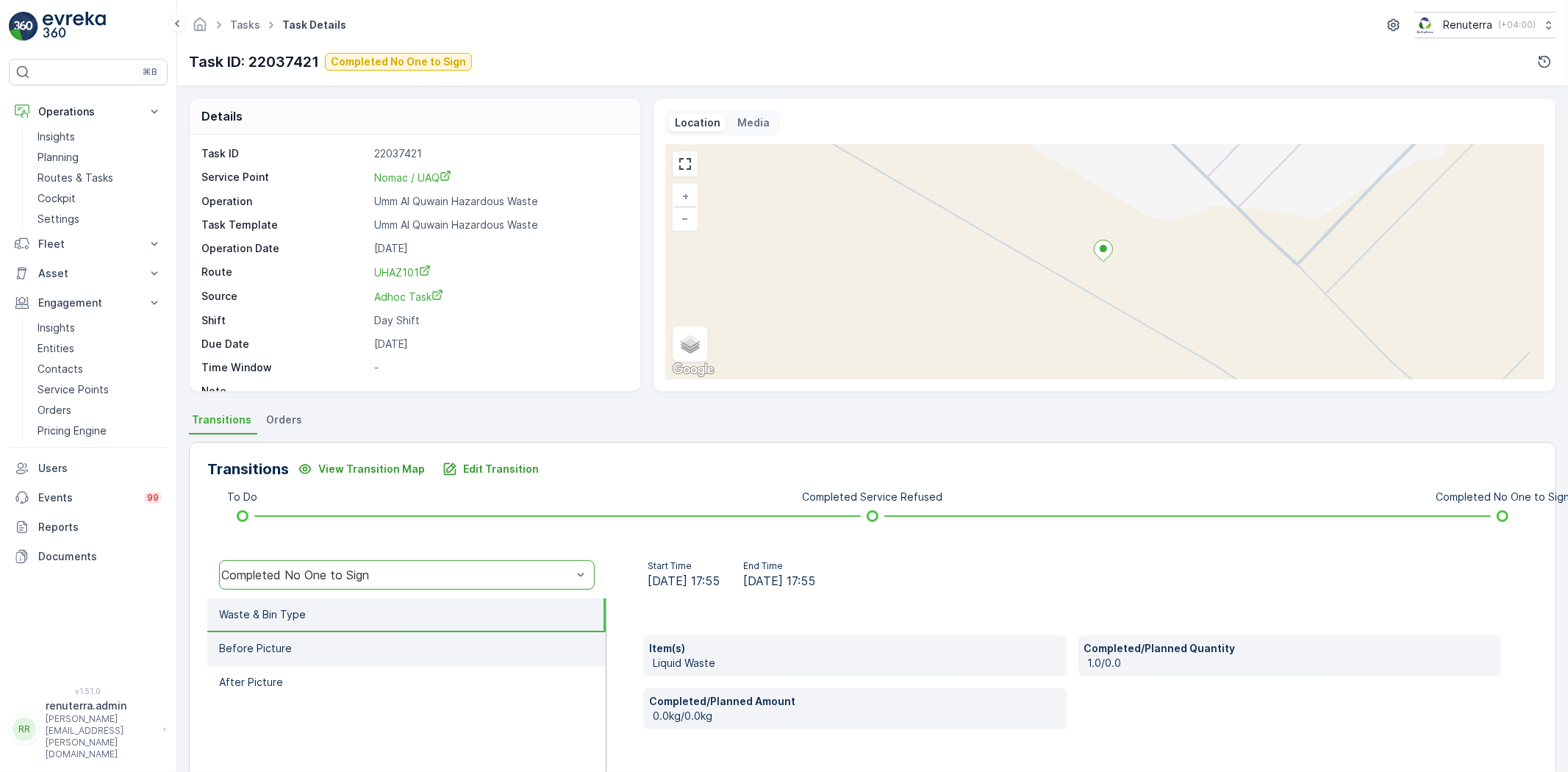
click at [309, 644] on li "Before Picture" at bounding box center [407, 649] width 398 height 34
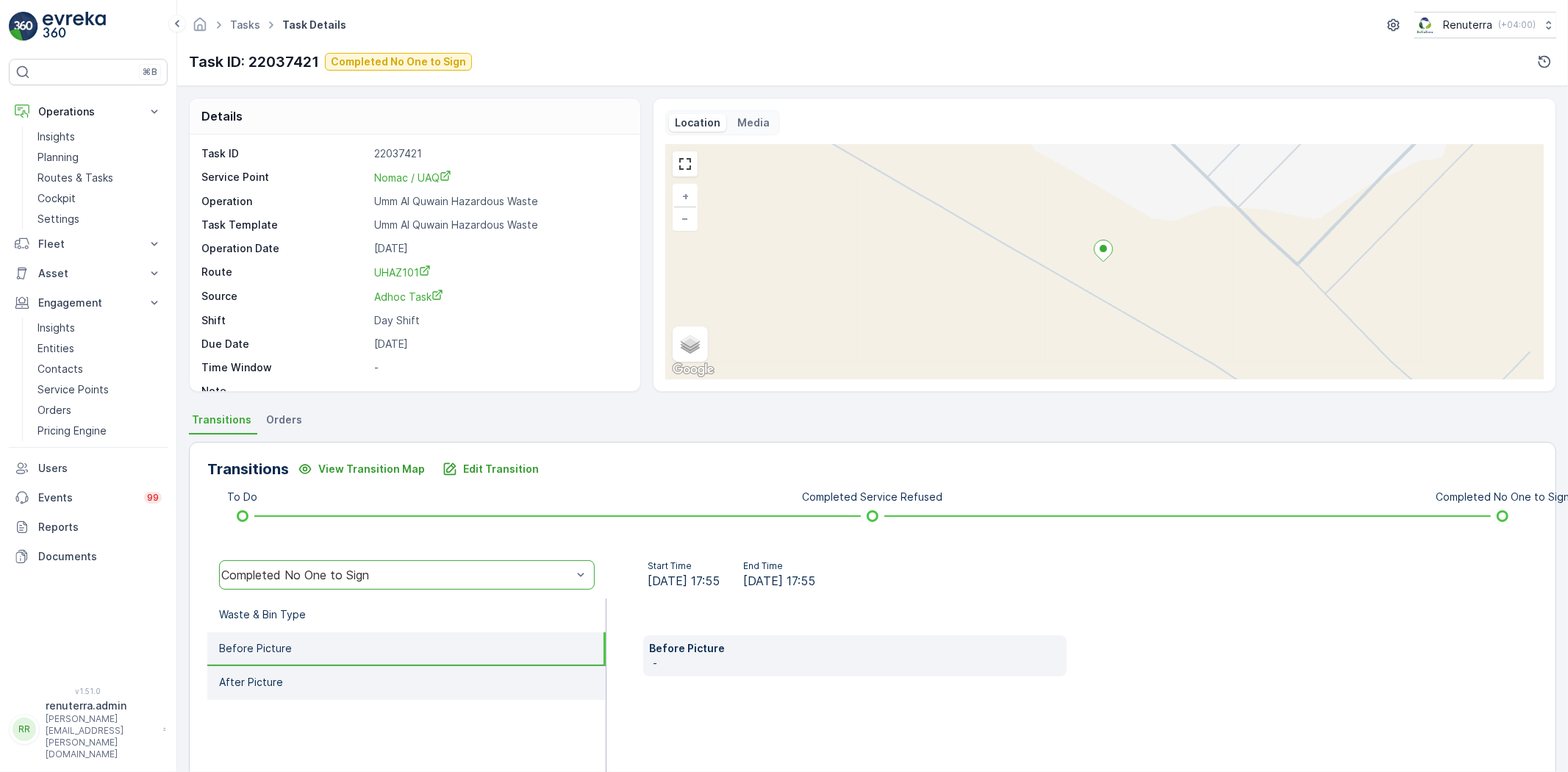
click at [319, 673] on li "After Picture" at bounding box center [407, 683] width 398 height 34
click at [316, 643] on li "Before Picture" at bounding box center [407, 649] width 398 height 34
click at [322, 621] on li "Waste & Bin Type" at bounding box center [407, 615] width 398 height 34
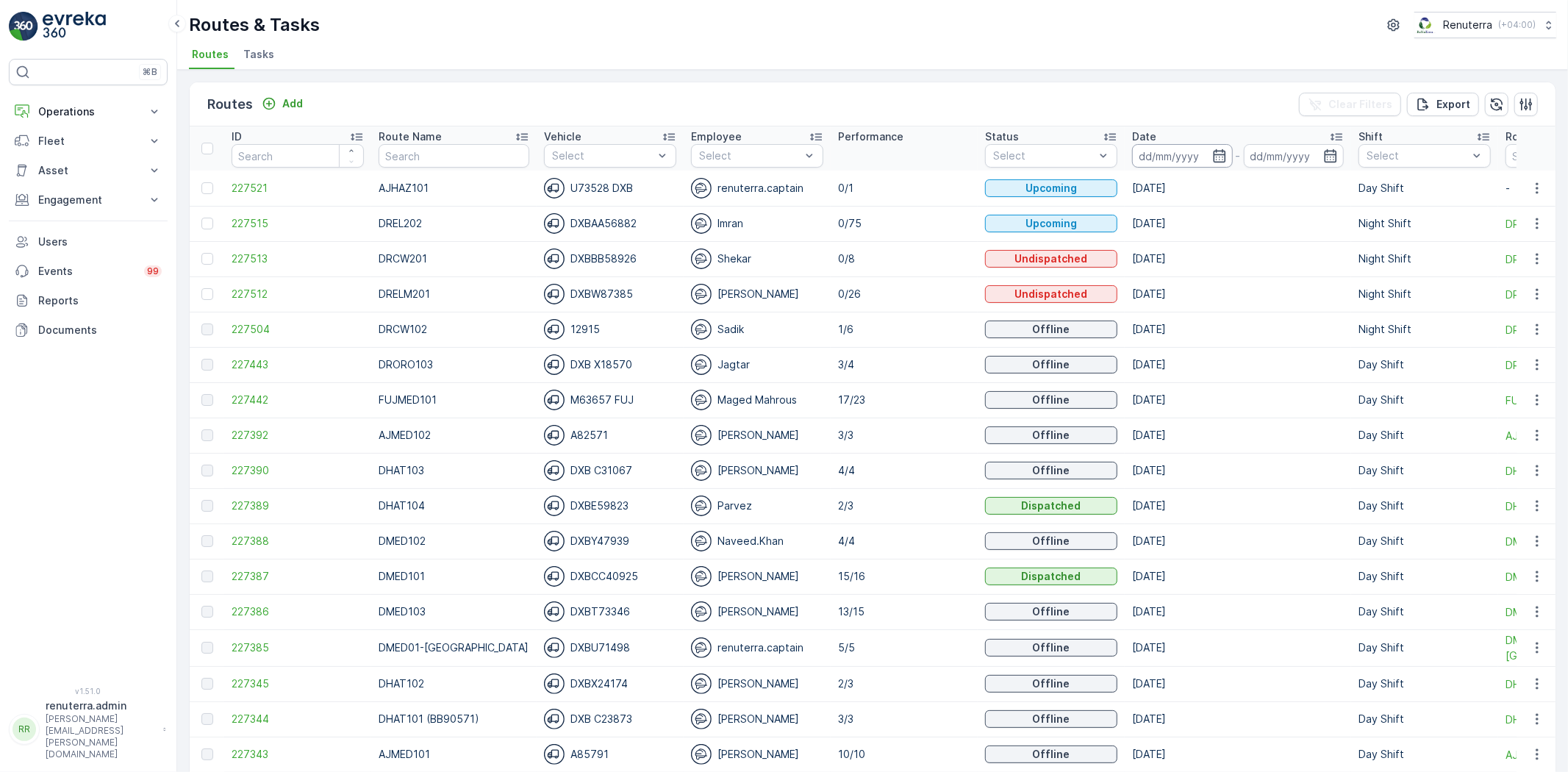
click at [1152, 144] on input at bounding box center [1182, 155] width 101 height 23
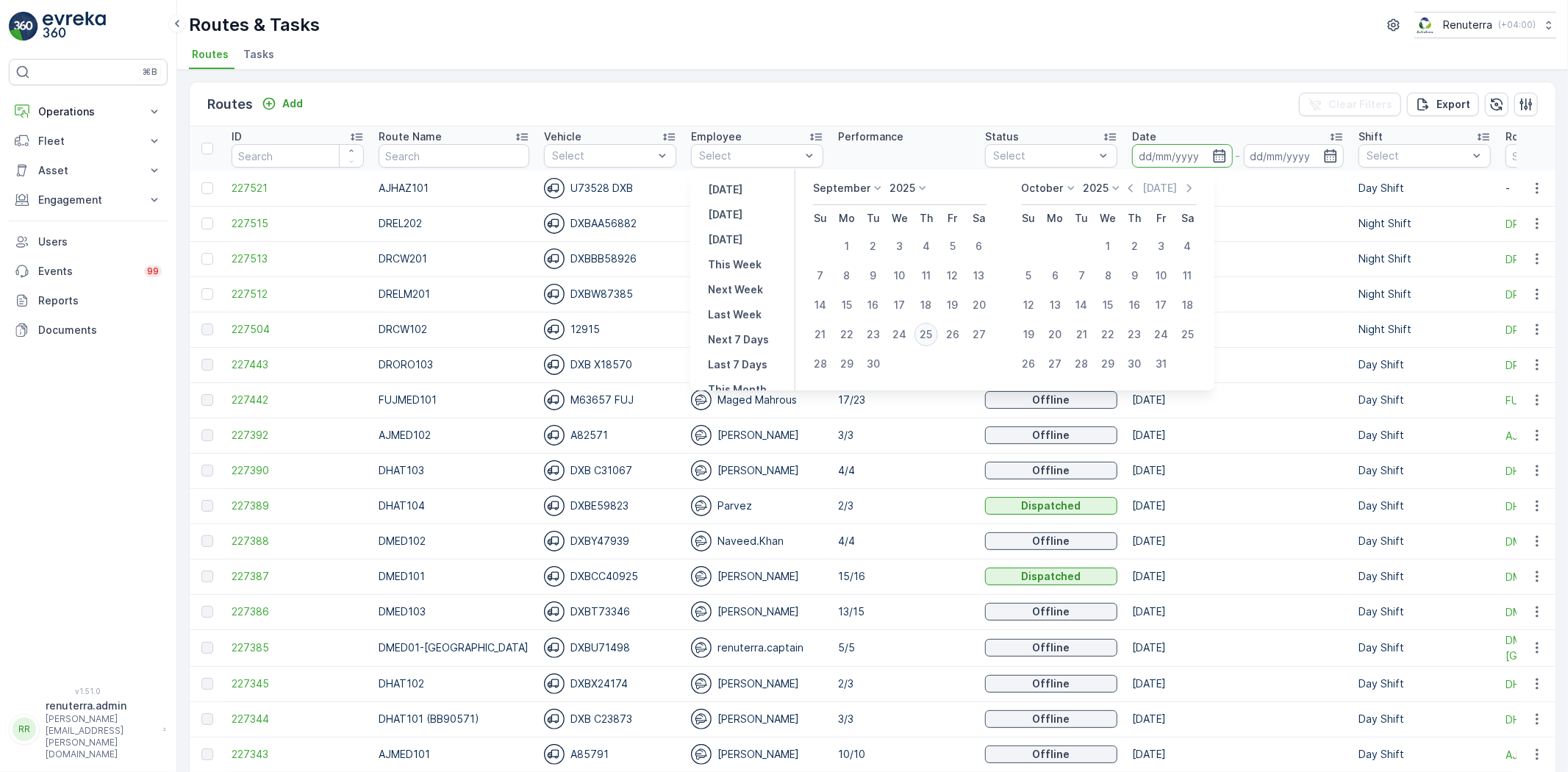
click at [921, 336] on div "25" at bounding box center [925, 333] width 23 height 23
type input "[DATE]"
click at [921, 336] on div "25" at bounding box center [925, 333] width 23 height 23
type input "[DATE]"
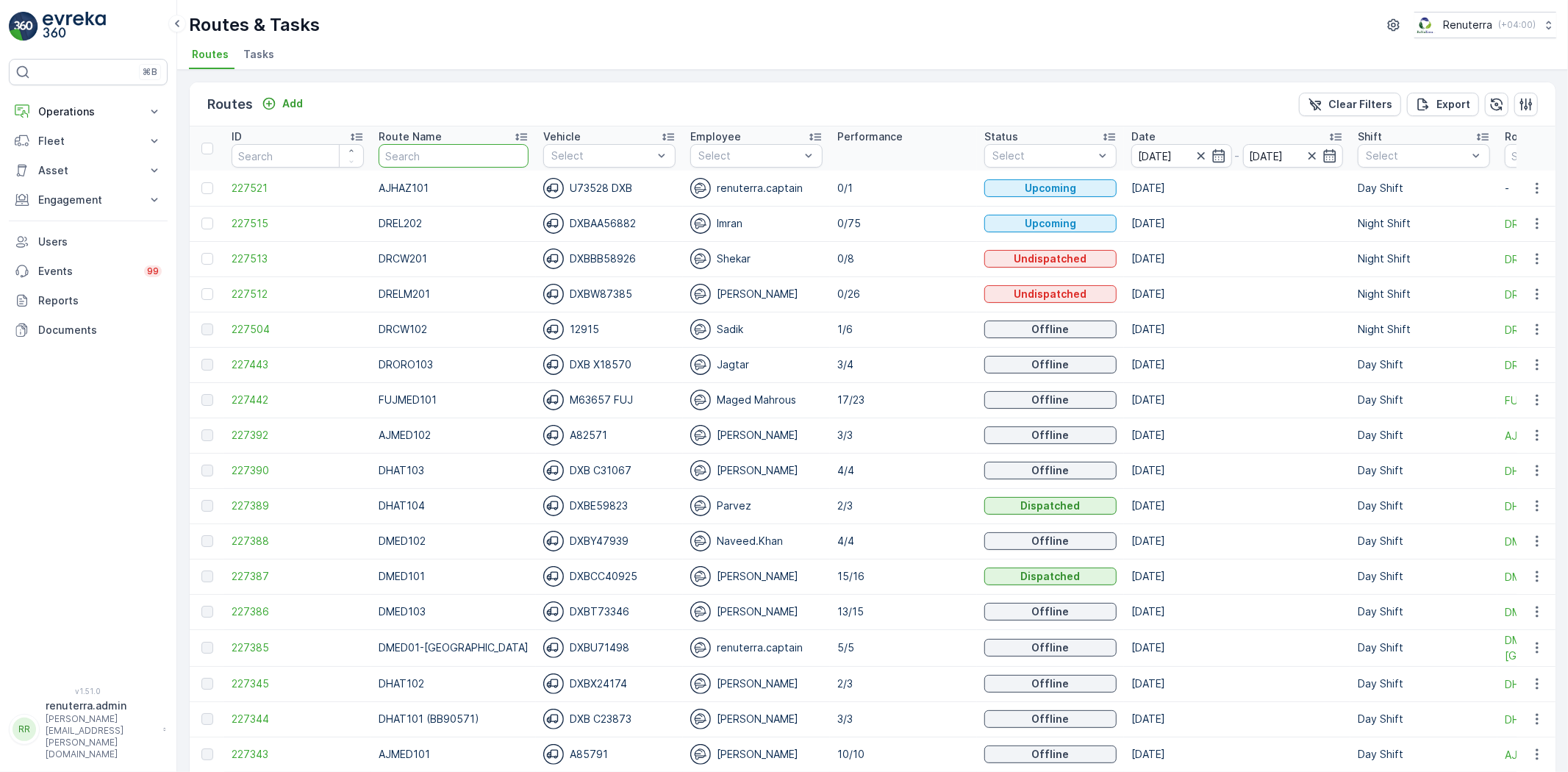
click at [458, 162] on input "text" at bounding box center [454, 155] width 150 height 23
click at [272, 177] on td "227521" at bounding box center [298, 189] width 147 height 36
click at [260, 192] on span "227521" at bounding box center [297, 188] width 132 height 15
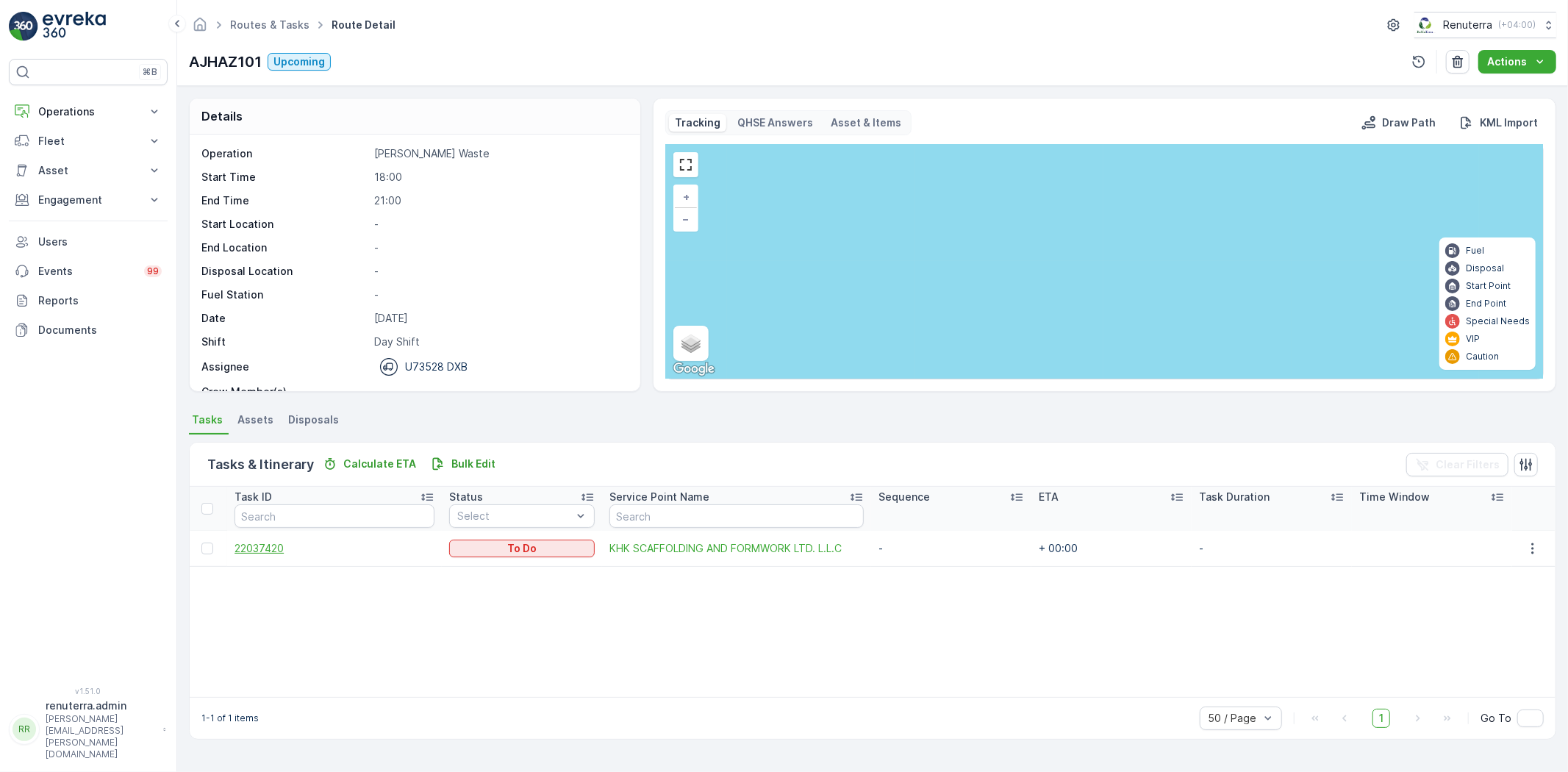
click at [258, 545] on span "22037420" at bounding box center [334, 548] width 200 height 15
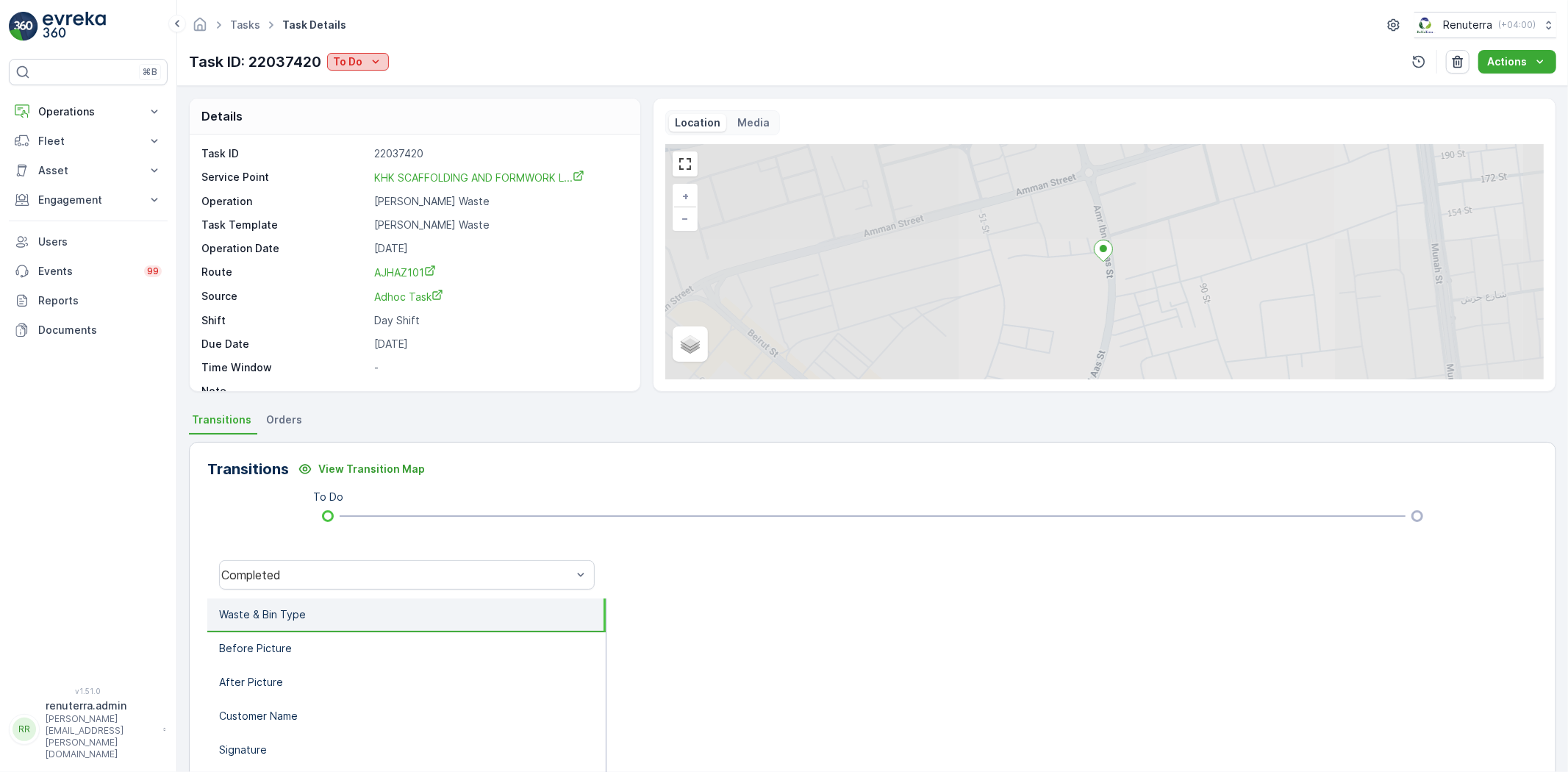
click at [360, 57] on p "To Do" at bounding box center [347, 62] width 29 height 15
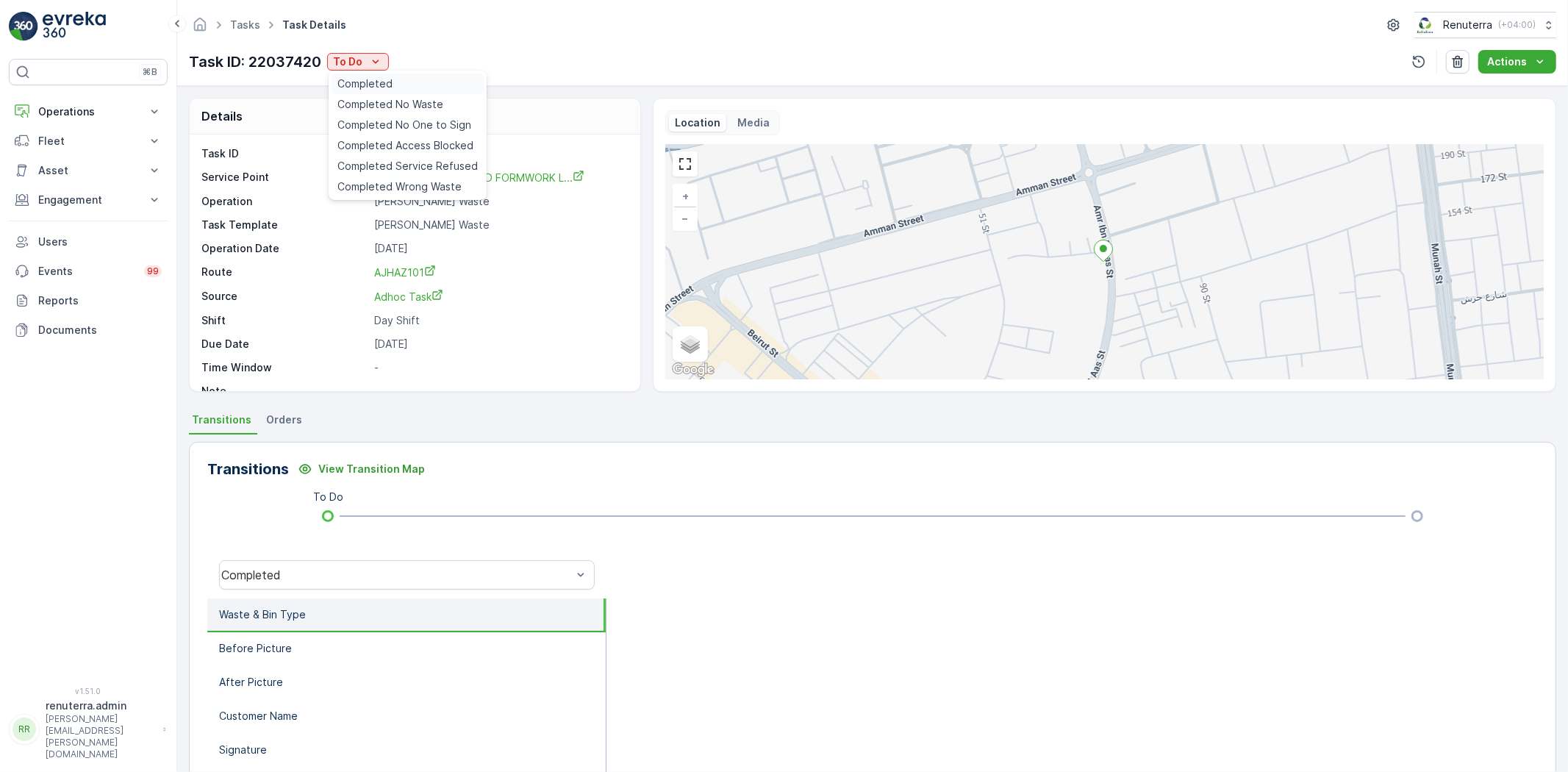
click at [382, 85] on span "Completed" at bounding box center [365, 84] width 55 height 15
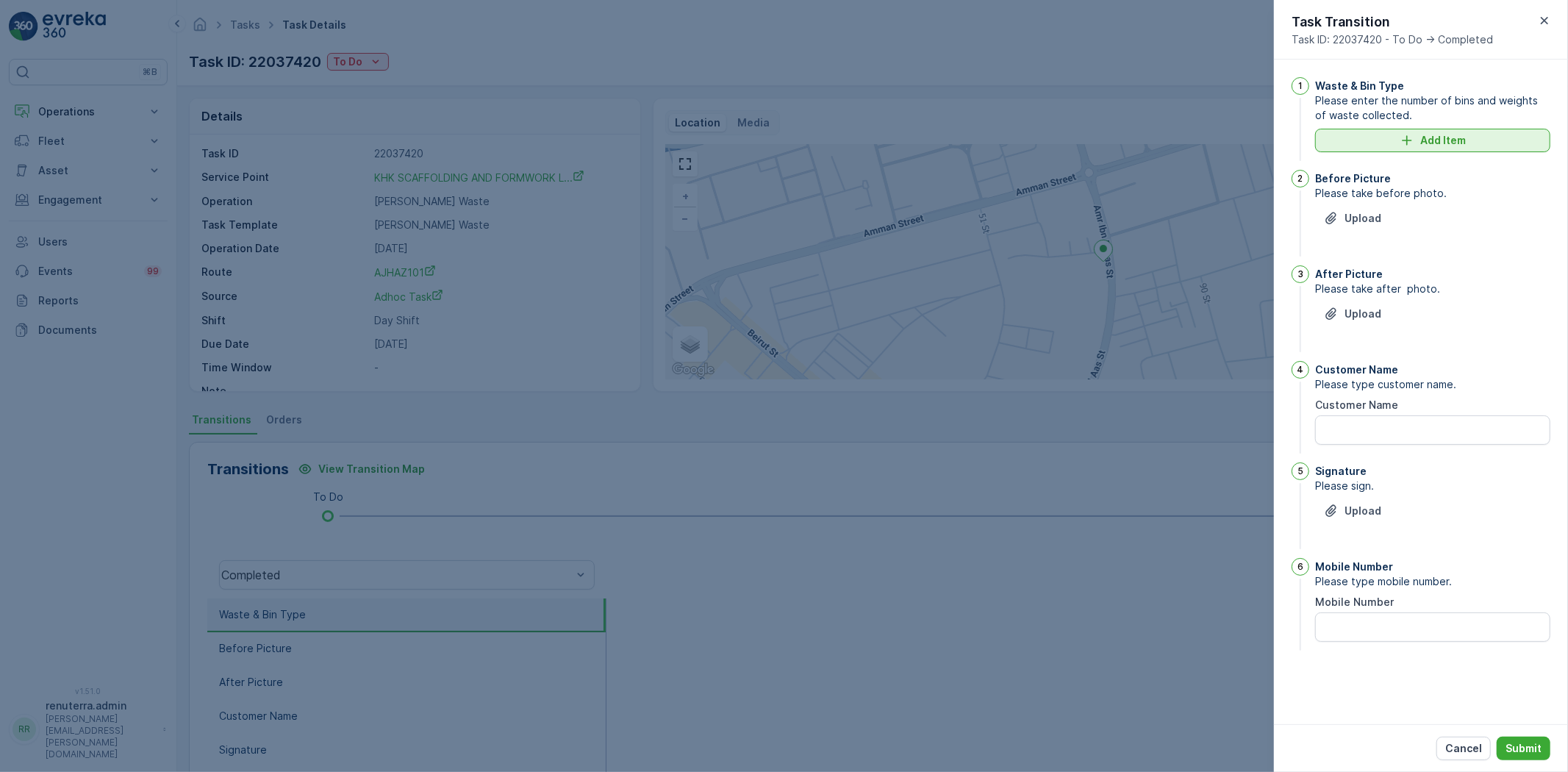
click at [1414, 140] on icon "Add Item" at bounding box center [1407, 141] width 15 height 15
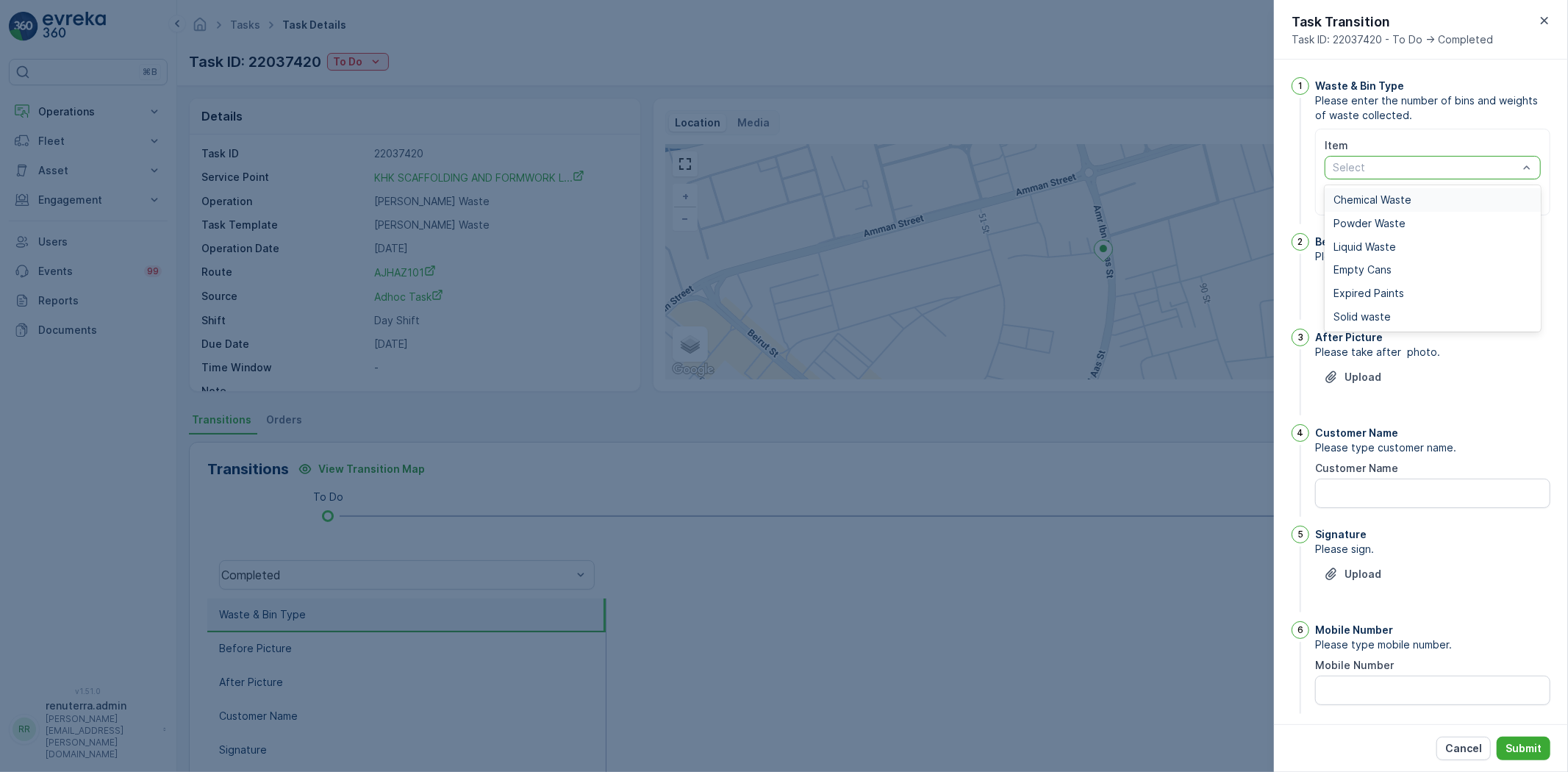
click at [1378, 194] on span "Chemical Waste" at bounding box center [1372, 200] width 78 height 12
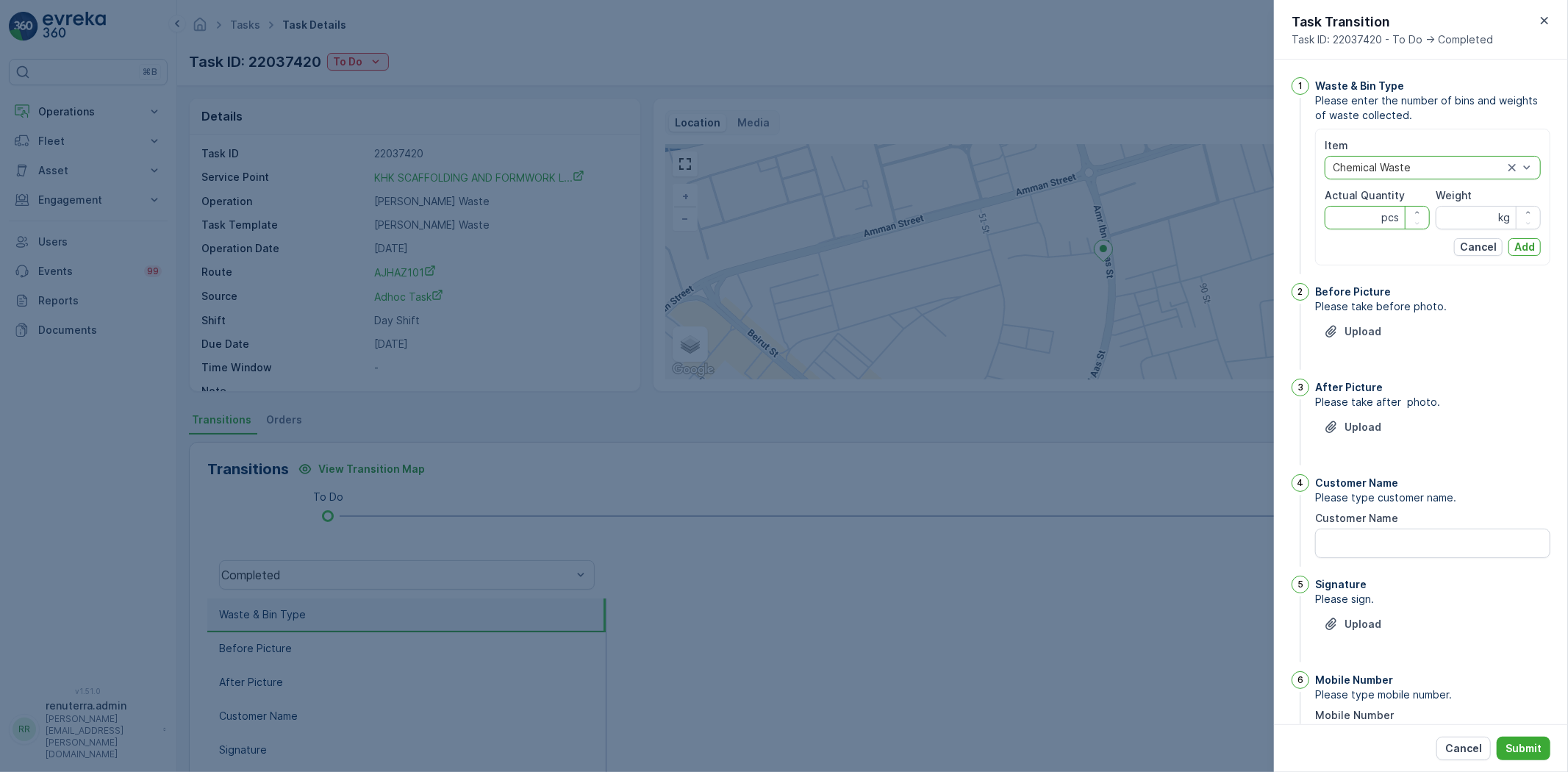
click at [1360, 206] on Quantity "Actual Quantity" at bounding box center [1377, 217] width 105 height 23
type Quantity "1"
click at [1472, 207] on input "Weight" at bounding box center [1488, 217] width 105 height 23
type input "360"
click at [1525, 239] on p "Add" at bounding box center [1525, 247] width 21 height 15
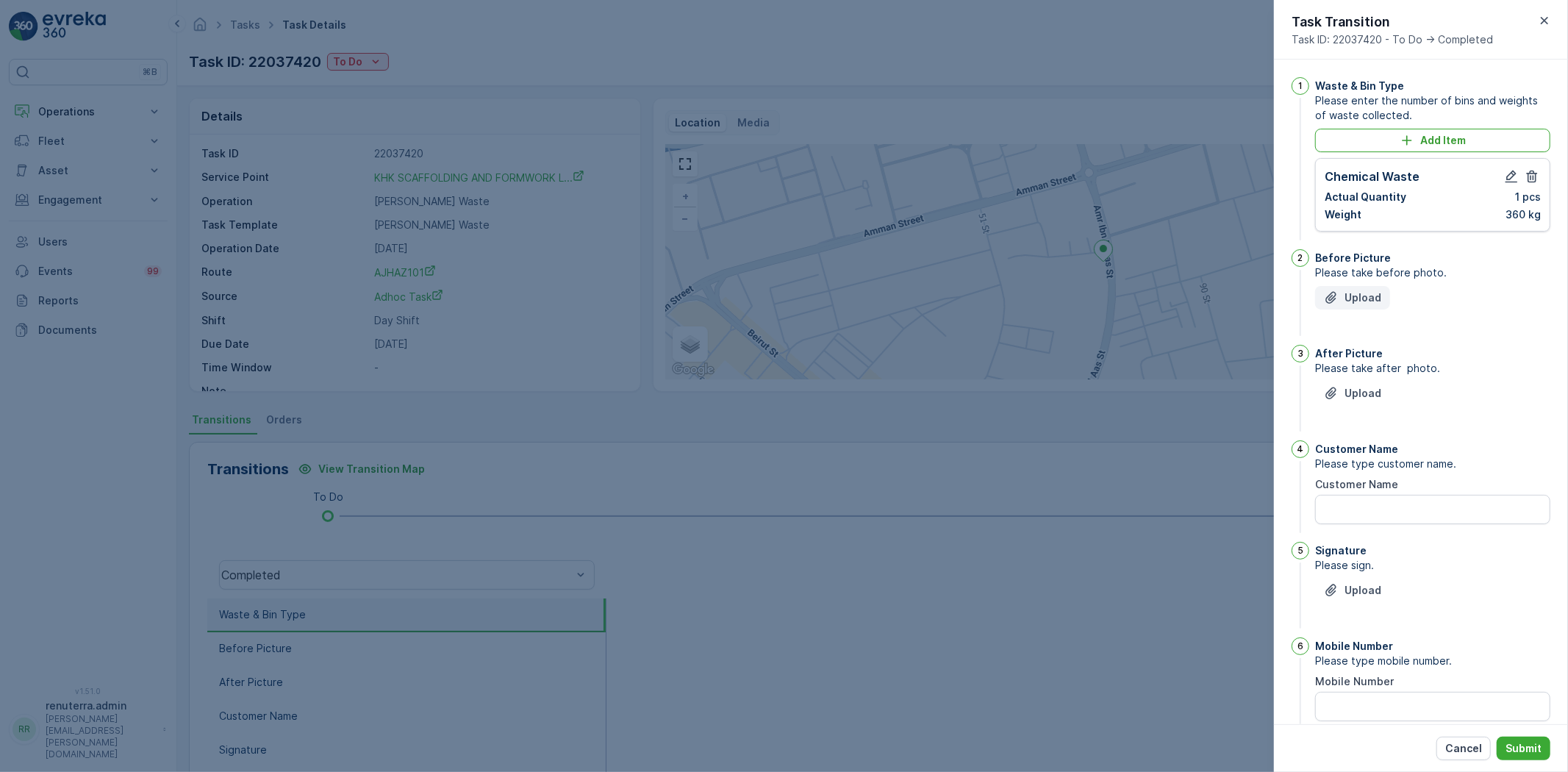
click at [1364, 298] on p "Upload" at bounding box center [1362, 298] width 37 height 15
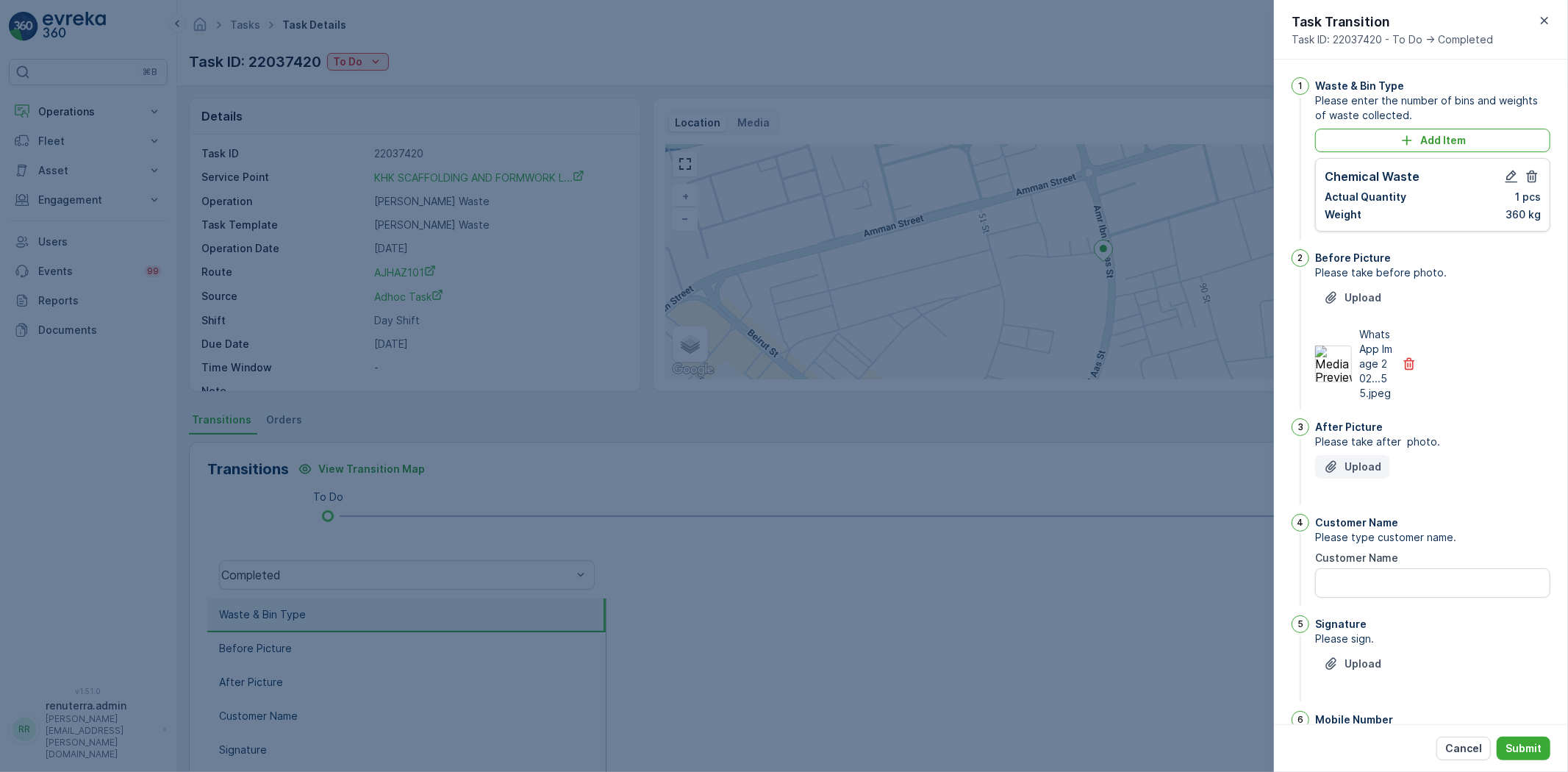
click at [1350, 473] on p "Upload" at bounding box center [1362, 467] width 37 height 15
click at [1362, 671] on Name "Customer Name" at bounding box center [1433, 656] width 235 height 29
click at [1369, 671] on Name "KHK AJman" at bounding box center [1433, 656] width 235 height 29
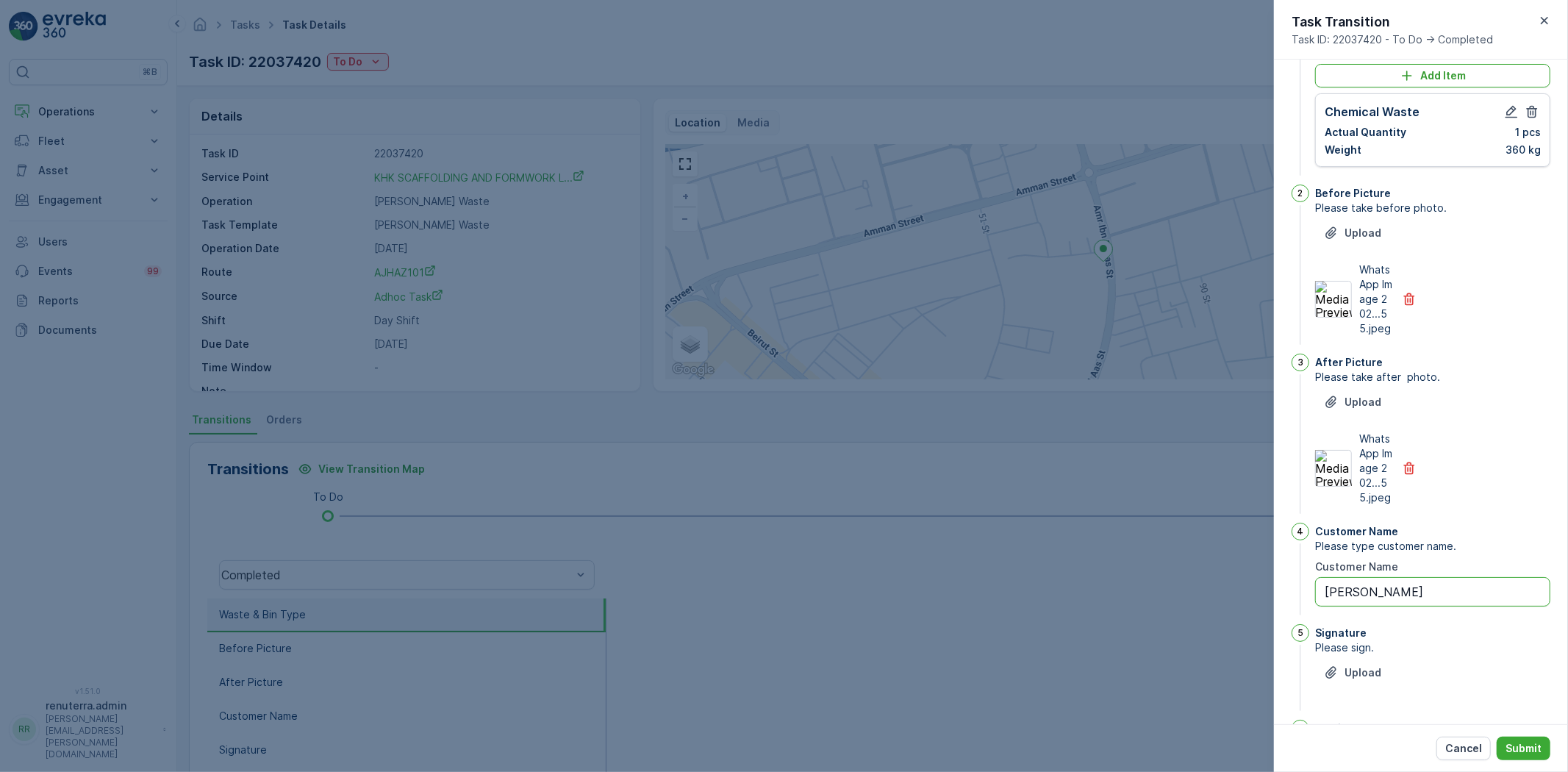
scroll to position [203, 0]
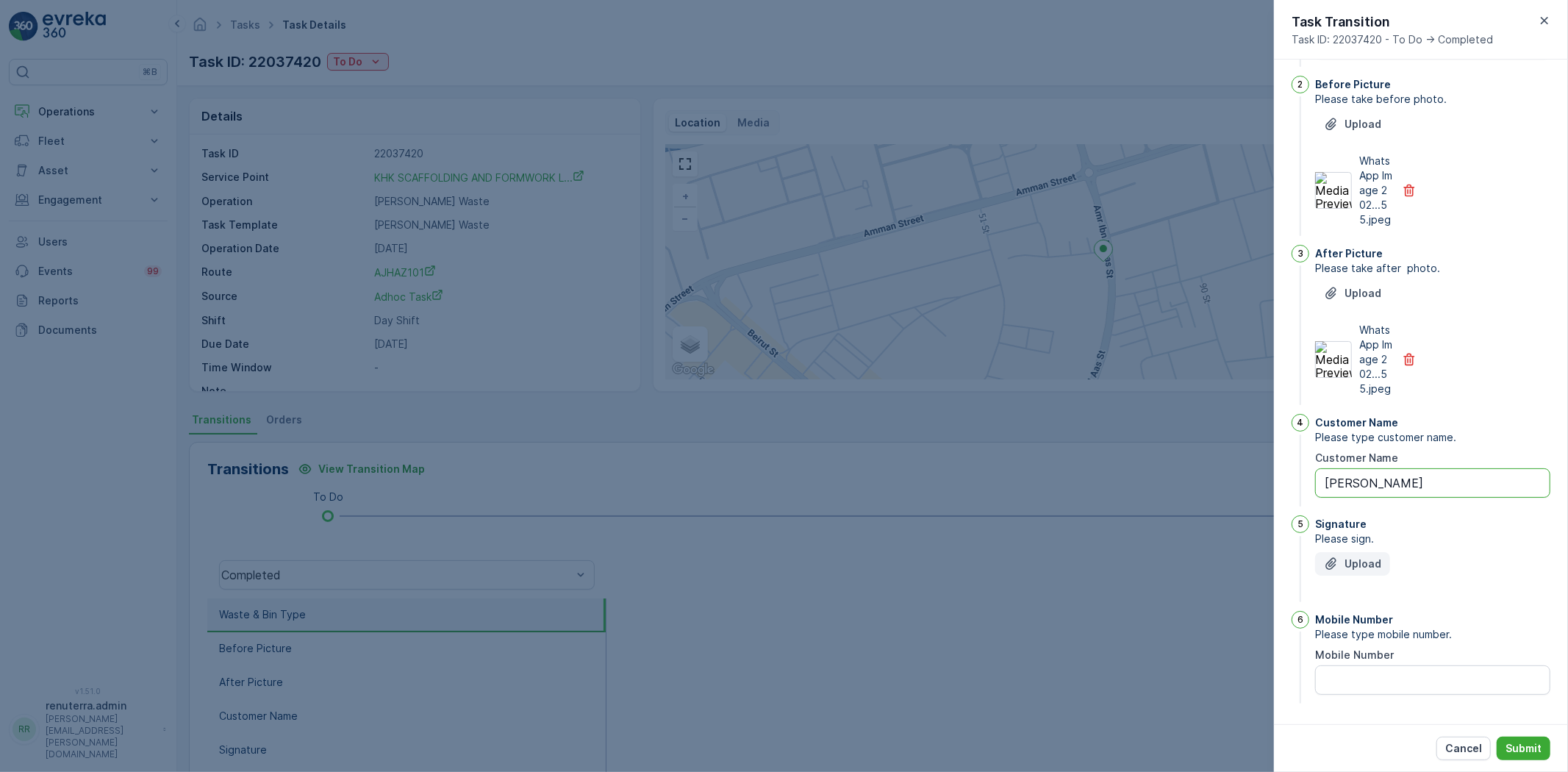
type Name "[PERSON_NAME]"
click at [1383, 552] on button "Upload" at bounding box center [1353, 564] width 75 height 23
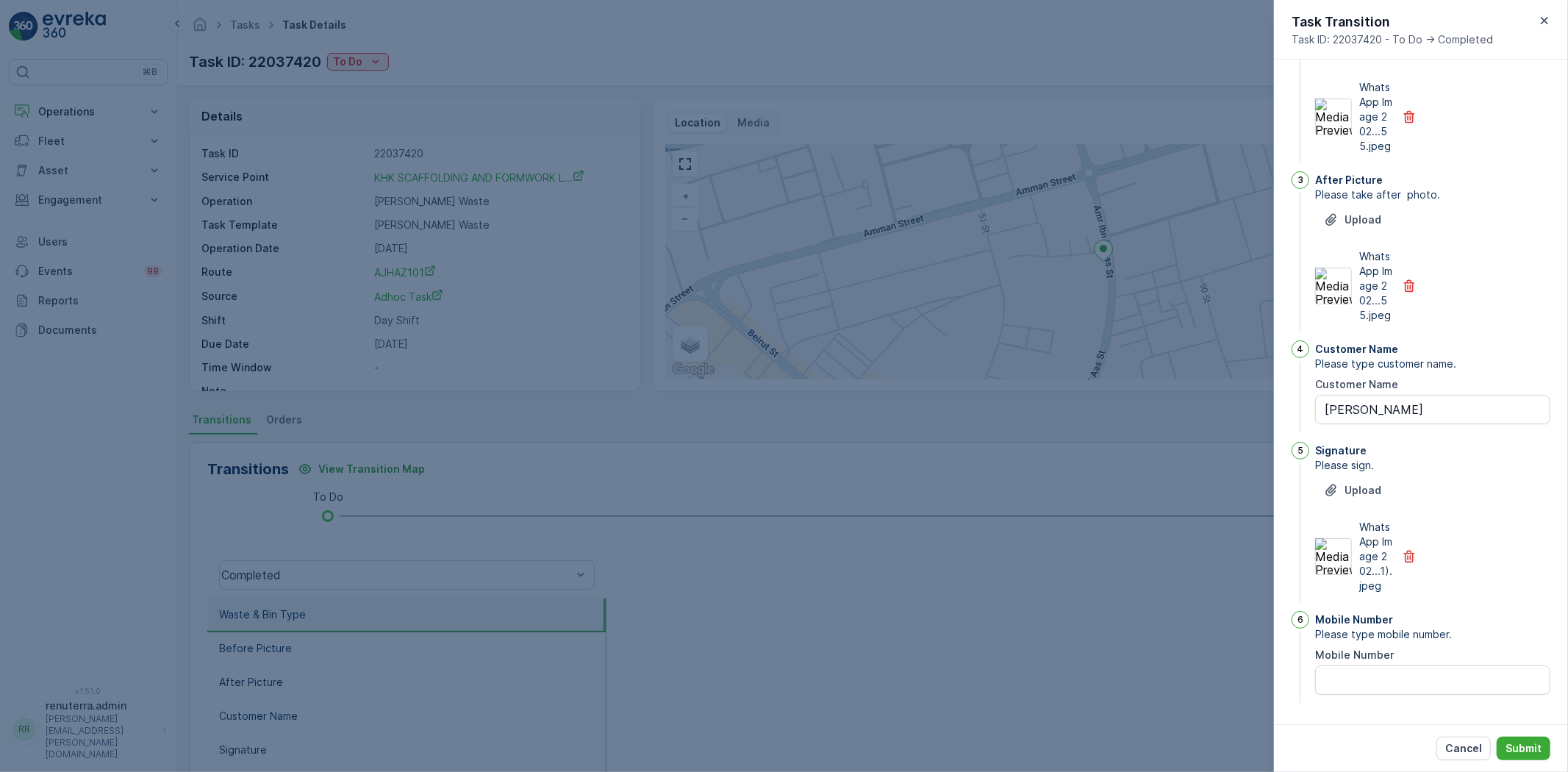
scroll to position [291, 0]
click at [1363, 679] on Number "Mobile Number" at bounding box center [1433, 679] width 235 height 29
paste Number "[PHONE_NUMBER]"
type Number "[PHONE_NUMBER]"
click at [1503, 738] on button "Submit" at bounding box center [1523, 748] width 54 height 23
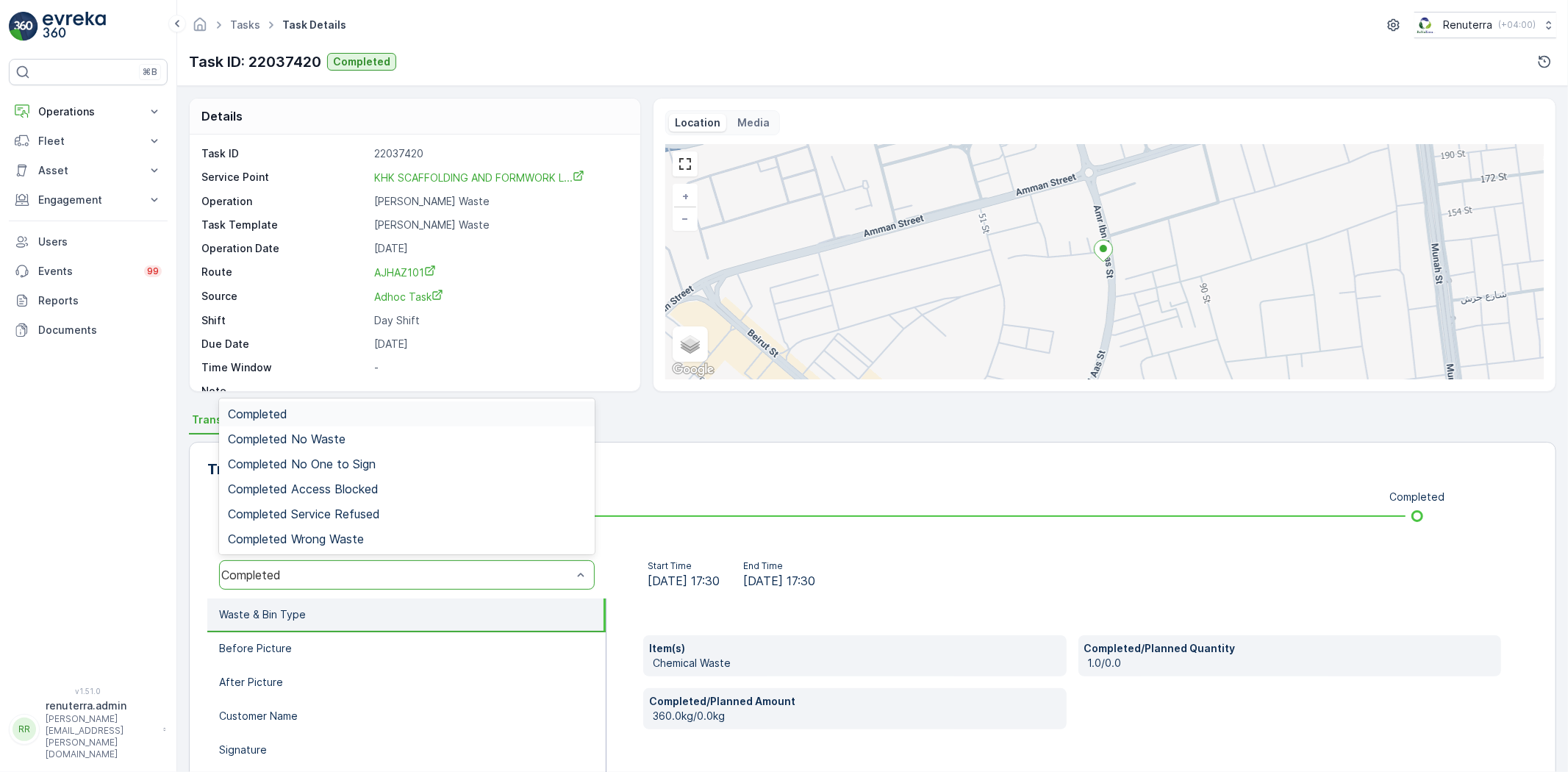
click at [342, 413] on div "Completed" at bounding box center [407, 413] width 358 height 13
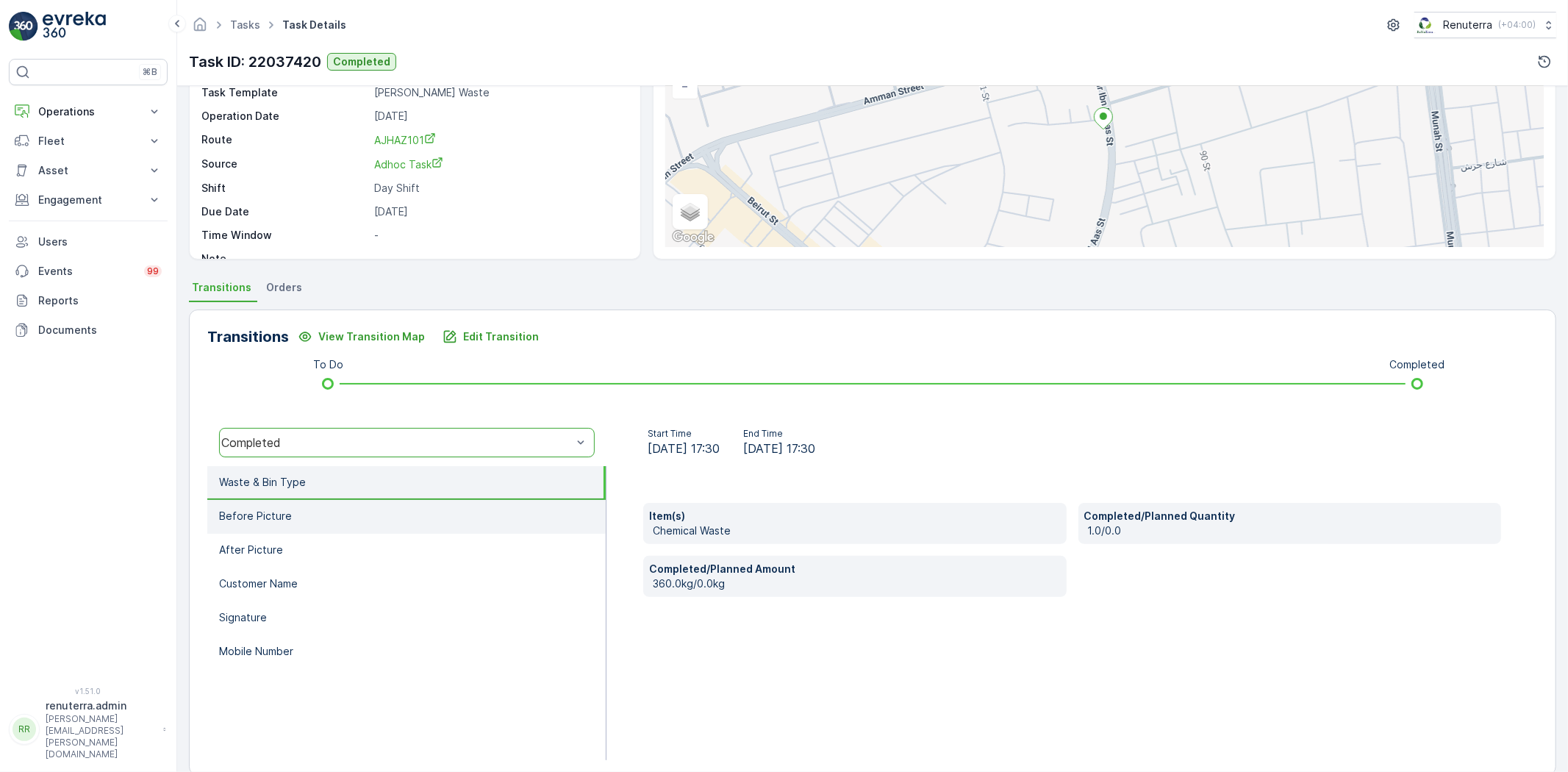
scroll to position [154, 0]
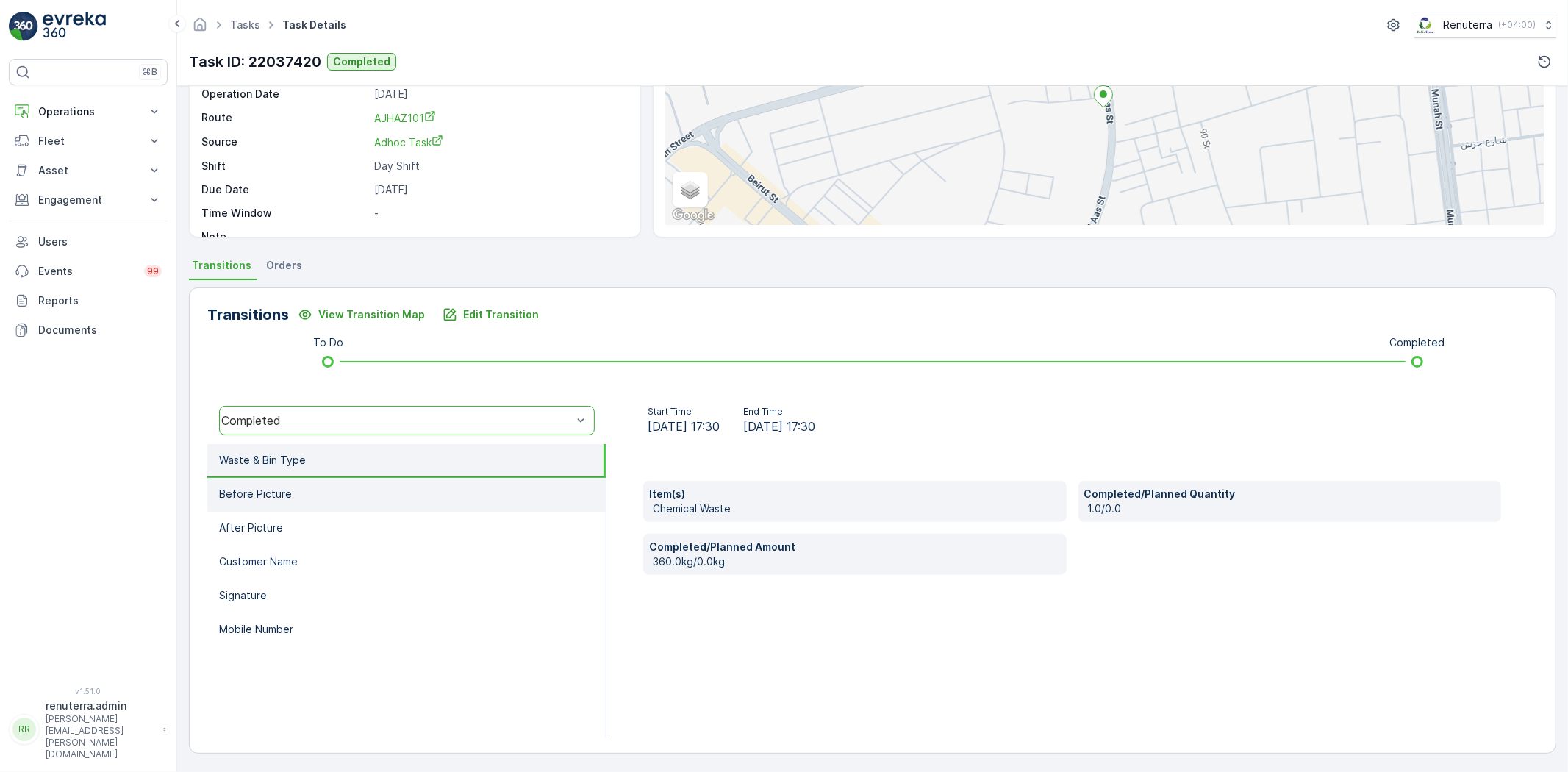
click at [340, 498] on li "Before Picture" at bounding box center [407, 495] width 398 height 34
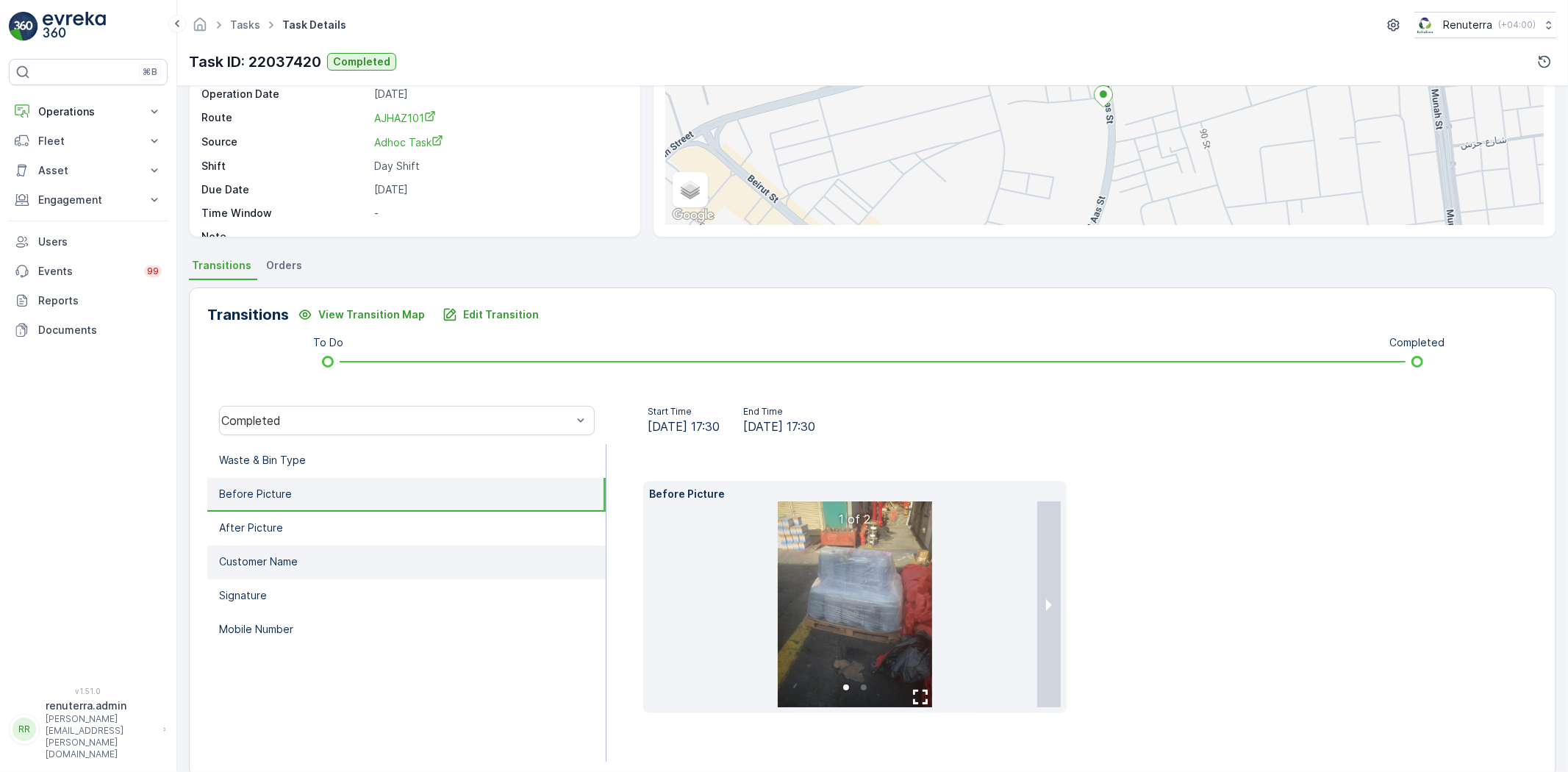
click at [377, 546] on li "Customer Name" at bounding box center [407, 563] width 398 height 34
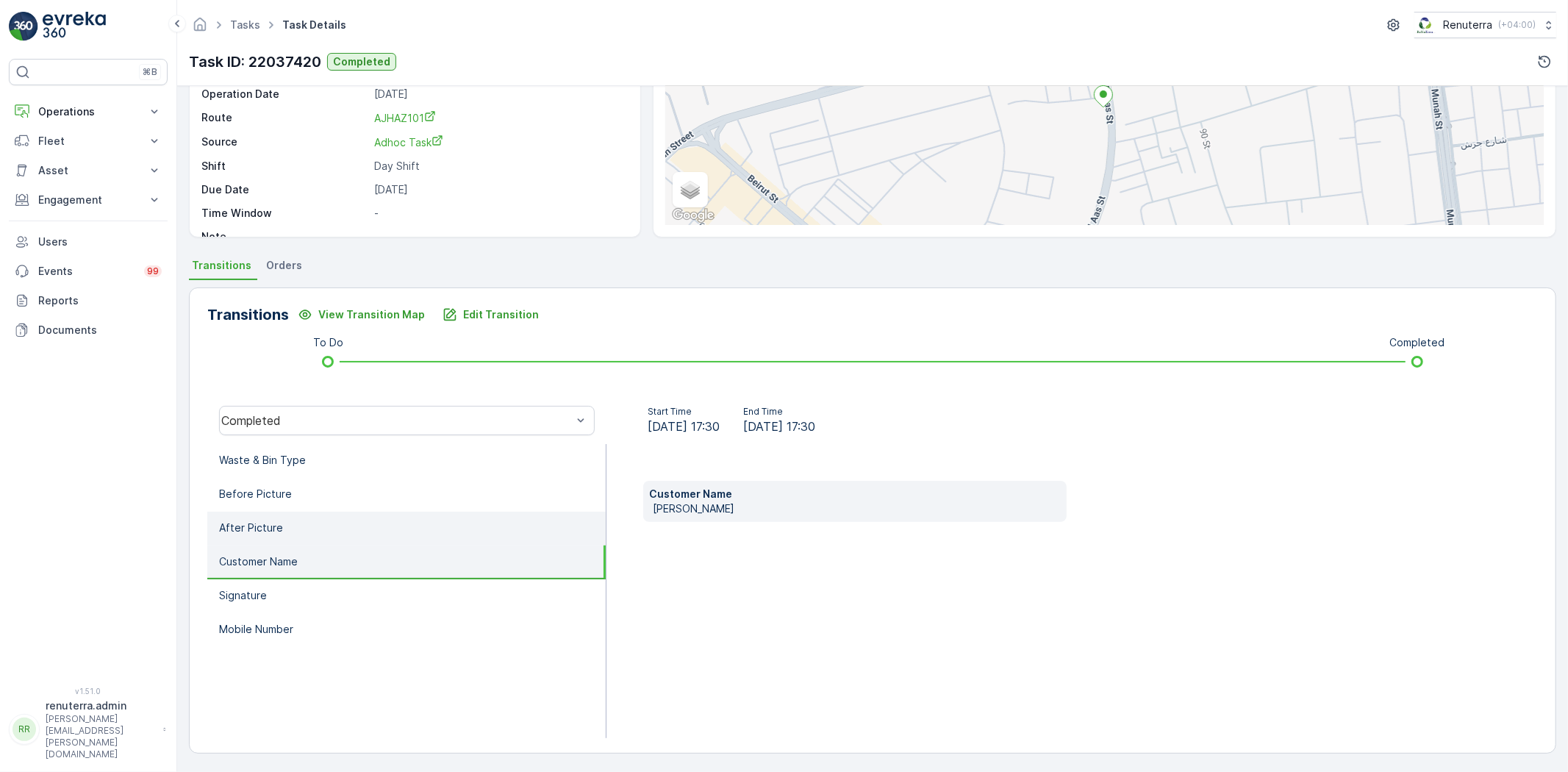
click at [365, 529] on li "After Picture" at bounding box center [407, 529] width 398 height 34
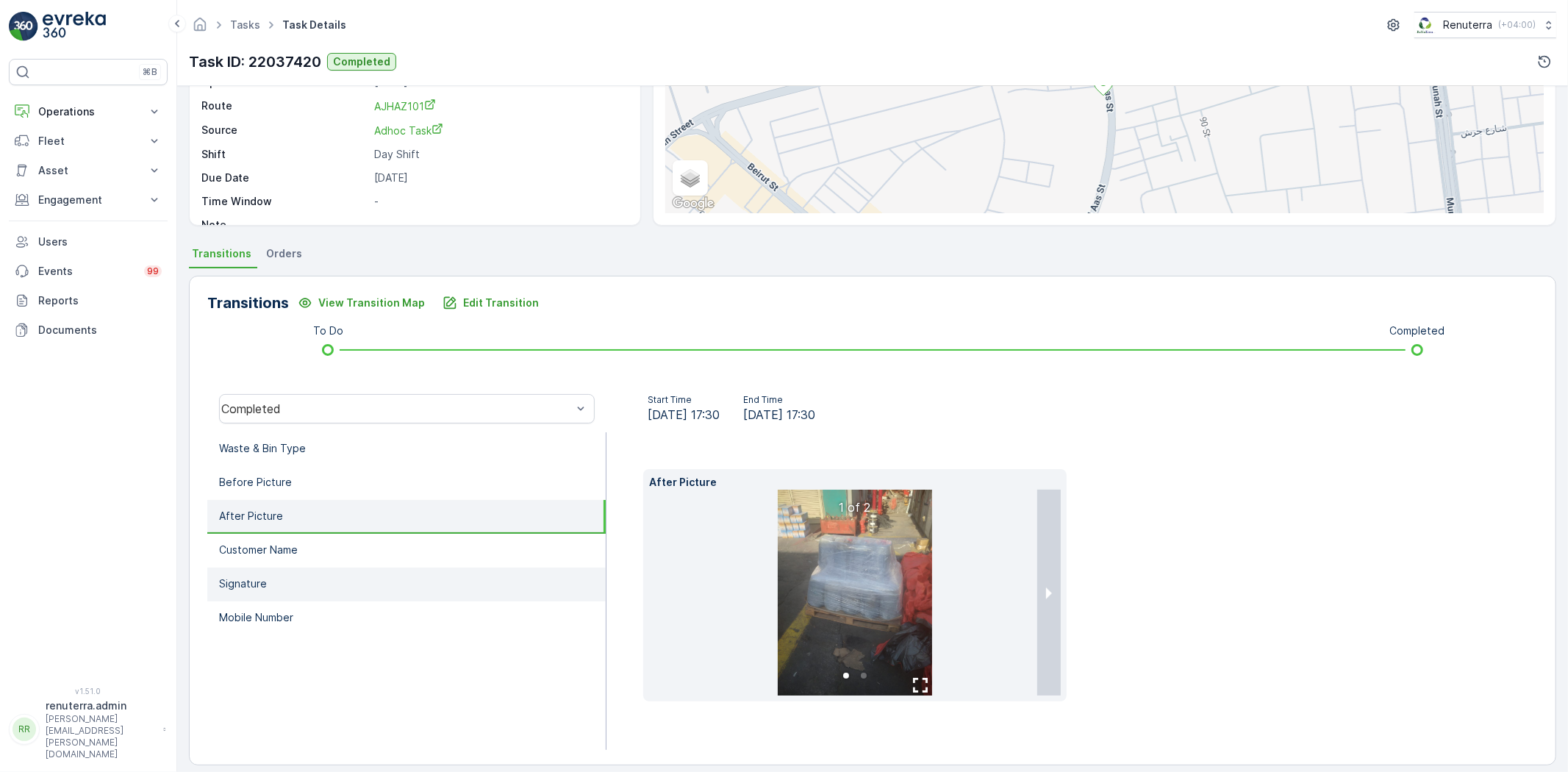
scroll to position [178, 0]
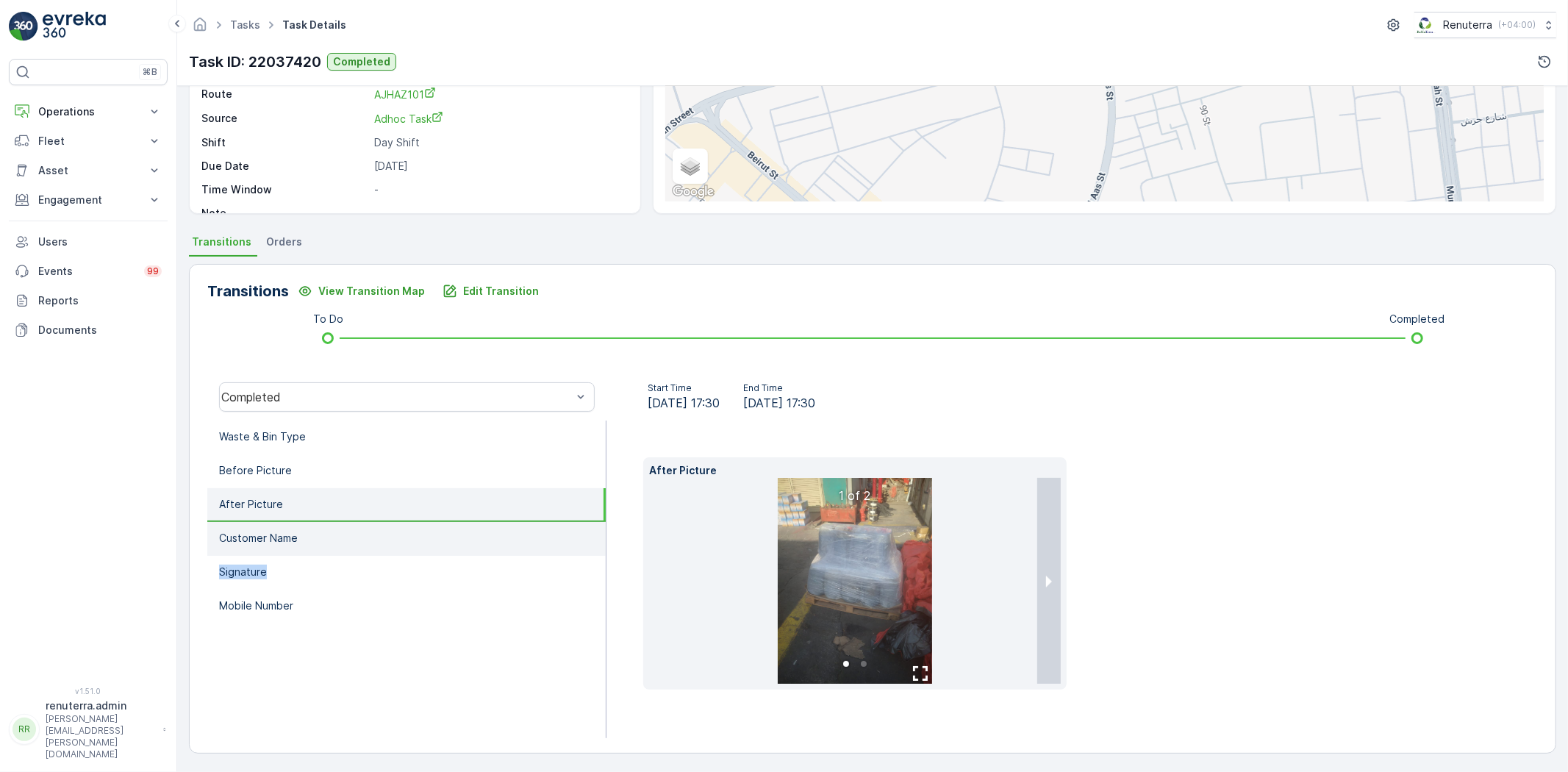
click at [318, 546] on ul "Waste & Bin Type Before Picture After Picture Customer Name Signature Mobile Nu…" at bounding box center [407, 579] width 399 height 317
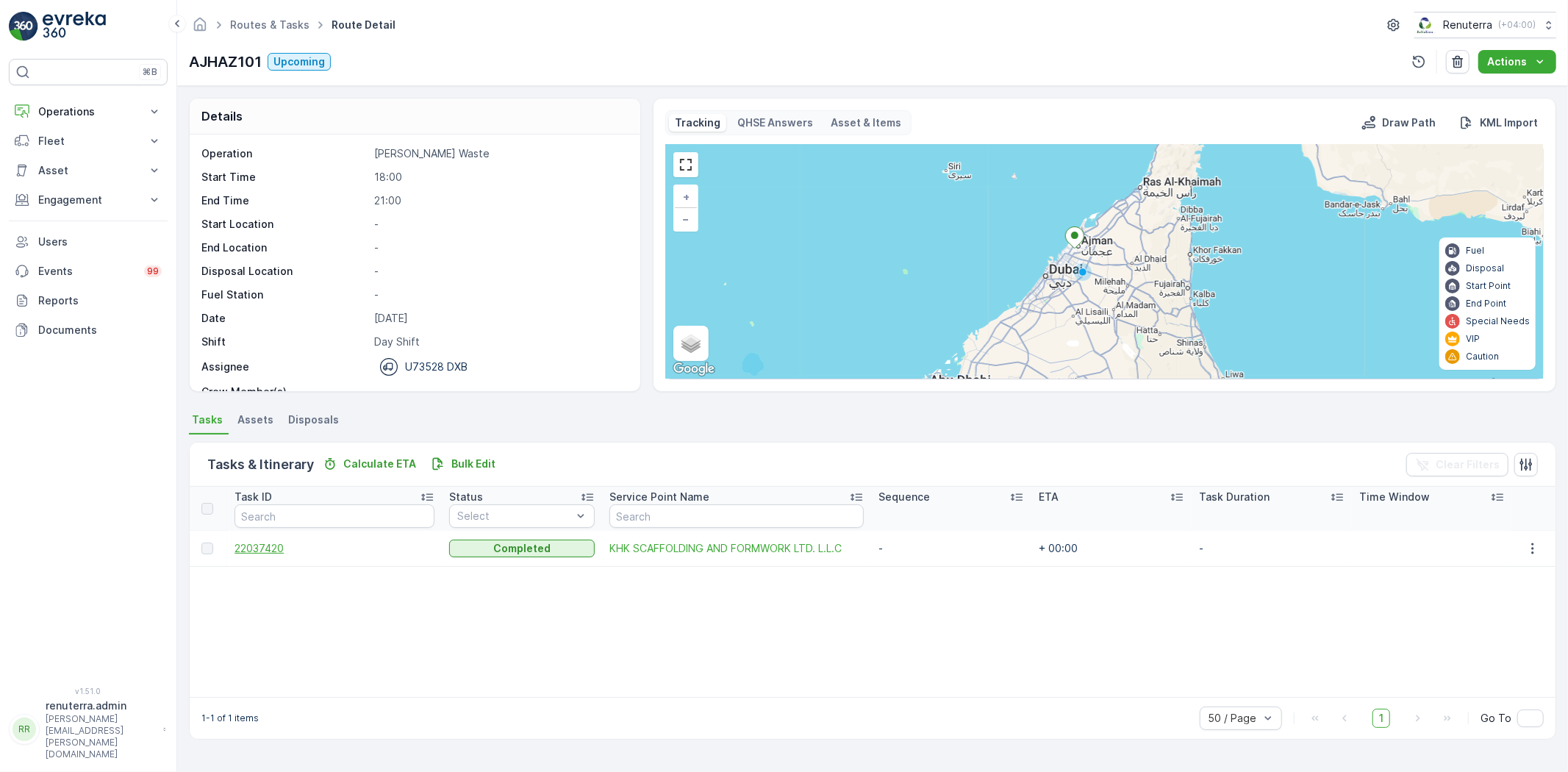
click at [263, 553] on span "22037420" at bounding box center [334, 548] width 200 height 15
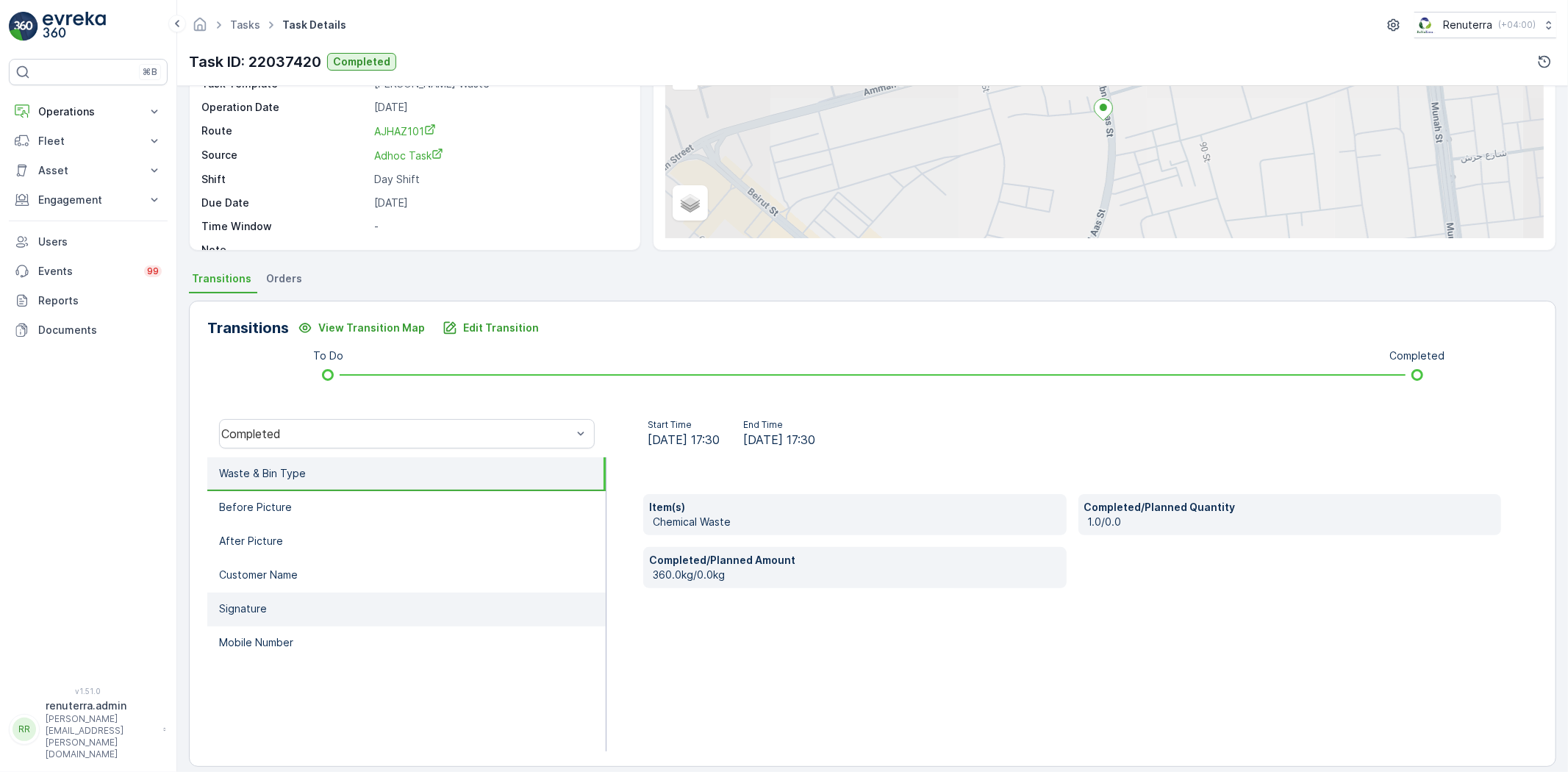
scroll to position [154, 0]
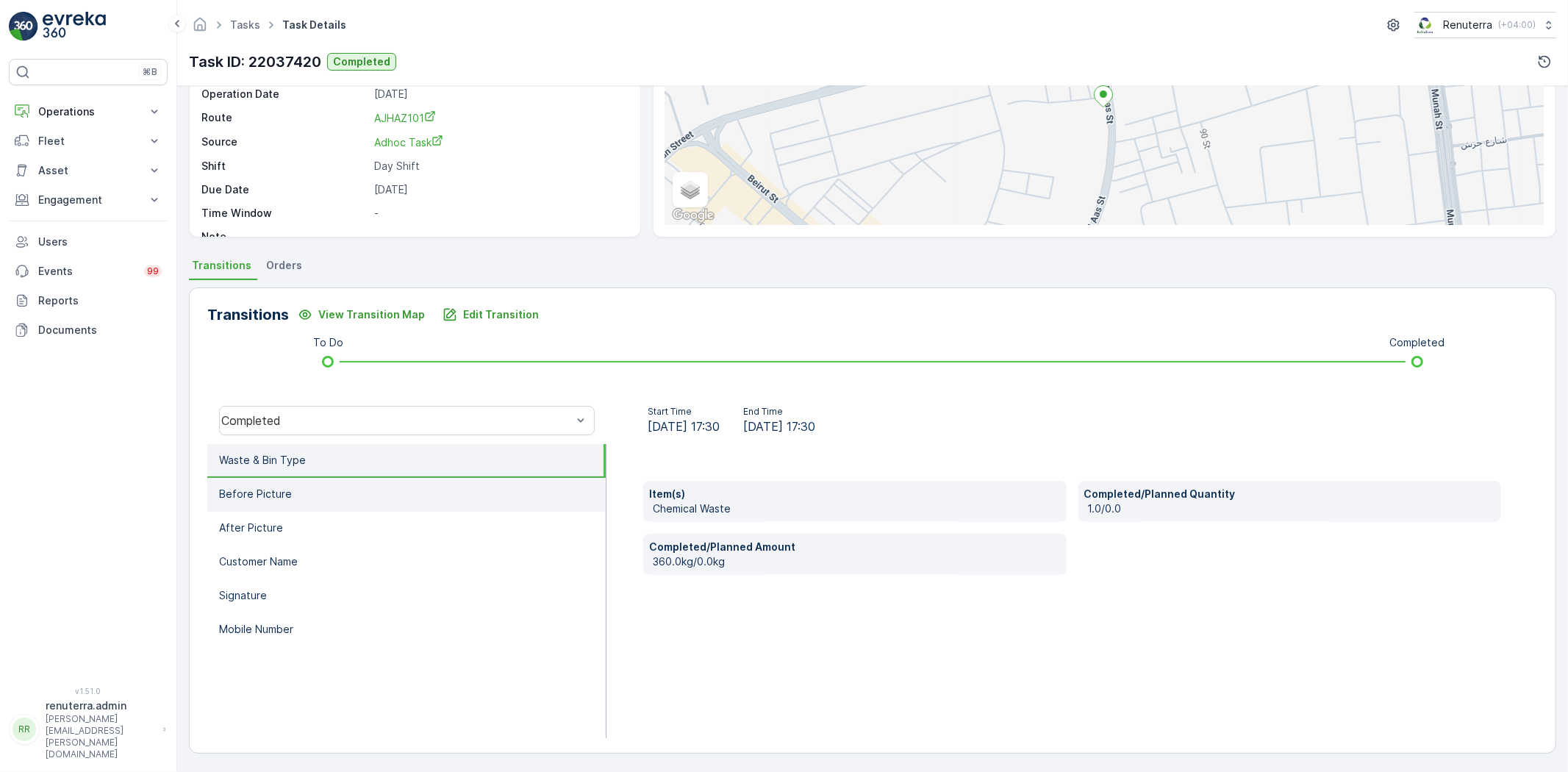
click at [420, 508] on ul "Waste & Bin Type Before Picture After Picture Customer Name Signature Mobile Nu…" at bounding box center [407, 591] width 399 height 294
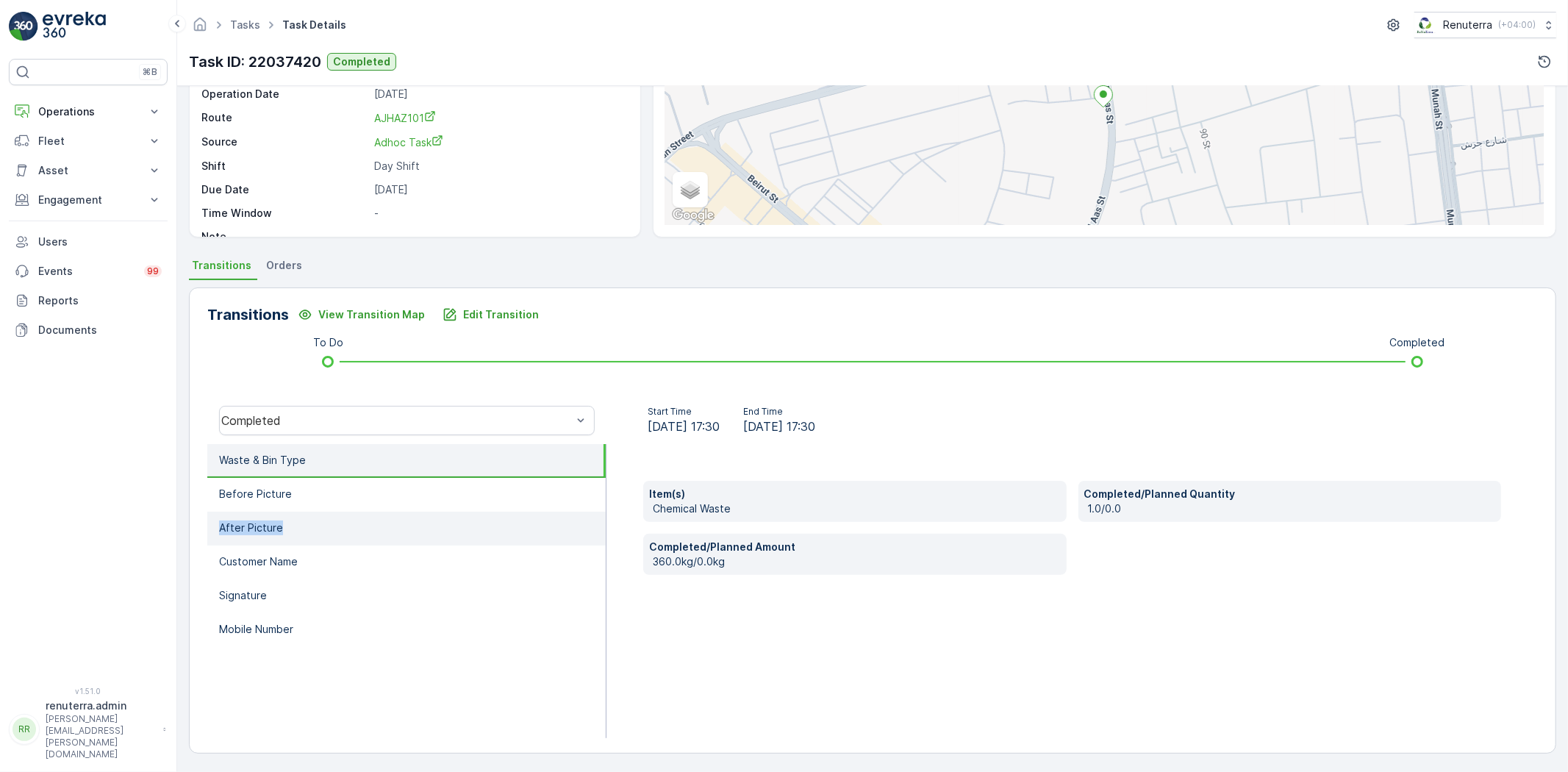
click at [398, 529] on li "After Picture" at bounding box center [407, 529] width 398 height 34
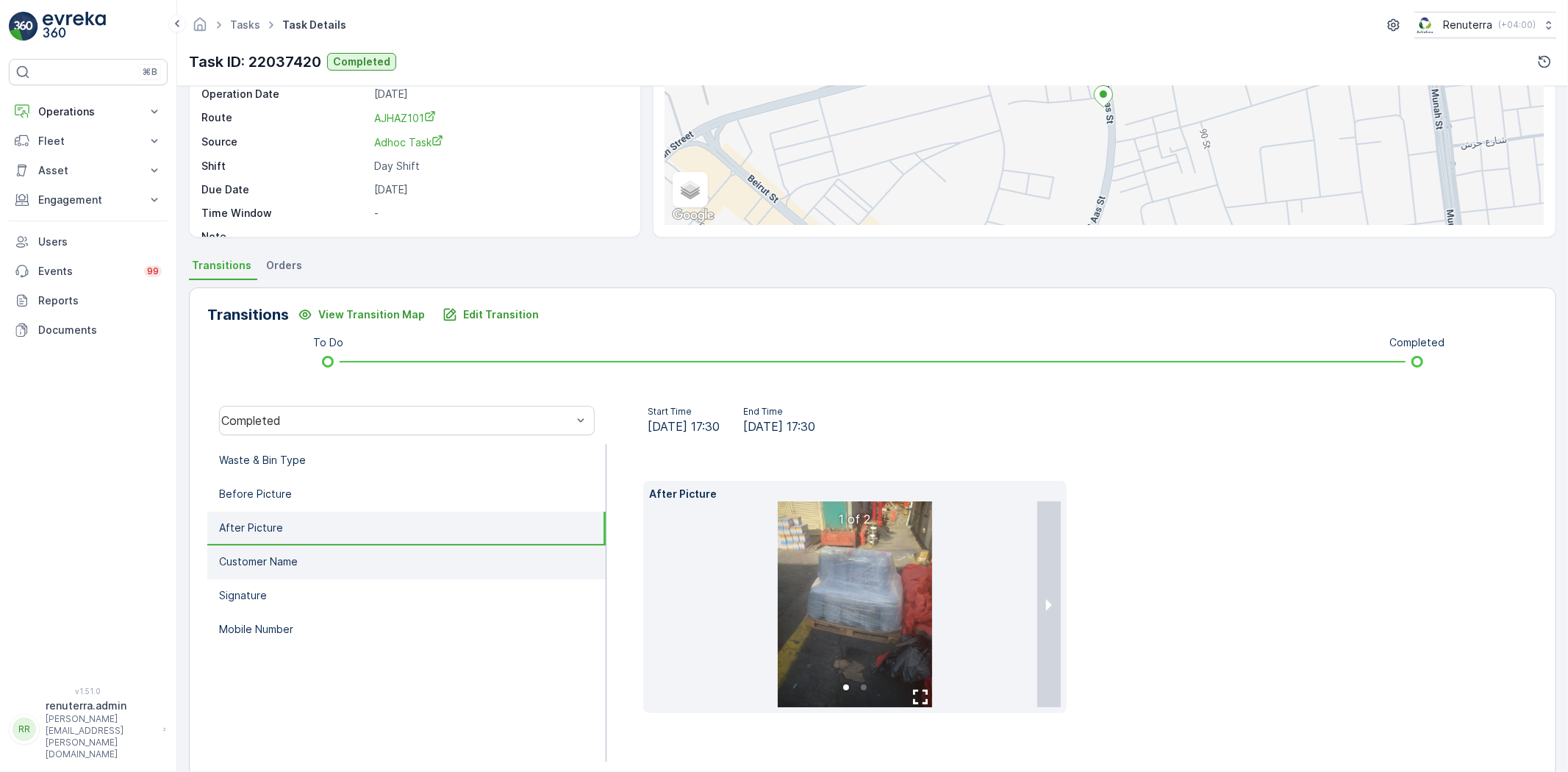
click at [401, 561] on li "Customer Name" at bounding box center [407, 563] width 398 height 34
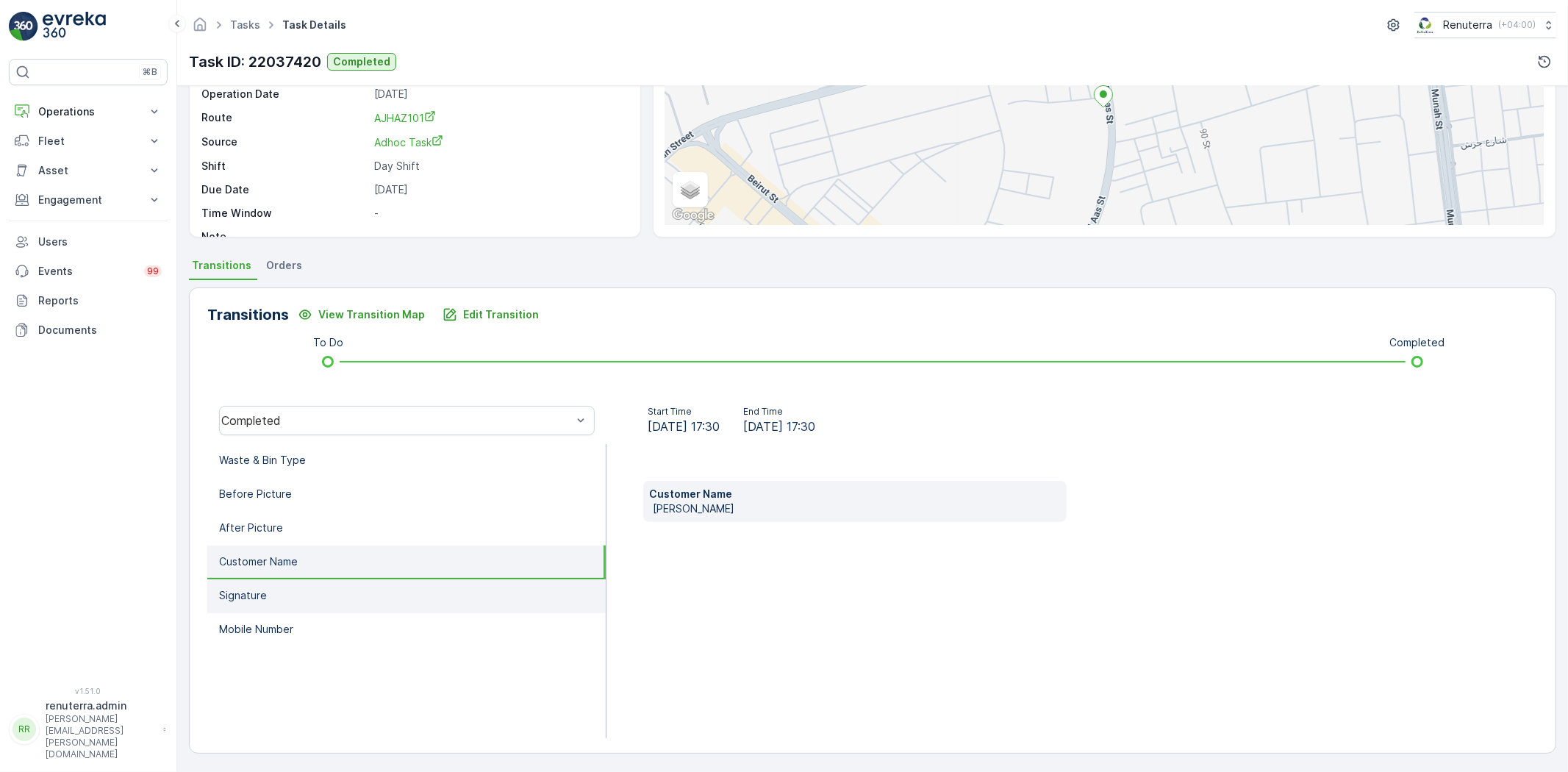
drag, startPoint x: 405, startPoint y: 588, endPoint x: 406, endPoint y: 603, distance: 15.0
click at [405, 589] on li "Signature" at bounding box center [407, 596] width 398 height 34
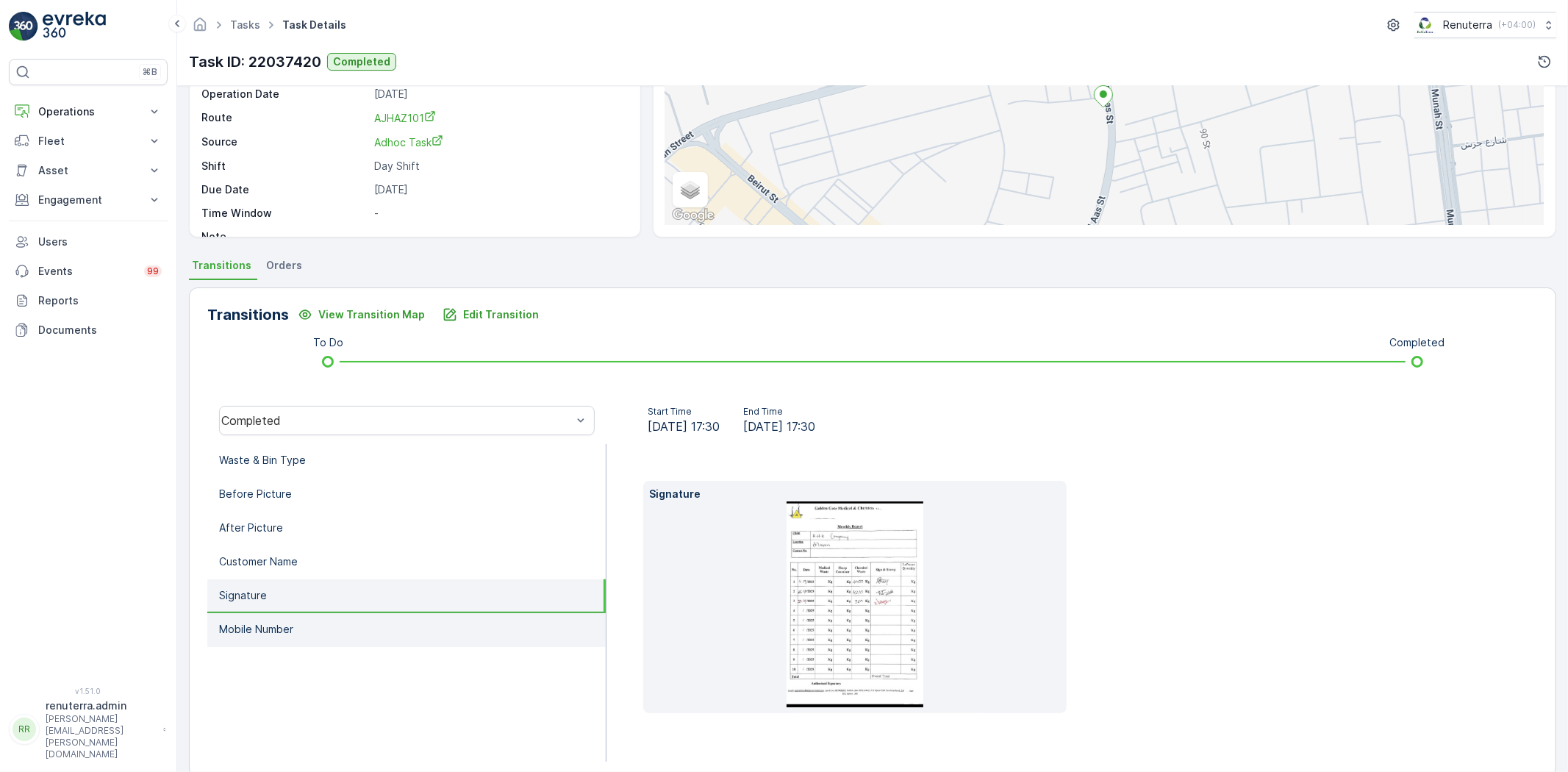
click at [411, 613] on li "Mobile Number" at bounding box center [407, 630] width 398 height 34
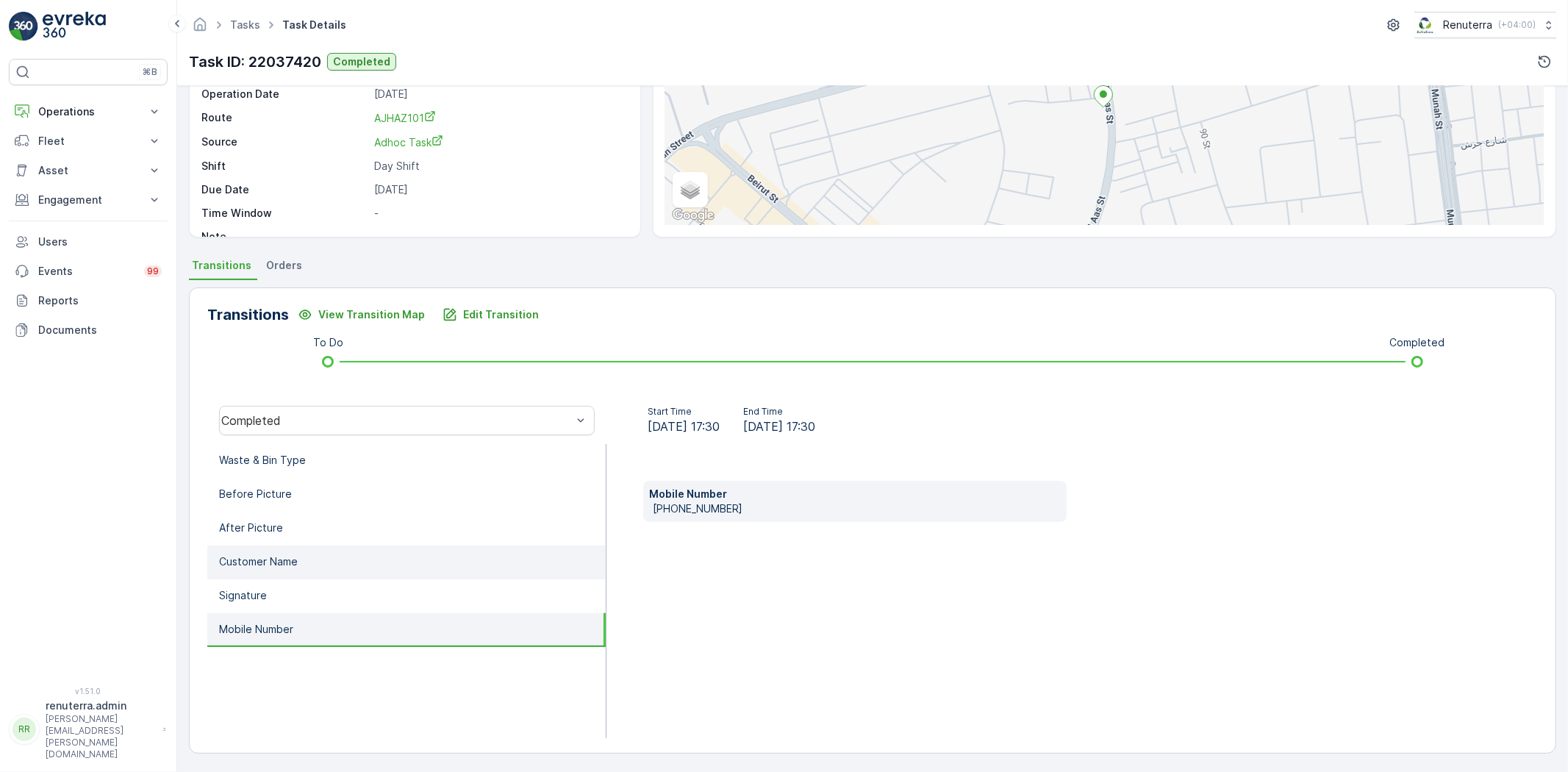
click at [391, 564] on li "Customer Name" at bounding box center [407, 563] width 398 height 34
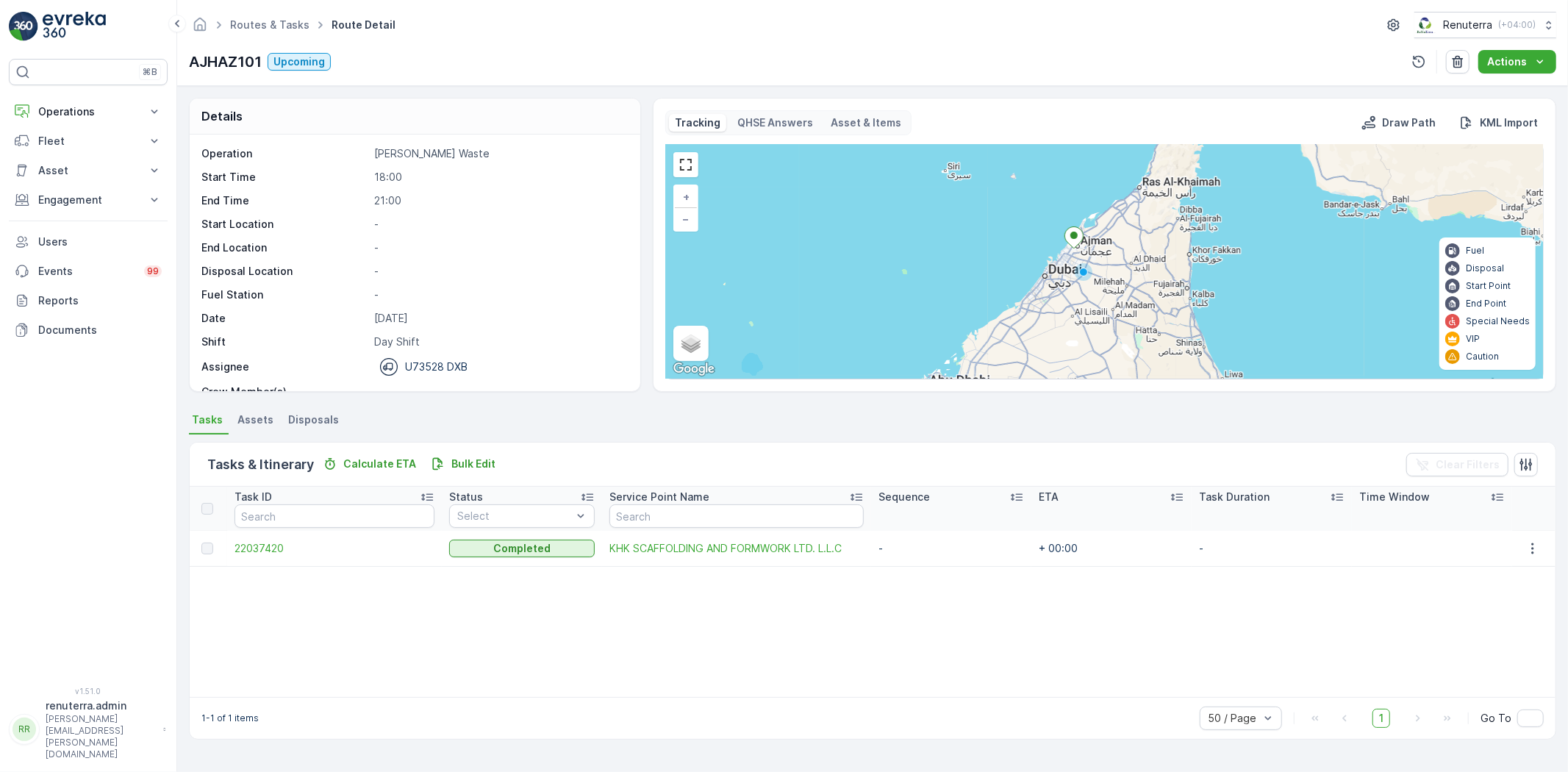
click at [246, 12] on div "Routes & Tasks Route Detail Renuterra ( +04:00 )" at bounding box center [872, 25] width 1367 height 26
click at [247, 29] on link "Routes & Tasks" at bounding box center [270, 24] width 79 height 12
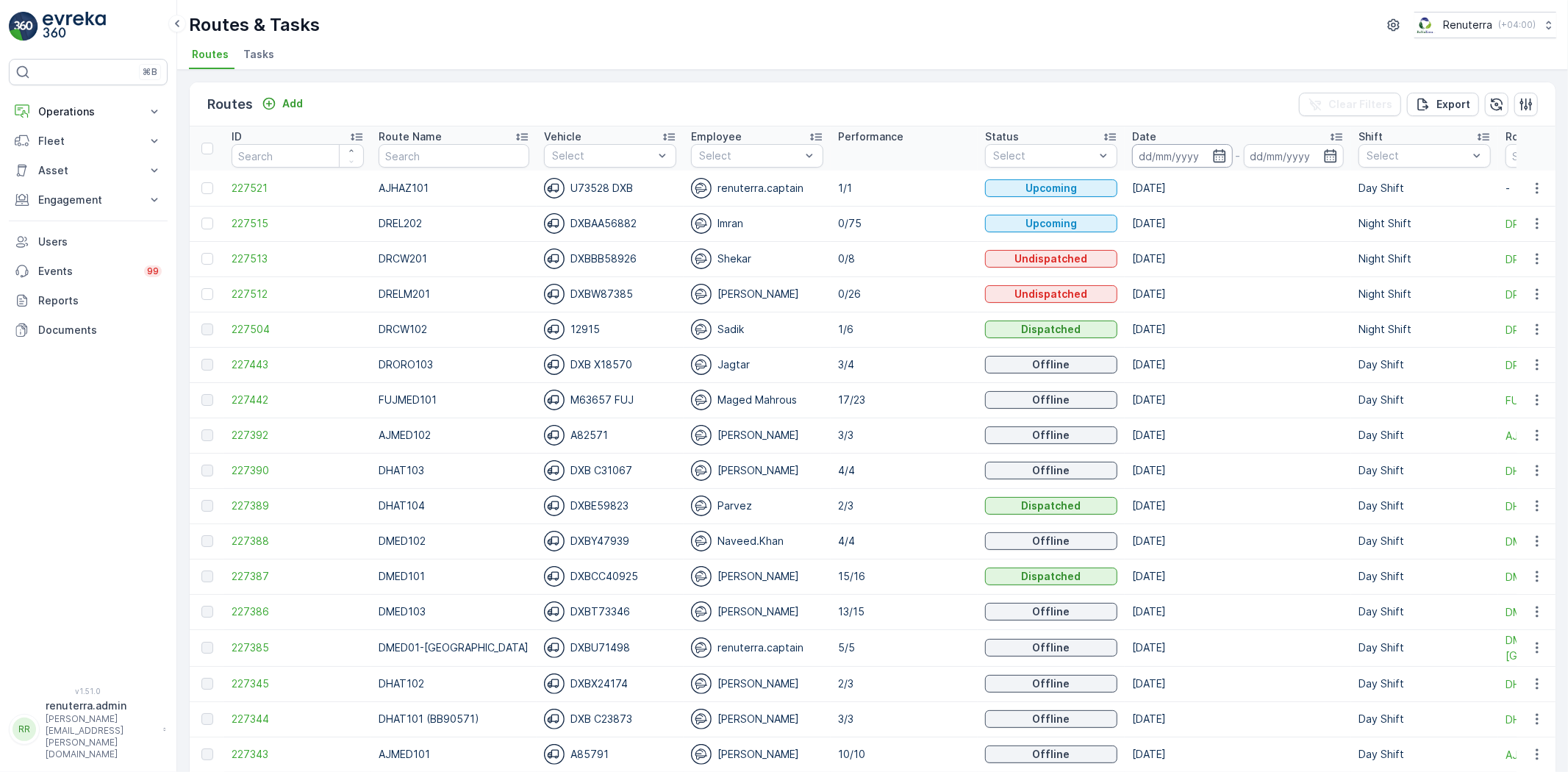
click at [1141, 162] on input at bounding box center [1182, 155] width 101 height 23
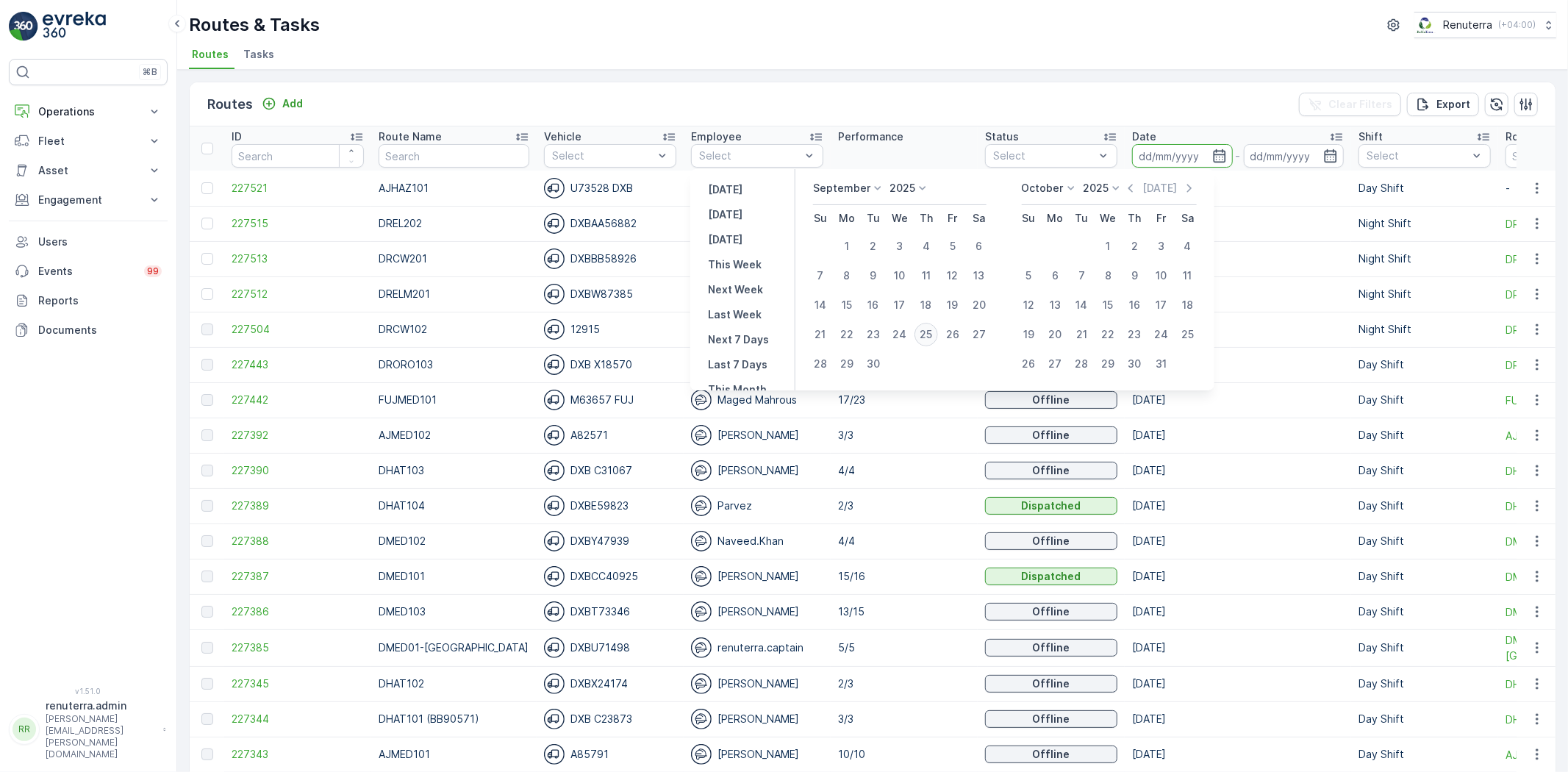
click at [924, 334] on div "25" at bounding box center [925, 333] width 23 height 23
type input "[DATE]"
click at [924, 334] on div "25" at bounding box center [925, 333] width 23 height 23
type input "[DATE]"
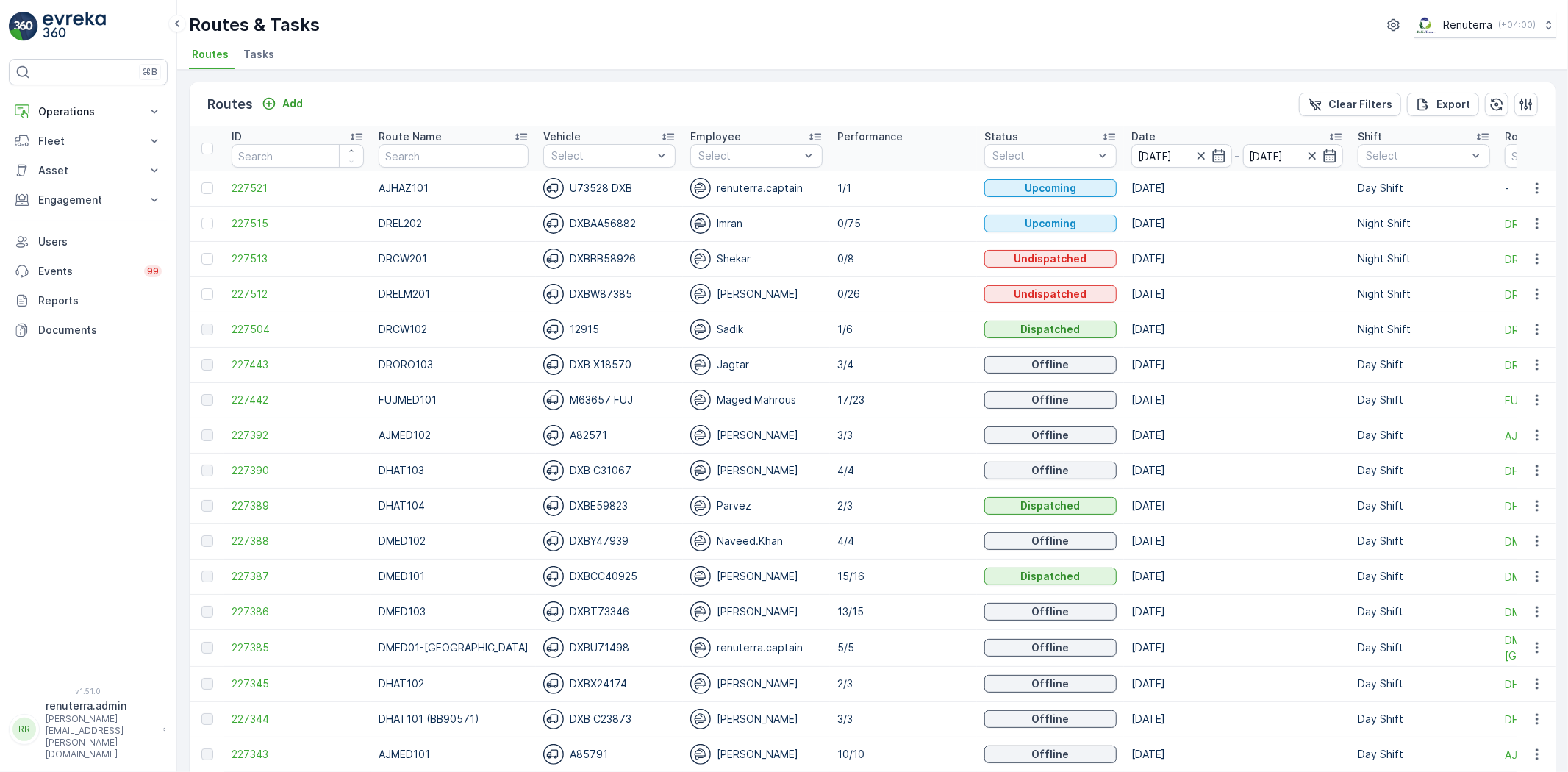
click at [469, 140] on div "Route Name" at bounding box center [454, 137] width 150 height 15
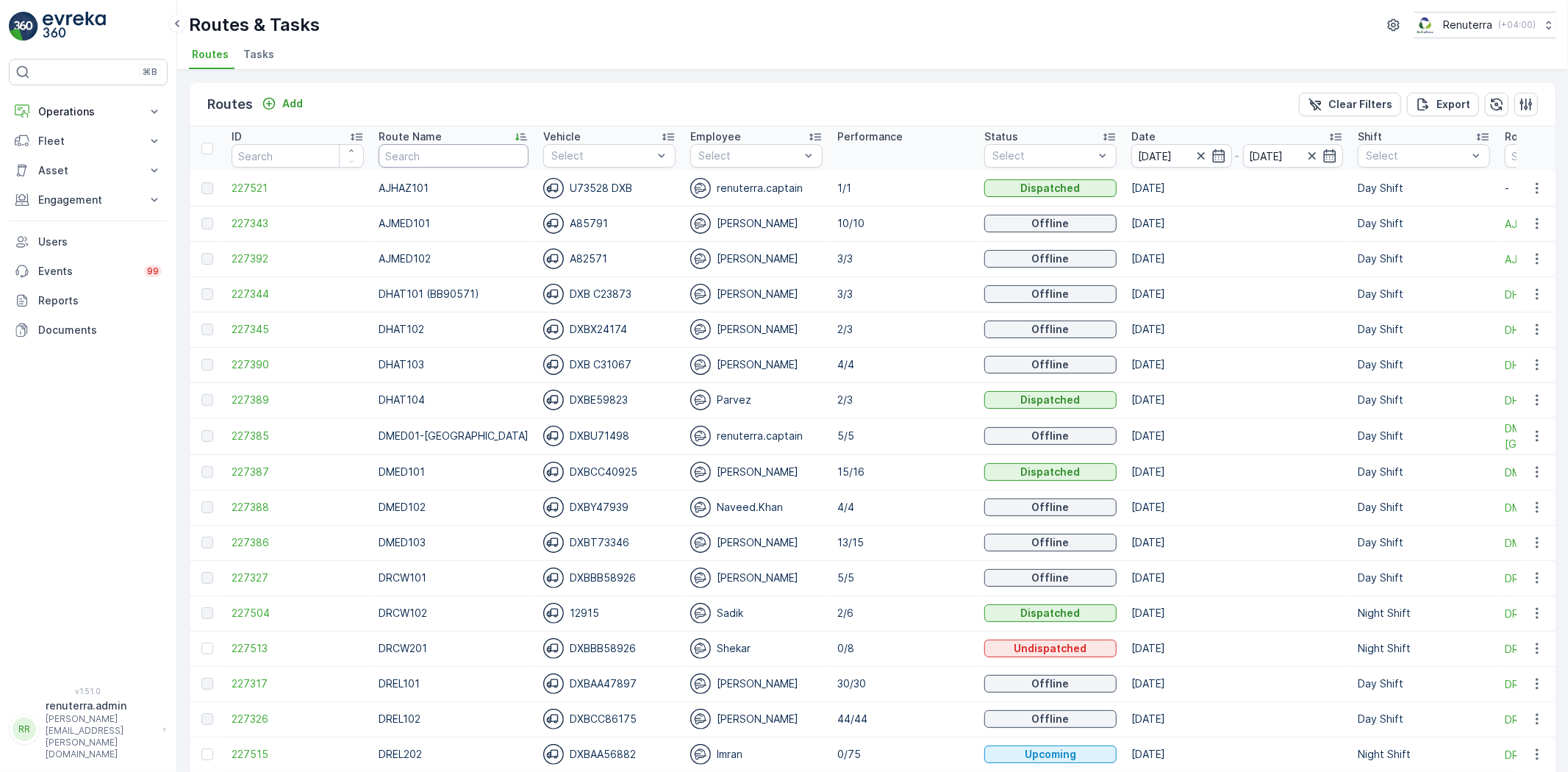
click at [480, 159] on input "text" at bounding box center [454, 155] width 150 height 23
type input "HAZ"
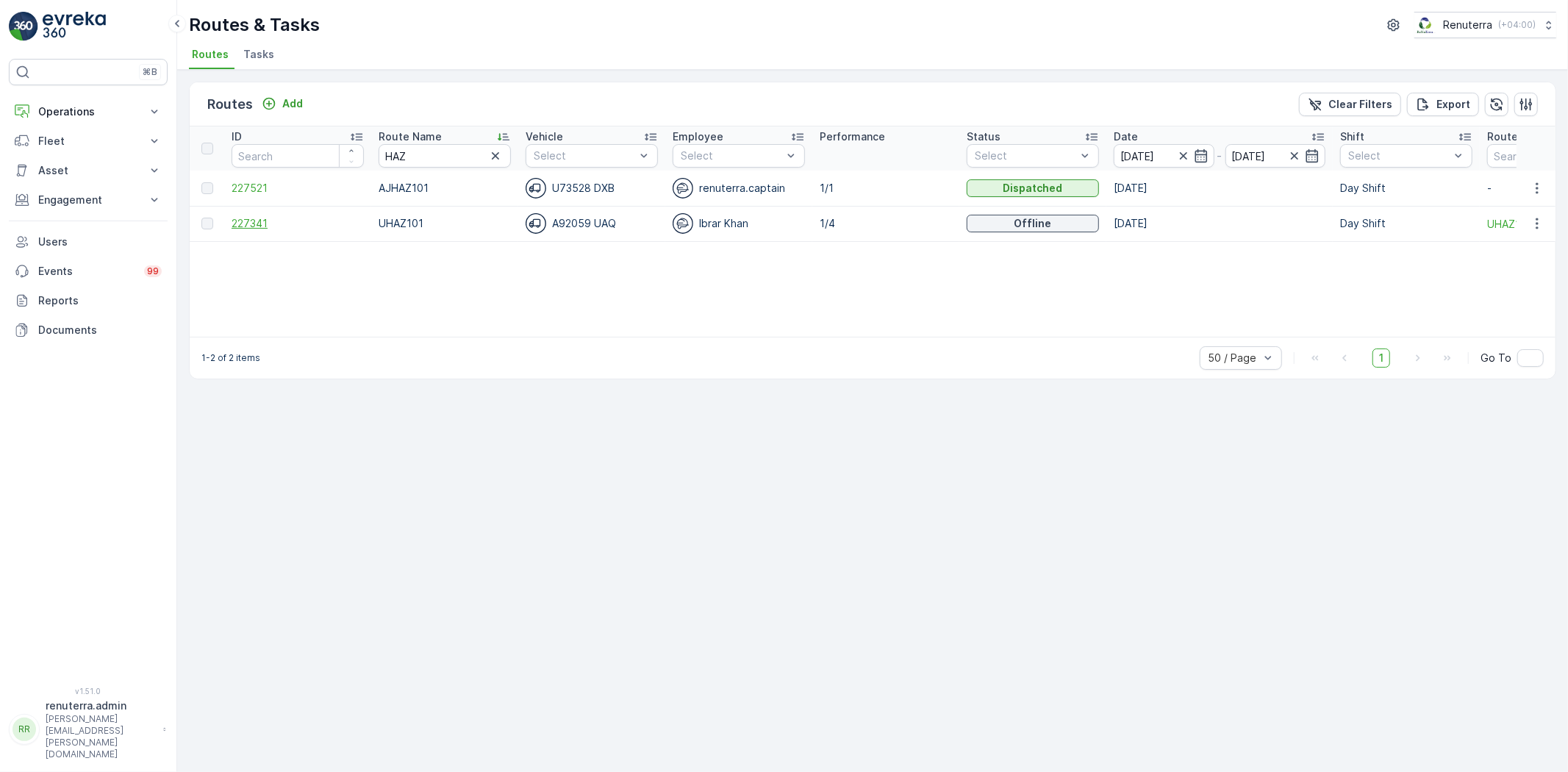
click at [263, 223] on span "227341" at bounding box center [297, 224] width 132 height 15
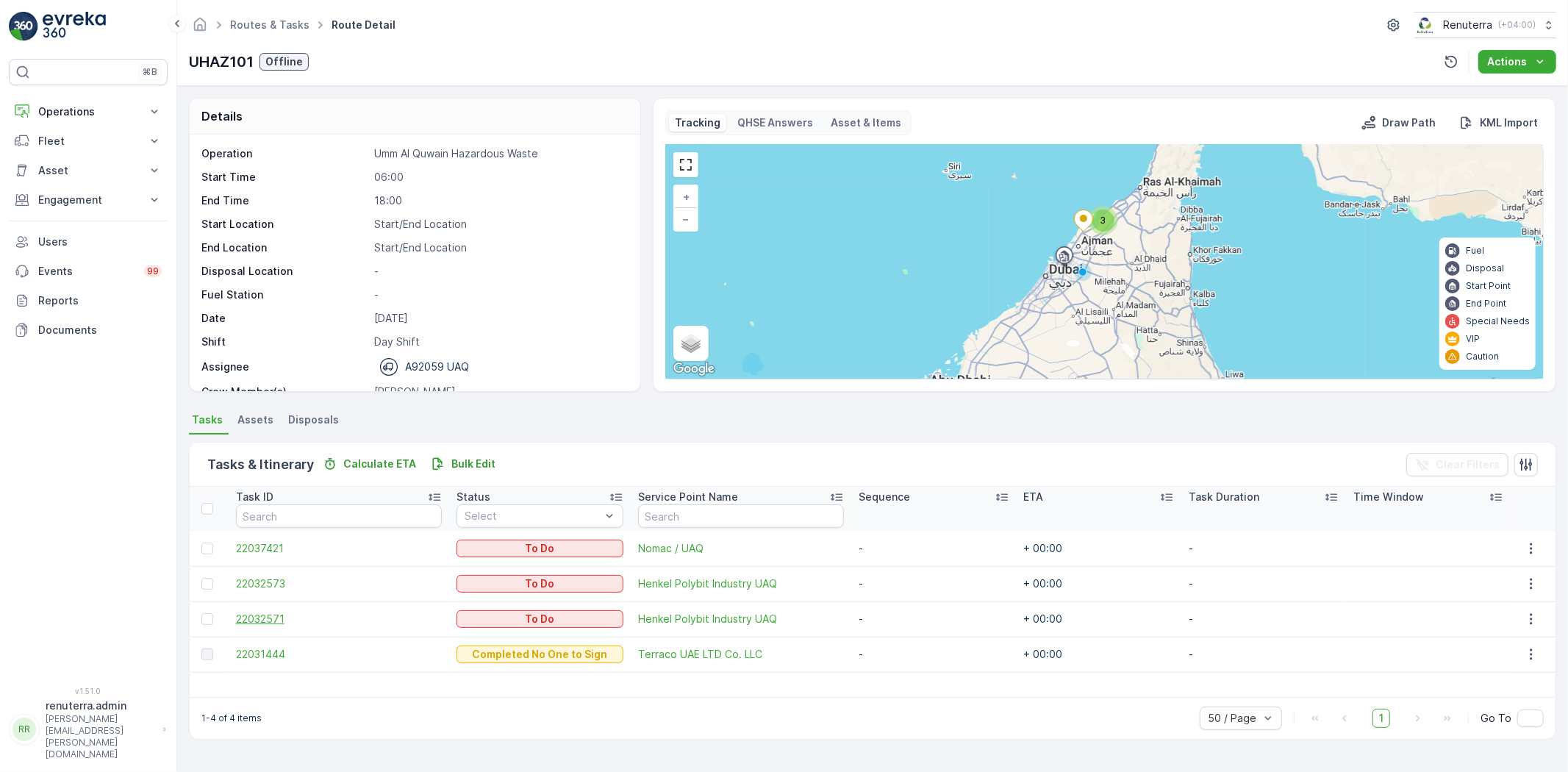
click at [273, 612] on span "22032571" at bounding box center [339, 619] width 207 height 15
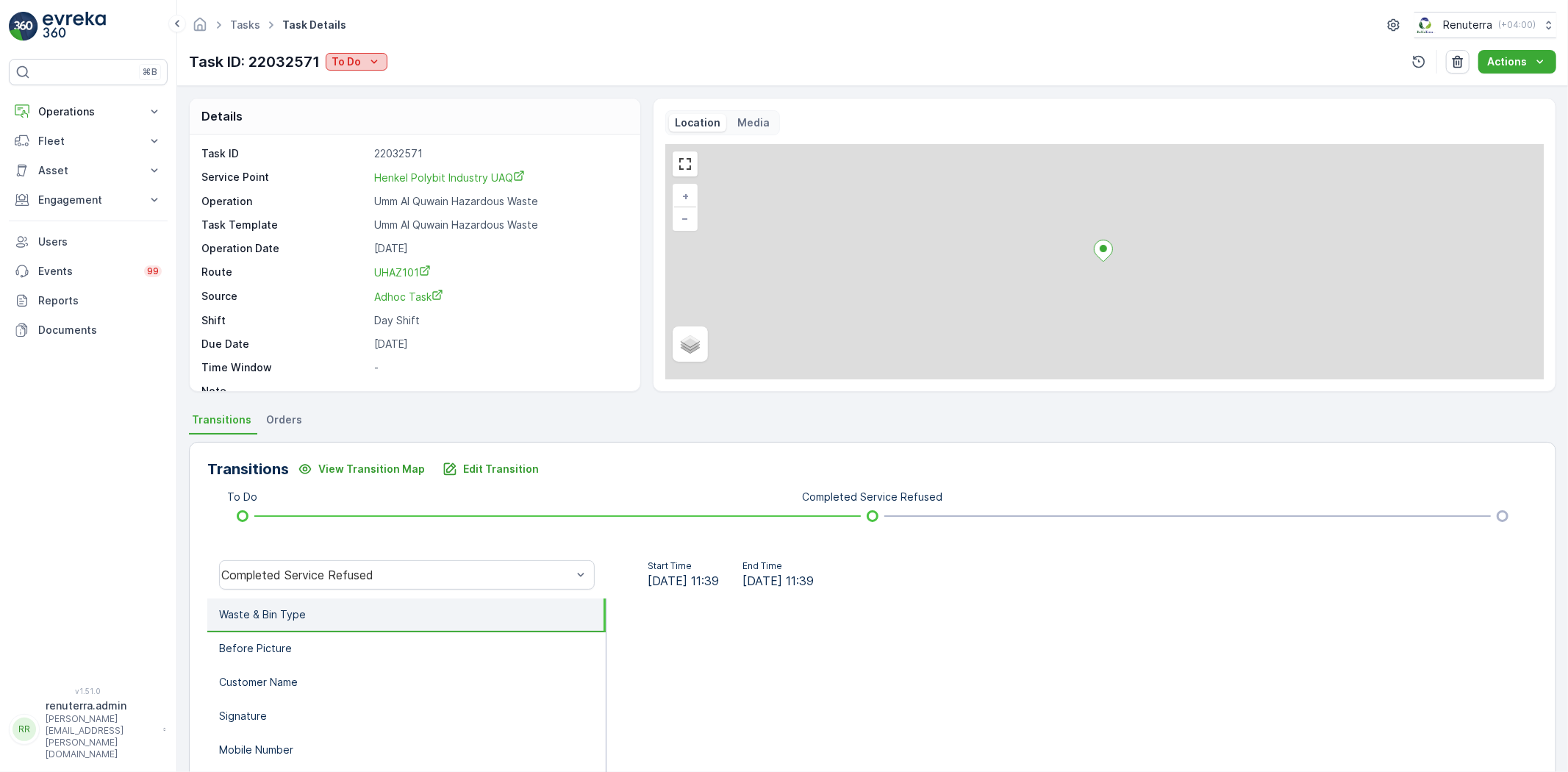
click at [372, 60] on icon "To Do" at bounding box center [374, 62] width 15 height 15
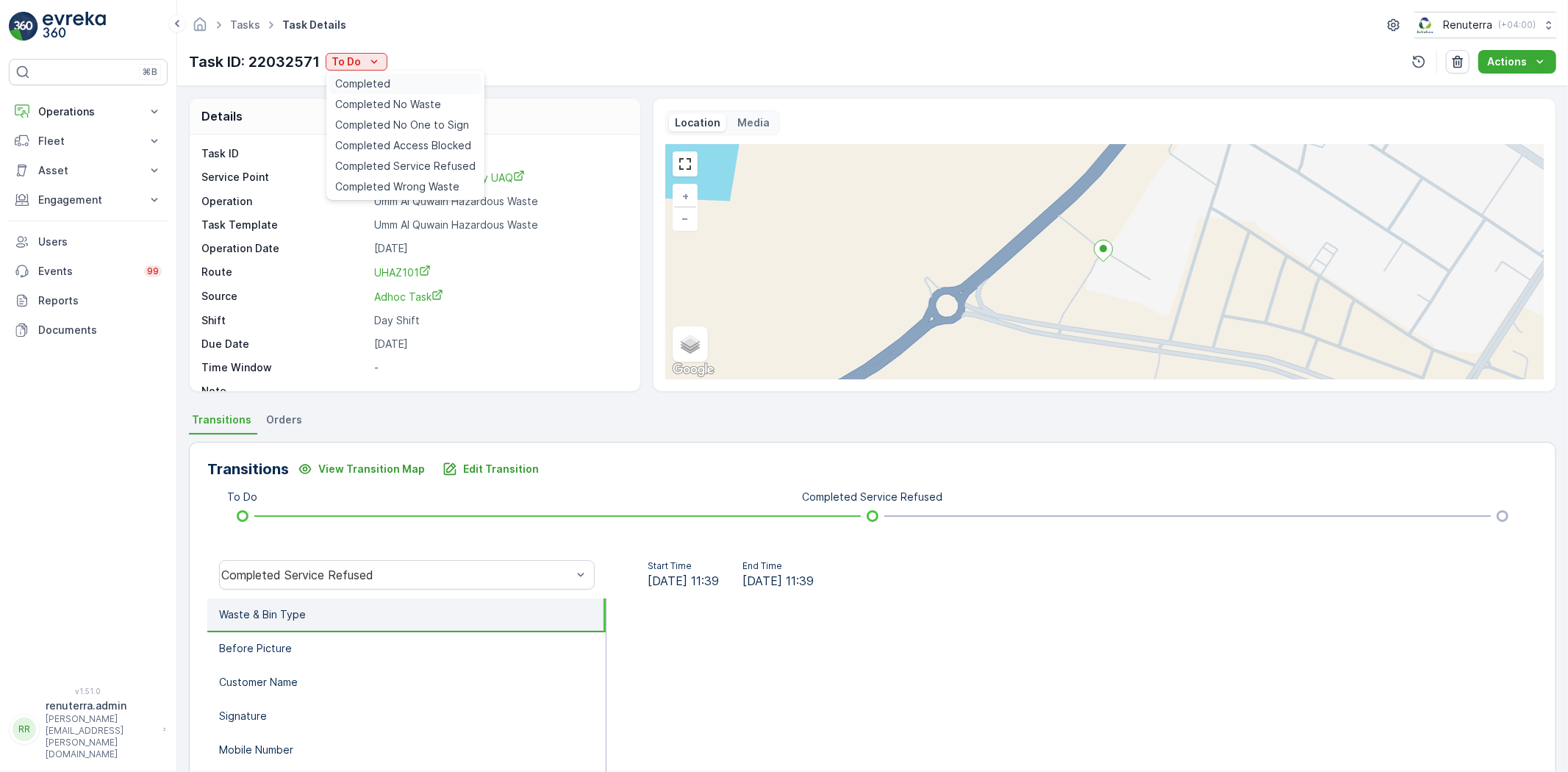
click at [395, 89] on div "Completed" at bounding box center [406, 84] width 152 height 21
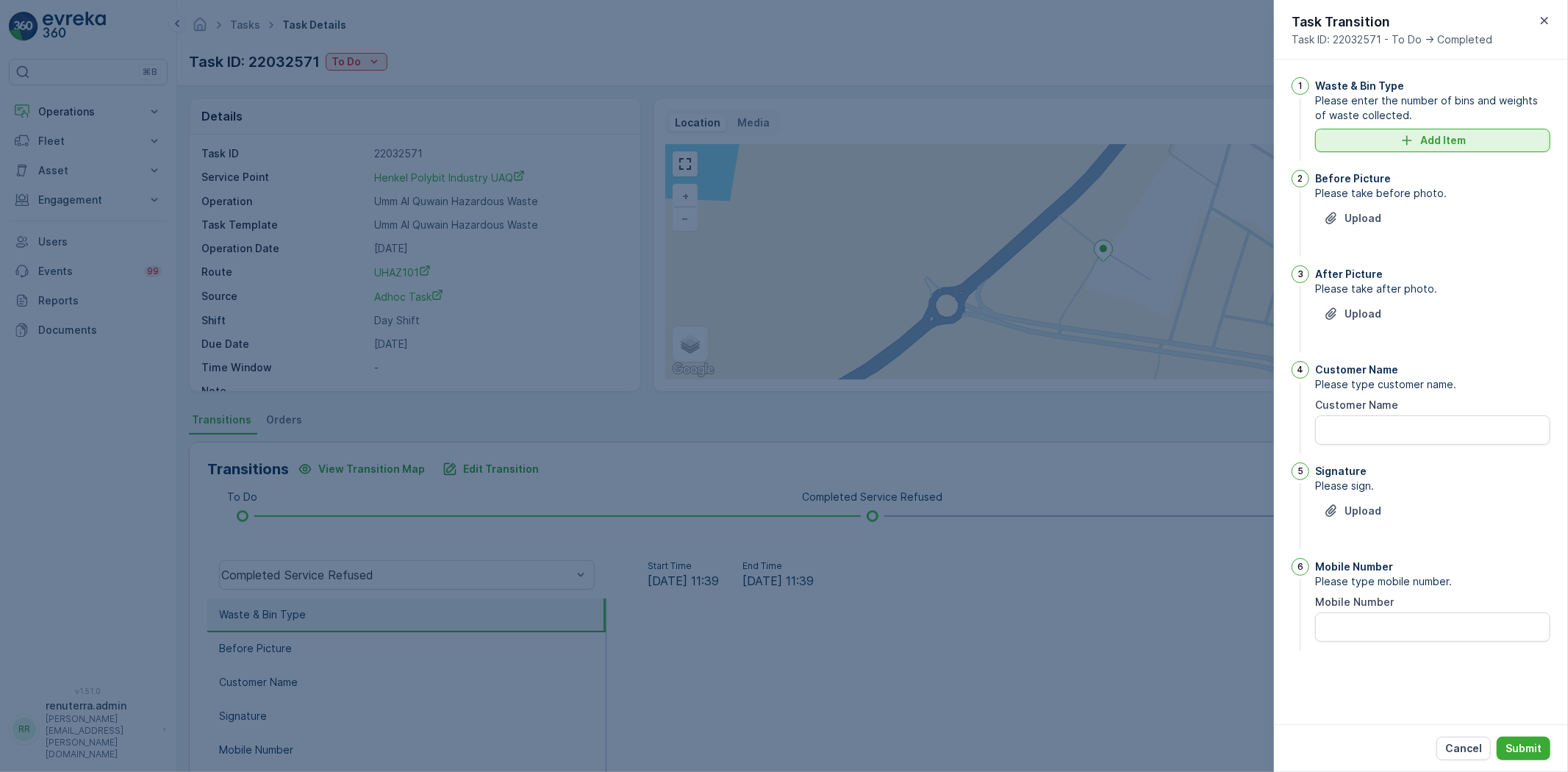
click at [1393, 141] on div "Add Item" at bounding box center [1433, 141] width 218 height 15
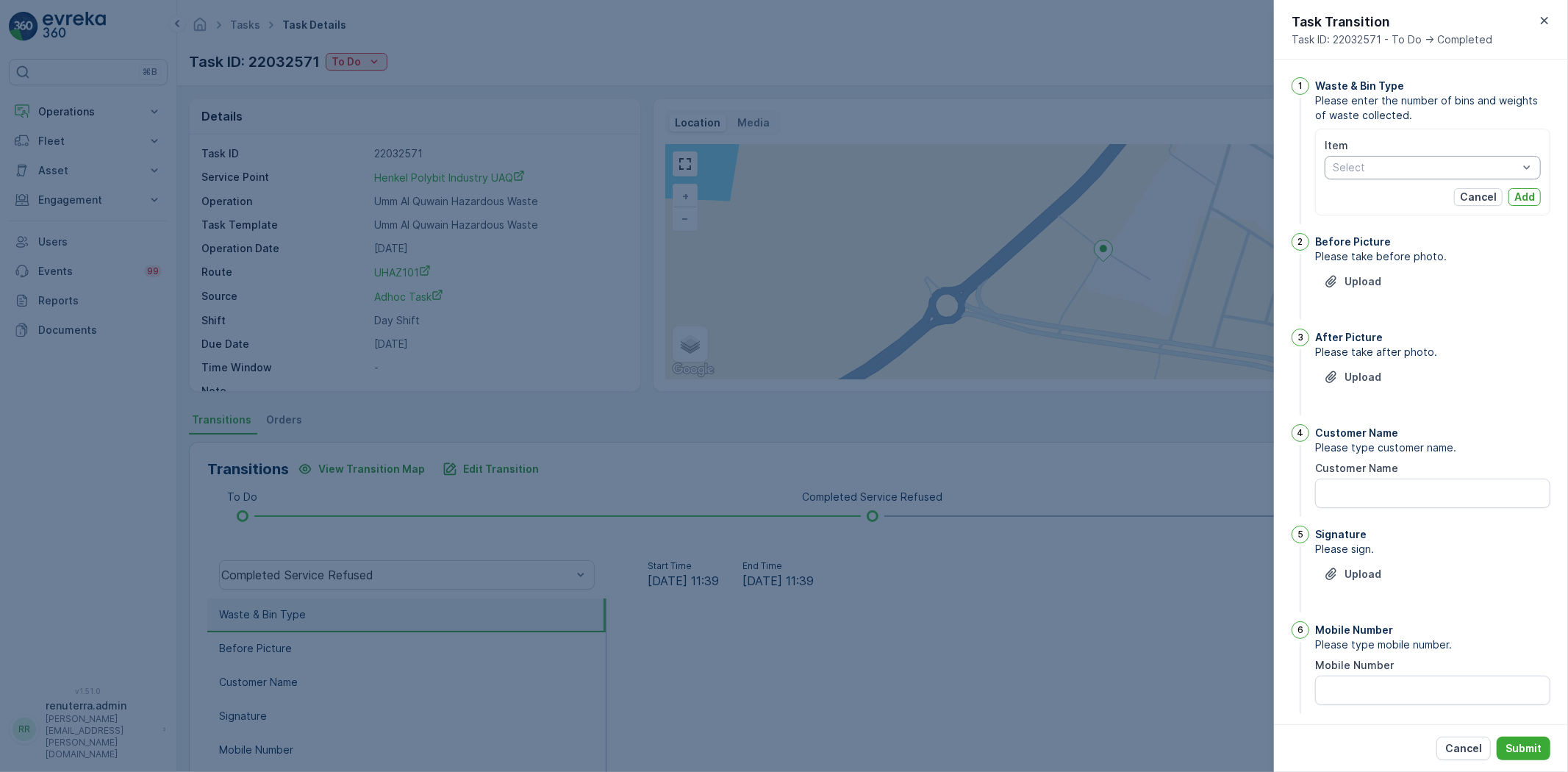
click at [1184, 258] on div at bounding box center [784, 386] width 1568 height 772
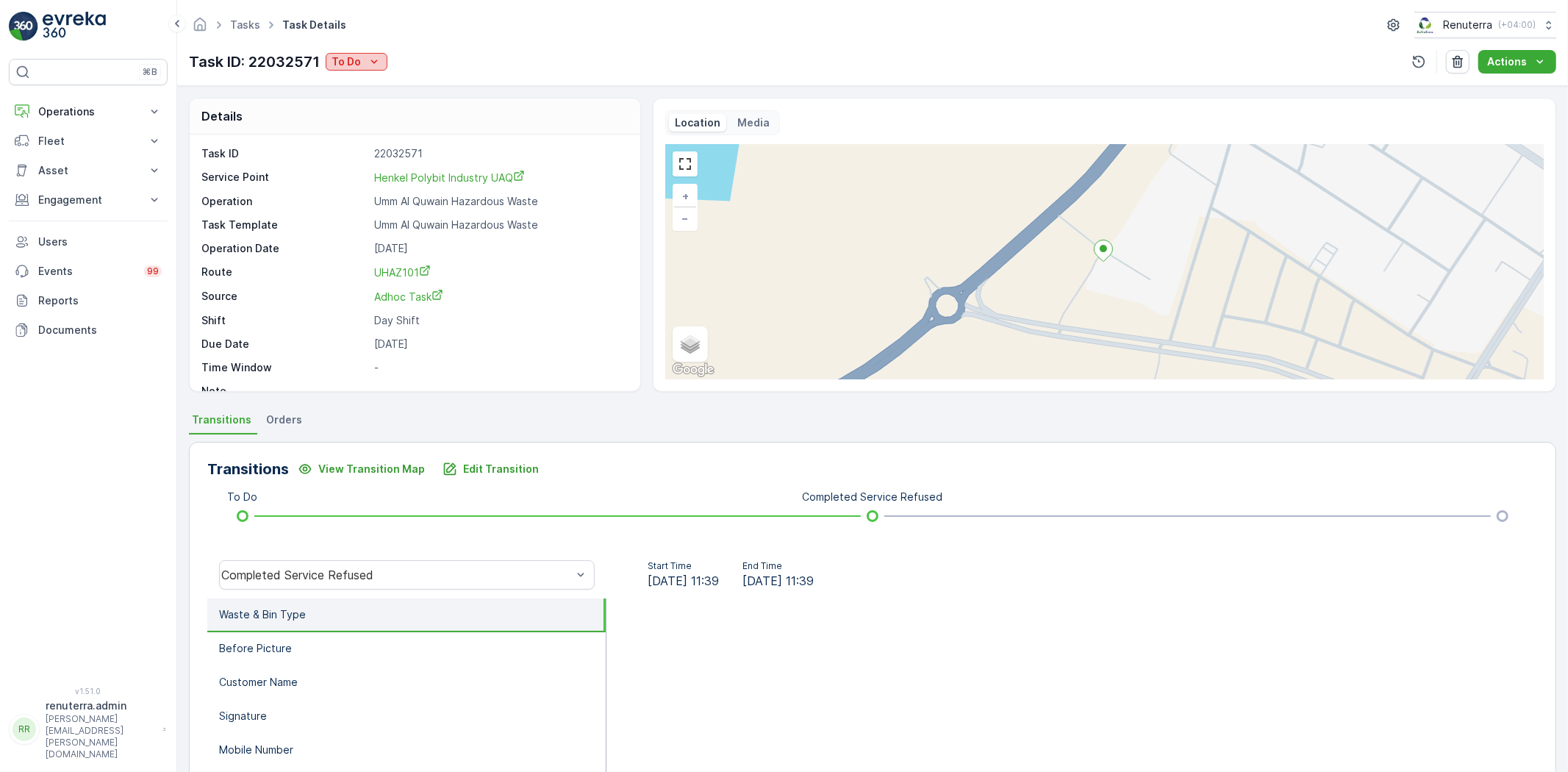
click at [346, 62] on p "To Do" at bounding box center [346, 62] width 29 height 15
click at [390, 123] on span "Completed No One to Sign" at bounding box center [402, 125] width 133 height 15
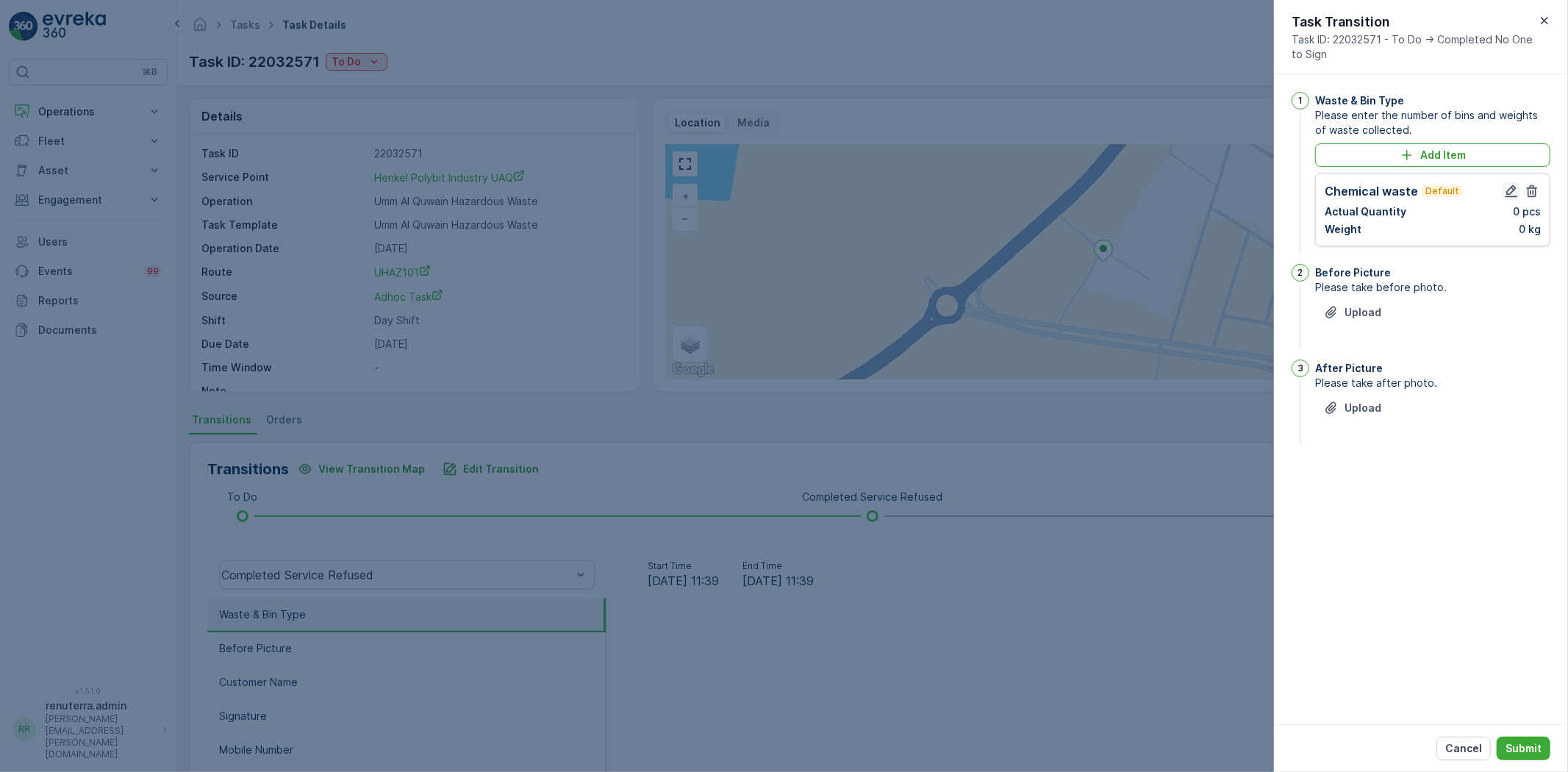
click at [1508, 193] on icon "button" at bounding box center [1511, 191] width 12 height 12
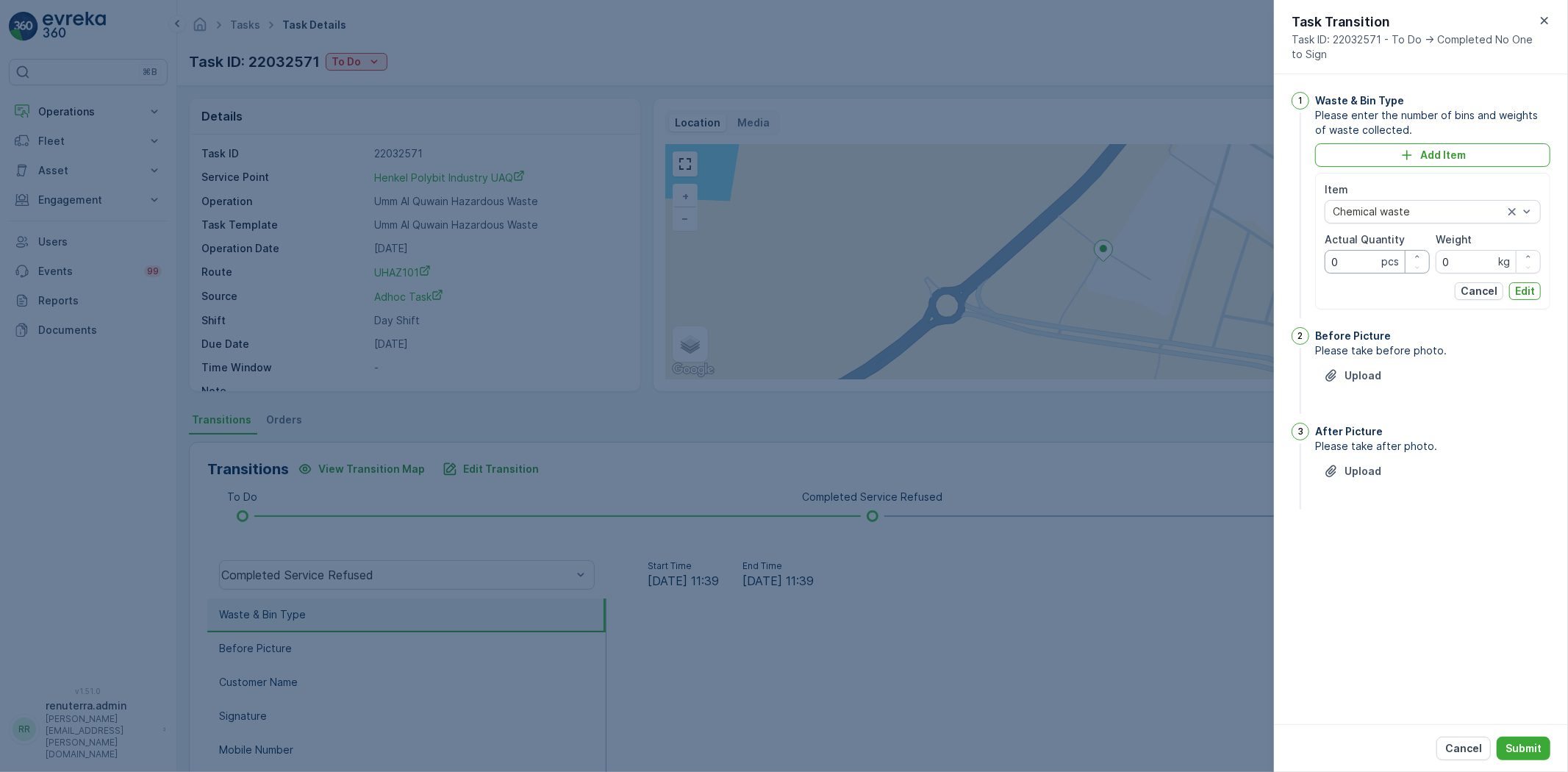
click at [1353, 268] on Quantity "0" at bounding box center [1377, 261] width 105 height 23
type Quantity "1"
click at [1382, 387] on div "Upload" at bounding box center [1433, 384] width 235 height 41
click at [1333, 383] on button "Upload" at bounding box center [1353, 375] width 75 height 23
click at [1454, 261] on input "0" at bounding box center [1488, 261] width 105 height 23
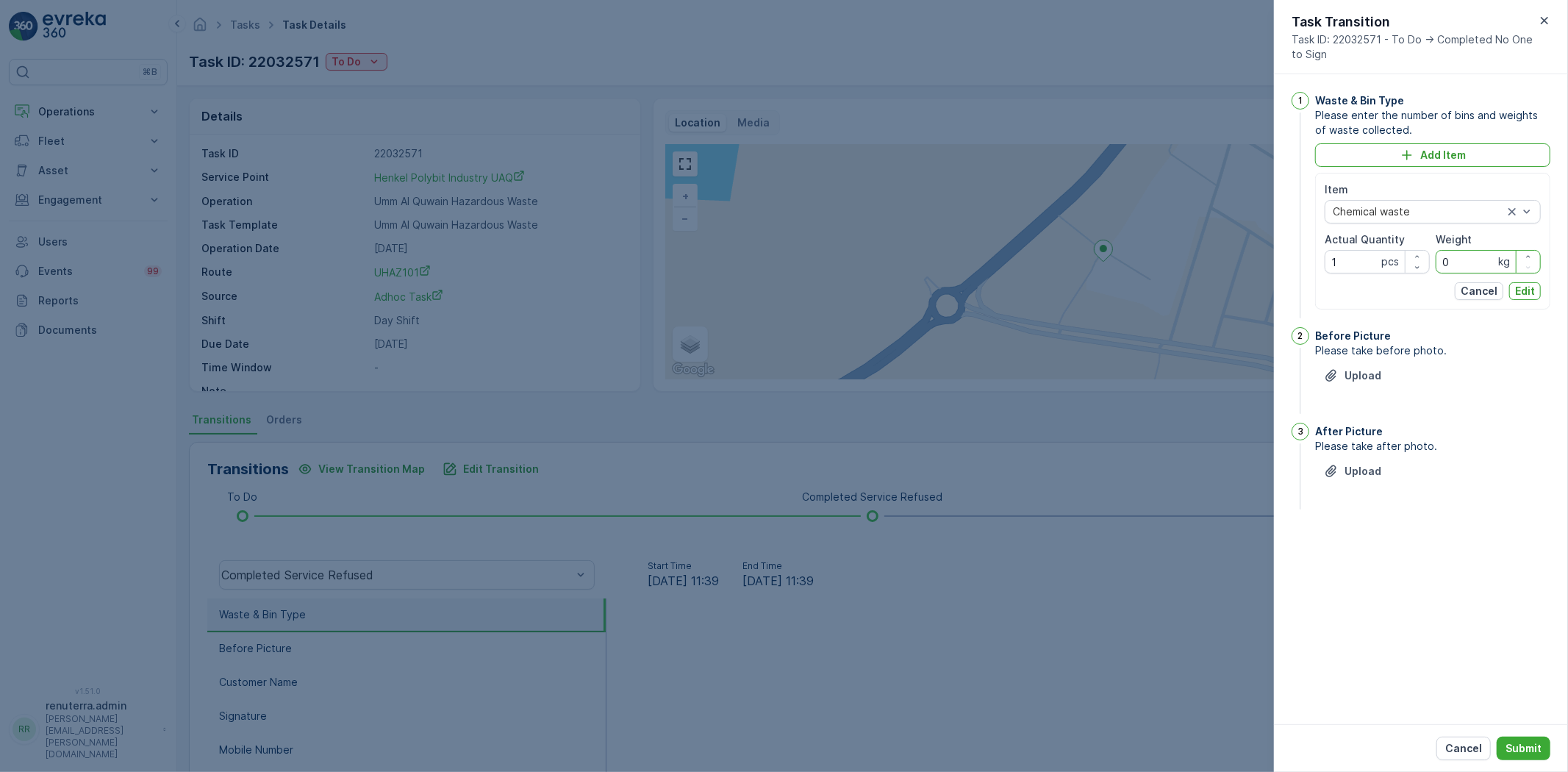
click at [1457, 252] on input "0" at bounding box center [1488, 261] width 105 height 23
type input "6020"
drag, startPoint x: 1529, startPoint y: 298, endPoint x: 1512, endPoint y: 322, distance: 29.4
click at [1529, 298] on p "Edit" at bounding box center [1525, 291] width 20 height 15
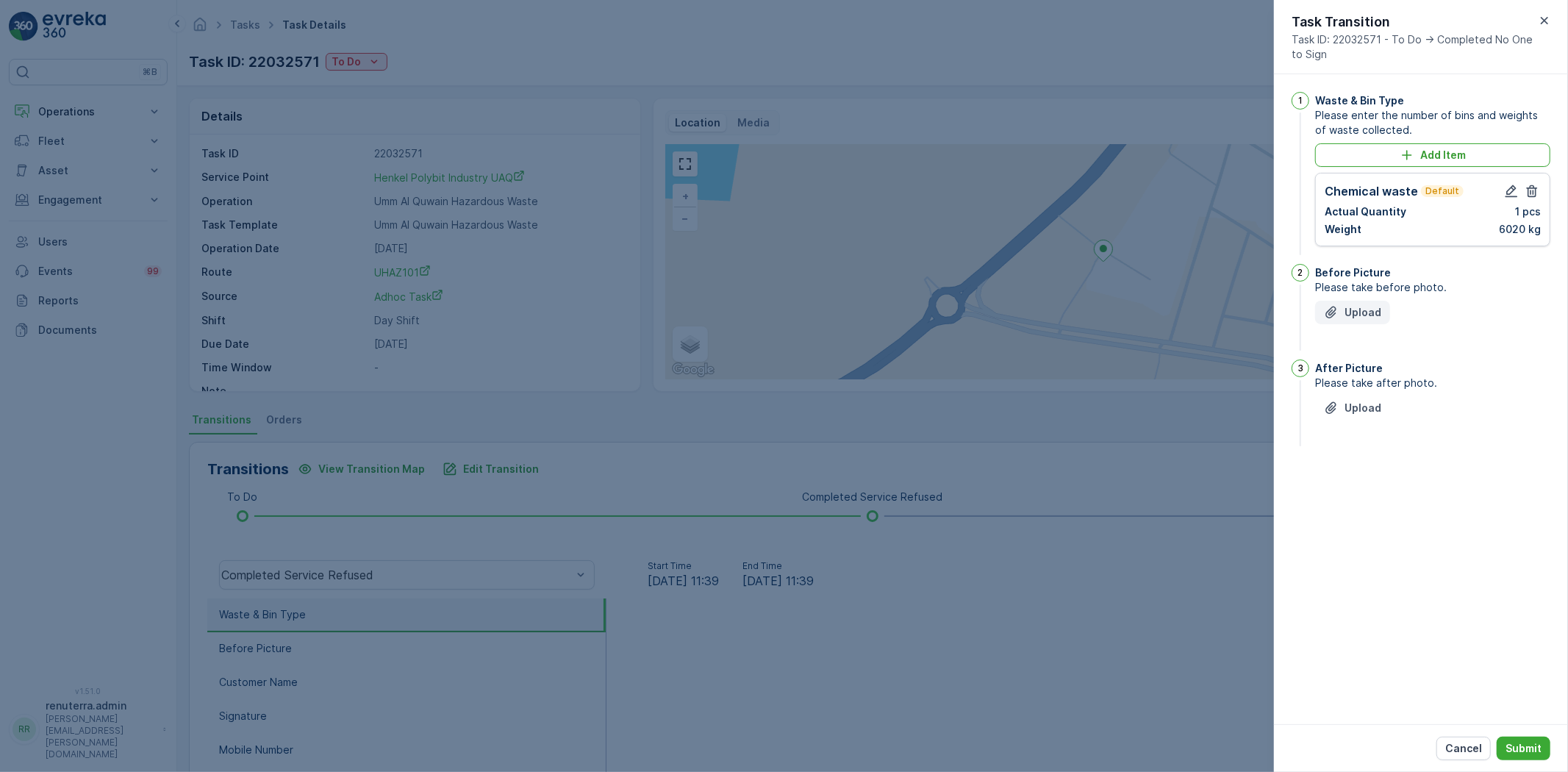
click at [1332, 320] on button "Upload" at bounding box center [1353, 312] width 75 height 23
click at [1363, 465] on div "After Picture Please take after photo. Upload" at bounding box center [1433, 477] width 235 height 89
click at [1366, 481] on p "Upload" at bounding box center [1362, 482] width 37 height 15
click at [1529, 741] on p "Submit" at bounding box center [1523, 749] width 36 height 15
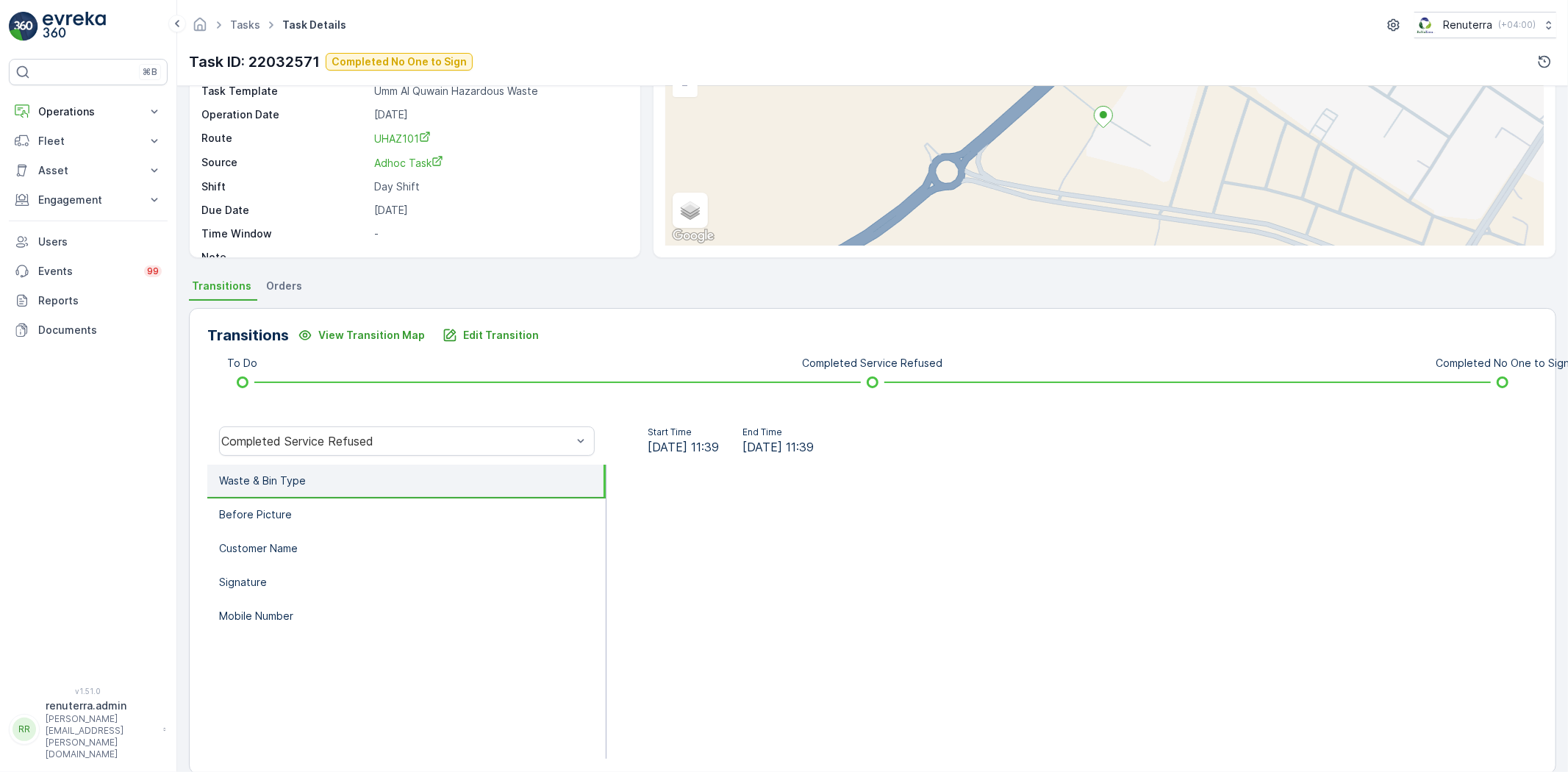
scroll to position [154, 0]
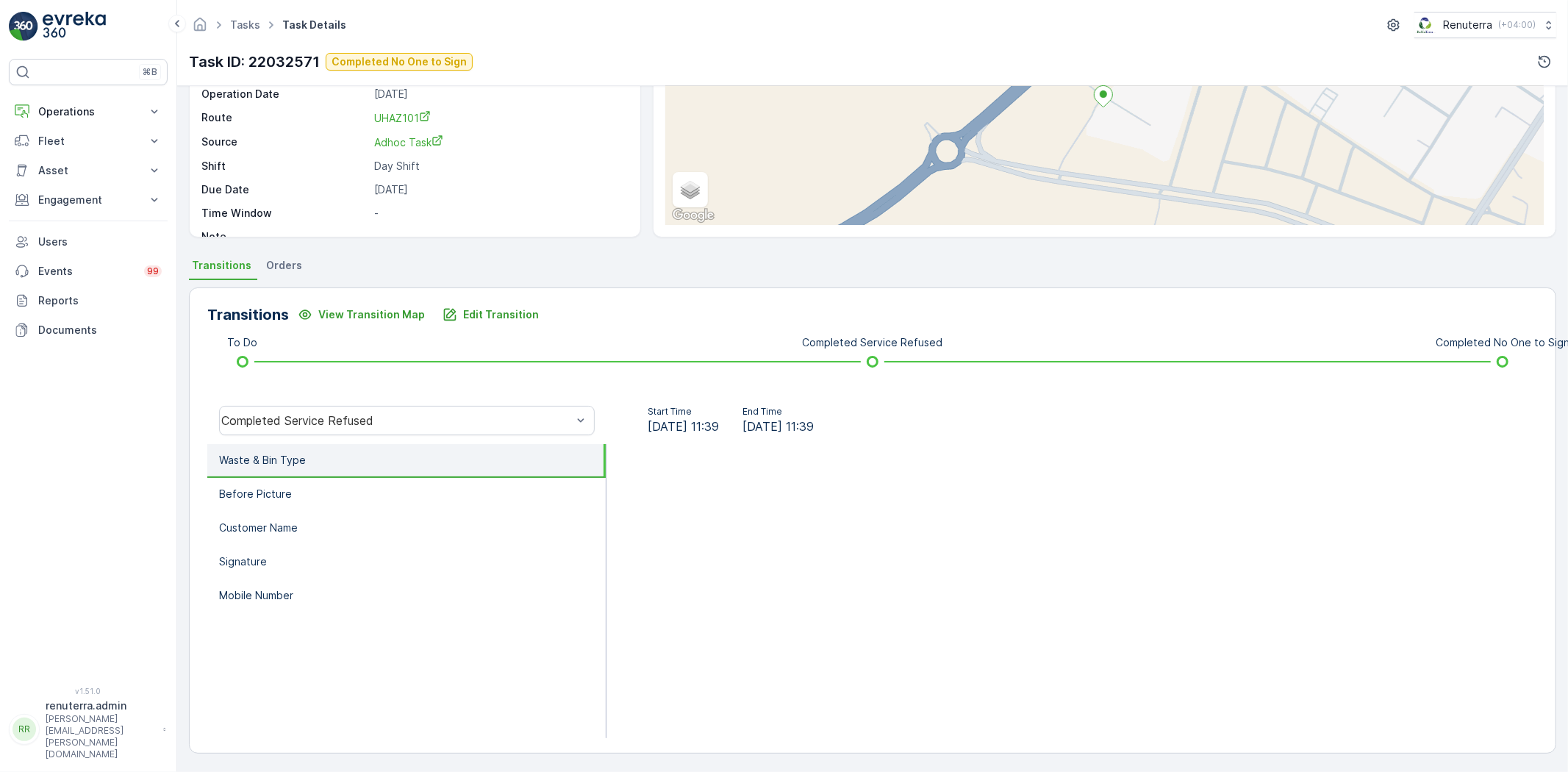
click at [310, 440] on div "Completed Service Refused" at bounding box center [407, 420] width 399 height 47
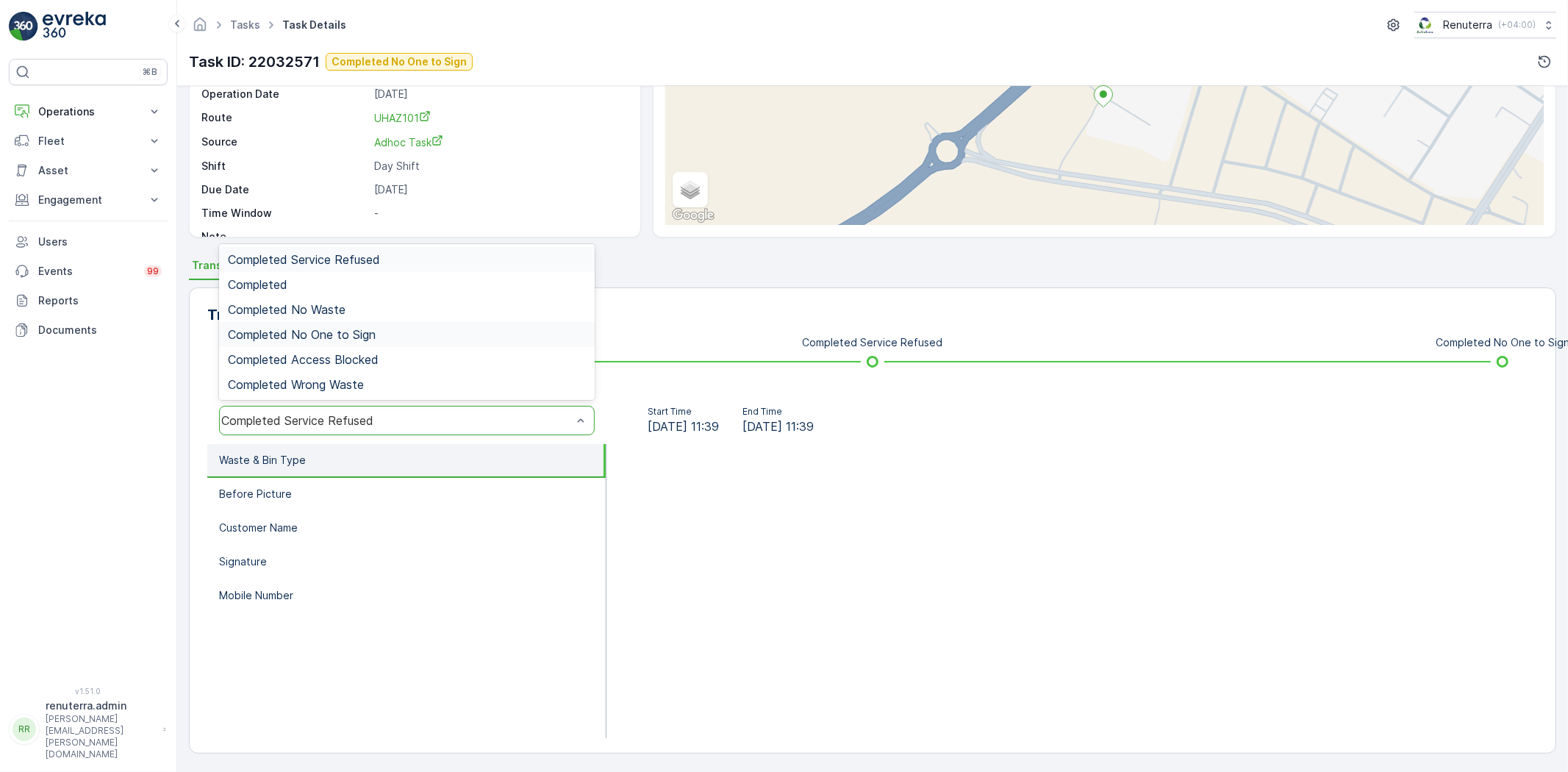
click at [320, 330] on span "Completed No One to Sign" at bounding box center [302, 334] width 147 height 13
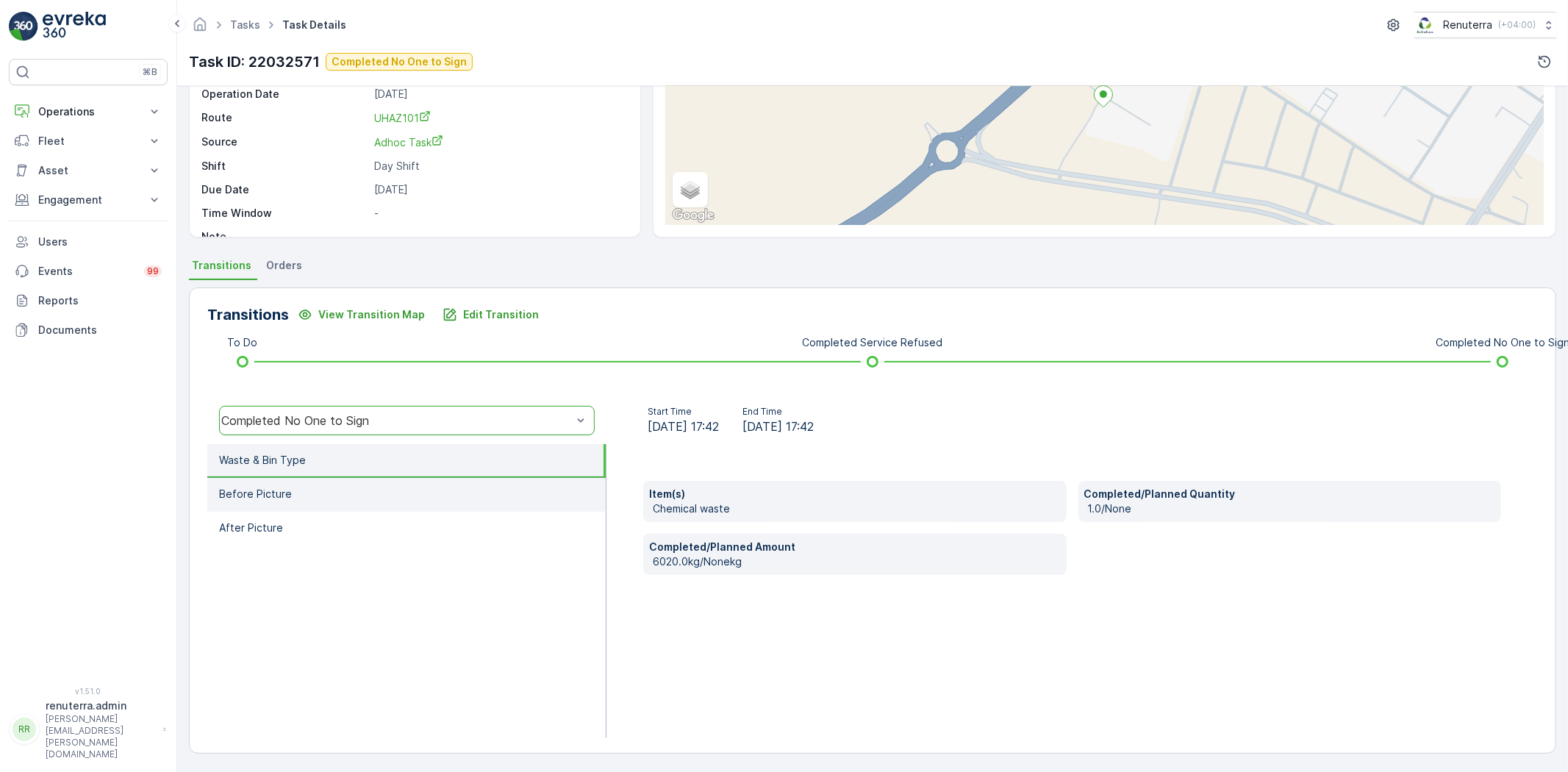
click at [363, 478] on li "Before Picture" at bounding box center [407, 495] width 398 height 34
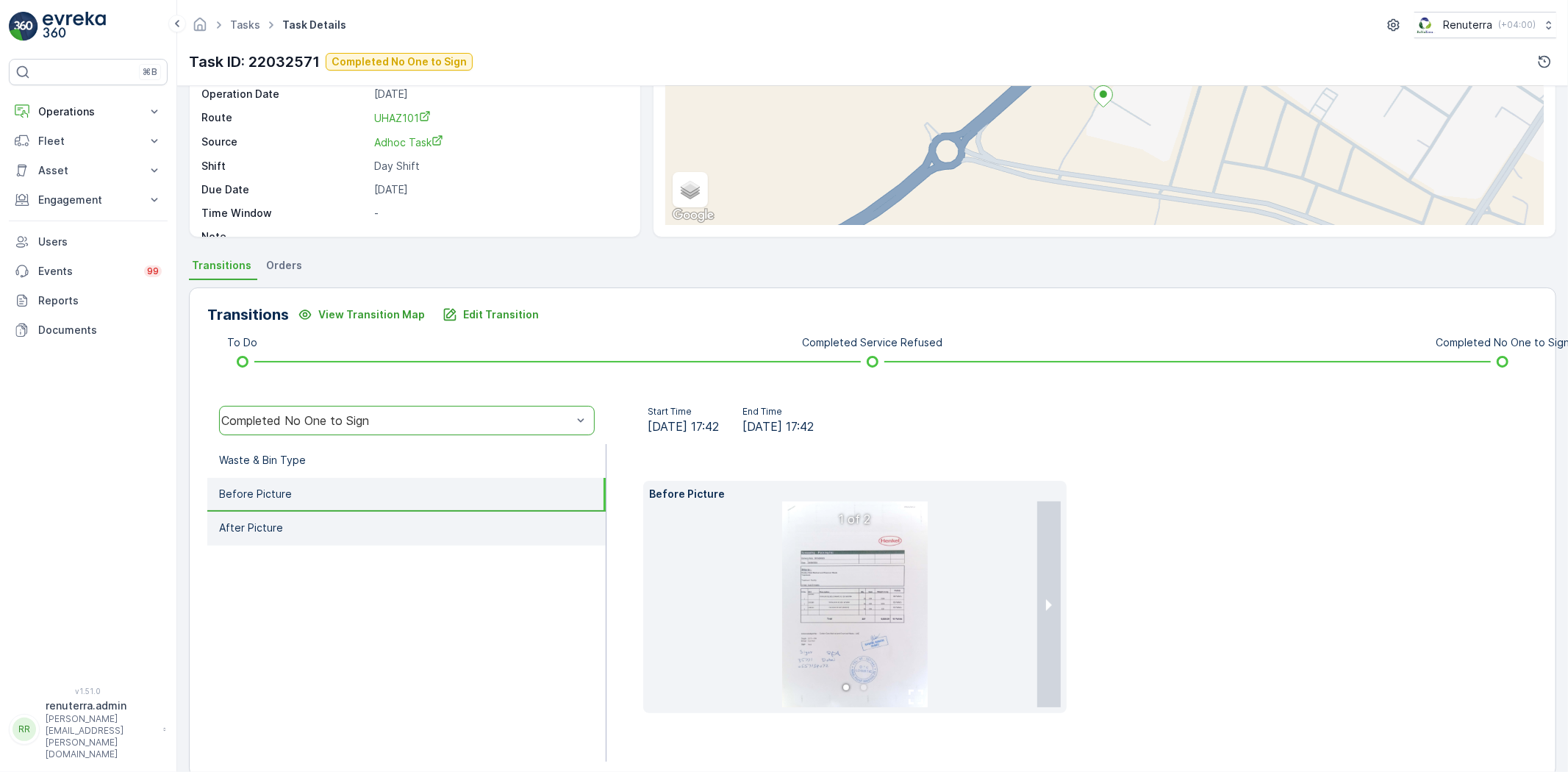
click at [365, 525] on li "After Picture" at bounding box center [407, 529] width 398 height 34
click at [351, 496] on li "Before Picture" at bounding box center [407, 495] width 398 height 34
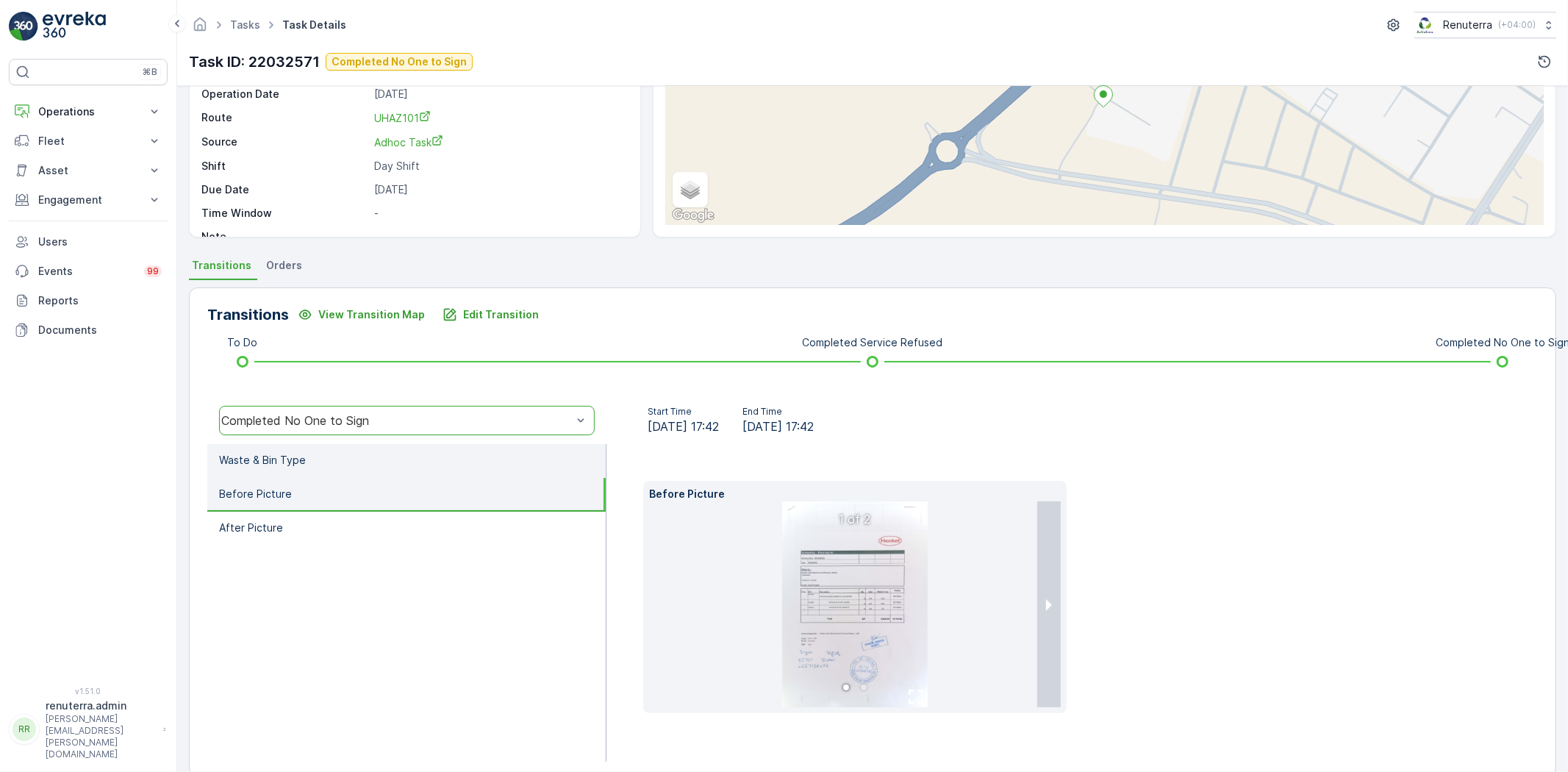
click at [336, 464] on li "Waste & Bin Type" at bounding box center [407, 461] width 398 height 34
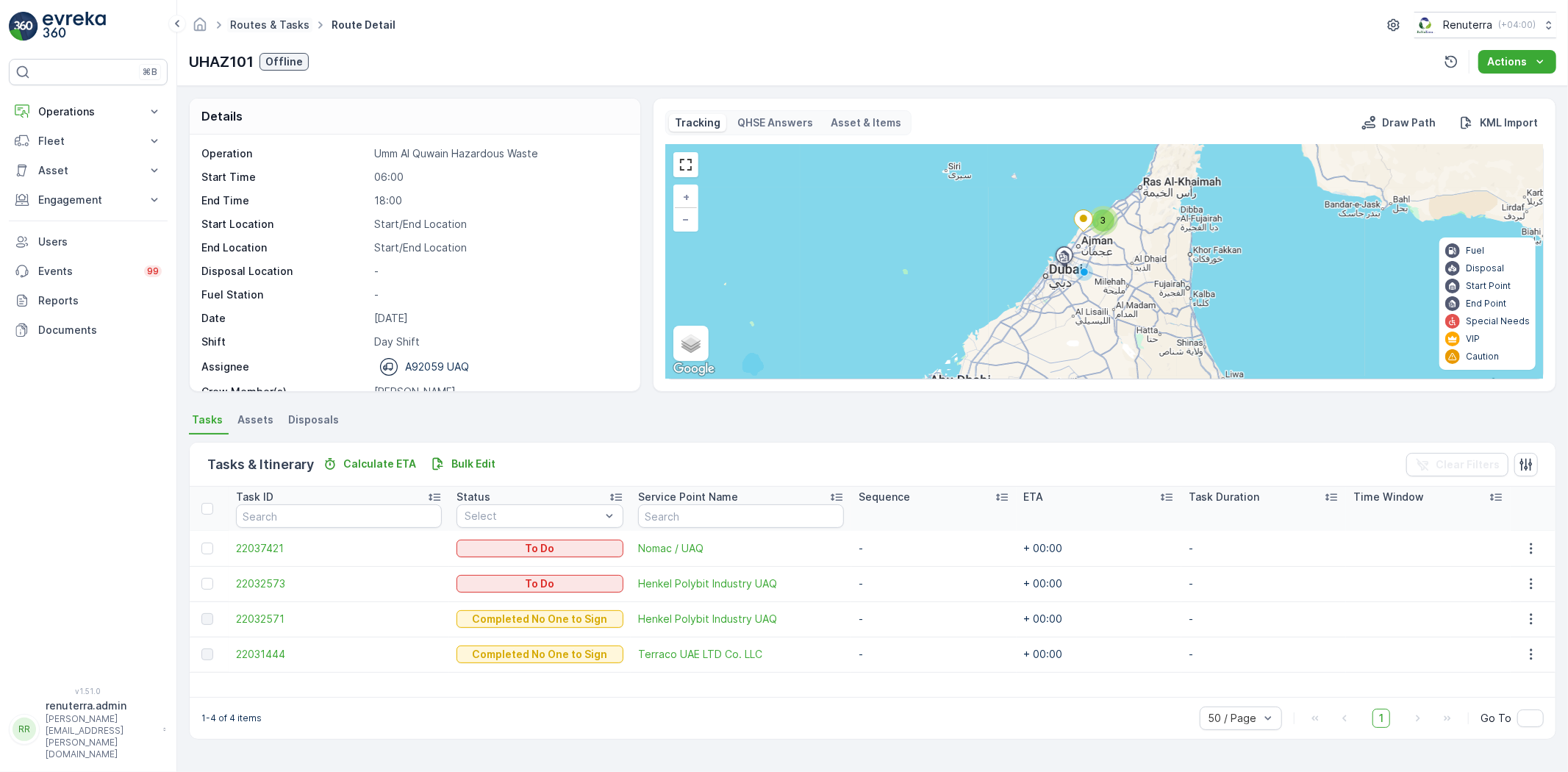
click at [292, 27] on link "Routes & Tasks" at bounding box center [270, 24] width 79 height 12
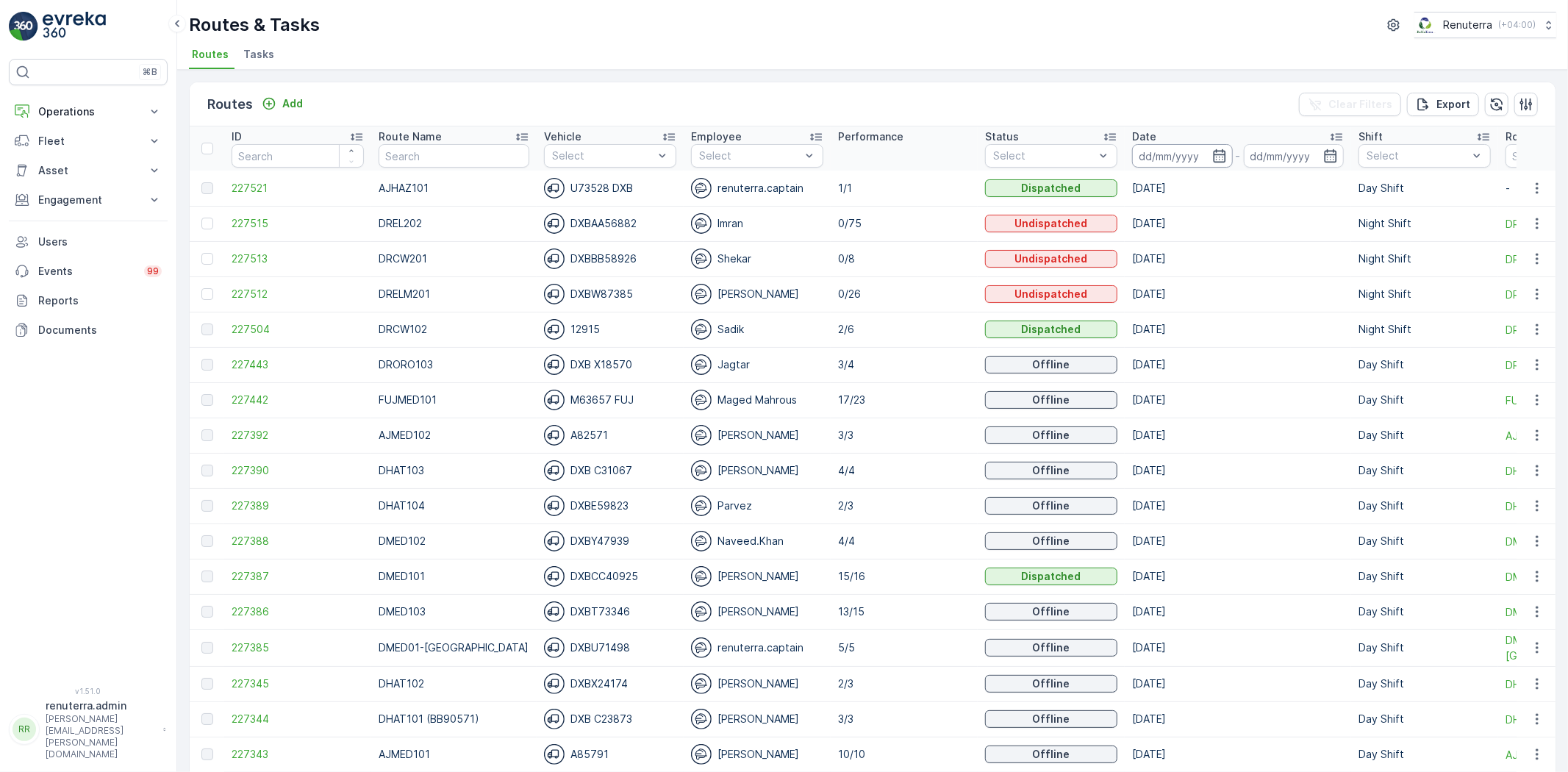
click at [1143, 156] on input at bounding box center [1182, 155] width 101 height 23
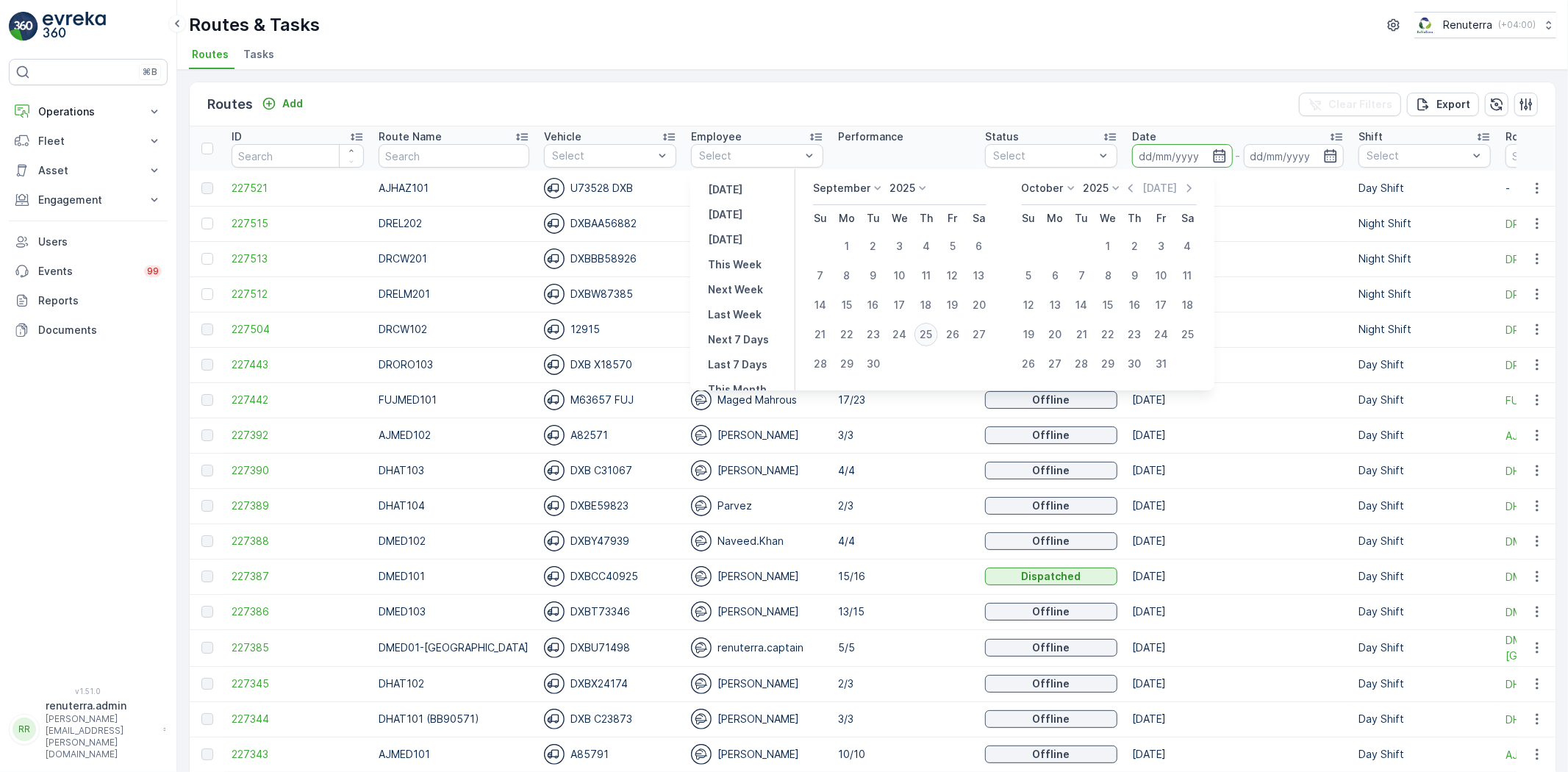
click at [921, 341] on div "25" at bounding box center [925, 333] width 23 height 23
type input "[DATE]"
click at [920, 340] on div "25" at bounding box center [925, 333] width 23 height 23
type input "[DATE]"
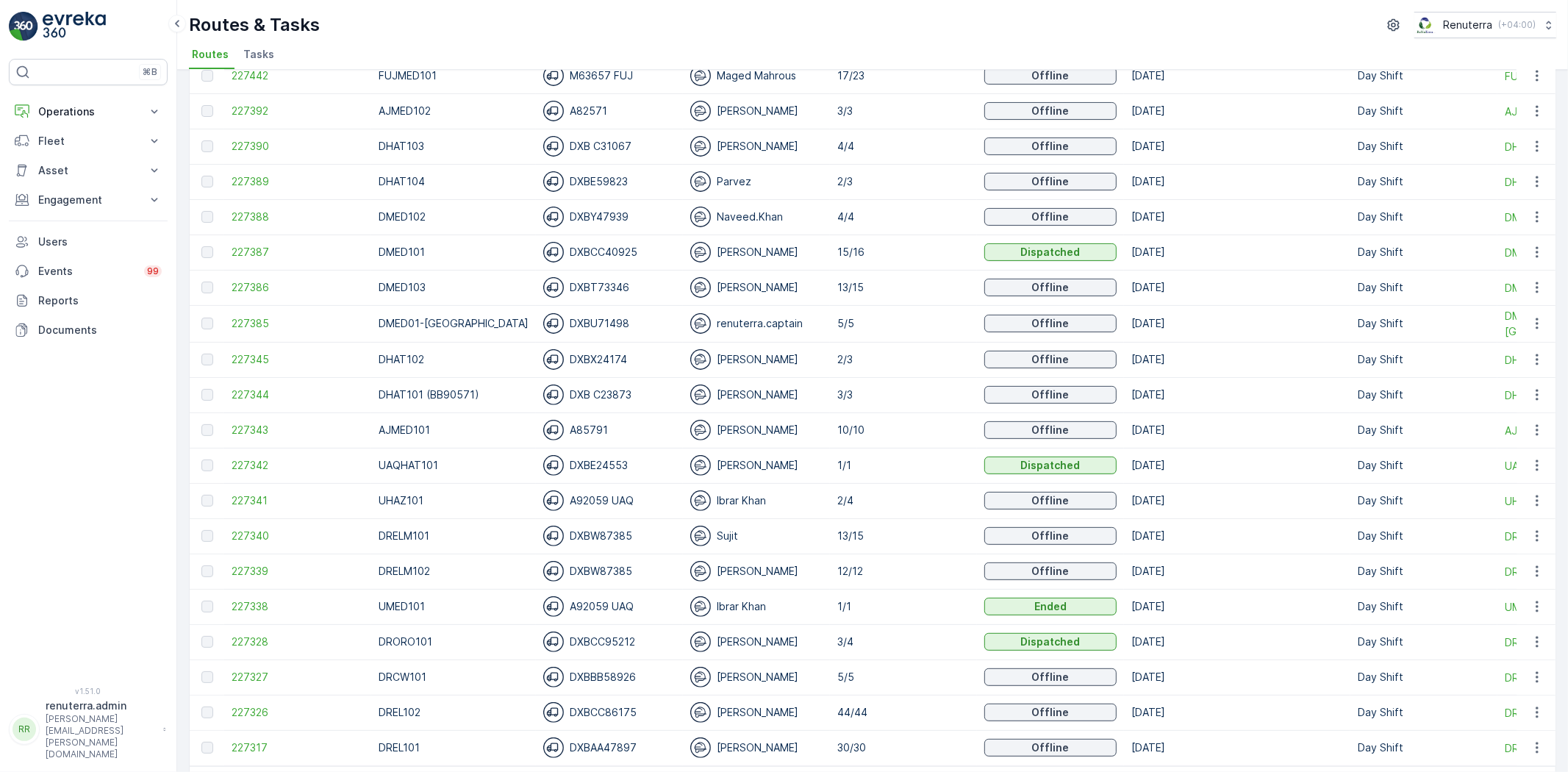
scroll to position [326, 0]
click at [266, 251] on span "227387" at bounding box center [297, 250] width 132 height 15
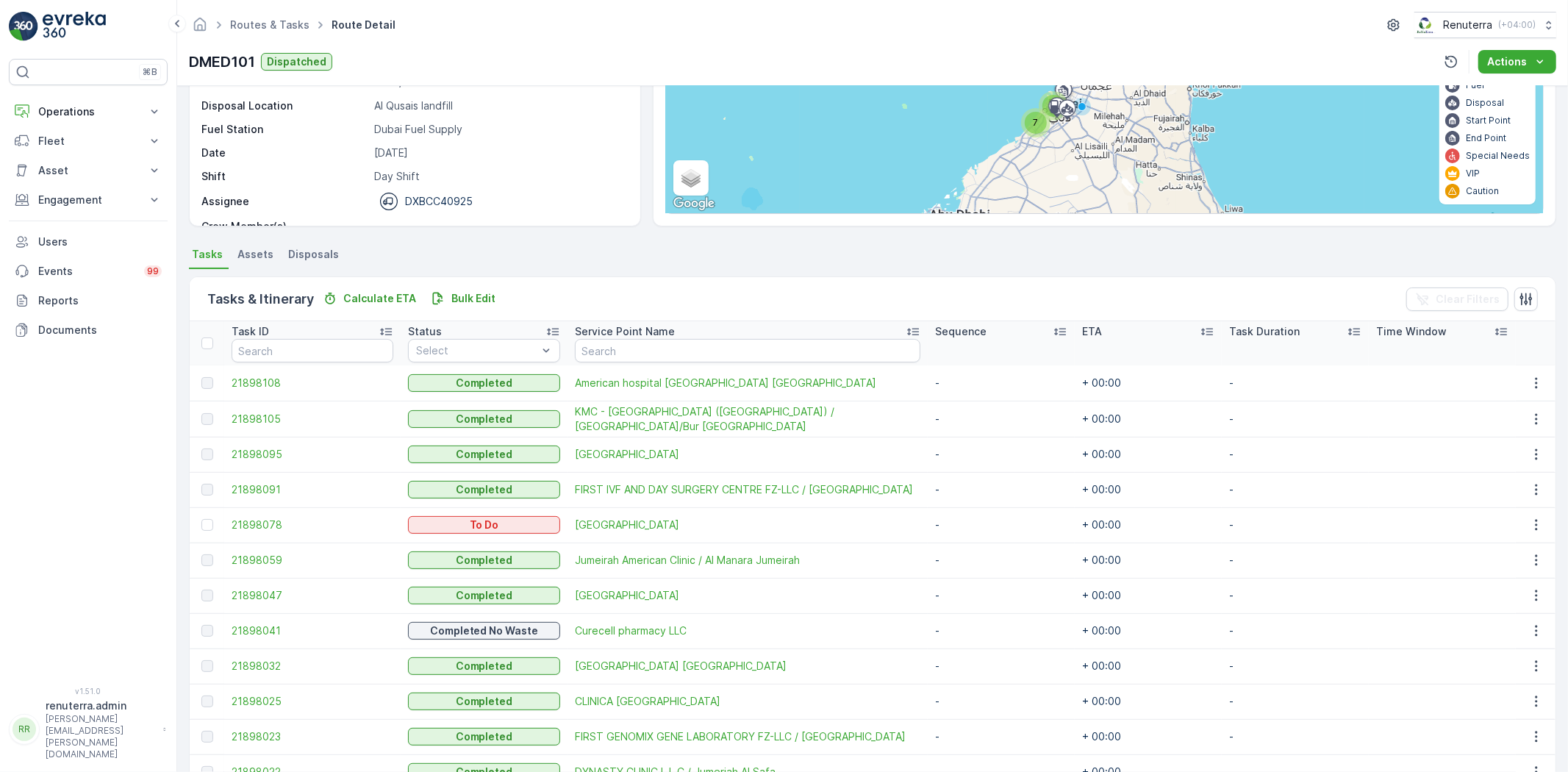
scroll to position [141, 0]
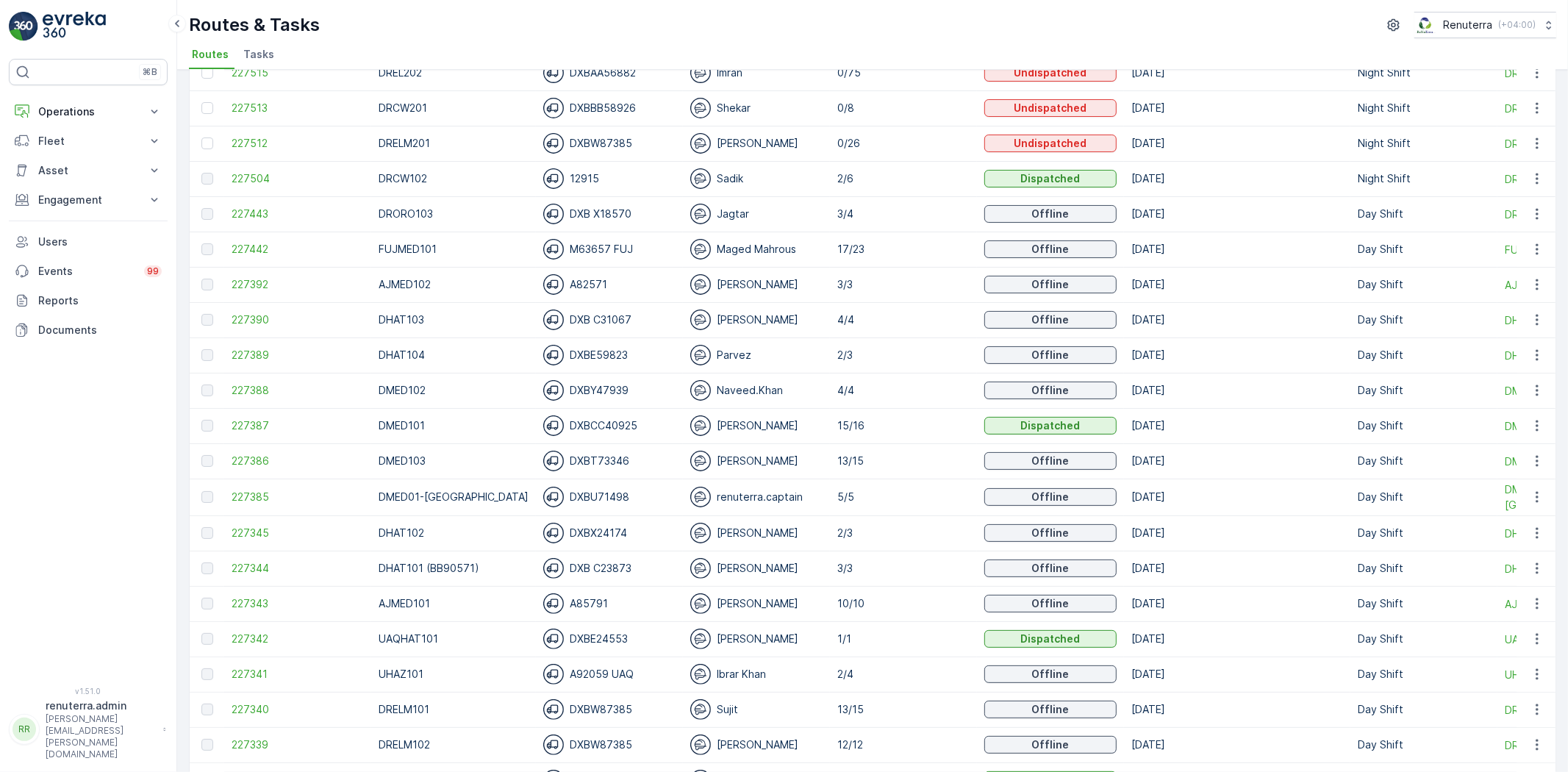
scroll to position [163, 0]
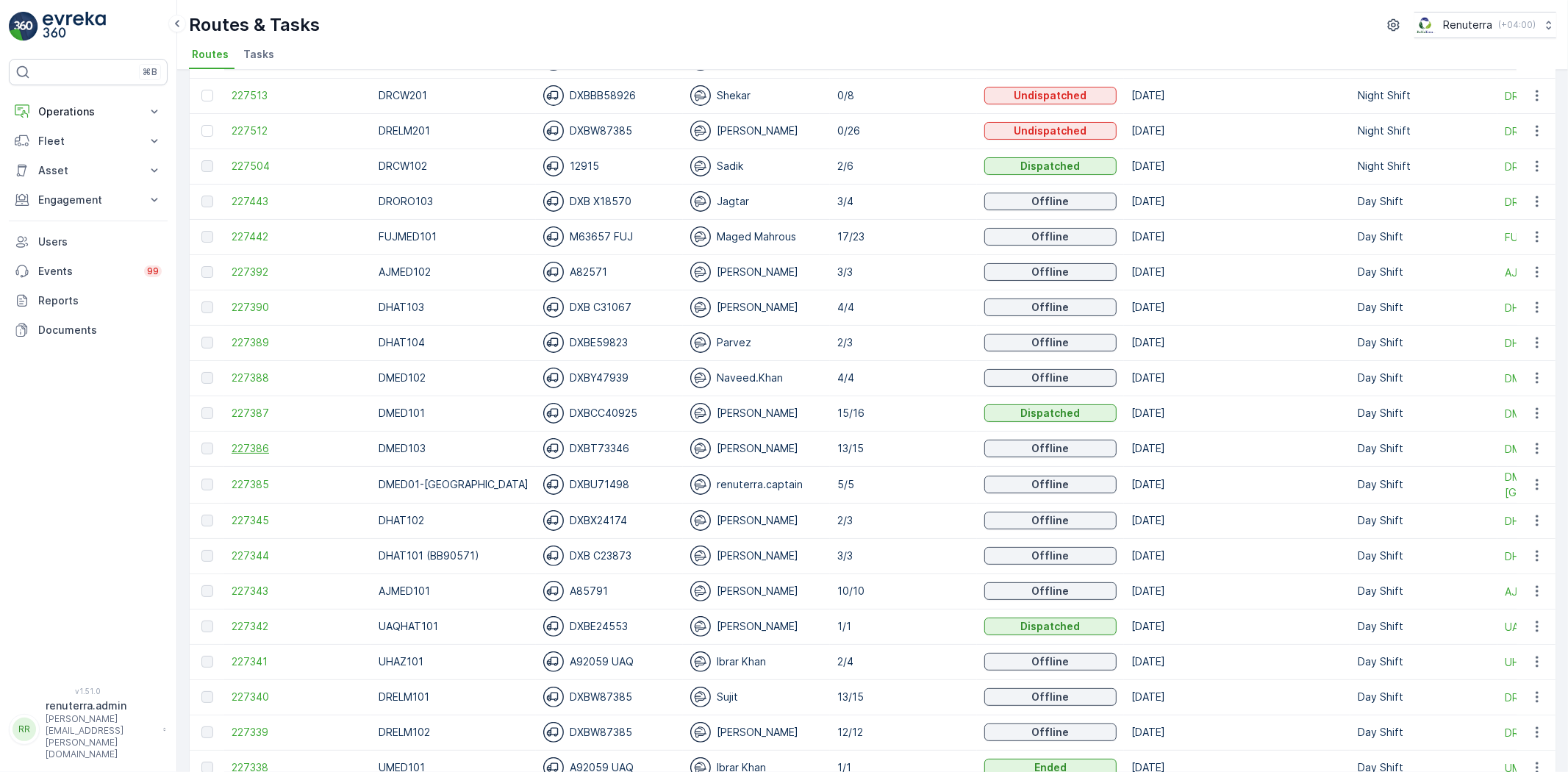
click at [252, 451] on span "227386" at bounding box center [297, 448] width 132 height 15
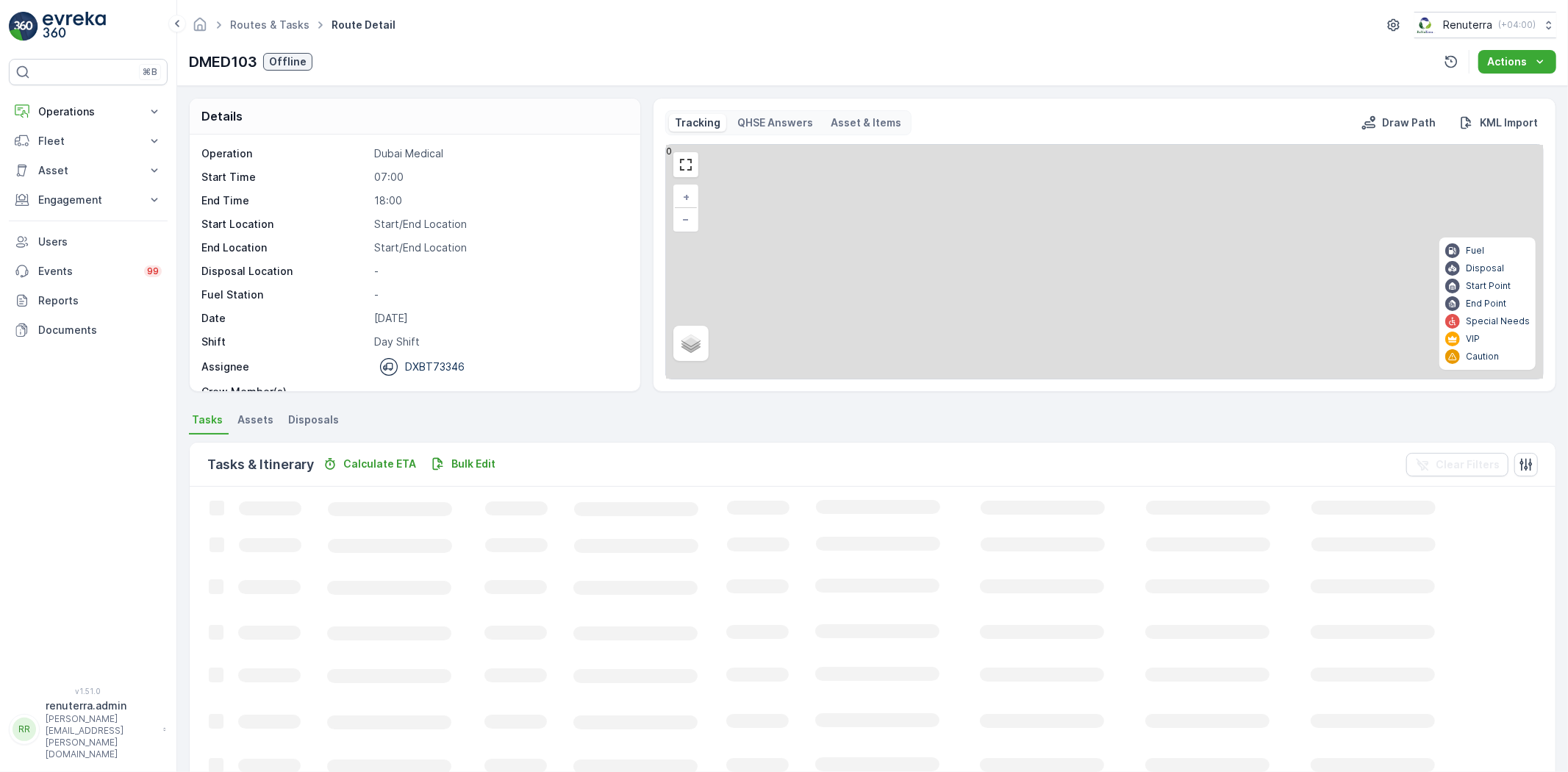
scroll to position [326, 0]
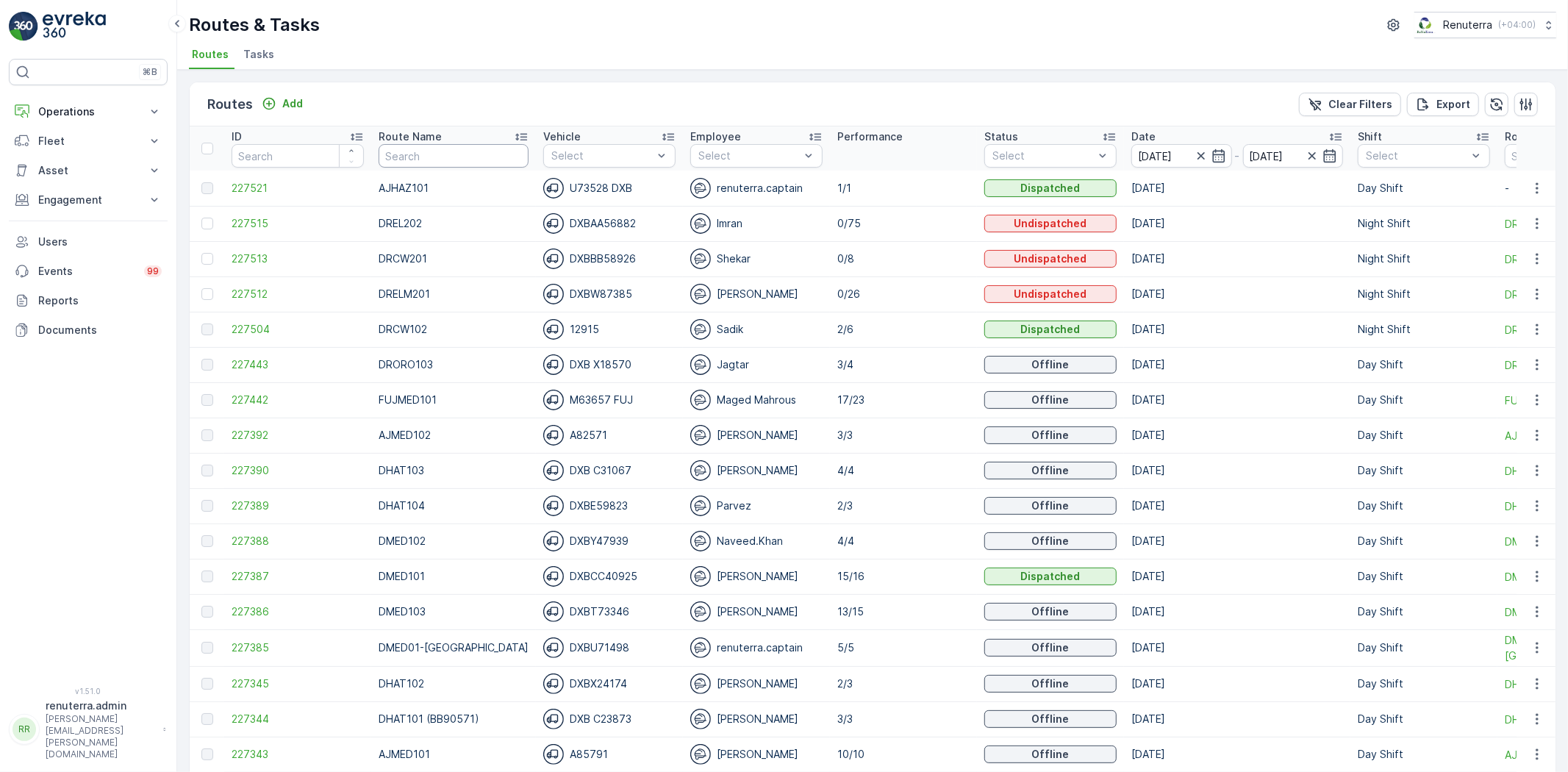
click at [414, 162] on input "text" at bounding box center [454, 155] width 150 height 23
type input "HAz"
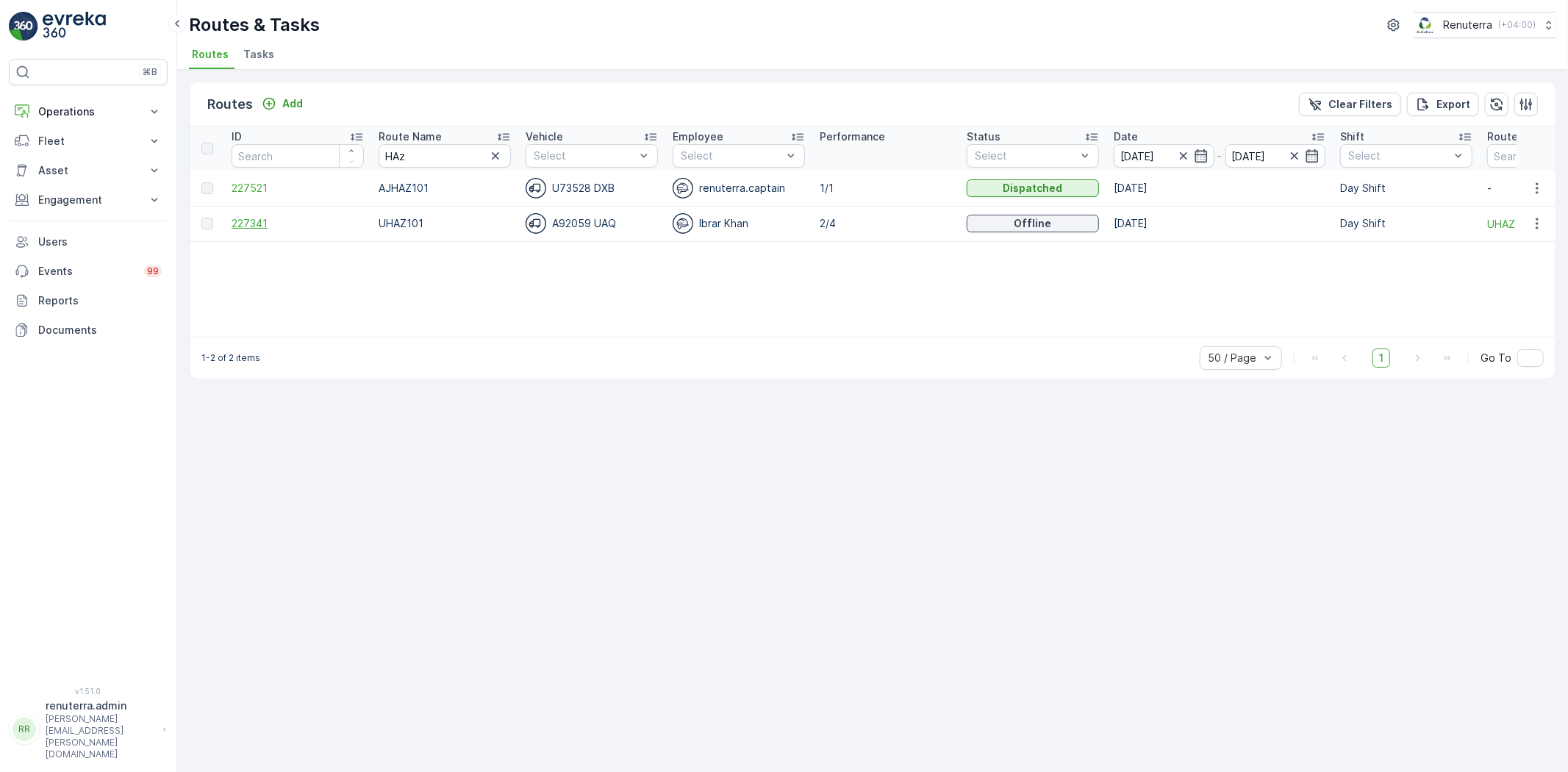
click at [255, 217] on span "227341" at bounding box center [297, 224] width 132 height 15
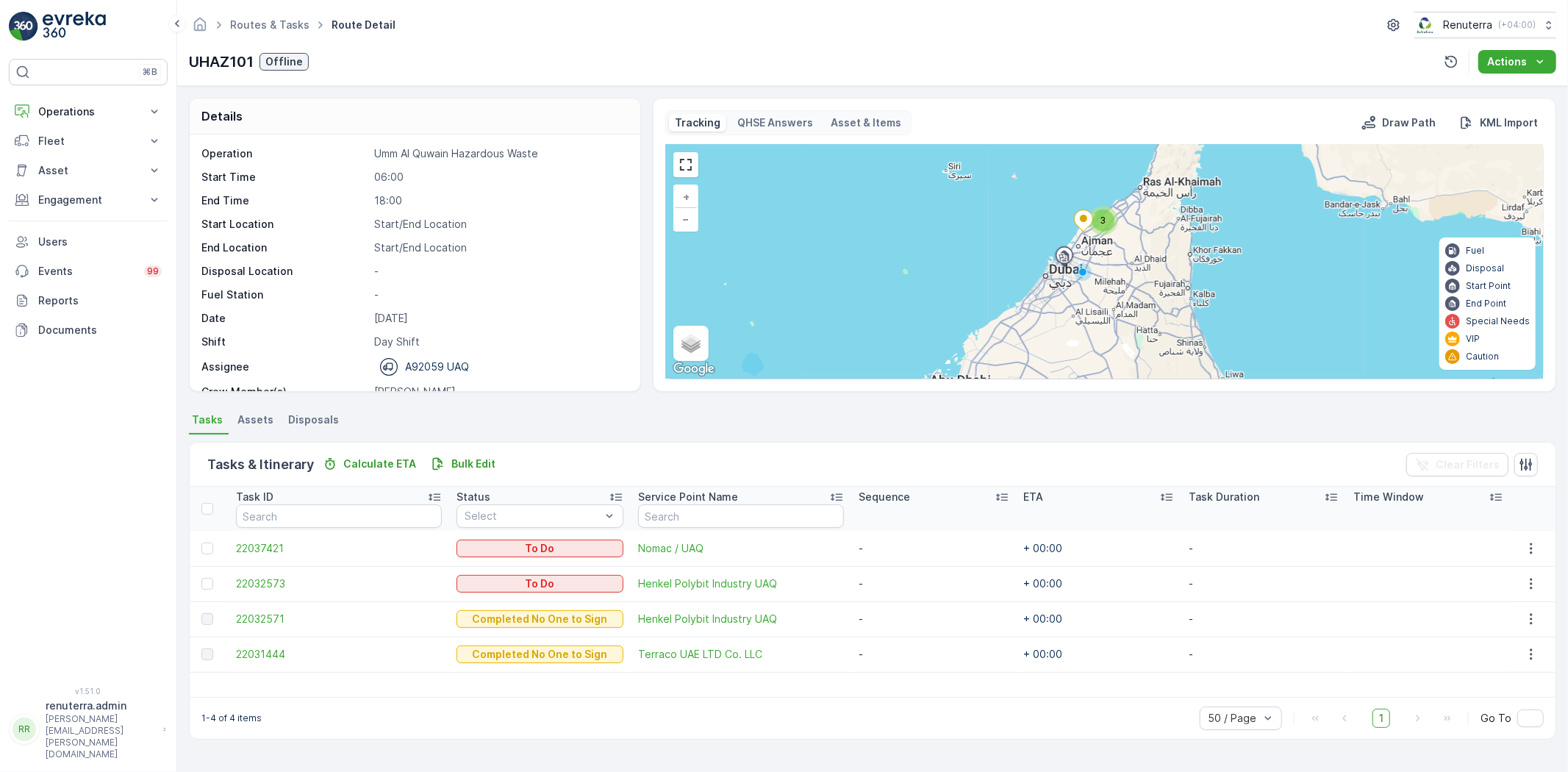
click at [214, 584] on div at bounding box center [209, 583] width 15 height 12
click at [201, 578] on input "checkbox" at bounding box center [201, 578] width 0 height 0
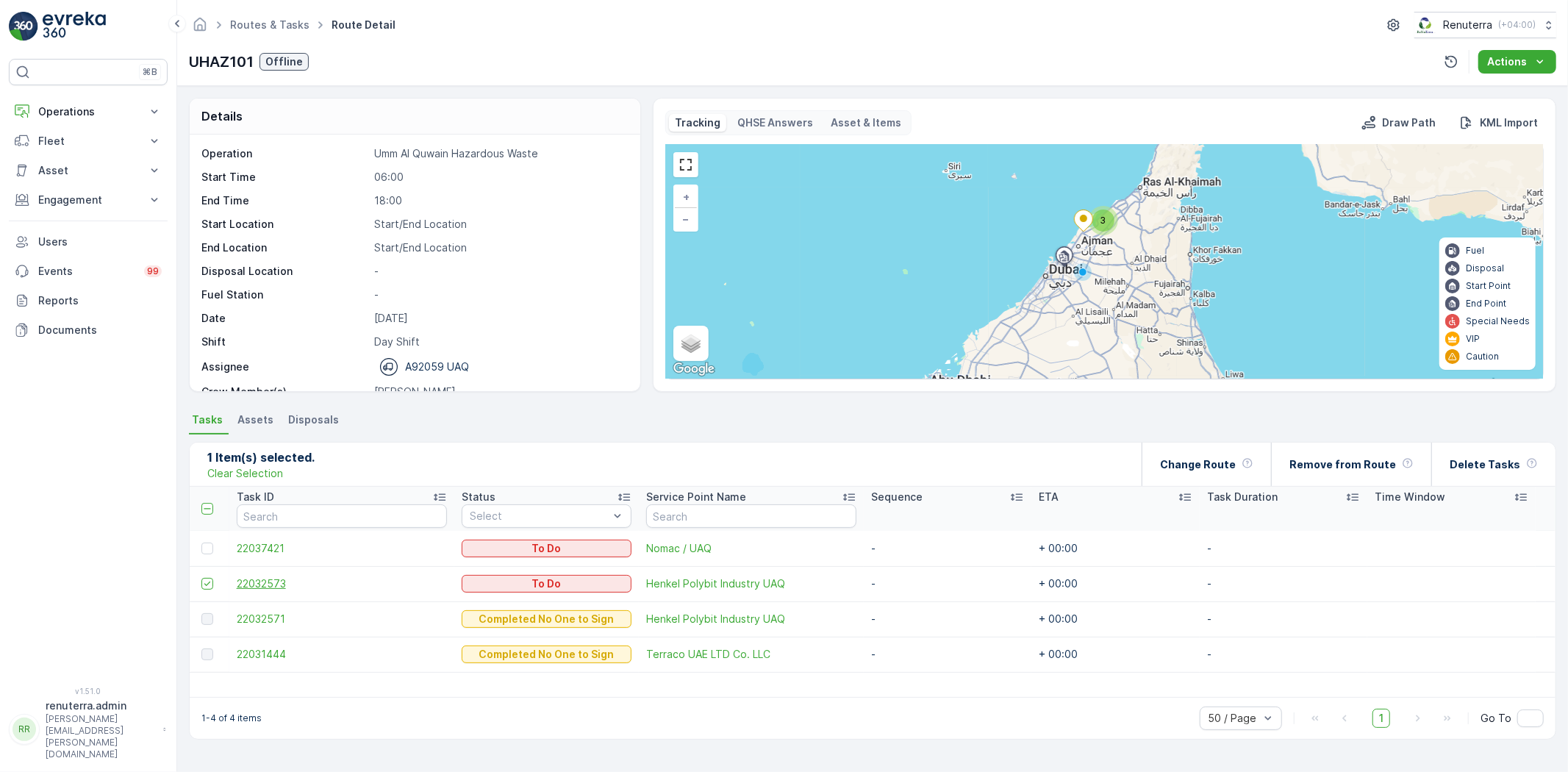
click at [244, 585] on span "22032573" at bounding box center [342, 583] width 210 height 15
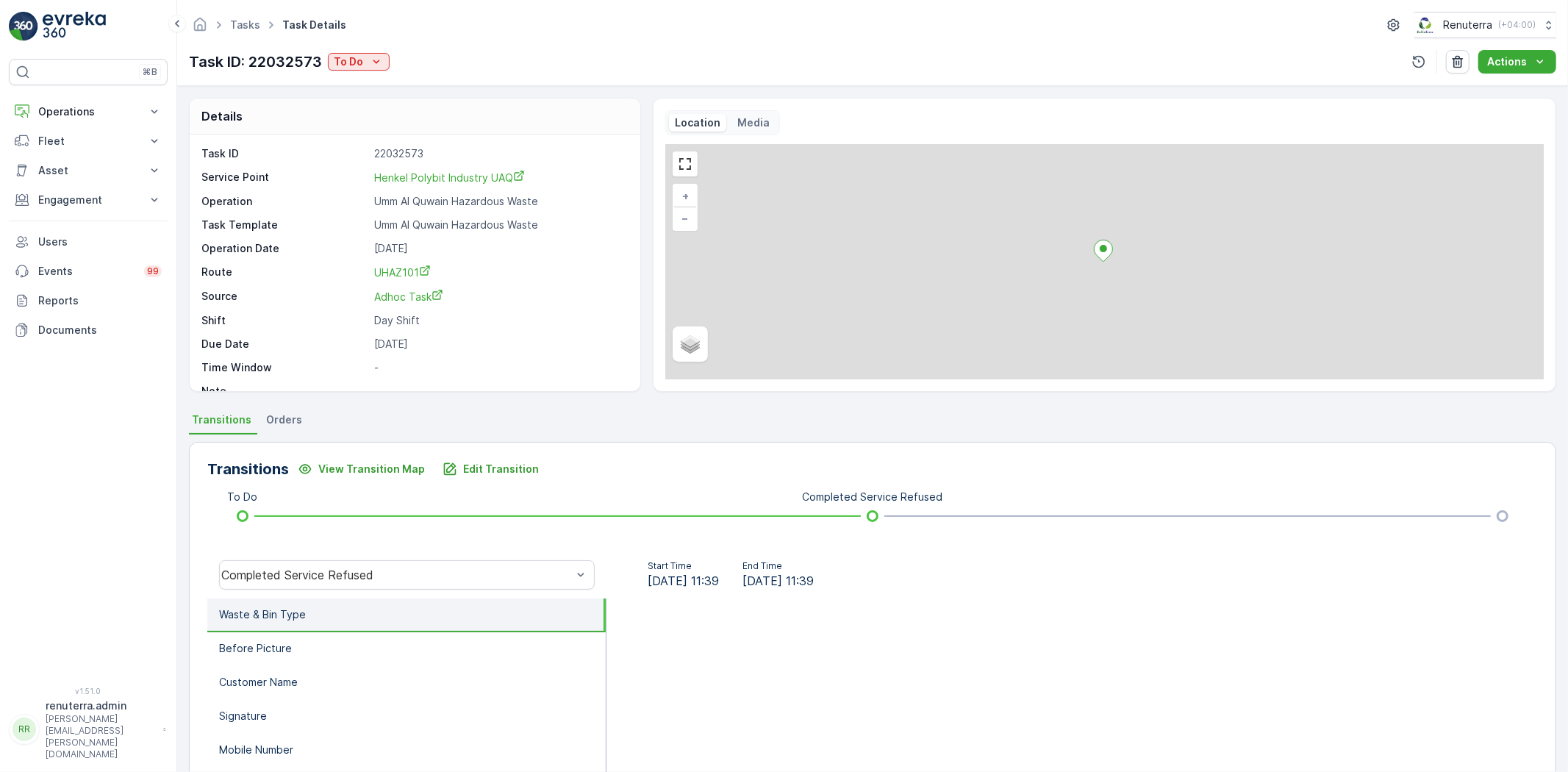
click at [369, 70] on div "Task ID: 22032573 To Do" at bounding box center [289, 61] width 201 height 22
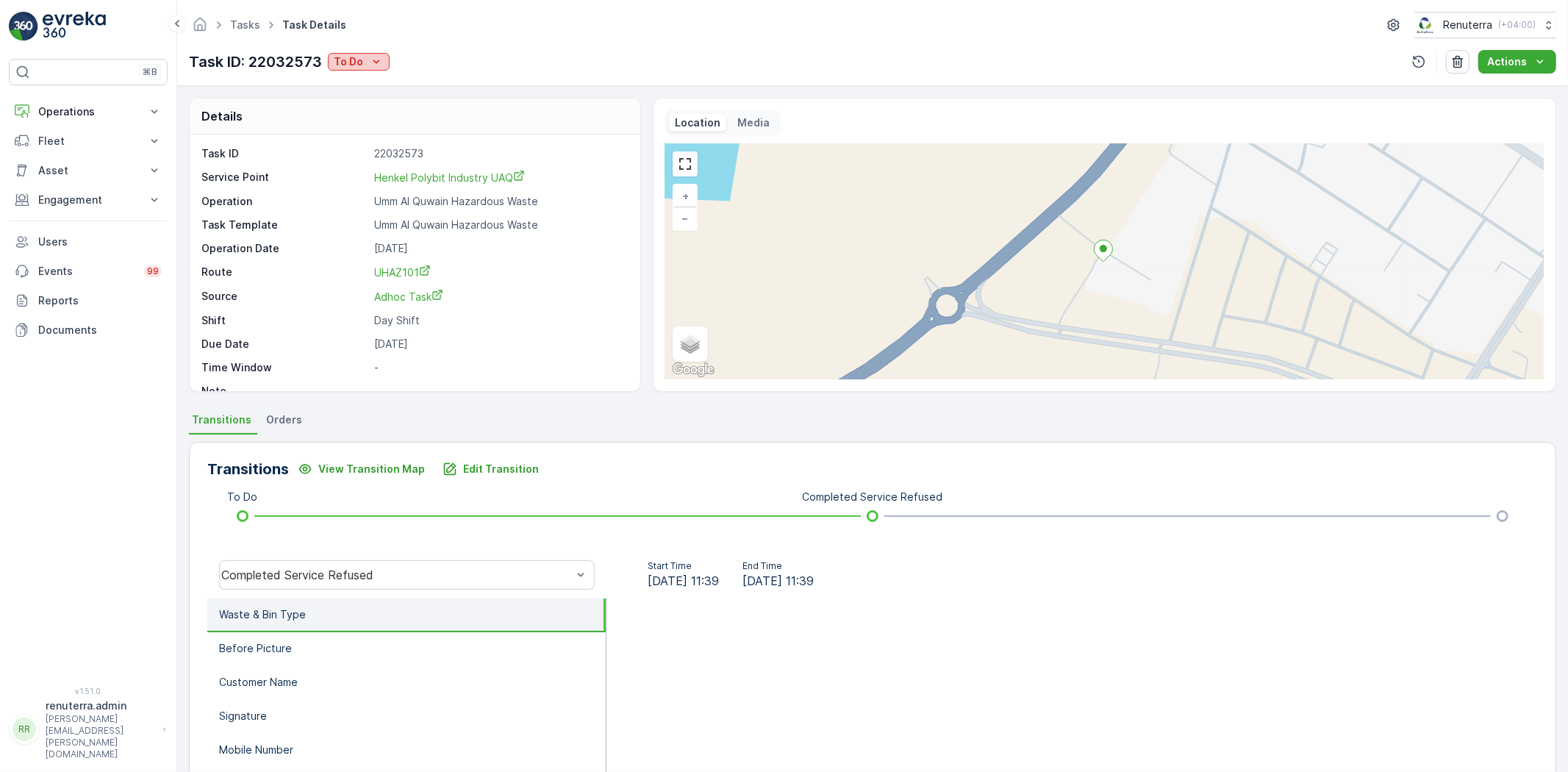
click at [361, 54] on p "To Do" at bounding box center [348, 62] width 29 height 15
click at [408, 118] on span "Completed No One to Sign" at bounding box center [404, 125] width 133 height 15
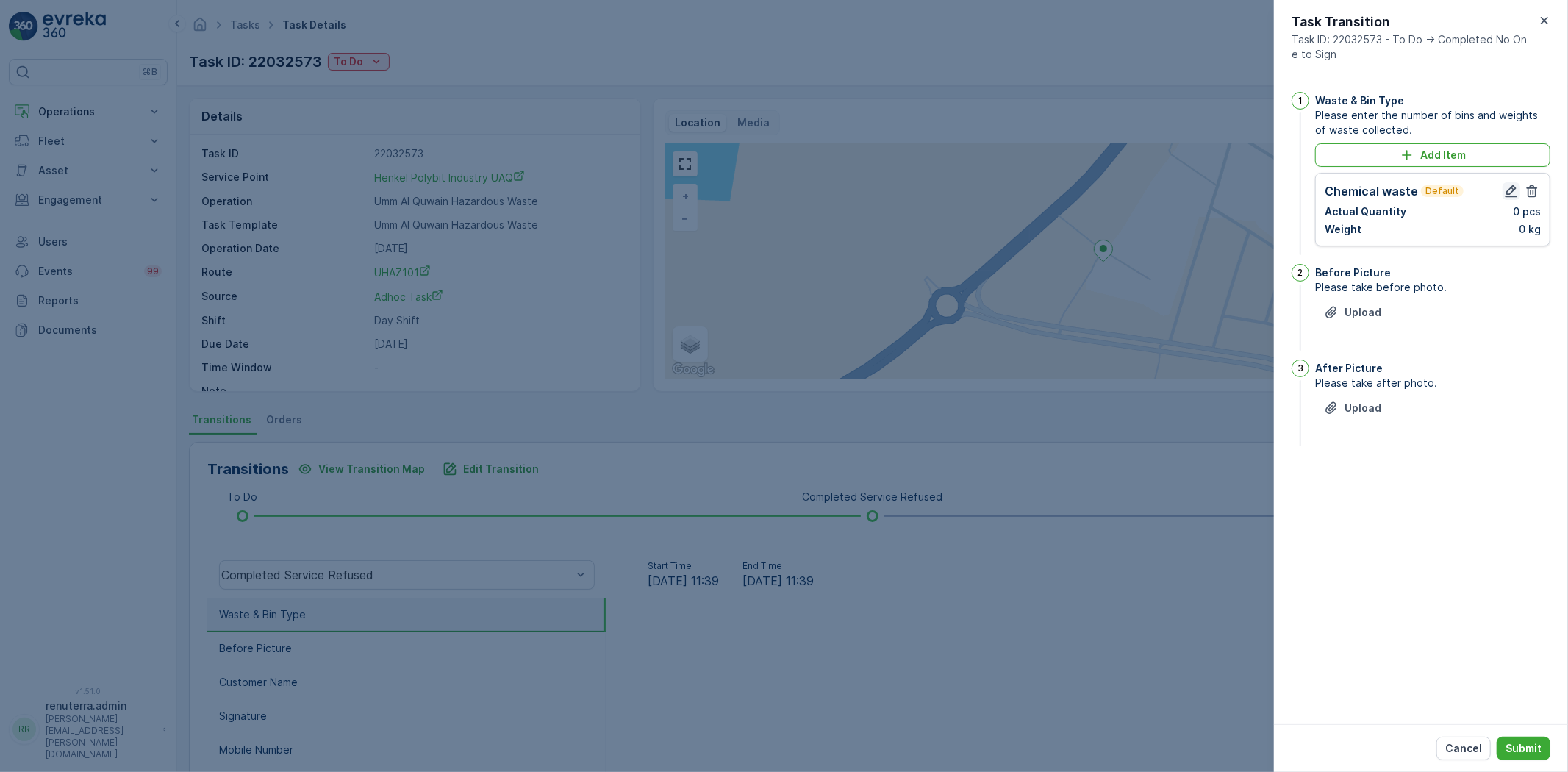
click at [1508, 190] on icon "button" at bounding box center [1511, 191] width 12 height 12
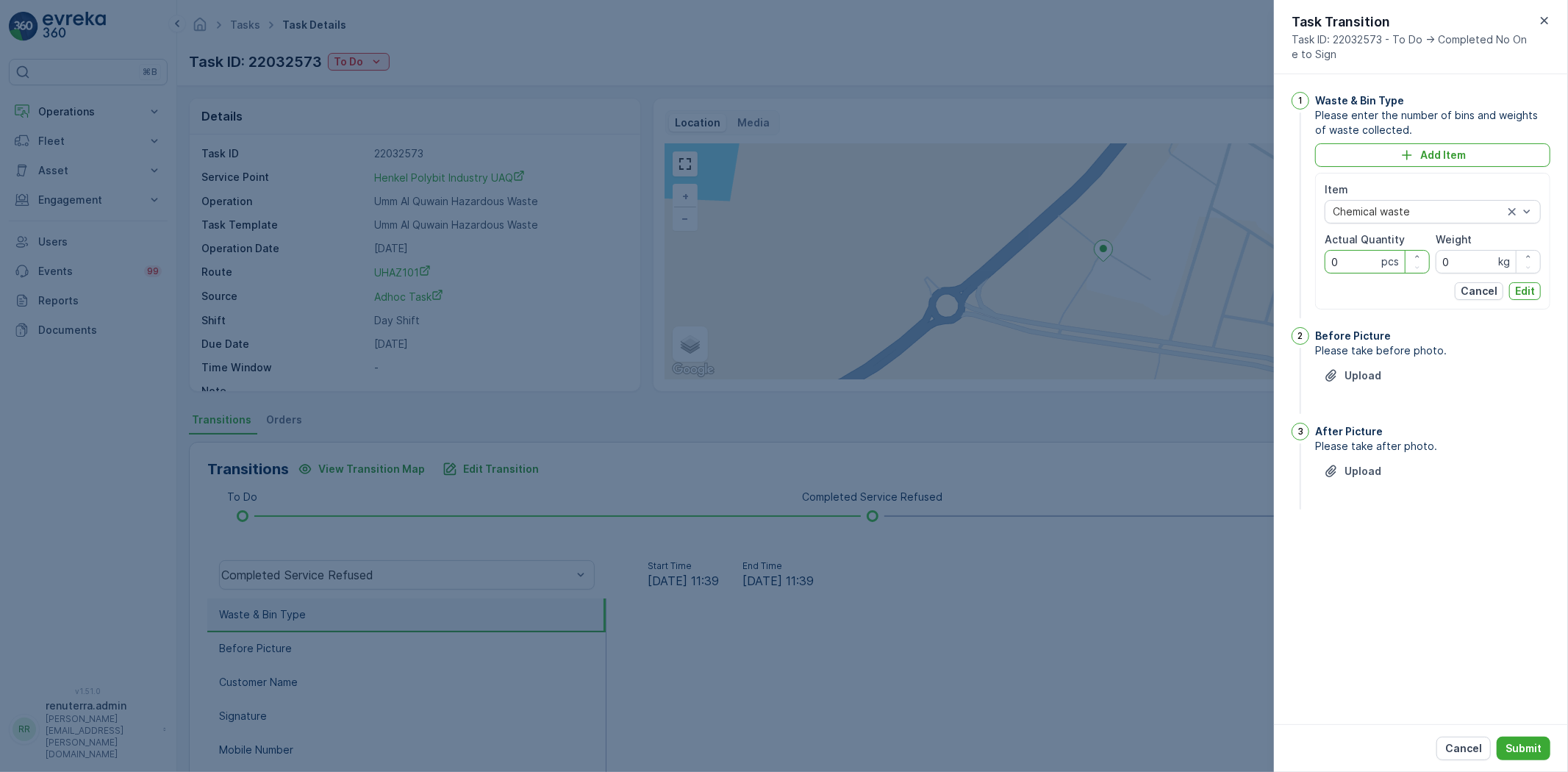
click at [1368, 258] on Quantity "0" at bounding box center [1377, 261] width 105 height 23
type Quantity "01"
click at [1474, 258] on input "0" at bounding box center [1488, 261] width 105 height 23
type input "6220"
click at [1518, 286] on p "Edit" at bounding box center [1525, 291] width 20 height 15
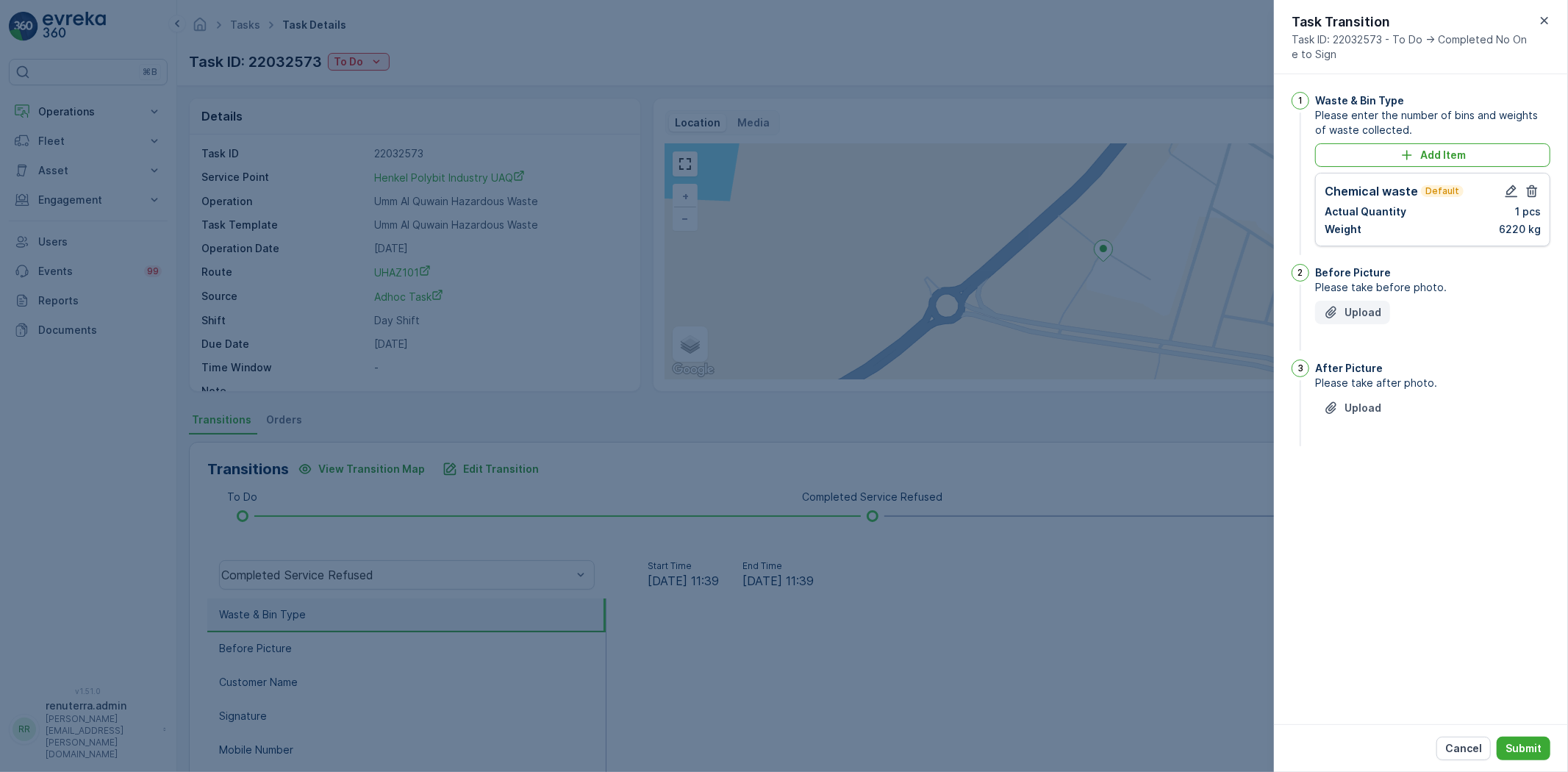
click at [1329, 317] on icon "Upload File" at bounding box center [1330, 312] width 10 height 12
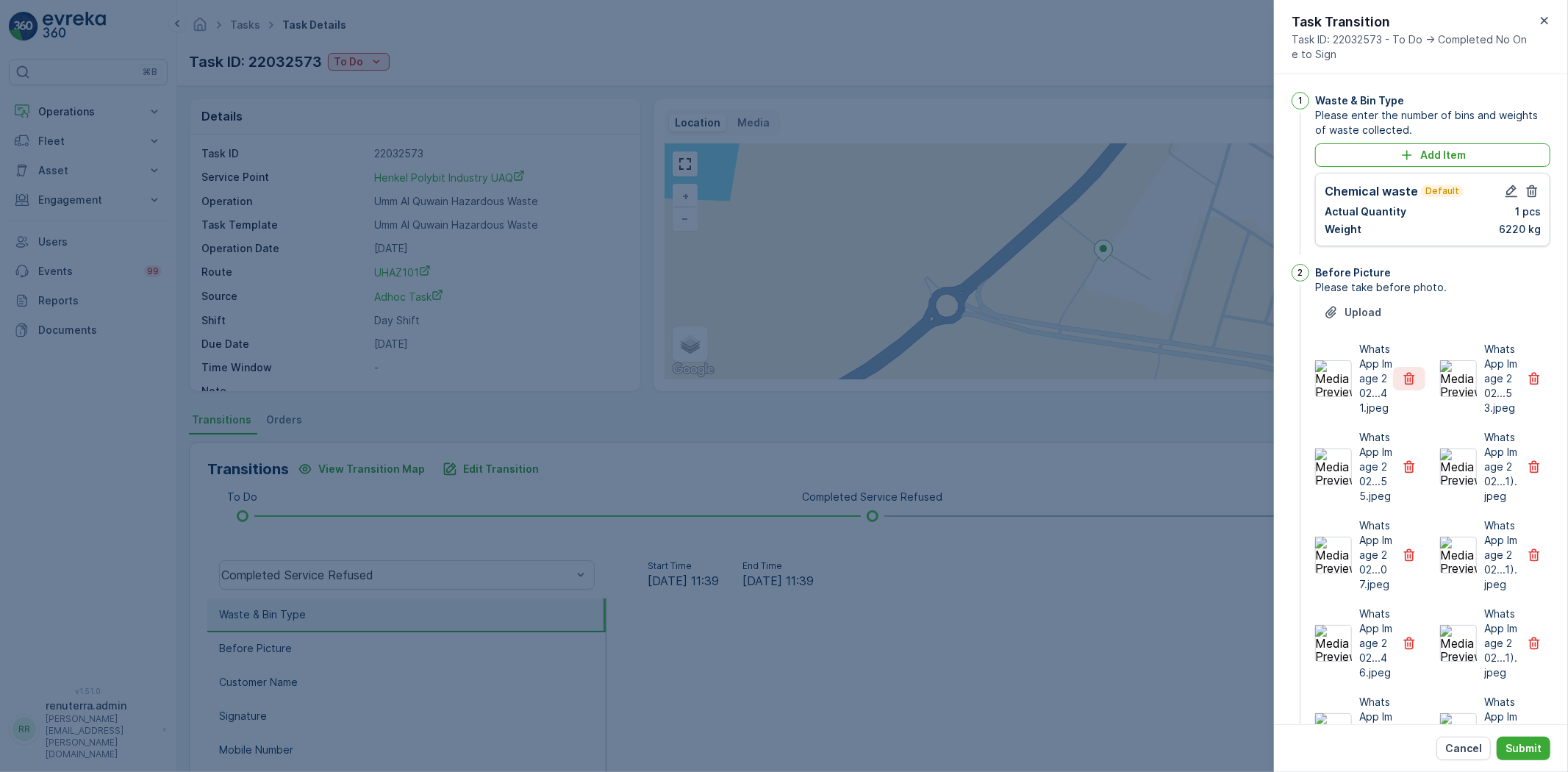
click at [1397, 390] on button "button" at bounding box center [1409, 378] width 32 height 23
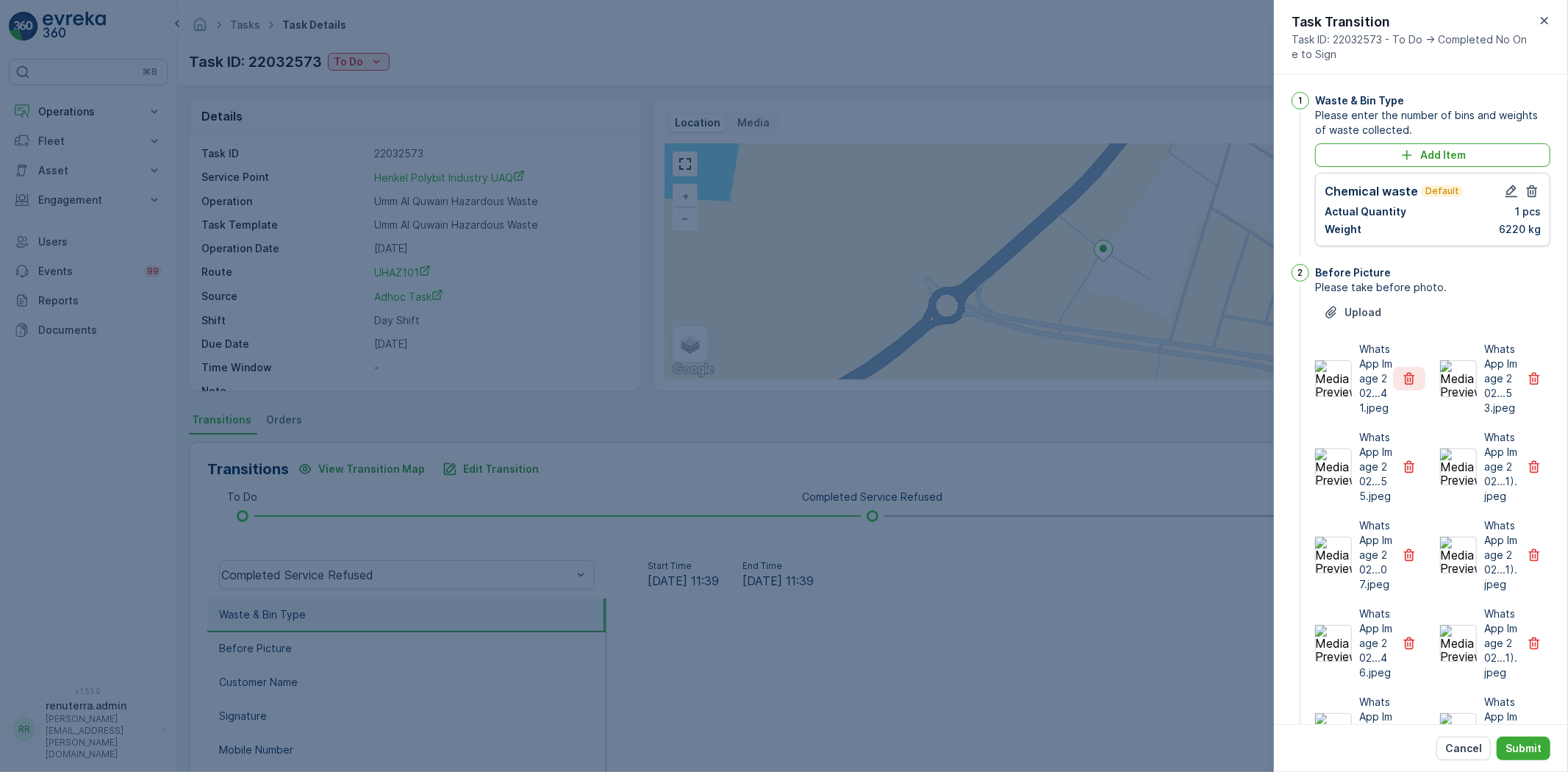
click at [1397, 390] on button "button" at bounding box center [1409, 378] width 32 height 23
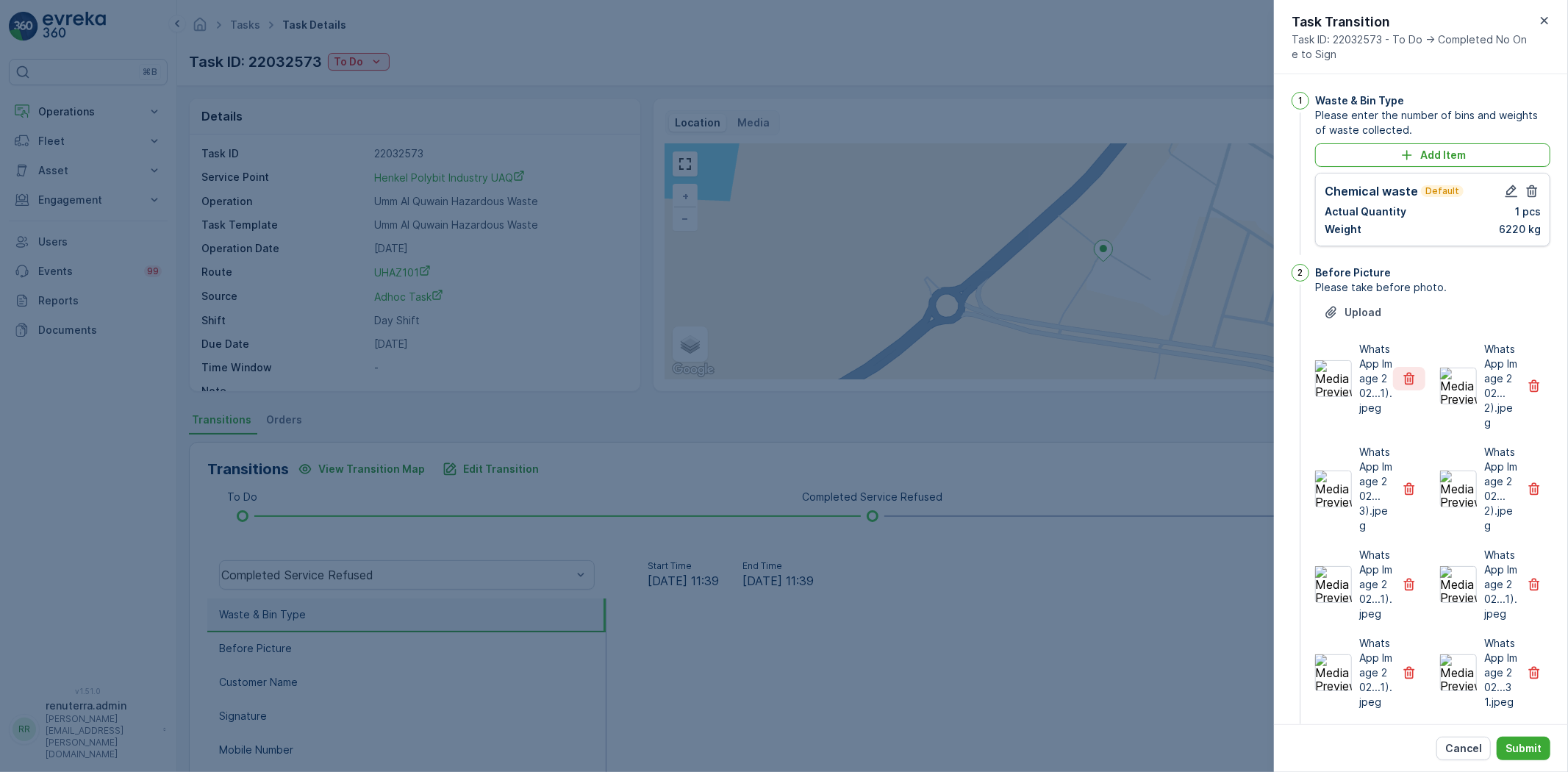
click at [1397, 390] on button "button" at bounding box center [1409, 378] width 32 height 23
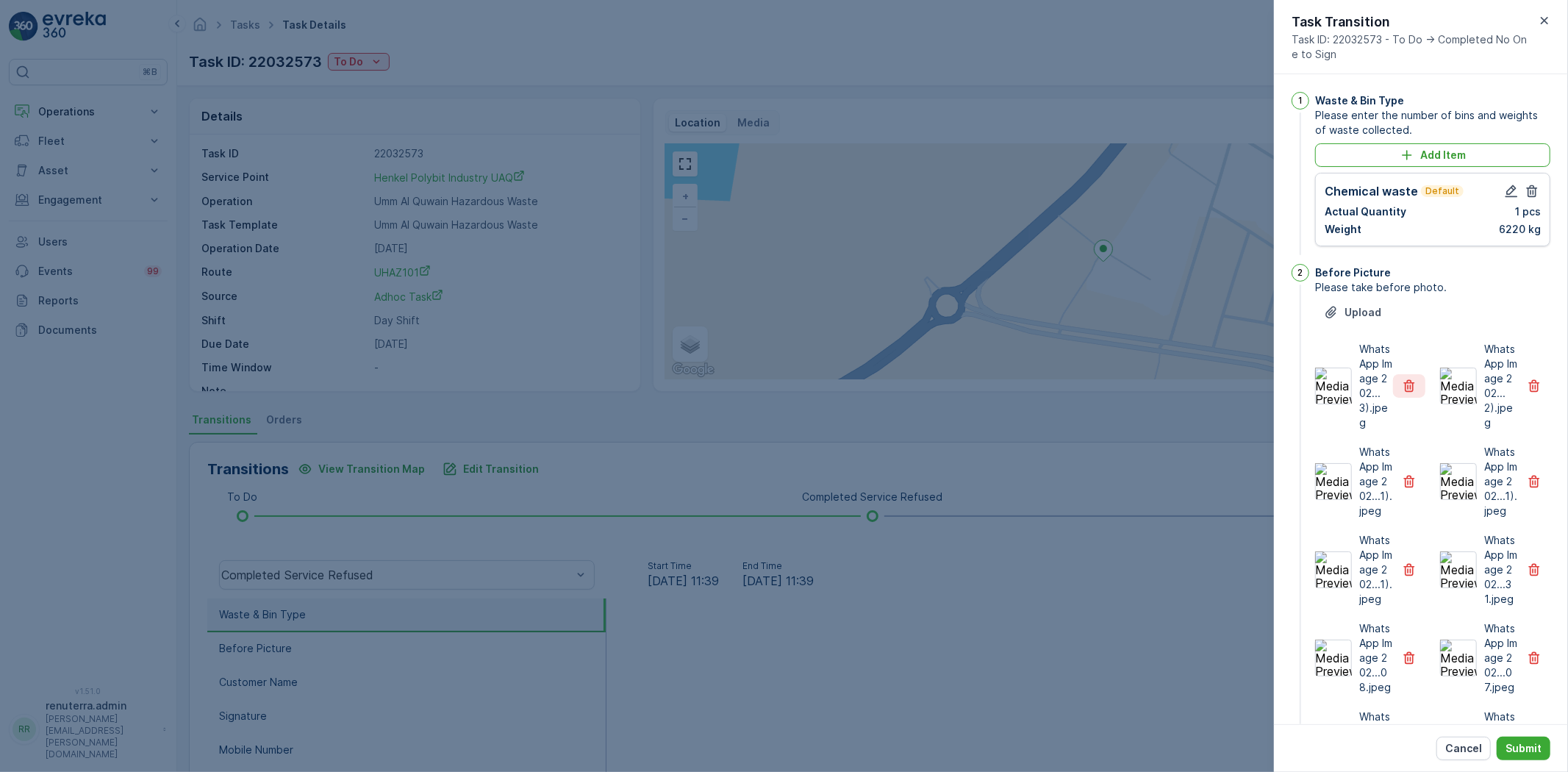
click at [1397, 393] on button "button" at bounding box center [1409, 385] width 32 height 23
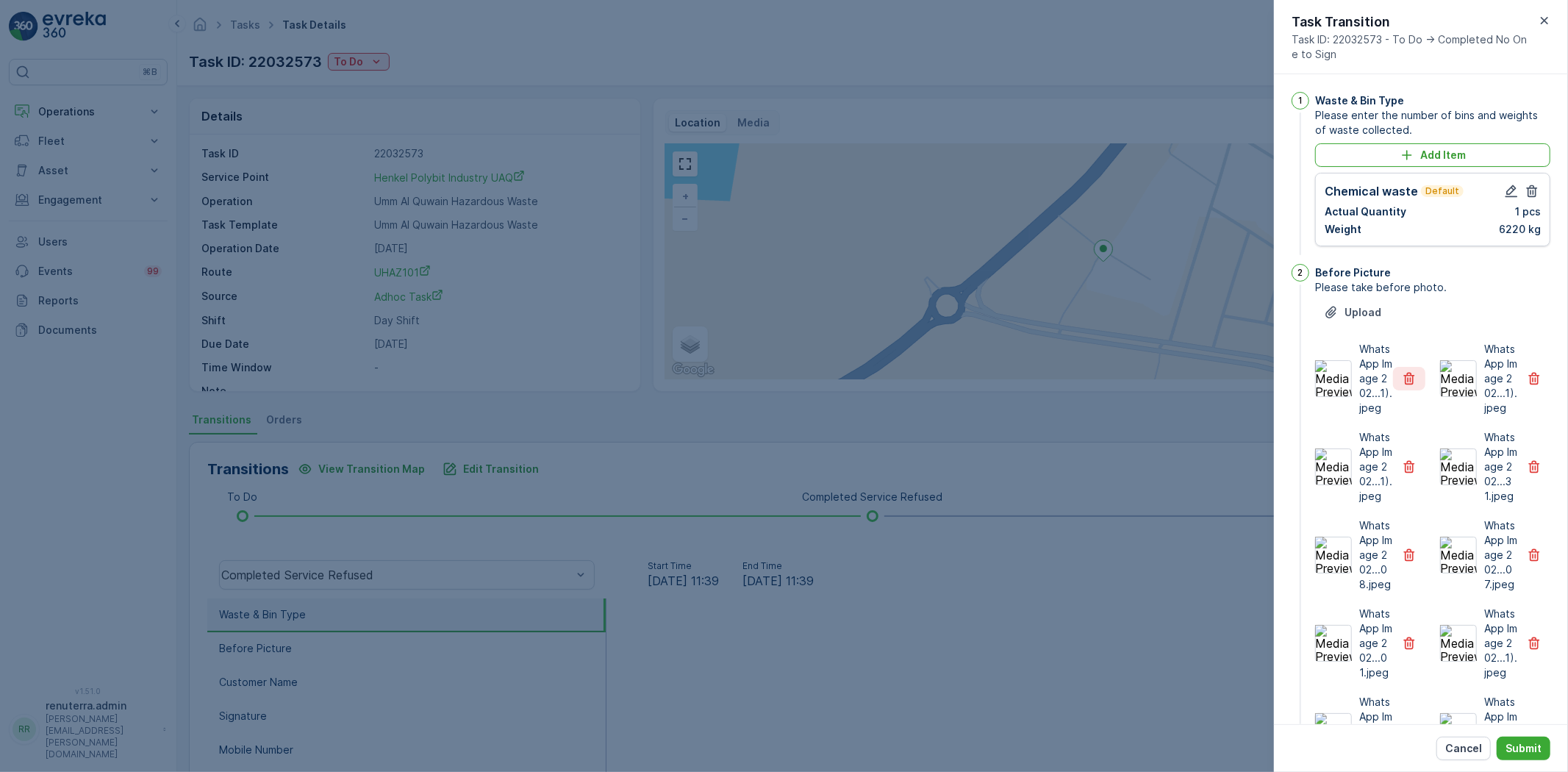
click at [1397, 390] on button "button" at bounding box center [1409, 378] width 32 height 23
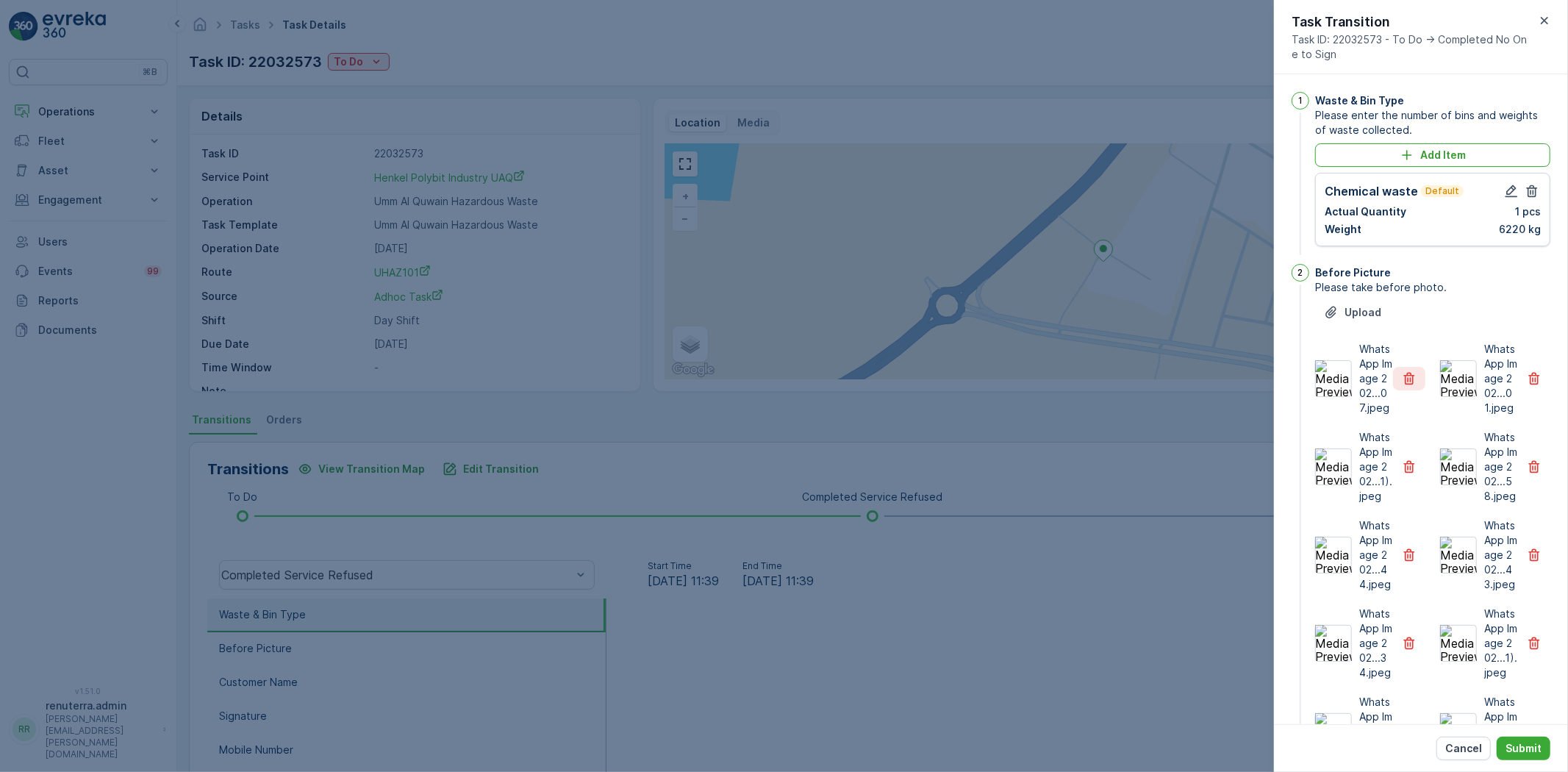
click at [1397, 390] on button "button" at bounding box center [1409, 378] width 32 height 23
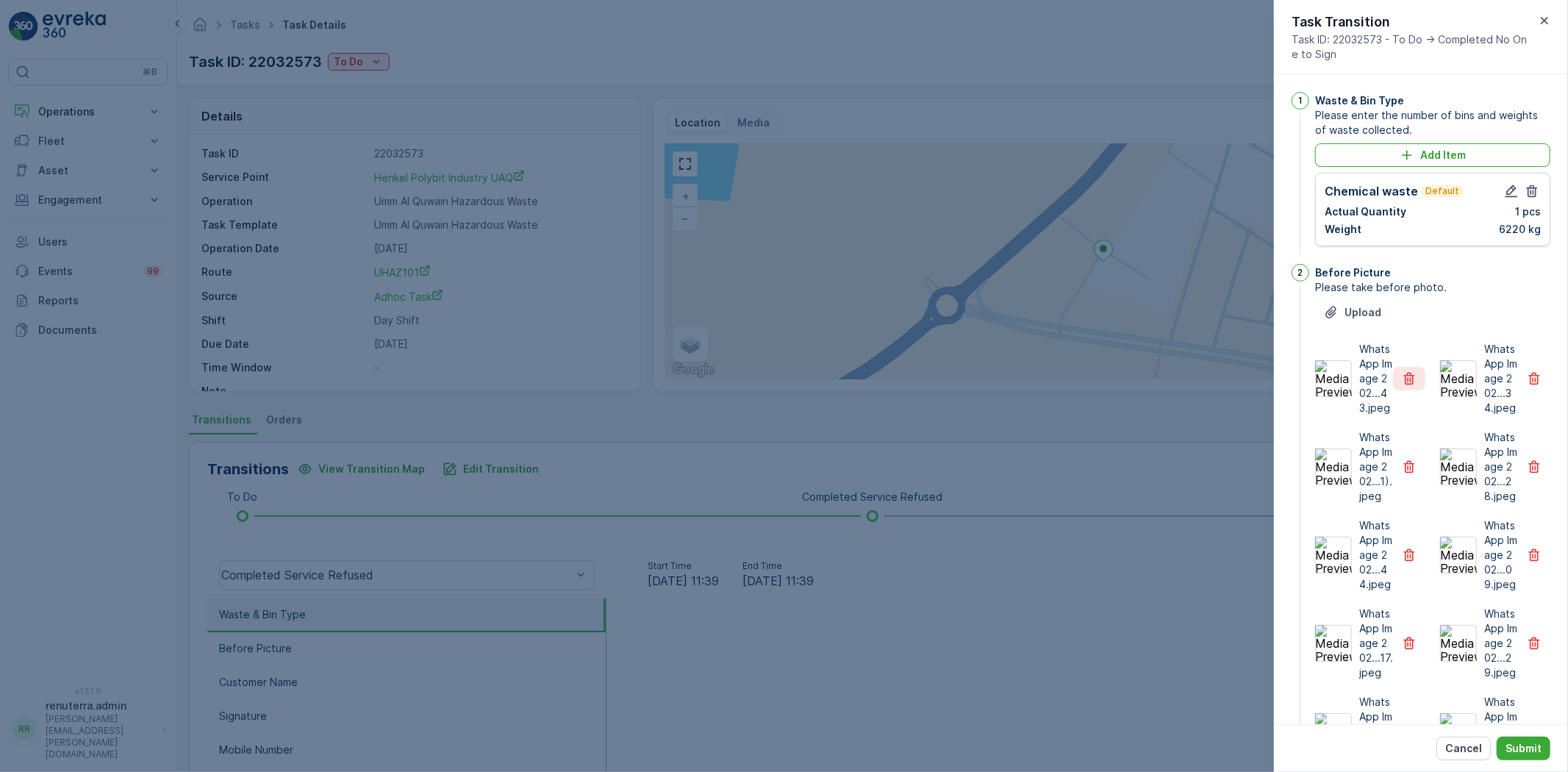
click at [1397, 390] on button "button" at bounding box center [1409, 378] width 32 height 23
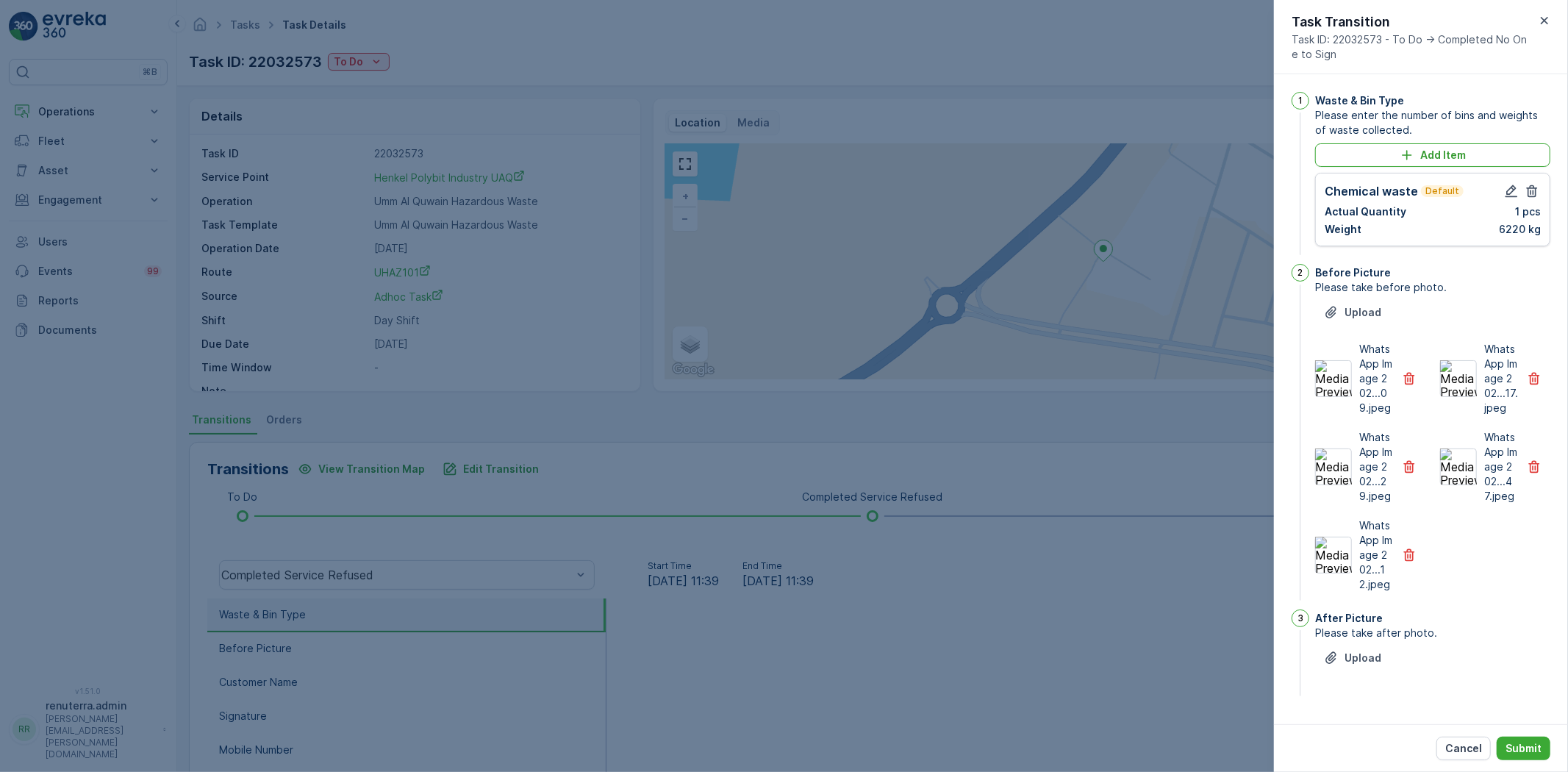
click at [1397, 390] on button "button" at bounding box center [1409, 378] width 32 height 23
click at [1397, 393] on div "WhatsApp Image 202...09.jpeg" at bounding box center [1370, 378] width 110 height 73
click at [1397, 392] on div "WhatsApp Image 202...09.jpeg" at bounding box center [1370, 378] width 110 height 73
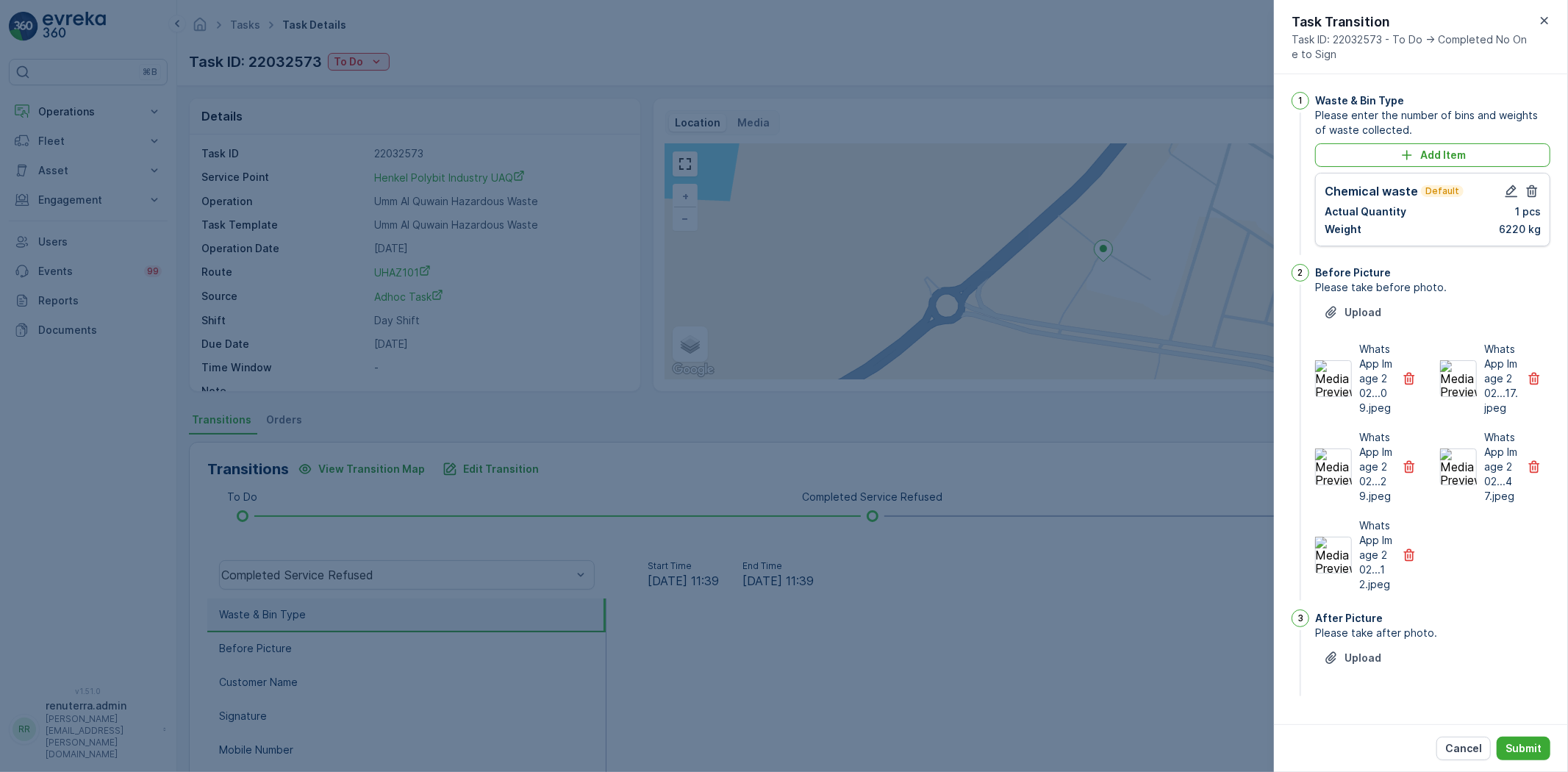
click at [1398, 391] on div "WhatsApp Image 202...09.jpeg" at bounding box center [1370, 378] width 110 height 73
click at [1398, 391] on div "WhatsApp Image 202...17.jpeg" at bounding box center [1370, 378] width 110 height 73
click at [1399, 391] on div "WhatsApp Image 202...17.jpeg" at bounding box center [1370, 378] width 110 height 73
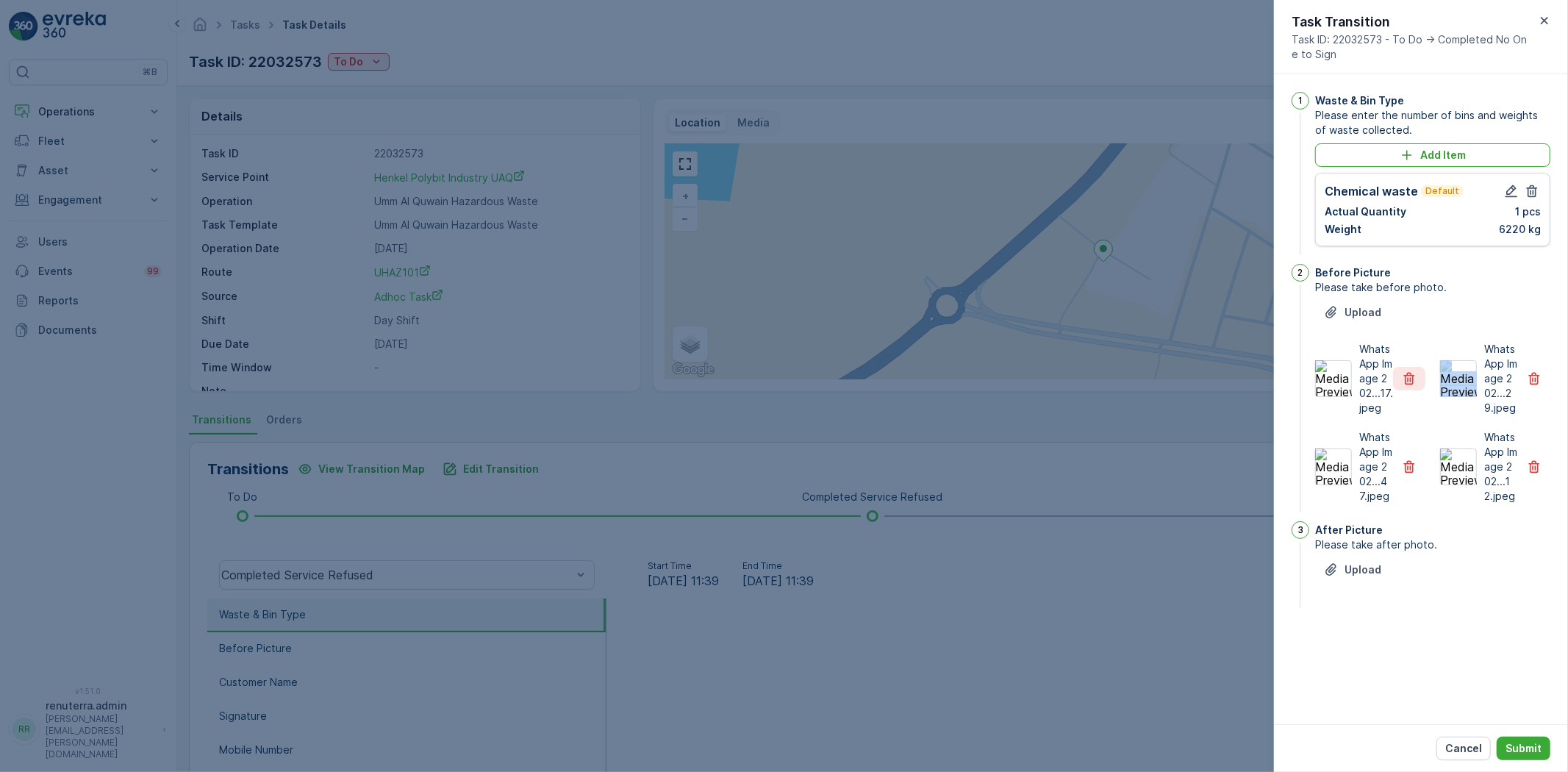
click at [1402, 388] on button "button" at bounding box center [1409, 378] width 32 height 23
click at [1412, 378] on icon "button" at bounding box center [1409, 378] width 15 height 15
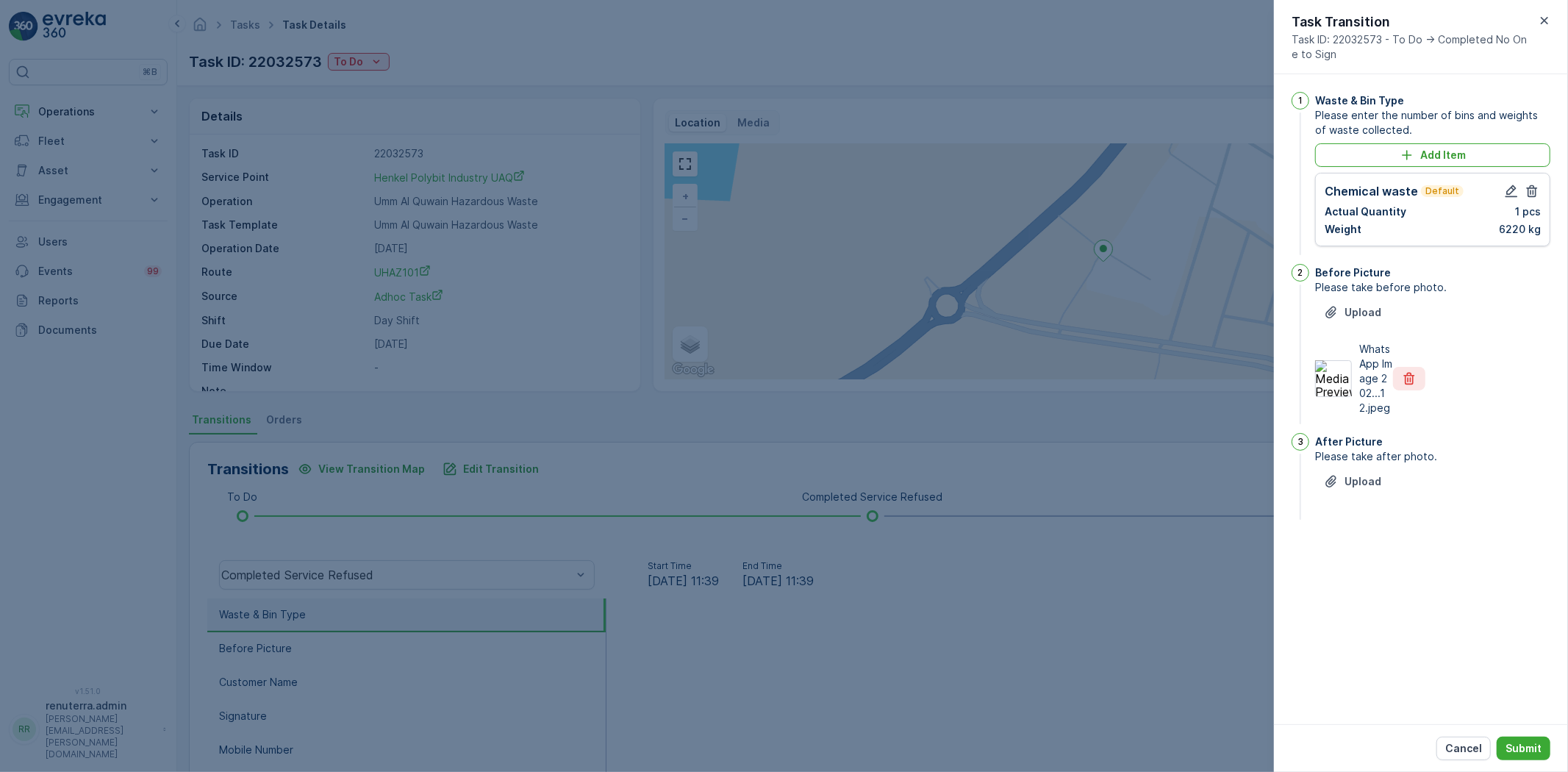
click at [1412, 378] on icon "button" at bounding box center [1409, 378] width 15 height 15
click at [1370, 310] on p "Upload" at bounding box center [1362, 313] width 37 height 15
click at [1368, 488] on p "Upload" at bounding box center [1362, 482] width 37 height 15
click at [1509, 733] on div "Cancel Submit" at bounding box center [1421, 748] width 294 height 48
click at [1515, 741] on p "Submit" at bounding box center [1523, 749] width 36 height 15
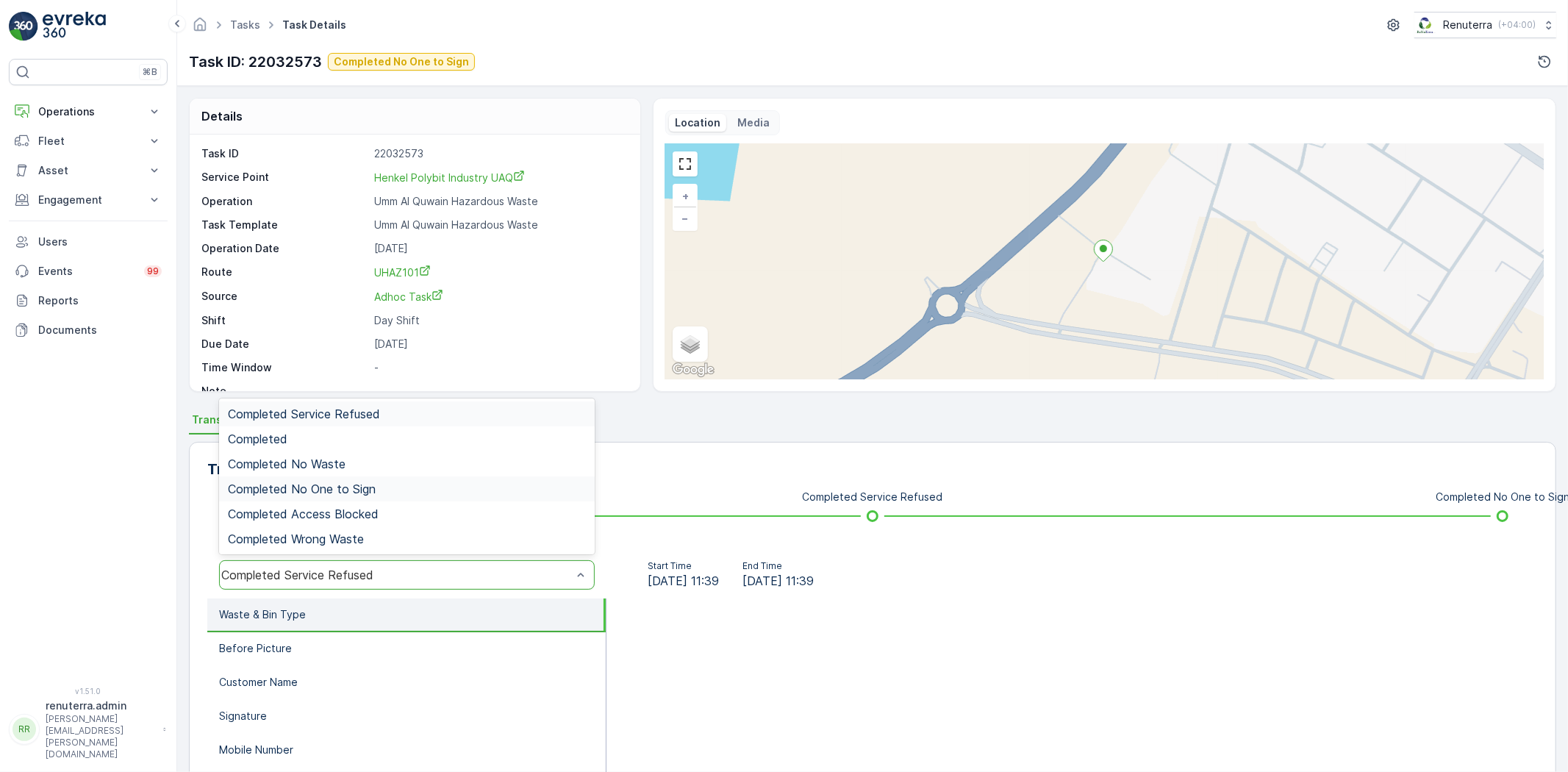
click at [353, 480] on div "Completed No One to Sign" at bounding box center [407, 488] width 376 height 25
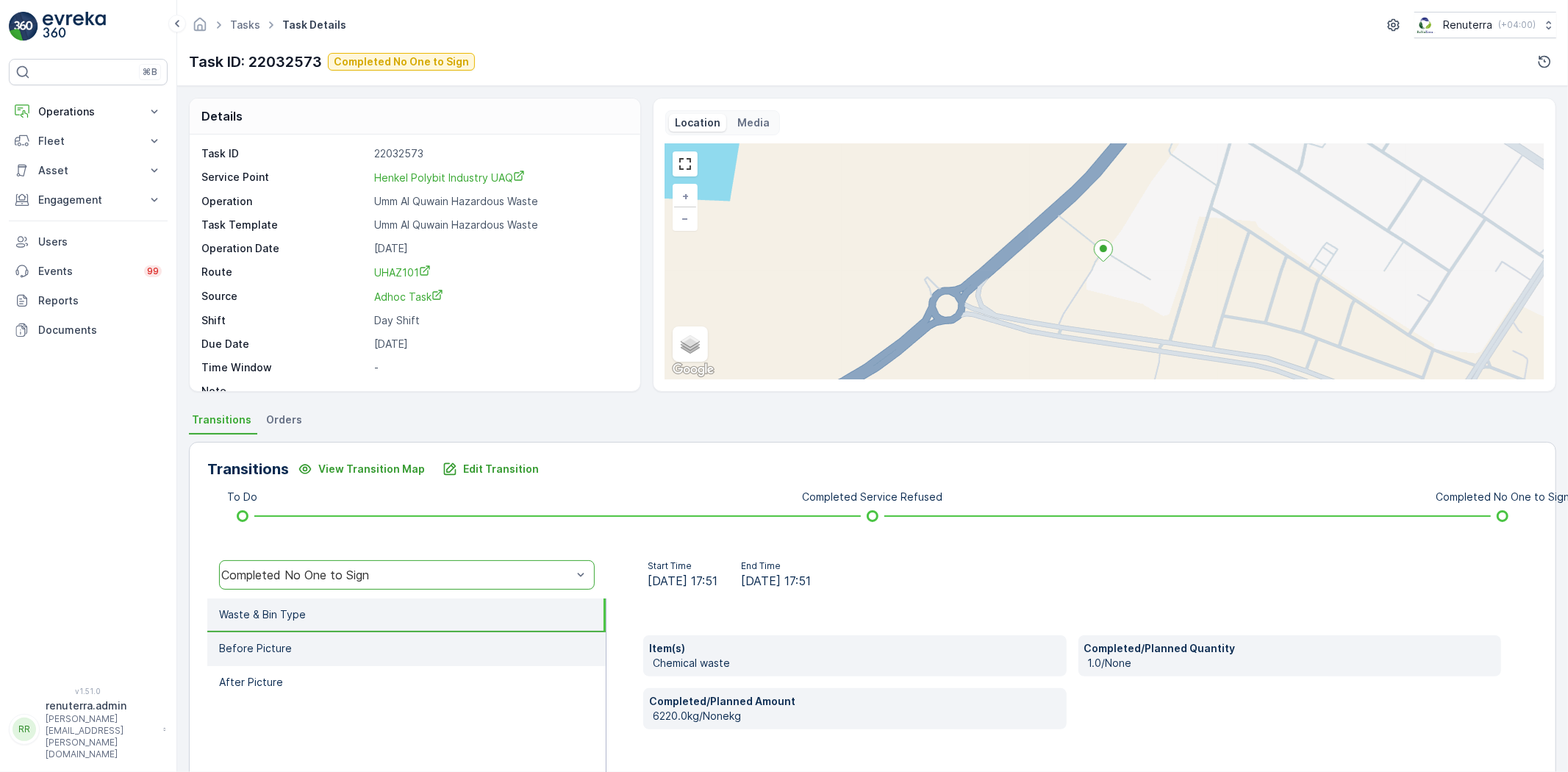
drag, startPoint x: 376, startPoint y: 645, endPoint x: 383, endPoint y: 648, distance: 7.6
click at [375, 644] on li "Before Picture" at bounding box center [407, 649] width 398 height 34
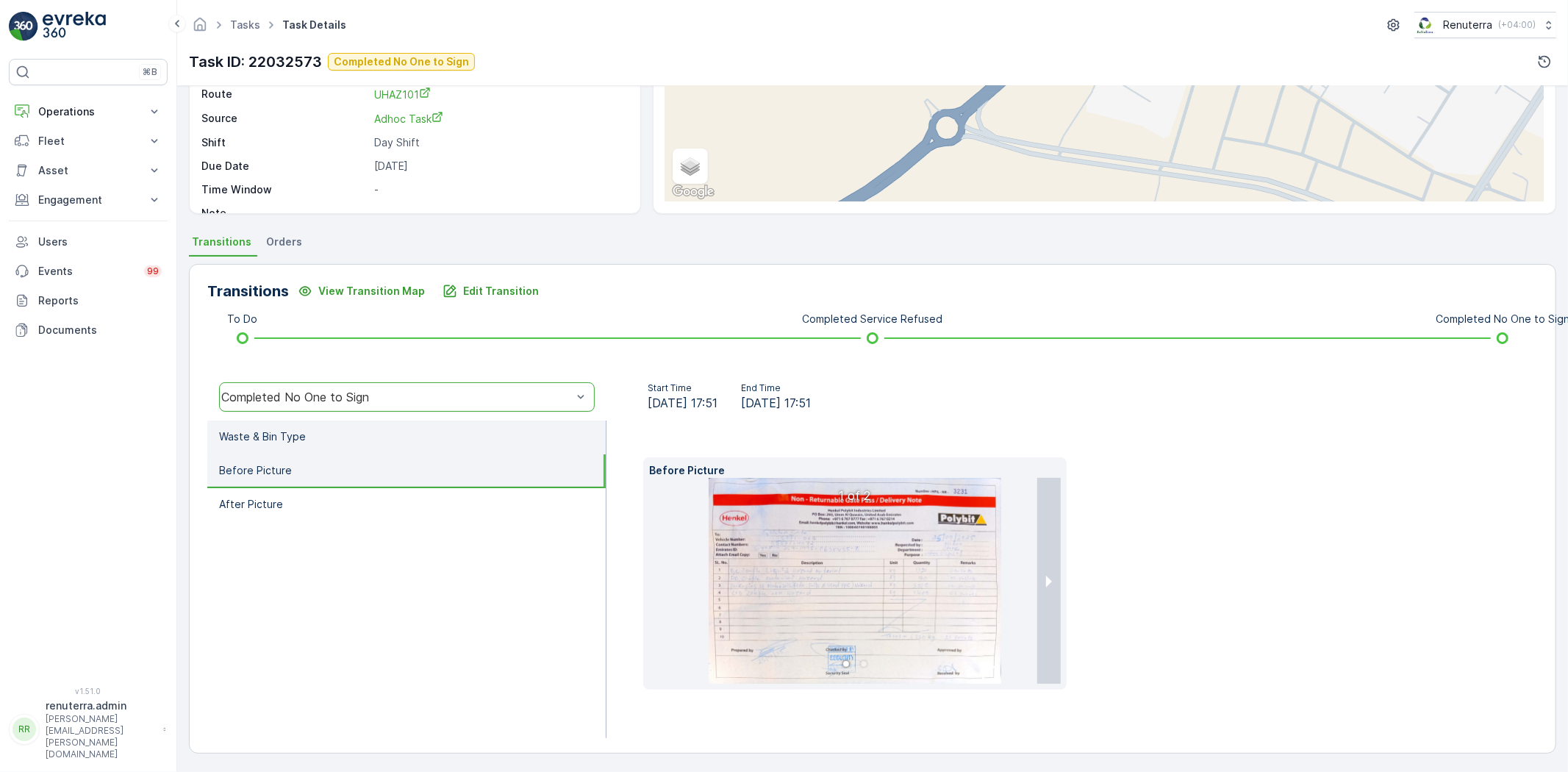
click at [364, 427] on li "Waste & Bin Type" at bounding box center [407, 438] width 398 height 34
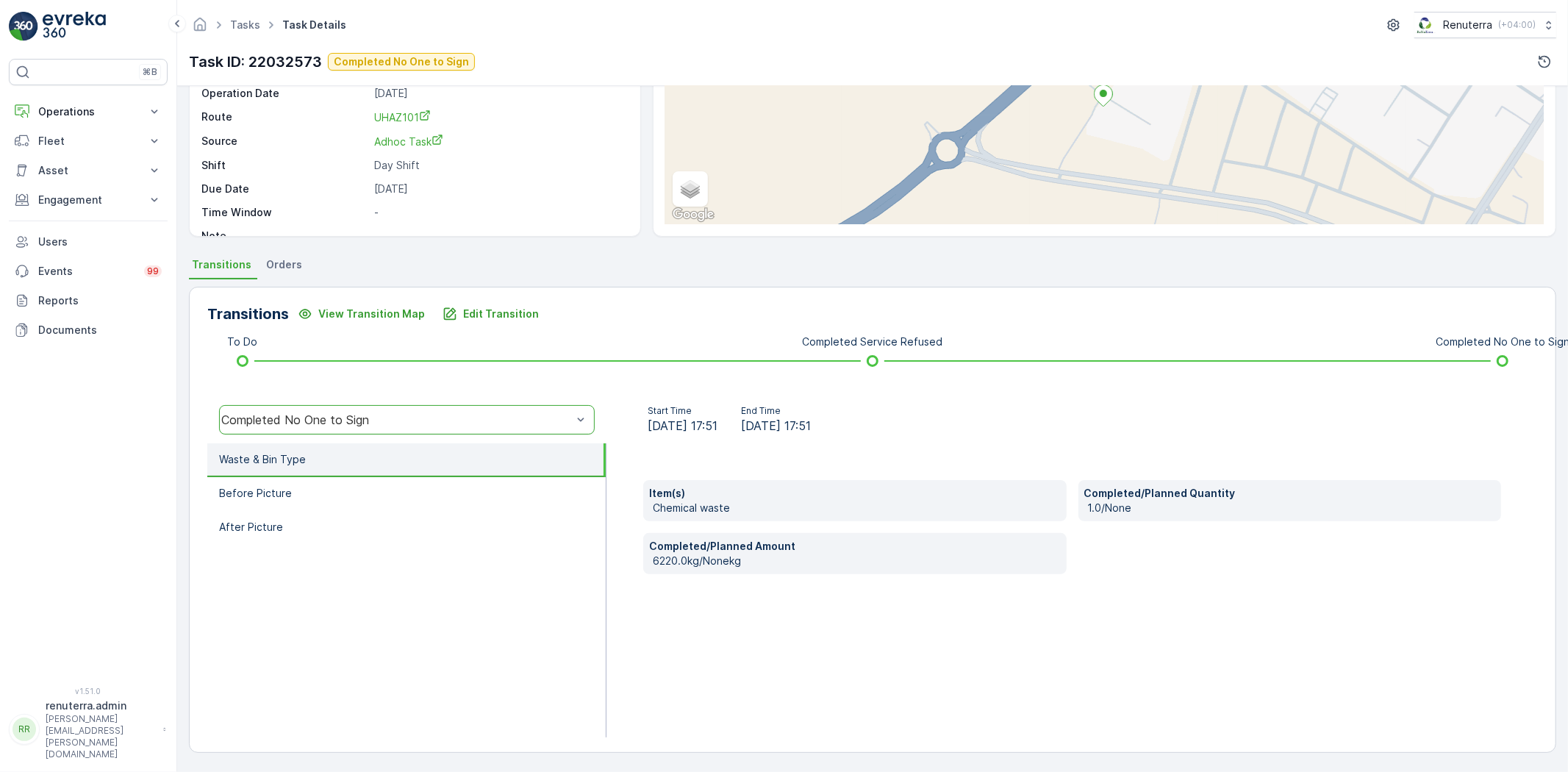
scroll to position [155, 0]
click at [434, 459] on li "Waste & Bin Type" at bounding box center [407, 460] width 398 height 34
click at [430, 495] on li "Before Picture" at bounding box center [407, 494] width 398 height 34
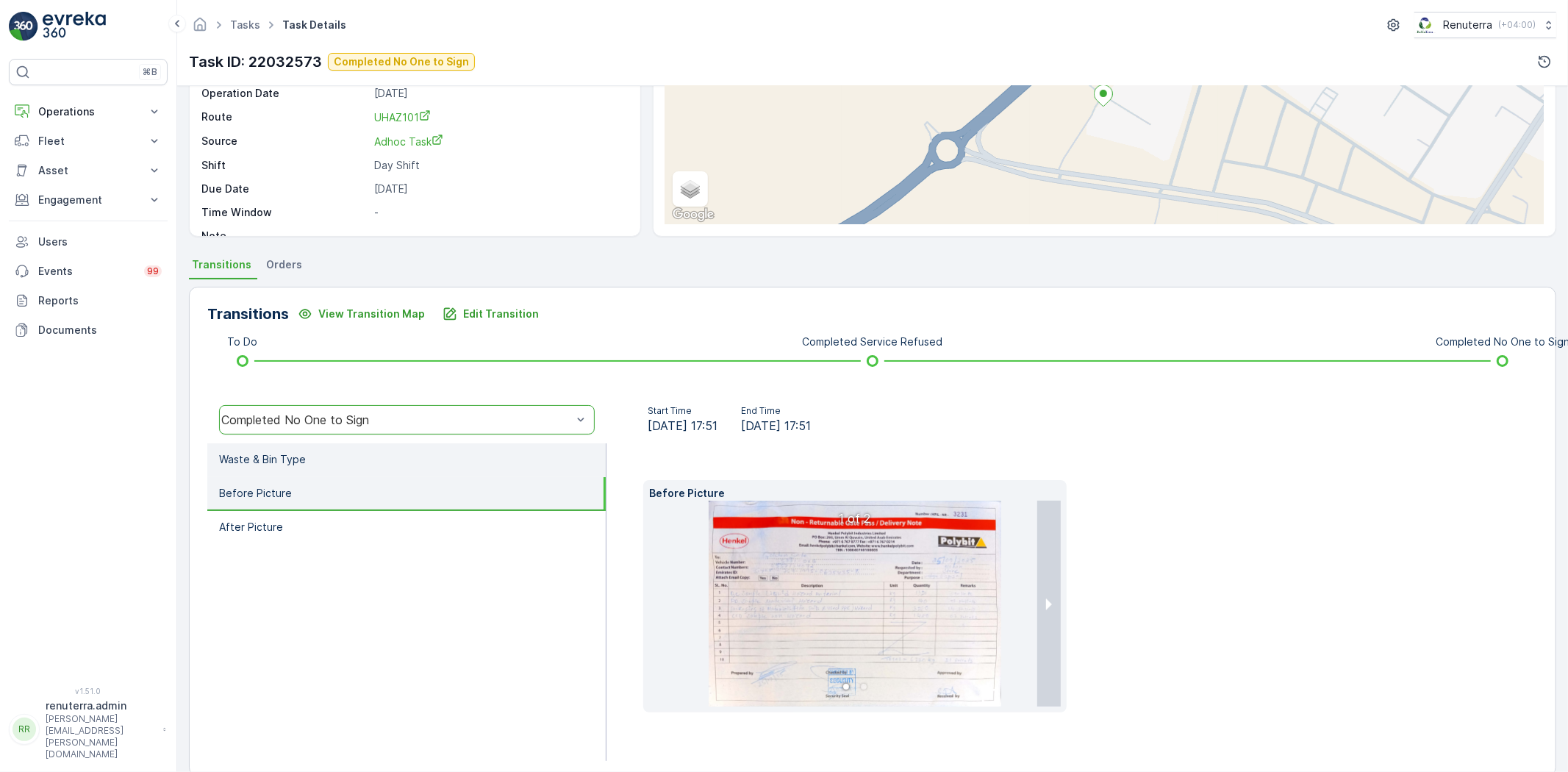
click at [303, 469] on li "Waste & Bin Type" at bounding box center [407, 460] width 398 height 34
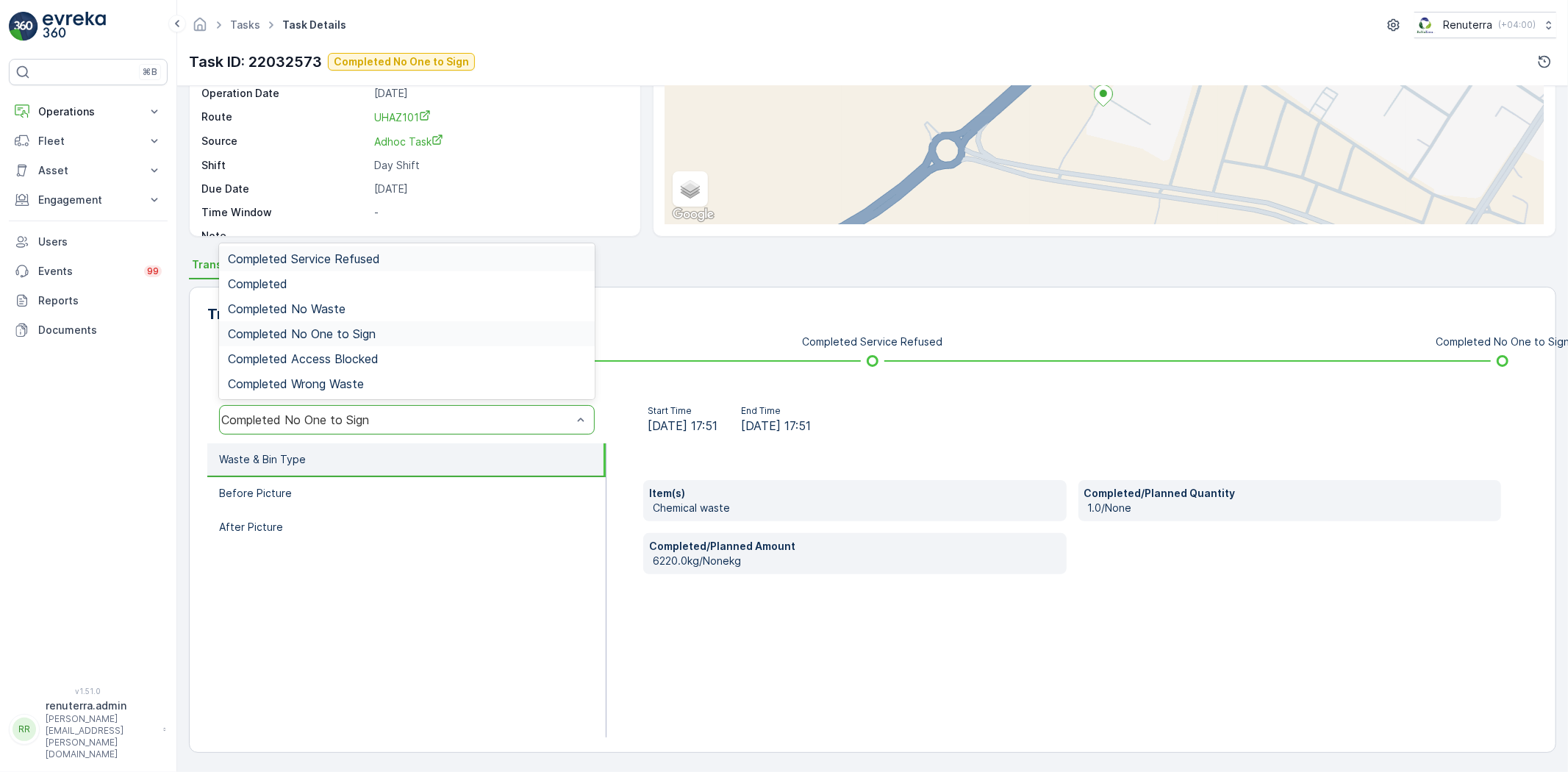
click at [288, 430] on div "Completed No One to Sign" at bounding box center [407, 419] width 376 height 29
click at [59, 117] on p "Operations" at bounding box center [88, 112] width 100 height 15
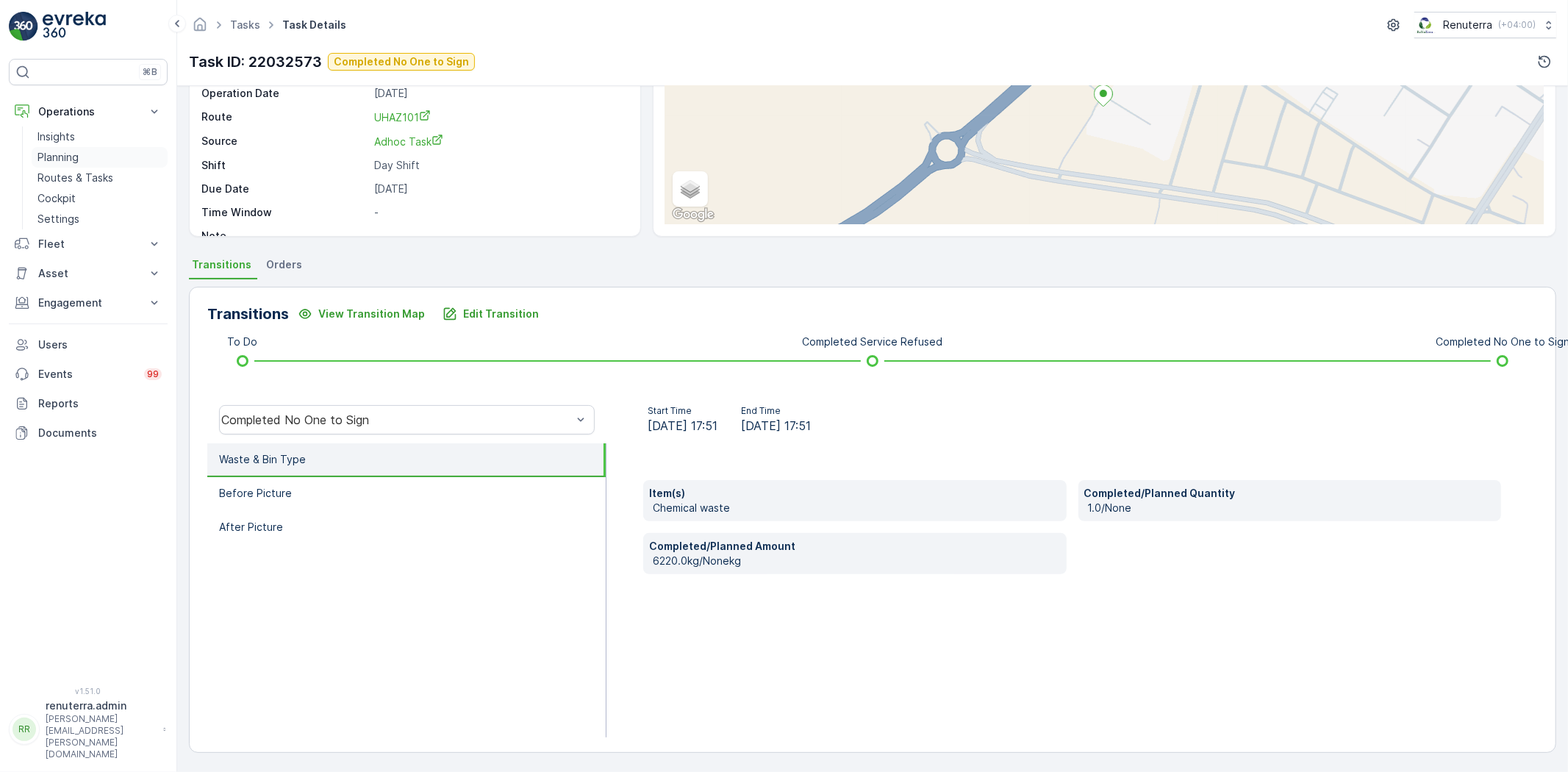
click at [55, 151] on p "Planning" at bounding box center [58, 158] width 41 height 15
